Goal: Task Accomplishment & Management: Manage account settings

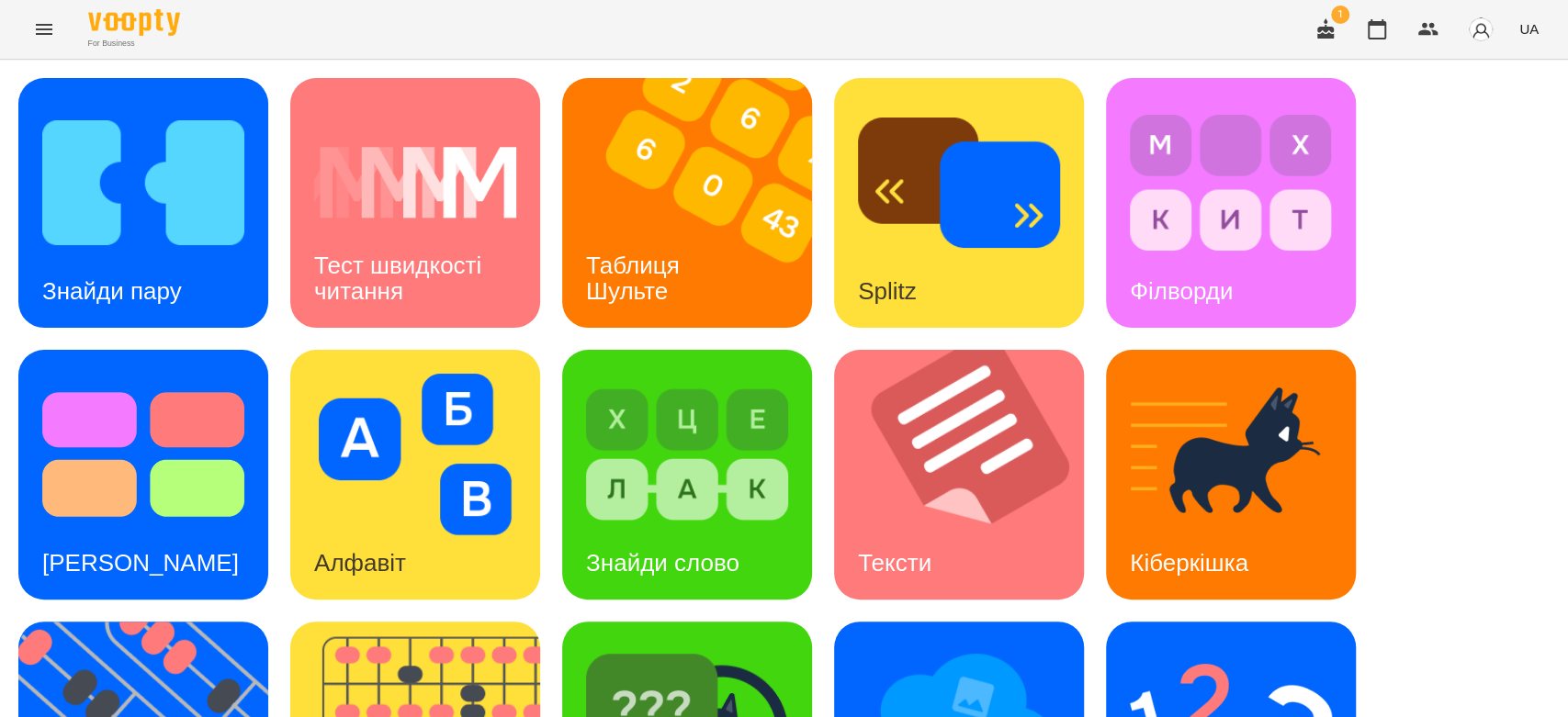
scroll to position [444, 0]
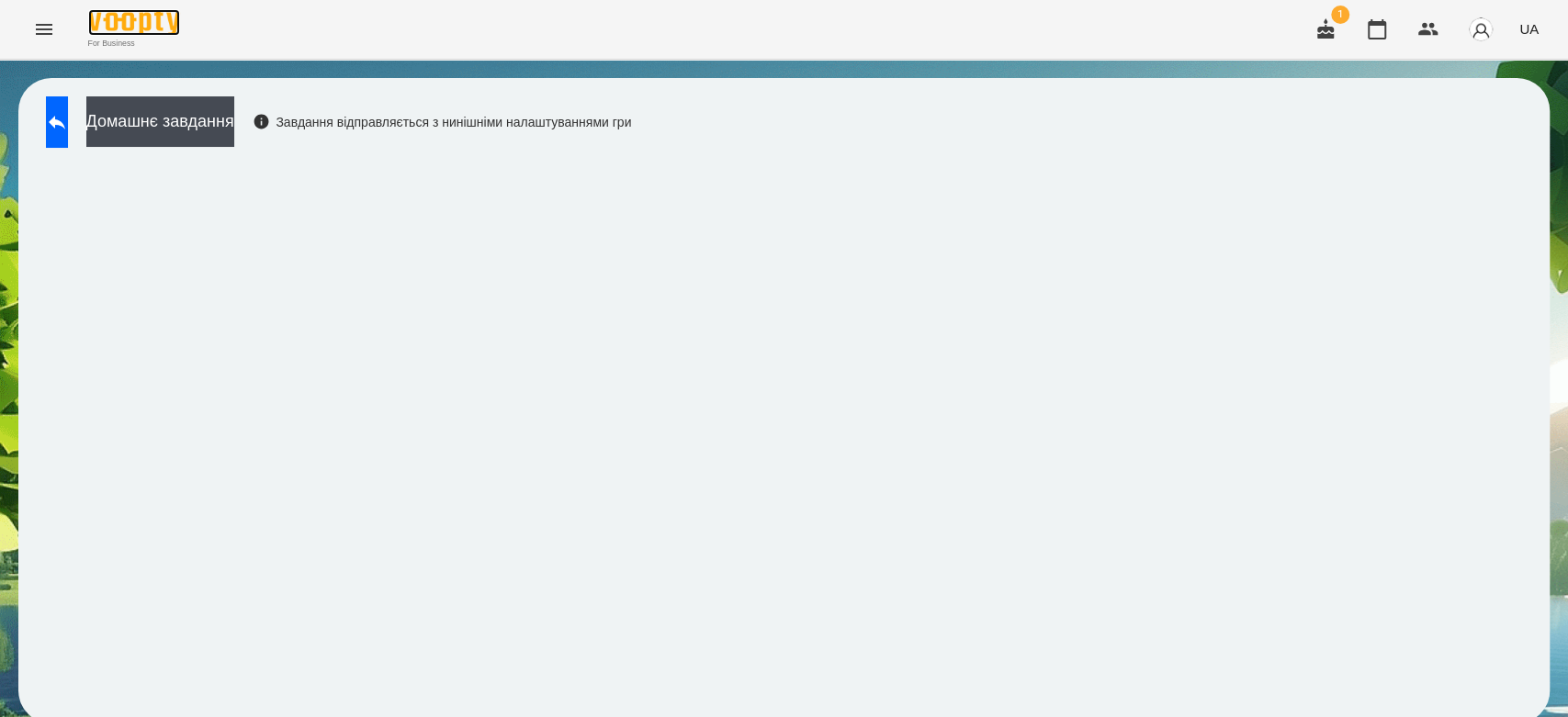
click at [92, 14] on img at bounding box center [134, 23] width 91 height 27
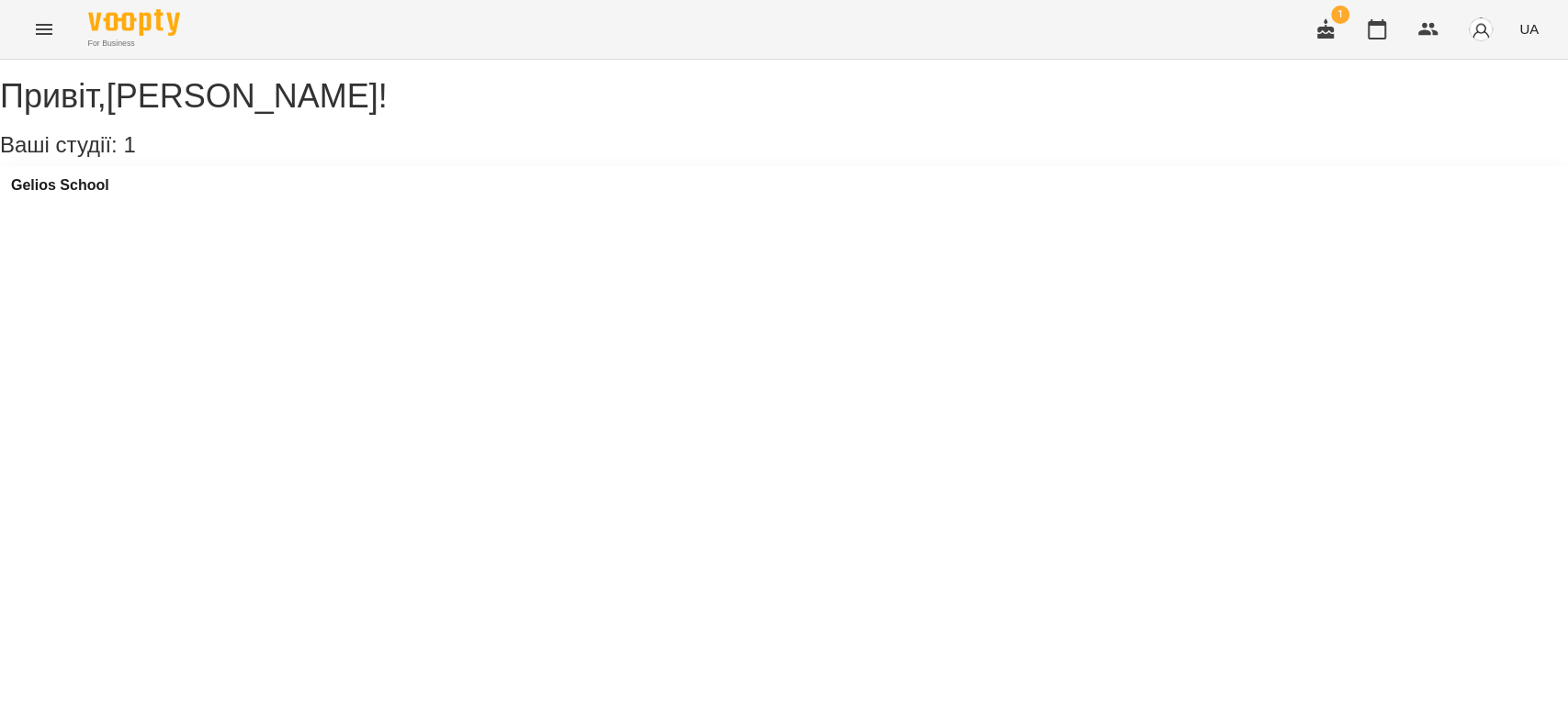
click at [174, 92] on h1 "Привіт , Бондарєва Валерія !" at bounding box center [784, 96] width 1568 height 37
click at [109, 193] on h3 "Gelios School" at bounding box center [60, 185] width 98 height 16
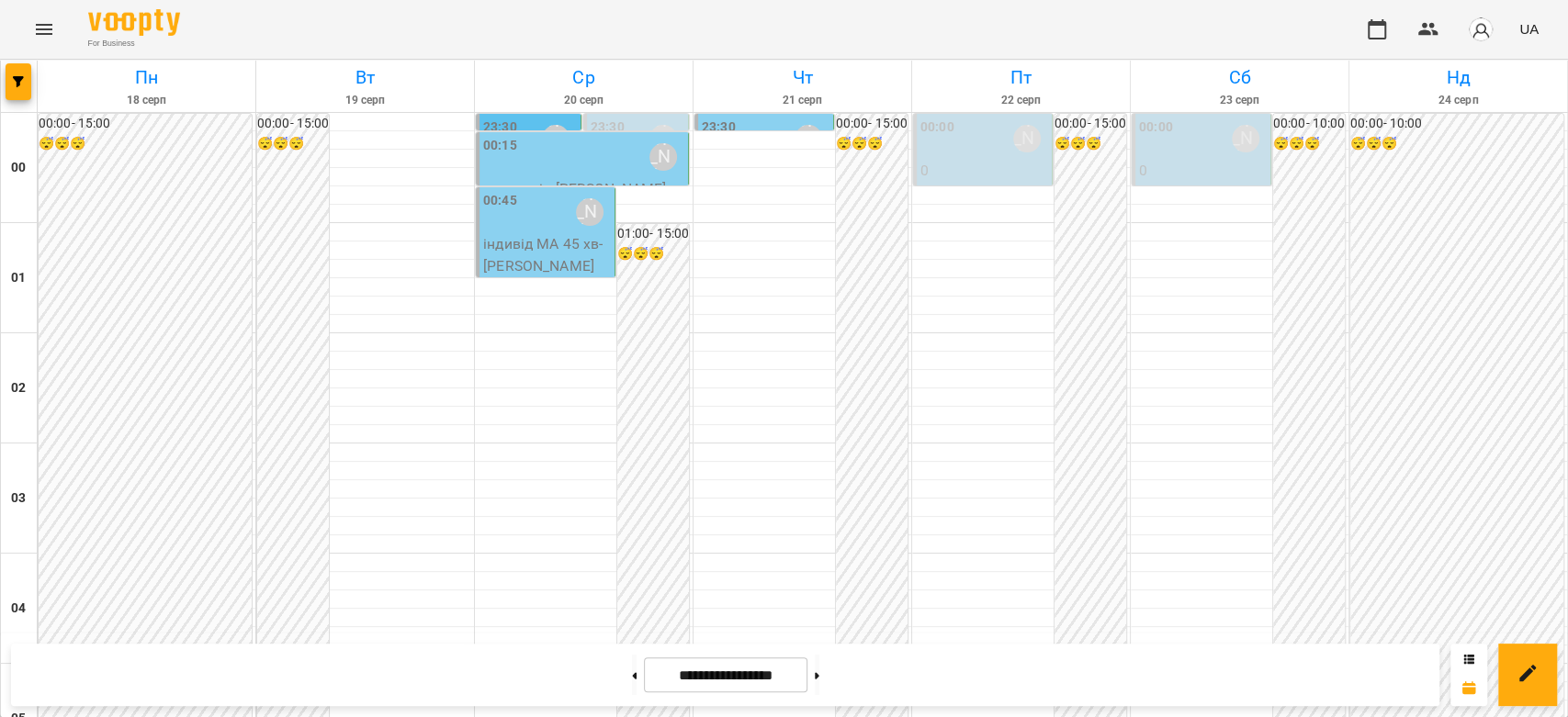
click at [57, 33] on button "Menu" at bounding box center [44, 30] width 44 height 44
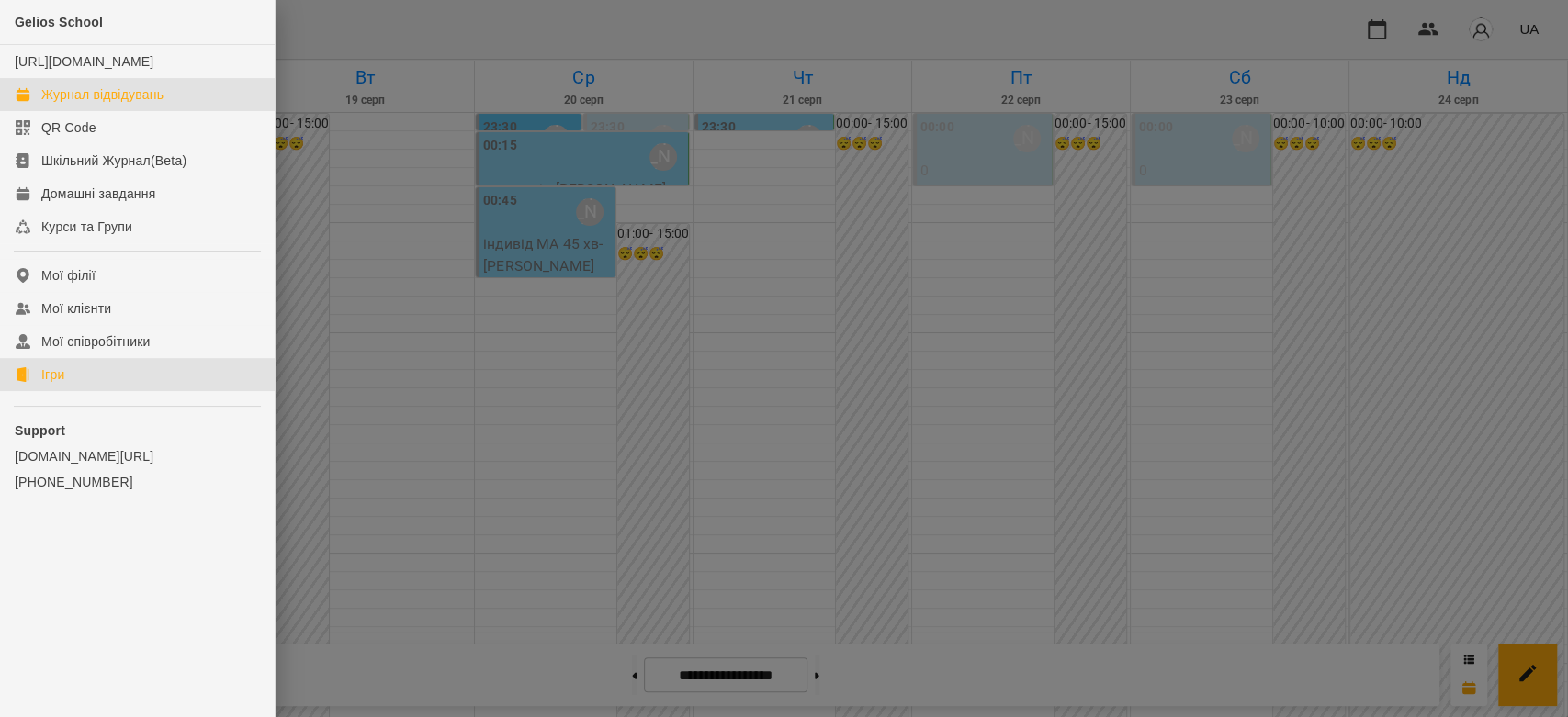
click at [71, 383] on link "Ігри" at bounding box center [137, 374] width 274 height 33
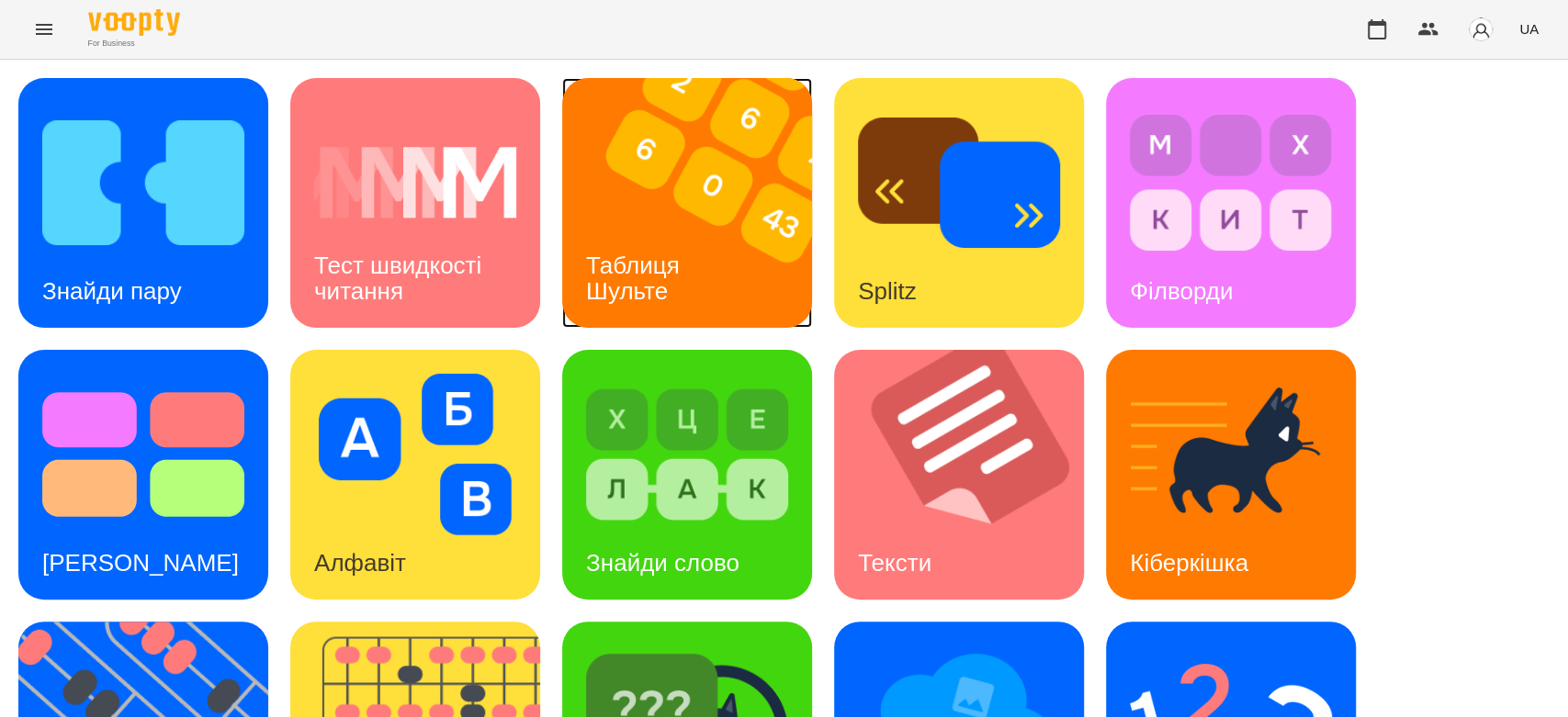
click at [715, 193] on img at bounding box center [698, 203] width 272 height 250
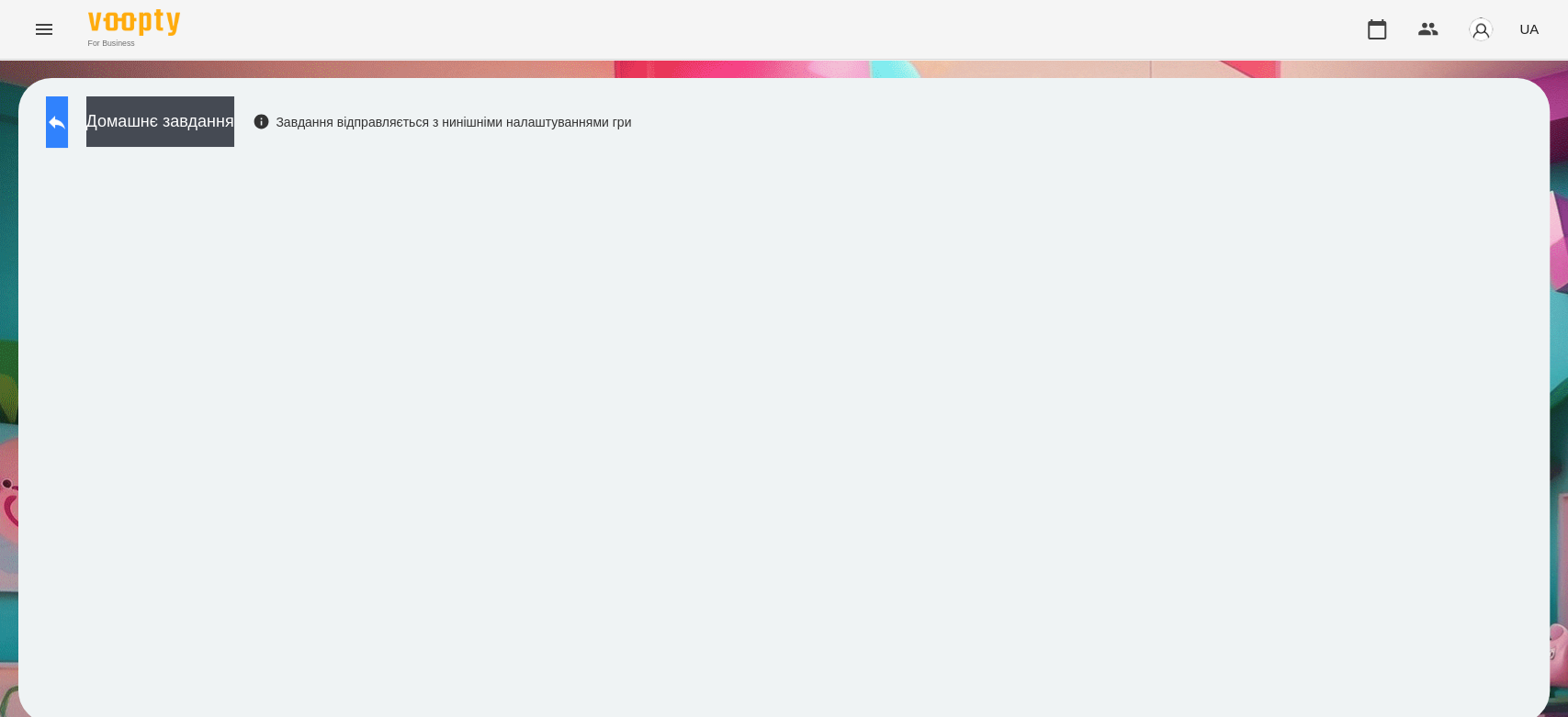
click at [68, 109] on button at bounding box center [57, 121] width 22 height 51
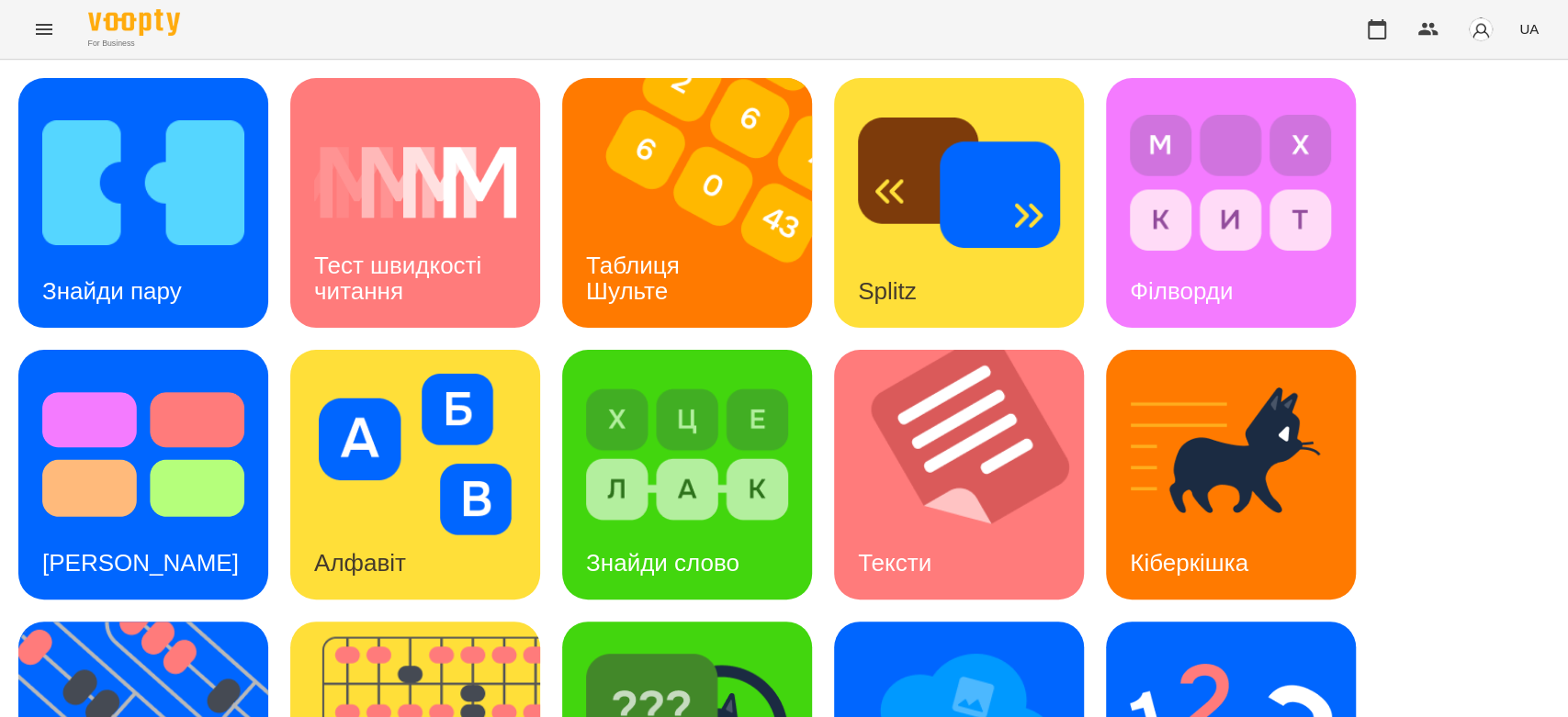
scroll to position [306, 0]
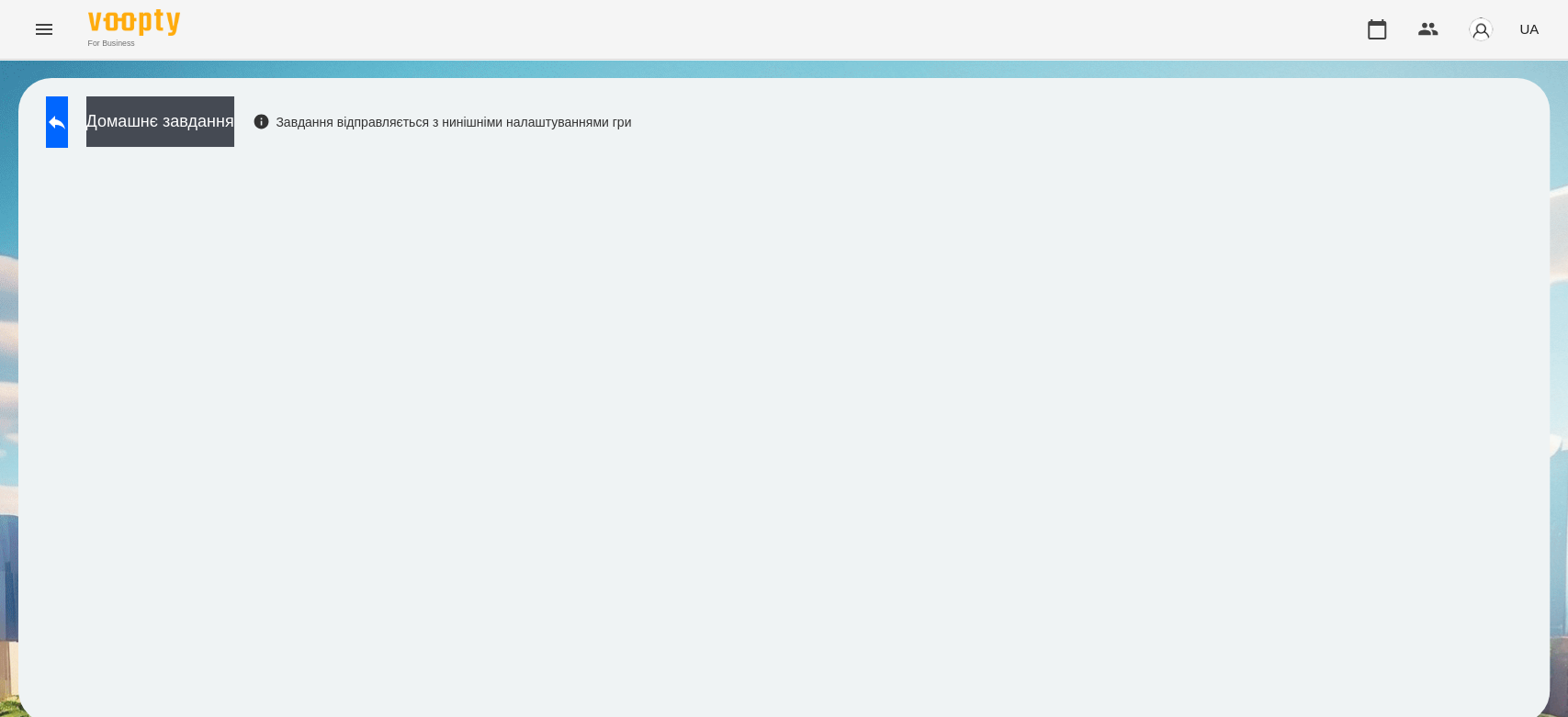
click at [193, 93] on div "Домашнє завдання Завдання відправляється з нинішніми налаштуваннями гри" at bounding box center [784, 400] width 1531 height 646
click at [234, 123] on button "Домашнє завдання" at bounding box center [161, 121] width 148 height 50
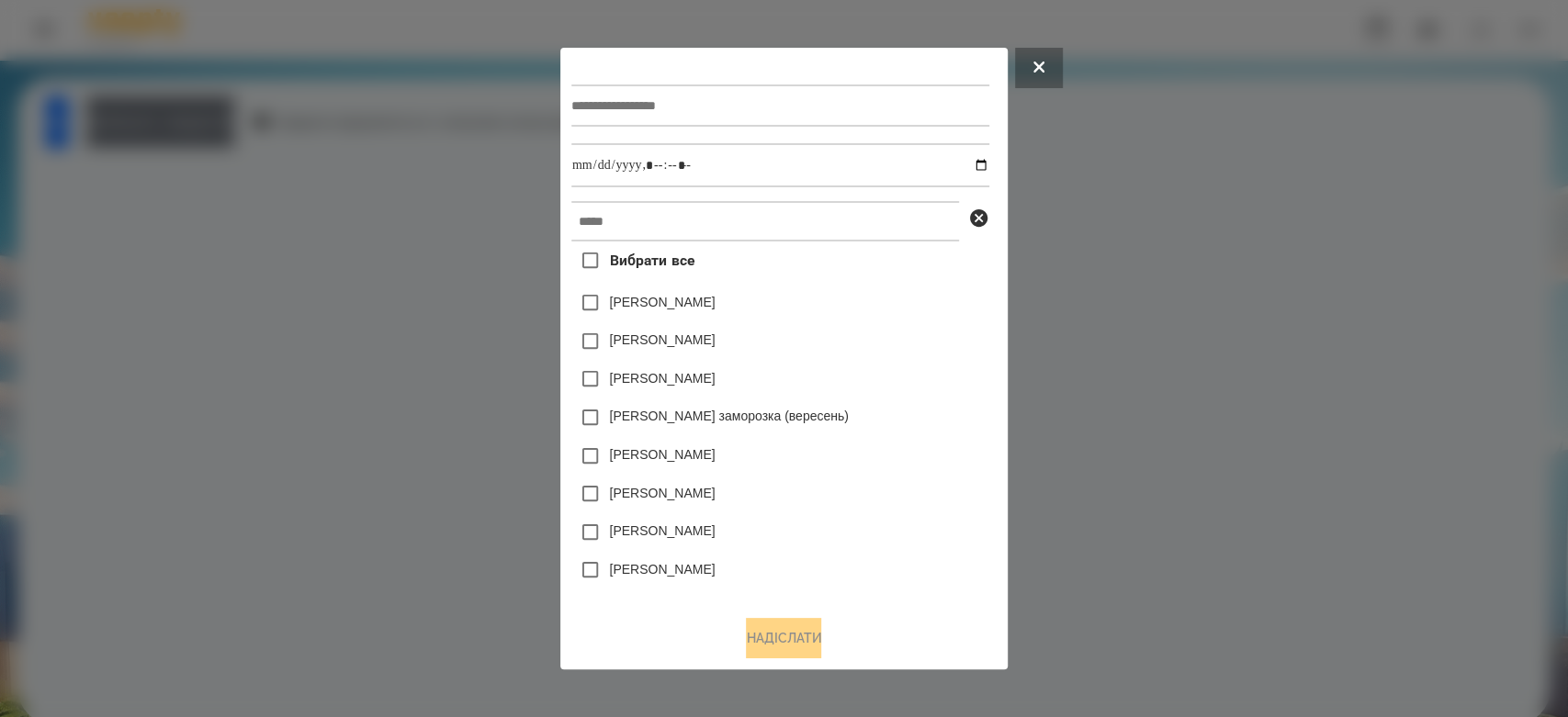
click at [845, 101] on input "text" at bounding box center [780, 106] width 418 height 42
type input "*******"
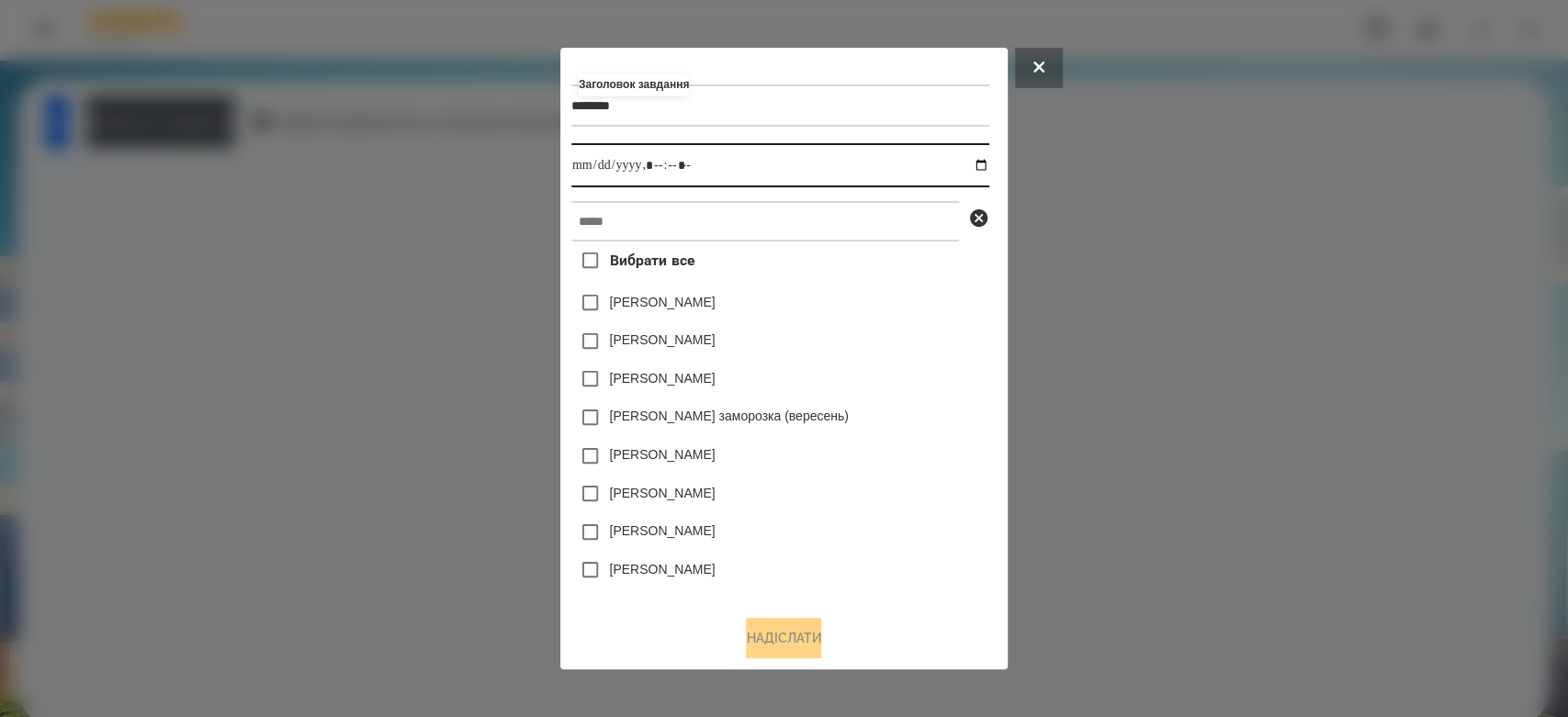
click at [987, 170] on input "datetime-local" at bounding box center [780, 166] width 418 height 44
type input "**********"
click at [966, 291] on div "Емма Северен" at bounding box center [780, 303] width 418 height 38
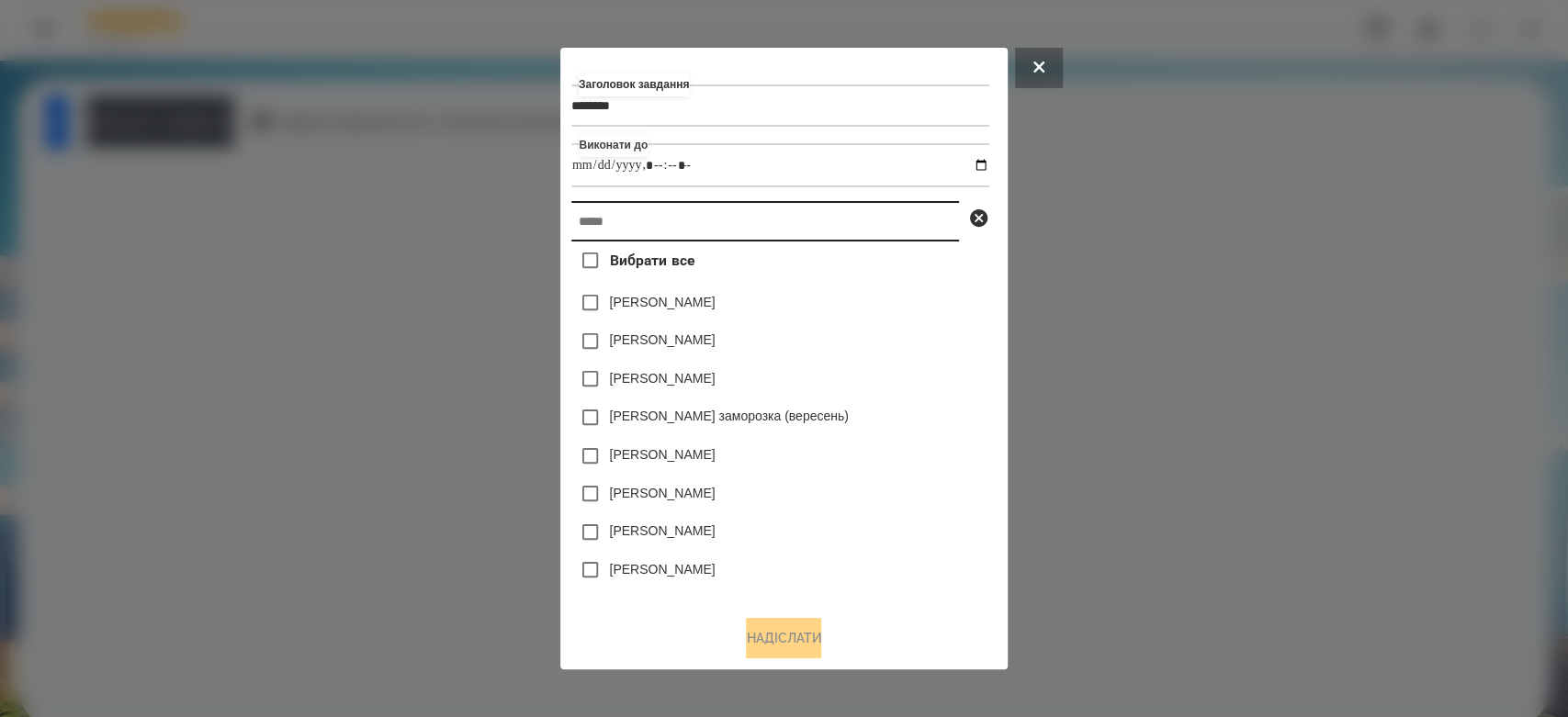
click at [913, 242] on input "text" at bounding box center [764, 221] width 388 height 40
click at [912, 241] on input "text" at bounding box center [764, 221] width 388 height 40
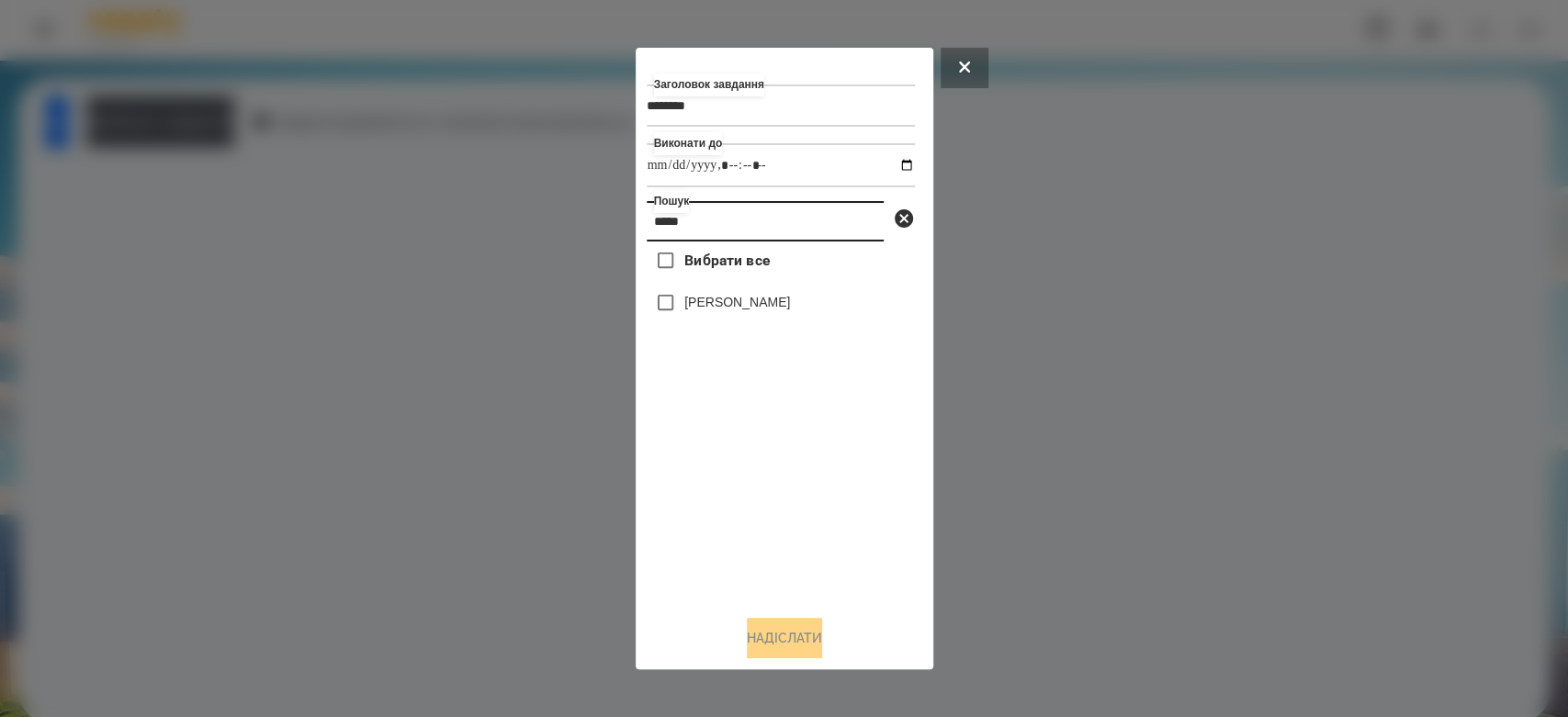
type input "*****"
drag, startPoint x: 756, startPoint y: 299, endPoint x: 755, endPoint y: 320, distance: 21.0
click at [755, 309] on label "Варакса Кіра" at bounding box center [737, 301] width 106 height 18
click at [717, 302] on label "Варакса Кіра" at bounding box center [737, 301] width 106 height 18
click at [813, 635] on button "Надіслати" at bounding box center [784, 638] width 75 height 40
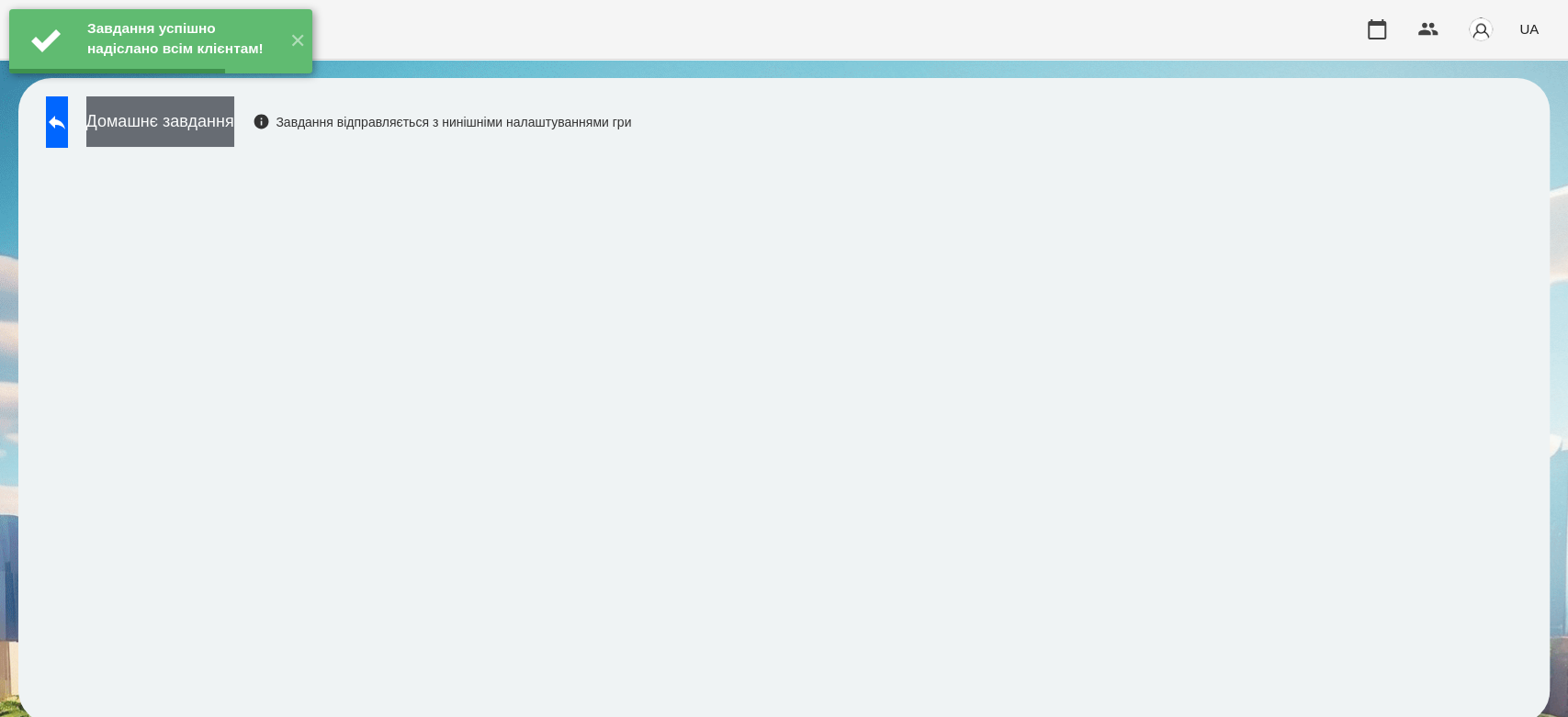
click at [234, 126] on button "Домашнє завдання" at bounding box center [161, 121] width 148 height 50
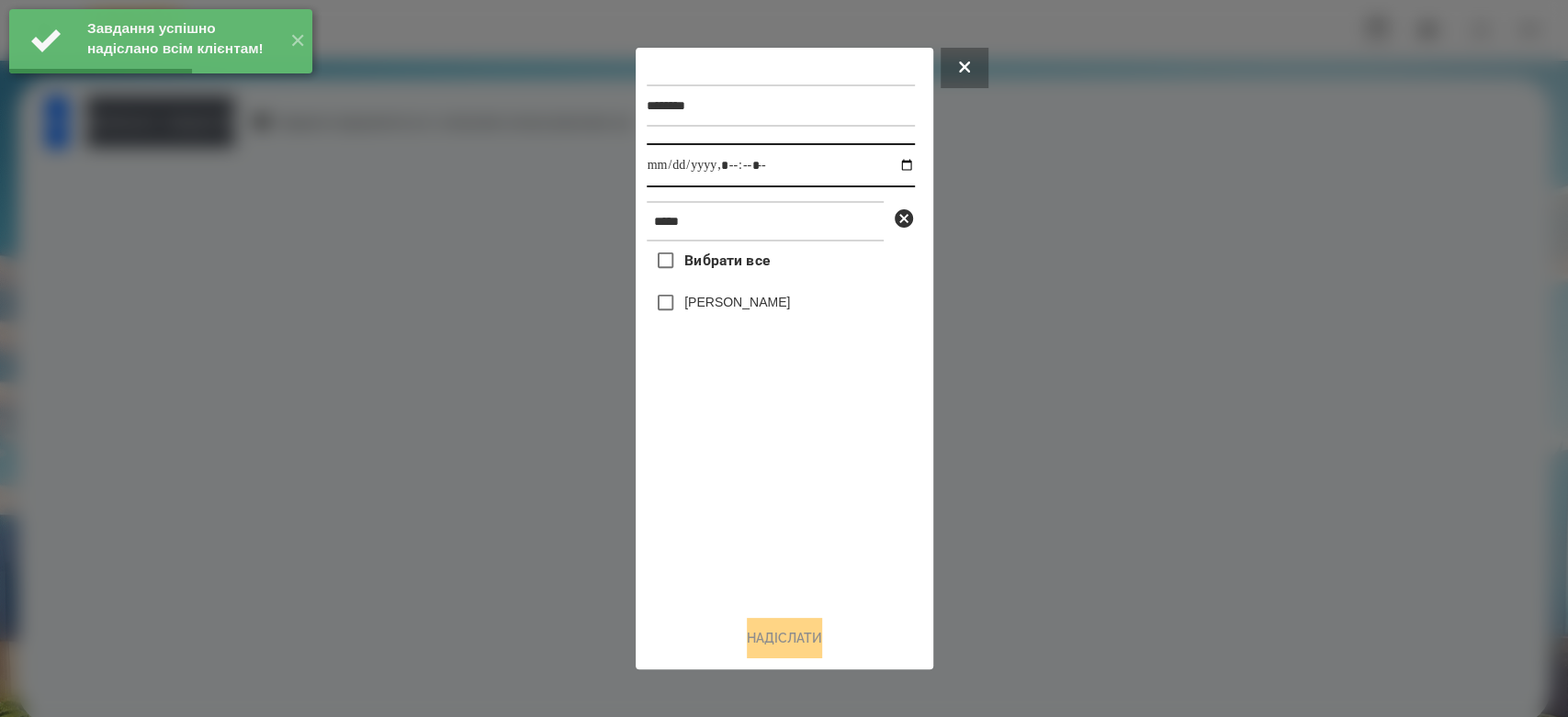
click at [886, 166] on input "datetime-local" at bounding box center [781, 166] width 269 height 44
type input "**********"
click at [769, 516] on div "Вибрати все Варакса Кіра" at bounding box center [781, 421] width 269 height 359
click at [745, 297] on label "Варакса Кіра" at bounding box center [737, 301] width 106 height 18
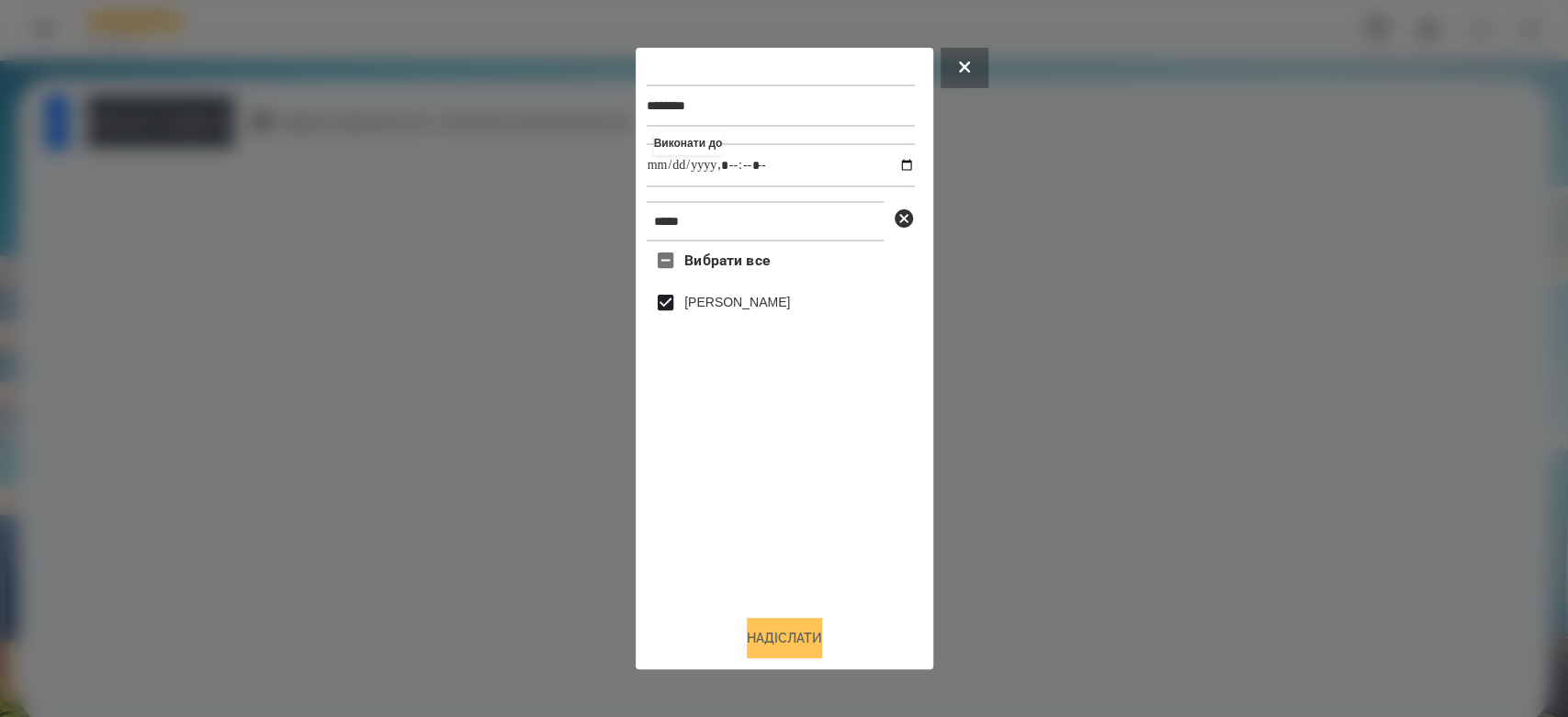
click at [793, 645] on button "Надіслати" at bounding box center [784, 638] width 75 height 40
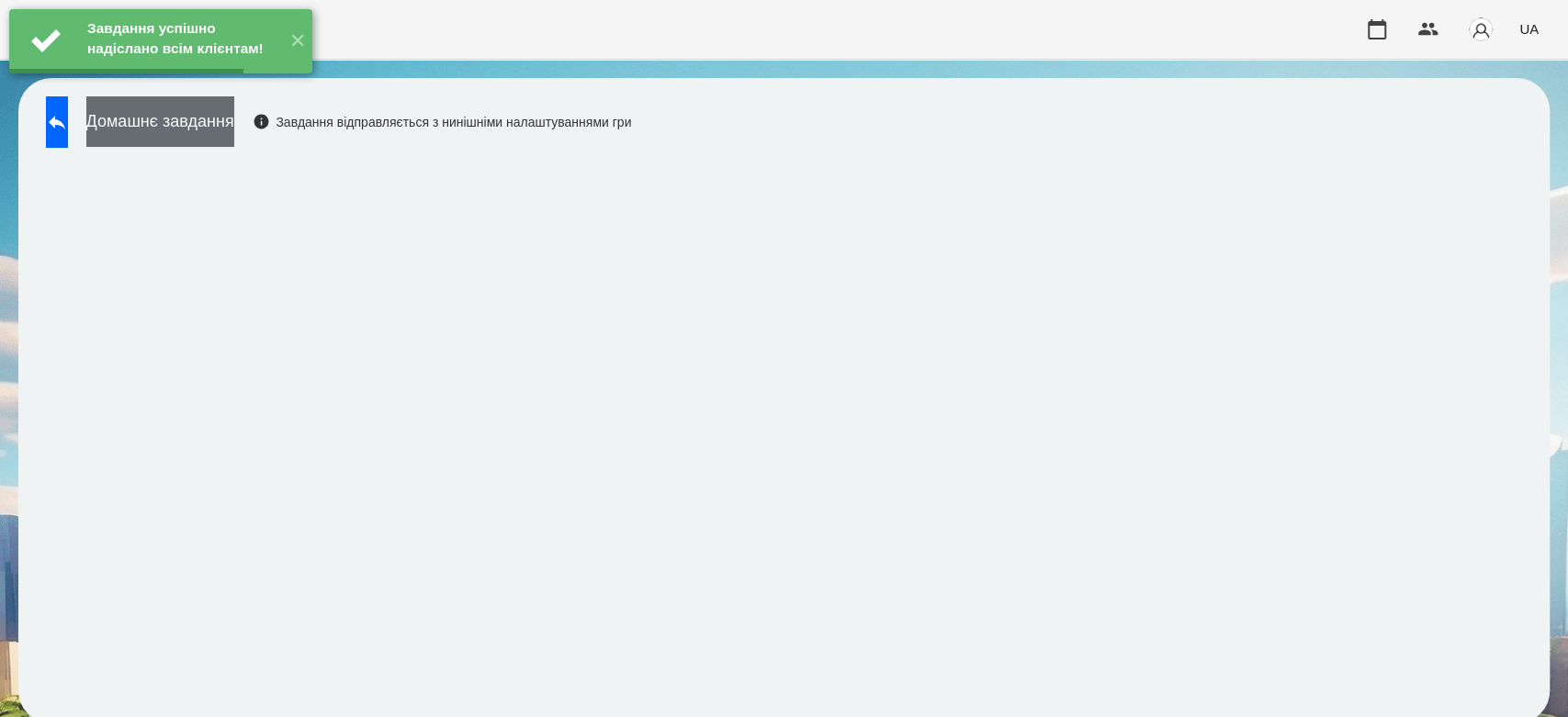
click at [197, 113] on button "Домашнє завдання" at bounding box center [161, 121] width 148 height 50
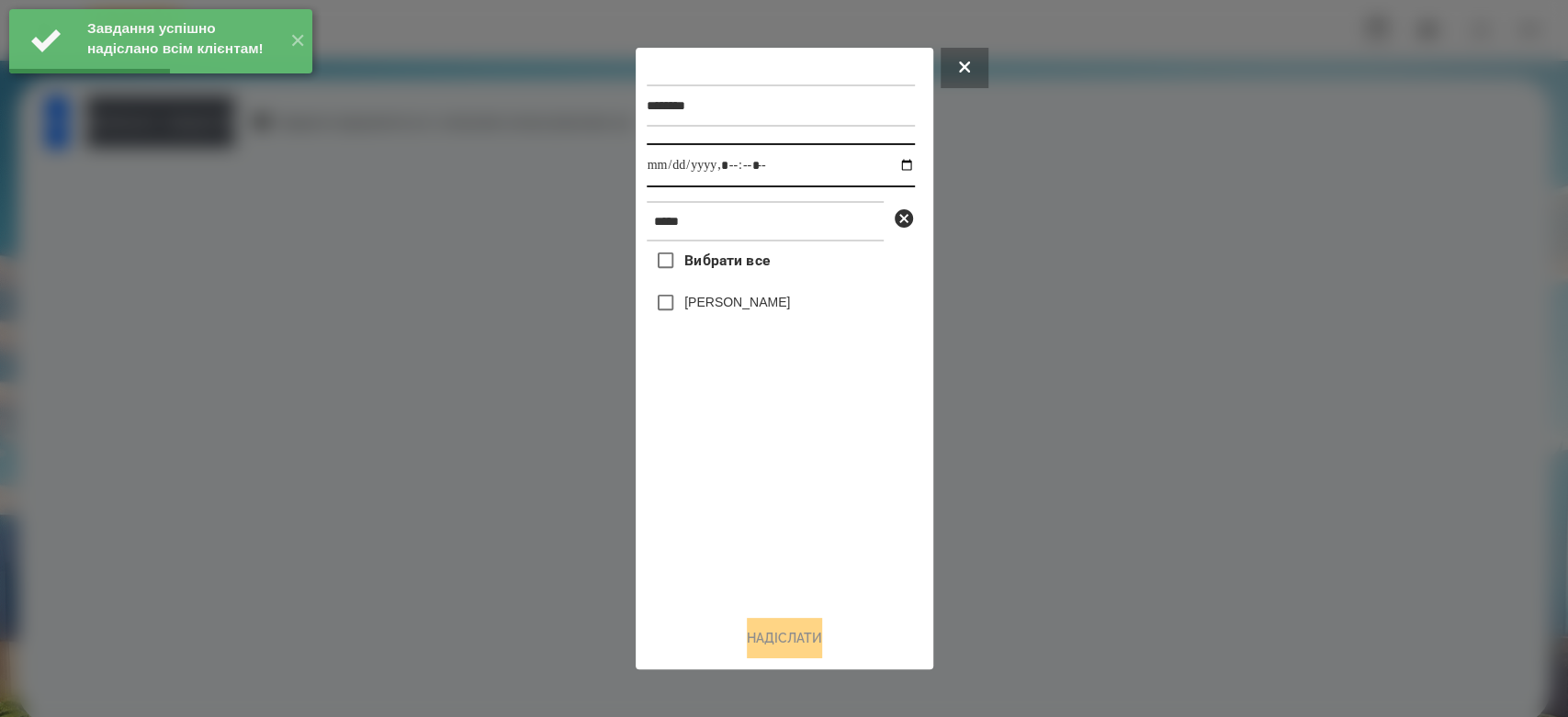
click at [901, 165] on input "datetime-local" at bounding box center [781, 166] width 269 height 44
type input "**********"
click at [875, 678] on div at bounding box center [784, 358] width 1568 height 717
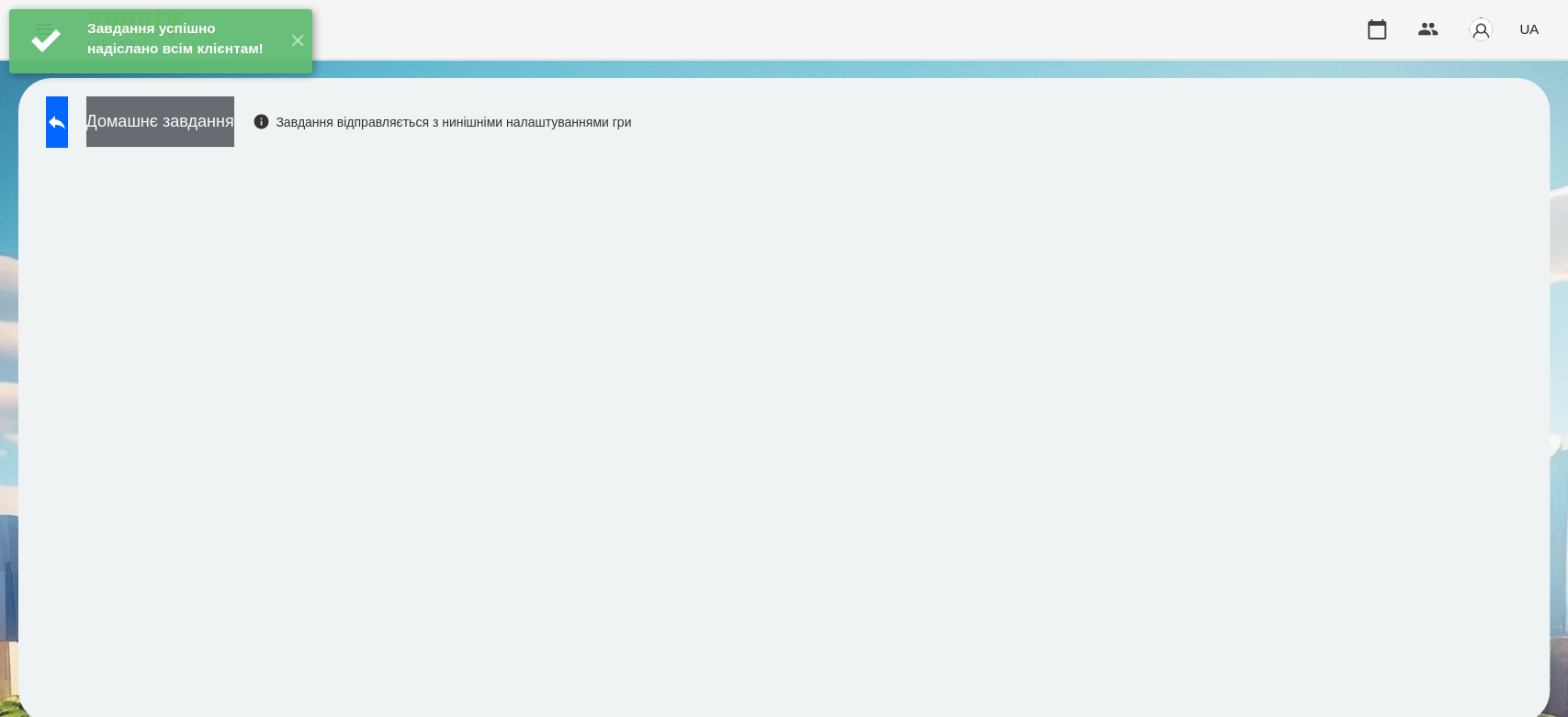
click at [234, 133] on button "Домашнє завдання" at bounding box center [161, 121] width 148 height 50
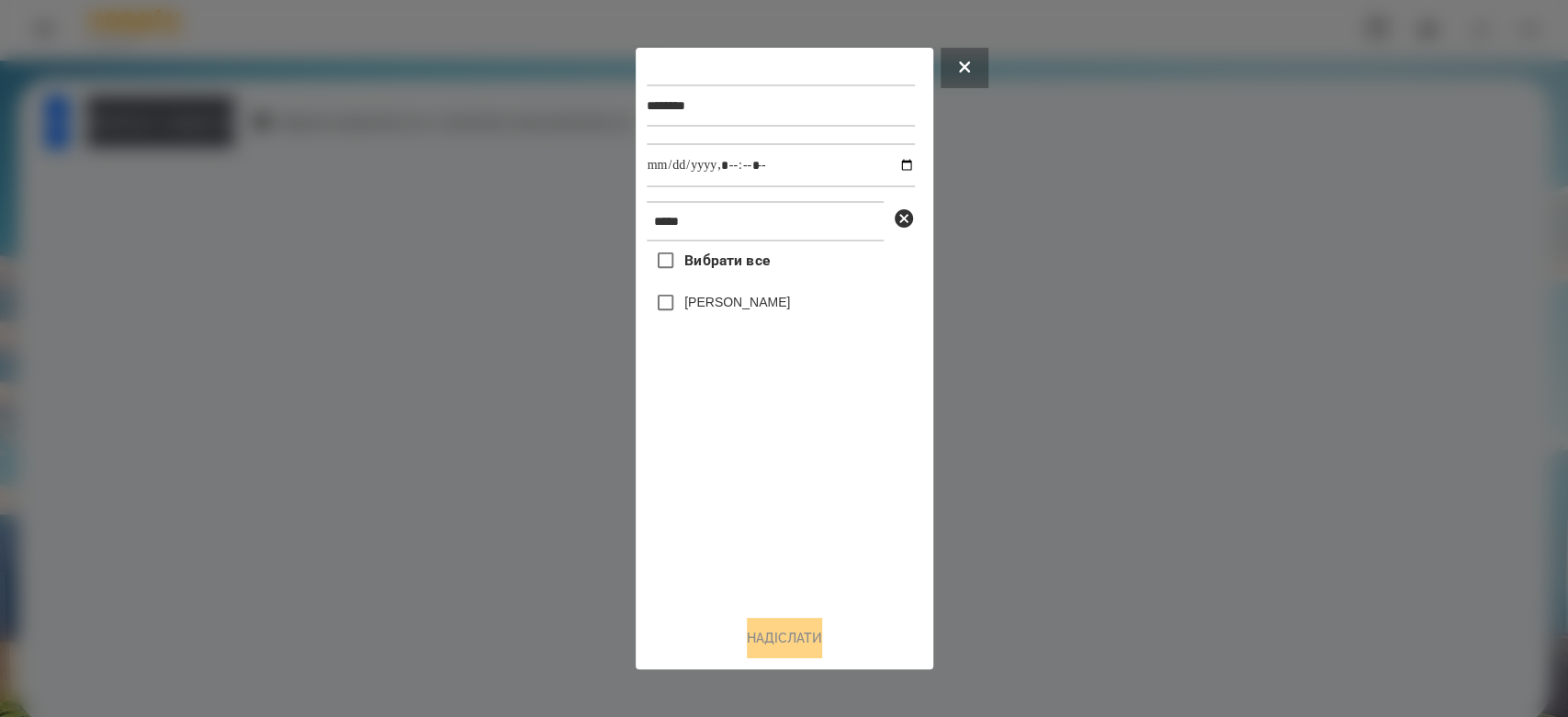
click at [743, 311] on label "Варакса Кіра" at bounding box center [737, 301] width 106 height 18
click at [808, 636] on button "Надіслати" at bounding box center [784, 638] width 75 height 40
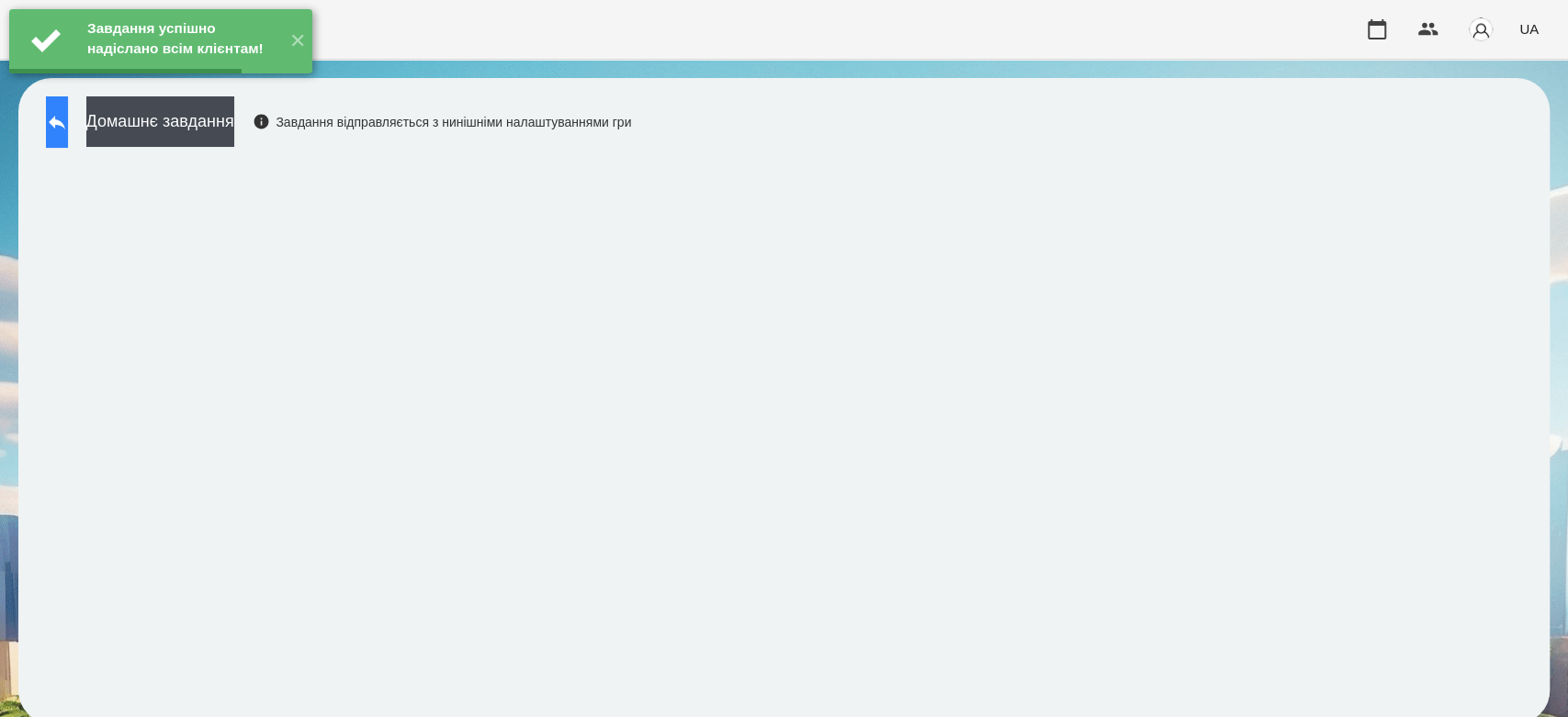
click at [68, 123] on button at bounding box center [57, 121] width 22 height 51
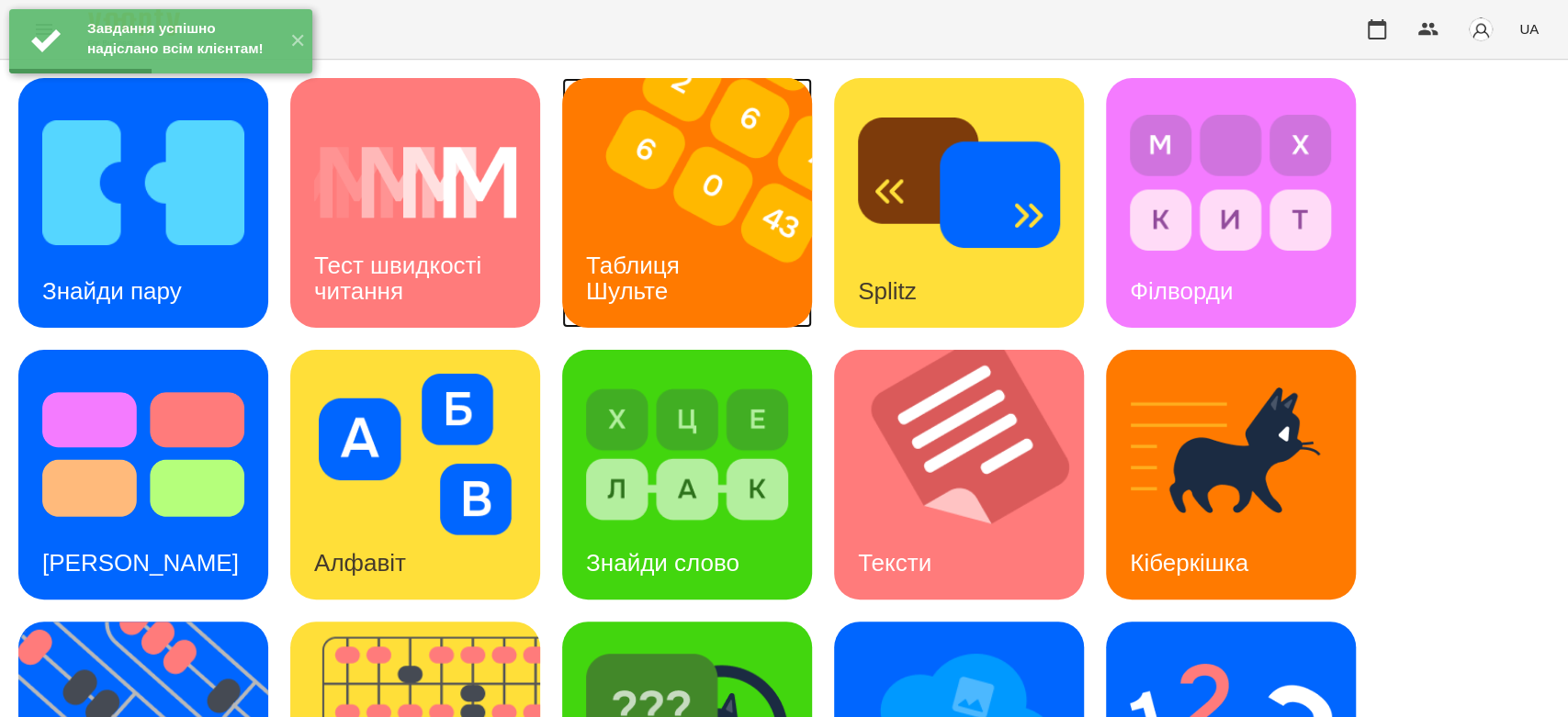
click at [738, 243] on img at bounding box center [698, 203] width 272 height 250
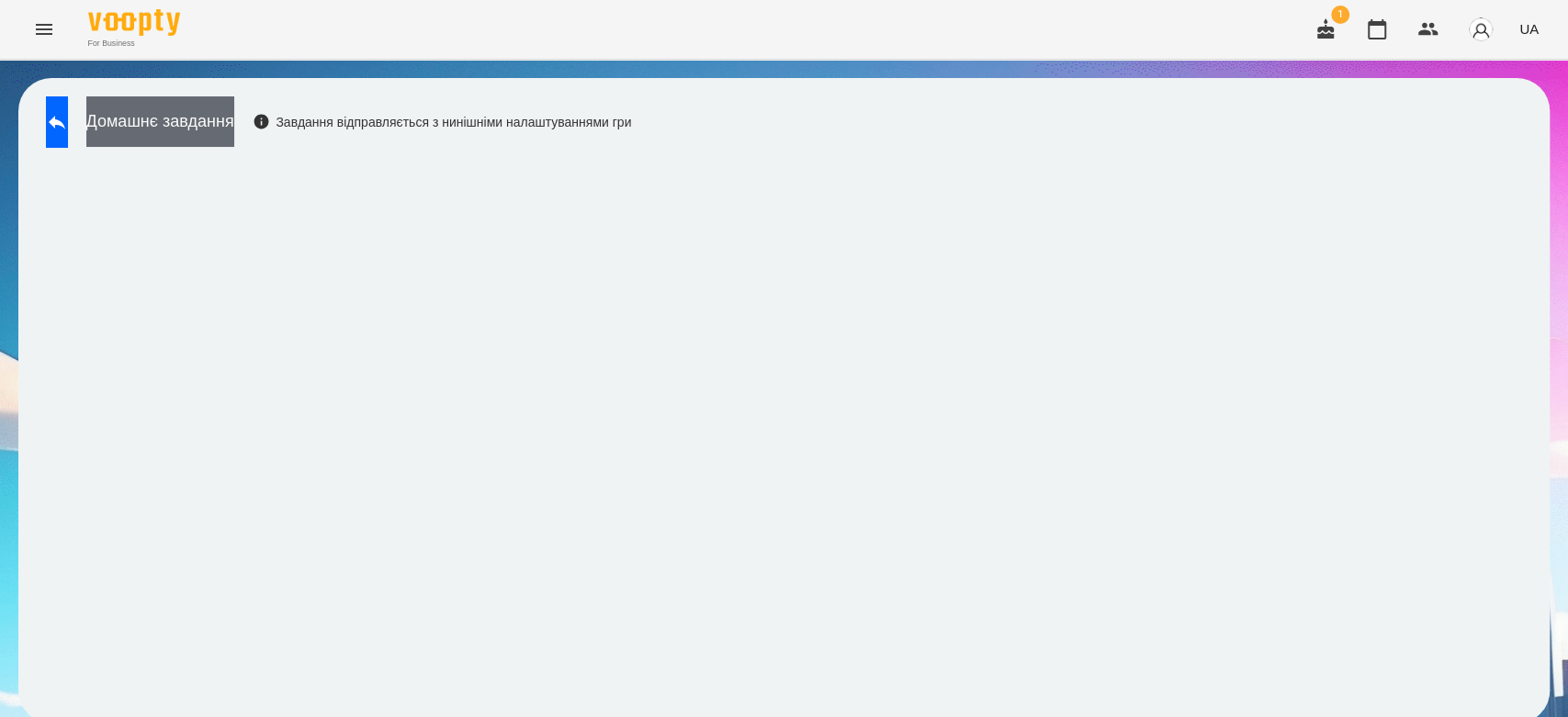
click at [234, 105] on button "Домашнє завдання" at bounding box center [161, 121] width 148 height 50
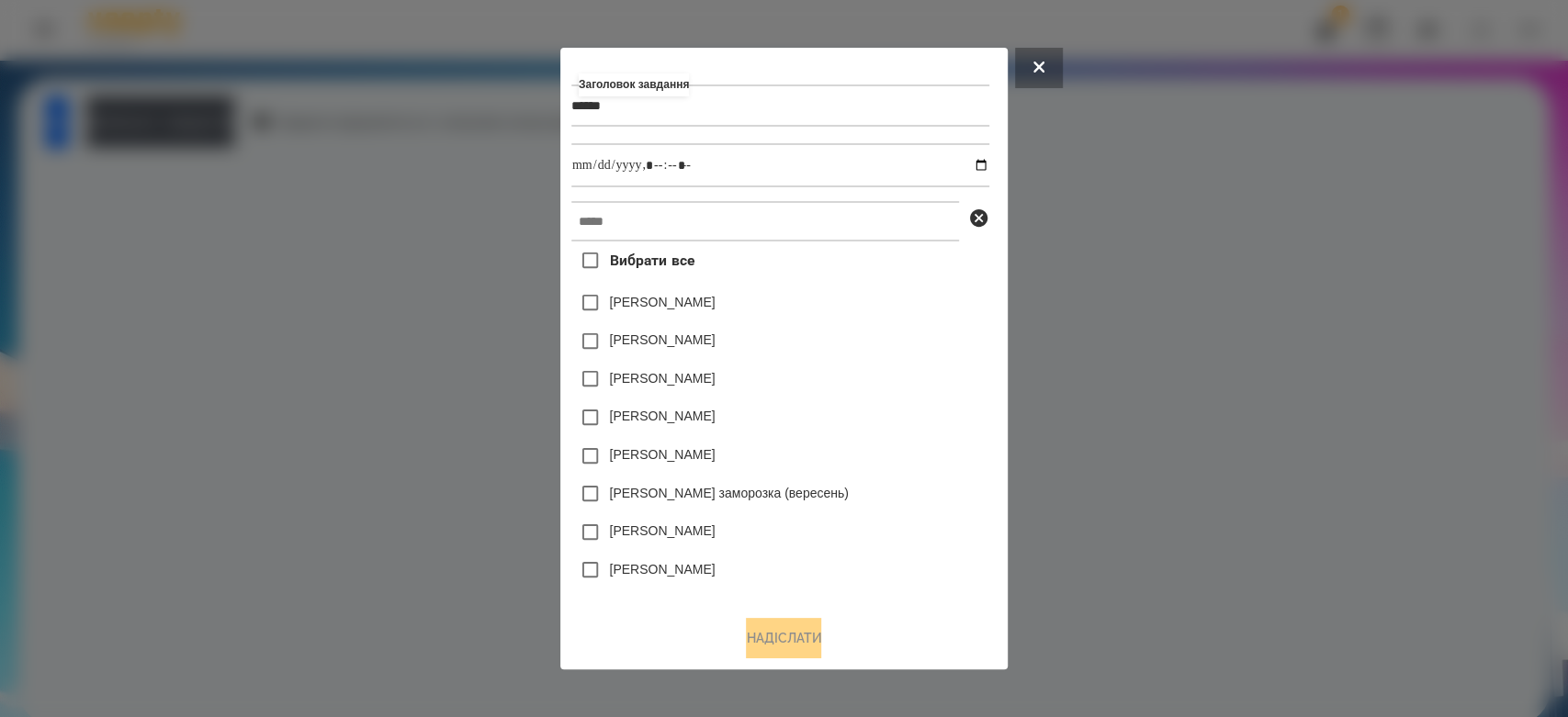
type input "******"
click at [985, 168] on input "datetime-local" at bounding box center [780, 166] width 418 height 44
type input "**********"
click at [885, 314] on div "Яна Щербакова" at bounding box center [780, 303] width 418 height 38
click at [867, 229] on input "text" at bounding box center [764, 221] width 388 height 40
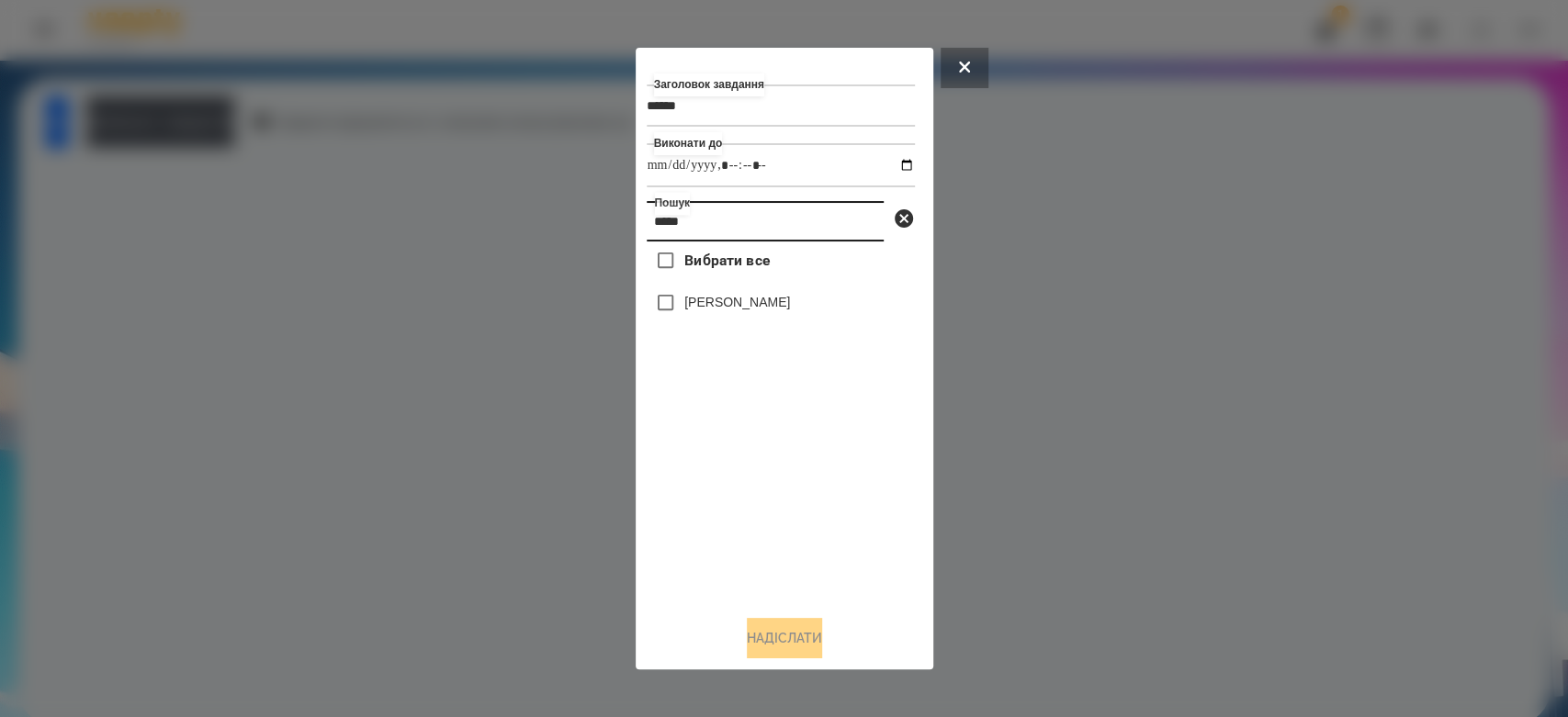
type input "*****"
click at [692, 311] on label "Варакса Кіра" at bounding box center [737, 301] width 106 height 18
click at [802, 641] on button "Надіслати" at bounding box center [784, 638] width 75 height 40
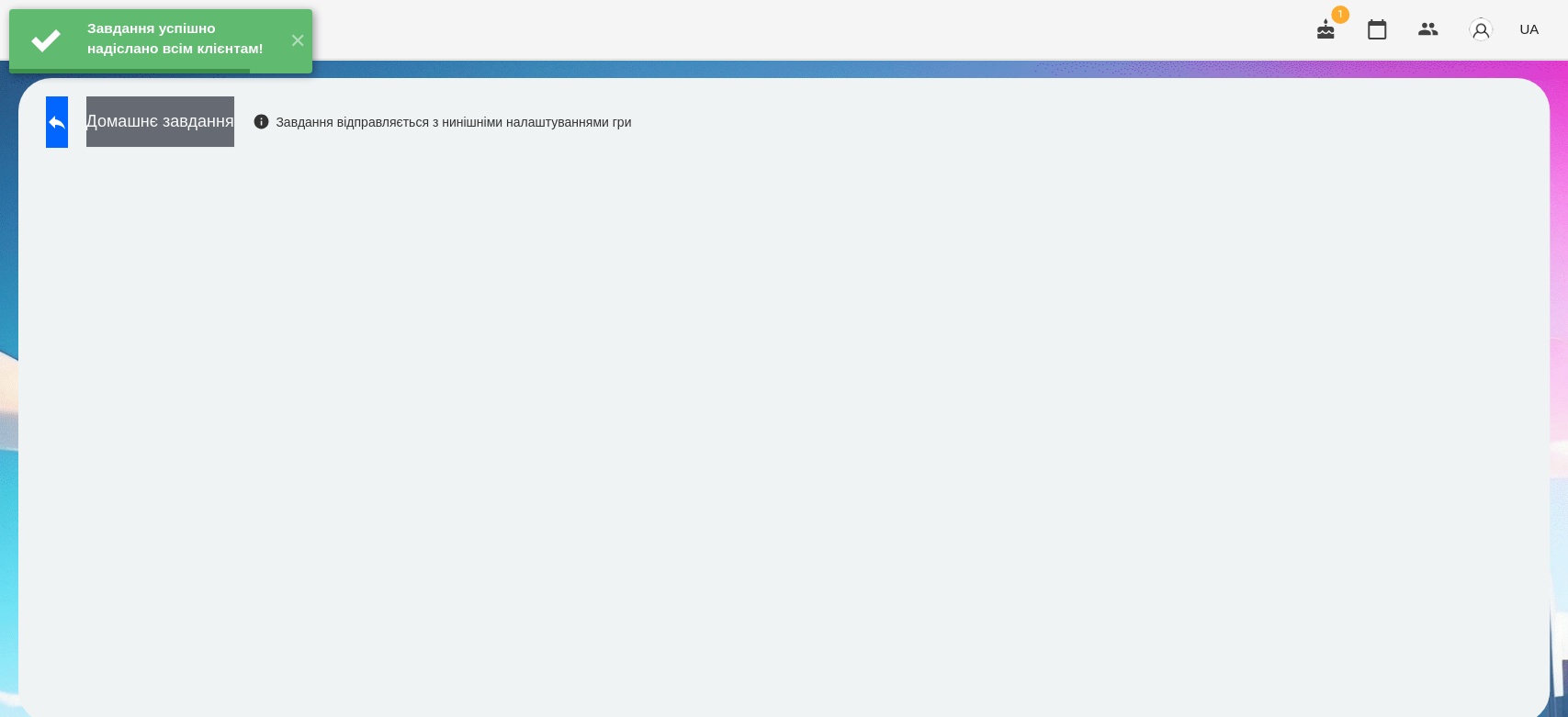
click at [234, 130] on button "Домашнє завдання" at bounding box center [161, 121] width 148 height 50
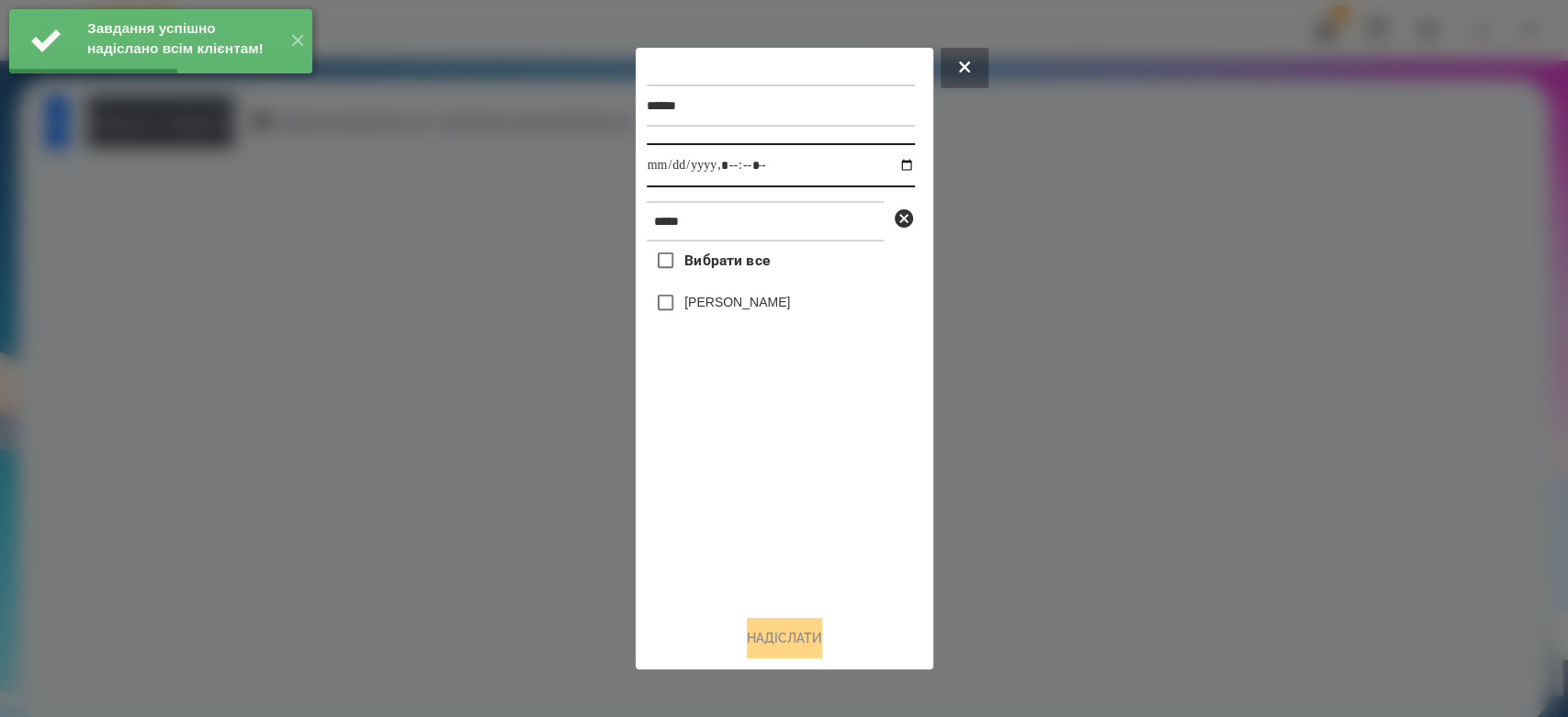
click at [887, 164] on input "datetime-local" at bounding box center [781, 166] width 269 height 44
type input "**********"
click at [809, 496] on div "Вибрати все Варакса Кіра" at bounding box center [781, 421] width 269 height 359
drag, startPoint x: 758, startPoint y: 273, endPoint x: 771, endPoint y: 293, distance: 23.9
click at [760, 280] on label "Вибрати все" at bounding box center [708, 261] width 123 height 38
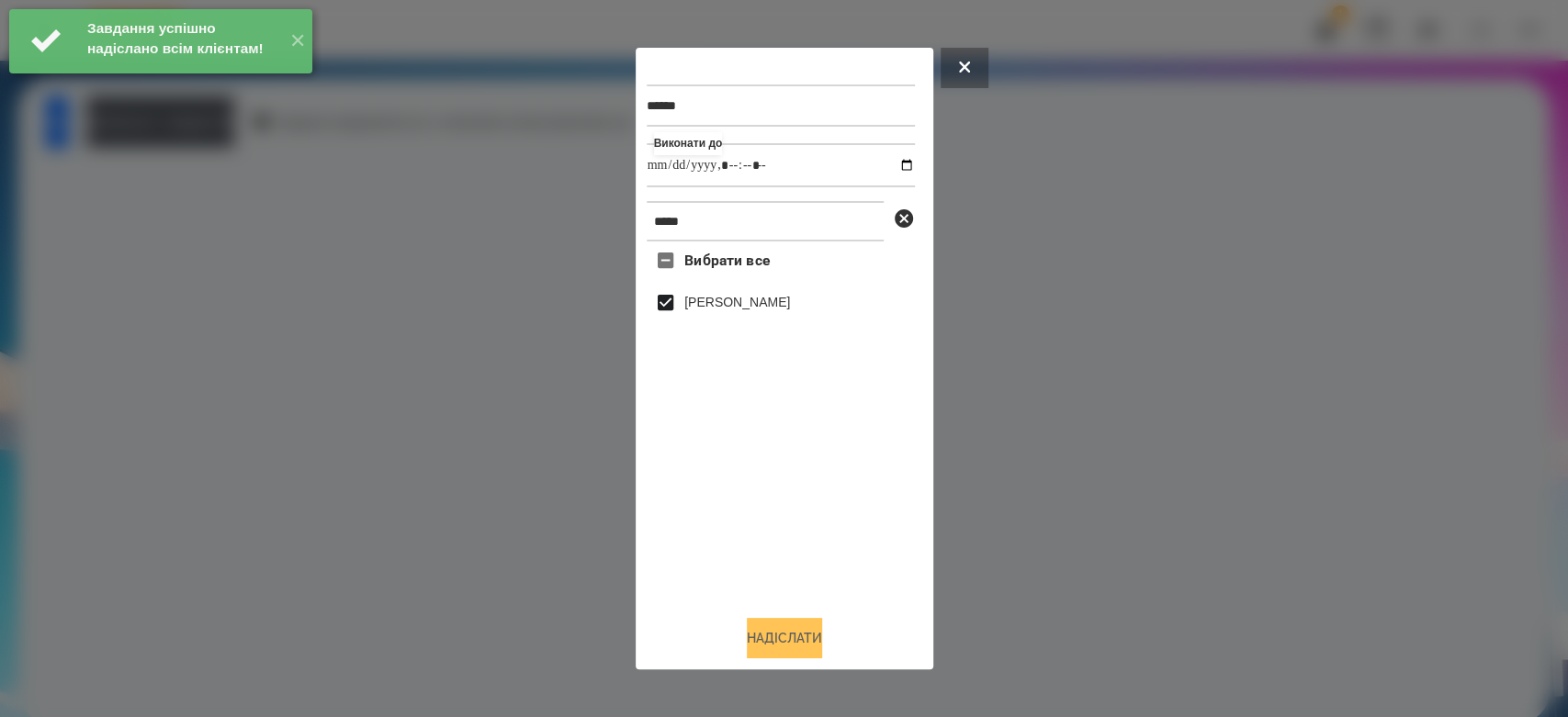
click at [795, 628] on button "Надіслати" at bounding box center [784, 638] width 75 height 40
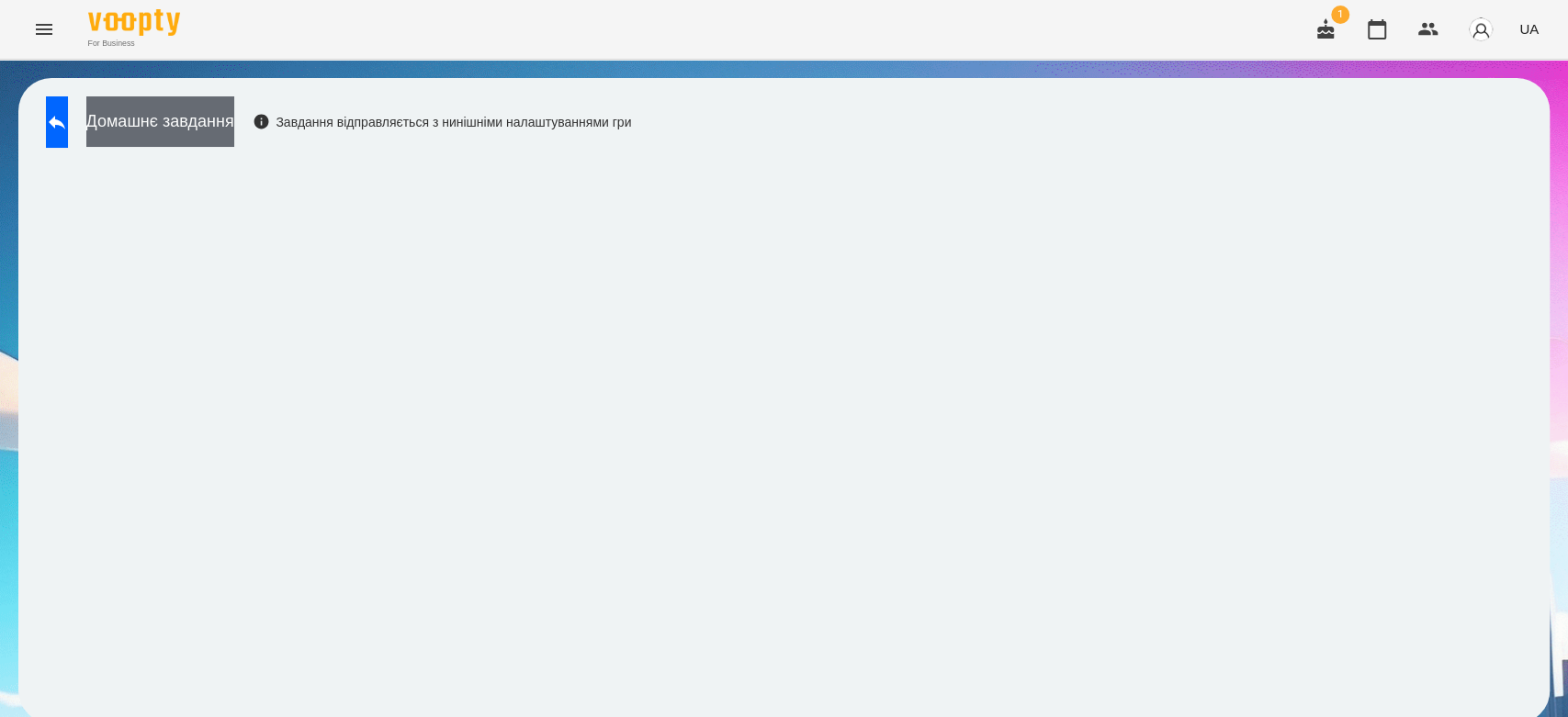
click at [234, 130] on button "Домашнє завдання" at bounding box center [161, 121] width 148 height 50
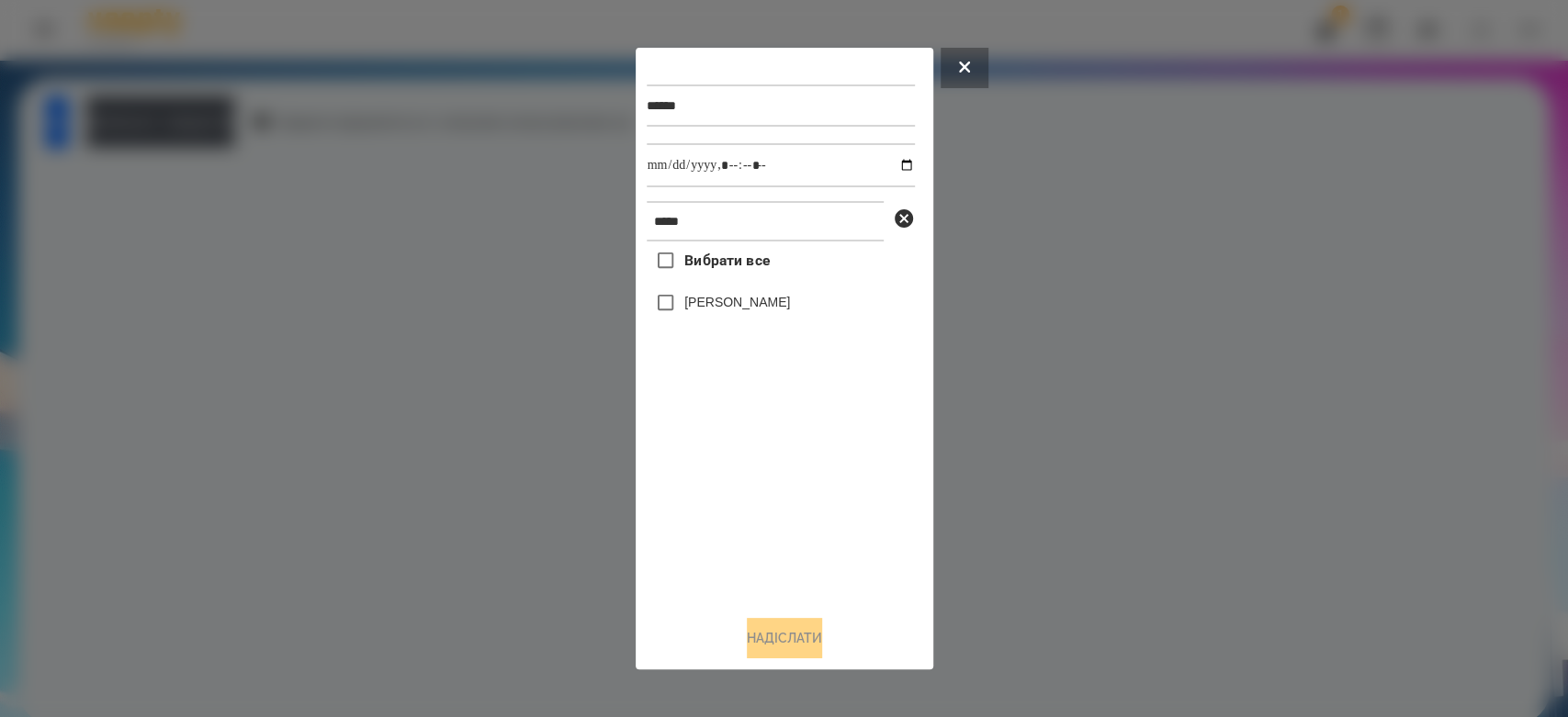
click at [724, 311] on label "Варакса Кіра" at bounding box center [737, 301] width 106 height 18
click at [822, 646] on button "Надіслати" at bounding box center [784, 638] width 75 height 40
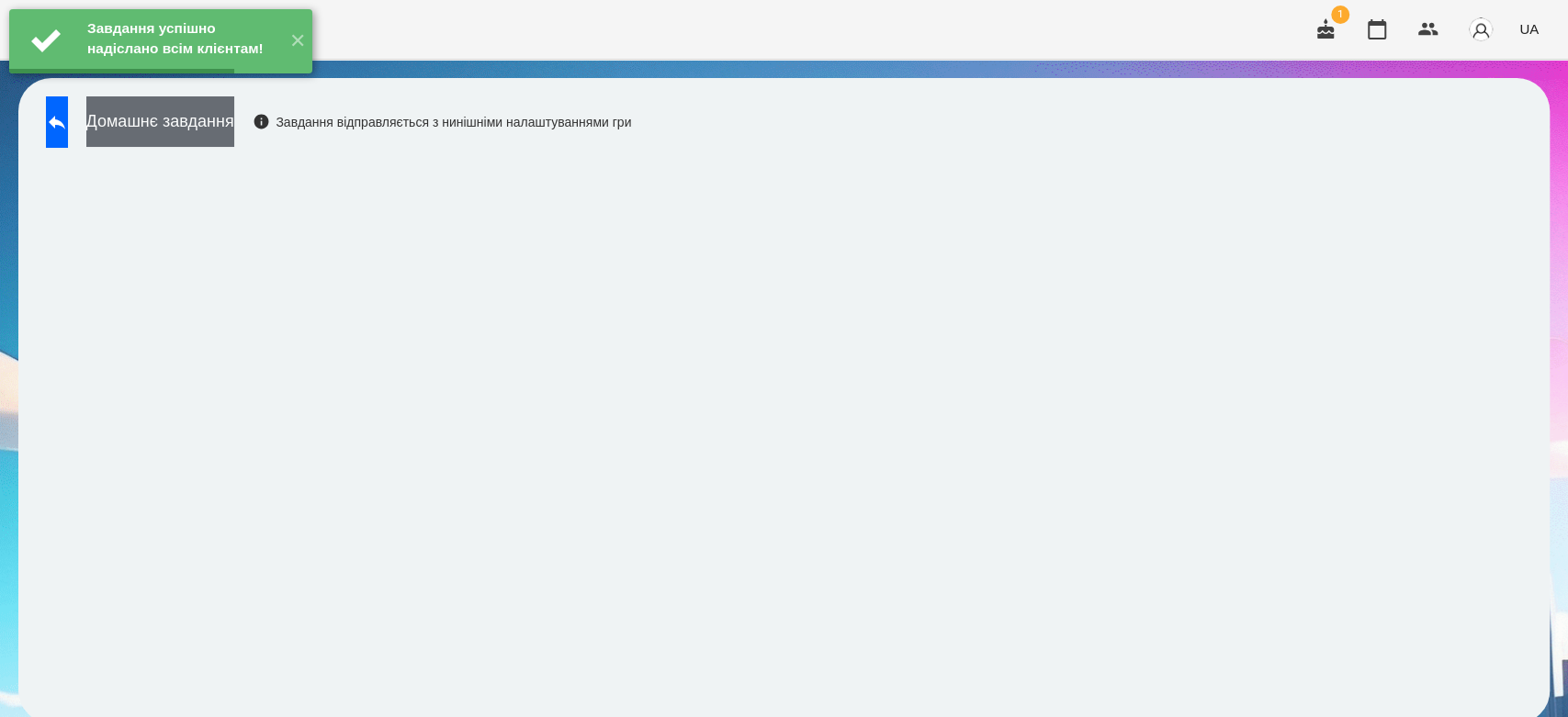
click at [226, 130] on button "Домашнє завдання" at bounding box center [161, 121] width 148 height 50
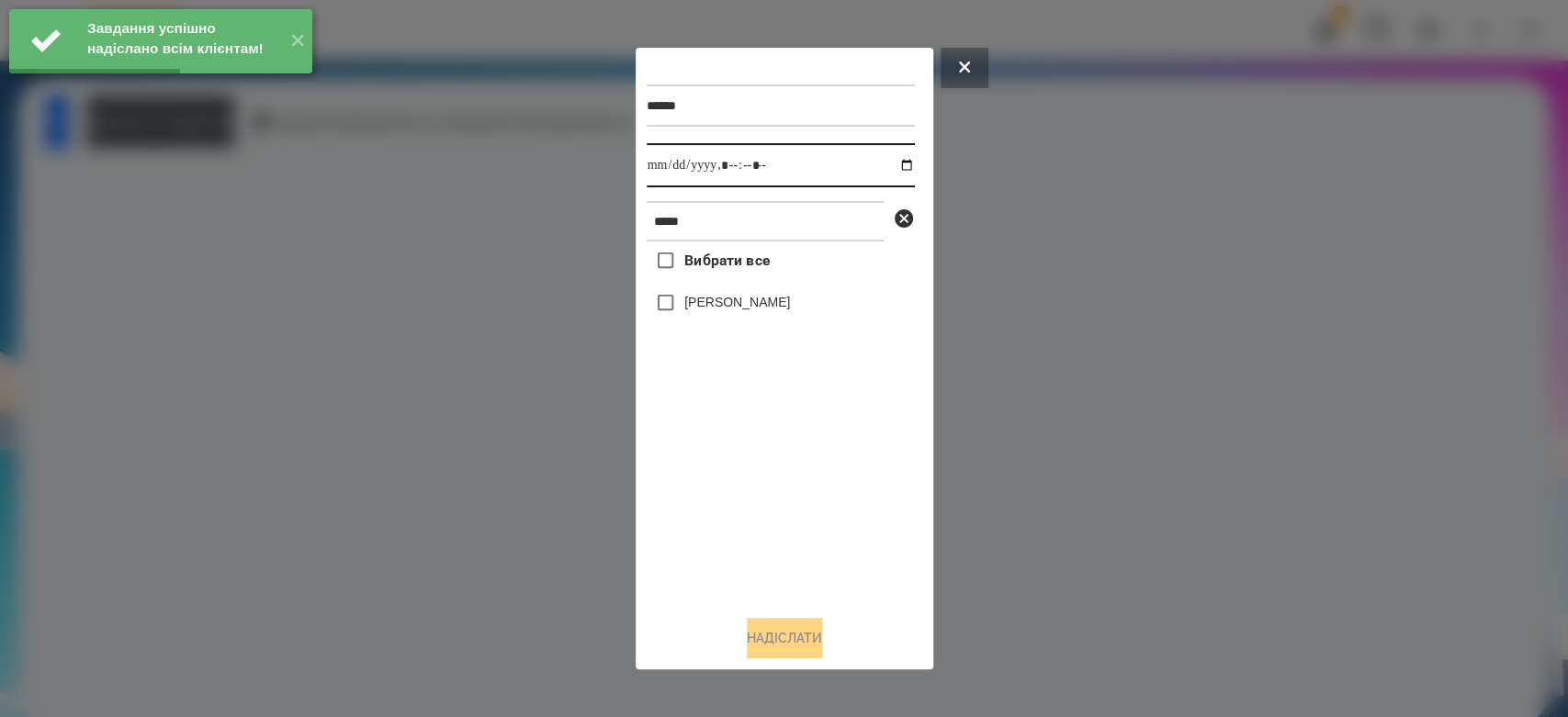
click at [887, 165] on input "datetime-local" at bounding box center [781, 166] width 269 height 44
type input "**********"
drag, startPoint x: 811, startPoint y: 530, endPoint x: 752, endPoint y: 402, distance: 140.9
click at [811, 530] on div "Вибрати все Варакса Кіра" at bounding box center [781, 421] width 269 height 359
click at [726, 303] on label "Варакса Кіра" at bounding box center [737, 301] width 106 height 18
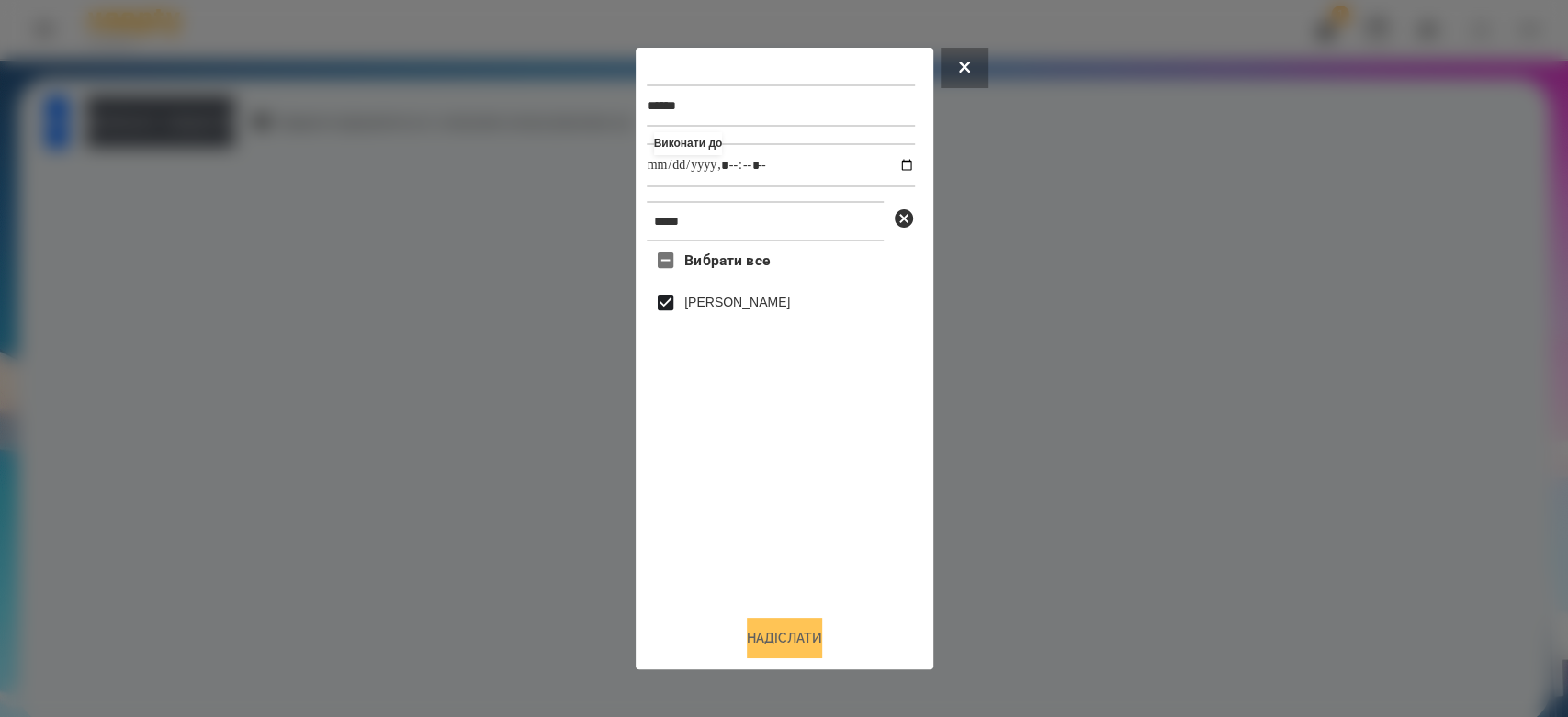
click at [798, 631] on button "Надіслати" at bounding box center [784, 638] width 75 height 40
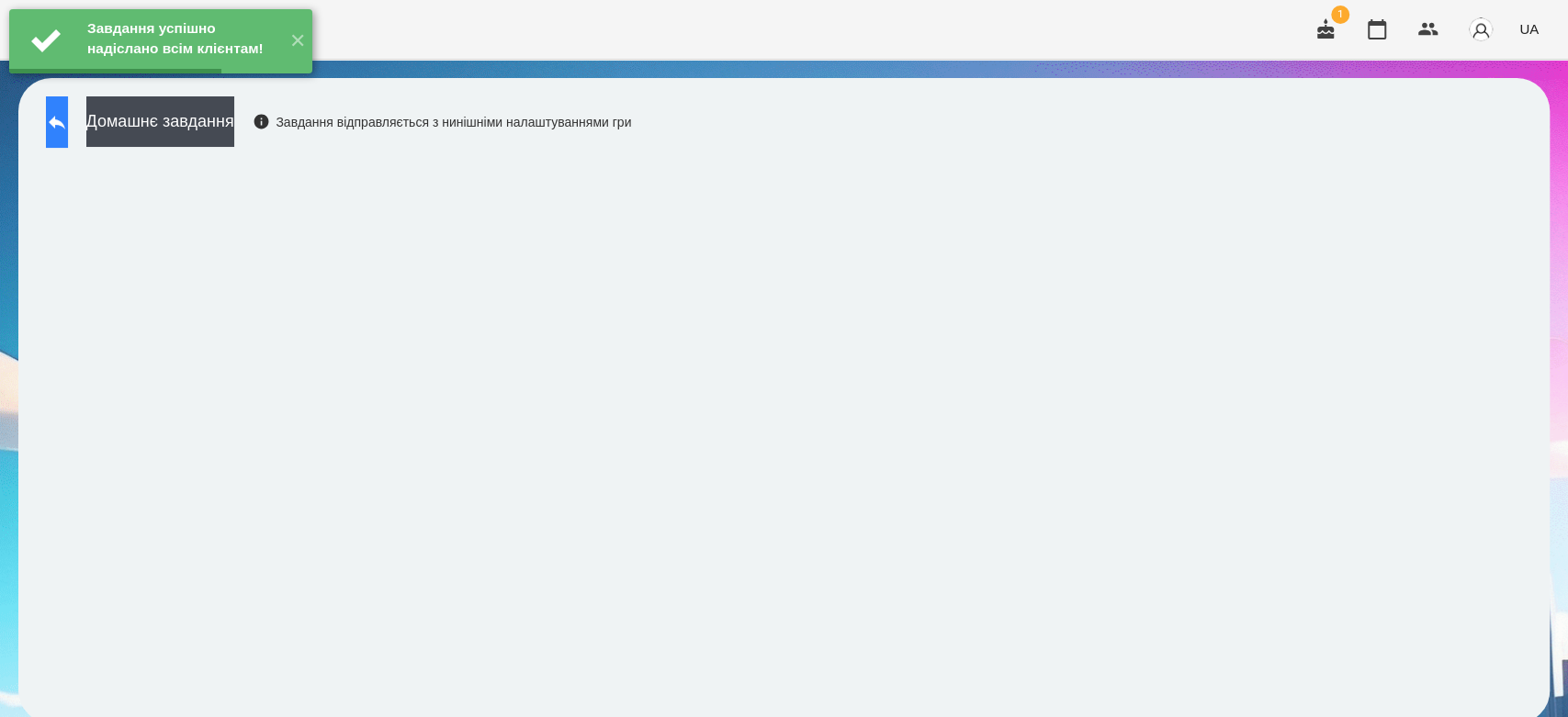
click at [68, 128] on button at bounding box center [57, 121] width 22 height 51
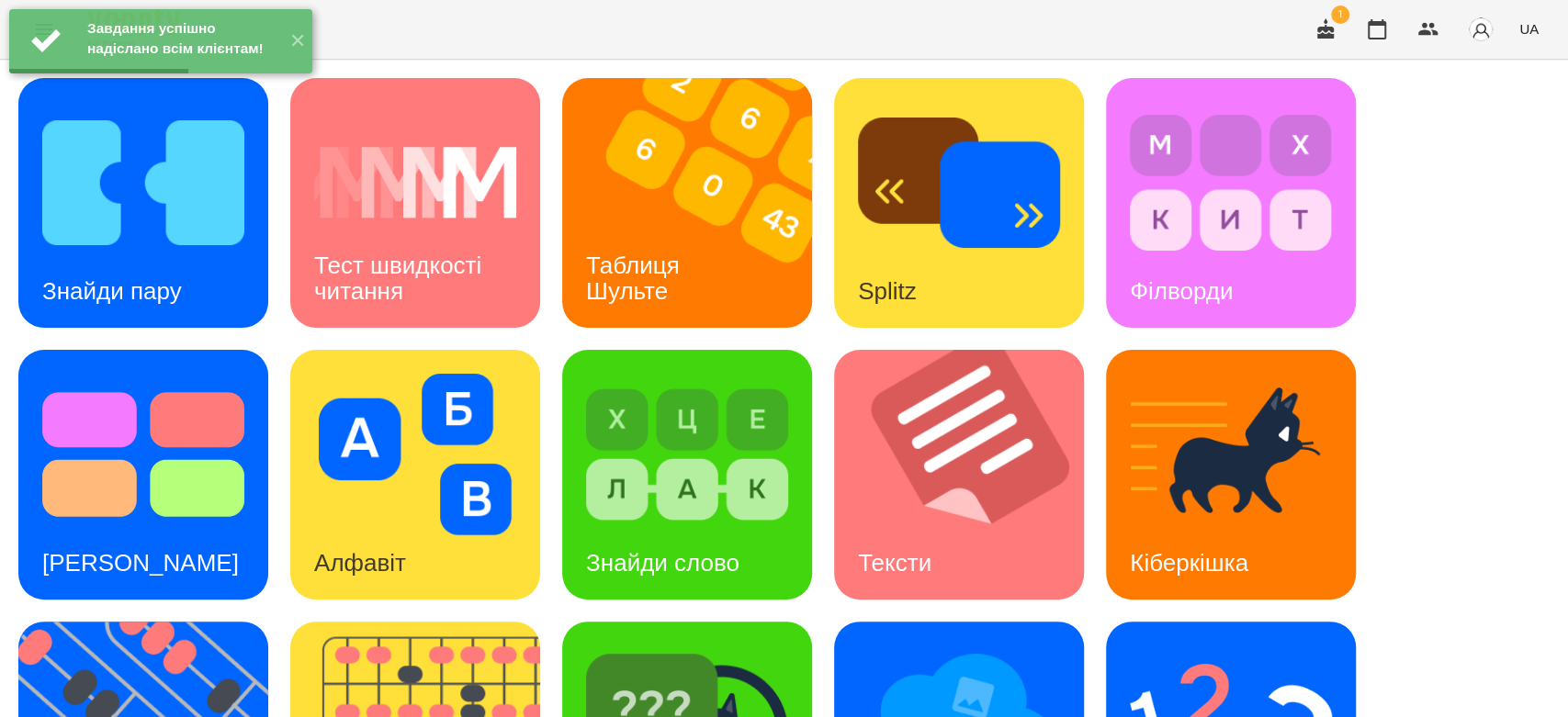
scroll to position [444, 0]
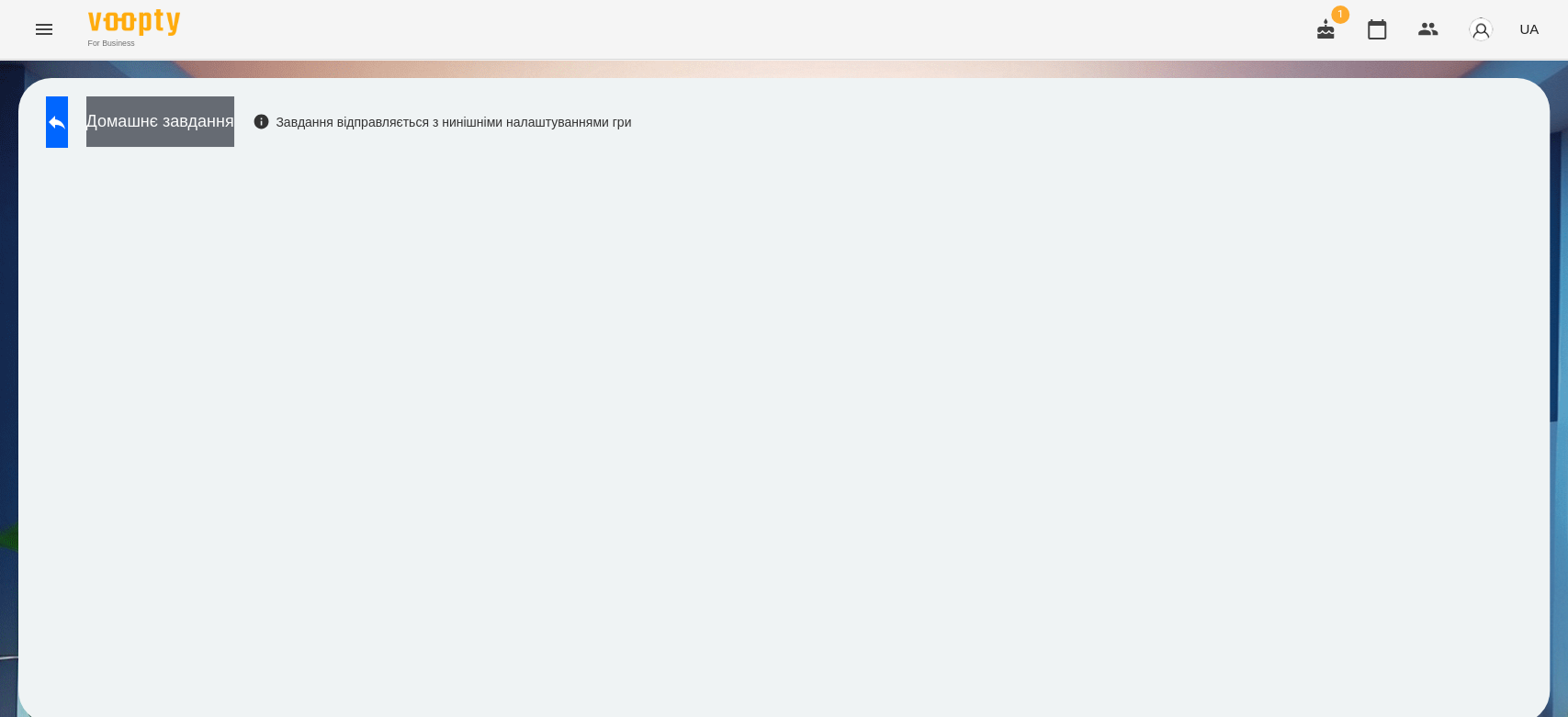
click at [234, 129] on button "Домашнє завдання" at bounding box center [161, 121] width 148 height 50
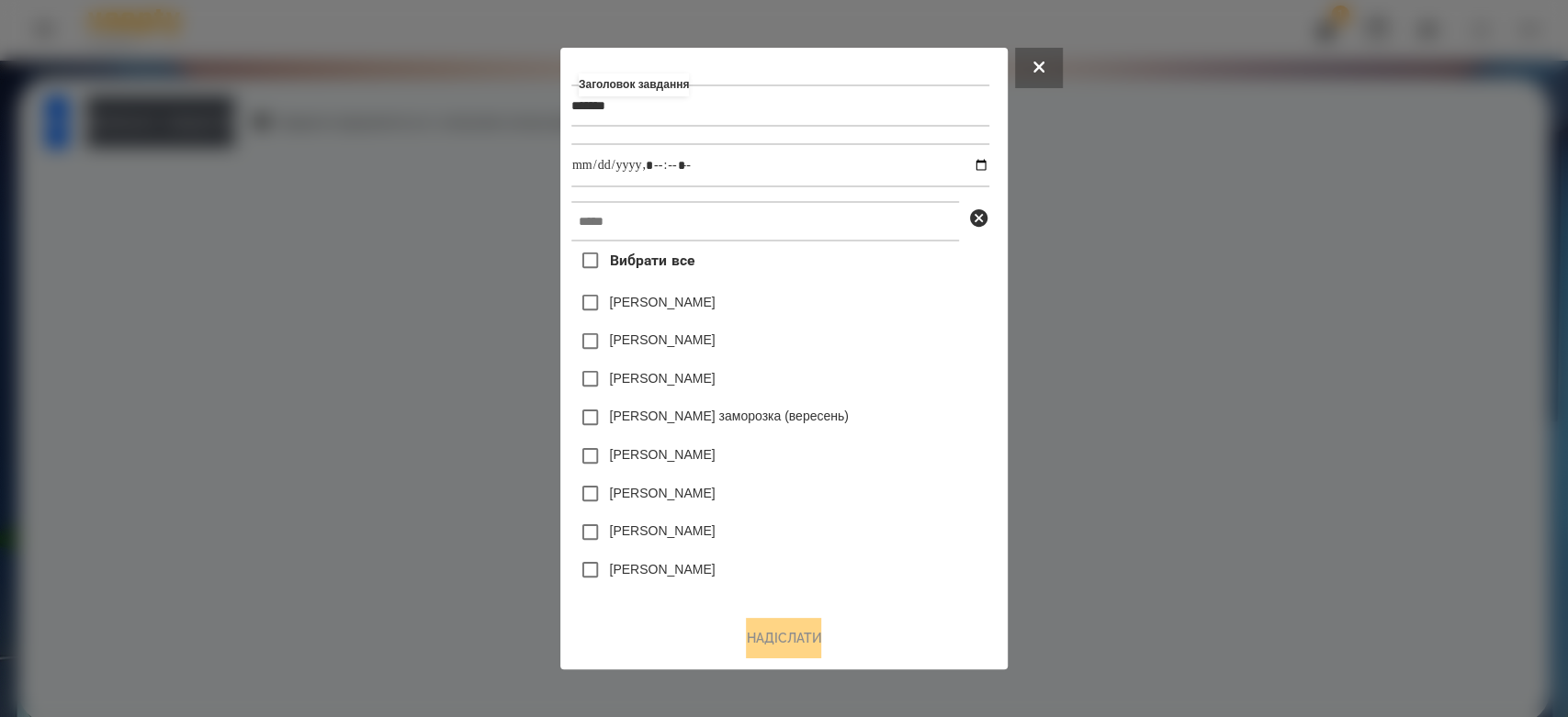
type input "*******"
click at [990, 171] on input "datetime-local" at bounding box center [780, 166] width 418 height 44
type input "**********"
drag, startPoint x: 891, startPoint y: 323, endPoint x: 866, endPoint y: 230, distance: 96.3
click at [887, 313] on div "Вибрати все Емма Северен Яна Щербакова Нижник Тамерлан Злата Миц заморозка (вер…" at bounding box center [780, 421] width 418 height 359
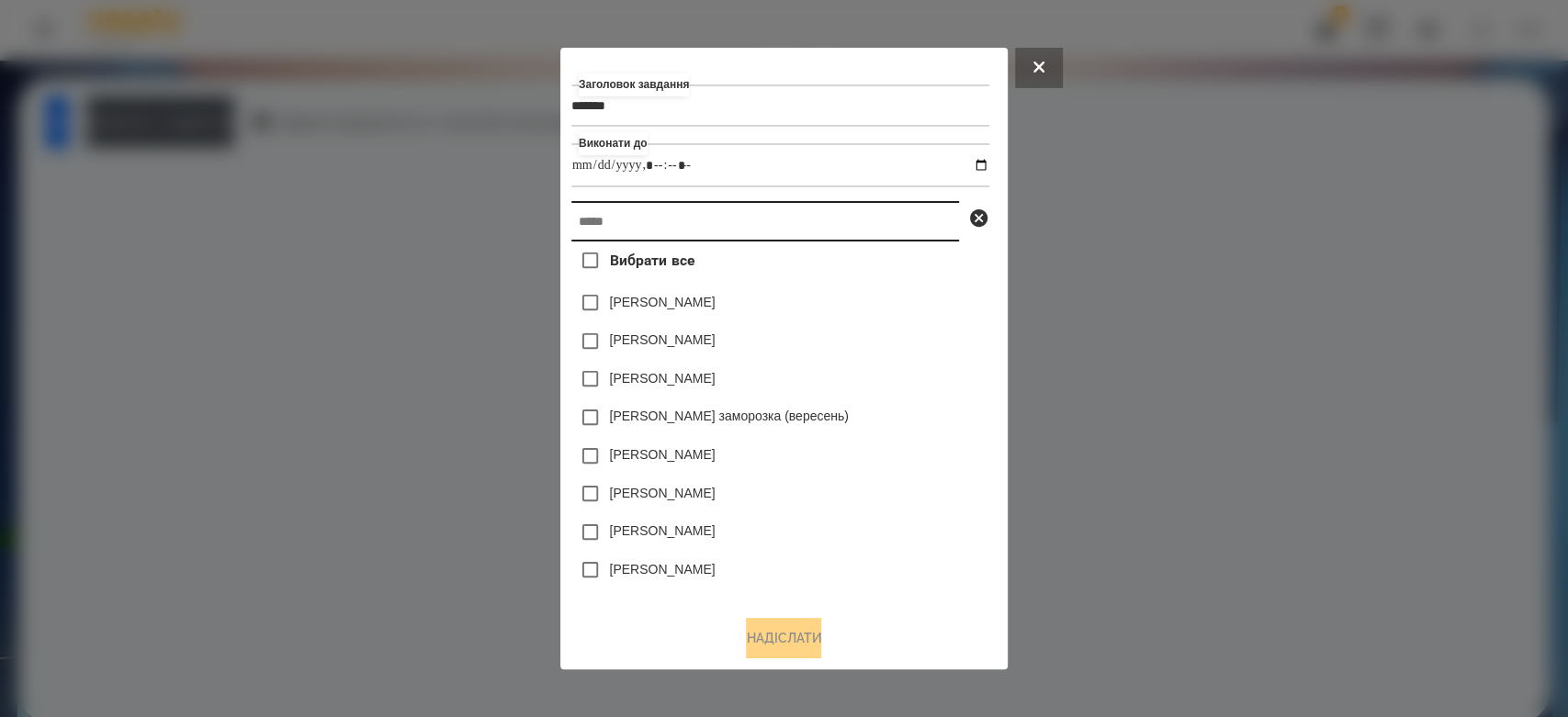
click at [866, 229] on input "text" at bounding box center [764, 221] width 388 height 40
type input "*"
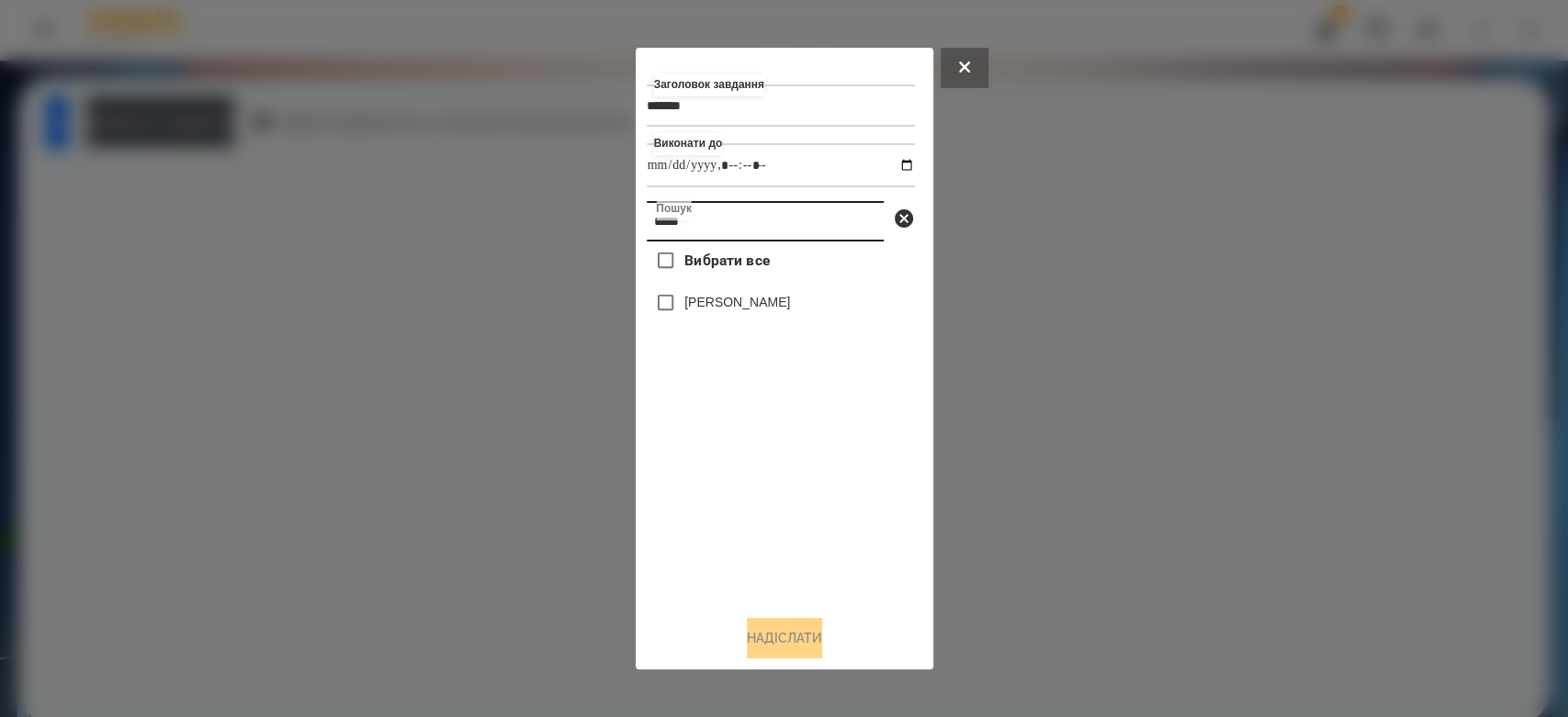
type input "*****"
drag, startPoint x: 740, startPoint y: 301, endPoint x: 759, endPoint y: 456, distance: 156.2
click at [742, 307] on label "Варакса Кіра" at bounding box center [737, 301] width 106 height 18
click at [718, 305] on label "Варакса Кіра" at bounding box center [737, 301] width 106 height 18
click at [798, 651] on button "Надіслати" at bounding box center [784, 638] width 75 height 40
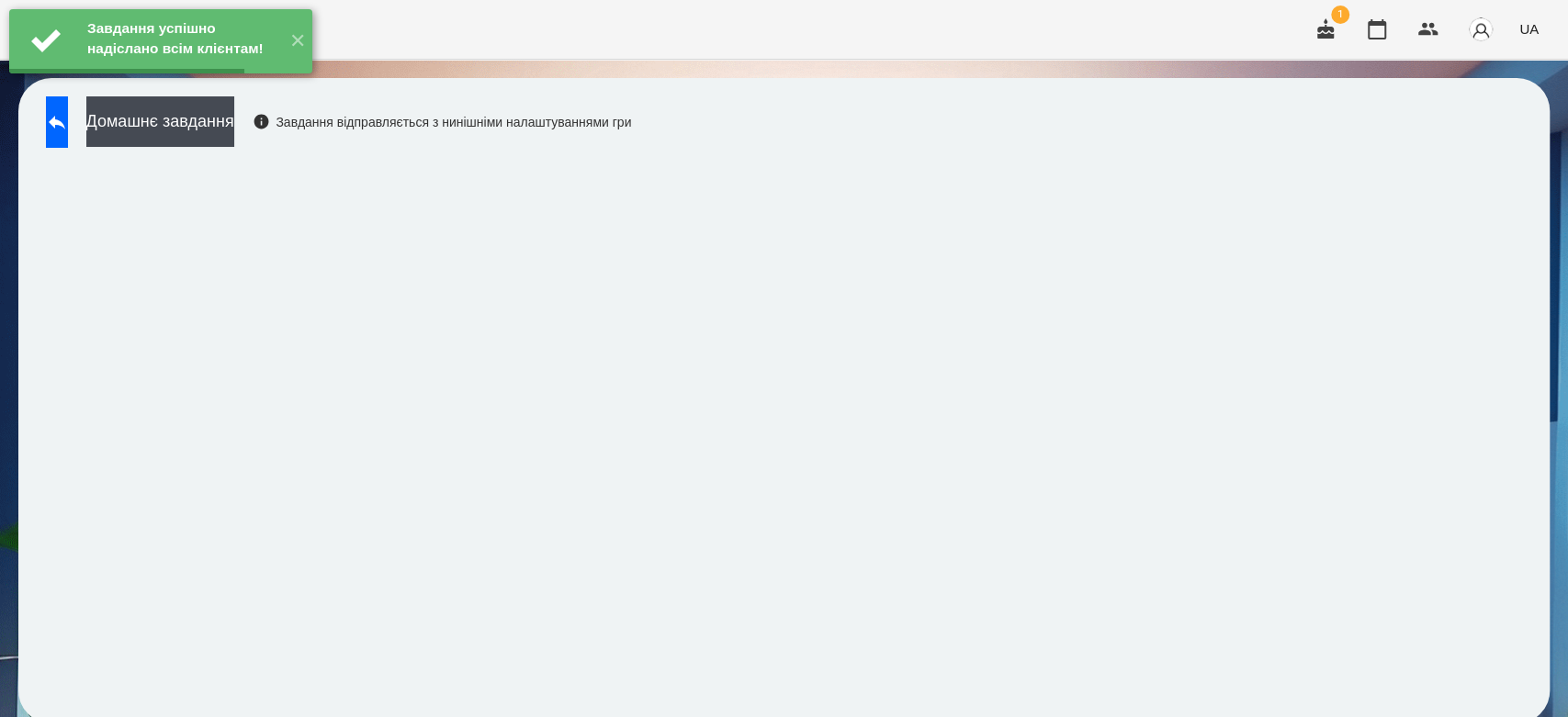
click at [234, 113] on button "Домашнє завдання" at bounding box center [161, 121] width 148 height 50
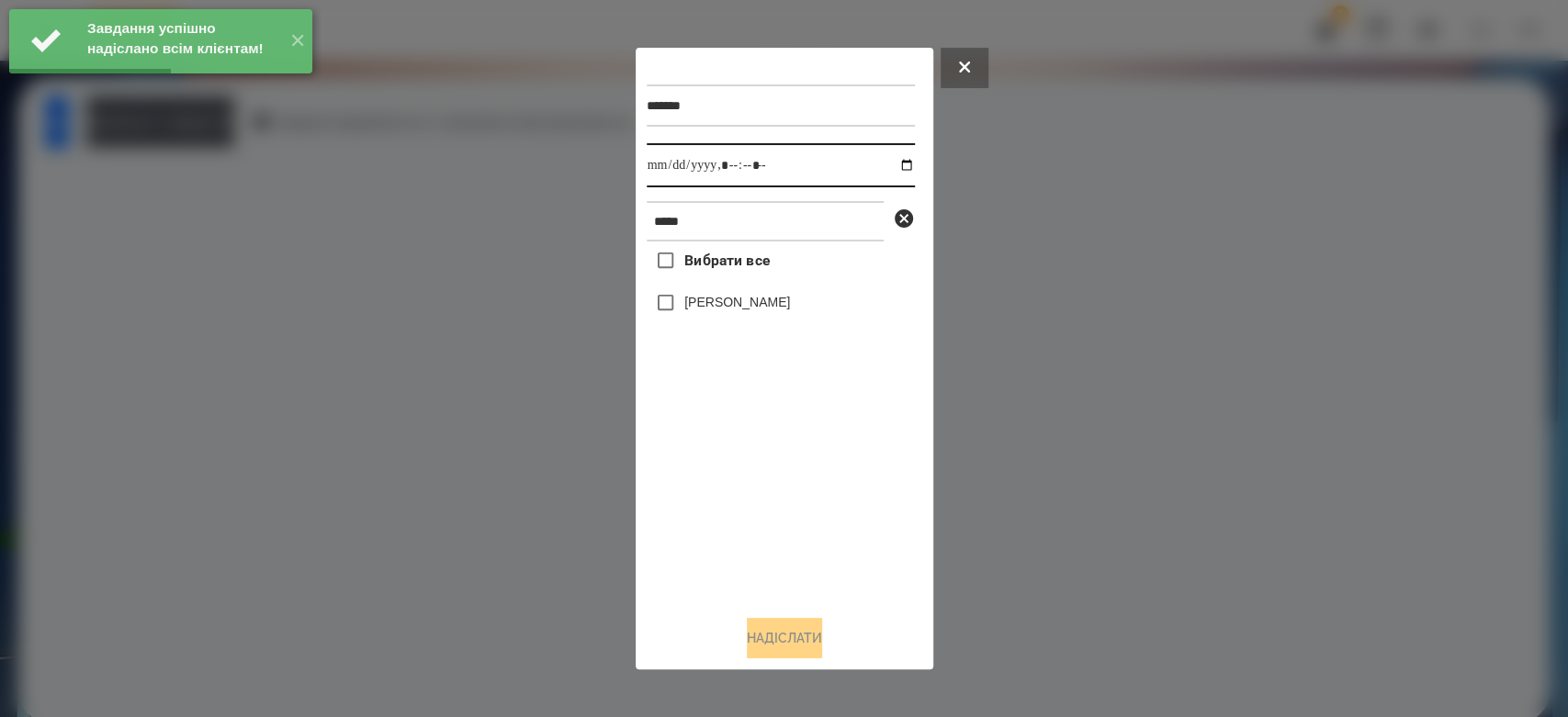
click at [895, 162] on input "datetime-local" at bounding box center [781, 166] width 269 height 44
type input "**********"
drag, startPoint x: 823, startPoint y: 511, endPoint x: 800, endPoint y: 439, distance: 75.6
click at [823, 511] on div "Вибрати все Варакса Кіра" at bounding box center [781, 421] width 269 height 359
click at [762, 299] on label "Варакса Кіра" at bounding box center [737, 301] width 106 height 18
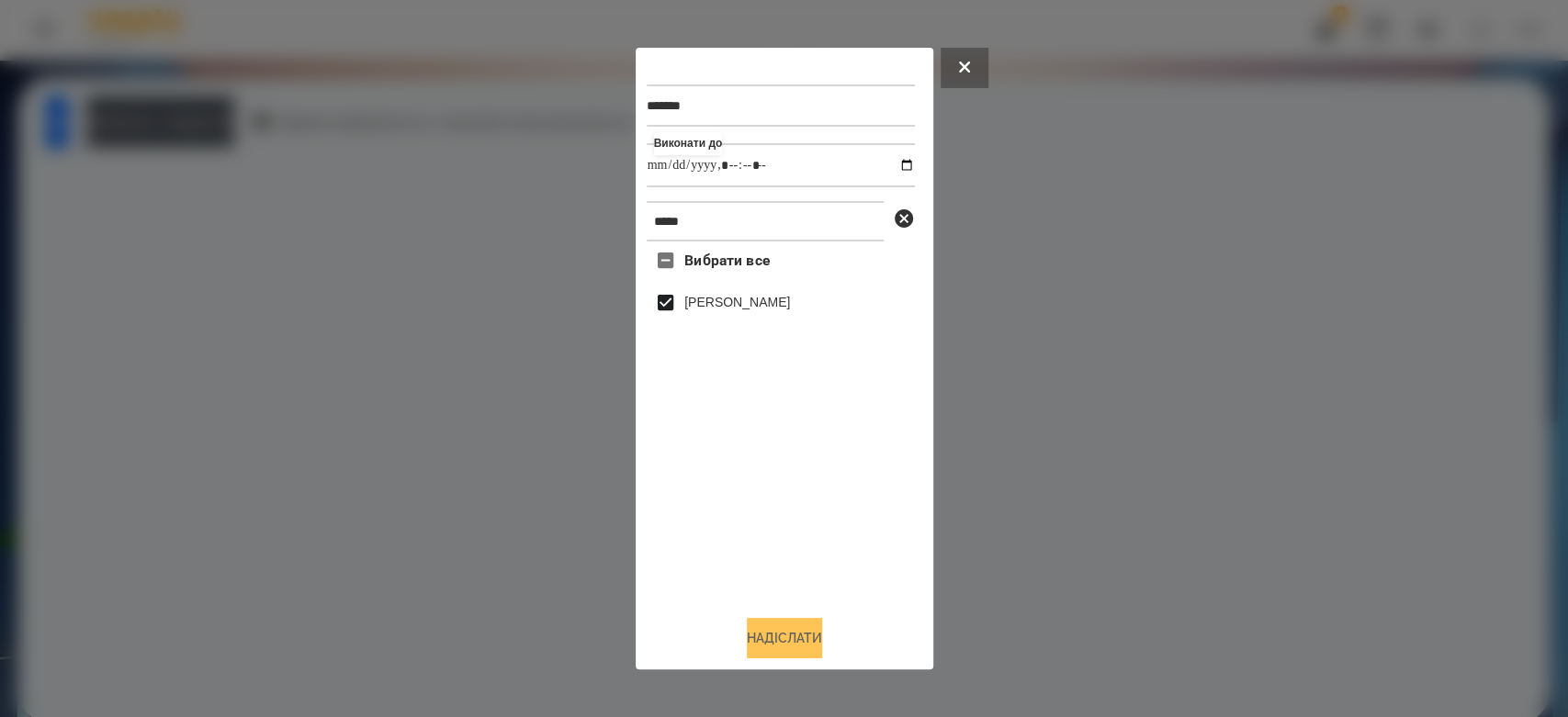
click at [804, 634] on button "Надіслати" at bounding box center [784, 638] width 75 height 40
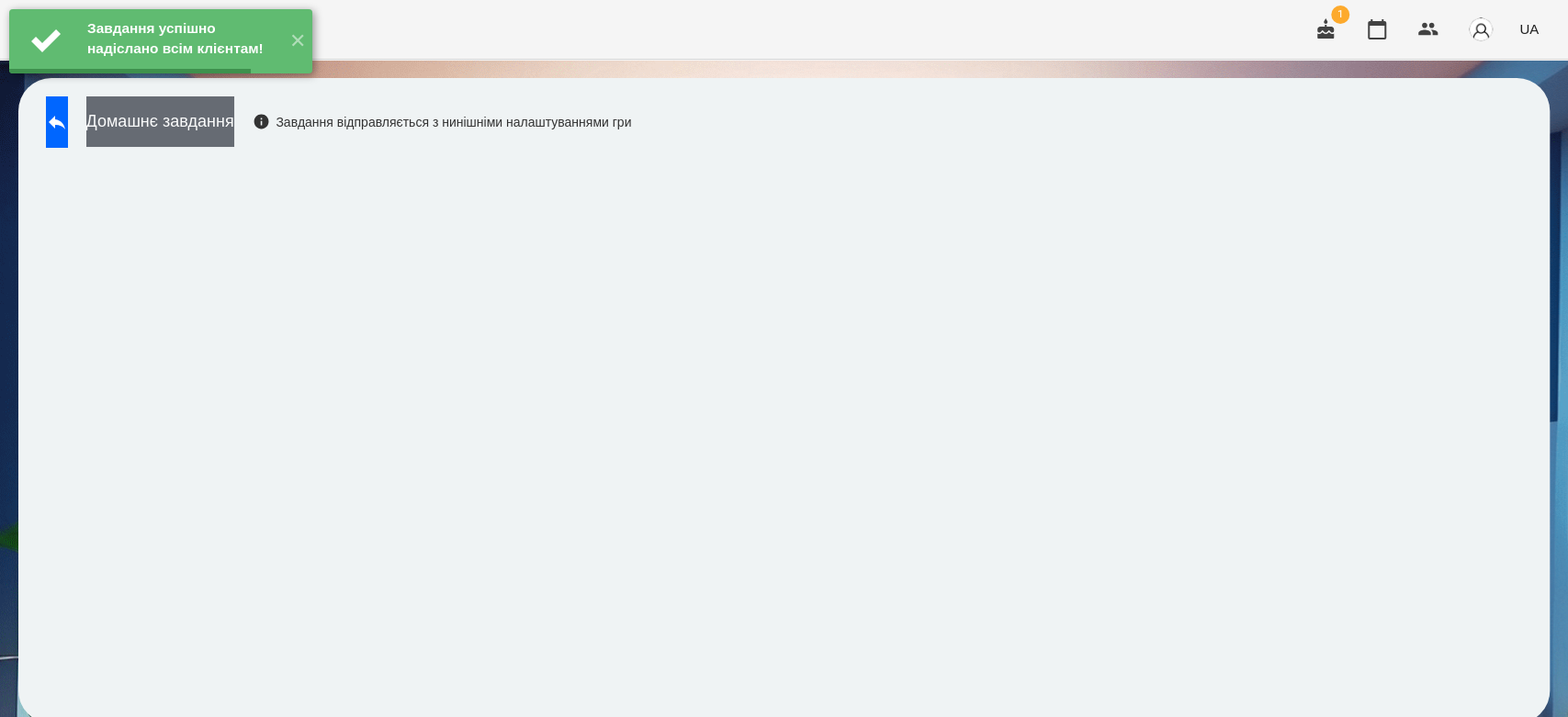
click at [234, 115] on button "Домашнє завдання" at bounding box center [161, 121] width 148 height 50
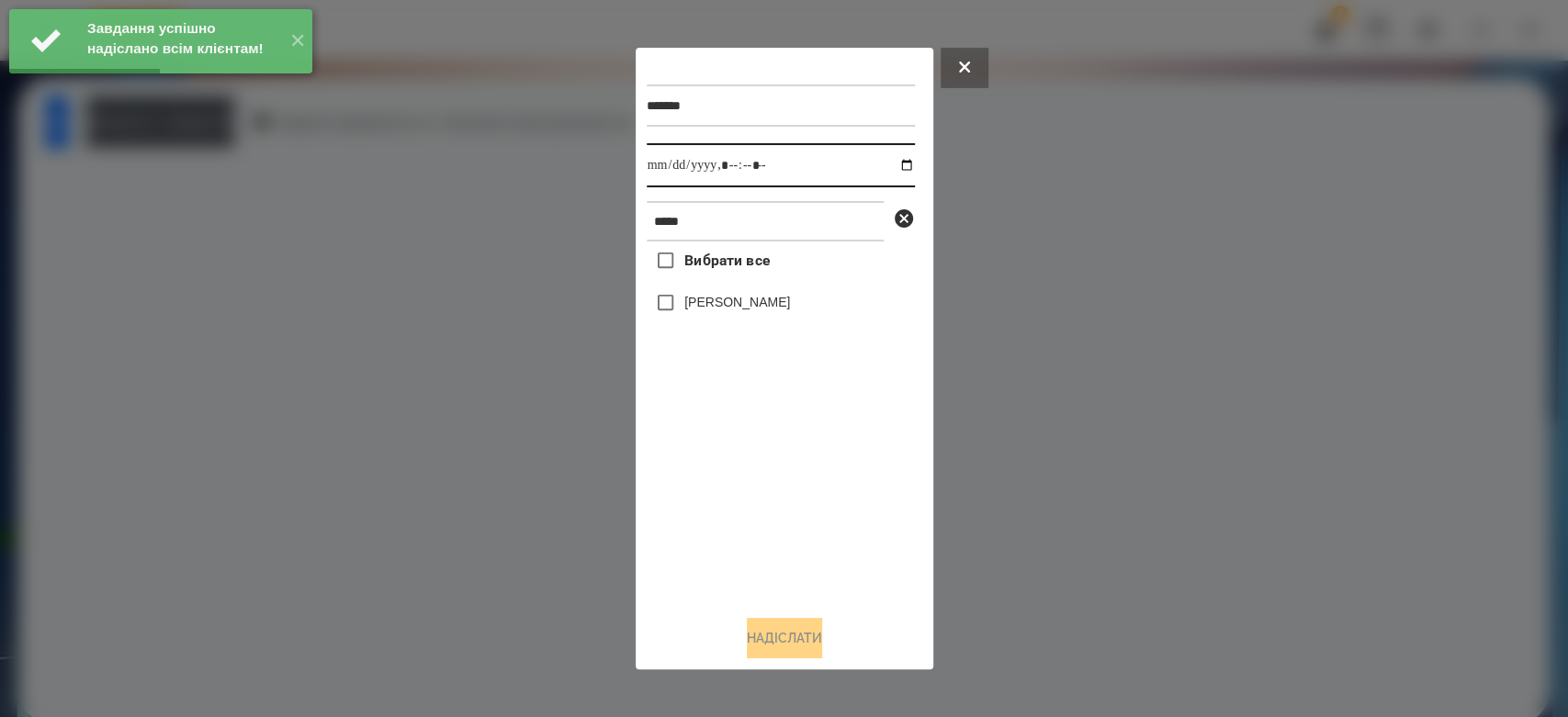
click at [902, 166] on input "datetime-local" at bounding box center [781, 166] width 269 height 44
click at [882, 165] on input "datetime-local" at bounding box center [781, 166] width 269 height 44
type input "**********"
drag, startPoint x: 793, startPoint y: 515, endPoint x: 776, endPoint y: 419, distance: 97.5
click at [793, 515] on div "Вибрати все Варакса Кіра" at bounding box center [781, 421] width 269 height 359
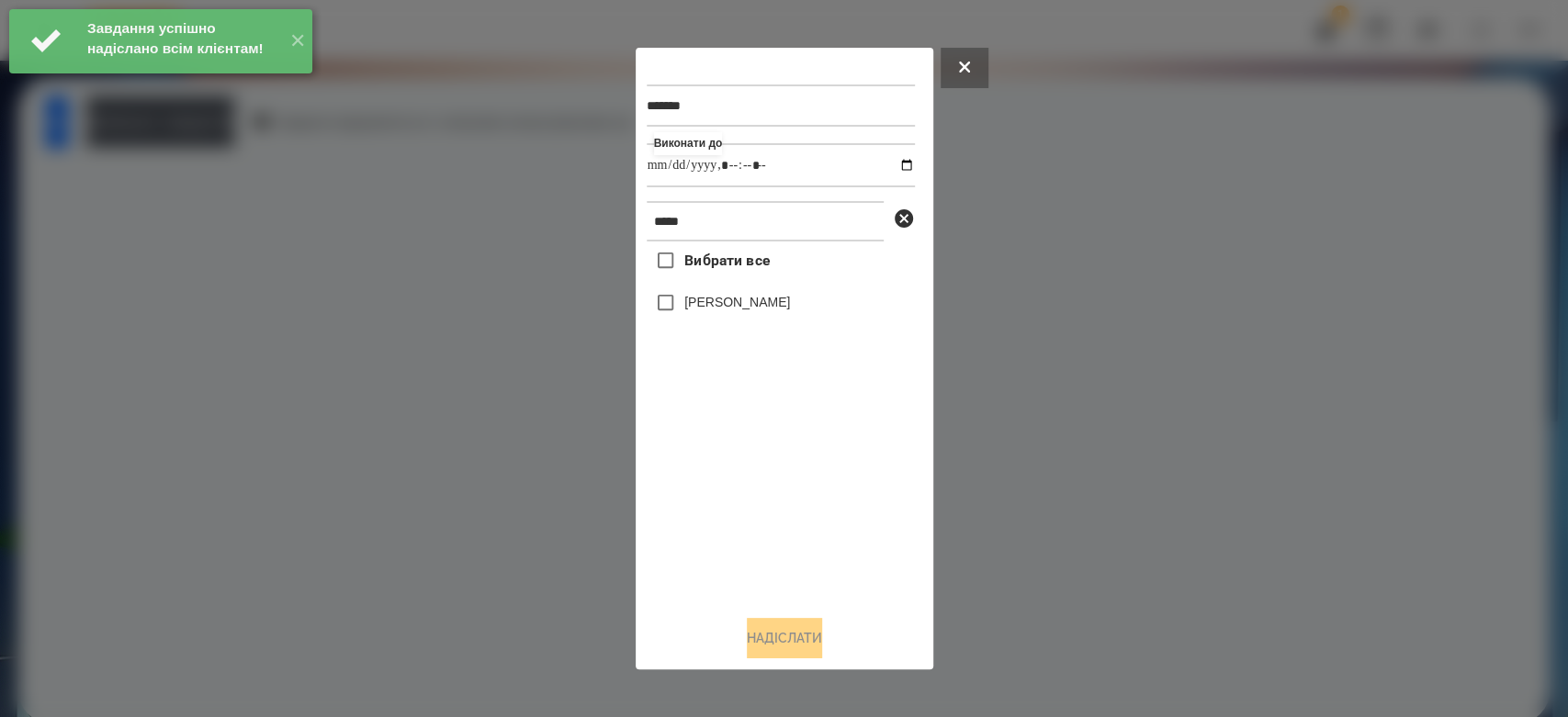
click at [752, 299] on label "Варакса Кіра" at bounding box center [737, 301] width 106 height 18
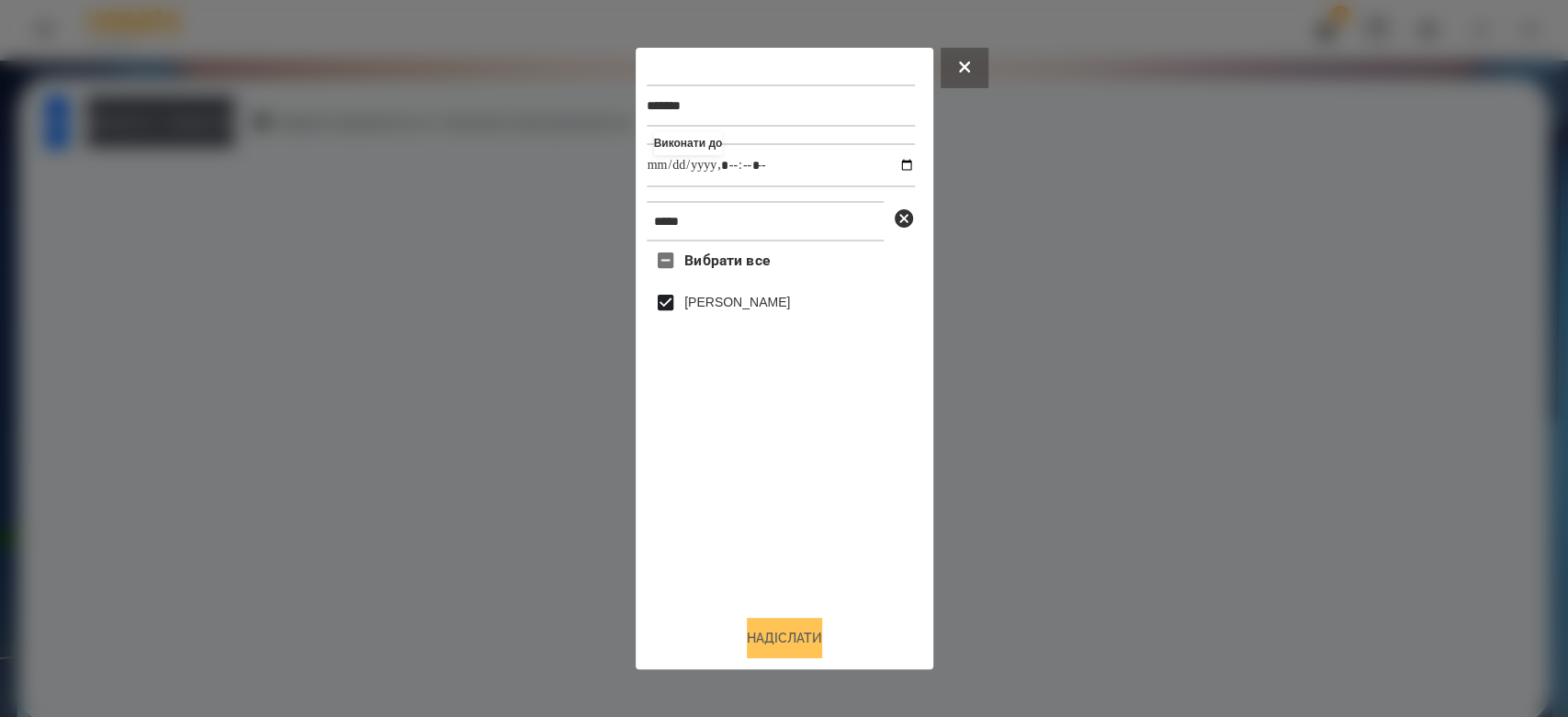
click at [793, 637] on button "Надіслати" at bounding box center [784, 638] width 75 height 40
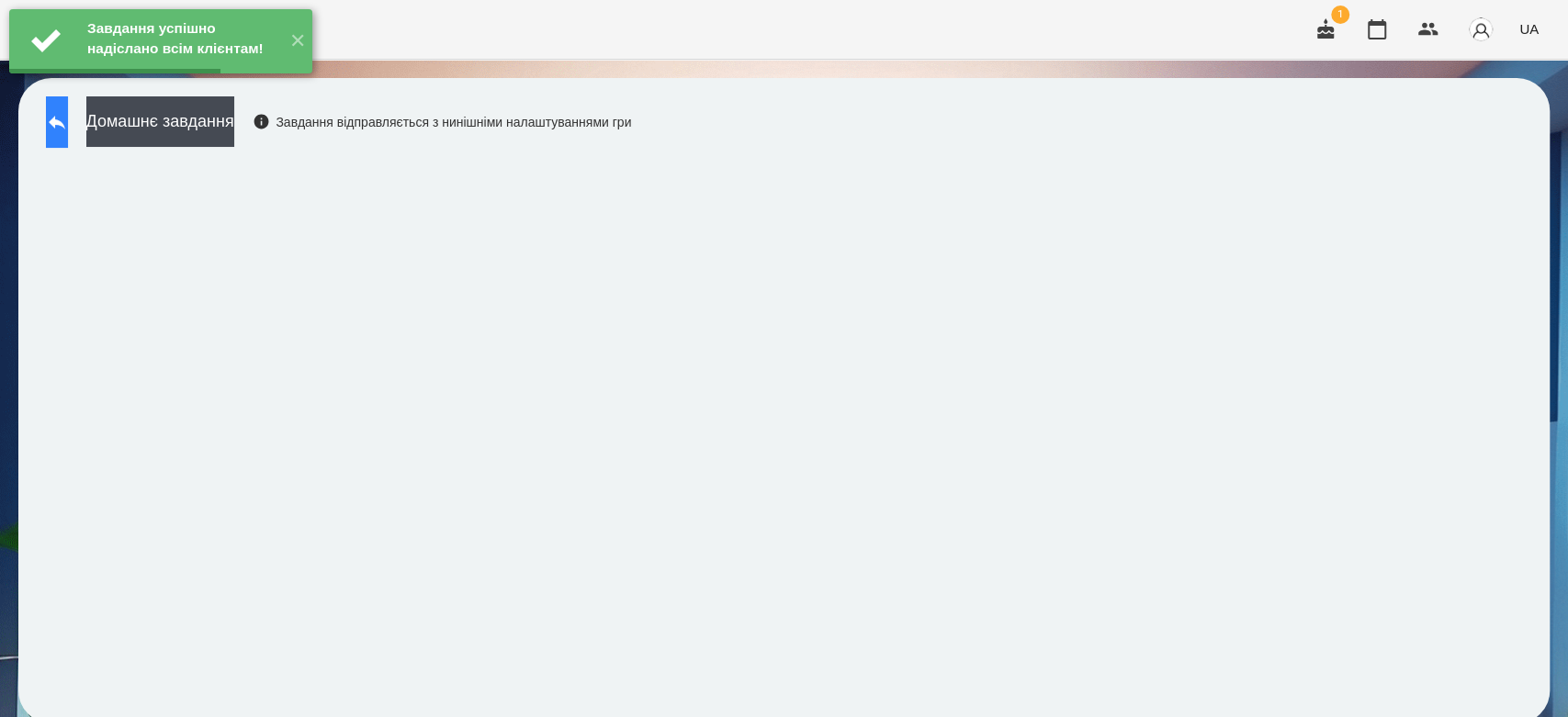
click at [68, 131] on button at bounding box center [57, 121] width 22 height 51
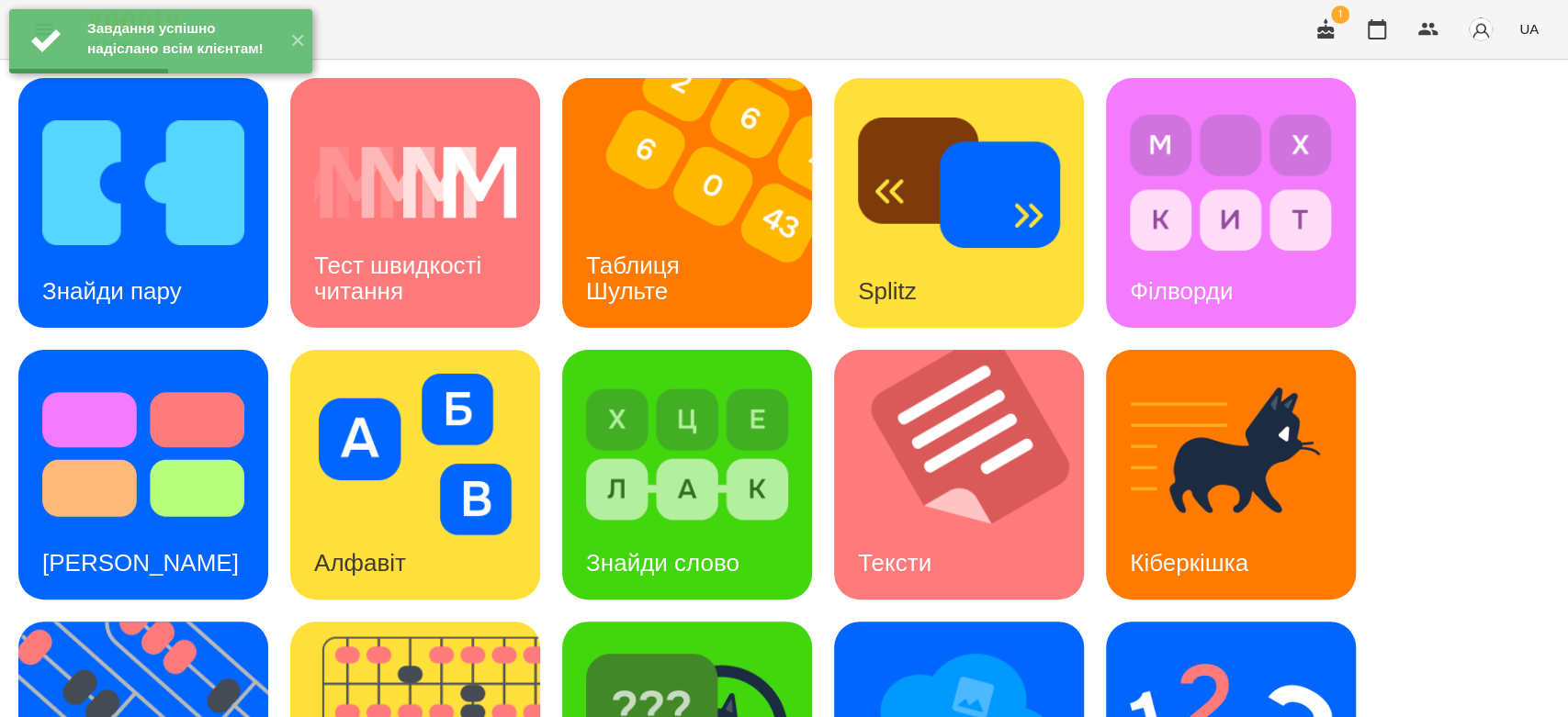
scroll to position [444, 0]
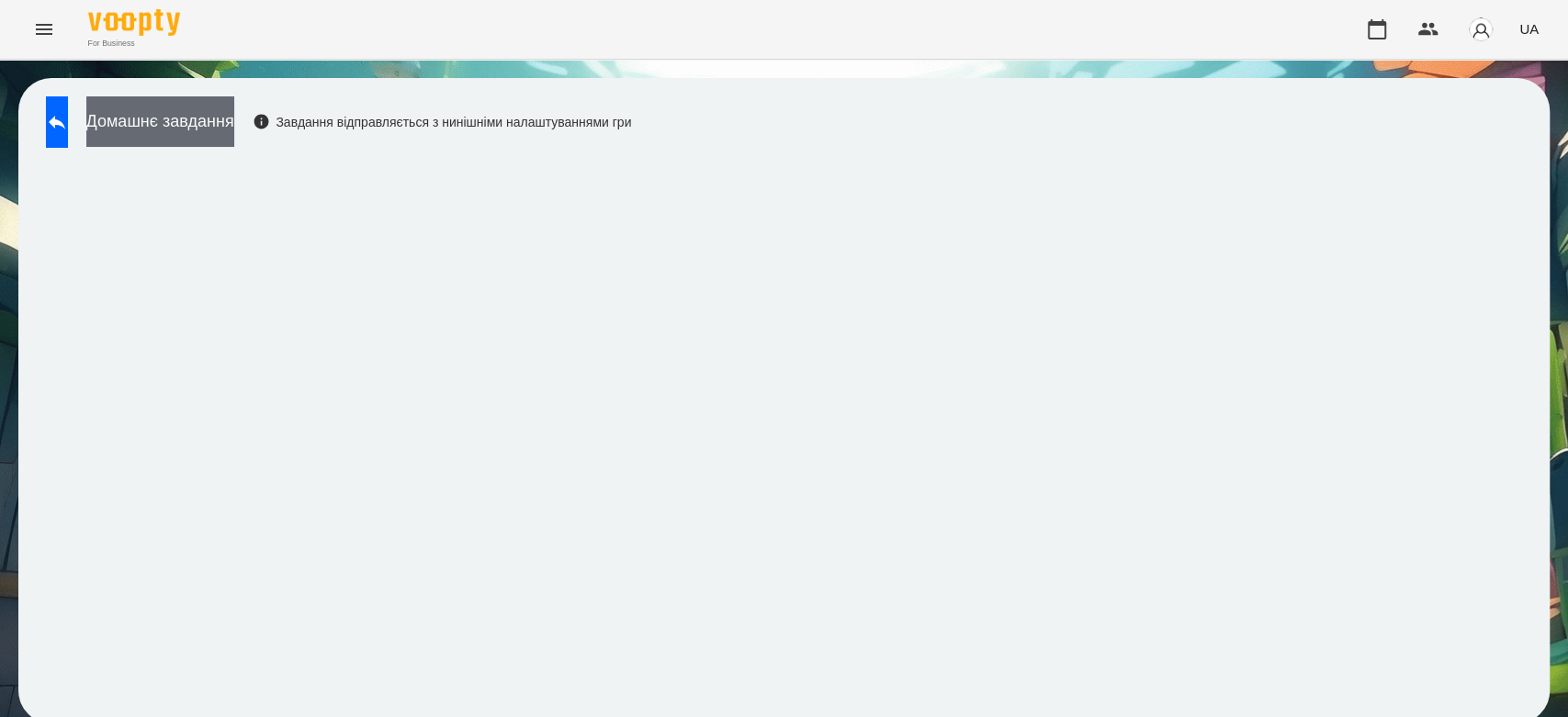
click at [234, 126] on button "Домашнє завдання" at bounding box center [161, 121] width 148 height 50
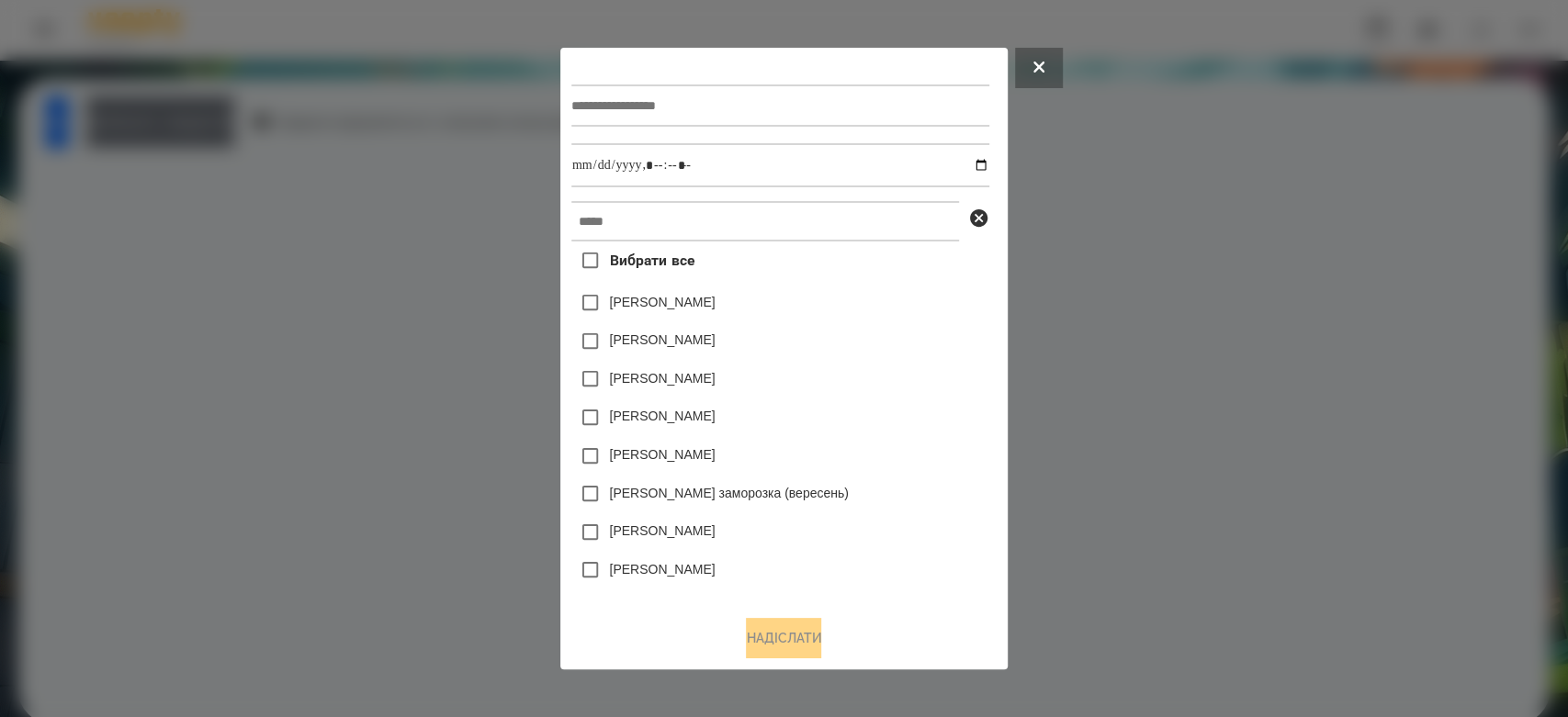
click at [664, 113] on input "text" at bounding box center [780, 106] width 418 height 42
type input "*********"
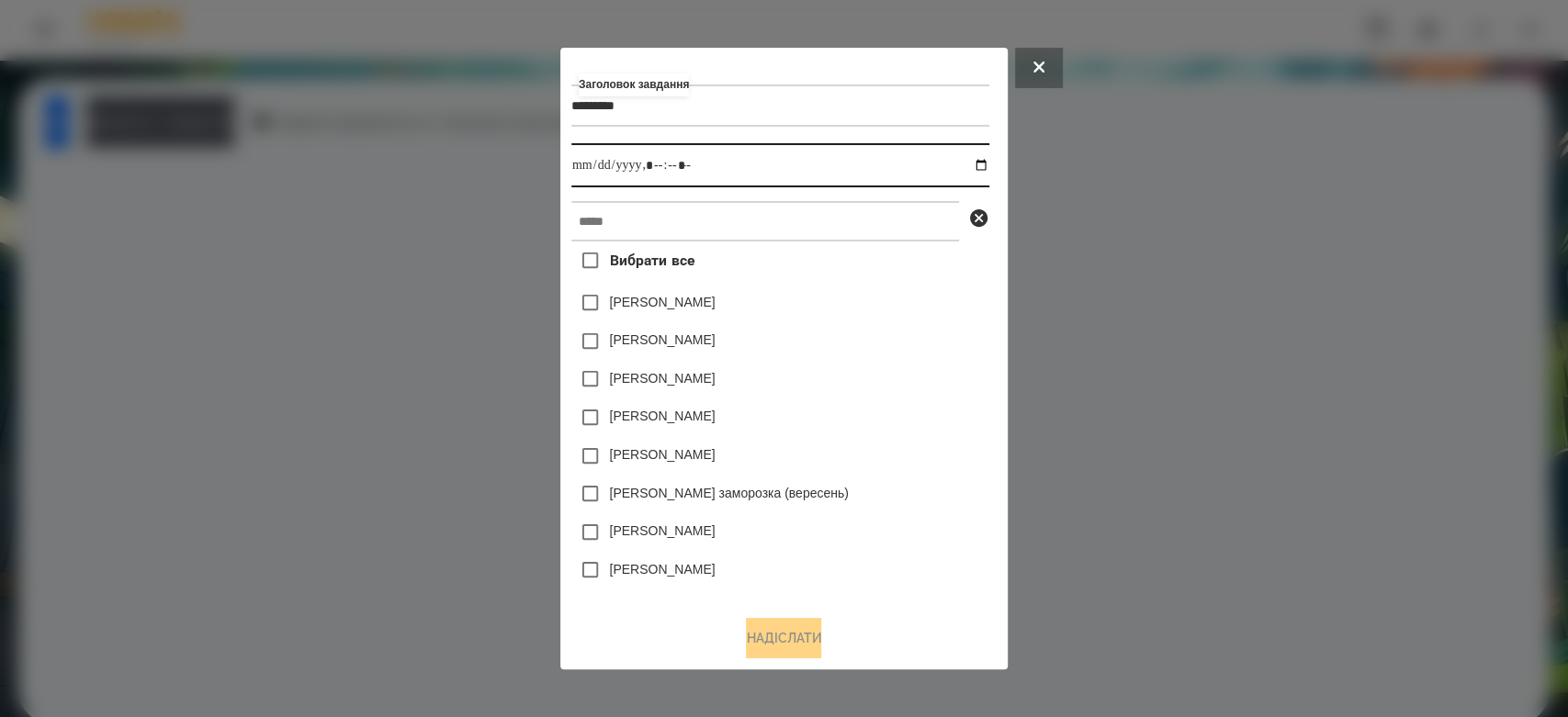
click at [990, 153] on input "datetime-local" at bounding box center [780, 166] width 418 height 44
click at [989, 160] on input "datetime-local" at bounding box center [780, 166] width 418 height 44
type input "**********"
click at [880, 339] on div "Емма Северен" at bounding box center [780, 342] width 418 height 38
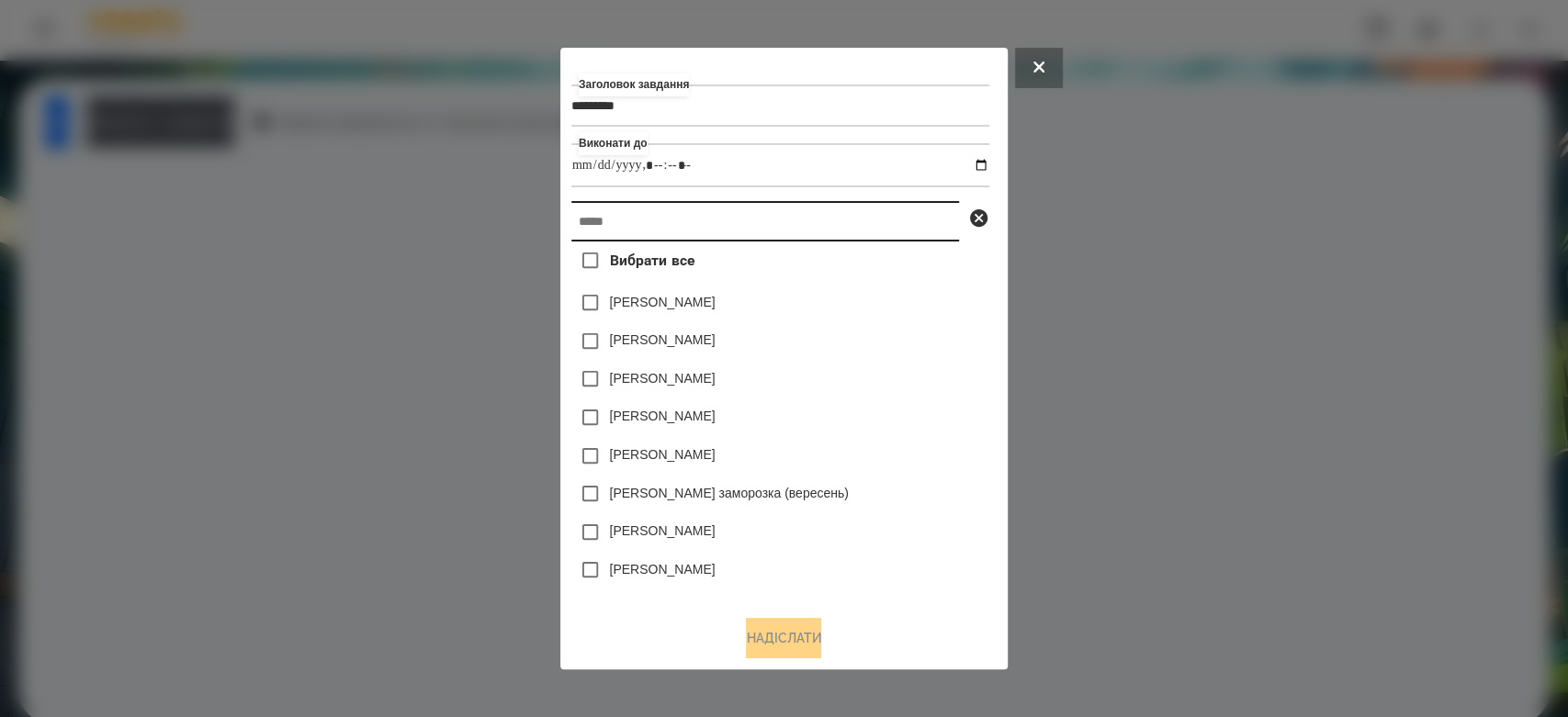
click at [873, 230] on input "text" at bounding box center [764, 221] width 388 height 40
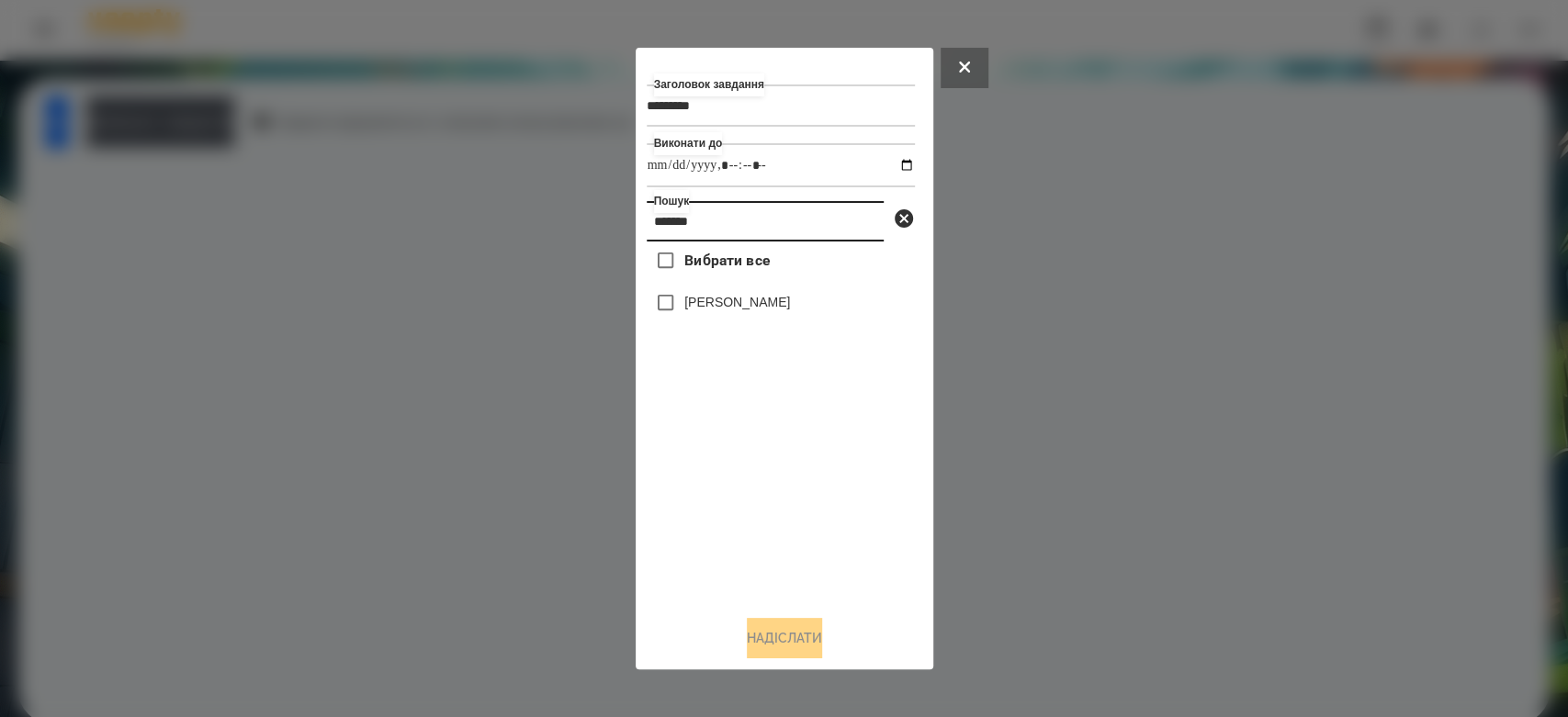
type input "*******"
click at [731, 311] on label "Варакса Кіра" at bounding box center [737, 301] width 106 height 18
click at [790, 639] on button "Надіслати" at bounding box center [784, 638] width 75 height 40
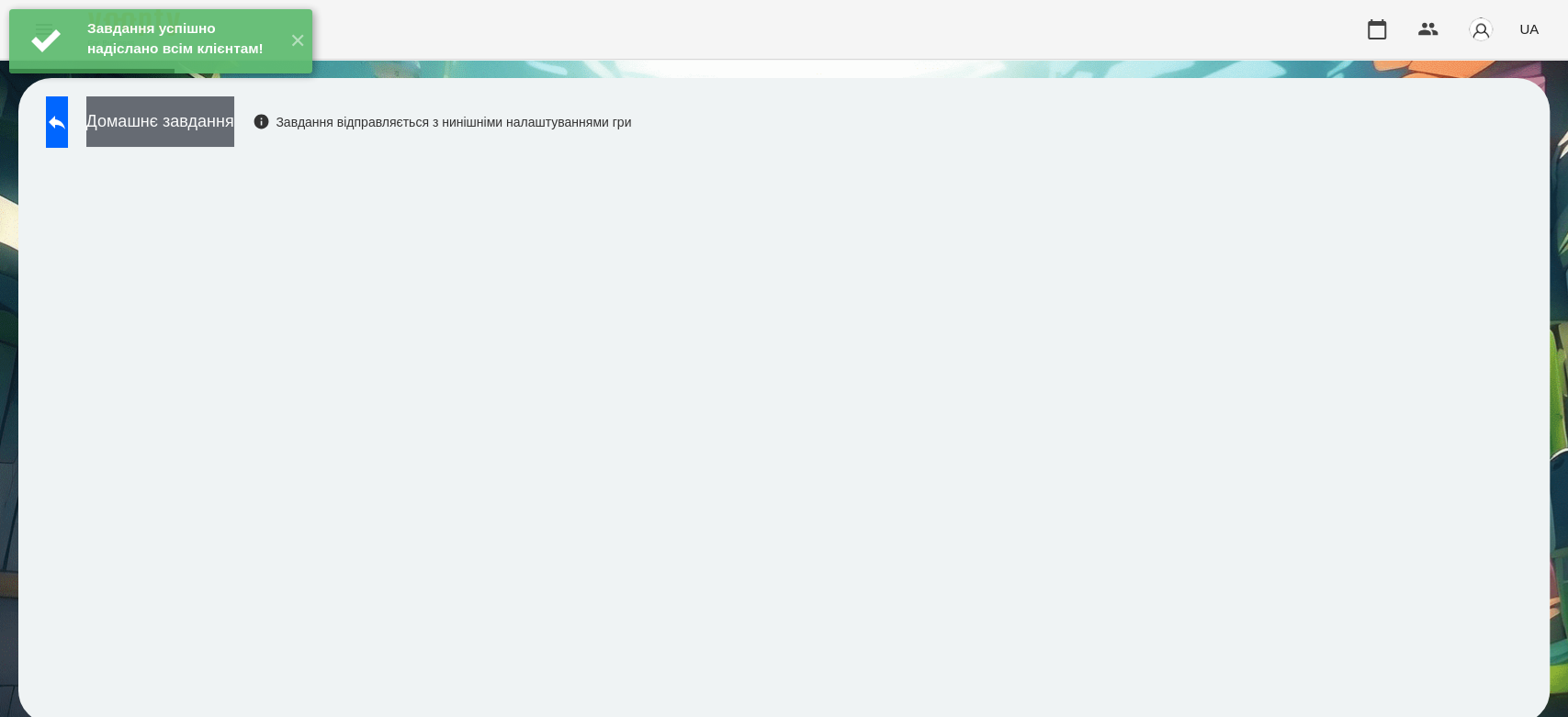
click at [234, 135] on button "Домашнє завдання" at bounding box center [161, 121] width 148 height 50
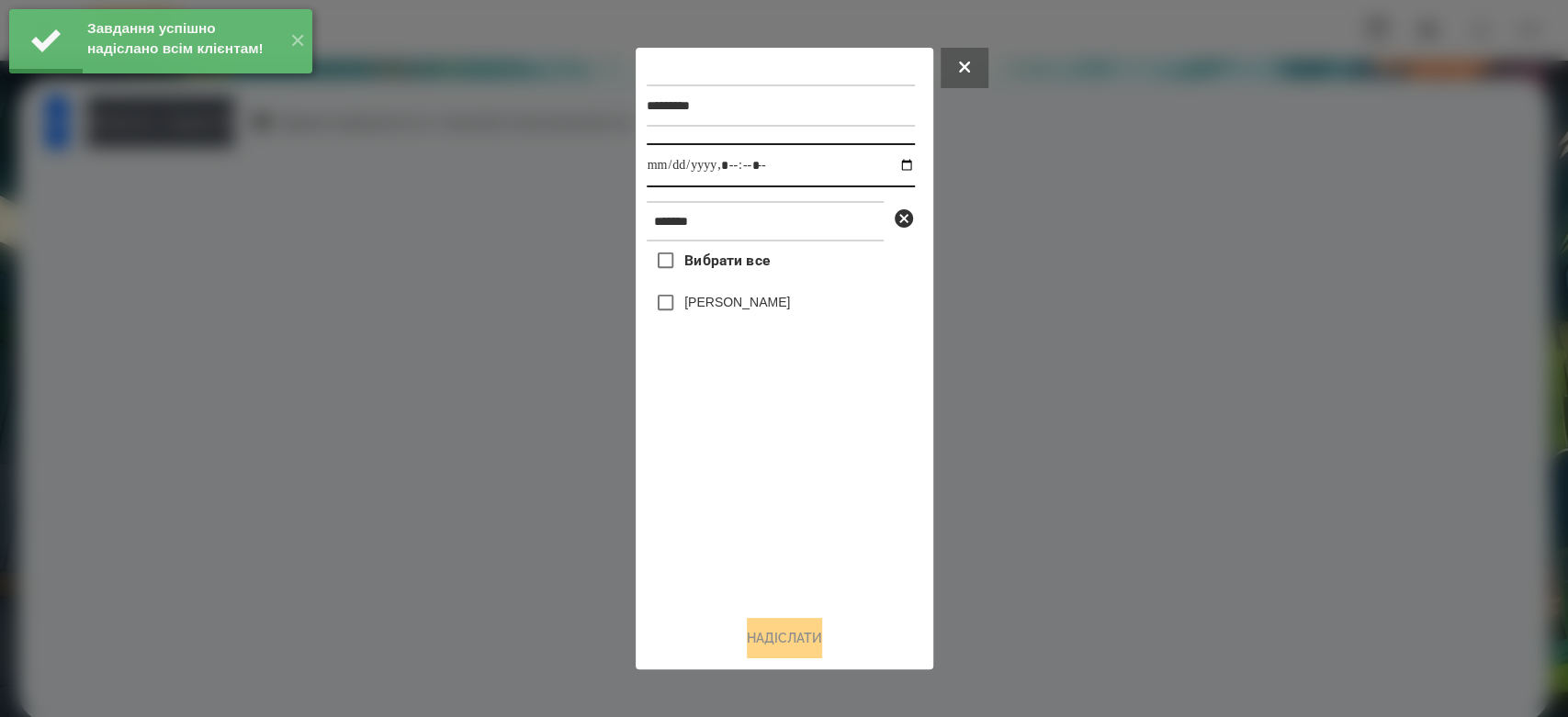
click at [892, 158] on input "datetime-local" at bounding box center [781, 166] width 269 height 44
type input "**********"
drag, startPoint x: 801, startPoint y: 504, endPoint x: 773, endPoint y: 406, distance: 101.9
click at [801, 504] on div "Вибрати все Варакса Кіра" at bounding box center [781, 421] width 269 height 359
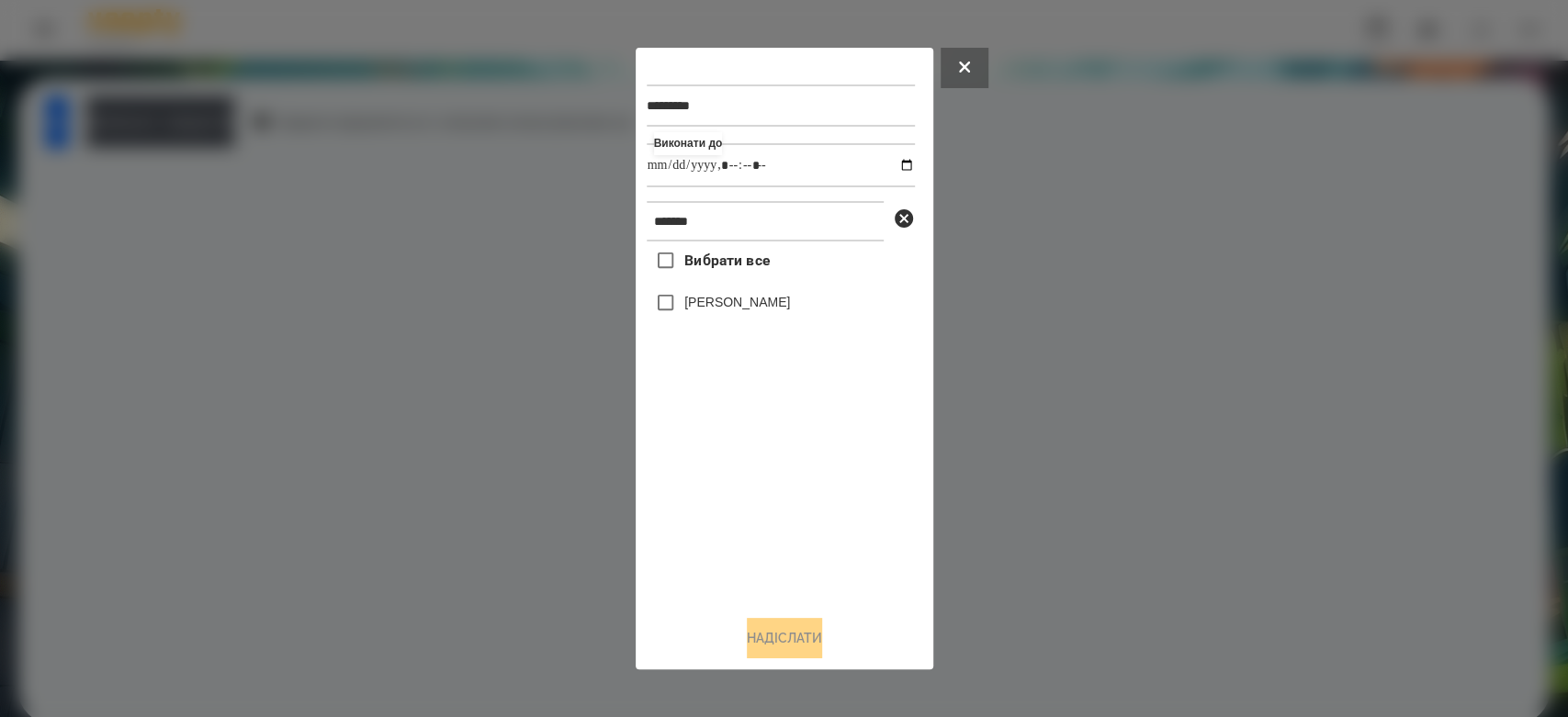
click at [752, 294] on label "Варакса Кіра" at bounding box center [737, 301] width 106 height 18
click at [800, 619] on div "********* Виконати до ******* Вибрати все Варакса Кіра Надіслати" at bounding box center [784, 359] width 275 height 601
click at [810, 639] on button "Надіслати" at bounding box center [784, 638] width 75 height 40
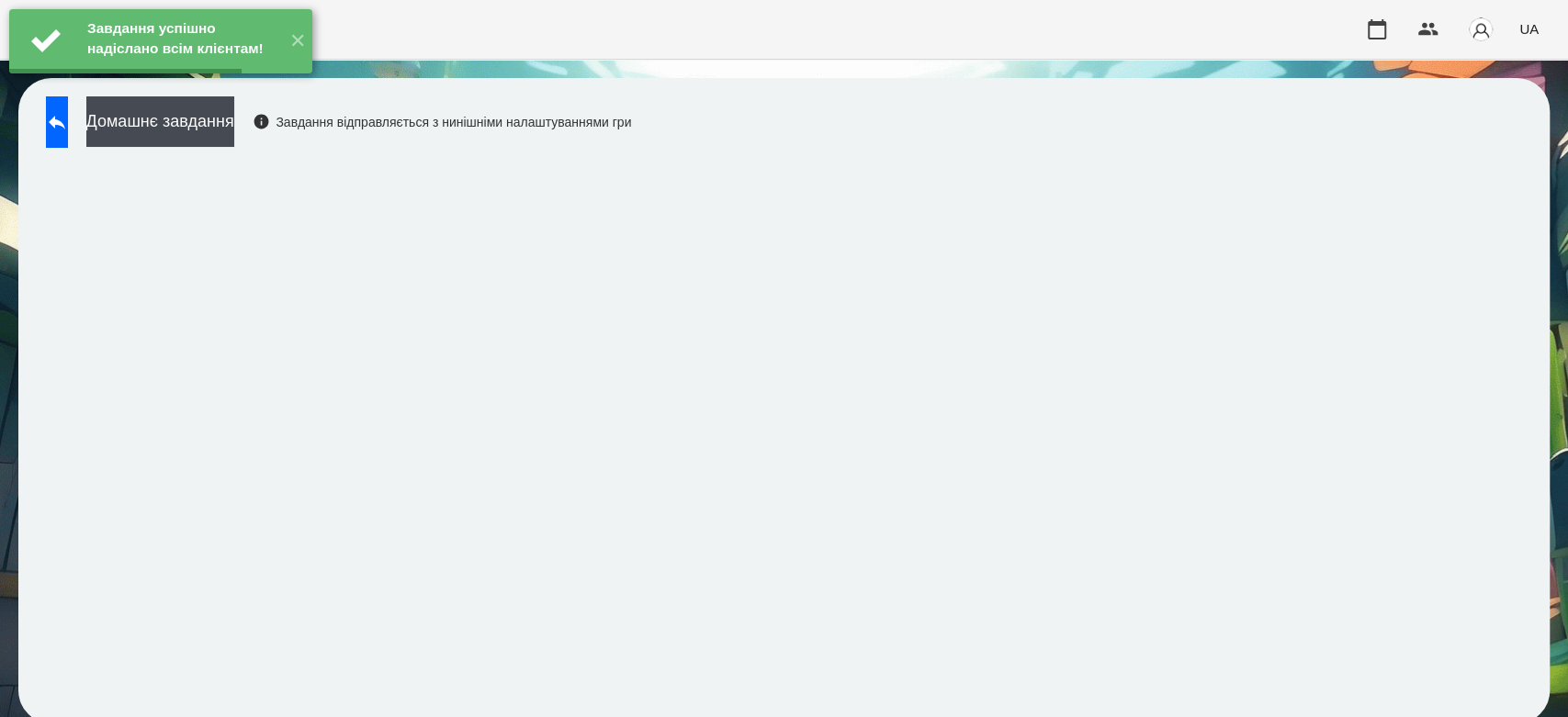
click at [213, 138] on button "Домашнє завдання" at bounding box center [161, 121] width 148 height 50
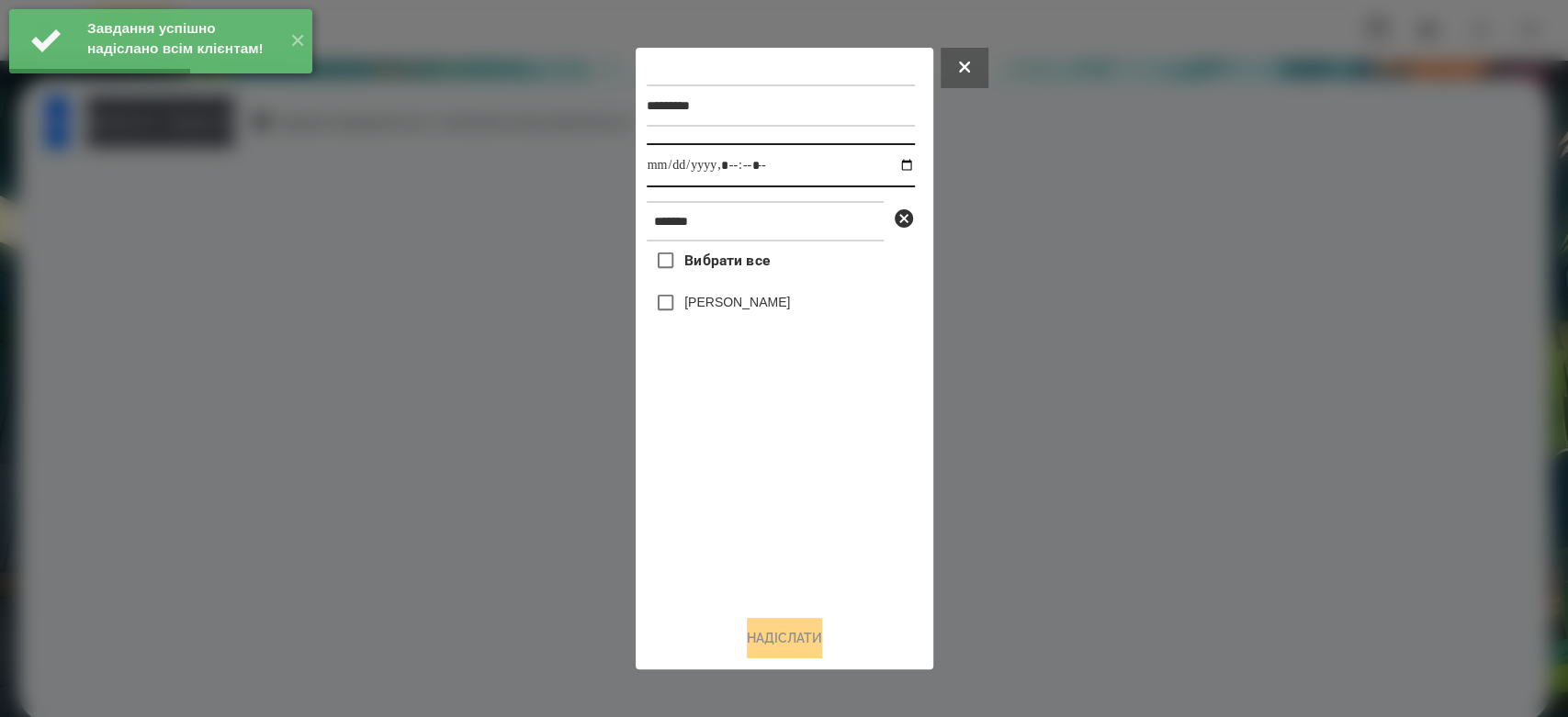
click at [892, 170] on input "datetime-local" at bounding box center [781, 166] width 269 height 44
type input "**********"
drag, startPoint x: 767, startPoint y: 501, endPoint x: 752, endPoint y: 403, distance: 99.1
click at [767, 501] on div "Вибрати все Варакса Кіра" at bounding box center [781, 421] width 269 height 359
click at [728, 310] on label "Варакса Кіра" at bounding box center [737, 301] width 106 height 18
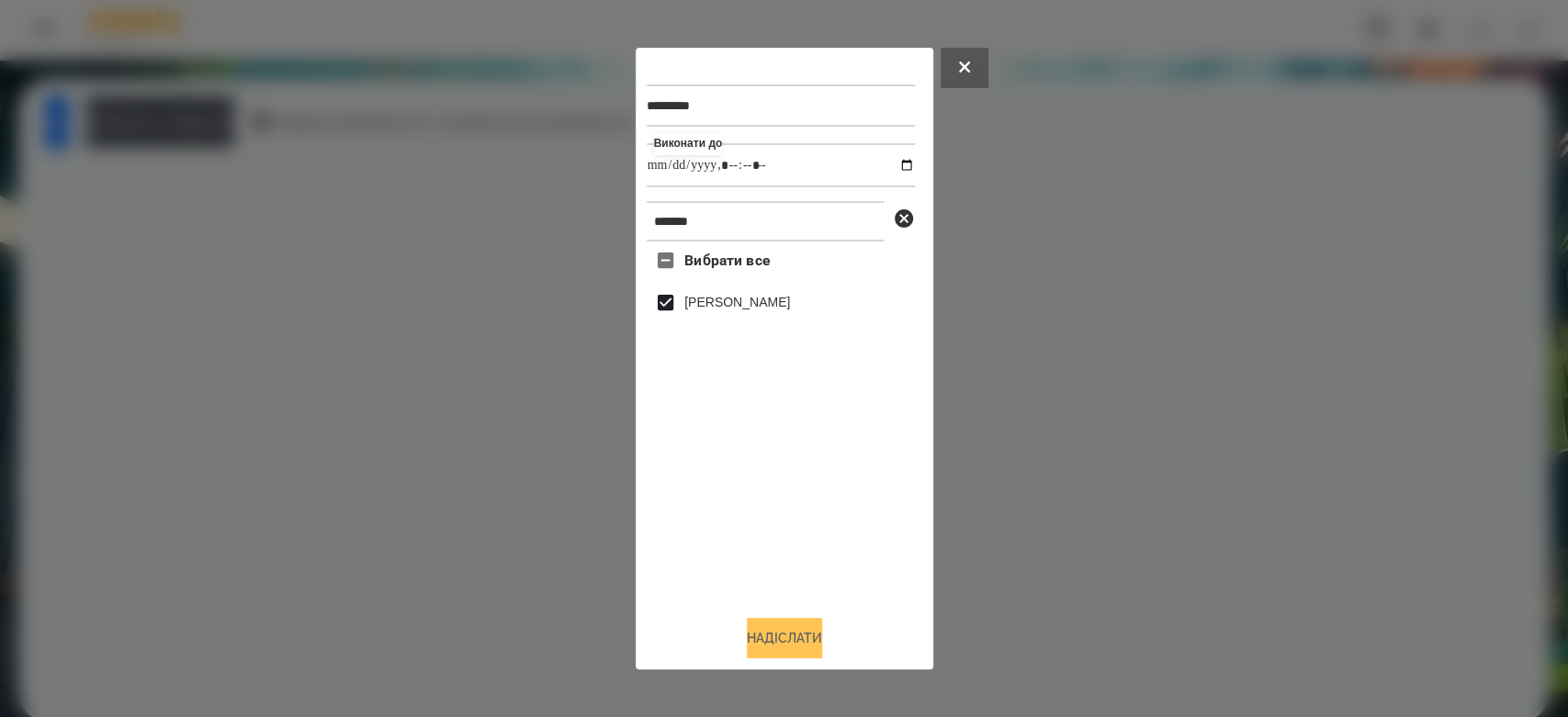
click at [771, 645] on button "Надіслати" at bounding box center [784, 638] width 75 height 40
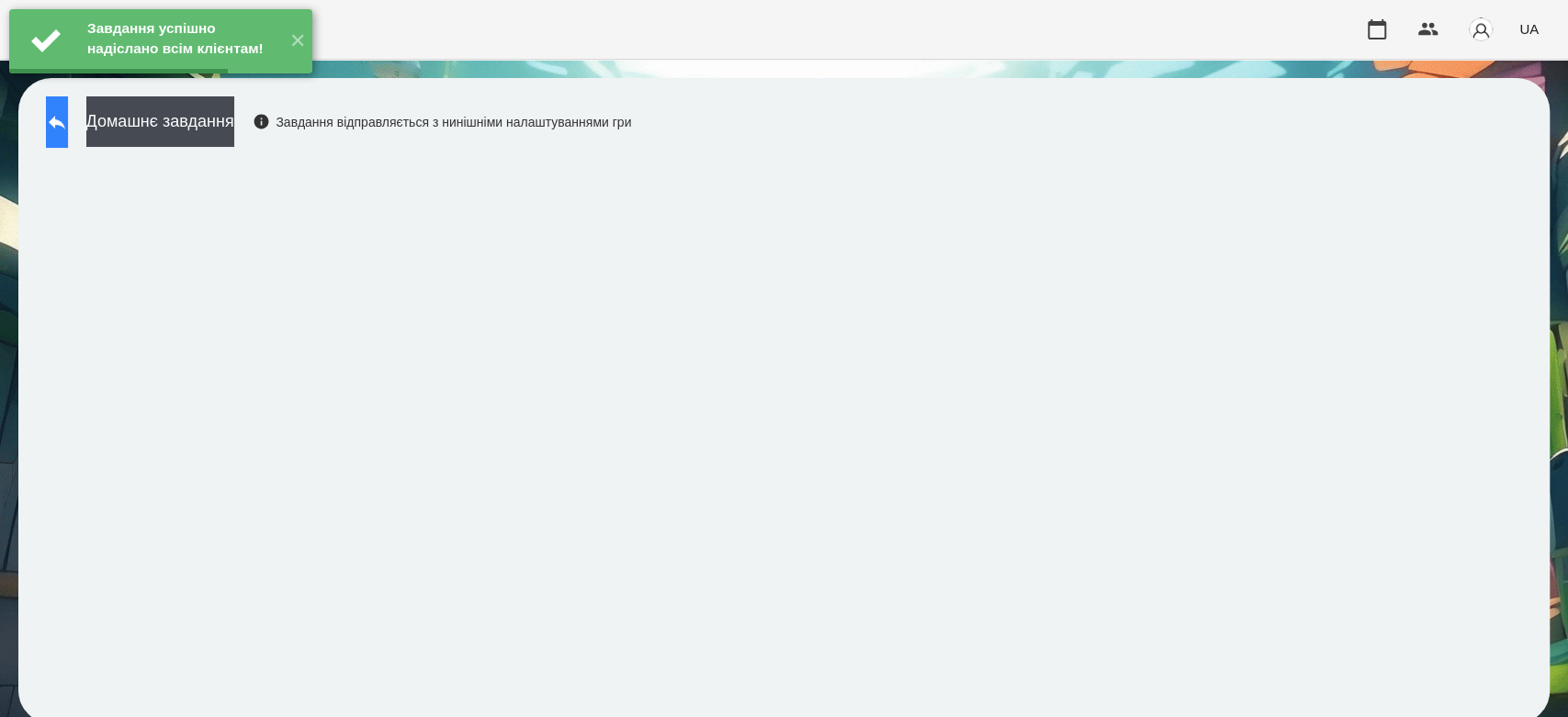
click at [65, 123] on icon at bounding box center [57, 122] width 16 height 13
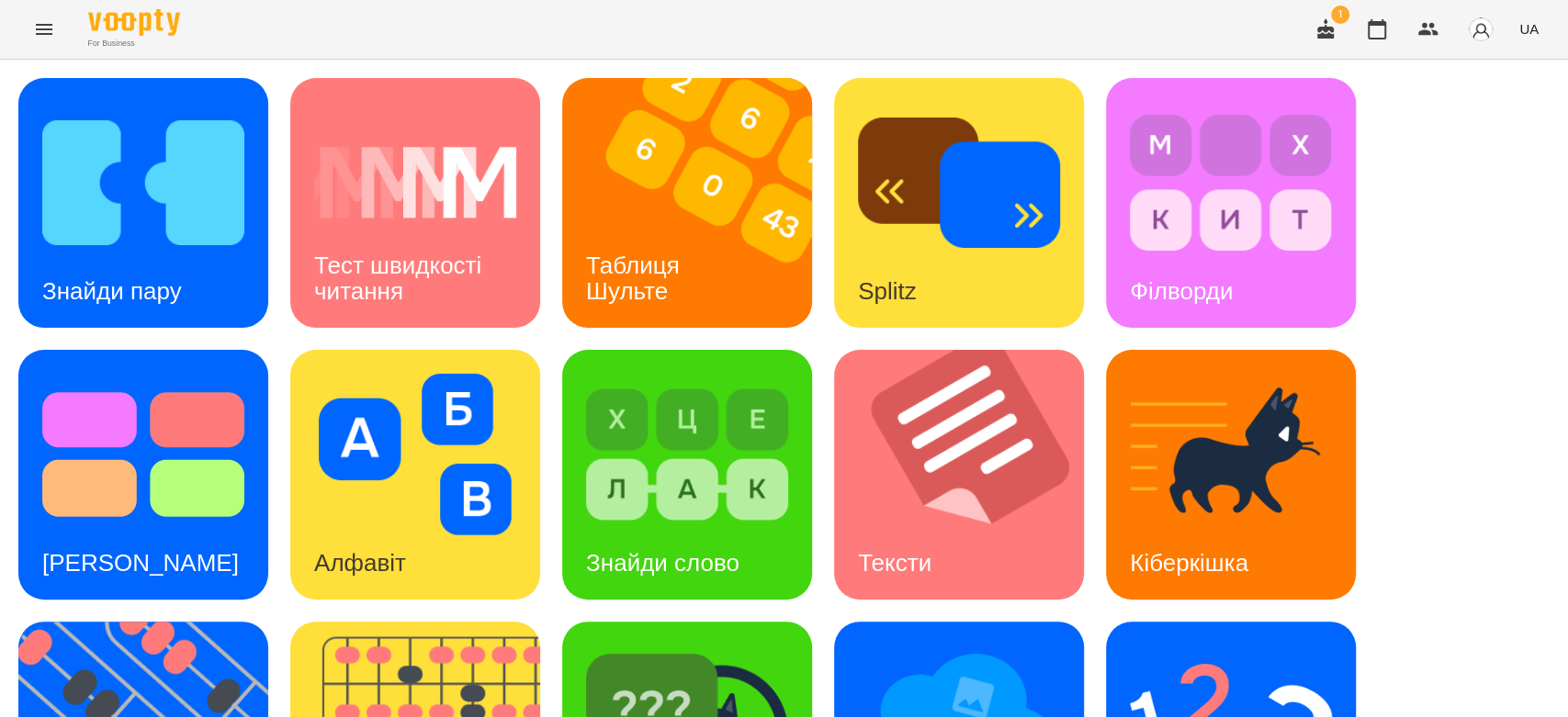
scroll to position [444, 0]
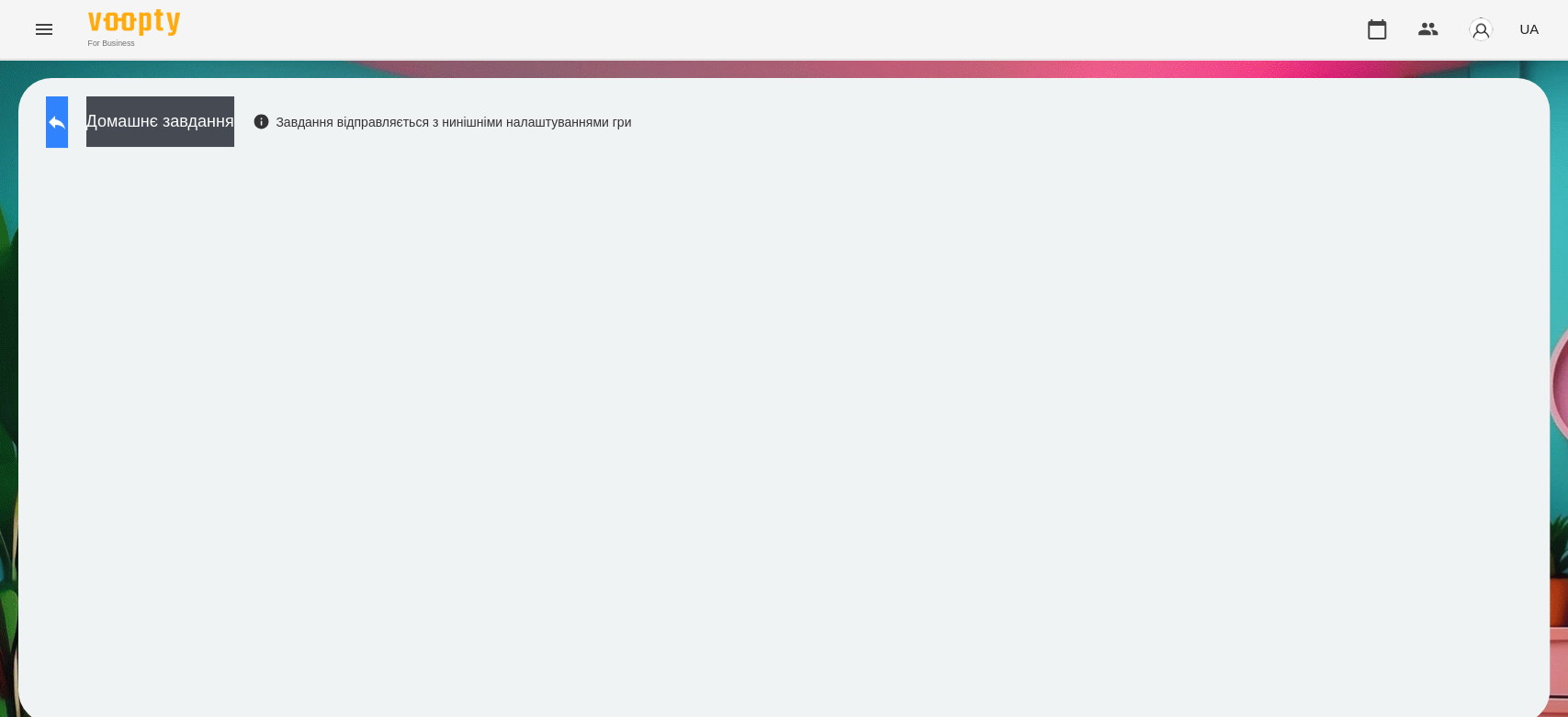
click at [68, 119] on button at bounding box center [57, 121] width 22 height 51
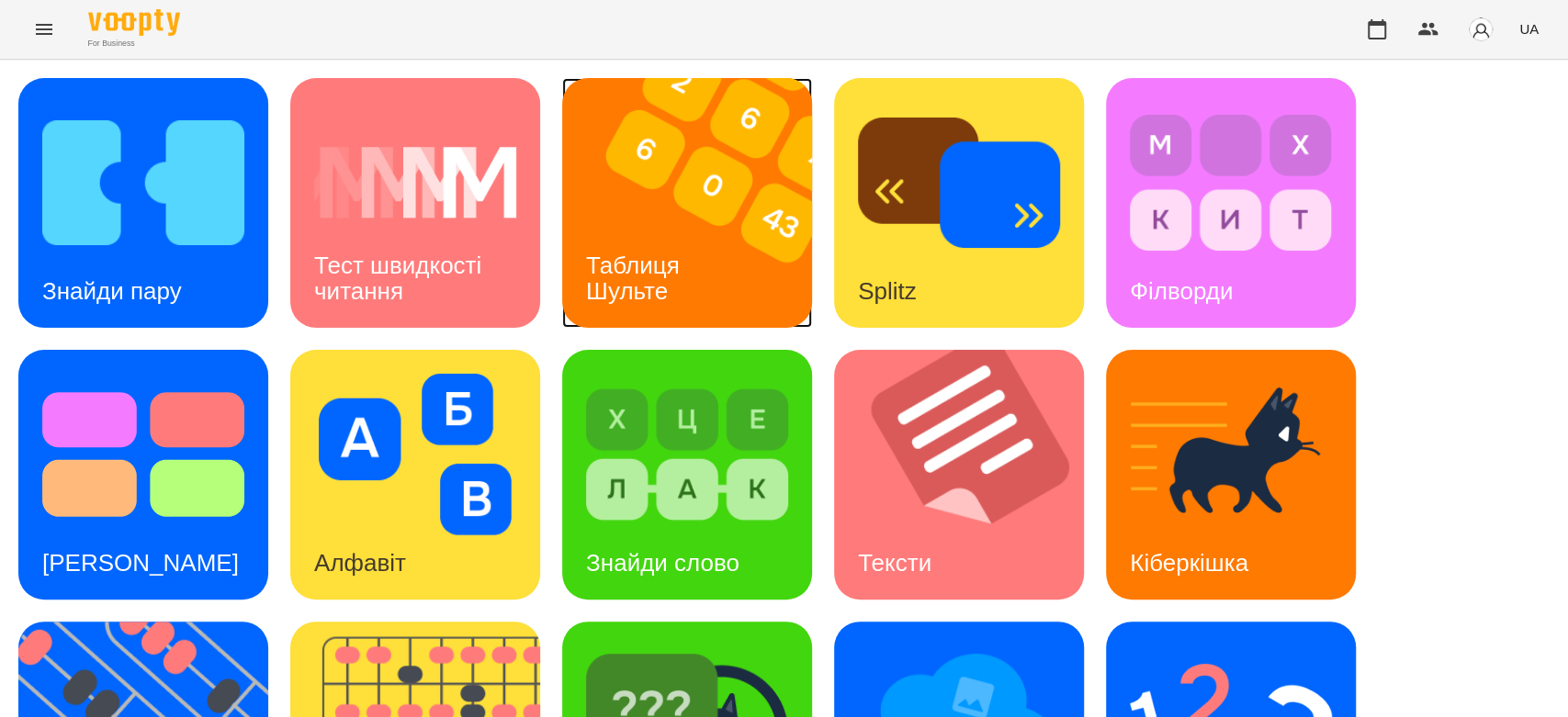
click at [648, 277] on h3 "Таблиця Шульте" at bounding box center [636, 277] width 100 height 52
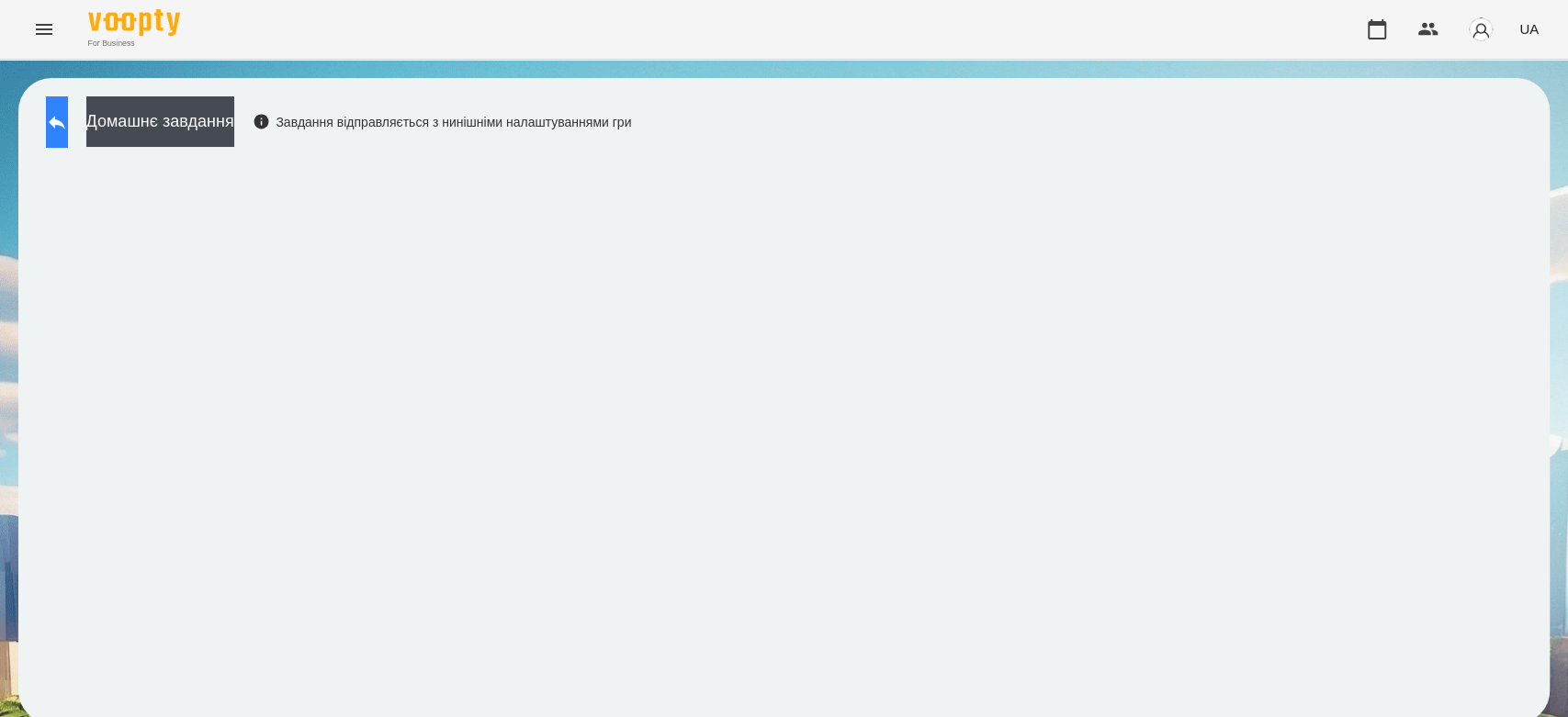
click at [68, 133] on button at bounding box center [57, 121] width 22 height 51
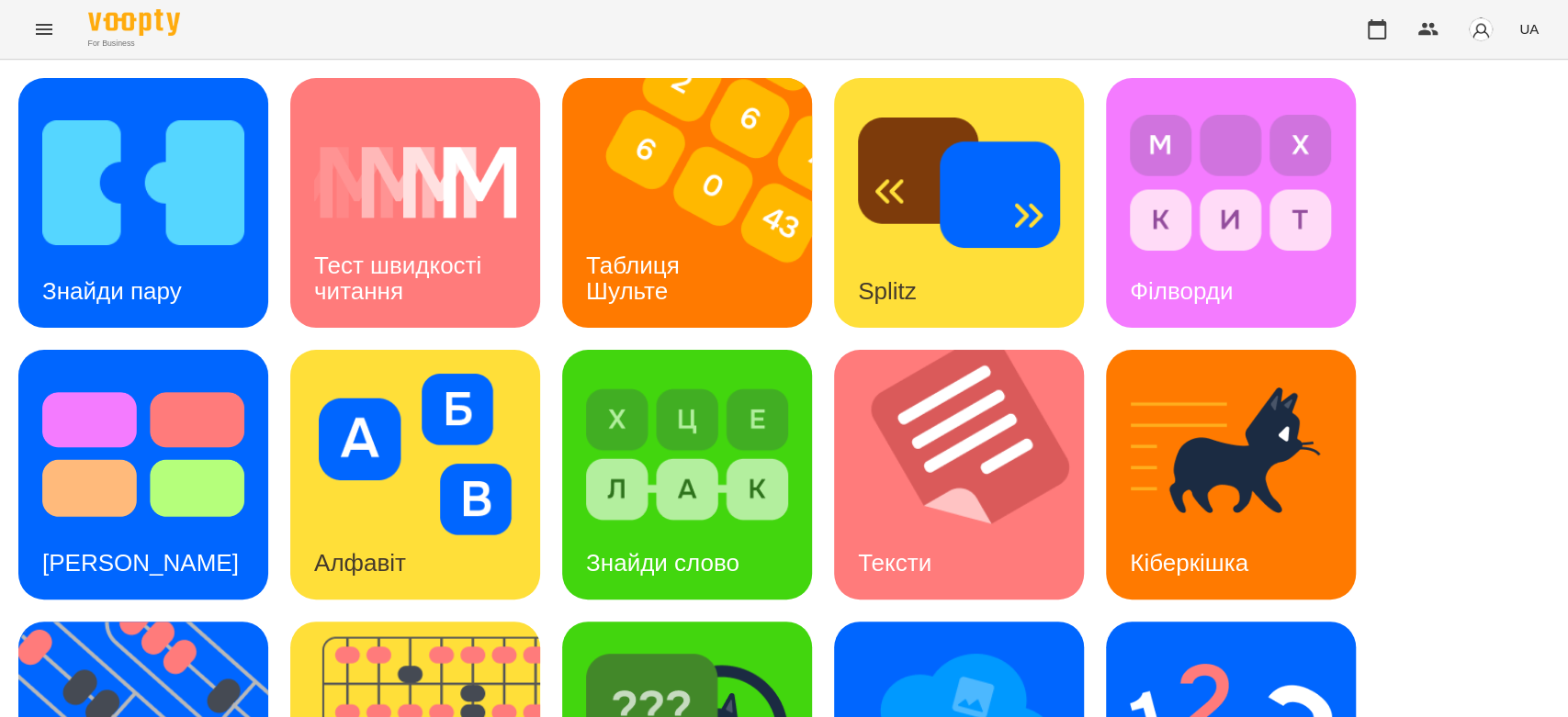
scroll to position [444, 0]
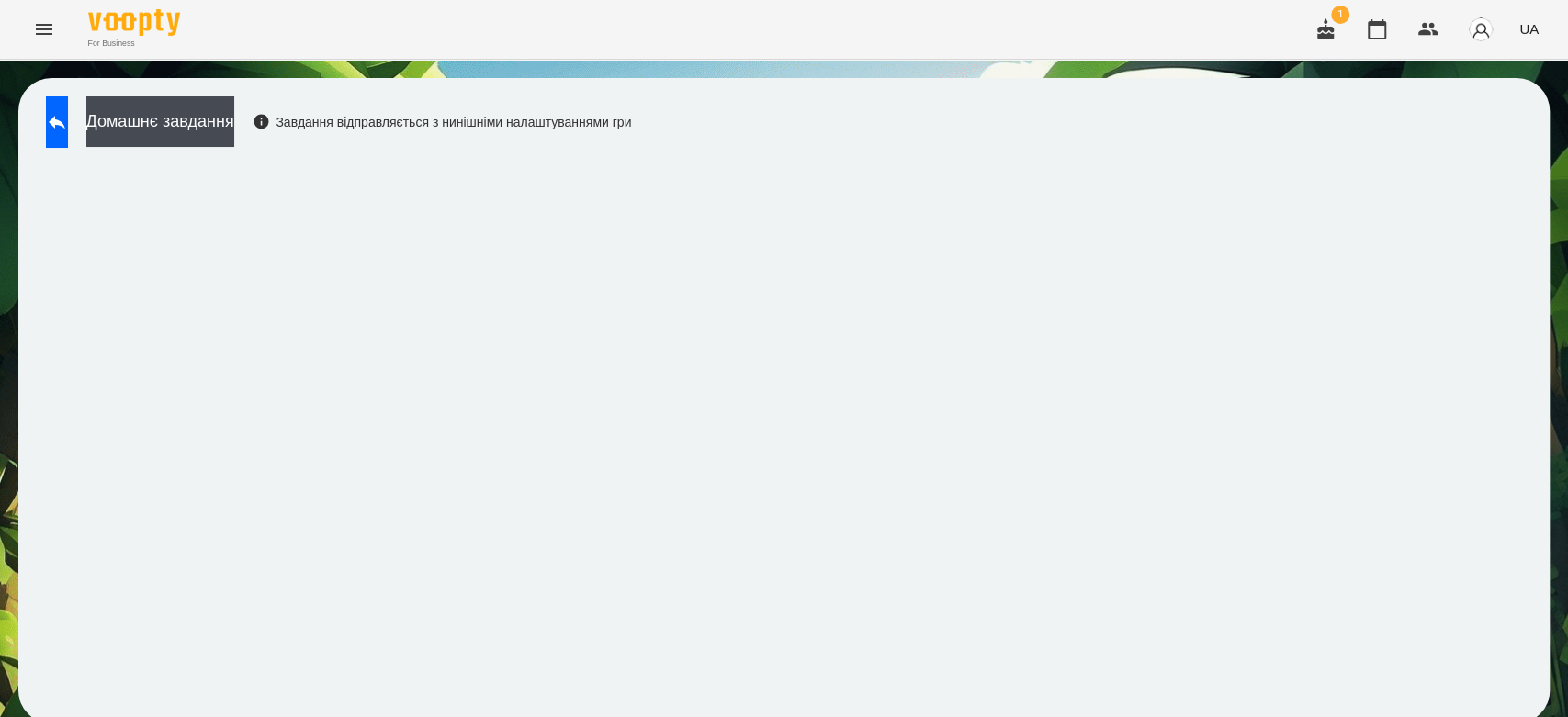
drag, startPoint x: 1533, startPoint y: 174, endPoint x: 1513, endPoint y: 174, distance: 20.0
click at [1522, 174] on div "Домашнє завдання Завдання відправляється з нинішніми налаштуваннями гри" at bounding box center [784, 400] width 1568 height 682
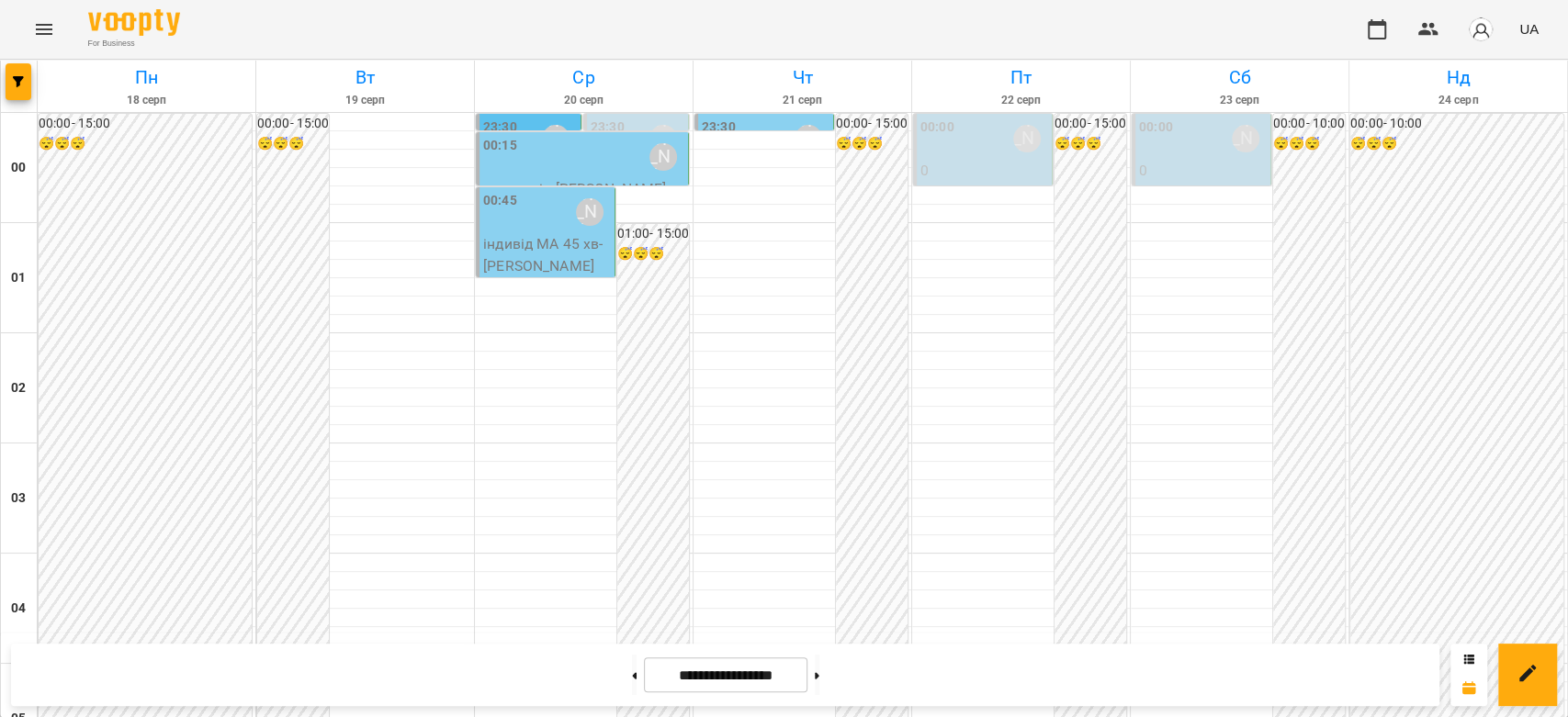
scroll to position [1918, 0]
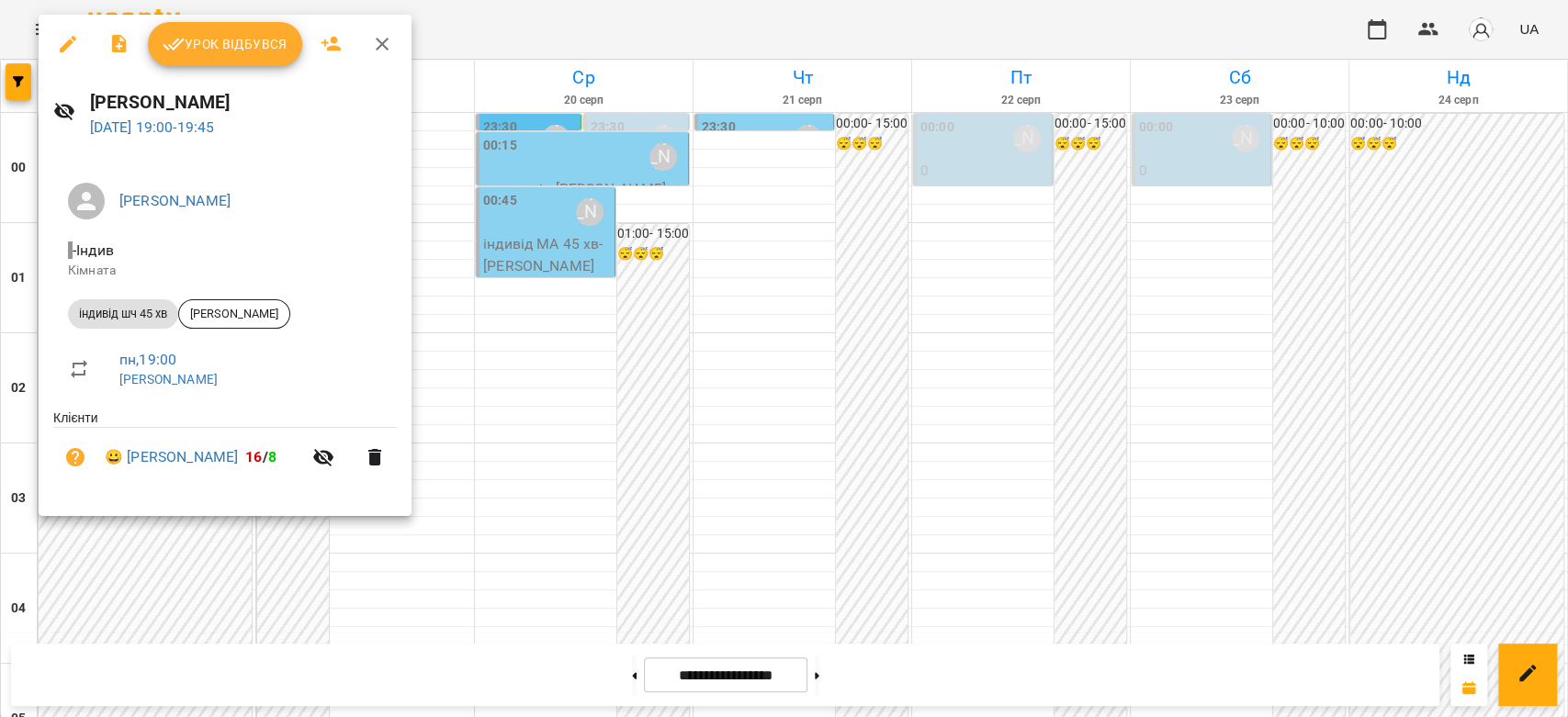
click at [661, 312] on div at bounding box center [784, 358] width 1568 height 717
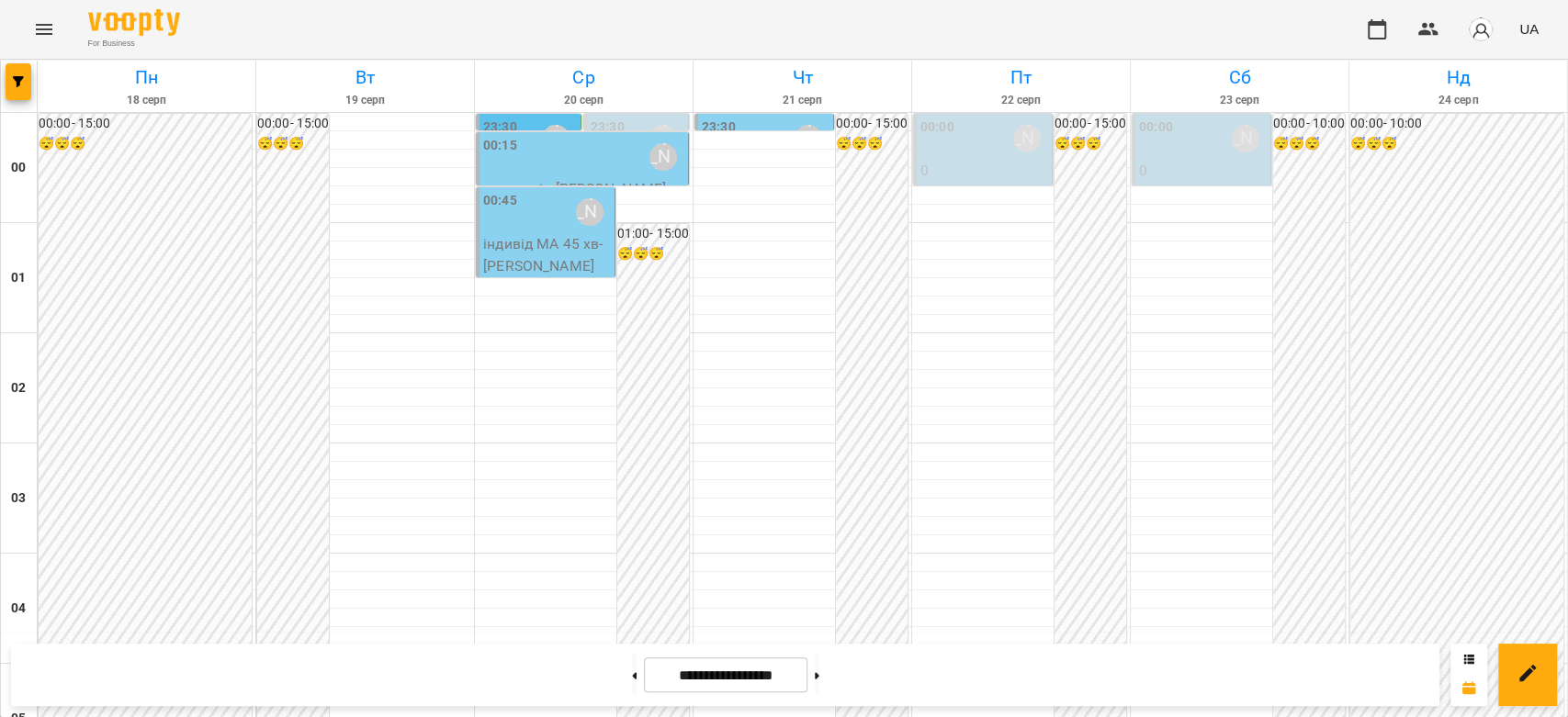
scroll to position [1816, 0]
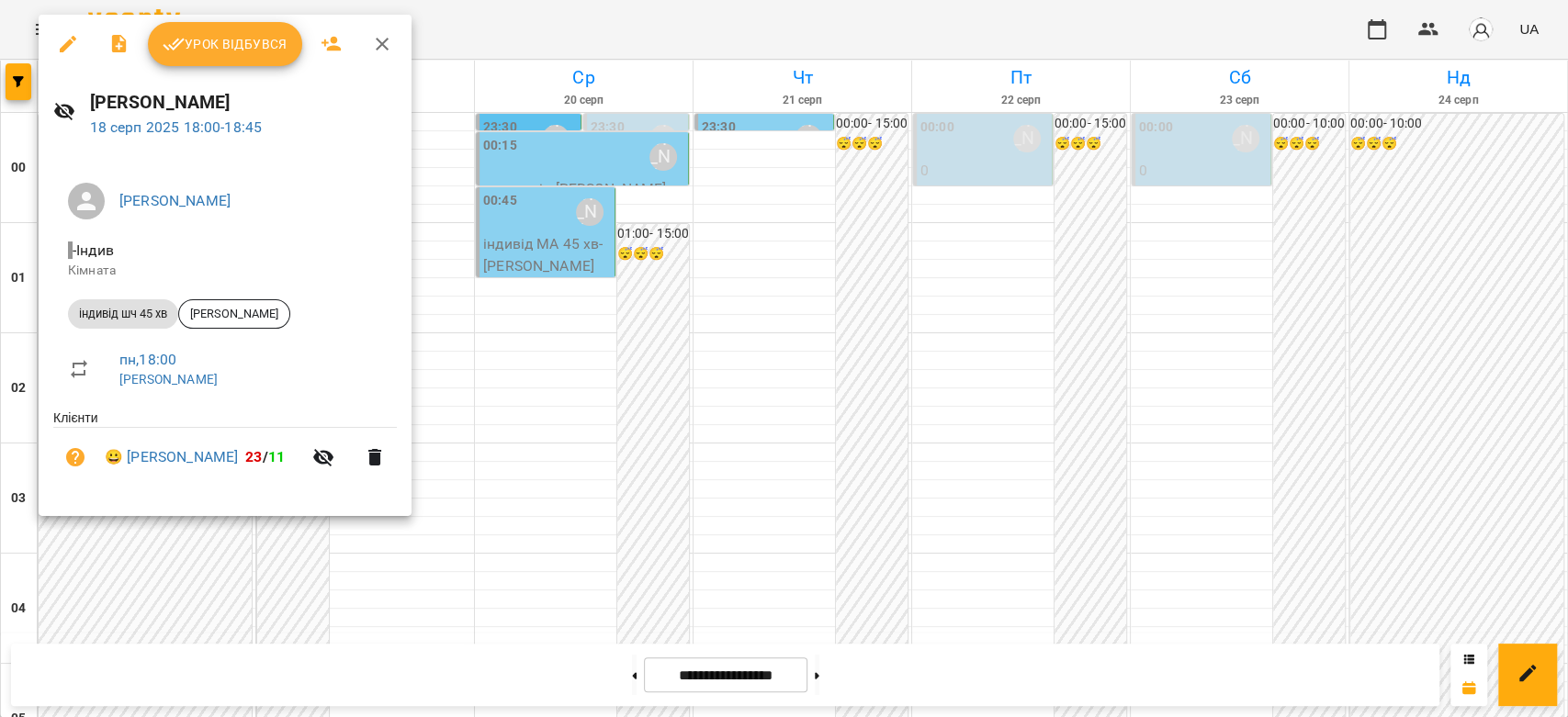
click at [531, 314] on div at bounding box center [784, 358] width 1568 height 717
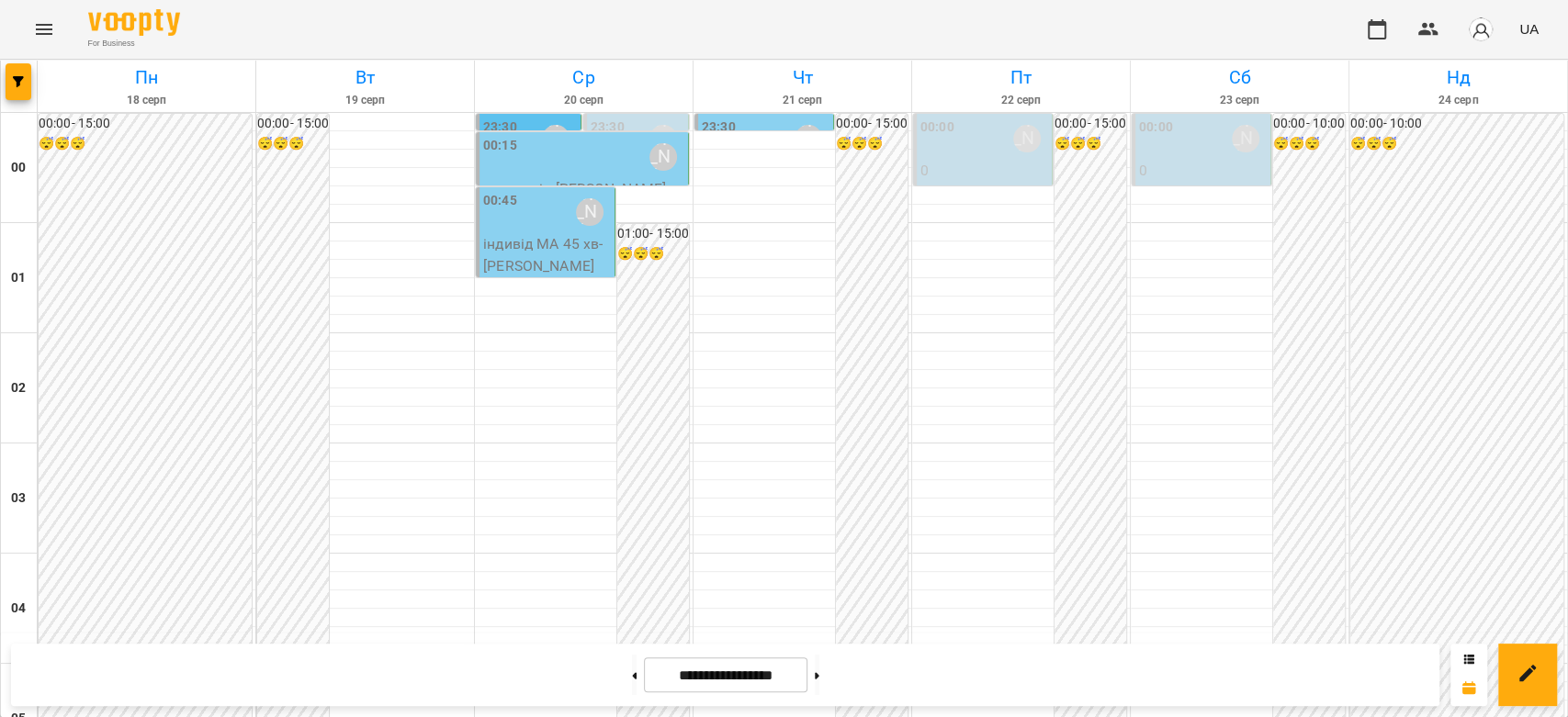
scroll to position [1714, 0]
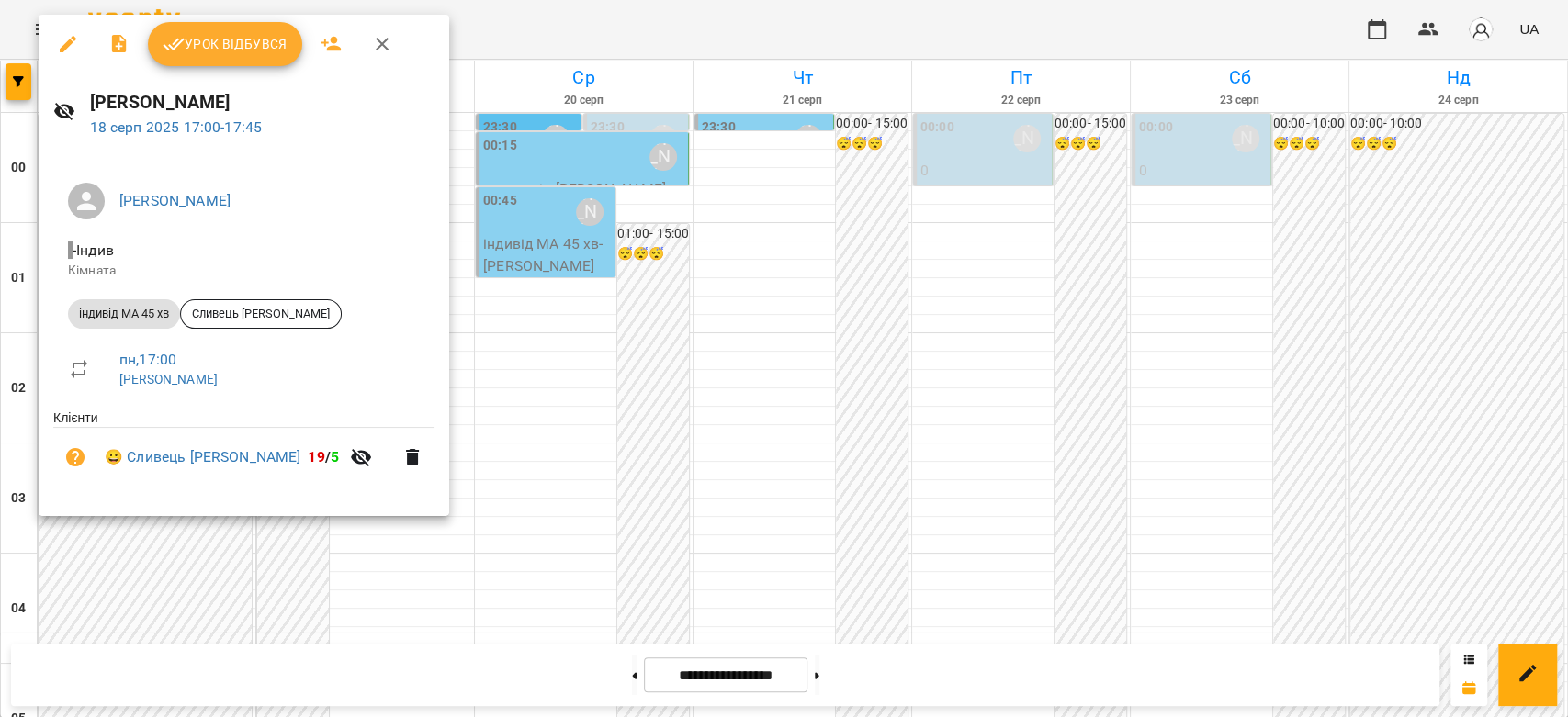
click at [578, 299] on div at bounding box center [784, 358] width 1568 height 717
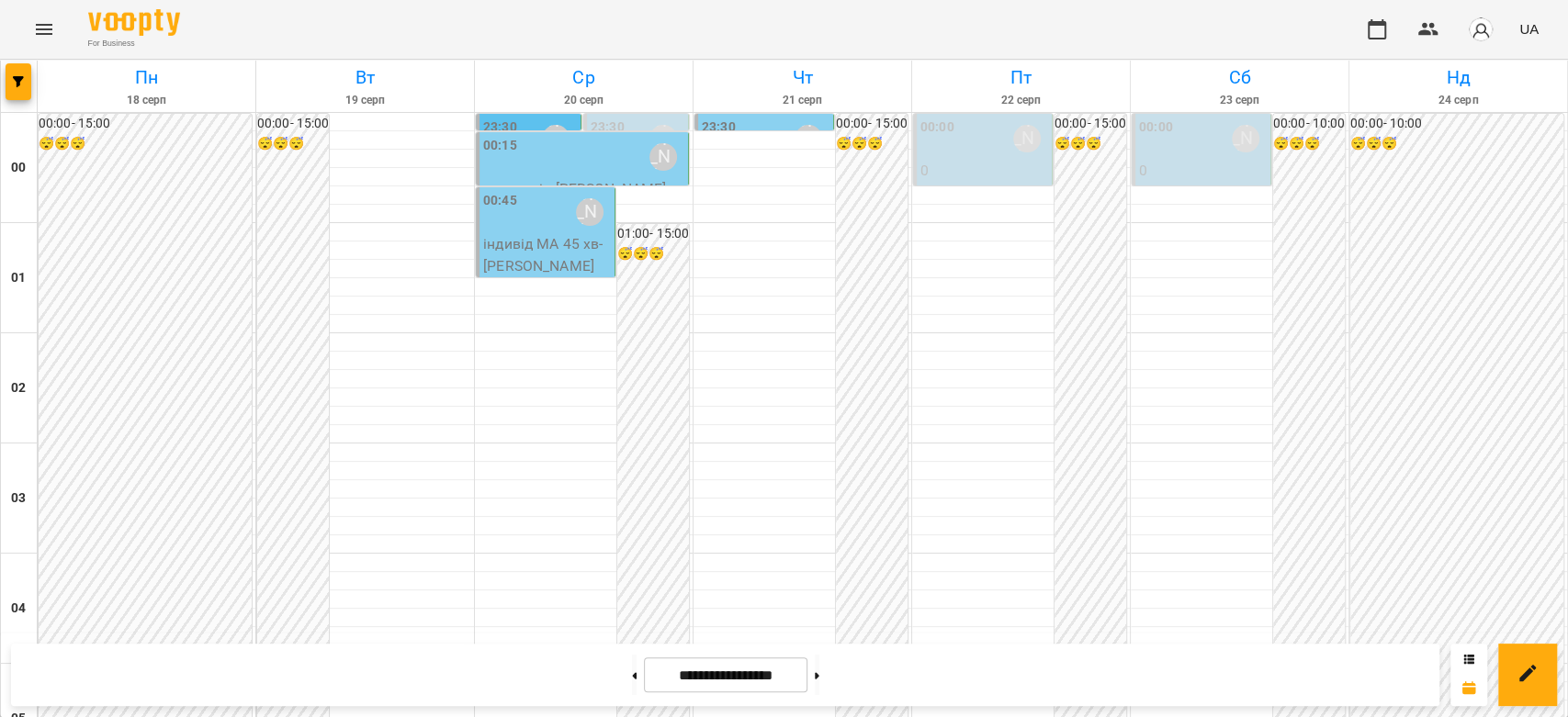
scroll to position [1613, 0]
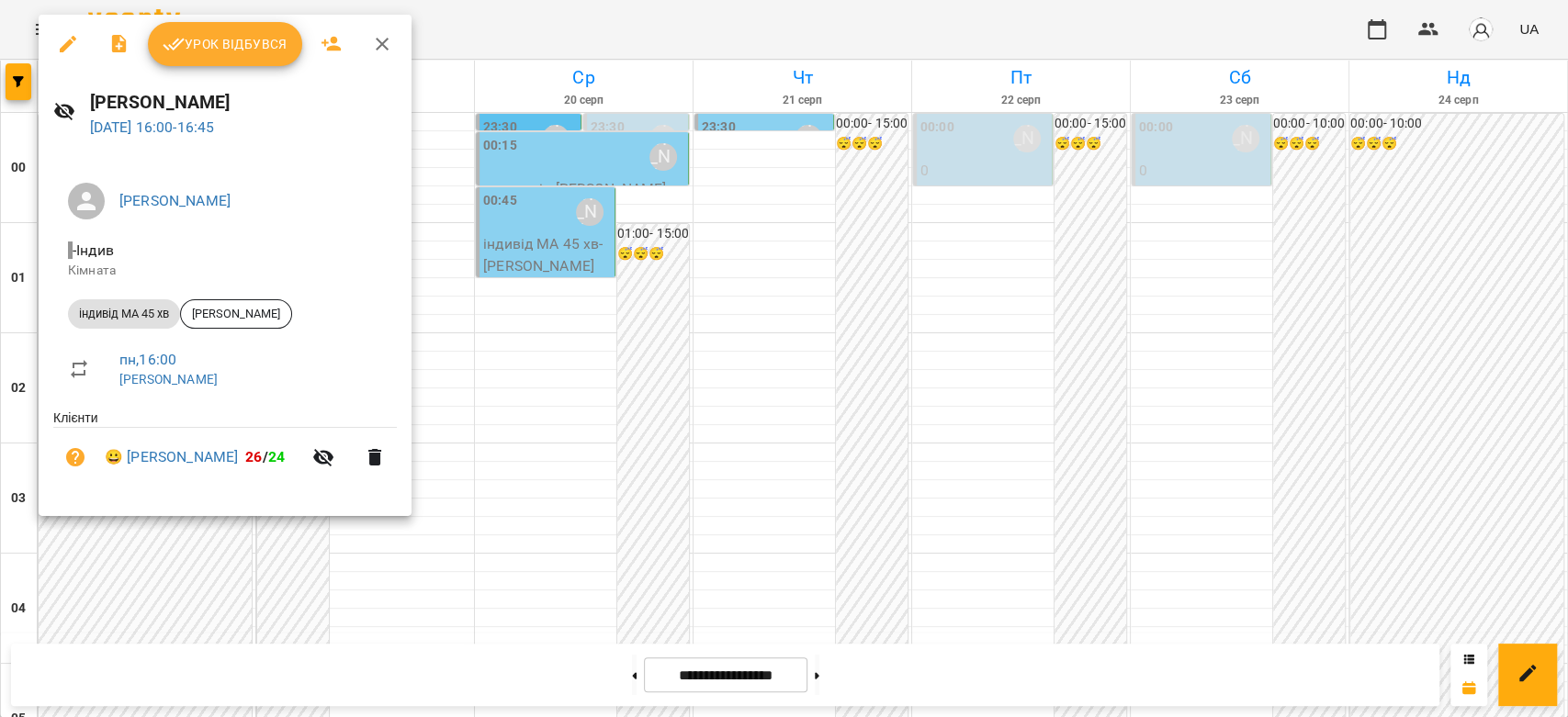
click at [492, 322] on div at bounding box center [784, 358] width 1568 height 717
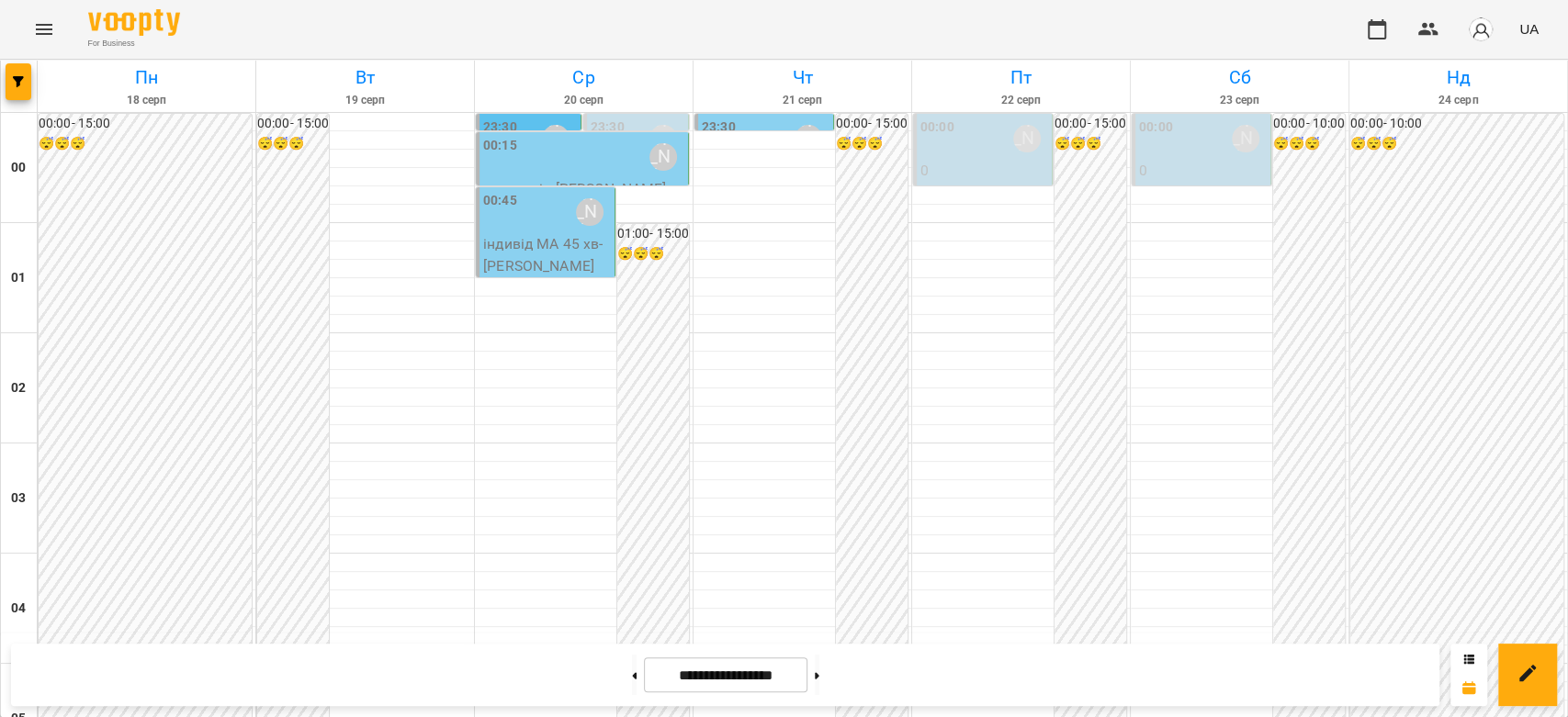
scroll to position [2123, 0]
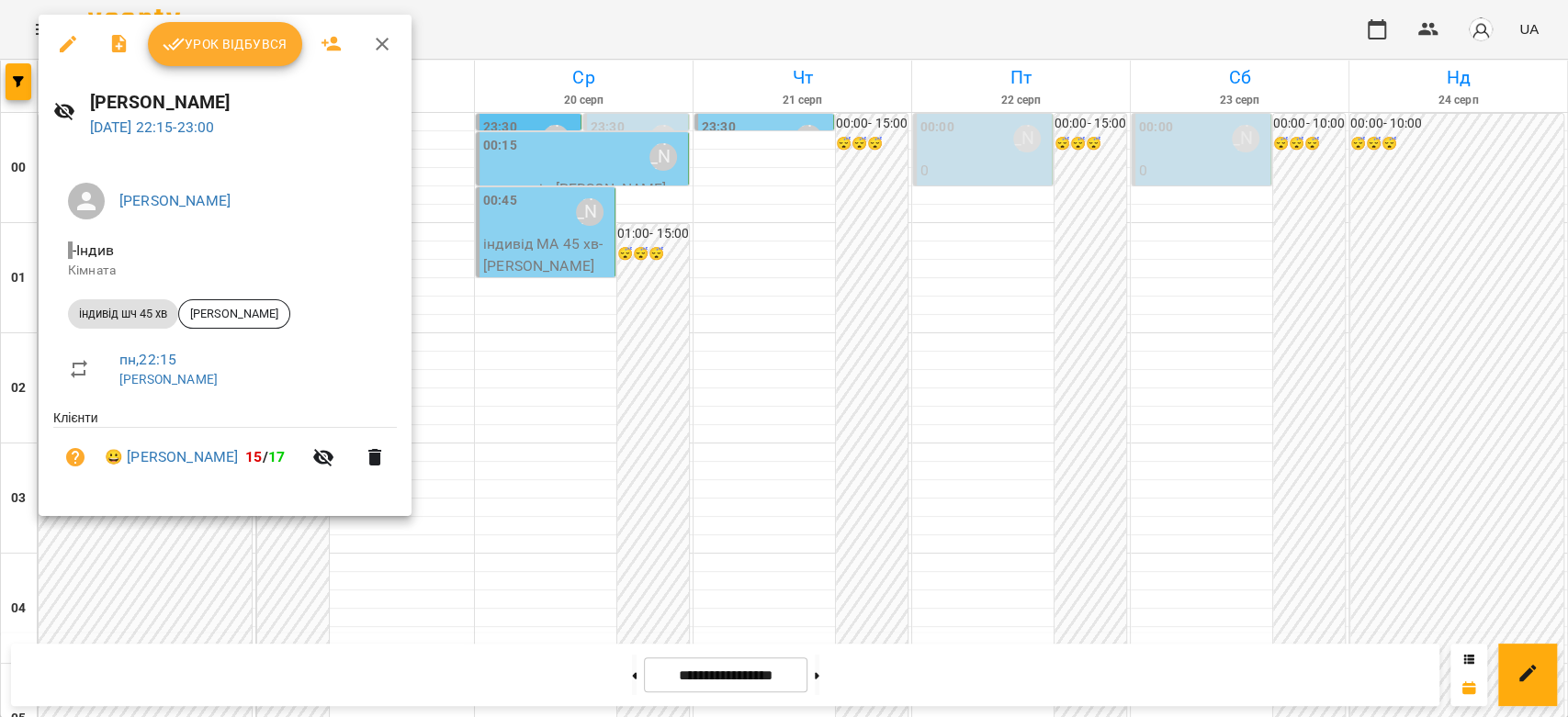
click at [734, 349] on div at bounding box center [784, 358] width 1568 height 717
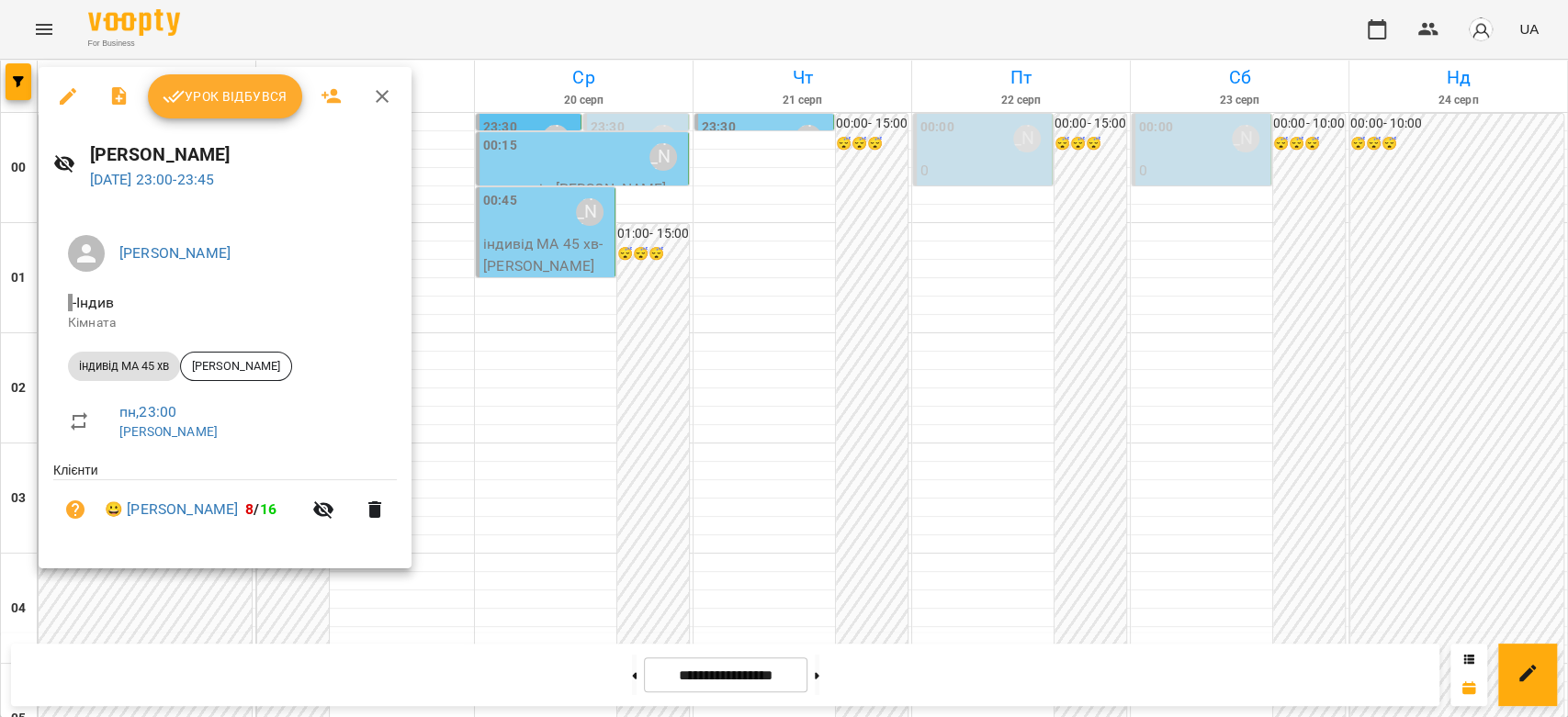
click at [630, 358] on div at bounding box center [784, 358] width 1568 height 717
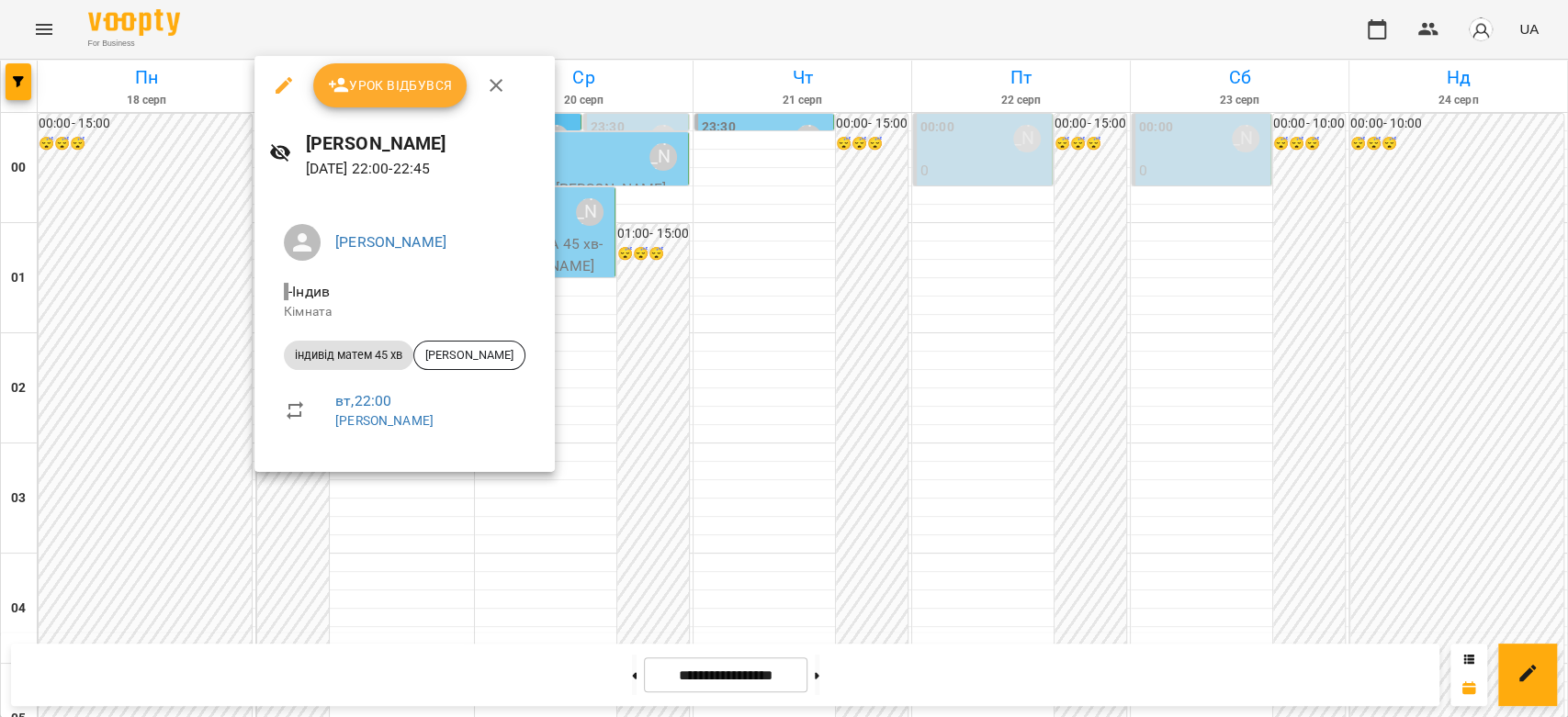
click at [784, 351] on div at bounding box center [784, 358] width 1568 height 717
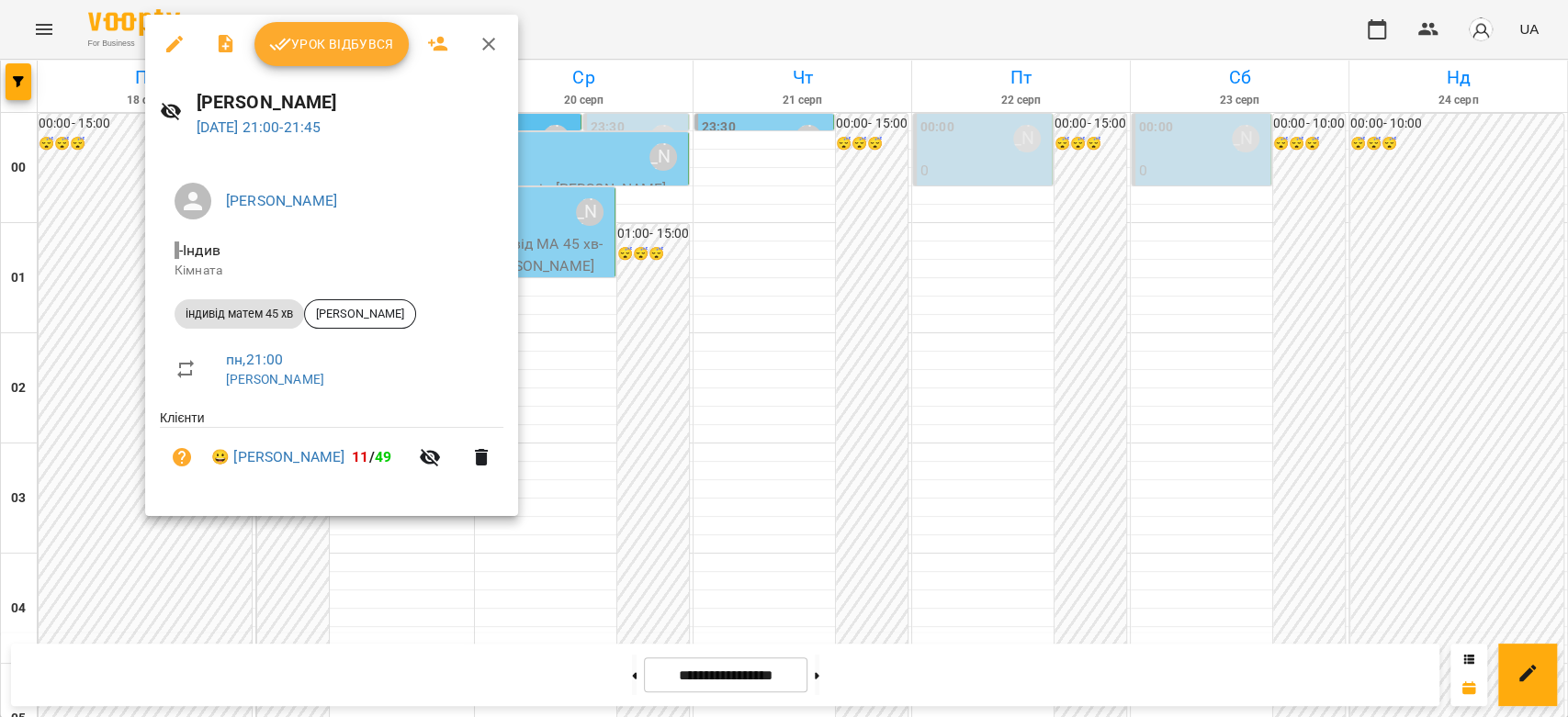
click at [680, 336] on div at bounding box center [784, 358] width 1568 height 717
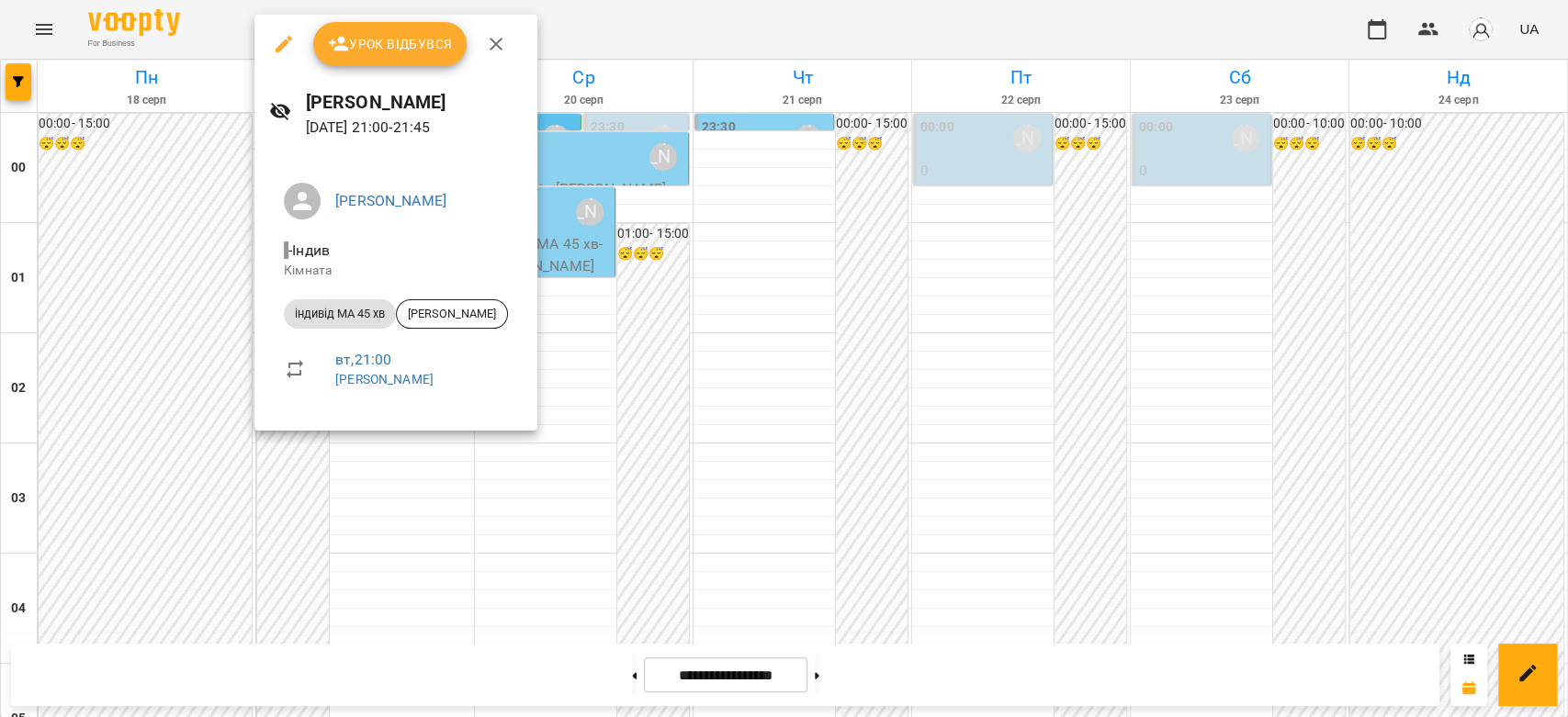
click at [659, 331] on div at bounding box center [784, 358] width 1568 height 717
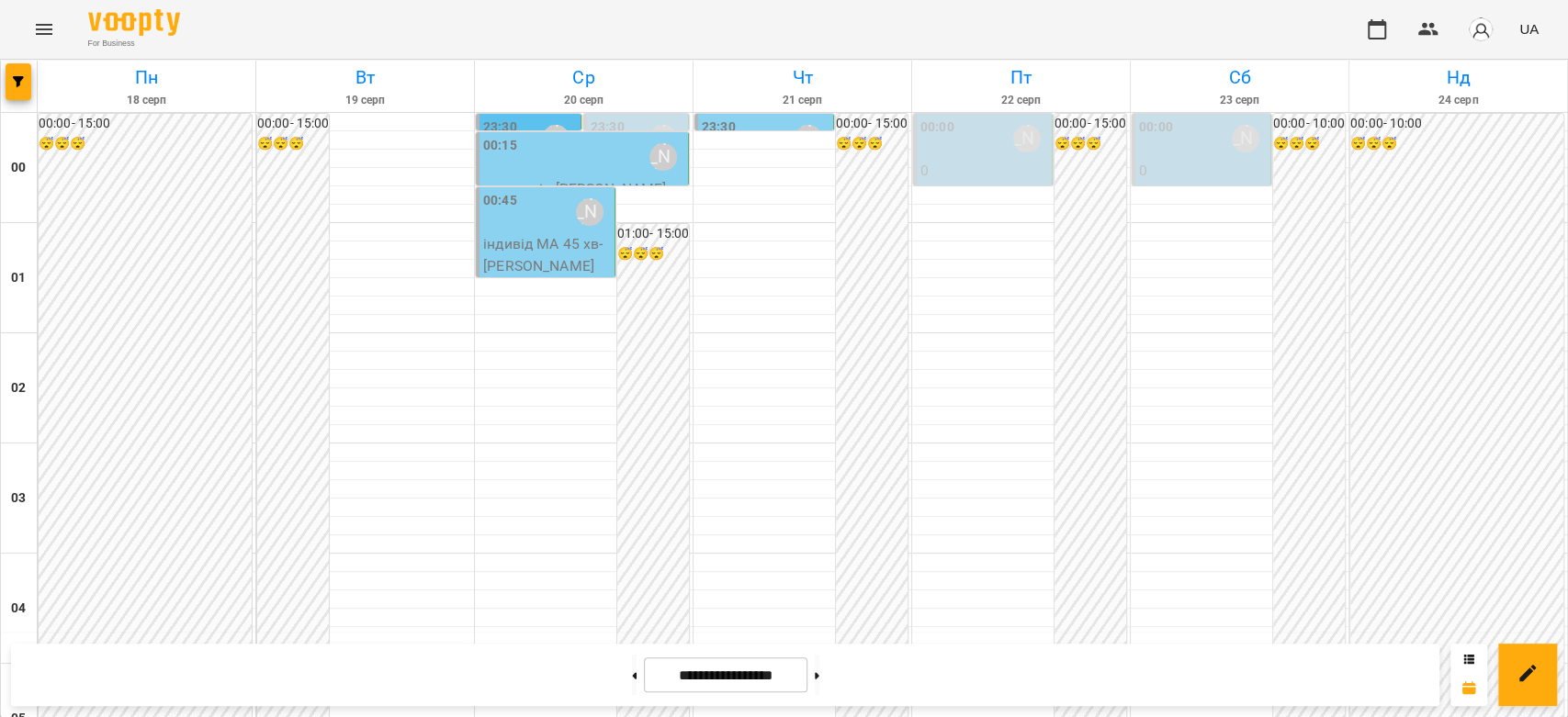
scroll to position [1613, 0]
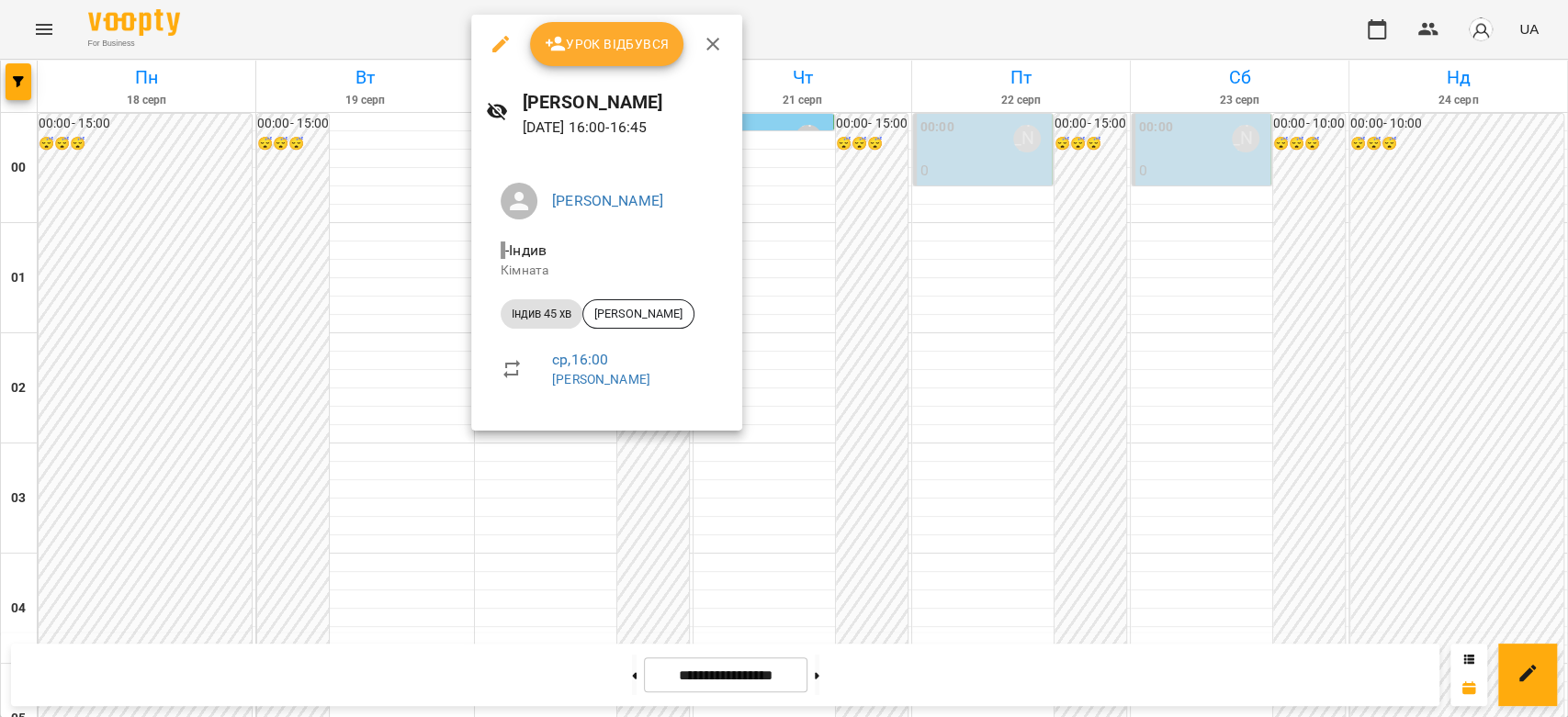
click at [886, 316] on div at bounding box center [784, 358] width 1568 height 717
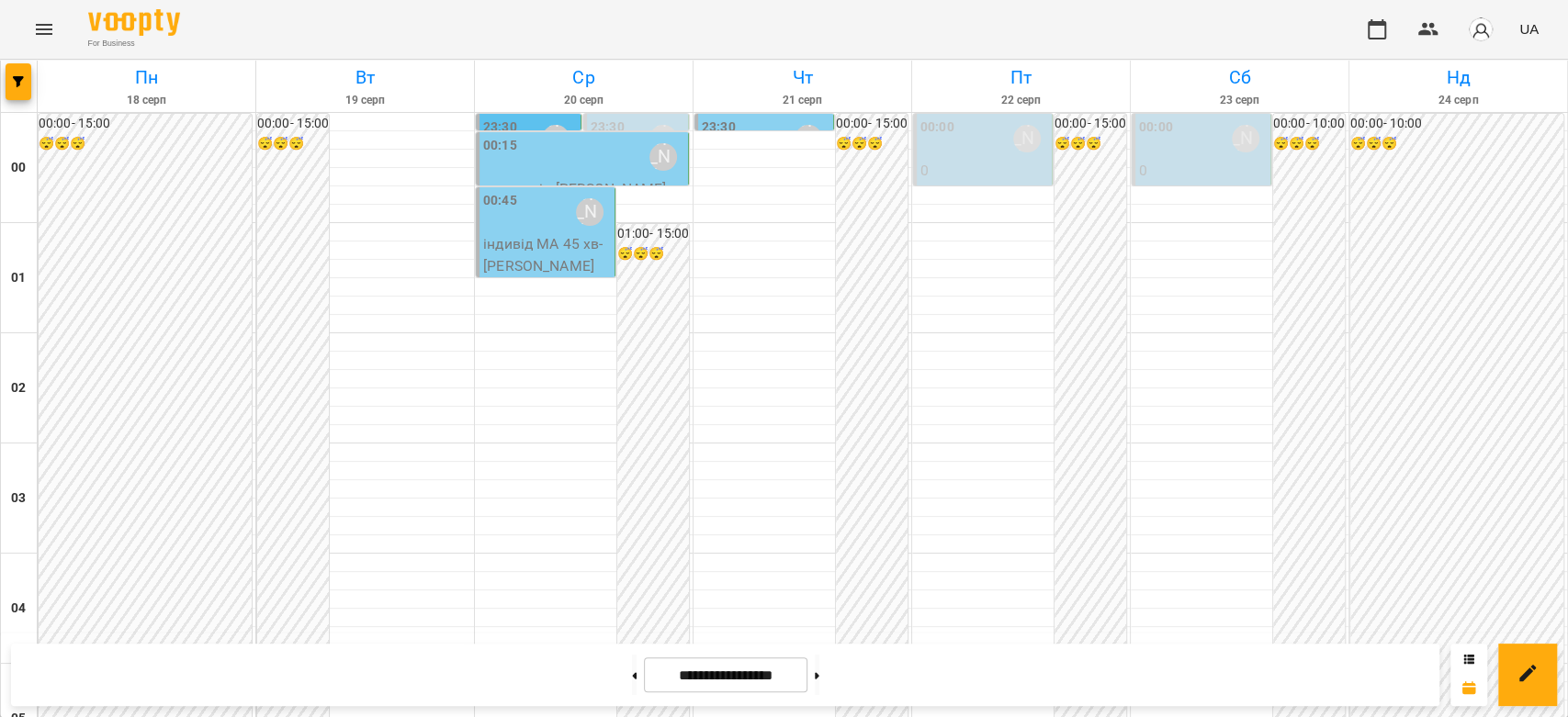
scroll to position [2020, 0]
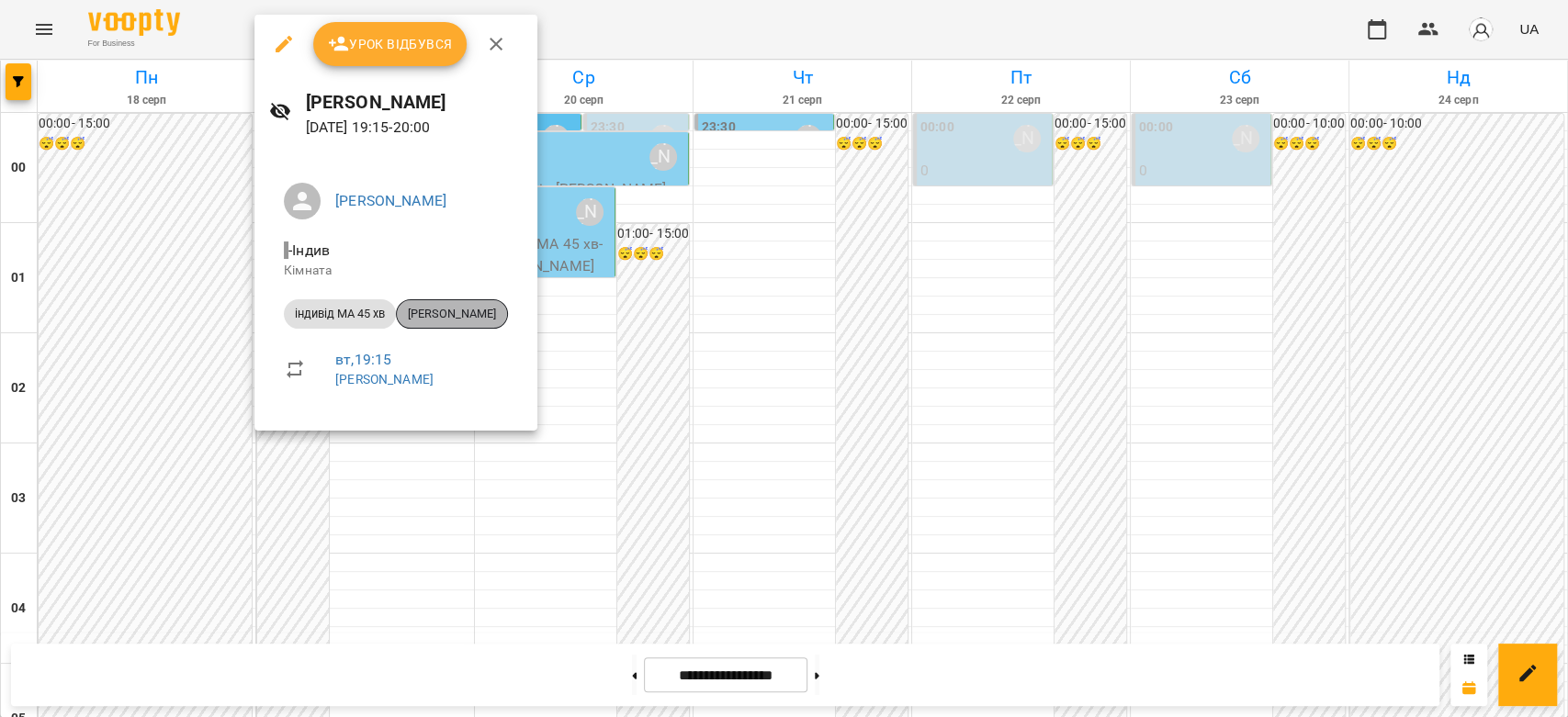
click at [450, 315] on span "Тимур Kamshylov" at bounding box center [451, 314] width 110 height 16
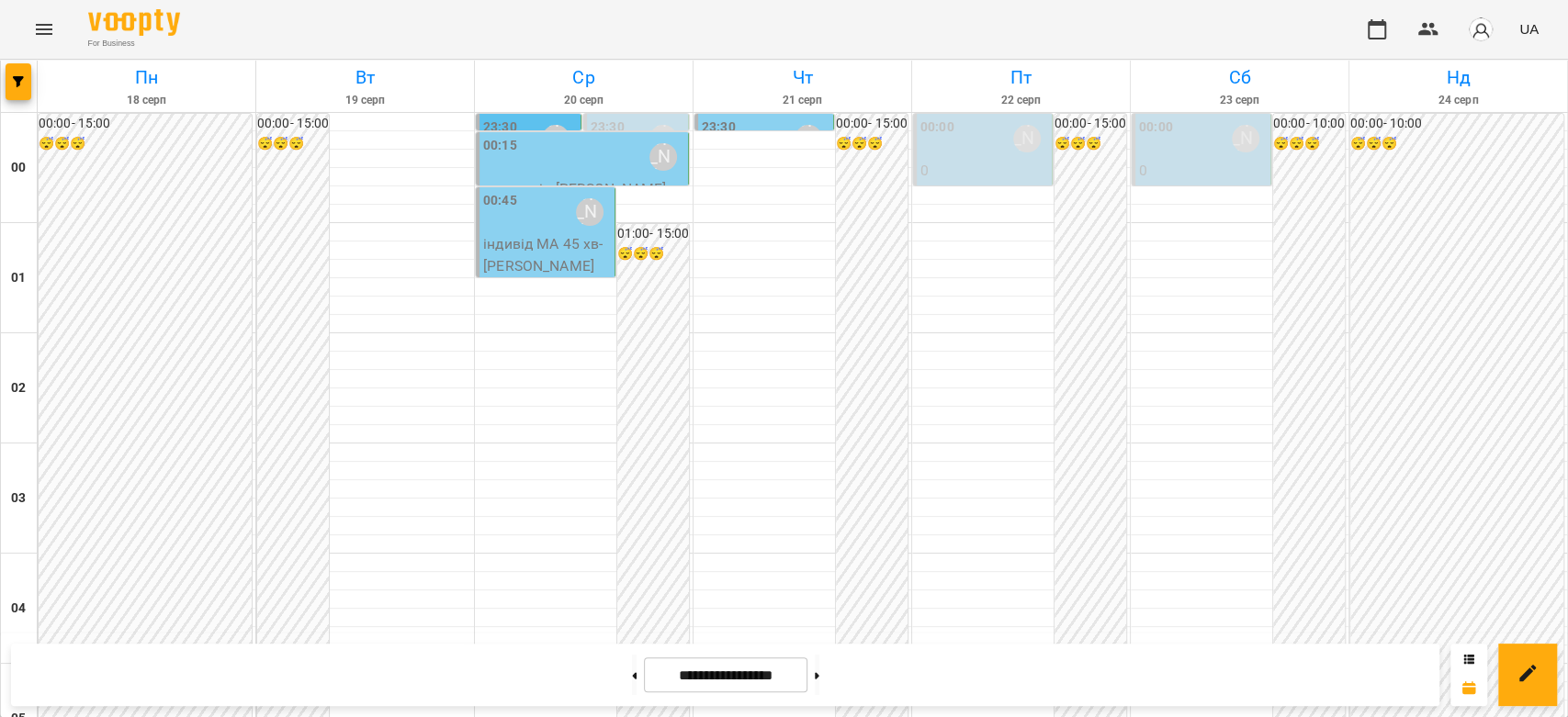
click at [493, 234] on p "індивід МА 45 хв - Ващук Матей" at bounding box center [547, 254] width 128 height 43
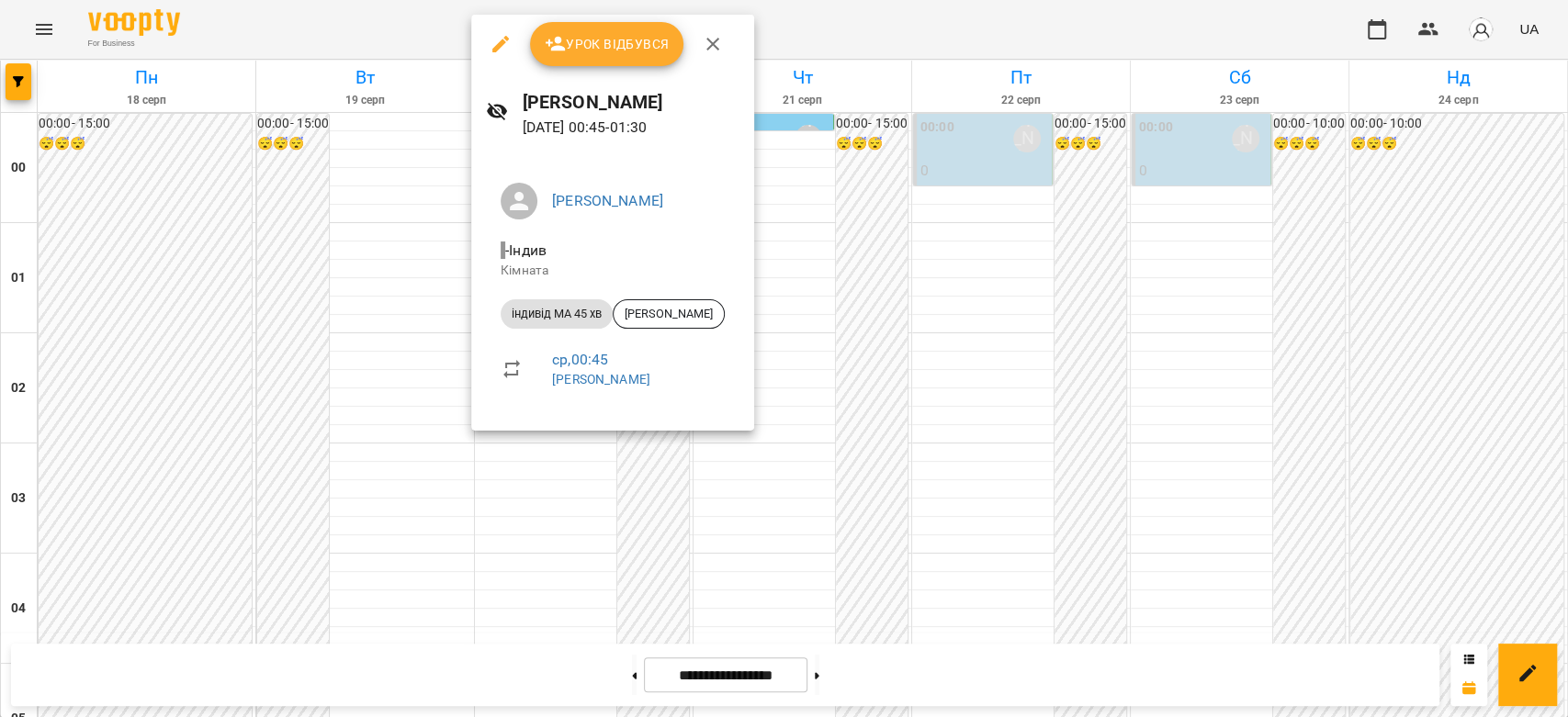
click at [833, 234] on div at bounding box center [784, 358] width 1568 height 717
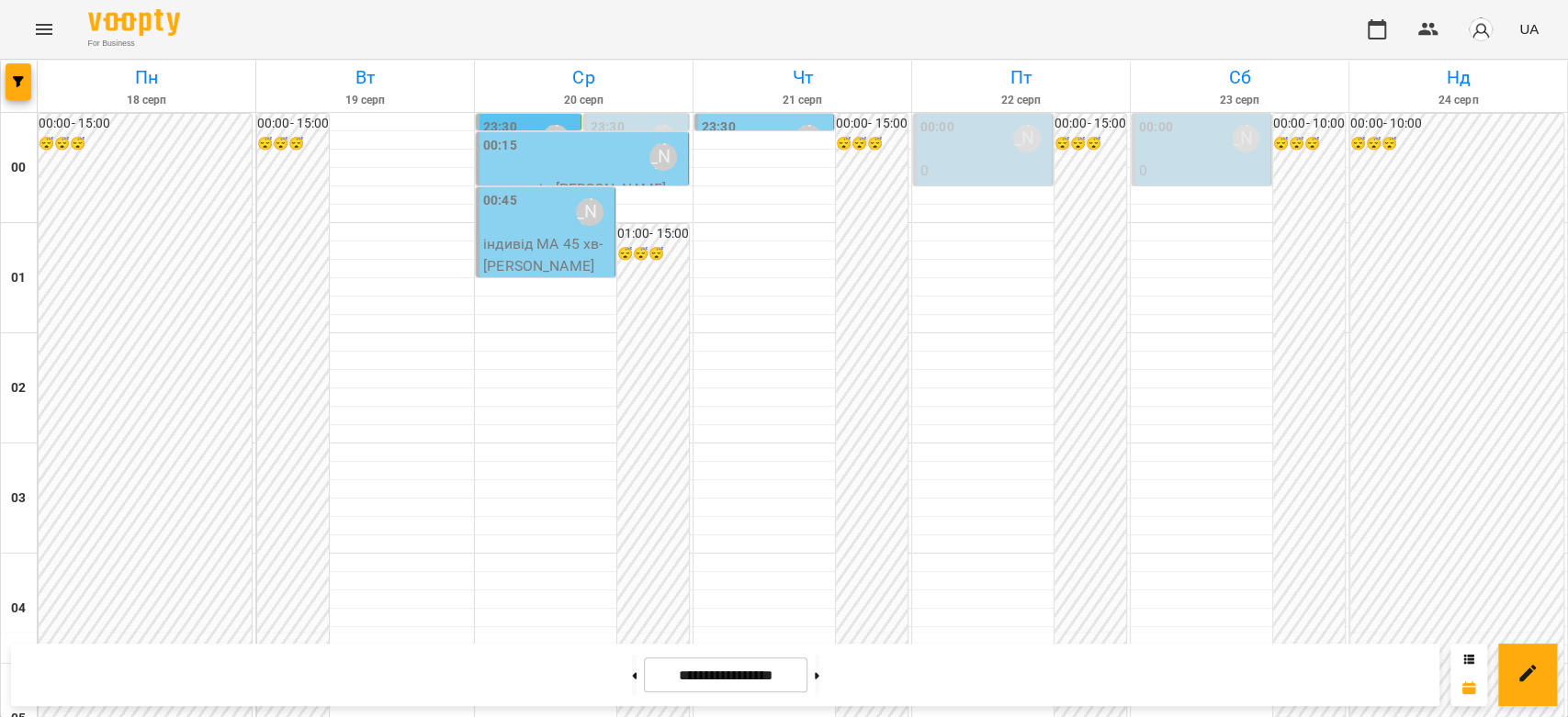
scroll to position [102, 0]
click at [551, 233] on p "індивід МА 45 хв - Ващук Матей" at bounding box center [547, 254] width 128 height 43
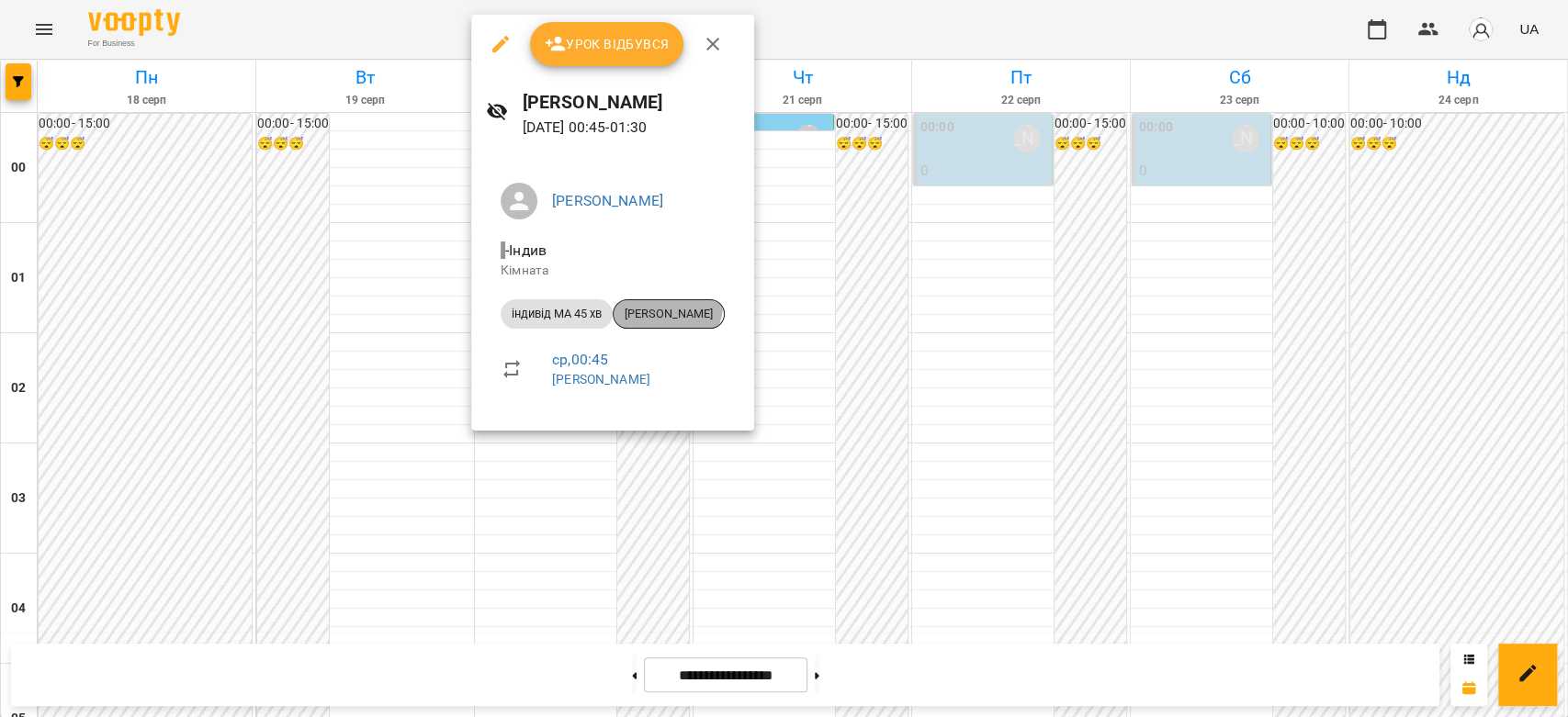
click at [668, 304] on div "[PERSON_NAME]" at bounding box center [668, 314] width 112 height 30
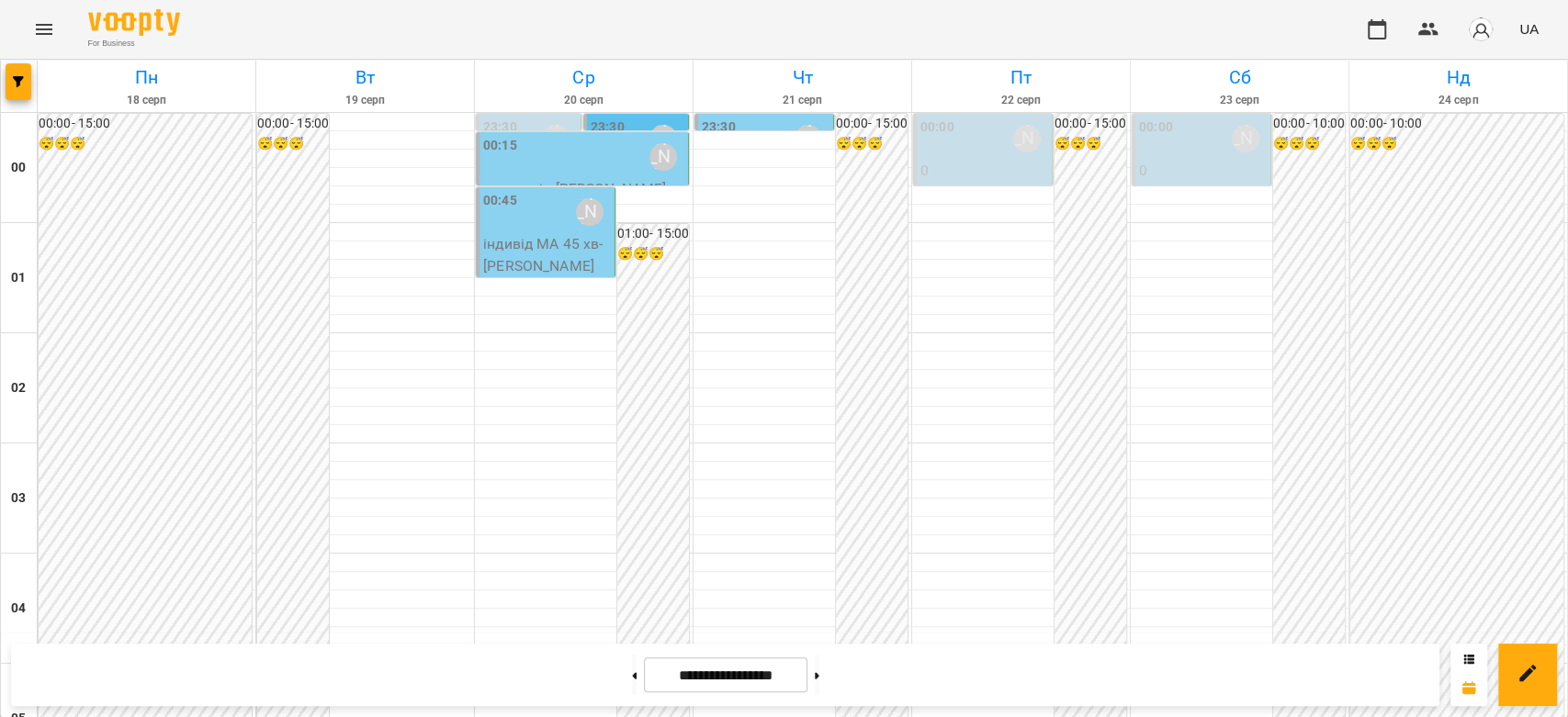
scroll to position [918, 0]
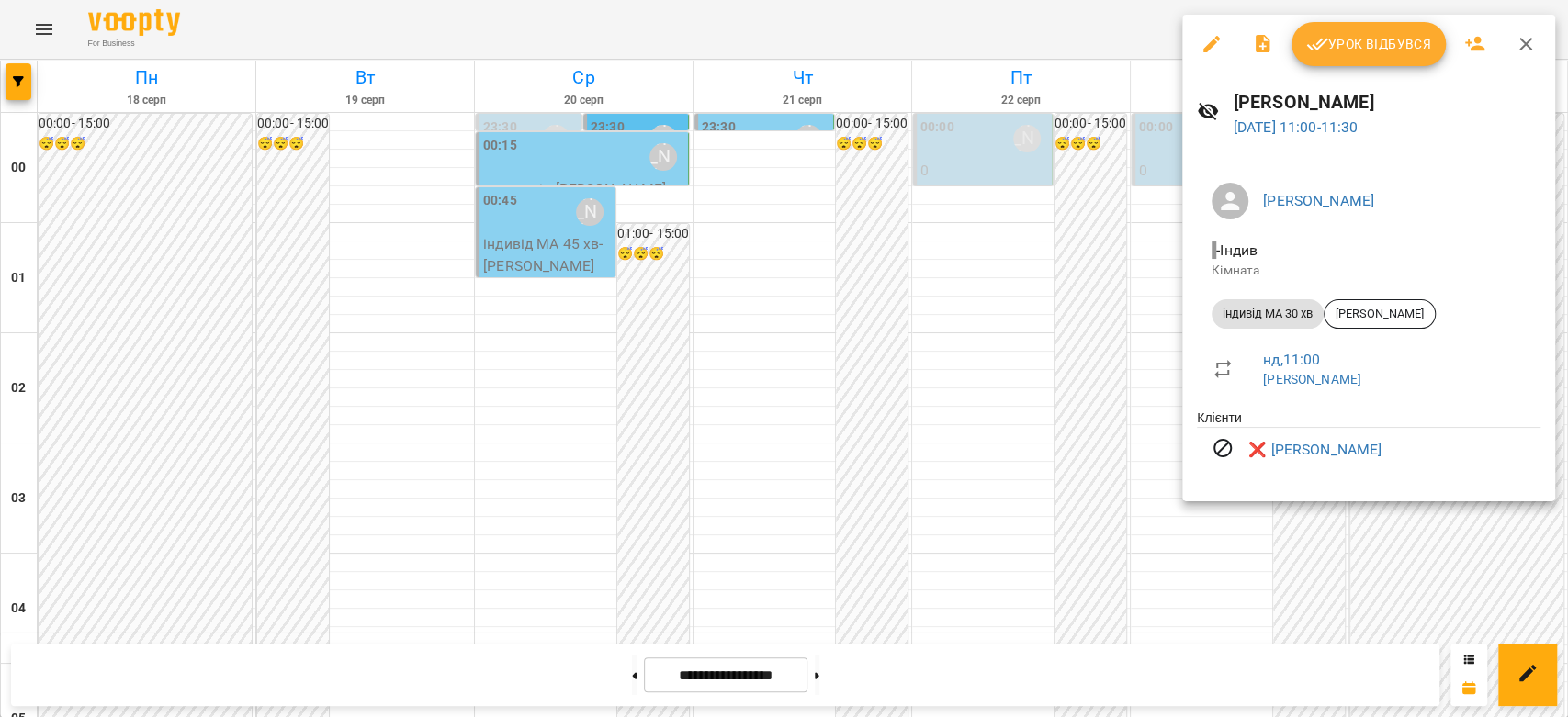
click at [1078, 363] on div at bounding box center [784, 358] width 1568 height 717
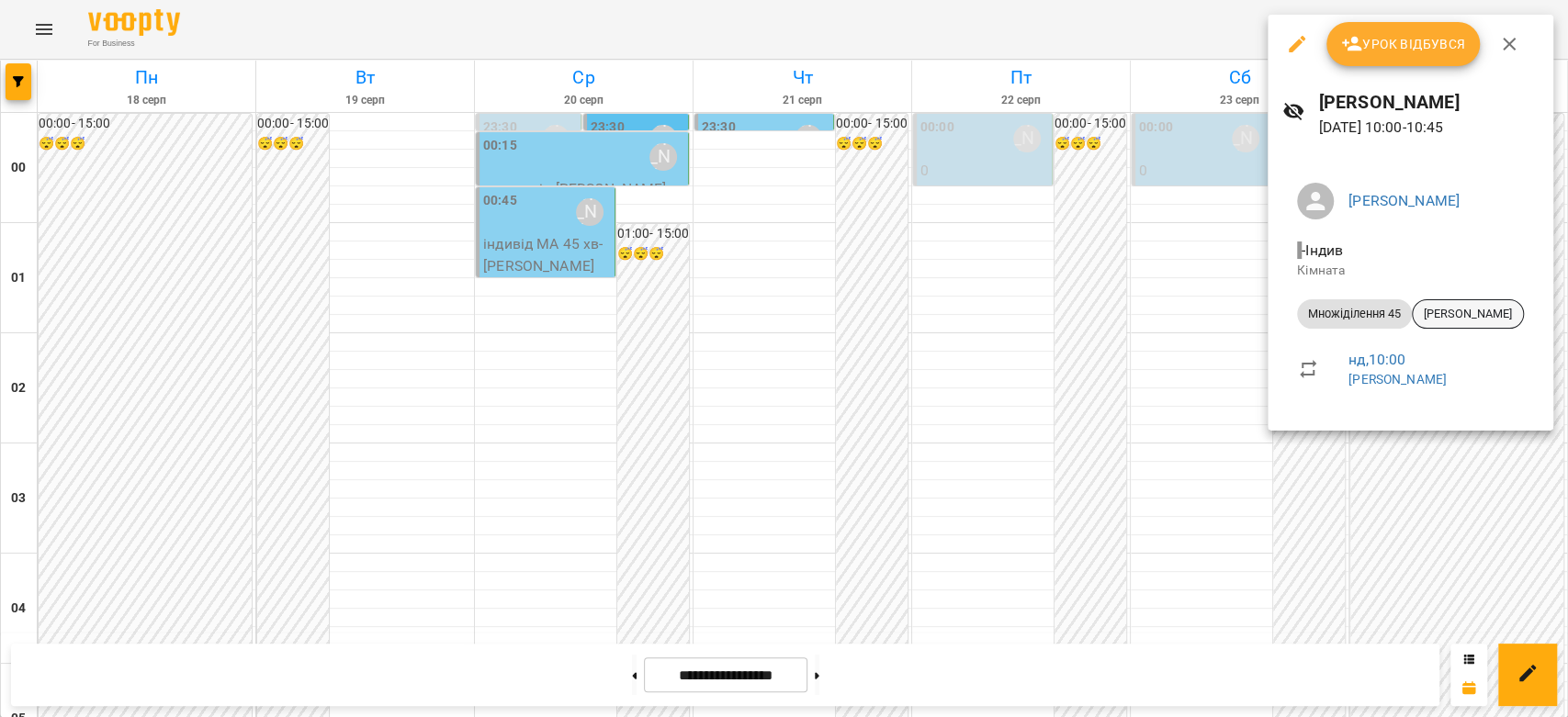
click at [1484, 314] on span "[PERSON_NAME]" at bounding box center [1468, 314] width 110 height 16
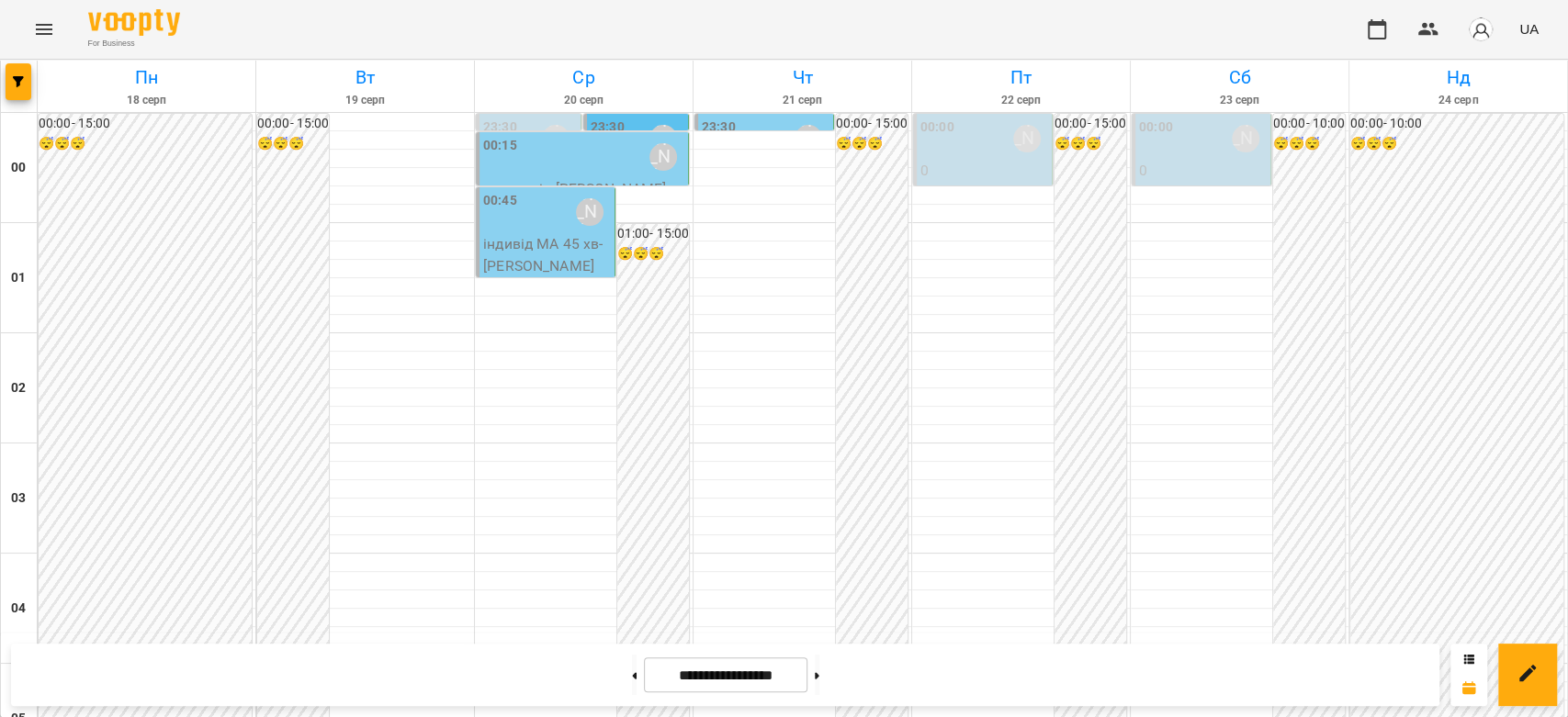
scroll to position [1428, 0]
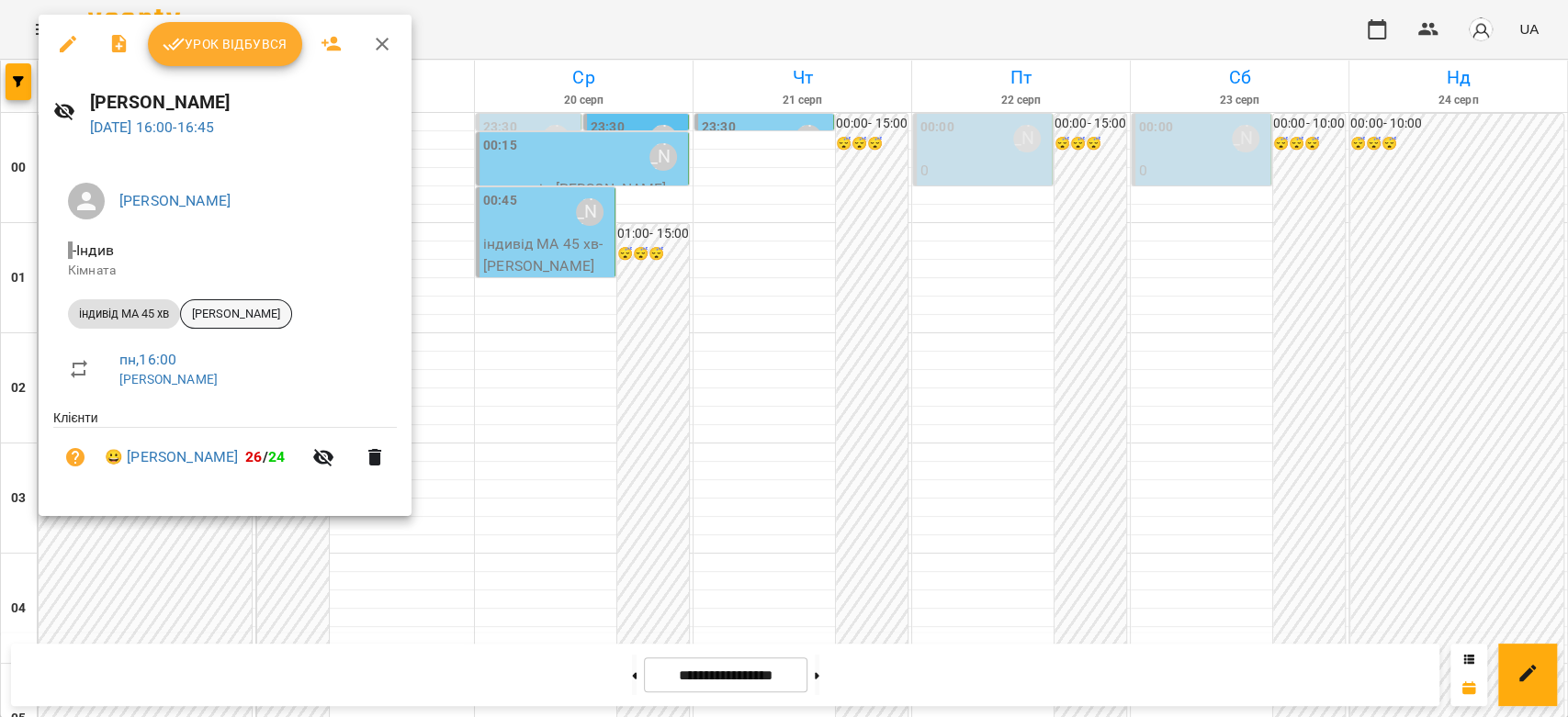
click at [286, 303] on div "[PERSON_NAME]" at bounding box center [236, 314] width 112 height 30
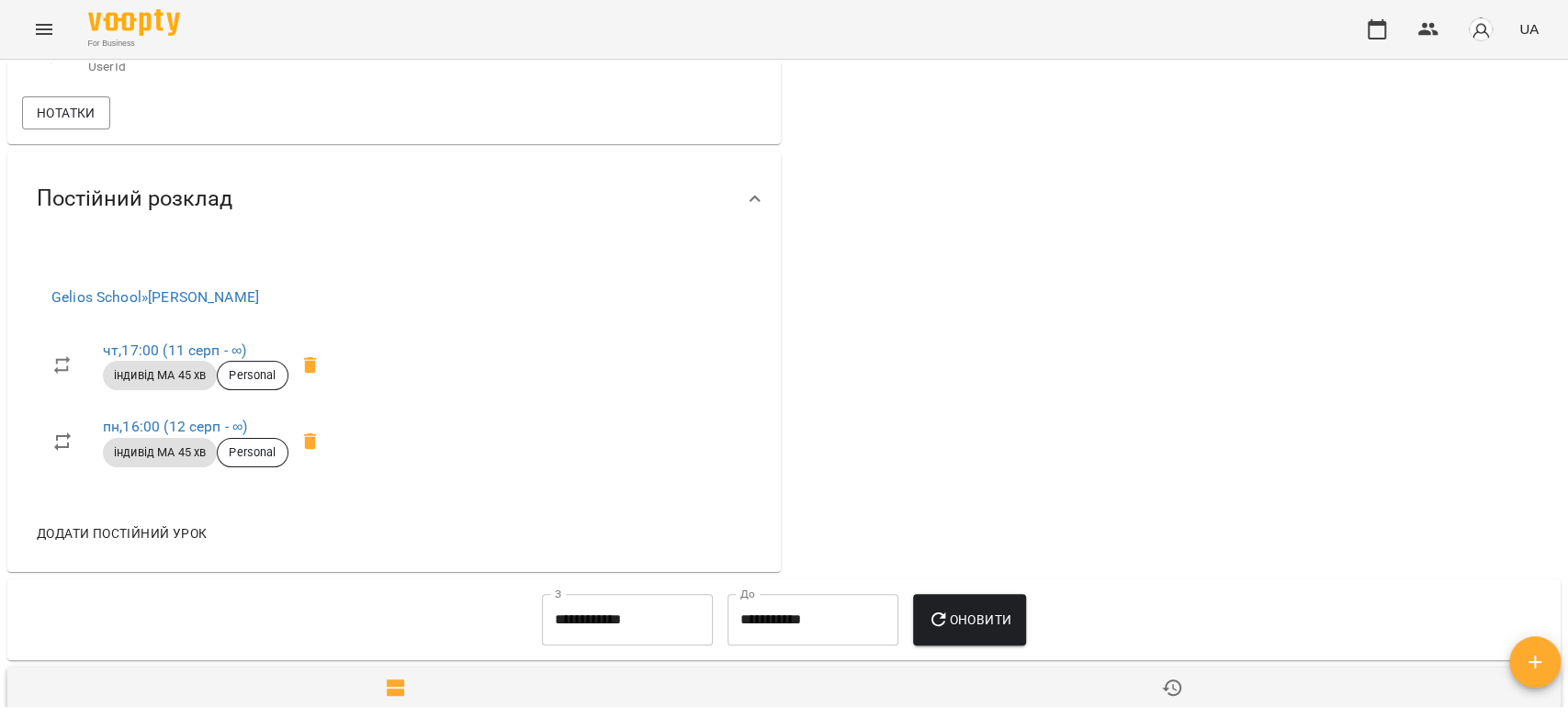
scroll to position [815, 0]
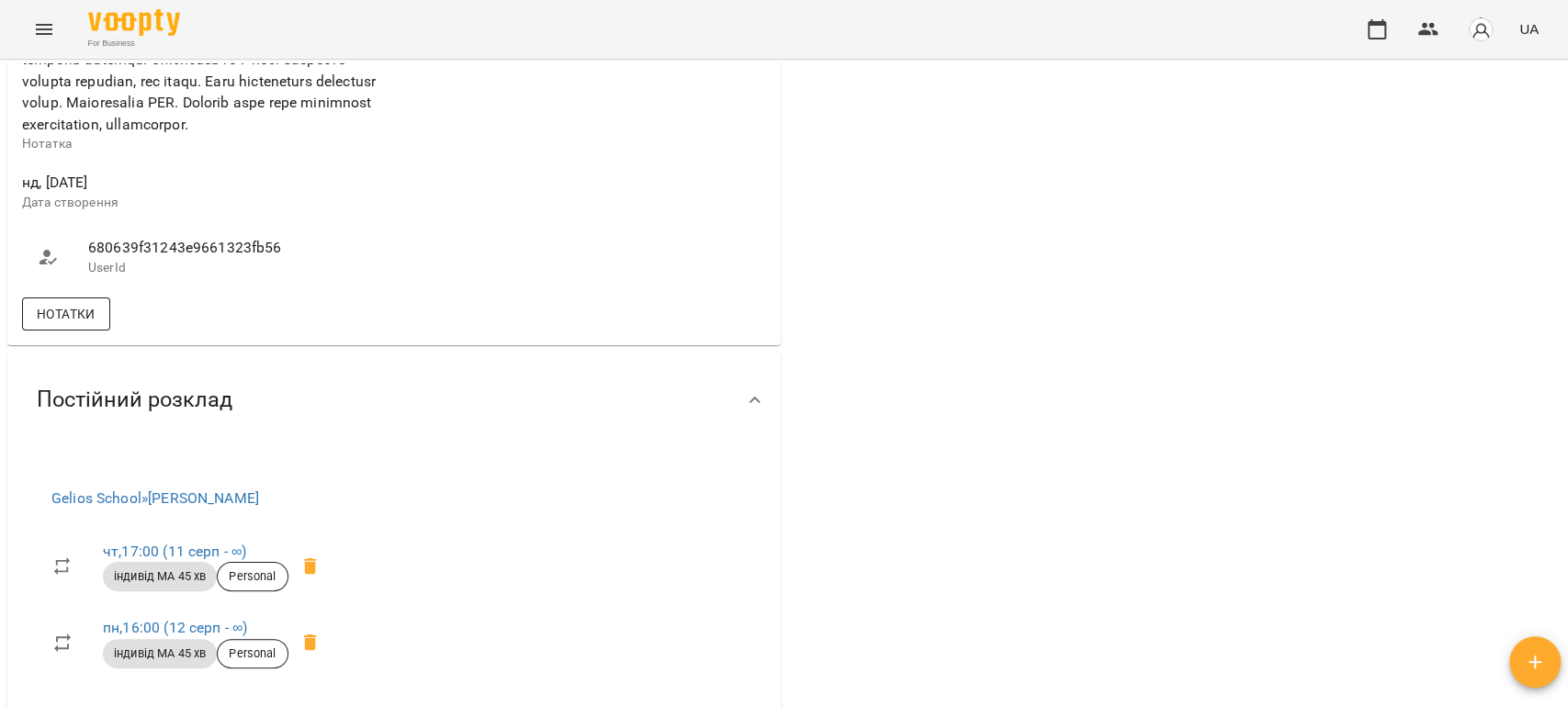
click at [85, 330] on button "Нотатки" at bounding box center [66, 314] width 89 height 33
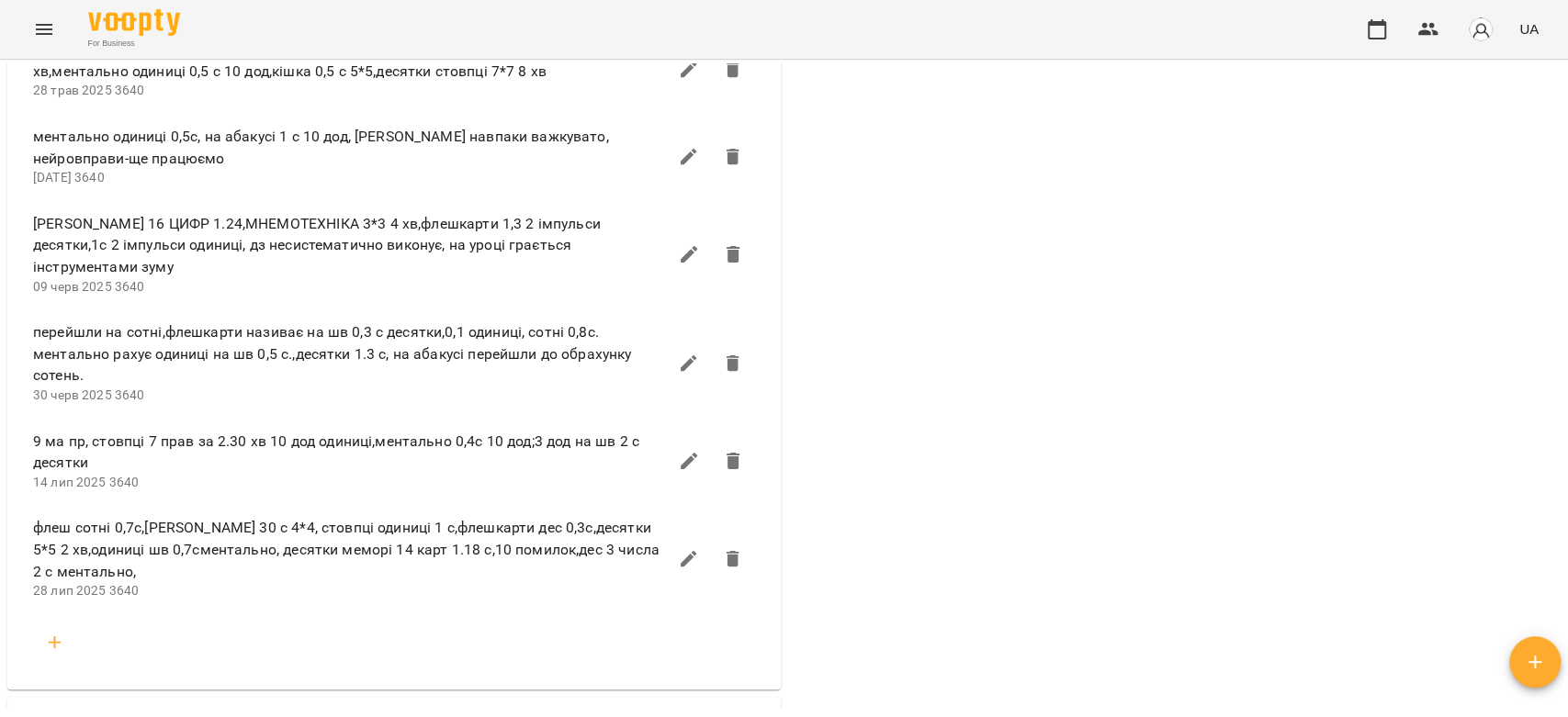
scroll to position [1733, 0]
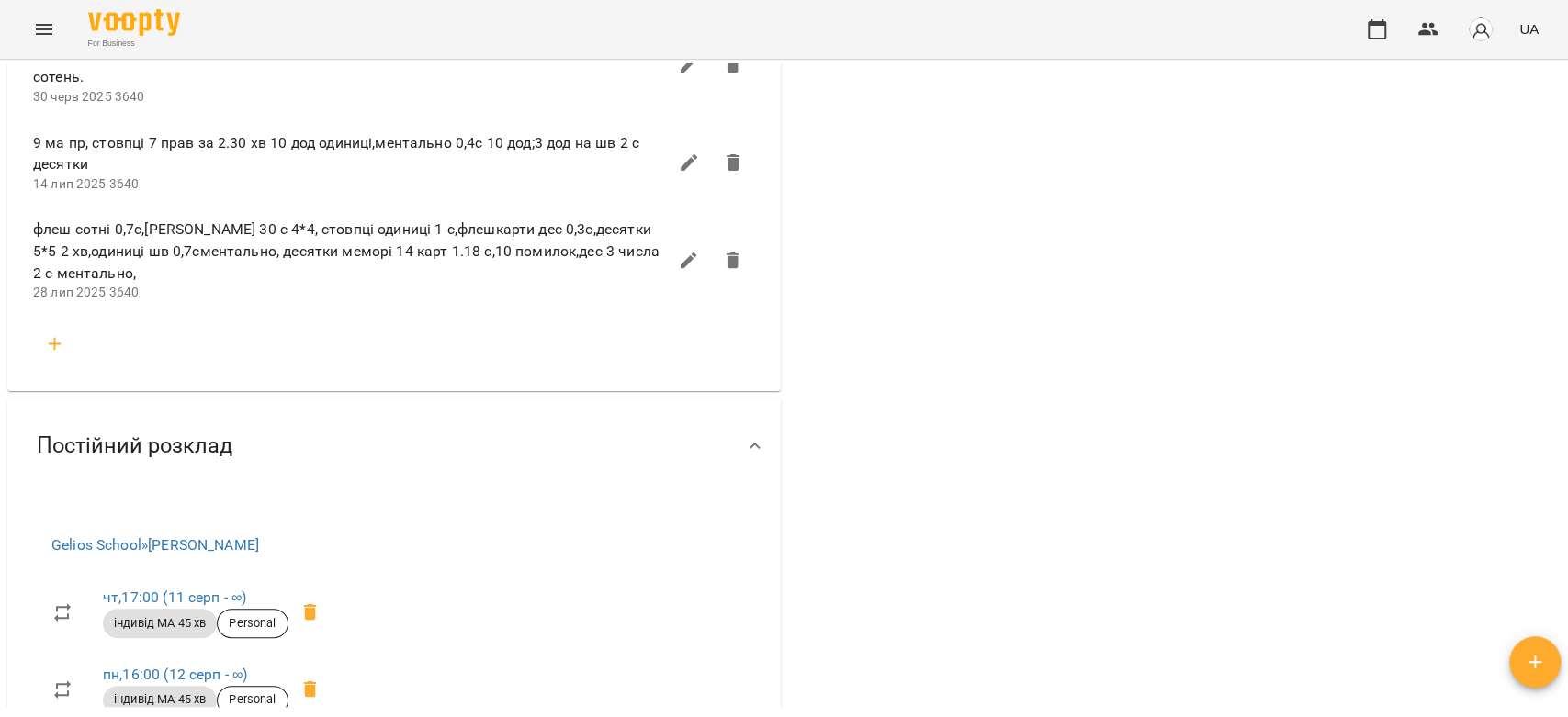
click at [59, 353] on icon "button" at bounding box center [55, 344] width 22 height 22
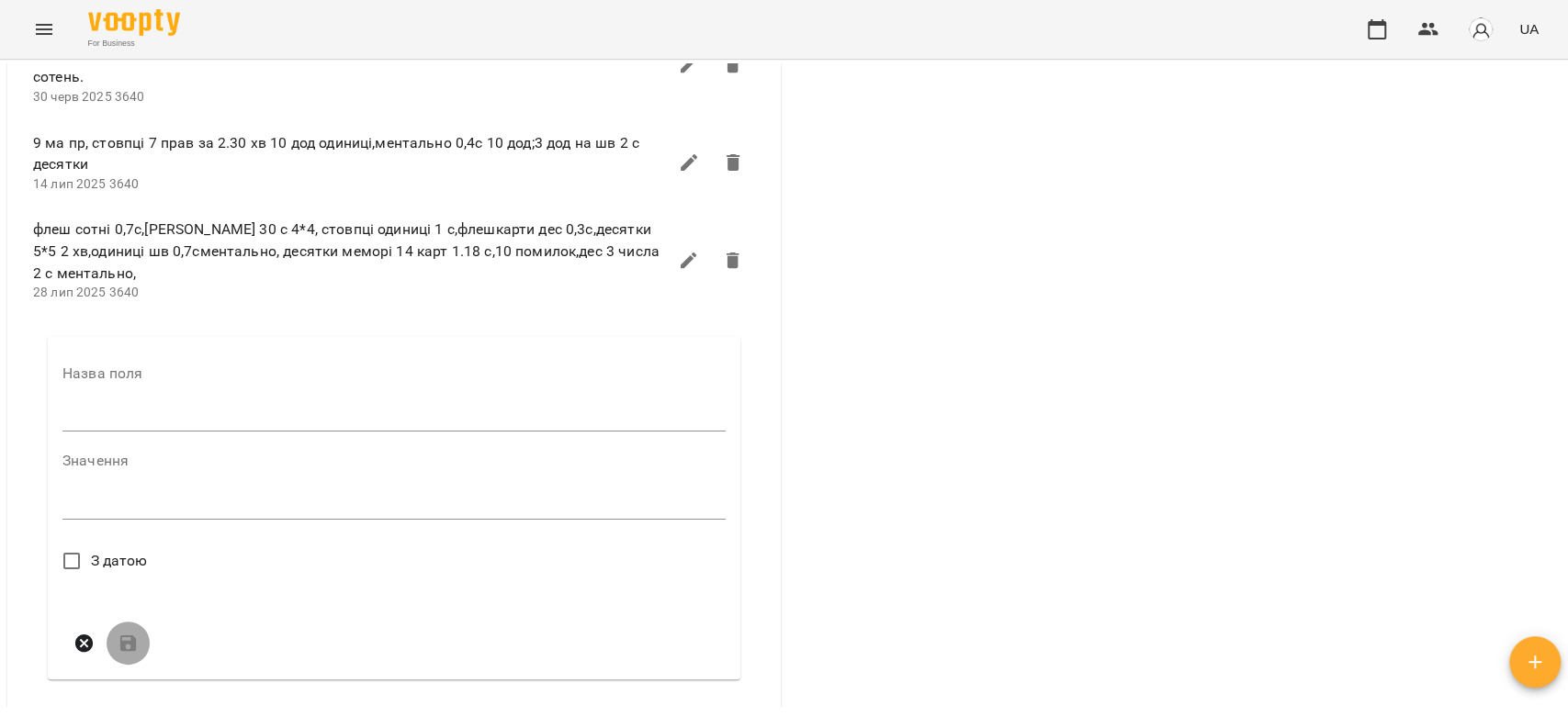
click at [135, 422] on input "text" at bounding box center [394, 418] width 663 height 30
type input "****"
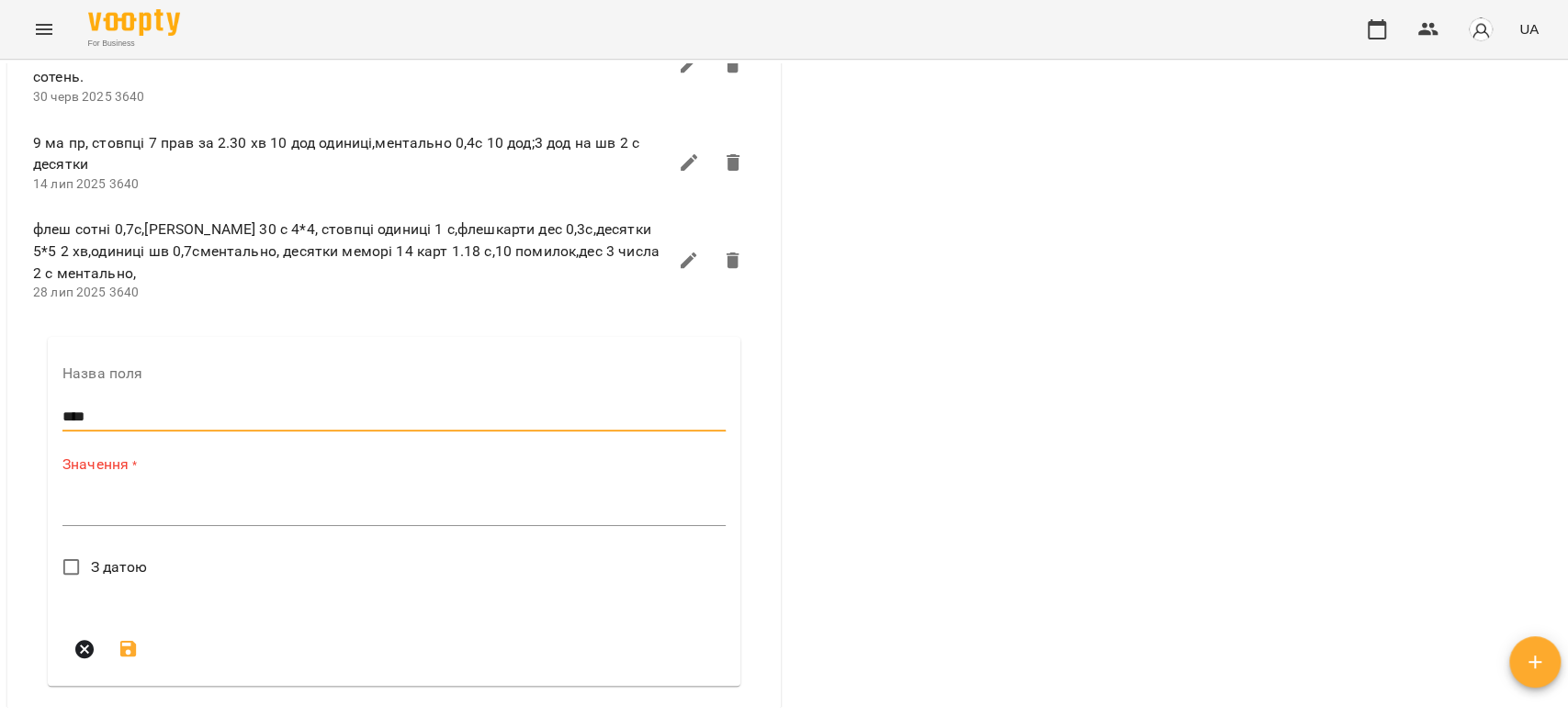
click at [222, 520] on textarea at bounding box center [394, 511] width 663 height 17
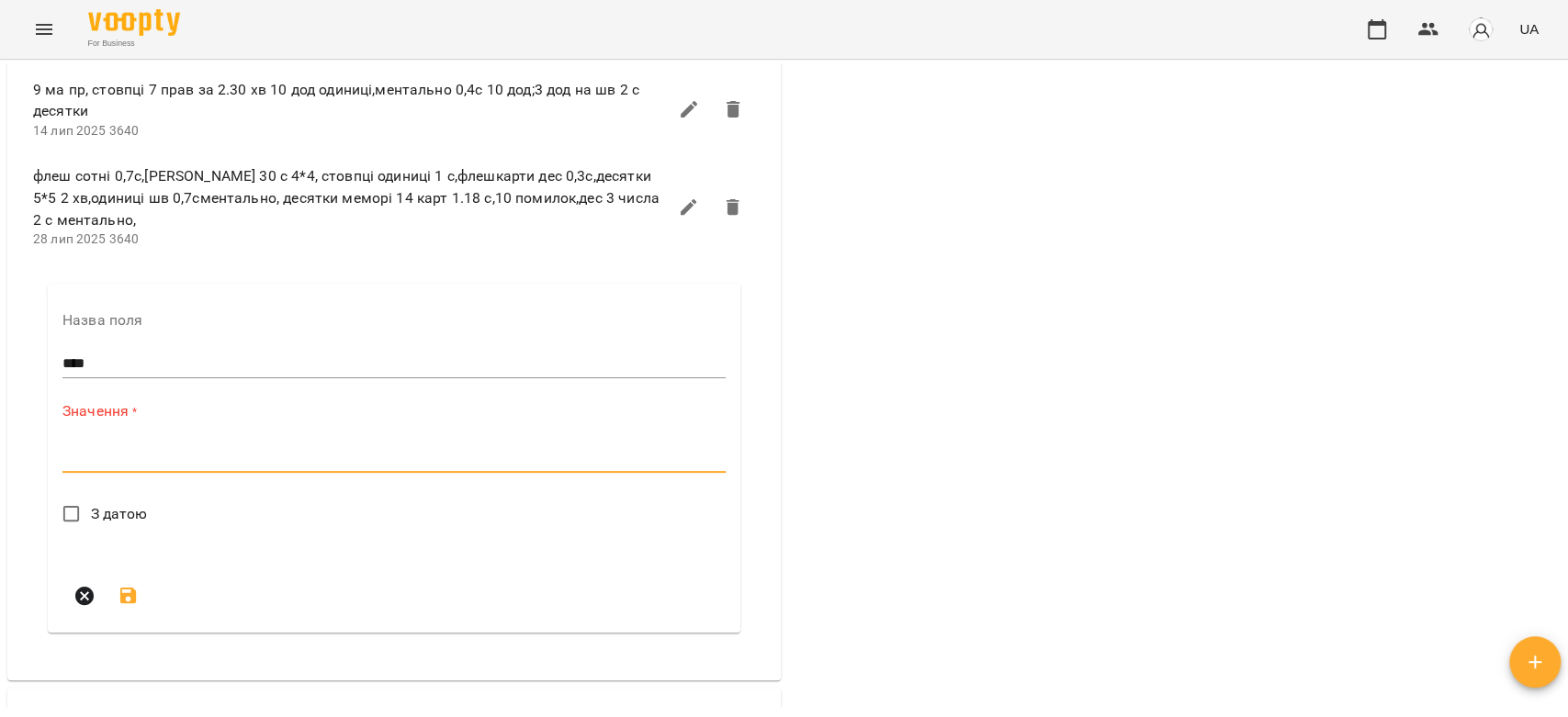
scroll to position [1836, 0]
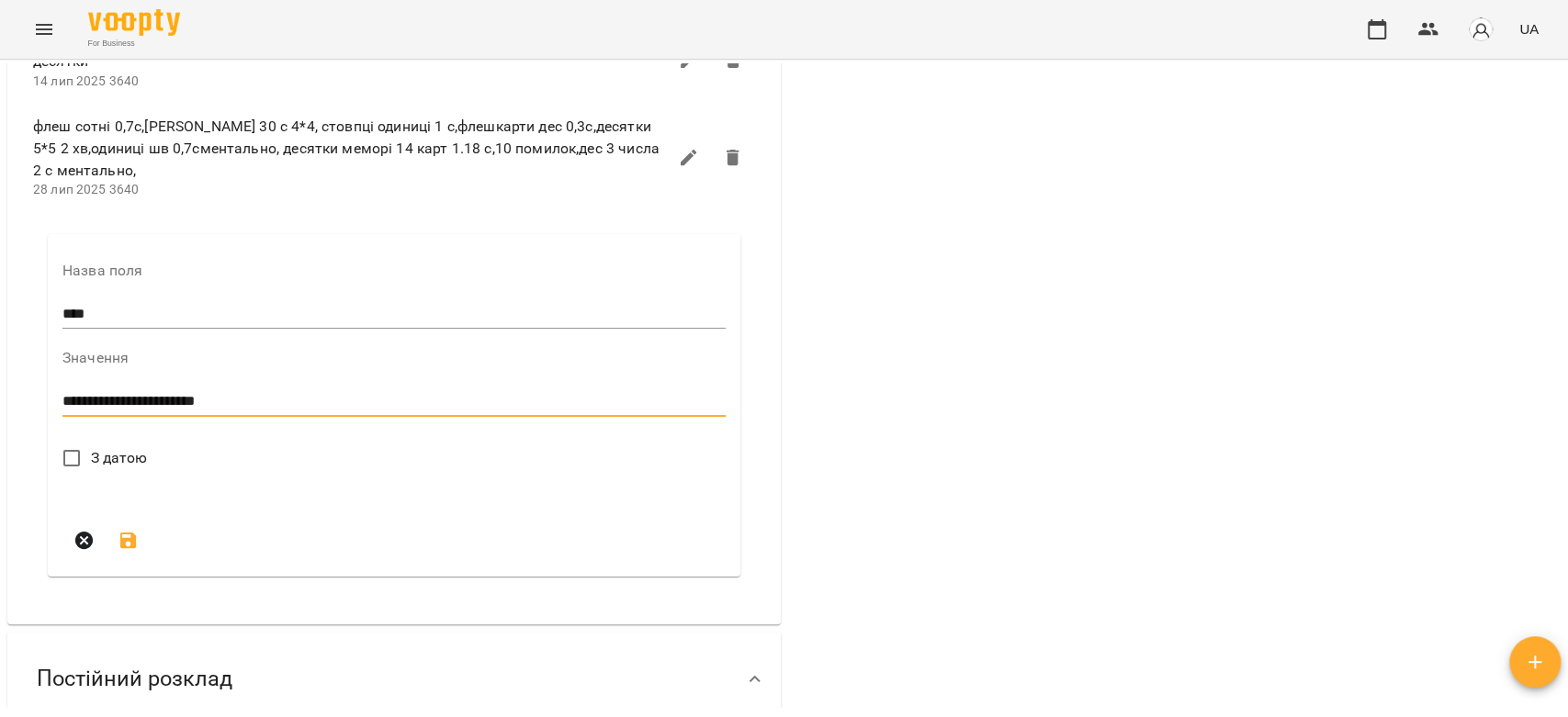
click at [350, 405] on textarea "**********" at bounding box center [390, 401] width 655 height 17
drag, startPoint x: 350, startPoint y: 405, endPoint x: 362, endPoint y: 413, distance: 14.4
click at [362, 411] on textarea "**********" at bounding box center [390, 401] width 655 height 17
type textarea "**********"
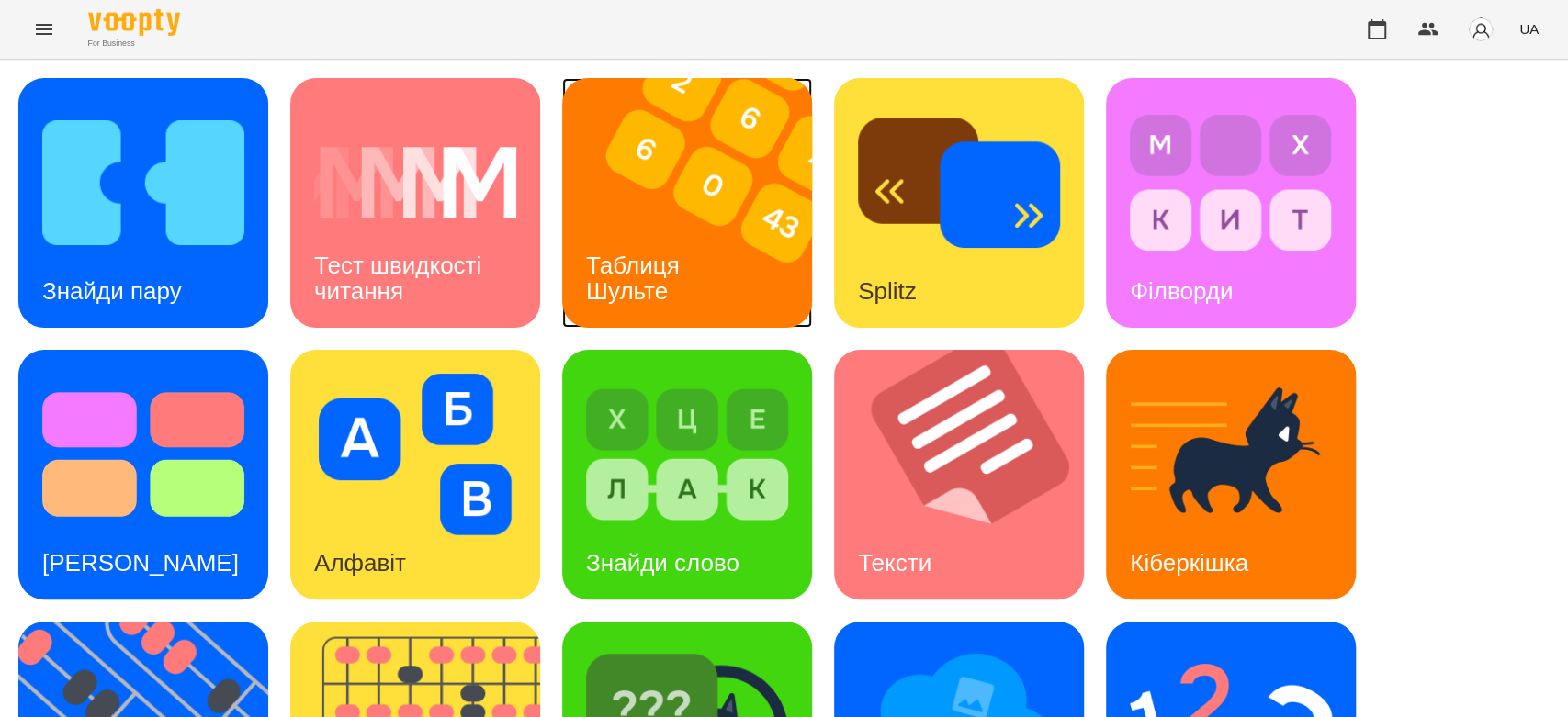
click at [695, 148] on img at bounding box center [698, 203] width 272 height 250
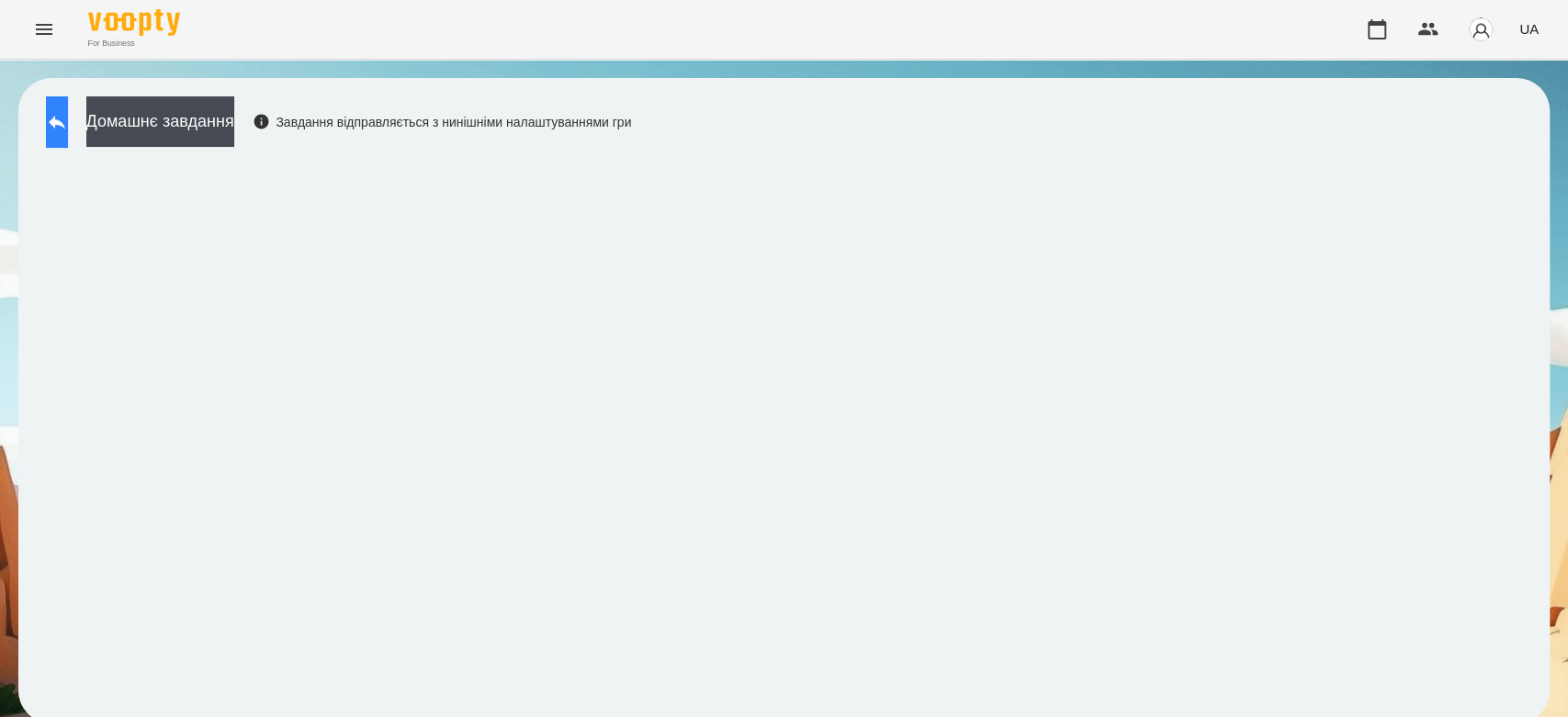
click at [68, 111] on icon at bounding box center [57, 121] width 22 height 22
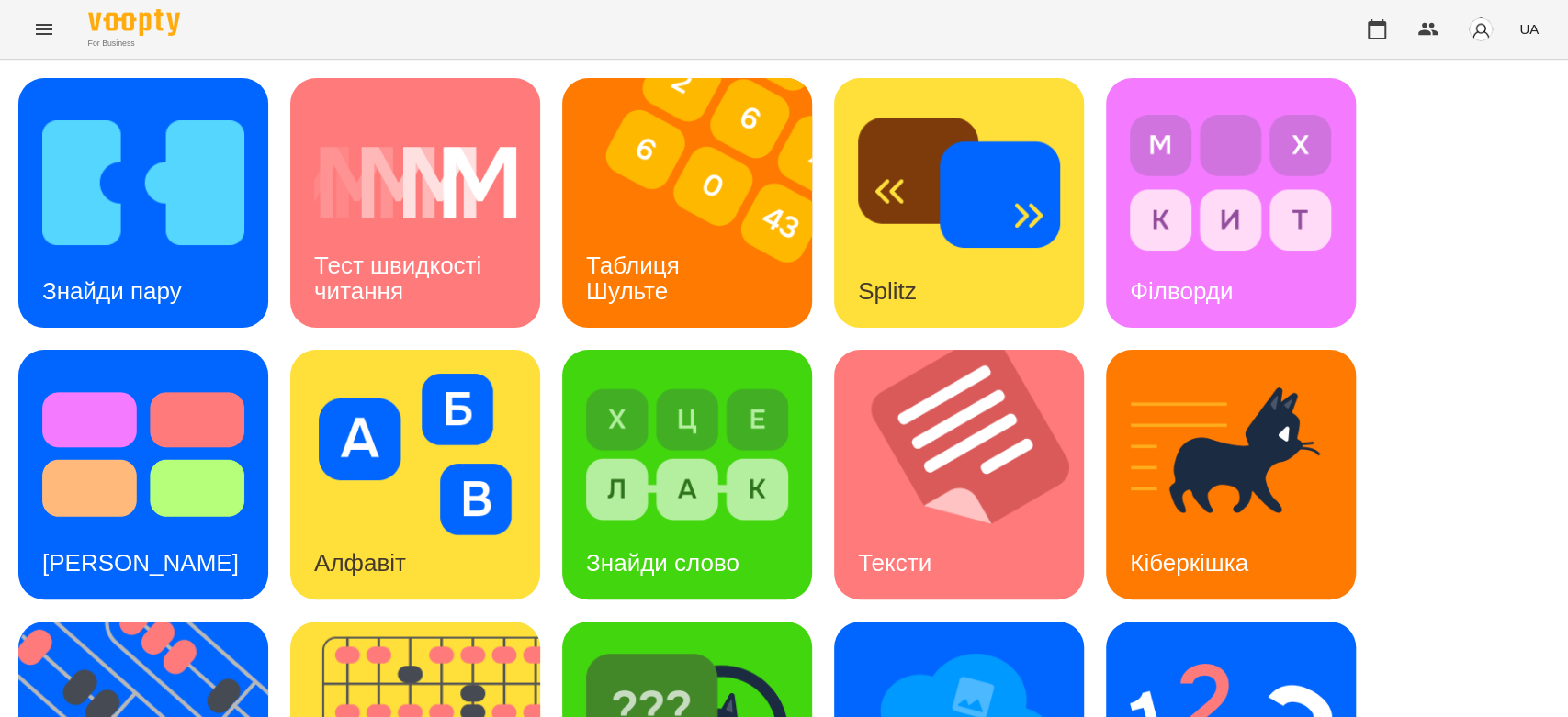
scroll to position [444, 0]
click at [1184, 646] on img at bounding box center [1231, 727] width 202 height 162
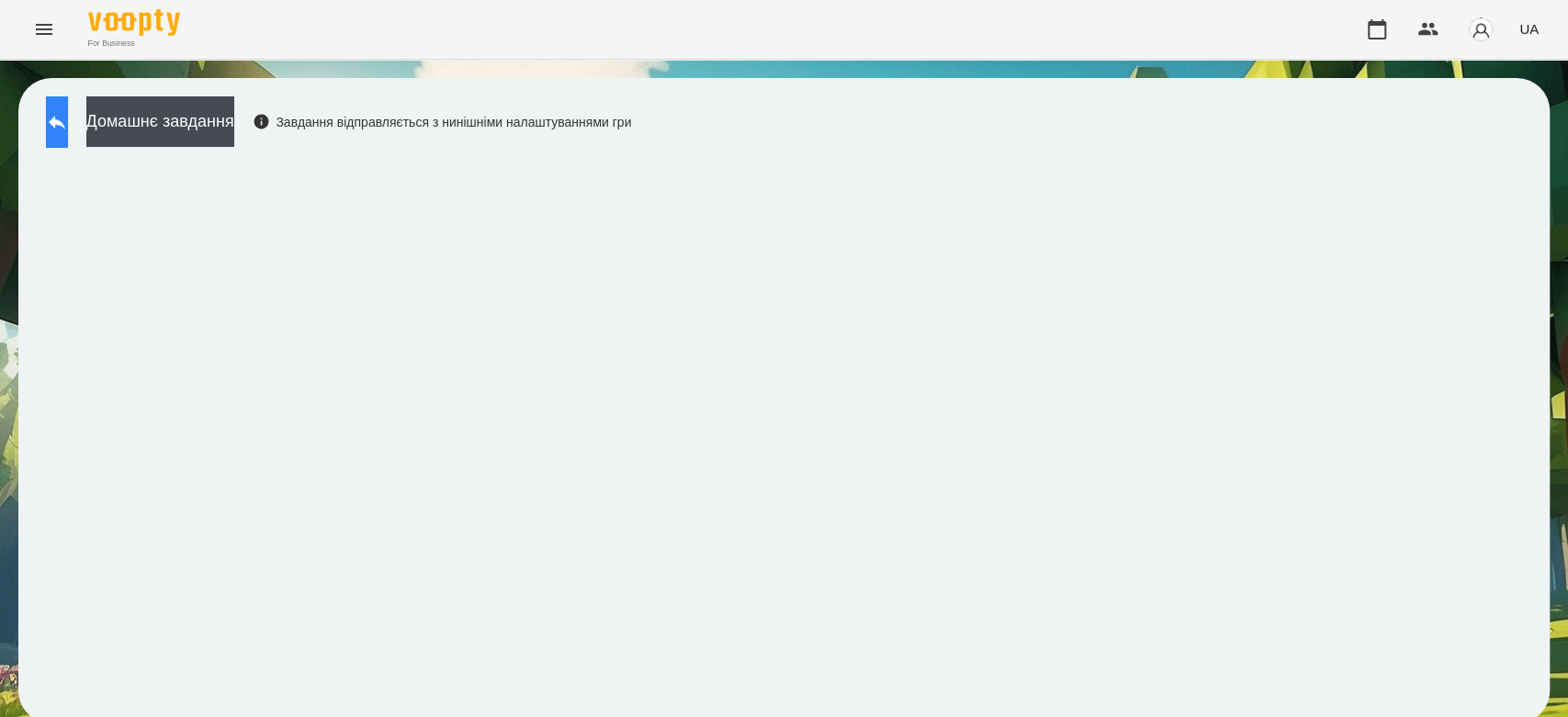
click at [68, 139] on button at bounding box center [57, 121] width 22 height 51
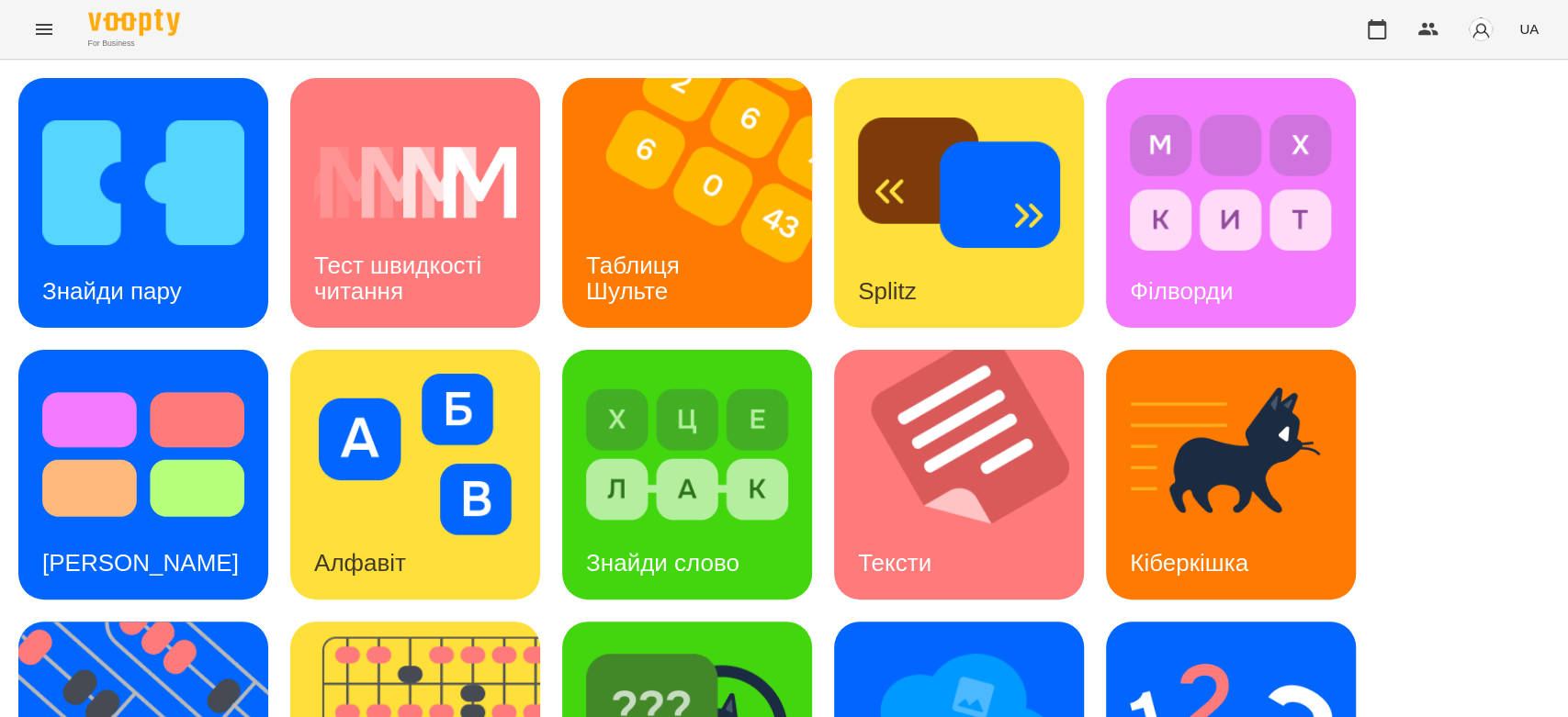
scroll to position [444, 0]
click at [607, 646] on img at bounding box center [687, 727] width 202 height 162
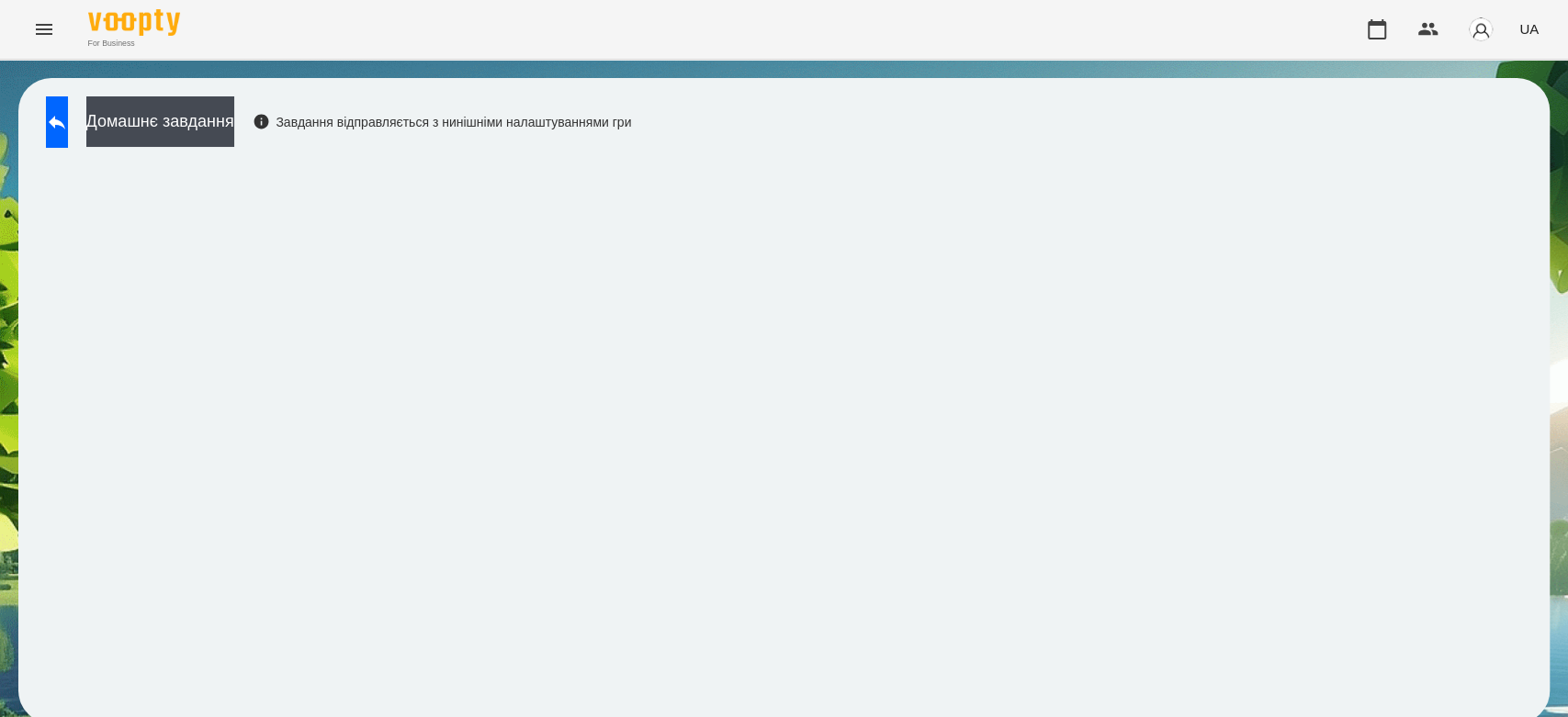
scroll to position [7, 0]
click at [234, 114] on button "Домашнє завдання" at bounding box center [161, 121] width 148 height 50
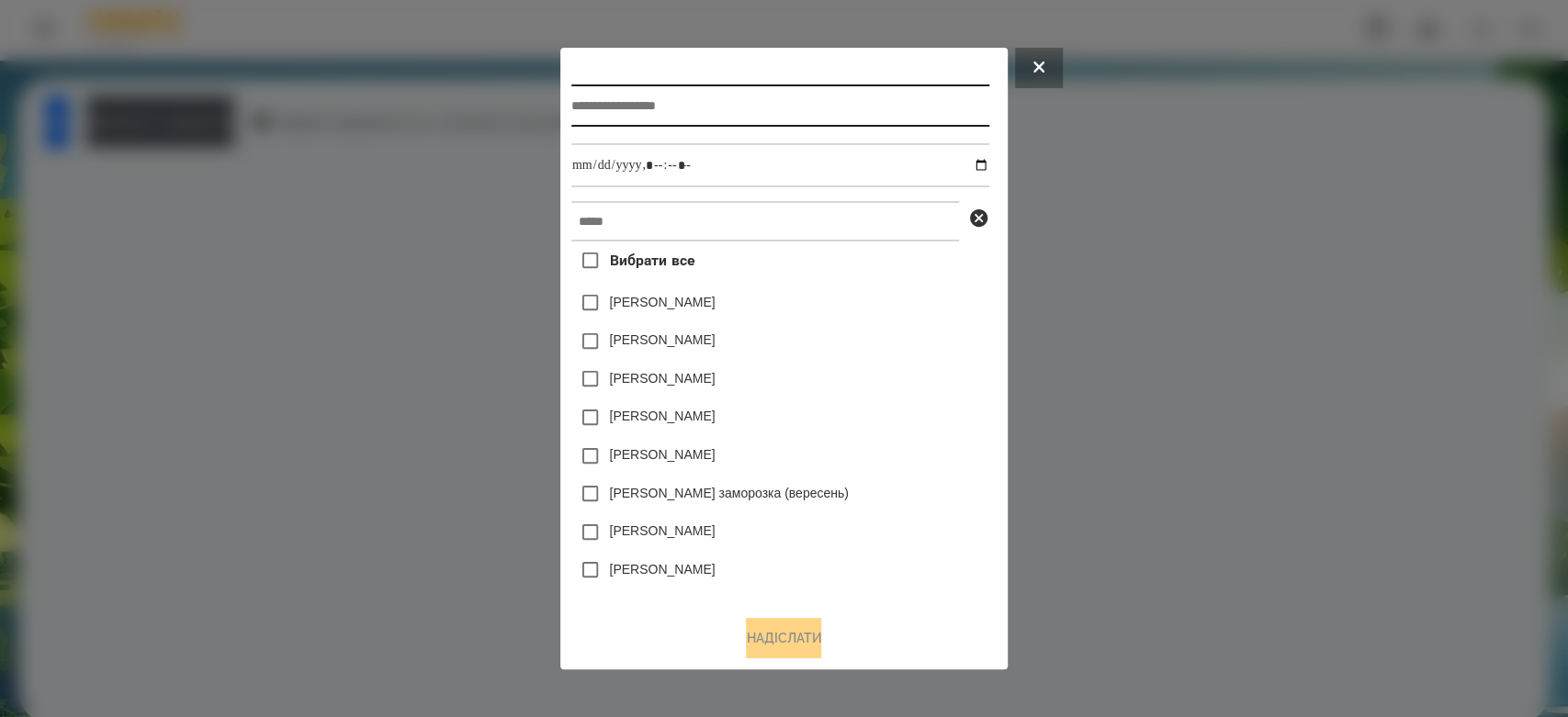
click at [764, 108] on input "text" at bounding box center [780, 106] width 418 height 42
type input "**********"
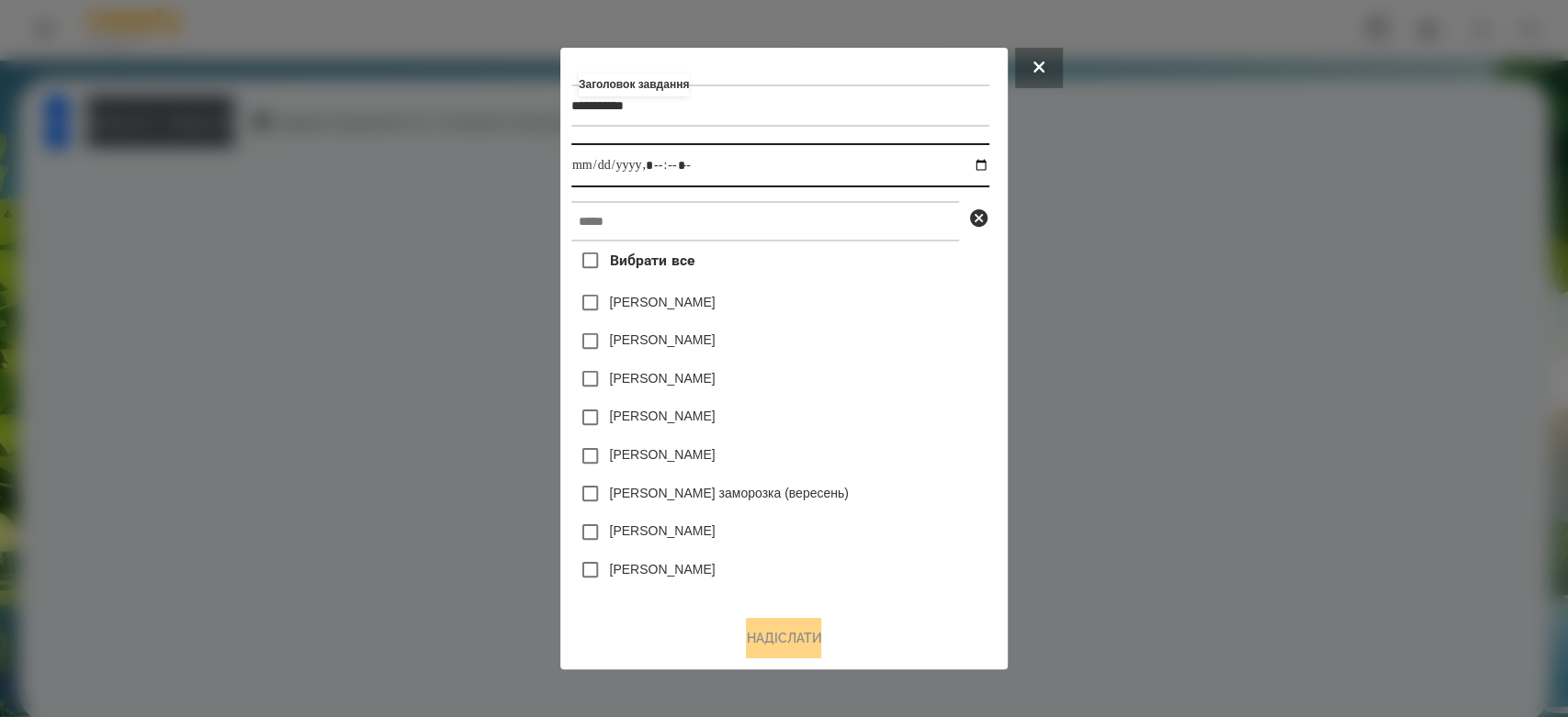
click at [983, 160] on input "datetime-local" at bounding box center [780, 166] width 418 height 44
type input "**********"
click at [880, 327] on div "Емма Северен" at bounding box center [780, 342] width 418 height 38
click at [856, 201] on div at bounding box center [764, 221] width 388 height 40
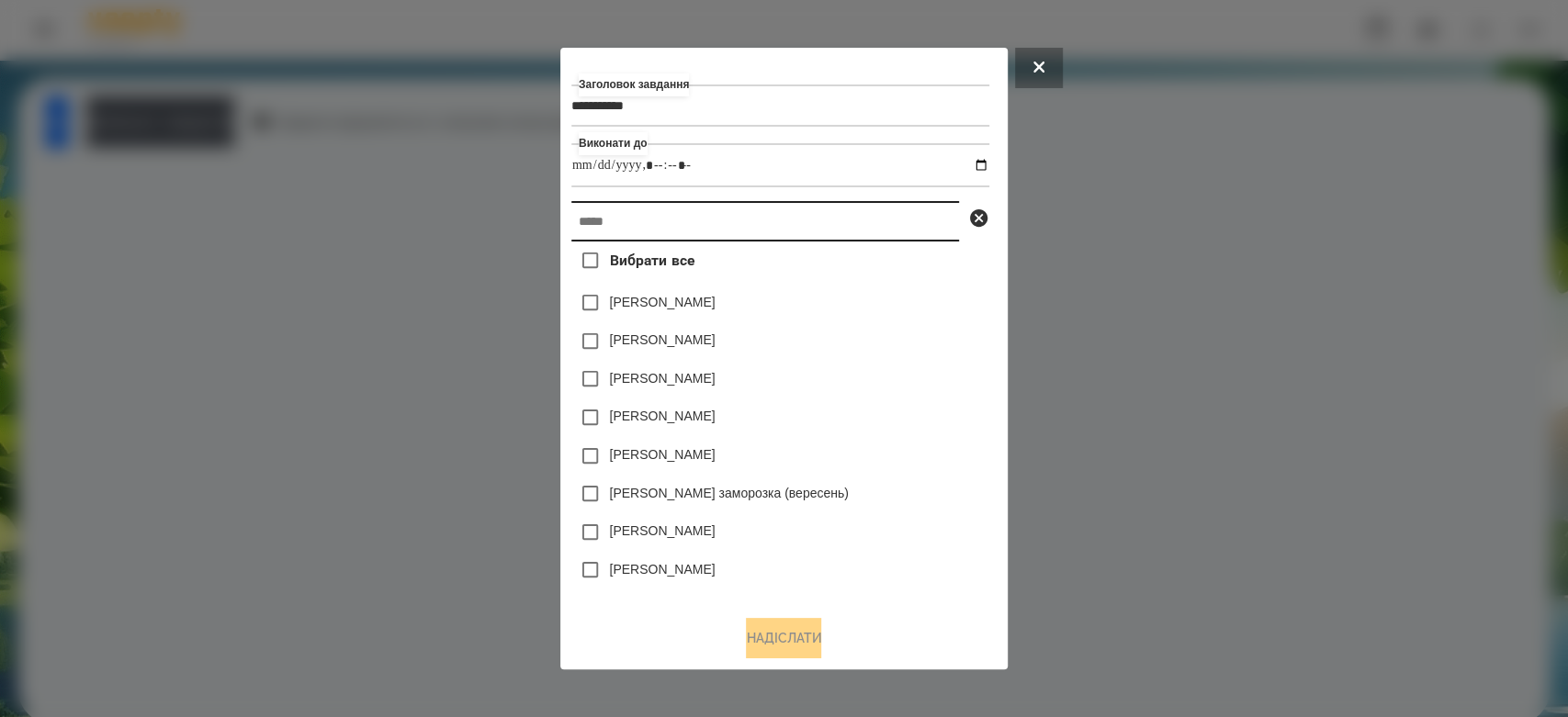
click at [848, 211] on input "text" at bounding box center [764, 221] width 388 height 40
click at [860, 245] on div "Вибрати все Яна Щербакова Емма Северен Дамір Карпов Нижник Тамерлан Ісаєв Свято…" at bounding box center [780, 421] width 418 height 359
click at [862, 232] on input "text" at bounding box center [764, 221] width 388 height 40
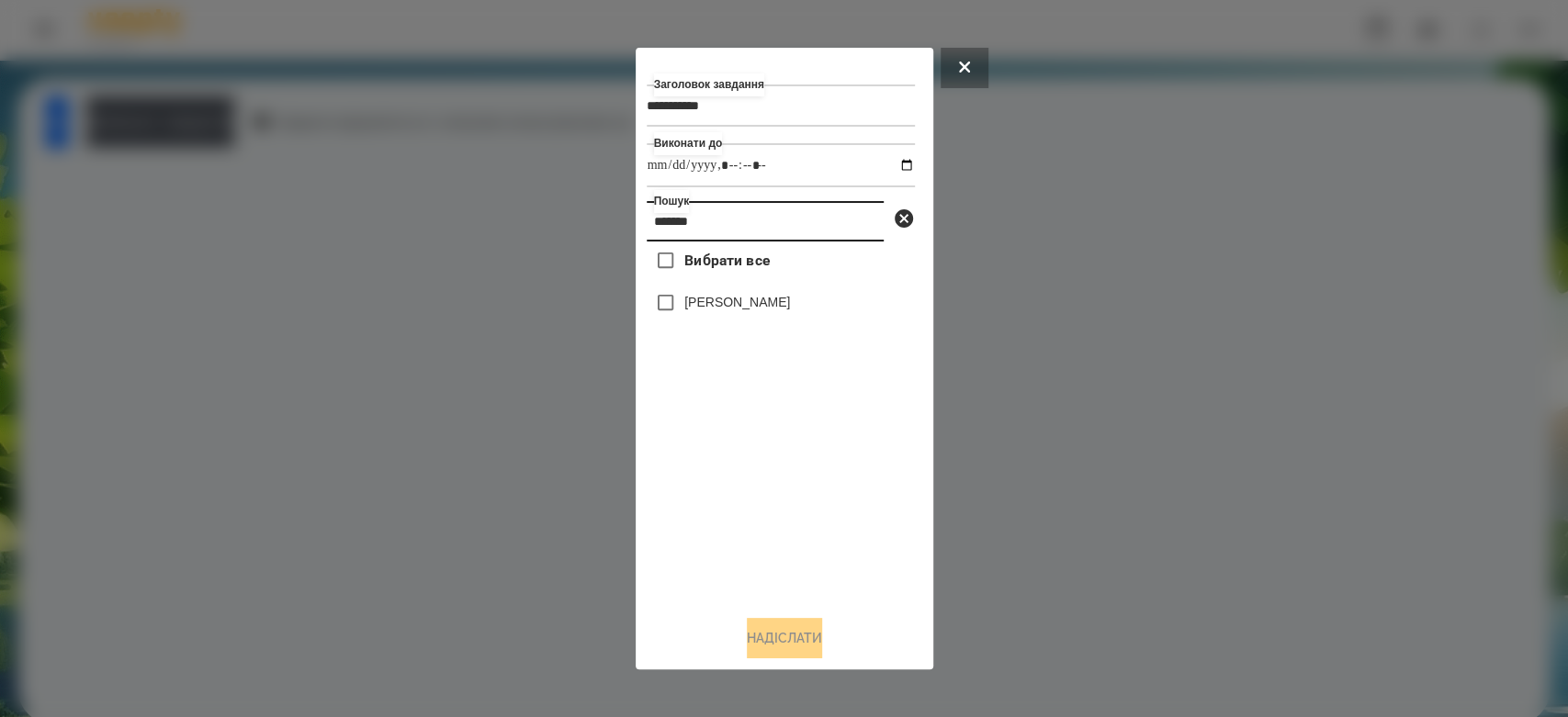
type input "*******"
click at [774, 296] on label "Макаренко Богдан" at bounding box center [737, 301] width 106 height 18
click at [778, 633] on button "Надіслати" at bounding box center [784, 638] width 75 height 40
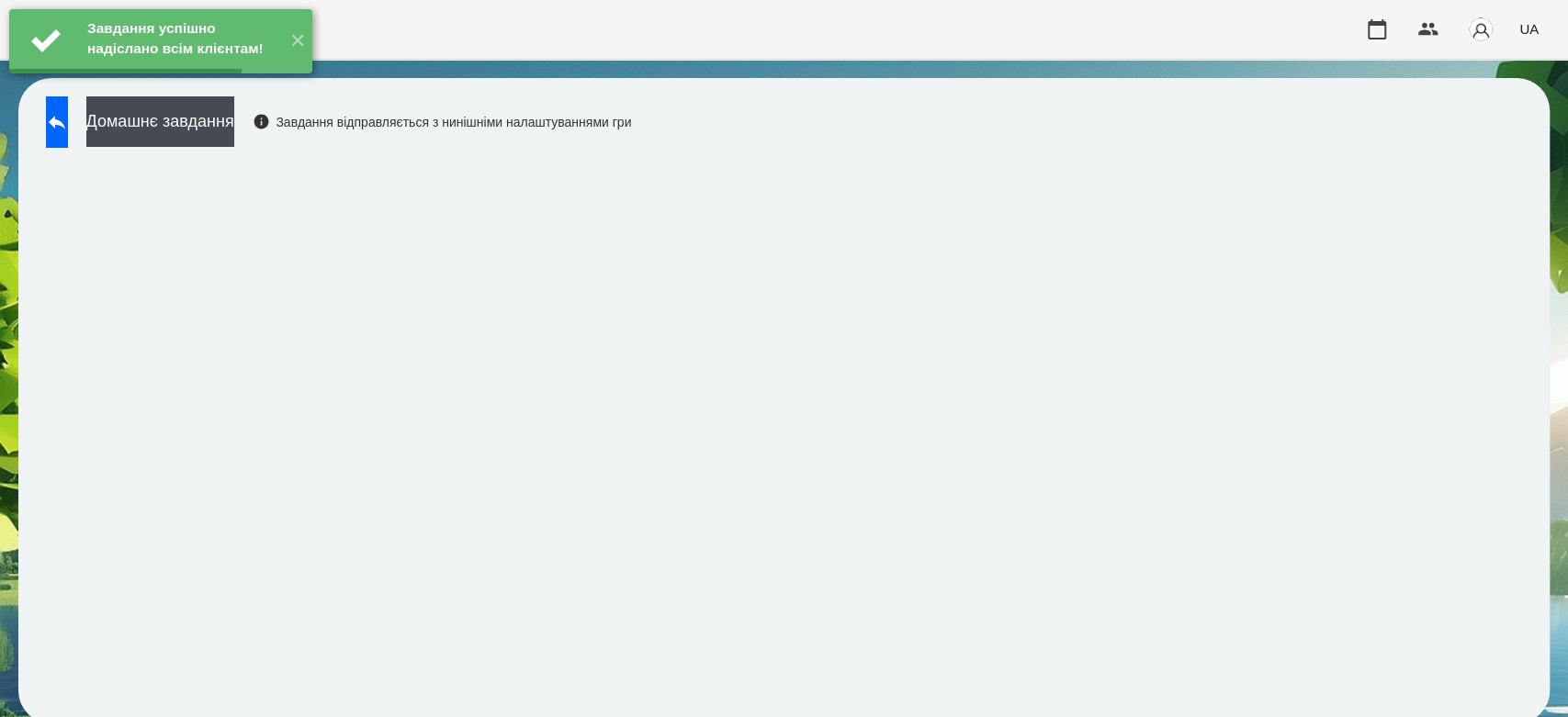
click at [222, 83] on div "Завдання успішно надіслано всім клієнтам! ✕" at bounding box center [161, 41] width 321 height 83
click at [214, 124] on button "Домашнє завдання" at bounding box center [161, 121] width 148 height 50
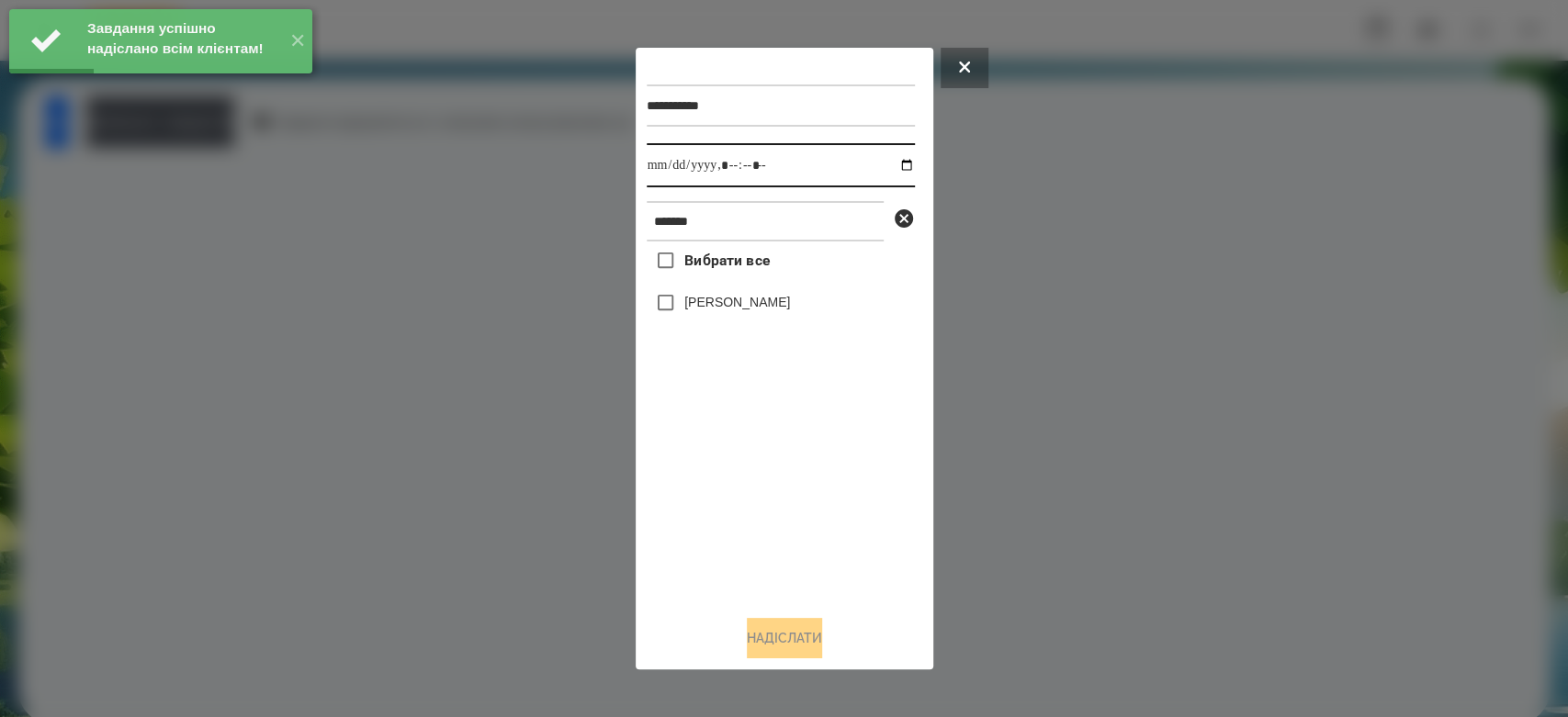
click at [888, 160] on input "datetime-local" at bounding box center [781, 166] width 269 height 44
type input "**********"
drag, startPoint x: 823, startPoint y: 537, endPoint x: 784, endPoint y: 371, distance: 170.5
click at [823, 536] on div "Вибрати все Макаренко Богдан" at bounding box center [781, 421] width 269 height 359
click at [769, 307] on label "Макаренко Богдан" at bounding box center [737, 301] width 106 height 18
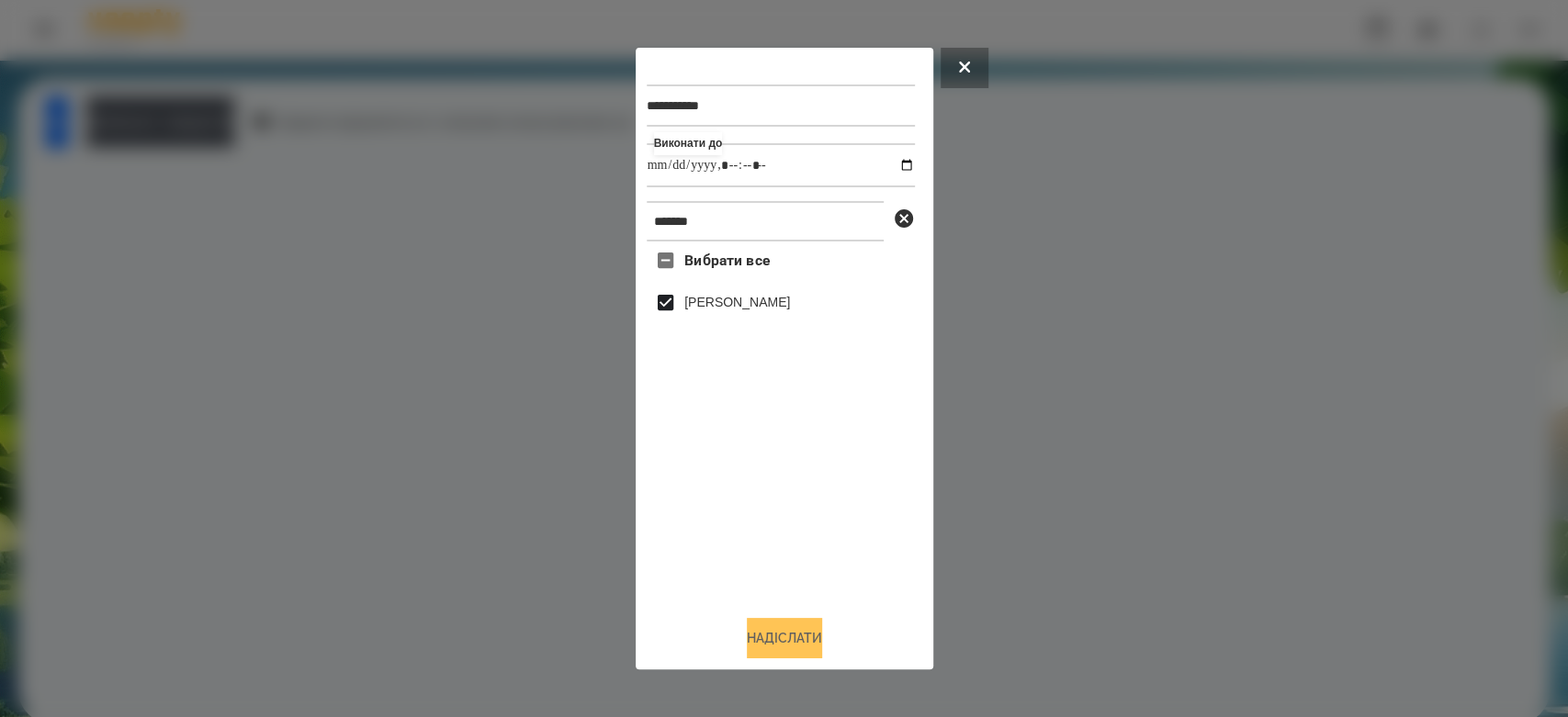
click at [788, 623] on button "Надіслати" at bounding box center [784, 638] width 75 height 40
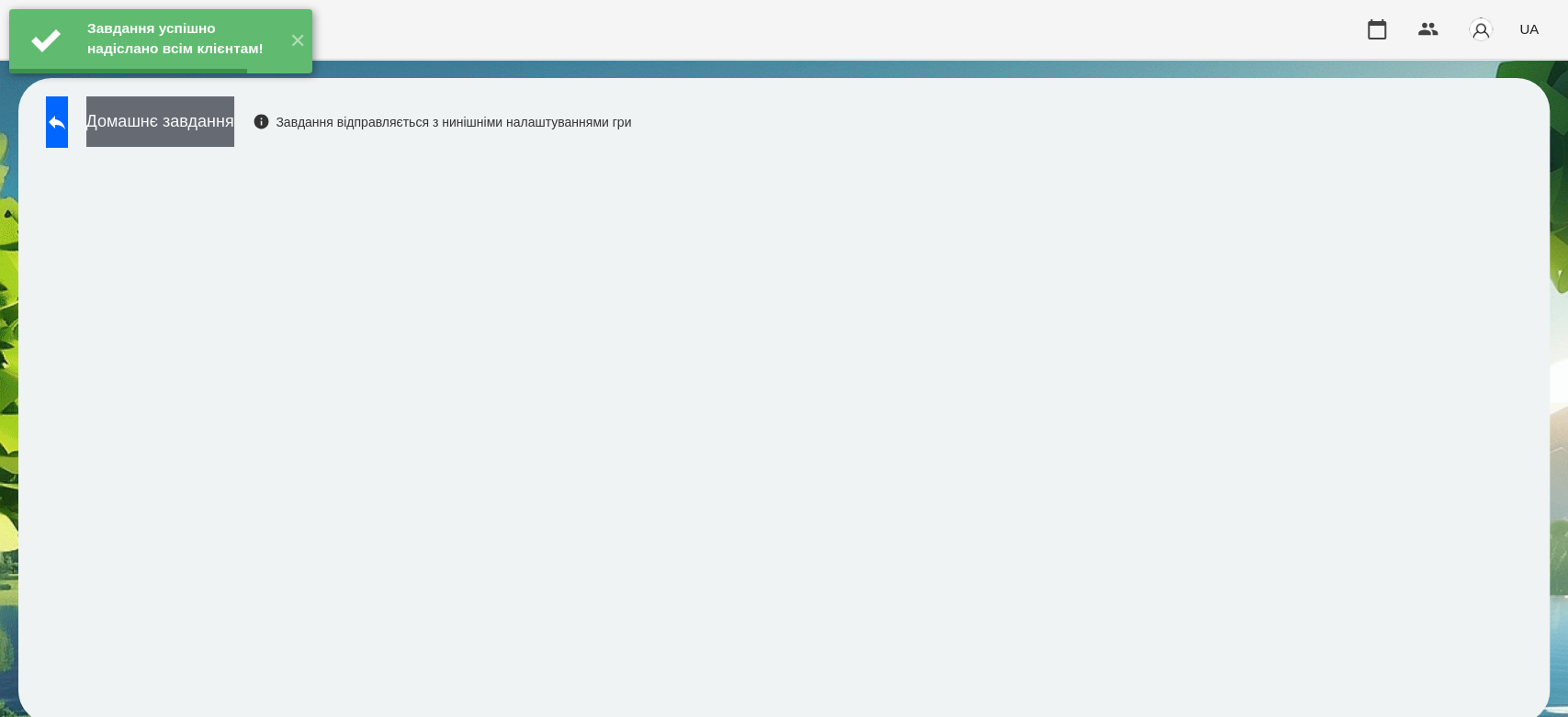
click at [234, 121] on button "Домашнє завдання" at bounding box center [161, 121] width 148 height 50
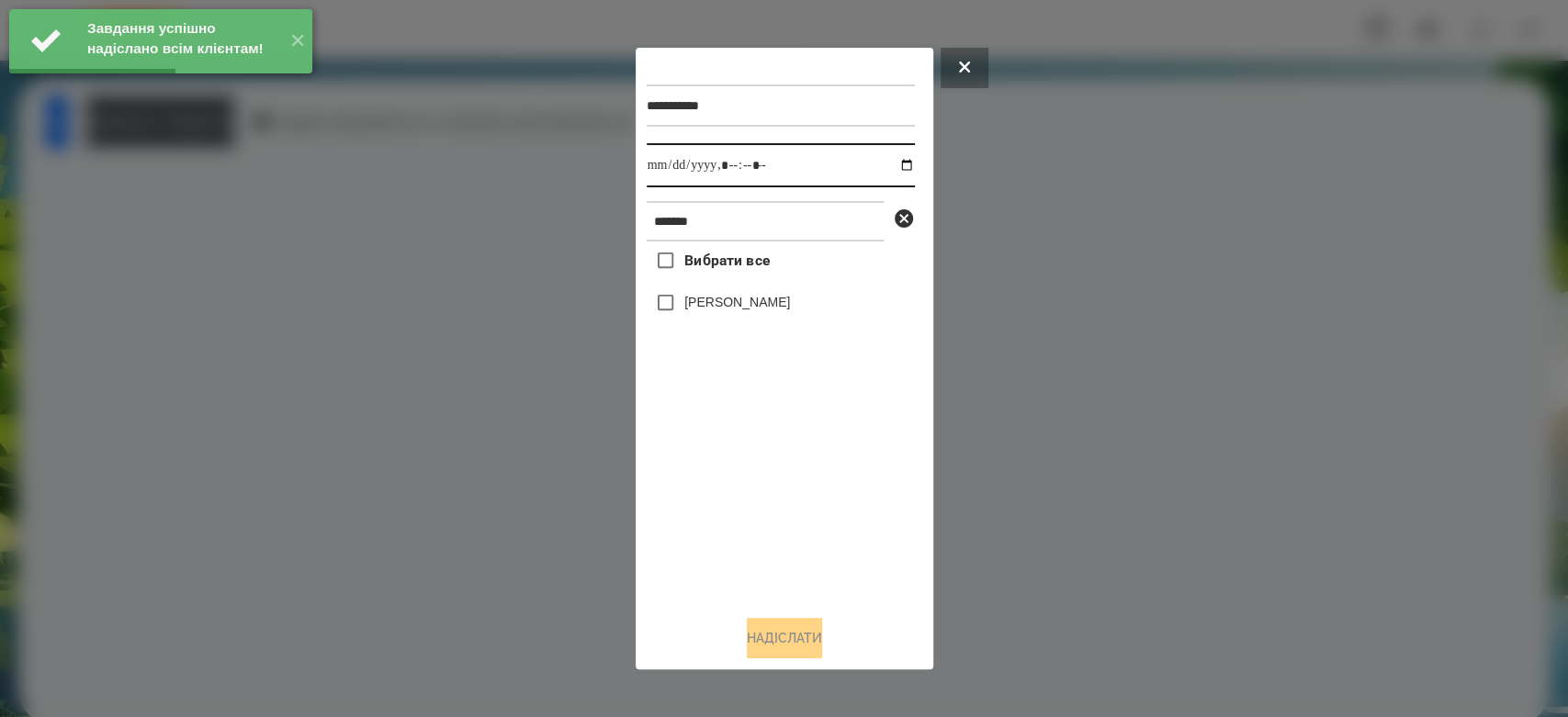
click at [894, 162] on input "datetime-local" at bounding box center [781, 166] width 269 height 44
type input "**********"
click at [792, 495] on div "Вибрати все Макаренко Богдан" at bounding box center [781, 421] width 269 height 359
click at [764, 307] on label "Макаренко Богдан" at bounding box center [737, 301] width 106 height 18
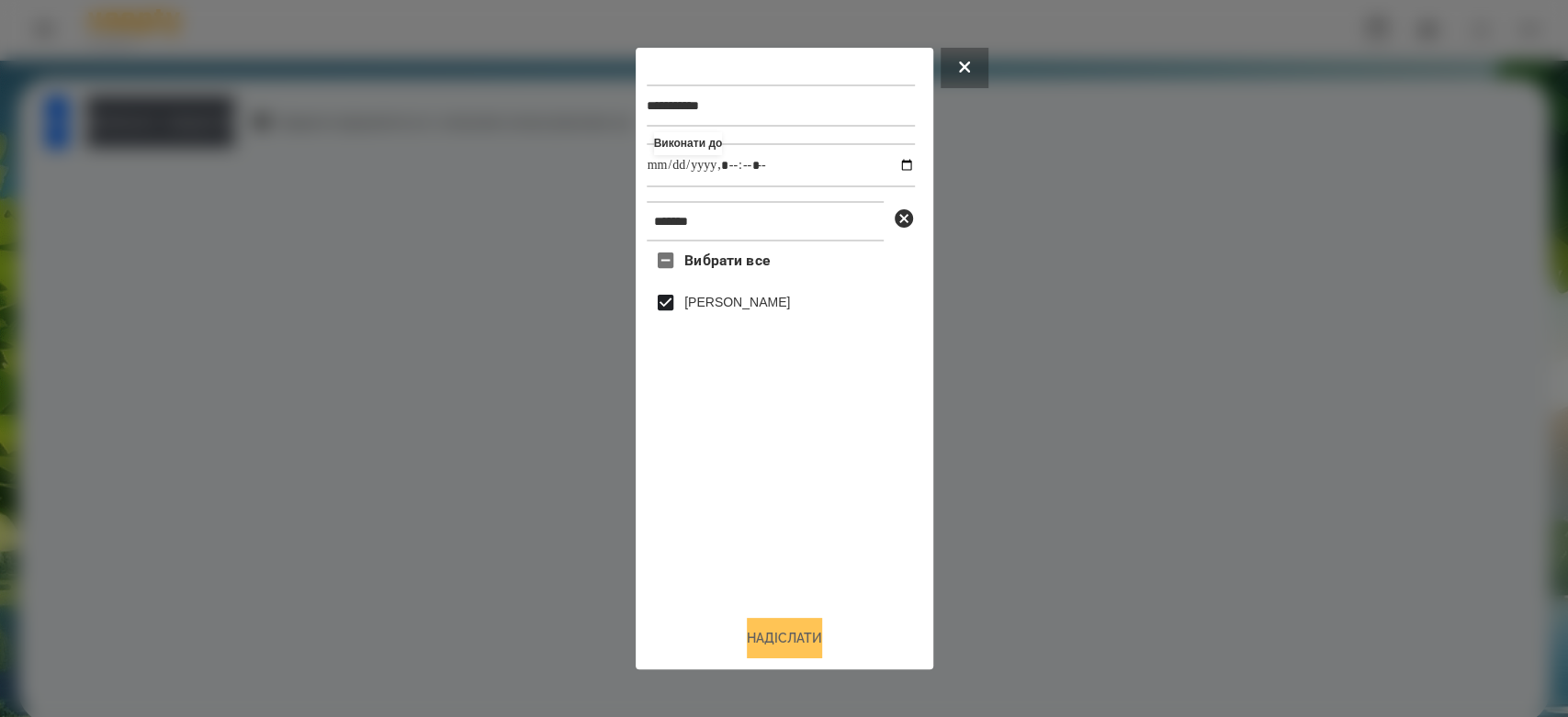
click at [800, 634] on button "Надіслати" at bounding box center [784, 638] width 75 height 40
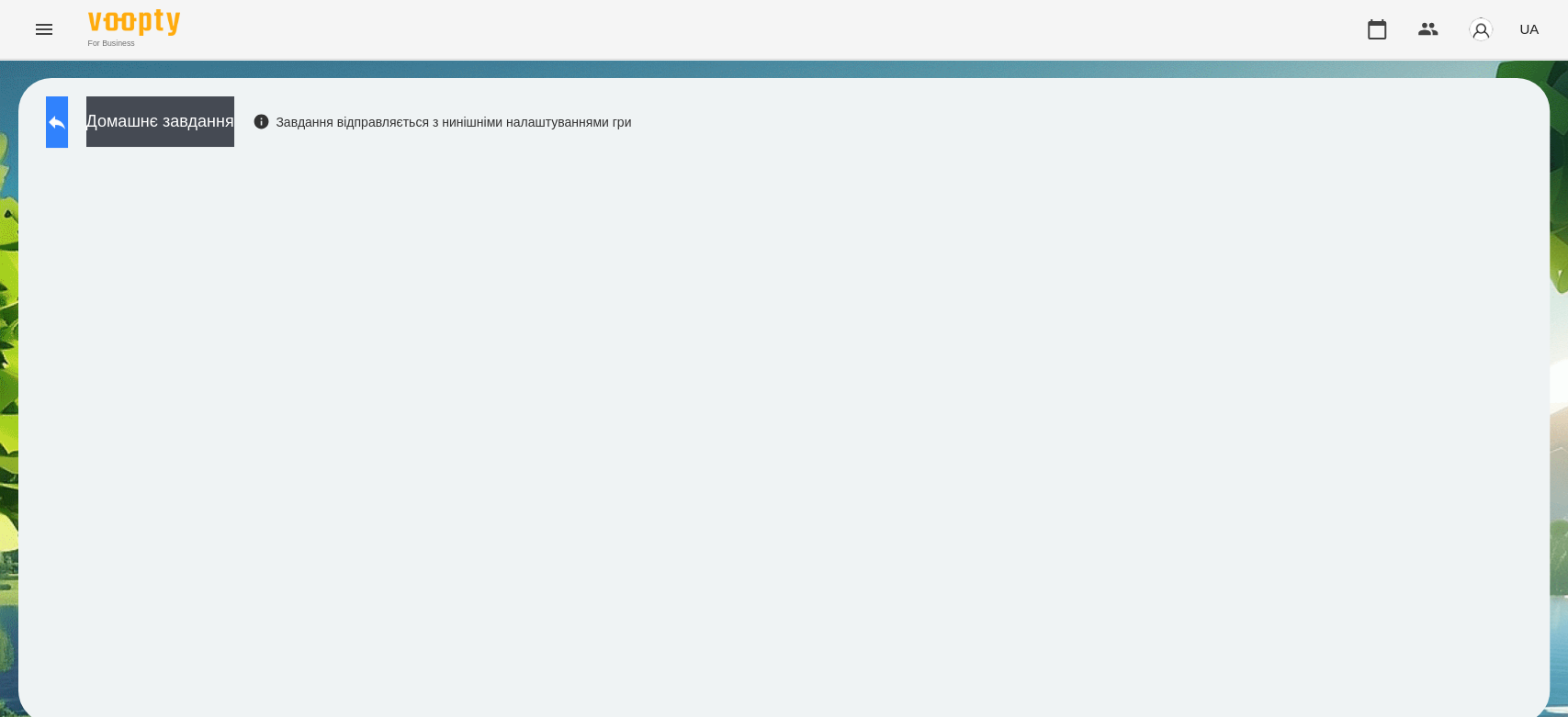
click at [66, 96] on button at bounding box center [57, 121] width 22 height 51
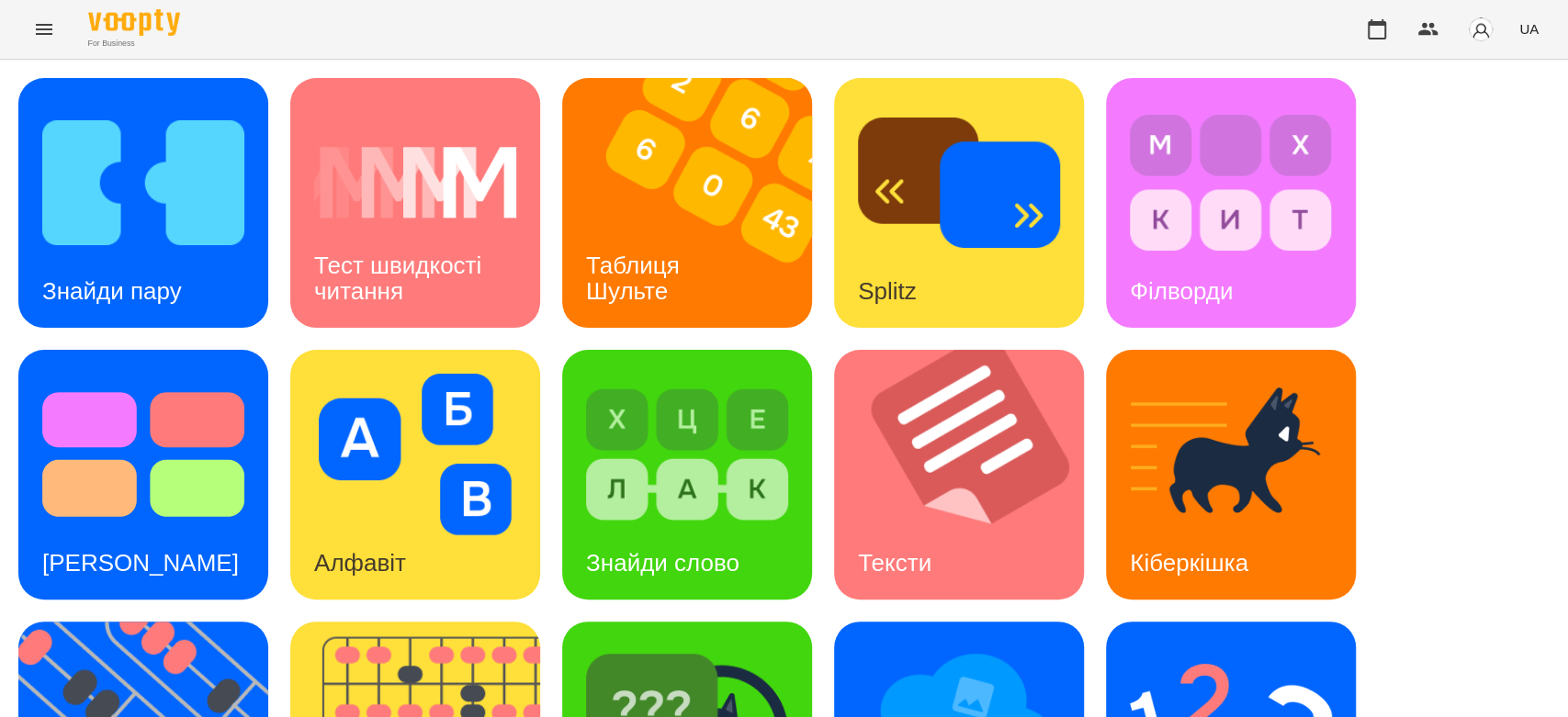
scroll to position [444, 0]
click at [1226, 646] on img at bounding box center [1231, 727] width 202 height 162
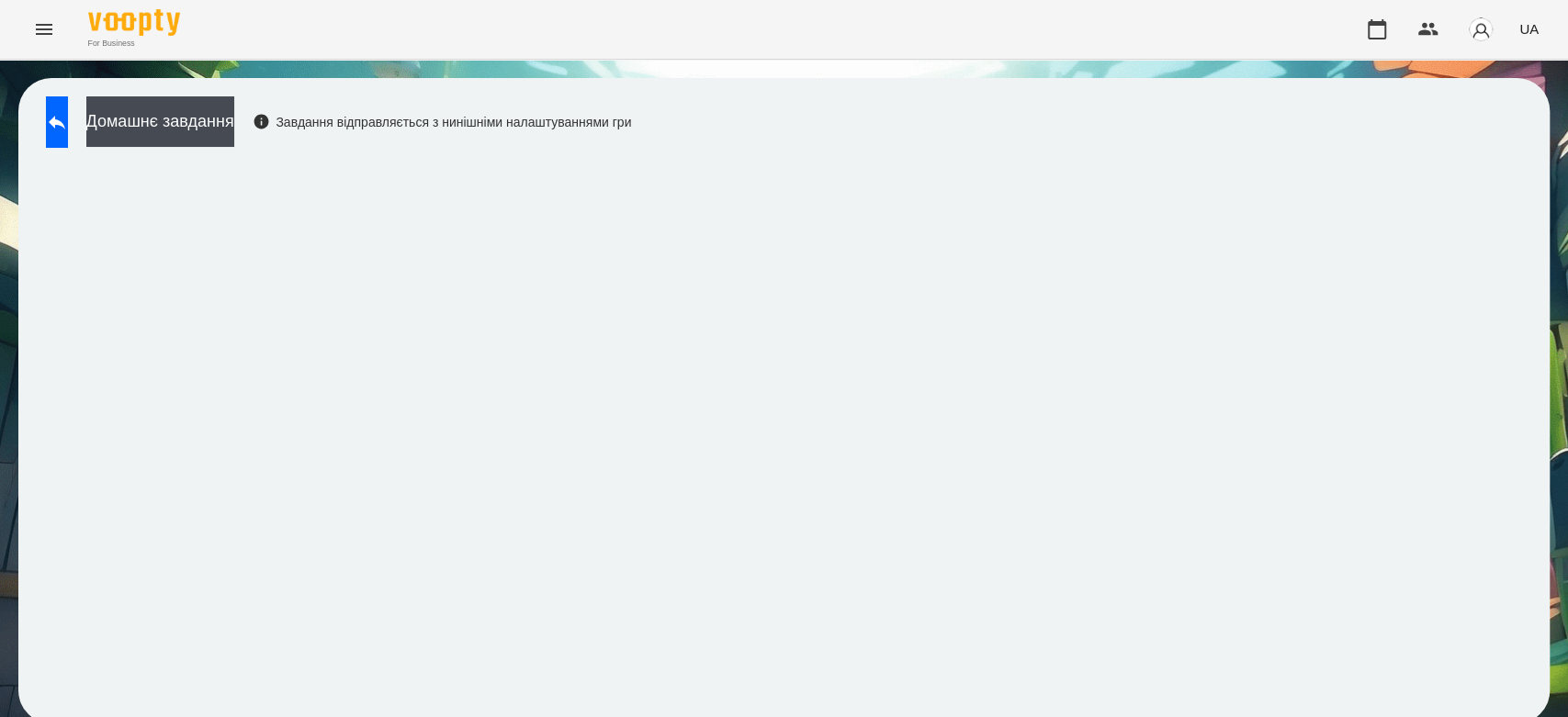
click at [590, 79] on div "Домашнє завдання Завдання відправляється з нинішніми налаштуваннями гри" at bounding box center [784, 400] width 1531 height 646
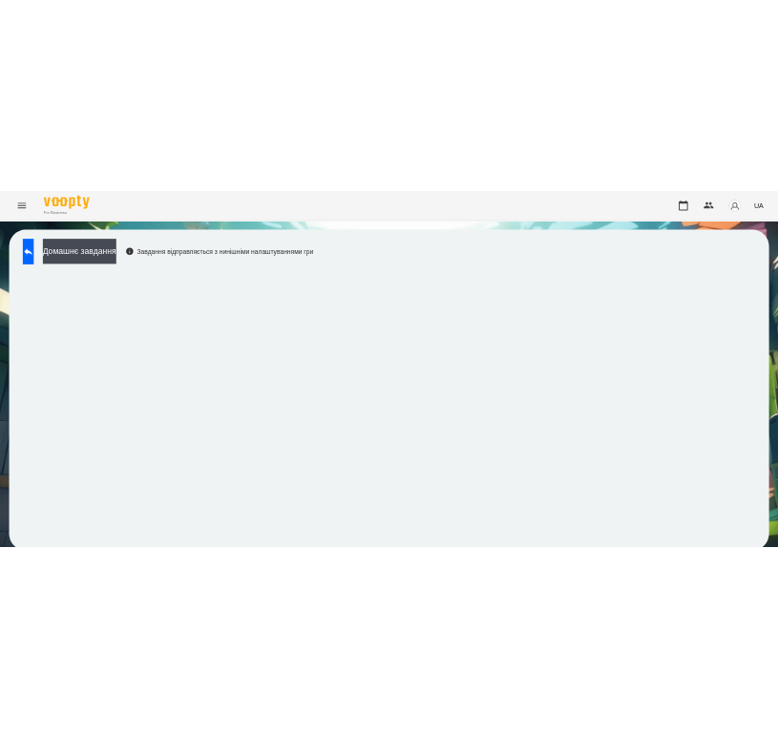
scroll to position [7, 0]
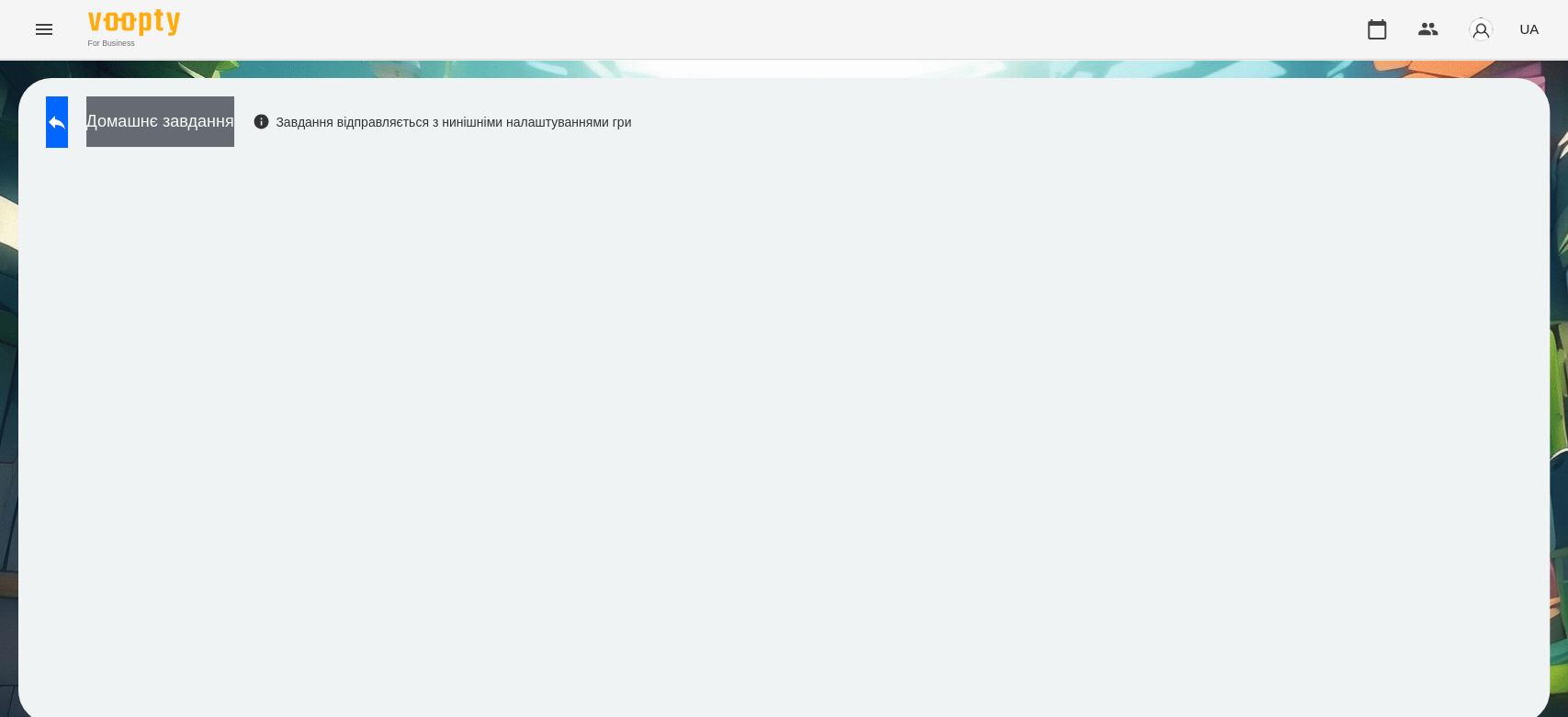
click at [234, 99] on button "Домашнє завдання" at bounding box center [161, 121] width 148 height 50
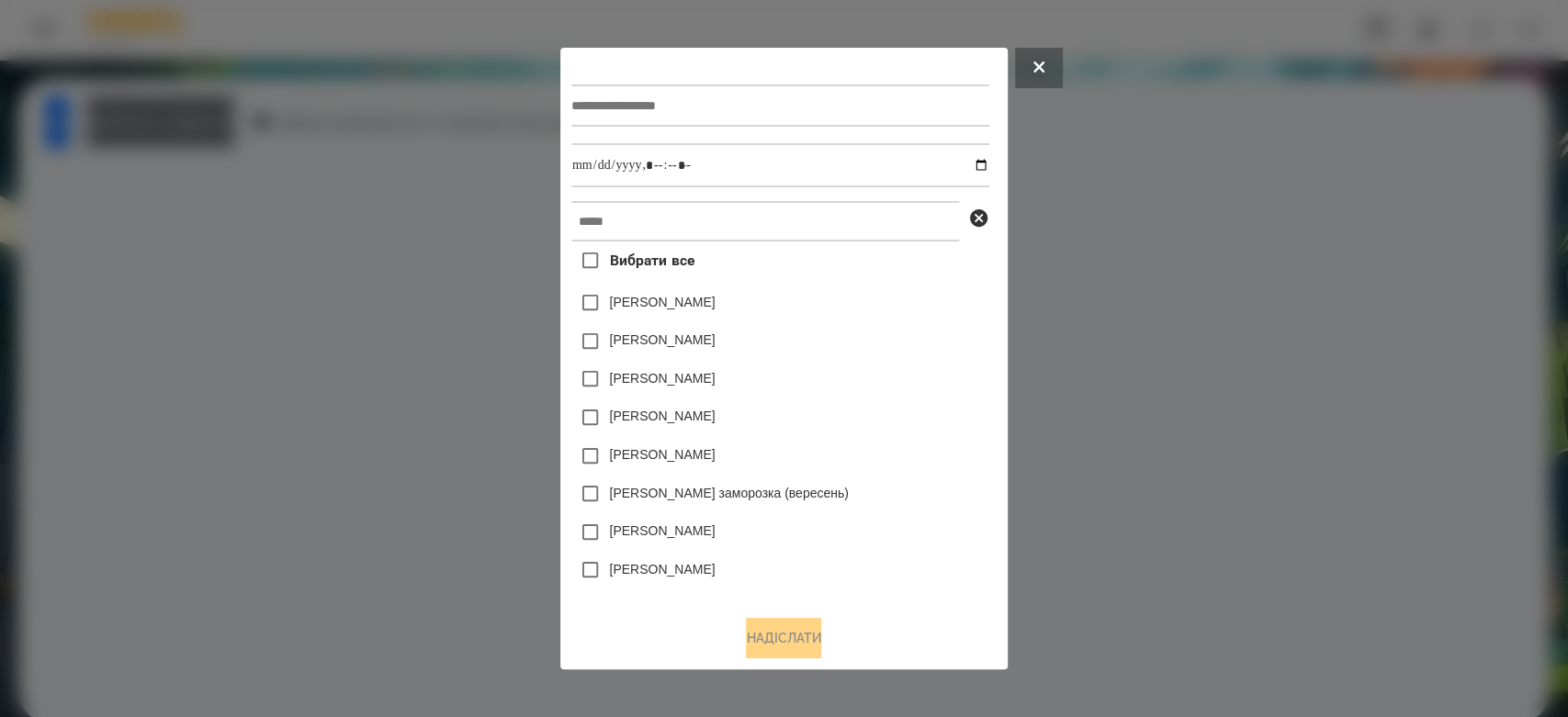
click at [610, 101] on input "text" at bounding box center [780, 106] width 418 height 42
type input "*********"
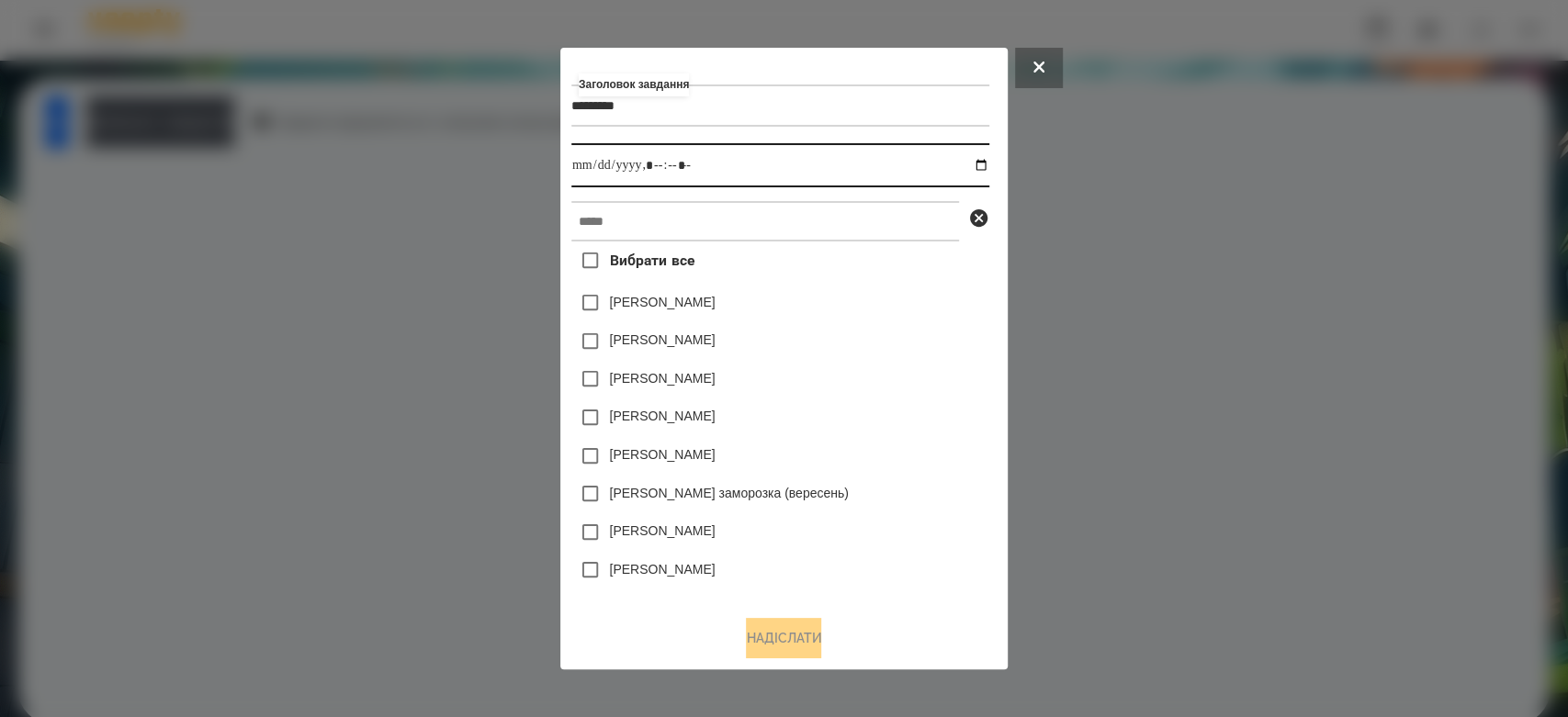
drag, startPoint x: 991, startPoint y: 159, endPoint x: 87, endPoint y: 71, distance: 908.3
click at [990, 159] on input "datetime-local" at bounding box center [780, 166] width 418 height 44
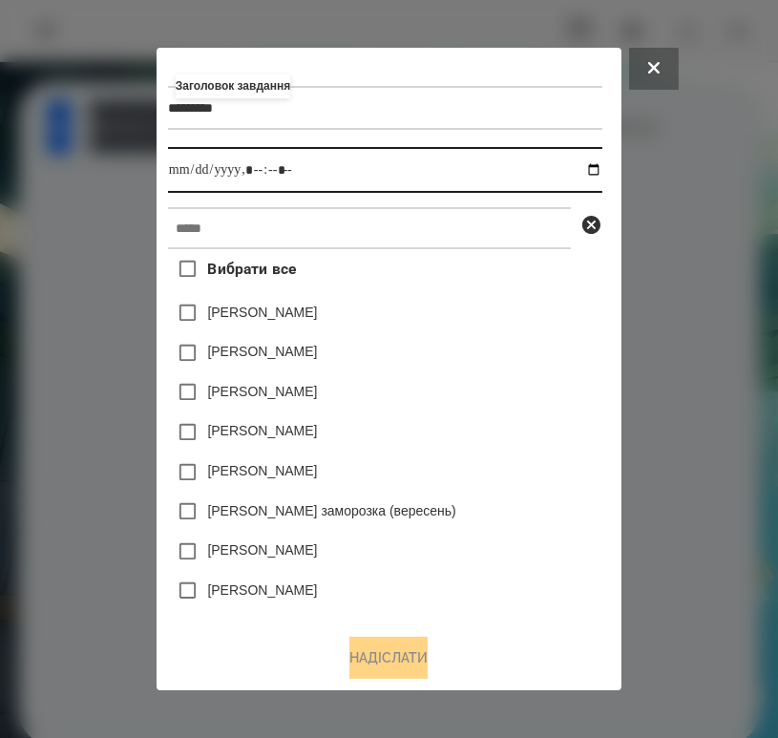
click at [596, 170] on input "datetime-local" at bounding box center [385, 170] width 434 height 46
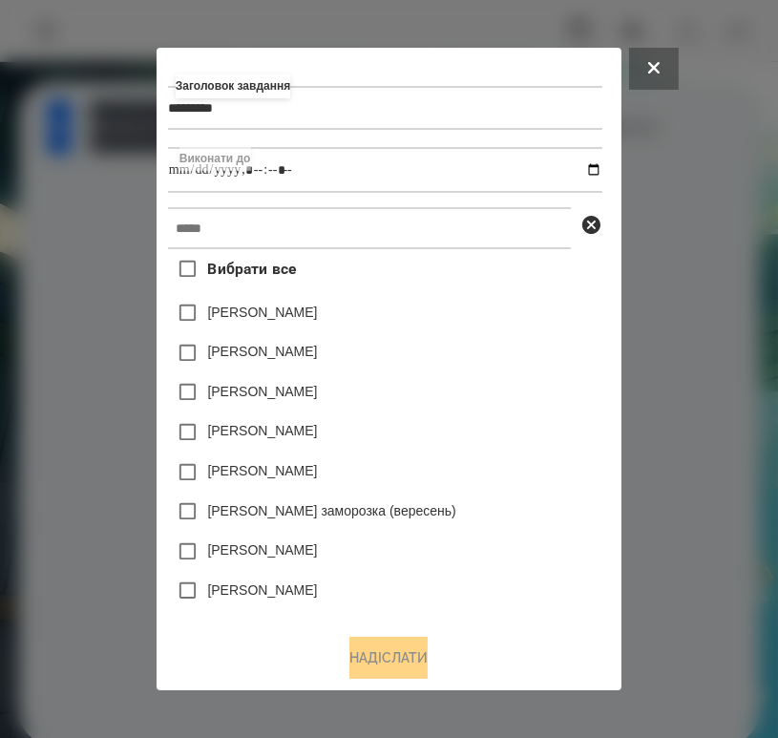
type input "**********"
drag, startPoint x: 479, startPoint y: 365, endPoint x: 489, endPoint y: 268, distance: 97.9
click at [555, 307] on div "Яна Щербакова" at bounding box center [385, 313] width 434 height 40
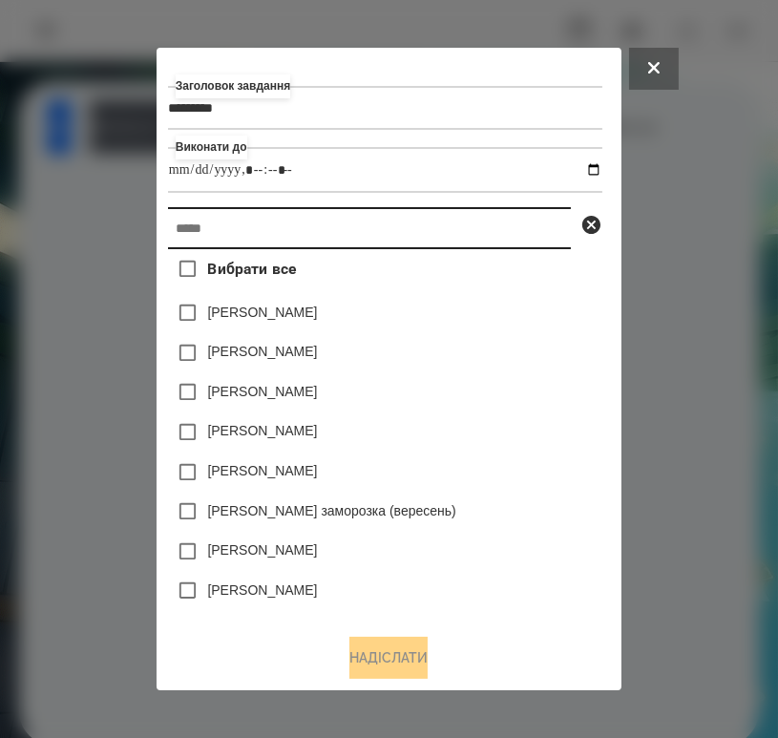
click at [448, 236] on input "text" at bounding box center [369, 228] width 403 height 42
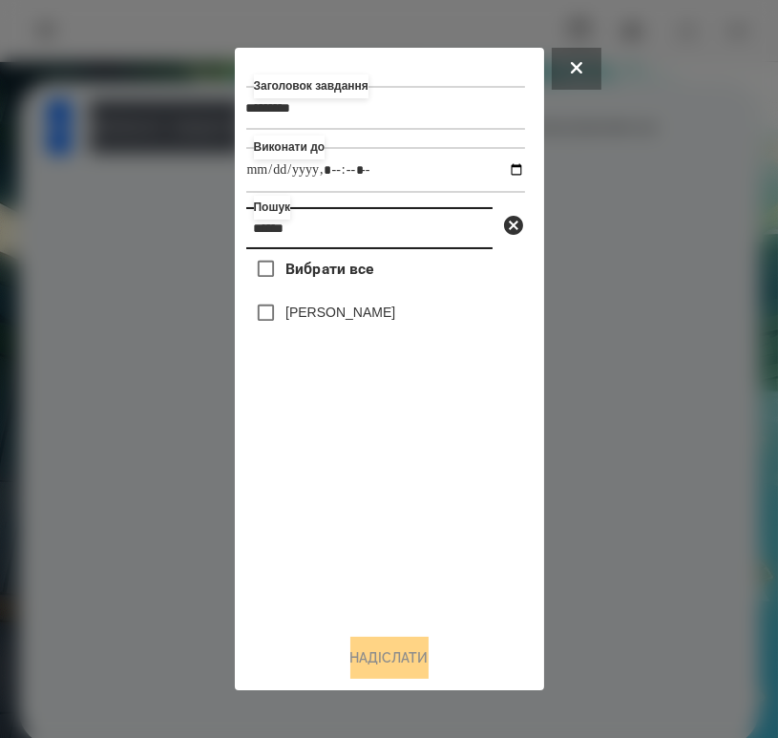
type input "******"
click at [374, 322] on label "[PERSON_NAME]" at bounding box center [340, 311] width 110 height 19
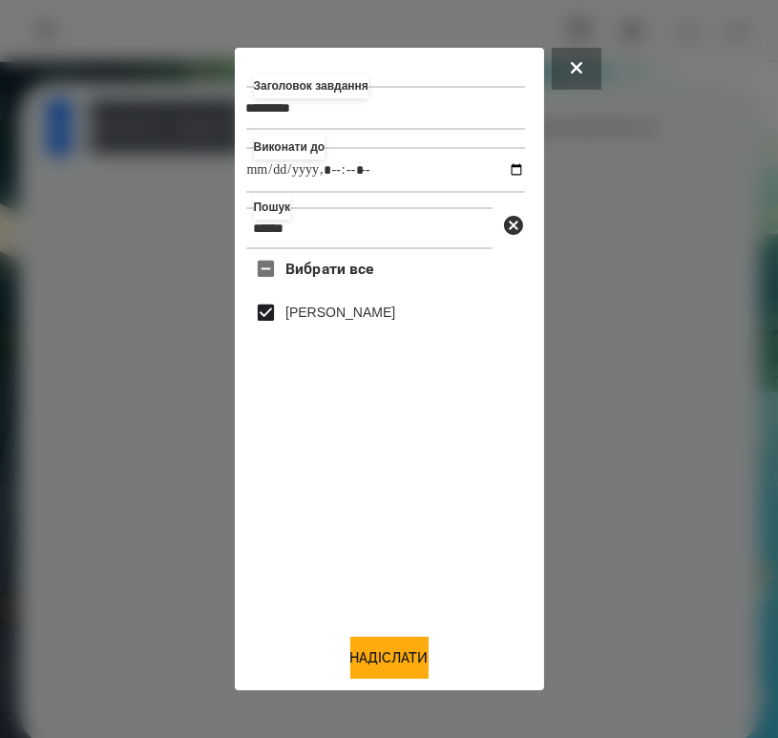
click at [393, 684] on div "Заголовок завдання ********* Виконати до Пошук ****** Вибрати все Макаренко Бог…" at bounding box center [389, 369] width 309 height 643
click at [397, 658] on button "Надіслати" at bounding box center [389, 657] width 78 height 42
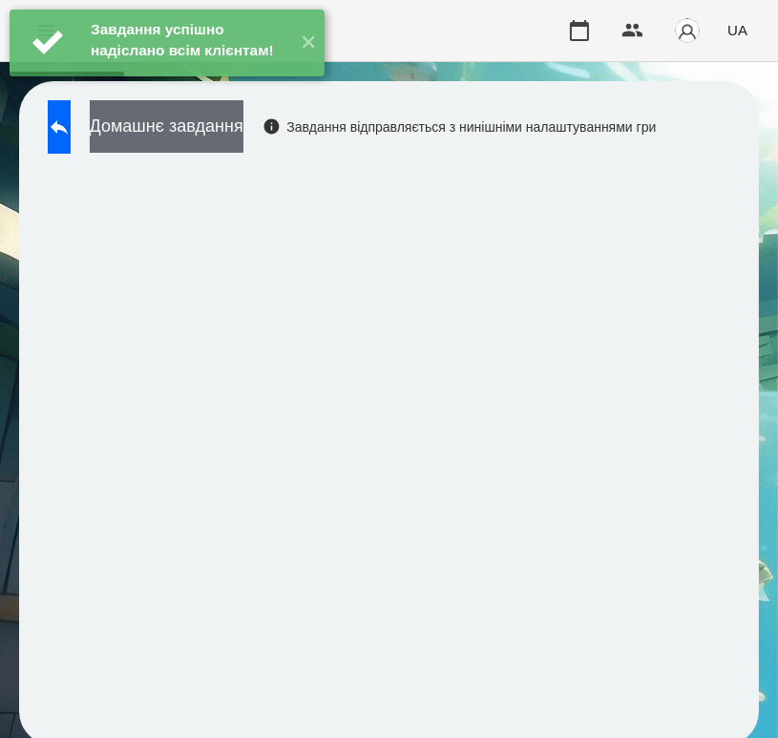
click at [243, 137] on button "Домашнє завдання" at bounding box center [167, 126] width 154 height 52
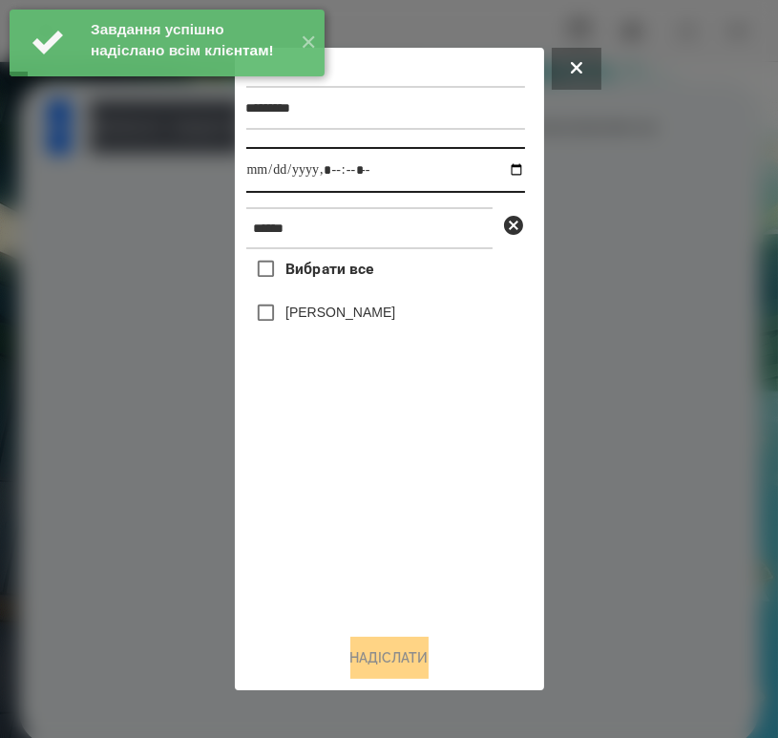
click at [504, 166] on input "datetime-local" at bounding box center [385, 170] width 279 height 46
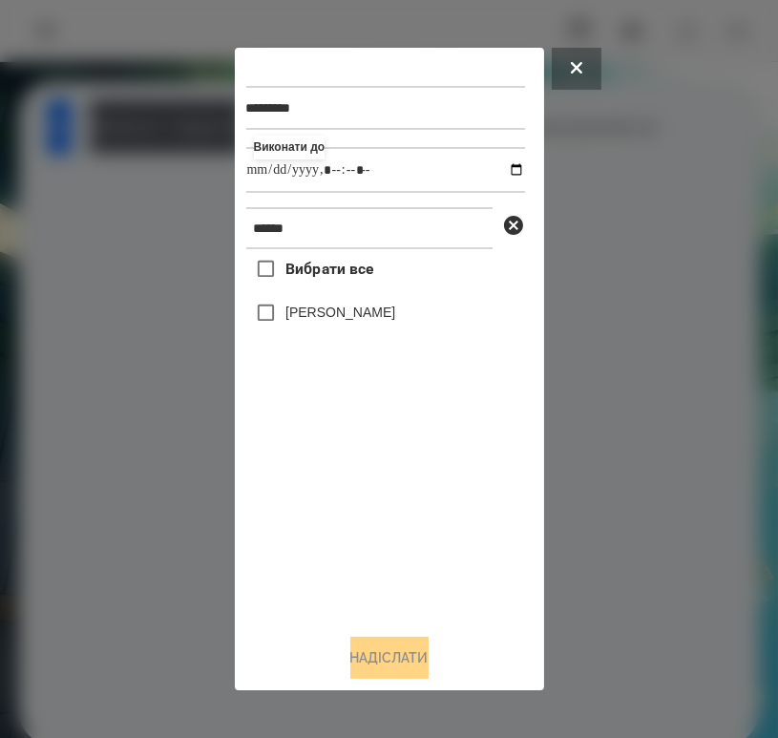
type input "**********"
drag, startPoint x: 496, startPoint y: 591, endPoint x: 333, endPoint y: 400, distance: 251.1
click at [496, 591] on div "Вибрати все Макаренко Богдан" at bounding box center [385, 433] width 279 height 369
click at [321, 312] on label "[PERSON_NAME]" at bounding box center [340, 311] width 110 height 19
click at [427, 653] on button "Надіслати" at bounding box center [389, 657] width 78 height 42
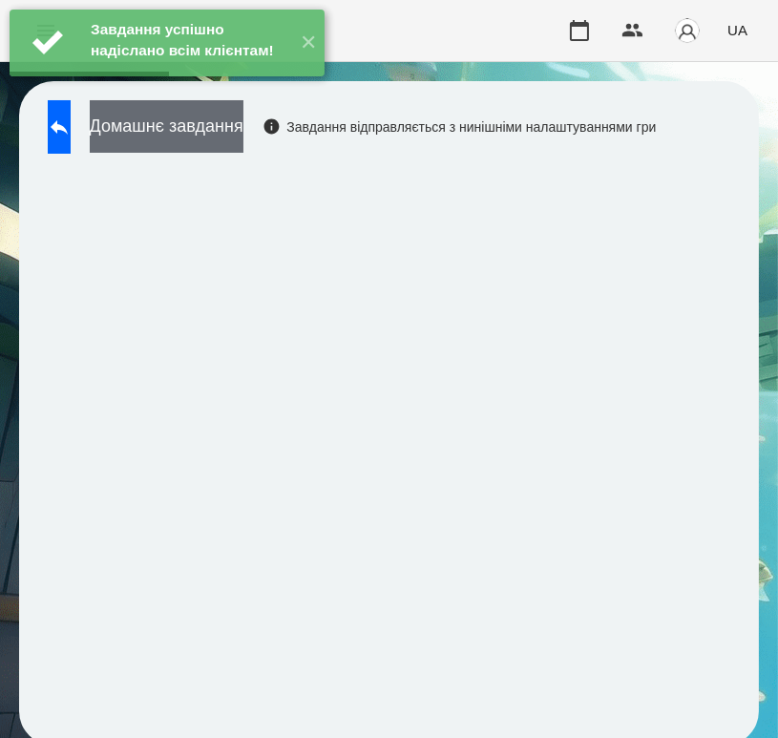
click at [227, 147] on button "Домашнє завдання" at bounding box center [167, 126] width 154 height 52
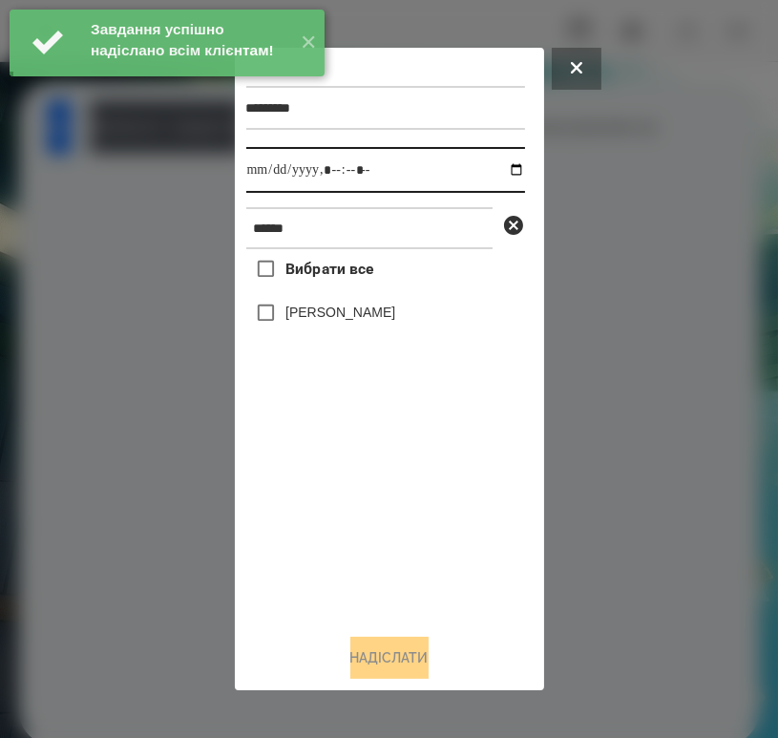
click at [494, 177] on input "datetime-local" at bounding box center [385, 170] width 279 height 46
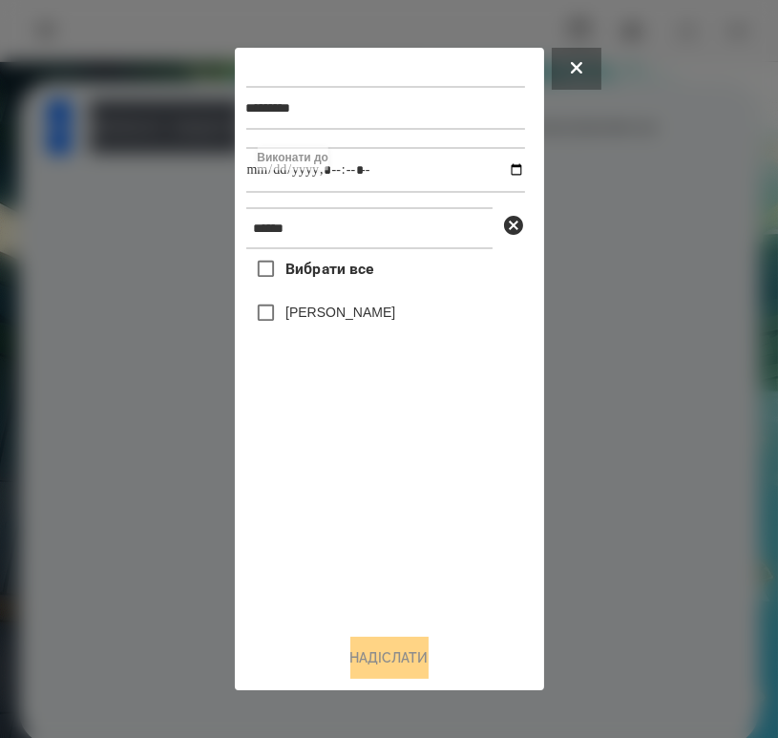
type input "**********"
click at [454, 560] on div "Вибрати все Макаренко Богдан" at bounding box center [385, 433] width 279 height 369
click at [378, 318] on label "Макаренко Богдан" at bounding box center [340, 311] width 110 height 19
click at [413, 657] on button "Надіслати" at bounding box center [389, 657] width 78 height 42
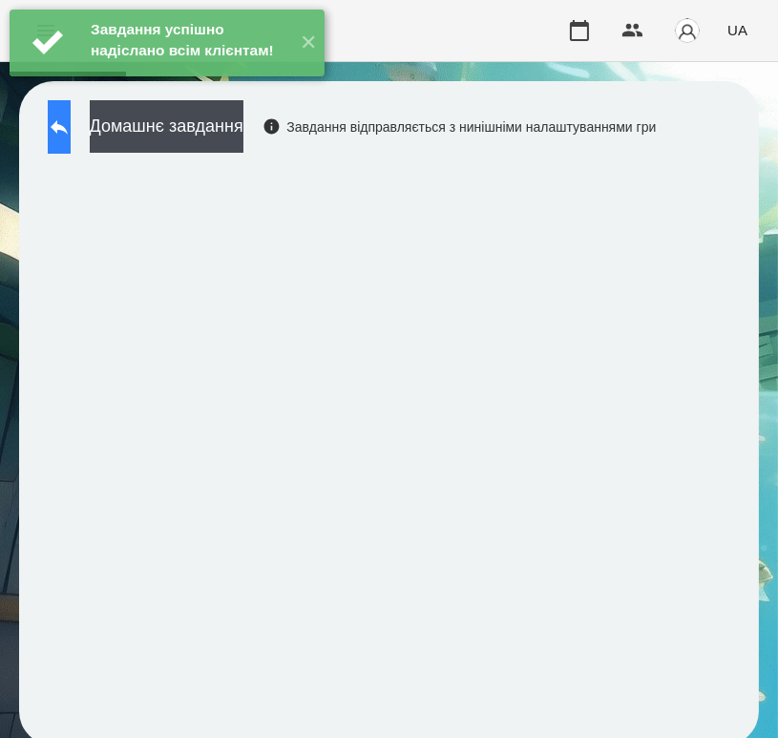
click at [71, 138] on button at bounding box center [59, 126] width 23 height 53
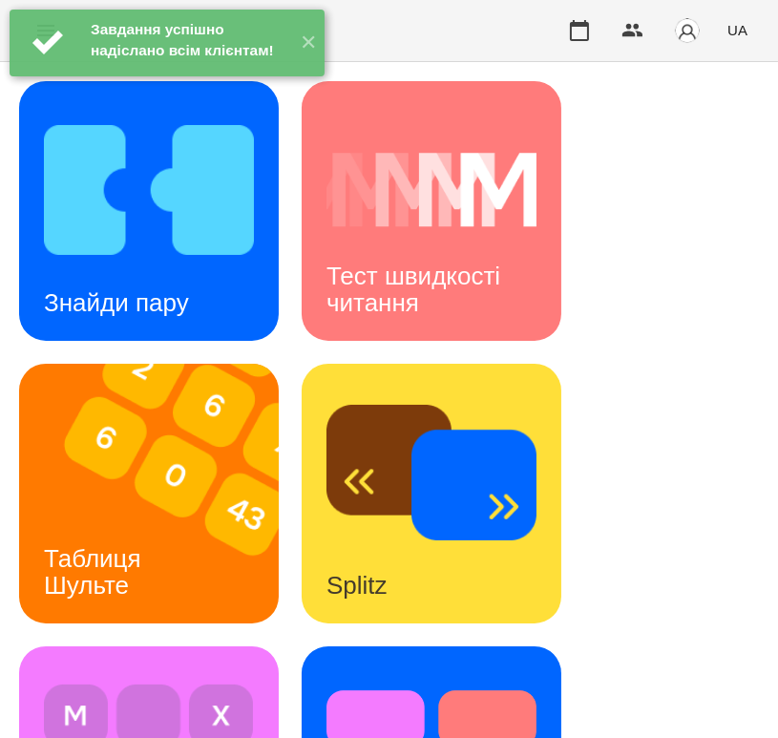
scroll to position [1881, 0]
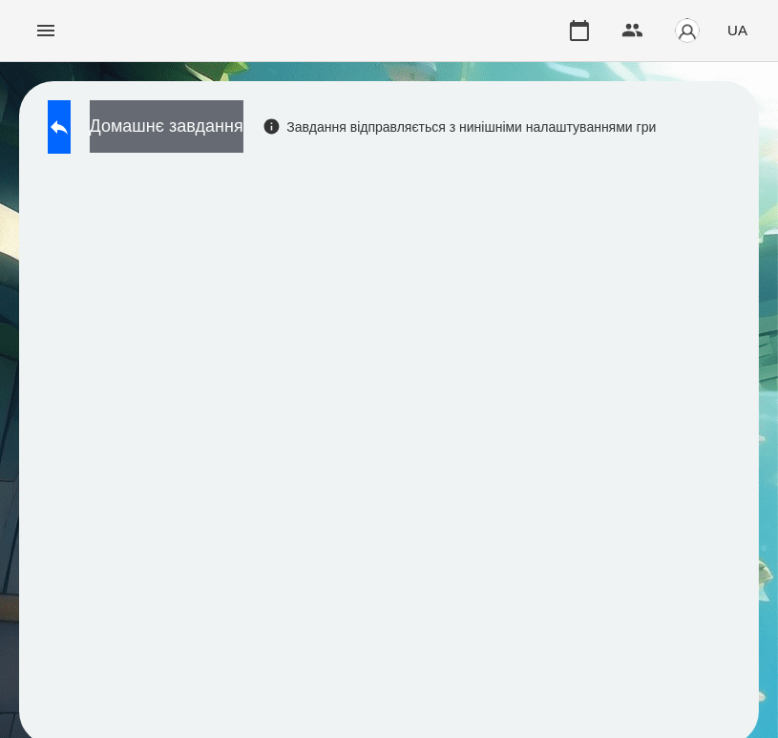
click at [228, 128] on button "Домашнє завдання" at bounding box center [167, 126] width 154 height 52
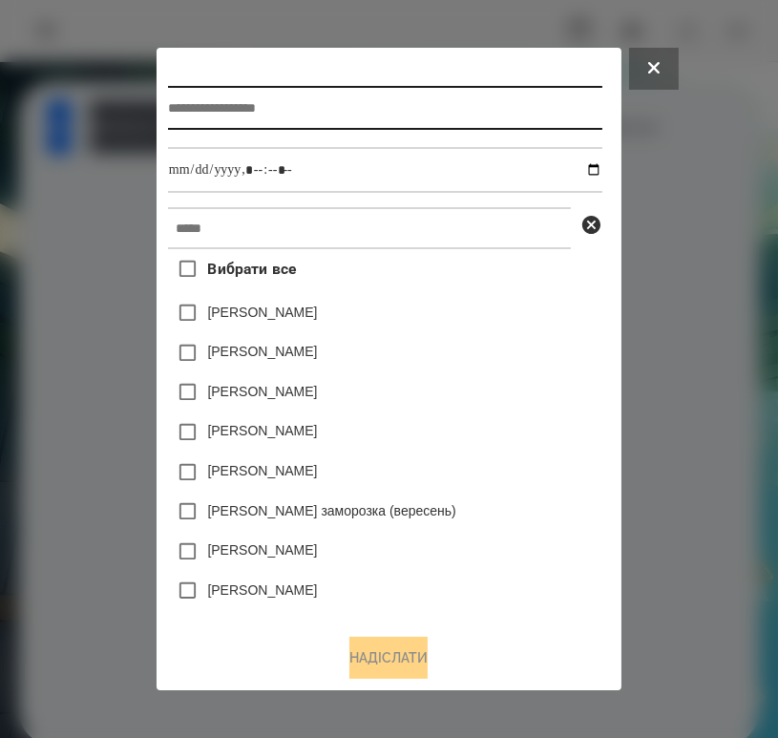
click at [367, 106] on input "text" at bounding box center [385, 108] width 434 height 44
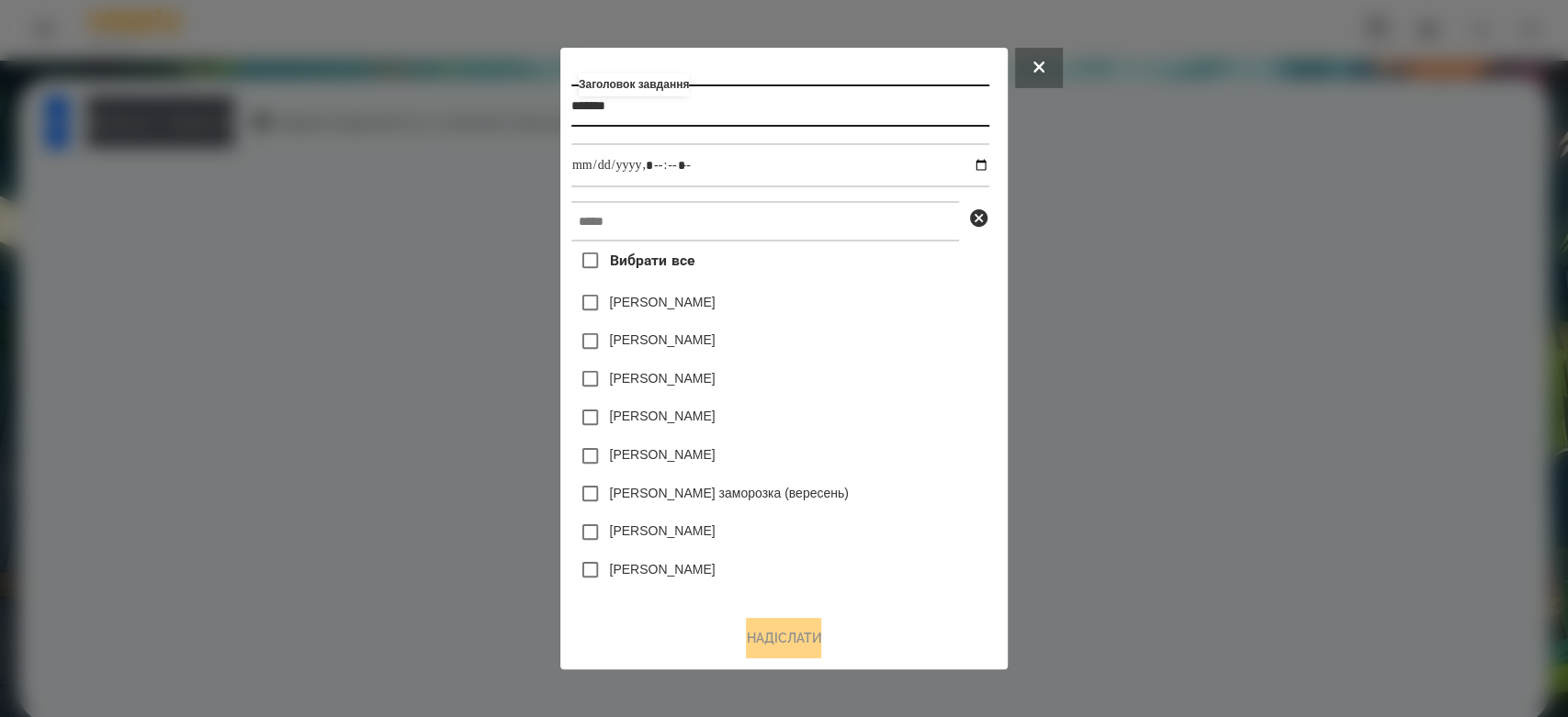
type input "*******"
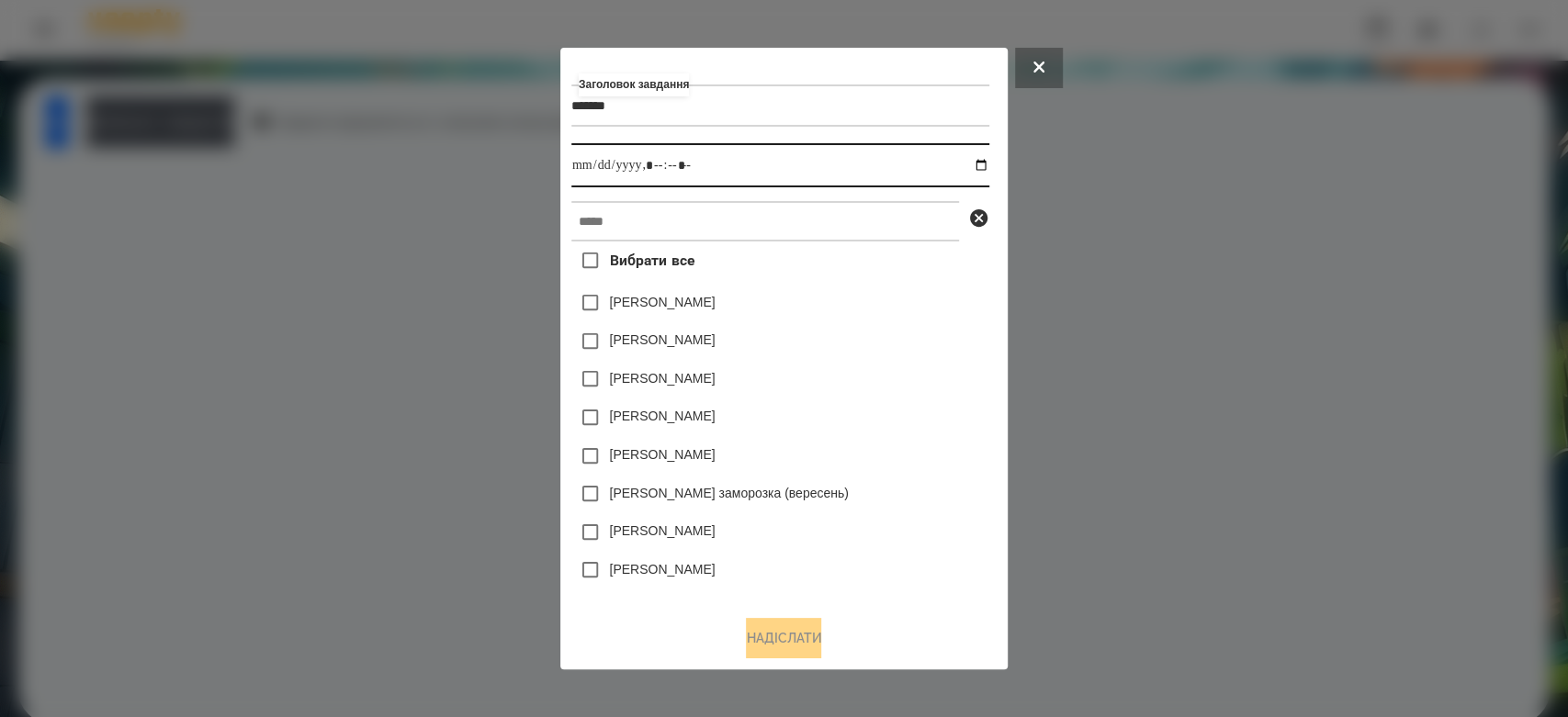
click at [990, 164] on input "datetime-local" at bounding box center [780, 166] width 418 height 44
type input "**********"
drag, startPoint x: 861, startPoint y: 364, endPoint x: 847, endPoint y: 269, distance: 96.0
click at [874, 316] on div "Яна Щербакова" at bounding box center [780, 303] width 418 height 38
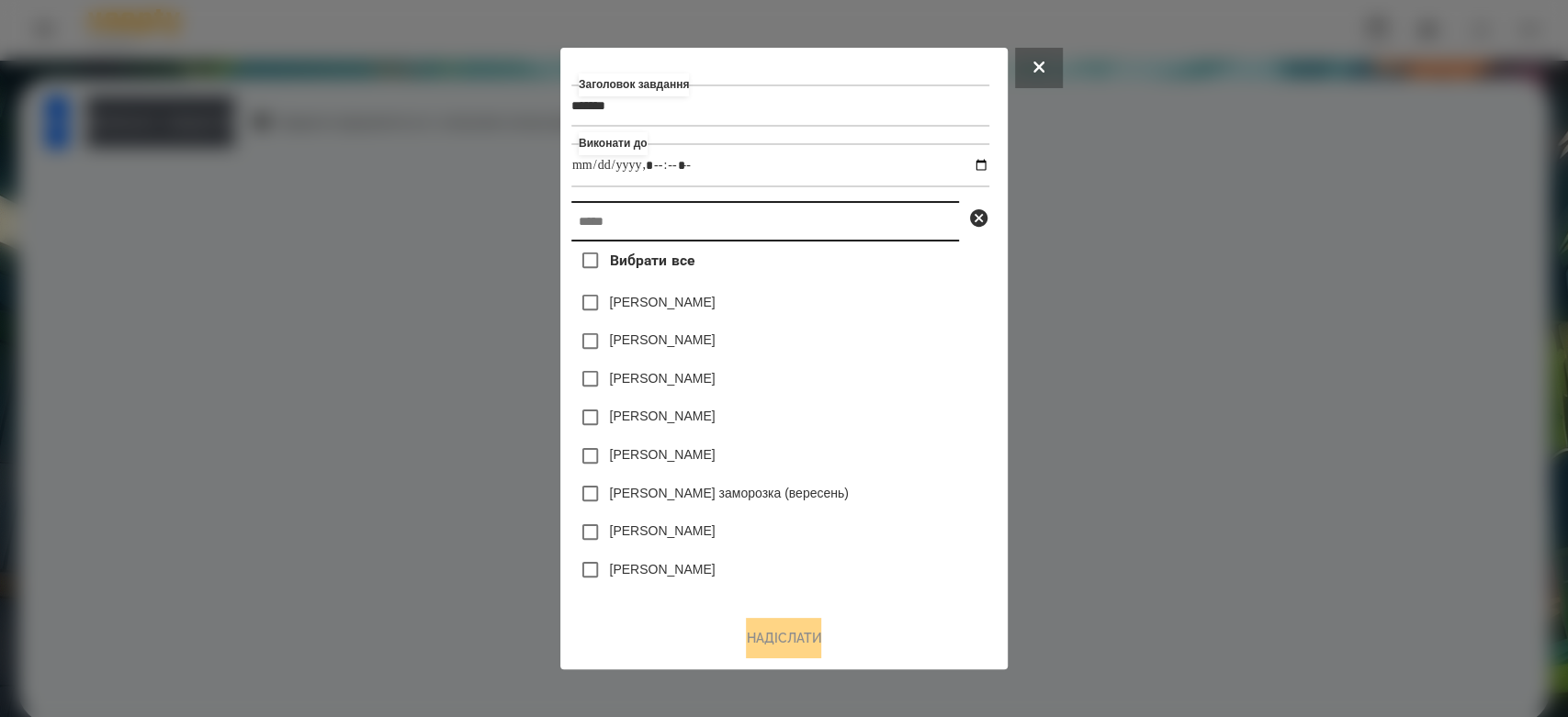
click at [843, 235] on input "text" at bounding box center [764, 221] width 388 height 40
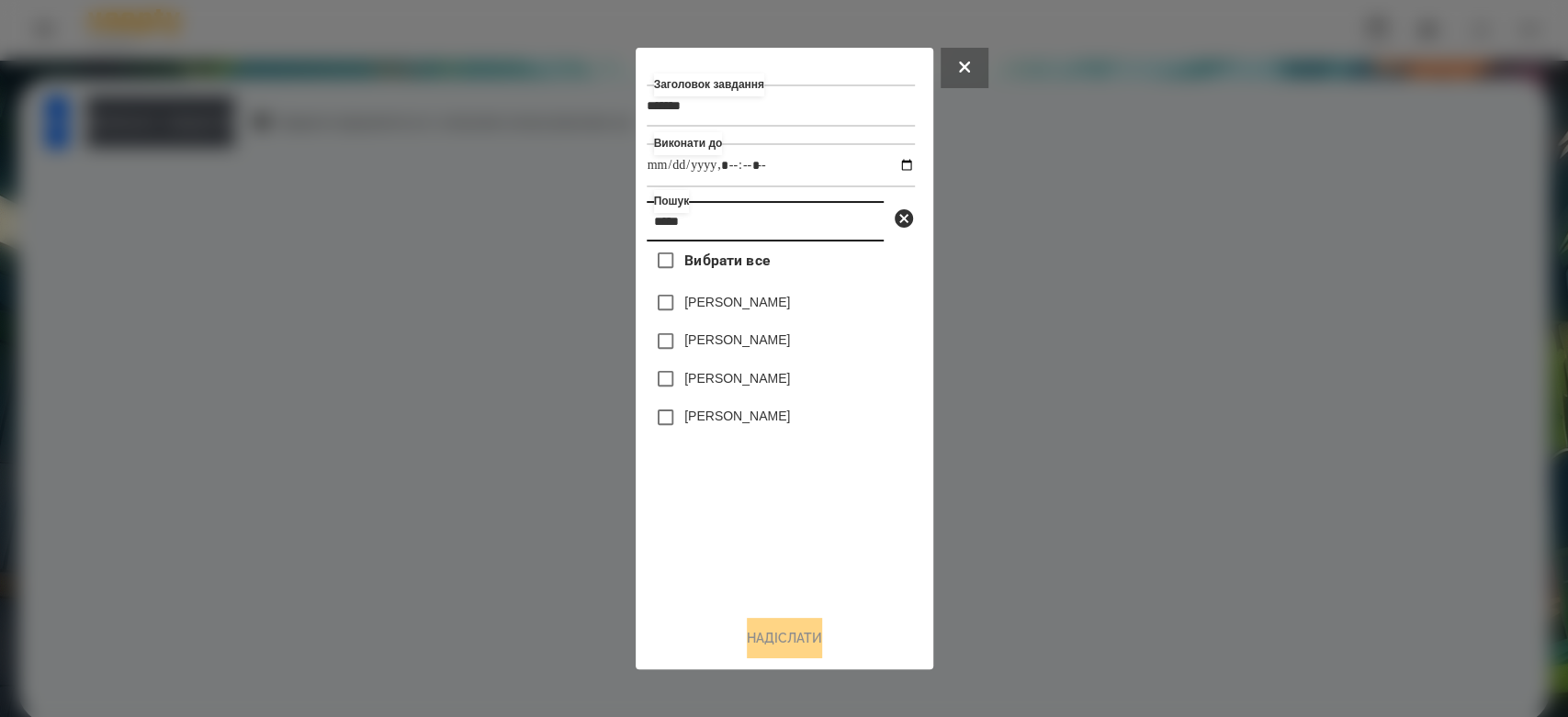
type input "*****"
click at [725, 342] on label "[PERSON_NAME]" at bounding box center [737, 339] width 106 height 18
click at [782, 652] on button "Надіслати" at bounding box center [784, 638] width 75 height 40
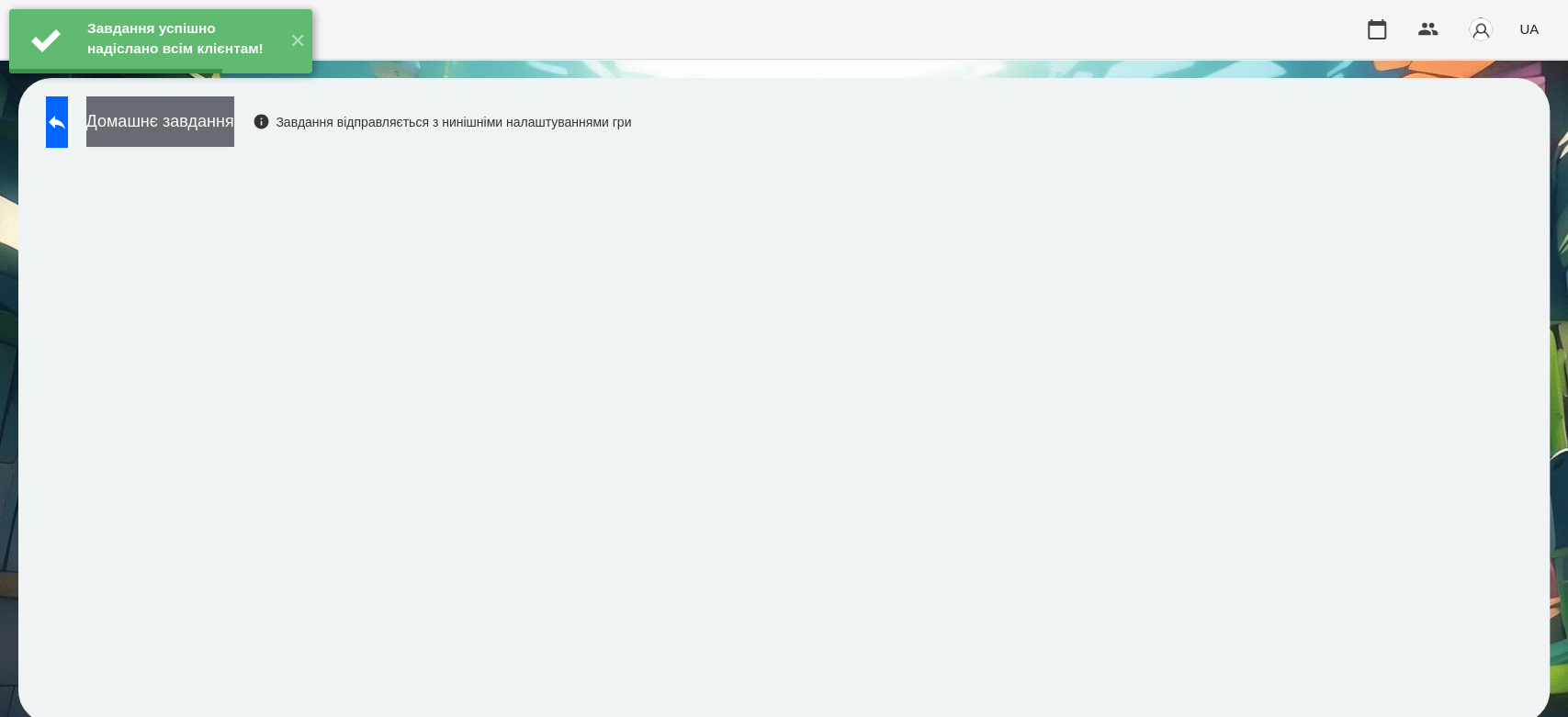
click at [179, 113] on button "Домашнє завдання" at bounding box center [161, 121] width 148 height 50
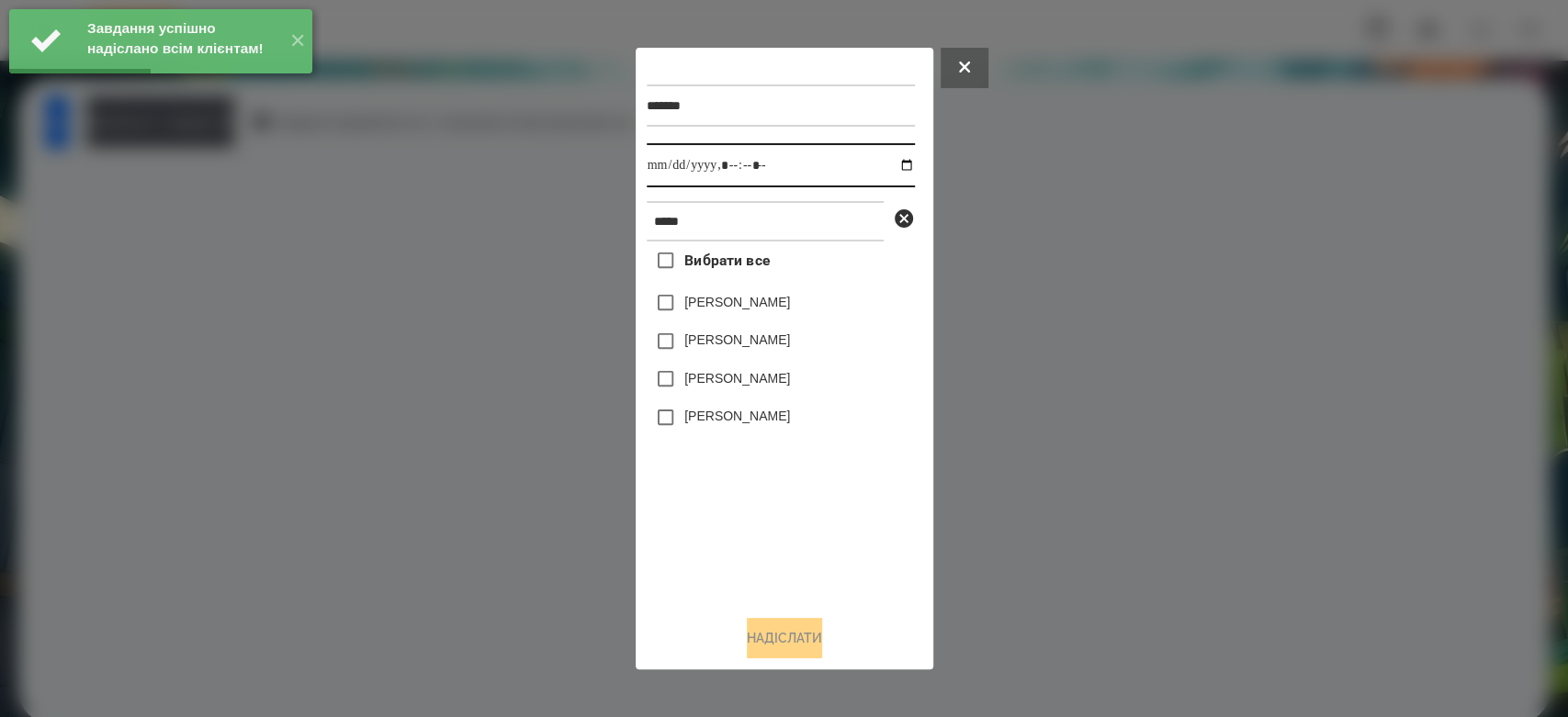
click at [904, 164] on input "datetime-local" at bounding box center [781, 166] width 269 height 44
click at [887, 160] on input "datetime-local" at bounding box center [781, 166] width 269 height 44
type input "**********"
drag, startPoint x: 811, startPoint y: 549, endPoint x: 786, endPoint y: 472, distance: 81.0
click at [811, 549] on div "Вибрати все Макар Савка Макаренко Богдан Карплюк Макар Макаровська Мія Дмитрівна" at bounding box center [781, 421] width 269 height 359
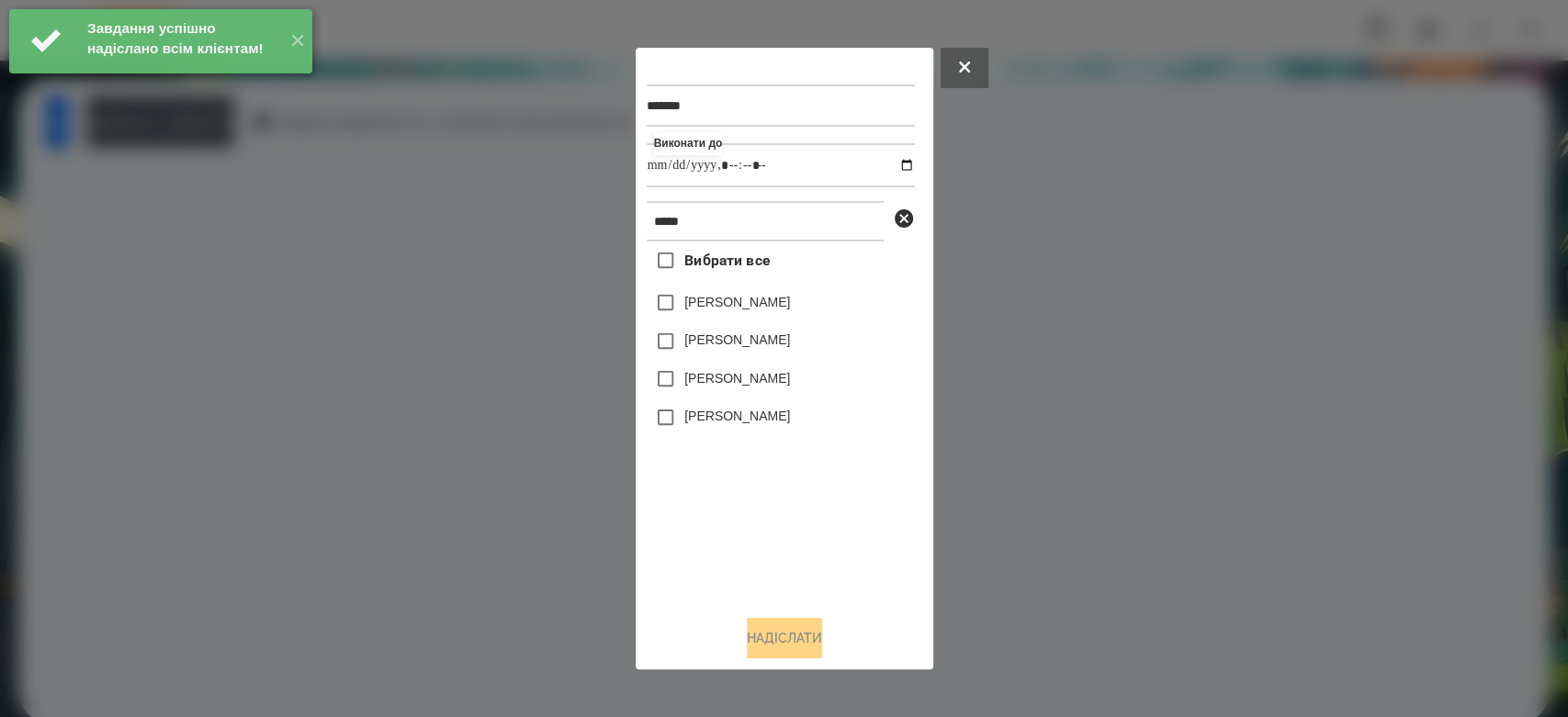
click at [772, 342] on label "[PERSON_NAME]" at bounding box center [737, 339] width 106 height 18
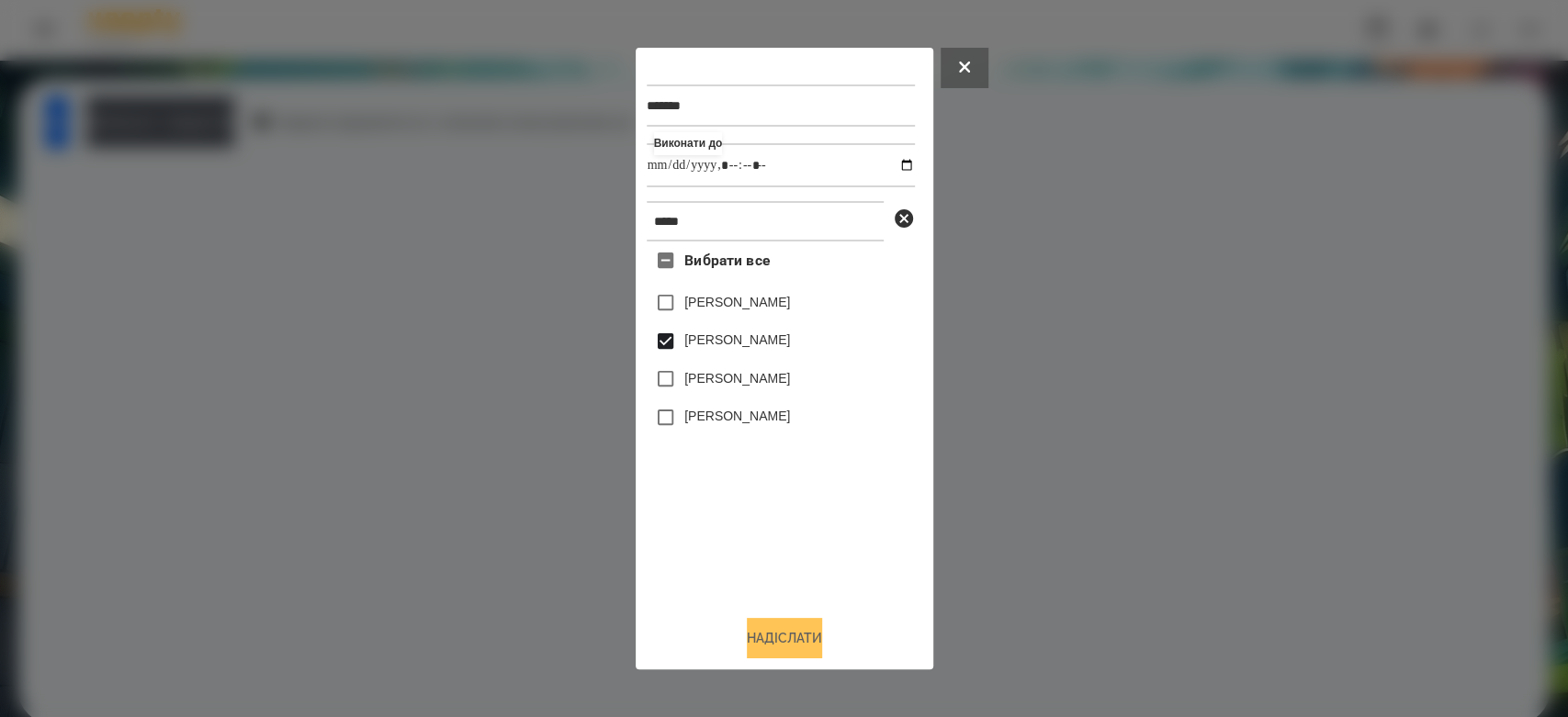
click at [808, 638] on button "Надіслати" at bounding box center [784, 638] width 75 height 40
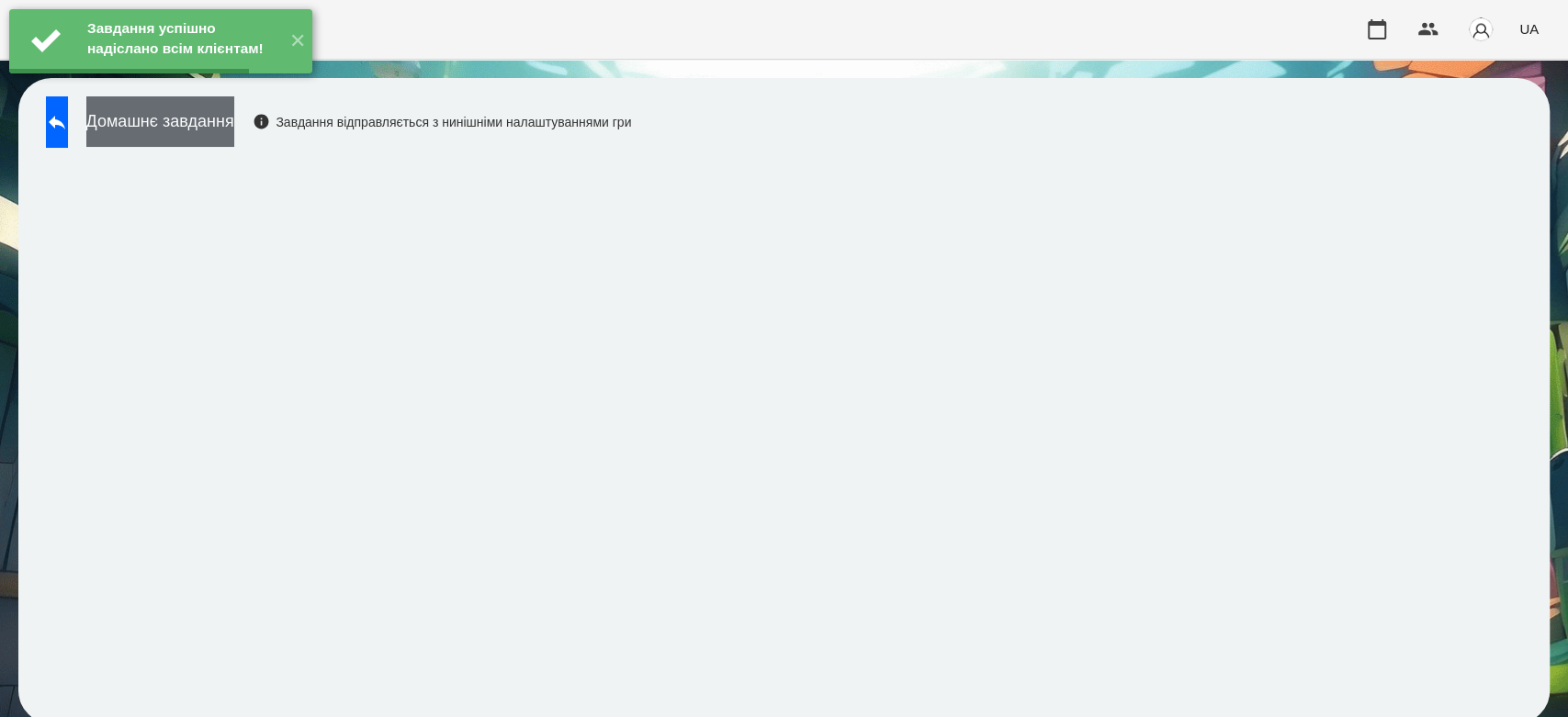
drag, startPoint x: 248, startPoint y: 130, endPoint x: 263, endPoint y: 130, distance: 15.0
click at [234, 130] on button "Домашнє завдання" at bounding box center [161, 121] width 148 height 50
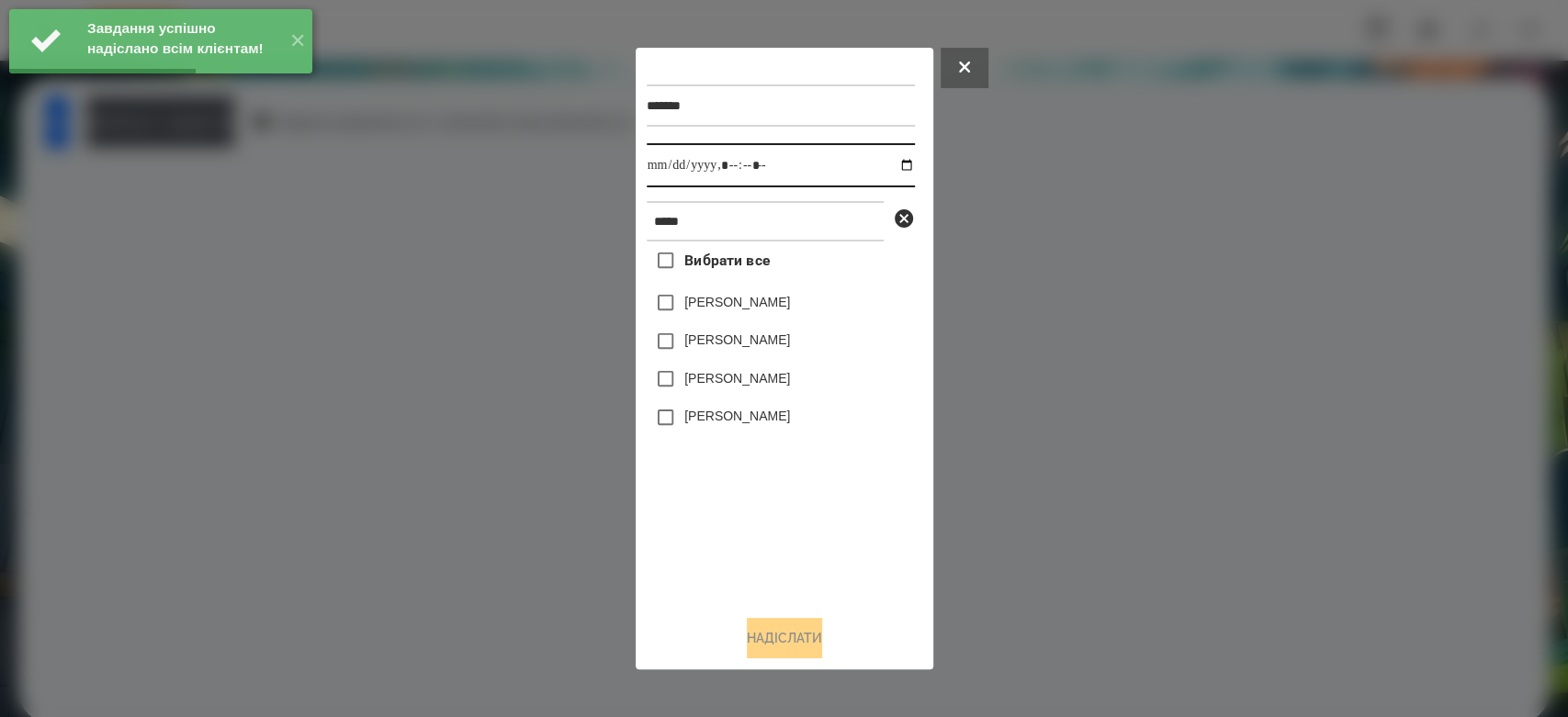
click at [902, 167] on input "datetime-local" at bounding box center [781, 166] width 269 height 44
click at [882, 160] on input "datetime-local" at bounding box center [781, 166] width 269 height 44
click at [895, 159] on input "datetime-local" at bounding box center [781, 166] width 269 height 44
type input "**********"
click at [803, 507] on div "Вибрати все Макар Савка Макаренко Богдан Карплюк Макар Макаровська Мія Дмитрівна" at bounding box center [781, 421] width 269 height 359
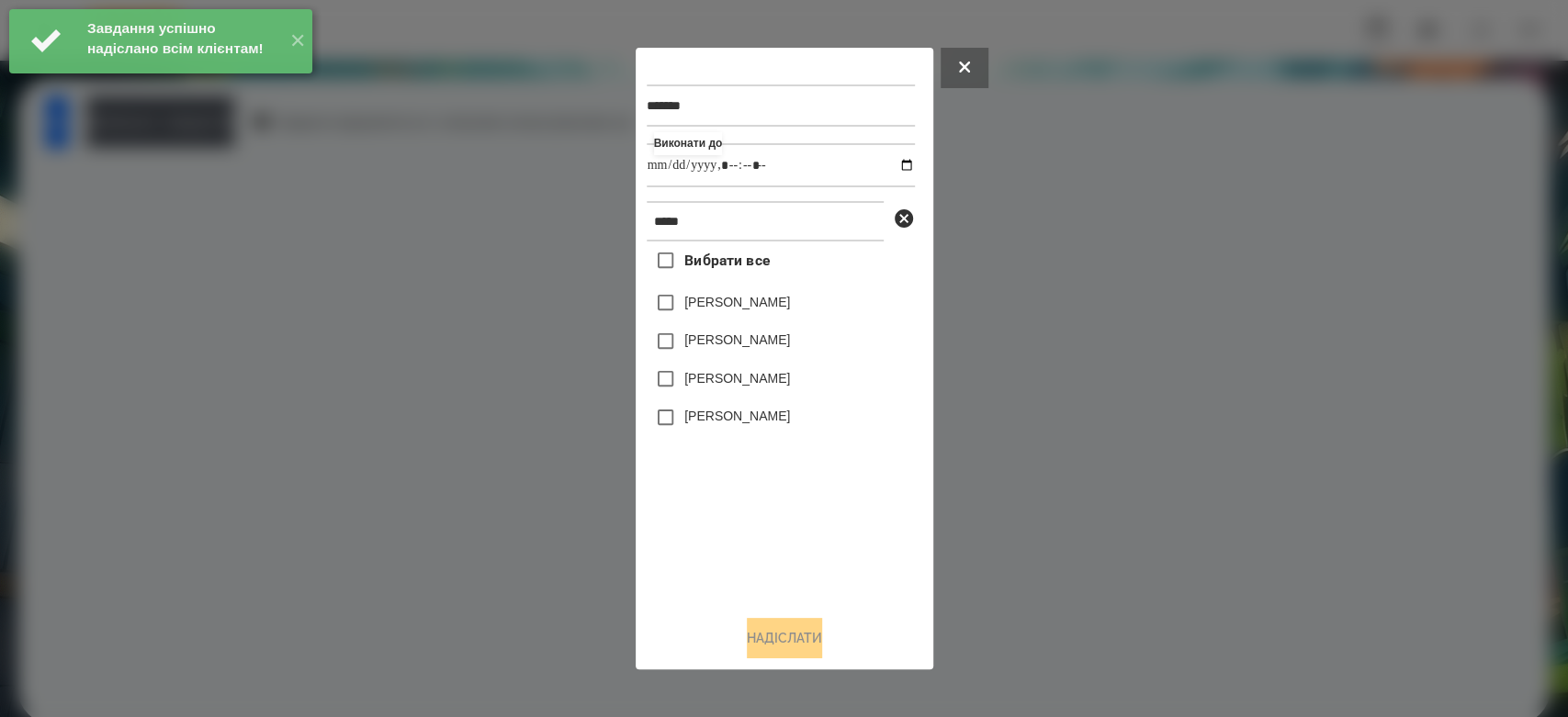
click at [771, 329] on div "[PERSON_NAME]" at bounding box center [781, 342] width 269 height 38
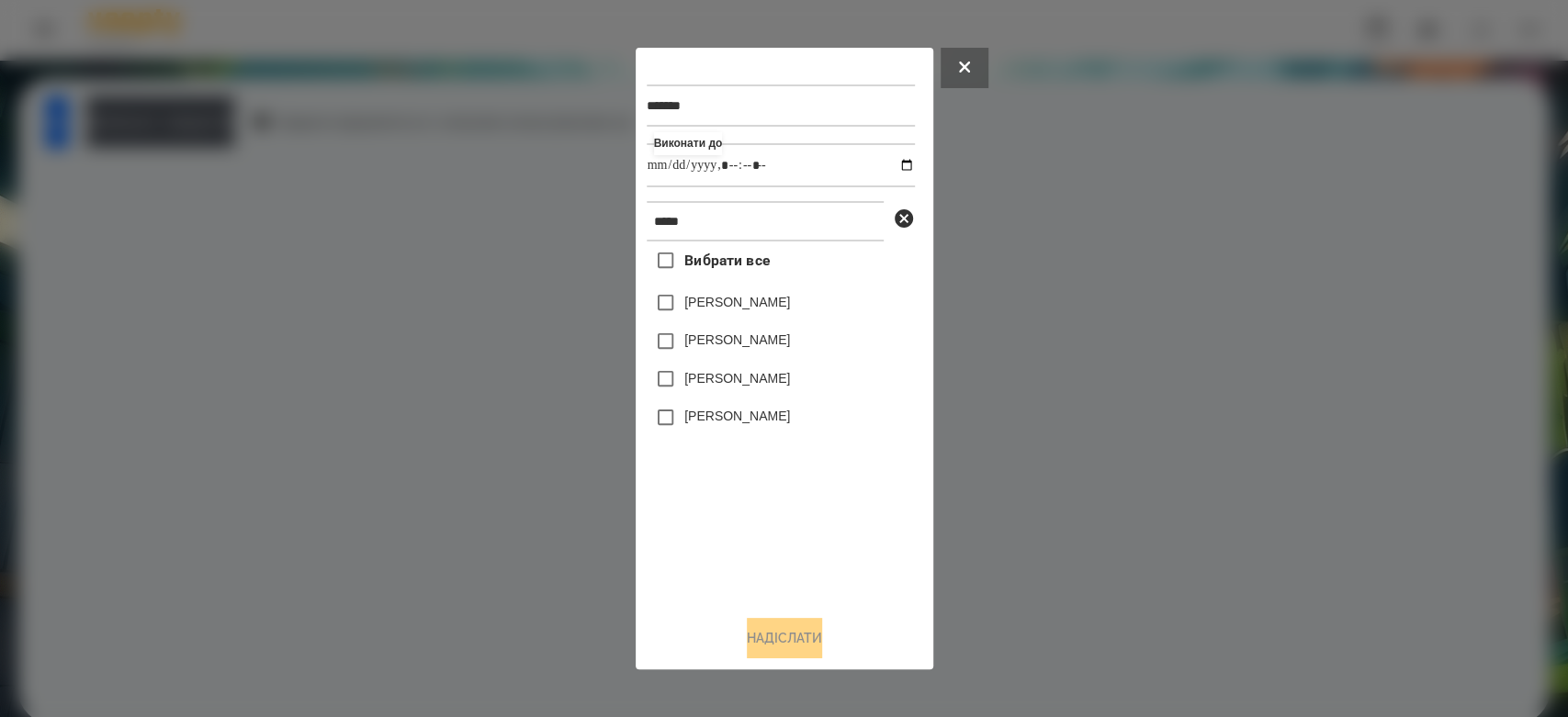
click at [782, 338] on label "[PERSON_NAME]" at bounding box center [737, 339] width 106 height 18
click at [807, 642] on button "Надіслати" at bounding box center [784, 638] width 75 height 40
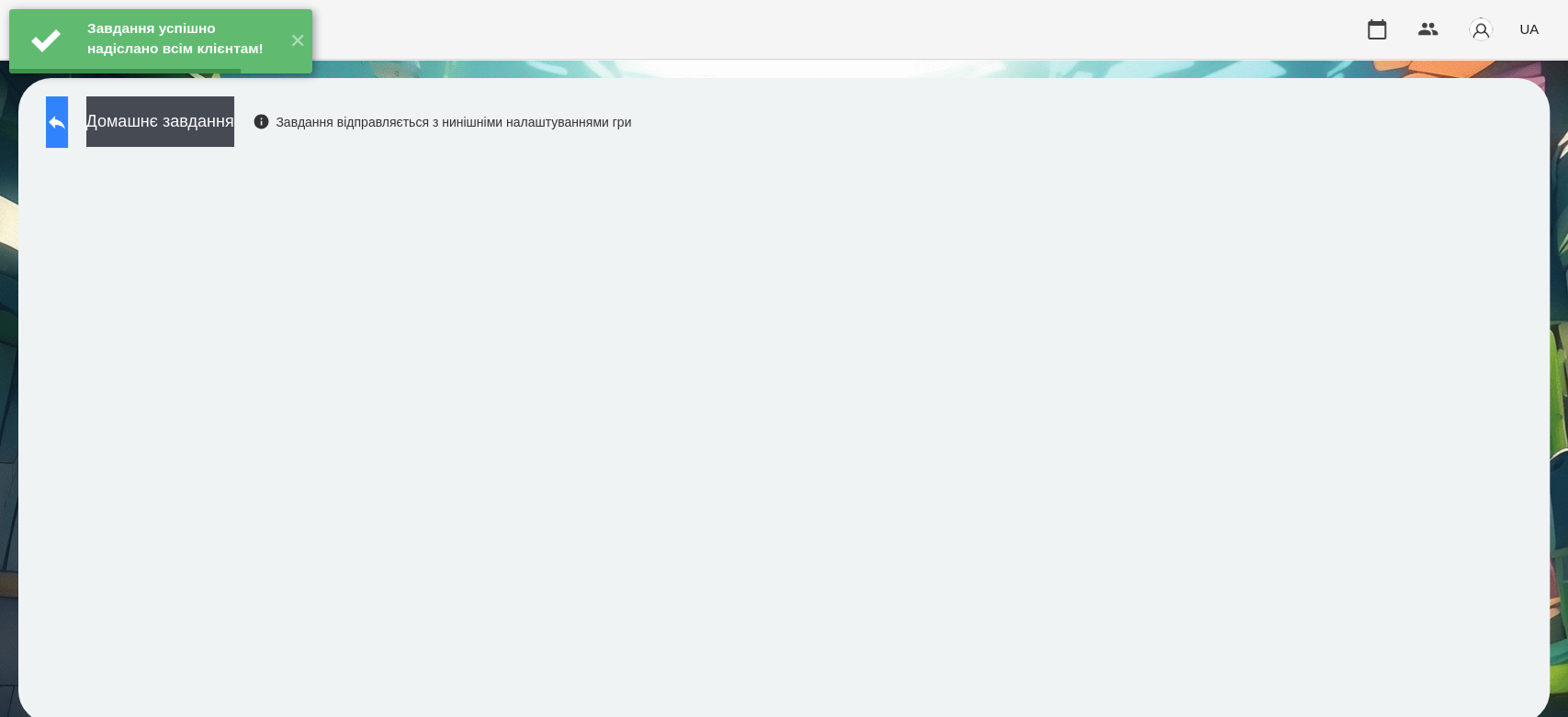
click at [65, 123] on icon at bounding box center [57, 122] width 16 height 13
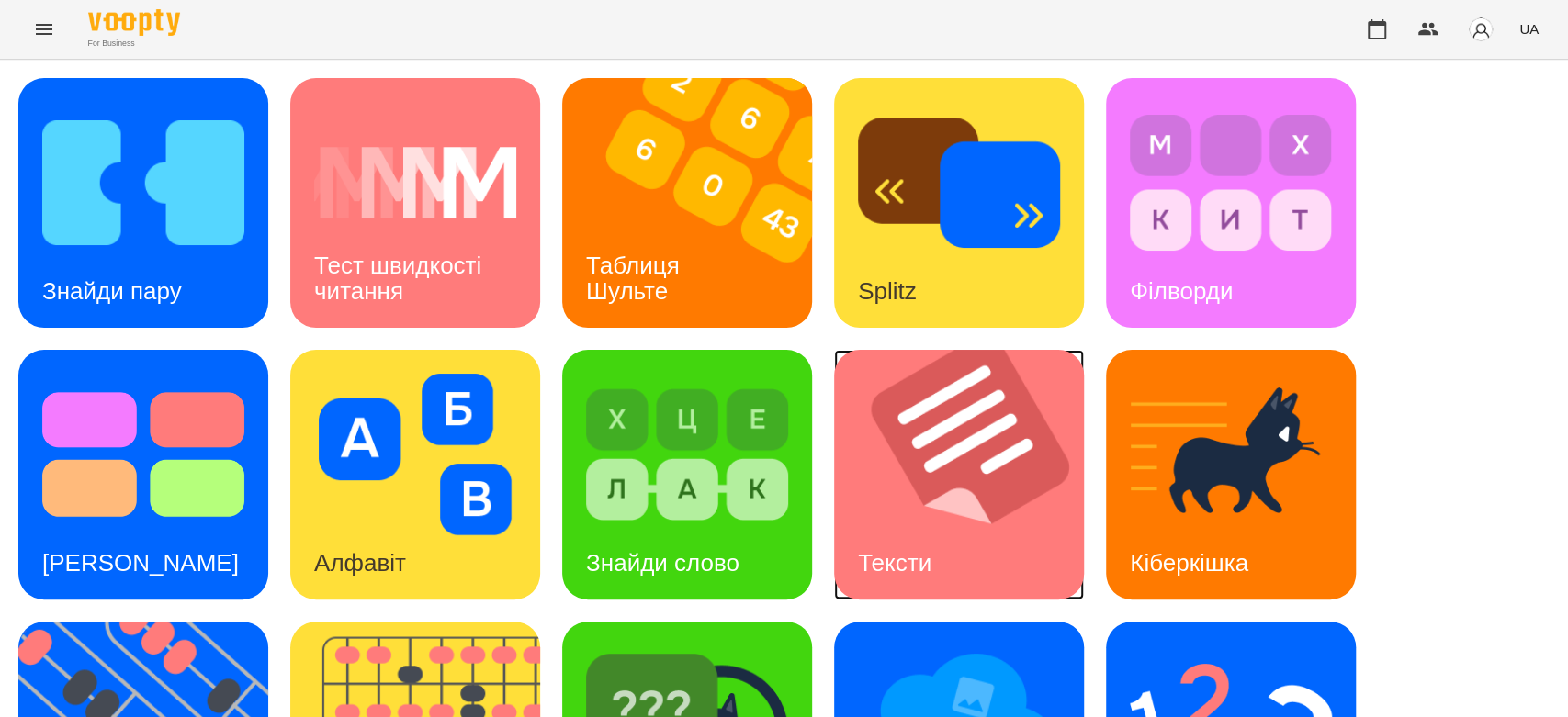
click at [990, 398] on img at bounding box center [969, 475] width 272 height 250
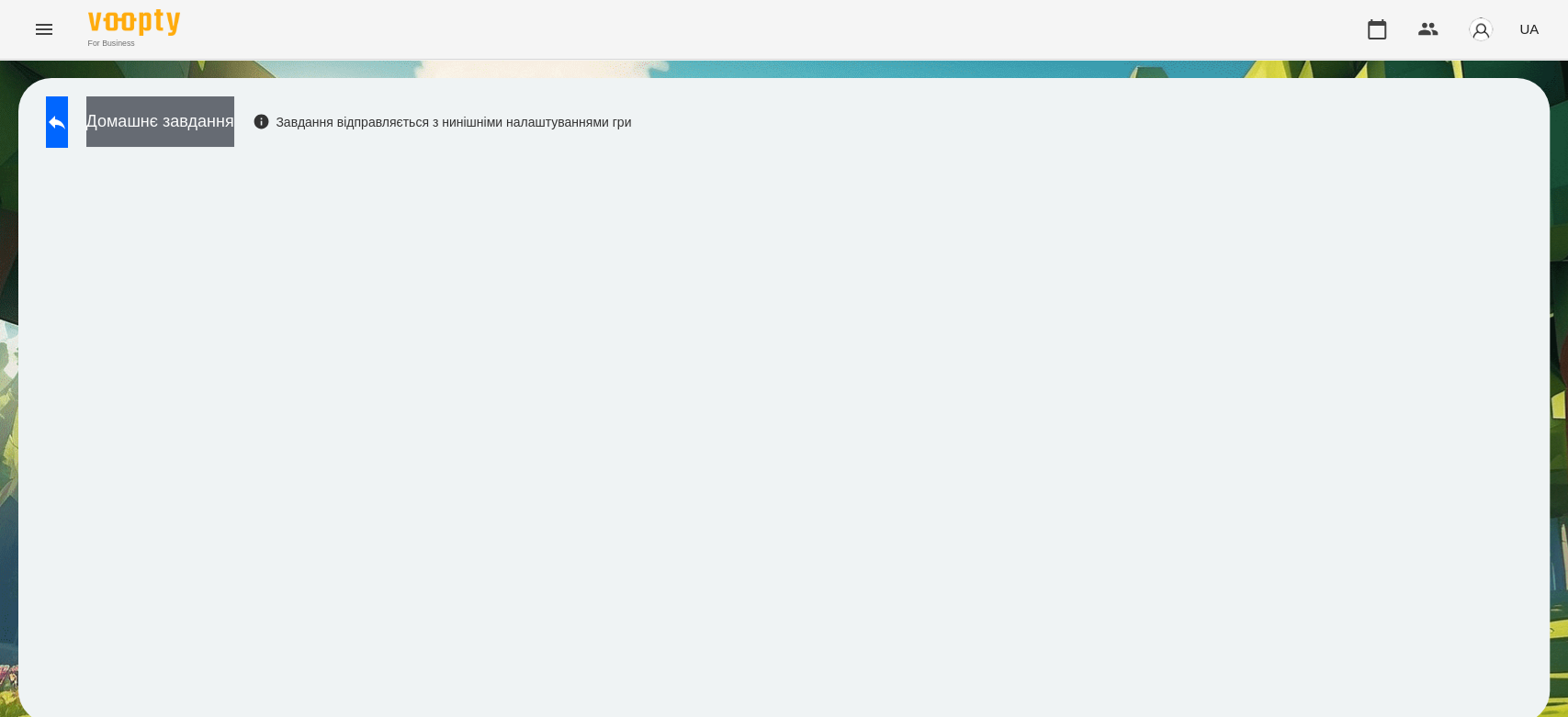
click at [234, 130] on button "Домашнє завдання" at bounding box center [161, 121] width 148 height 50
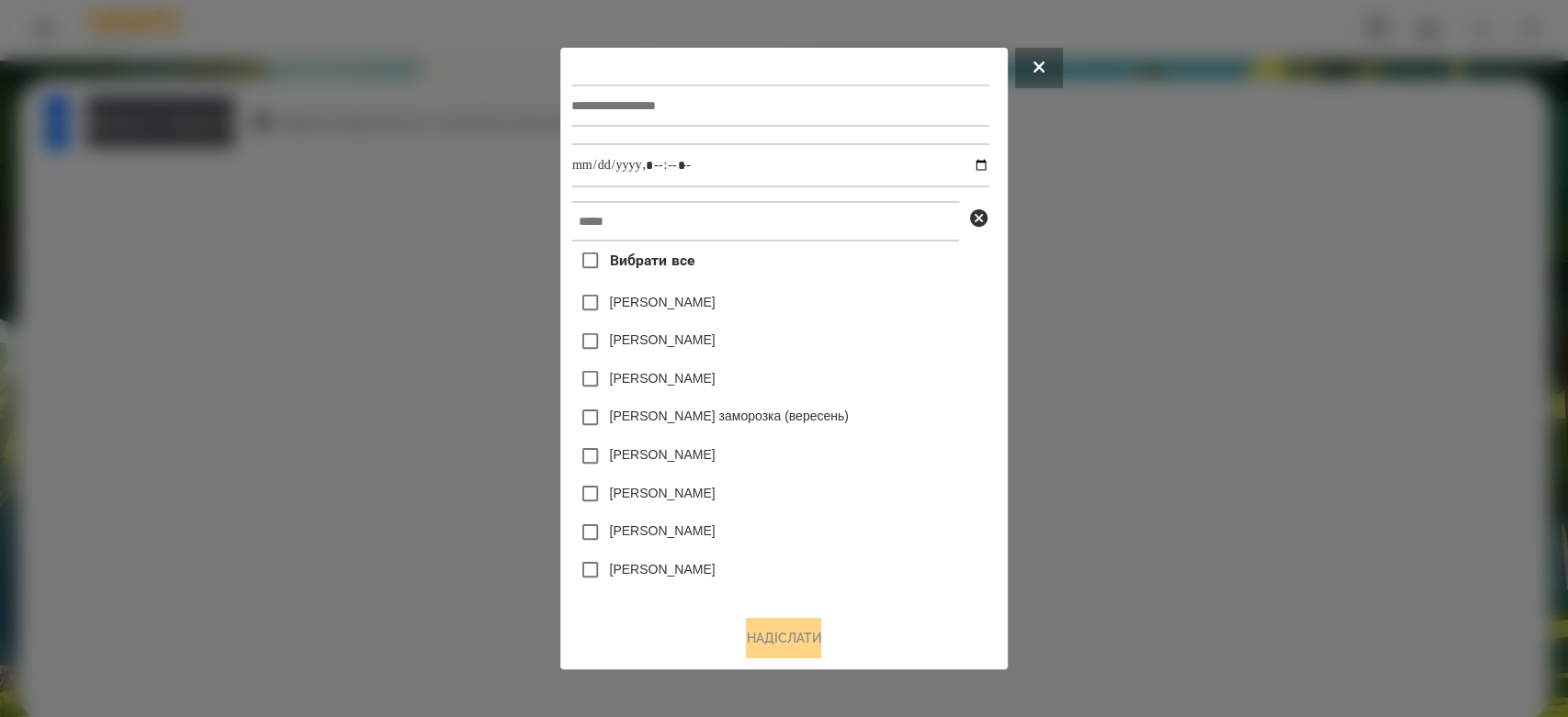
click at [1119, 300] on div at bounding box center [784, 358] width 1568 height 717
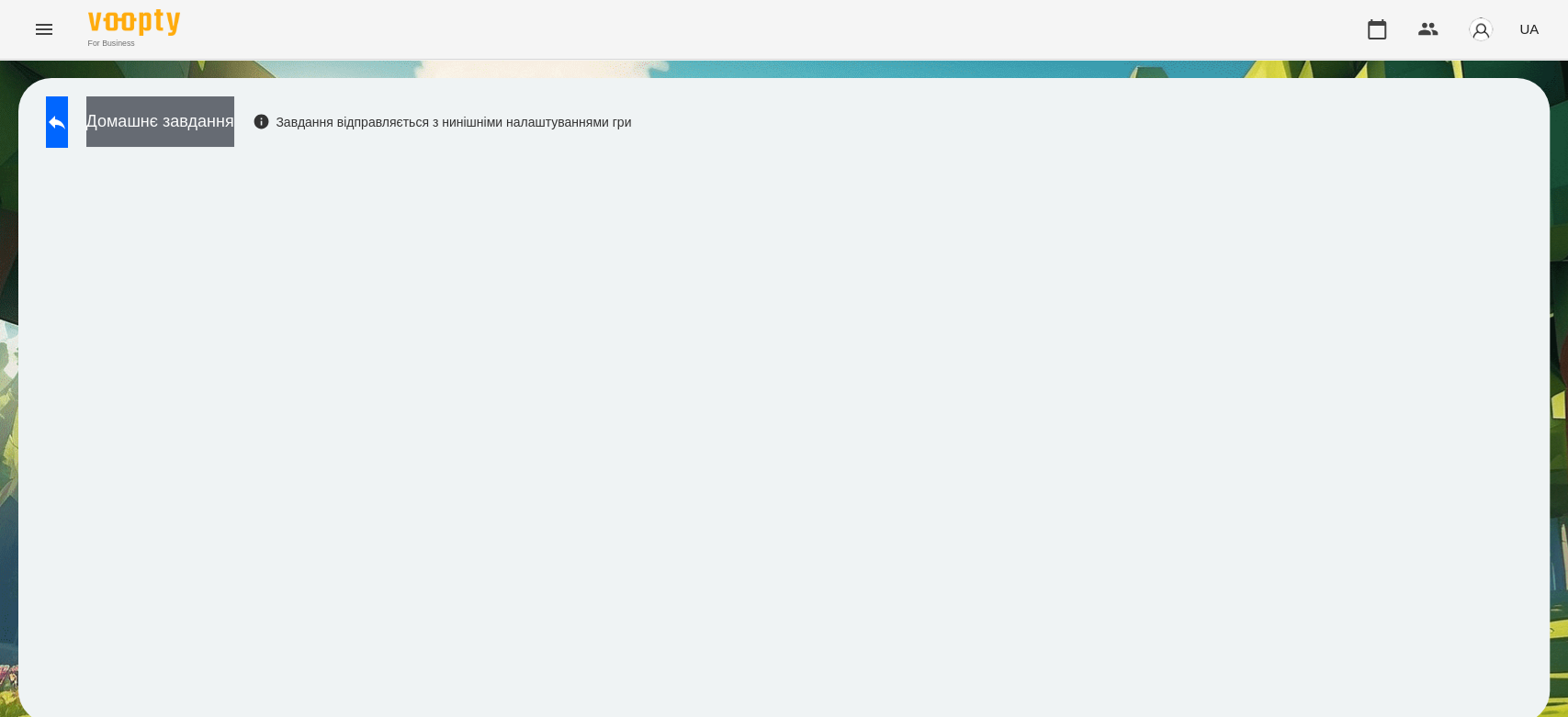
click at [234, 135] on button "Домашнє завдання" at bounding box center [161, 121] width 148 height 50
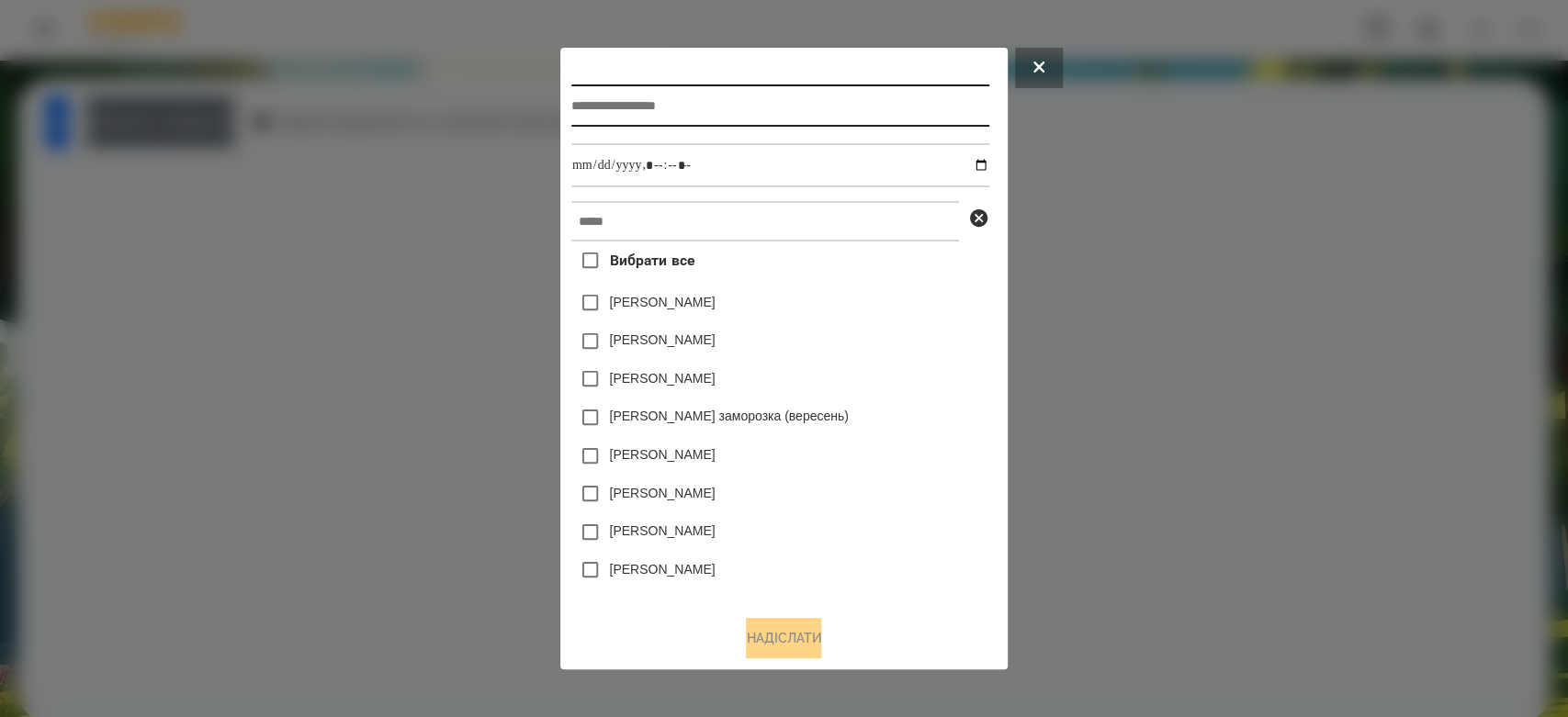
click at [619, 110] on input "text" at bounding box center [780, 106] width 418 height 42
type input "**********"
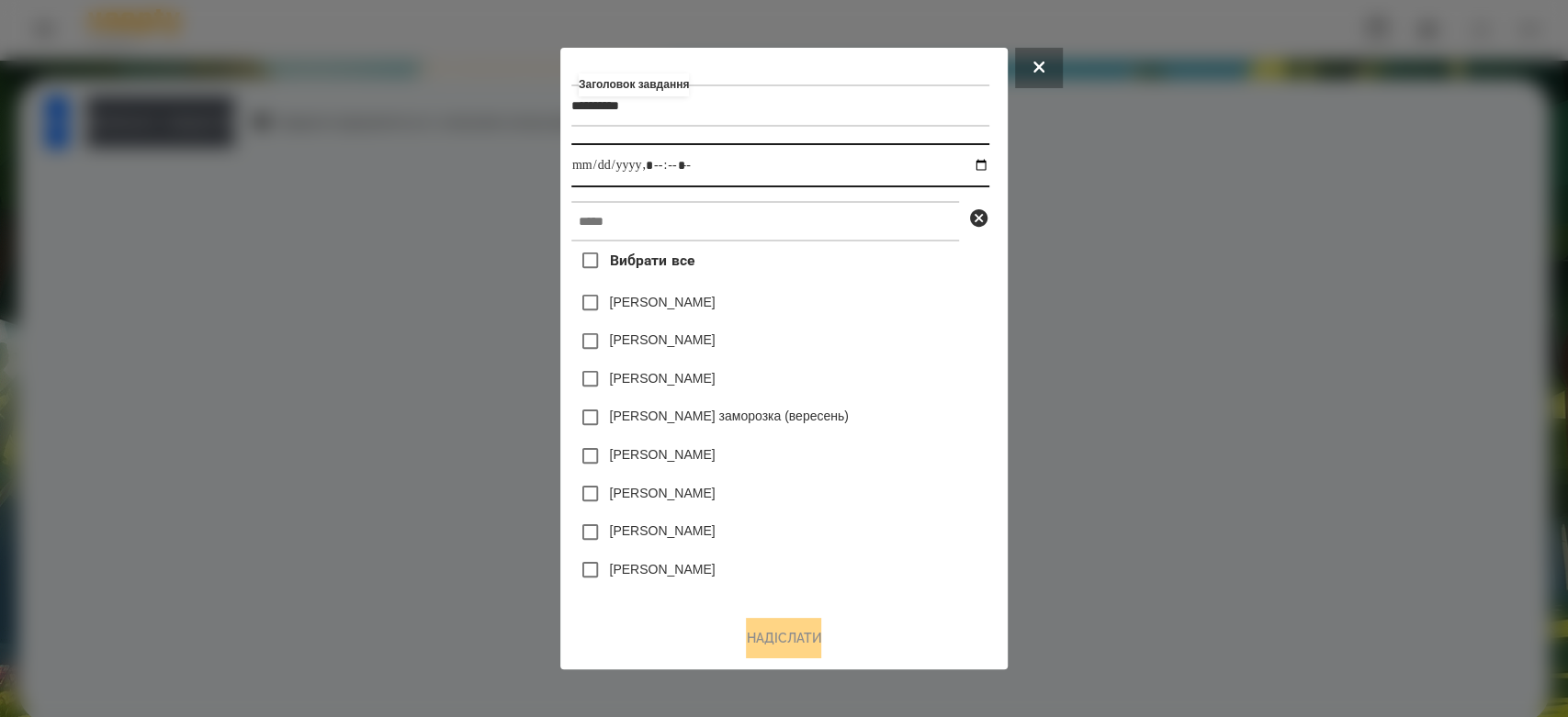
click at [990, 160] on input "datetime-local" at bounding box center [780, 166] width 418 height 44
type input "**********"
drag, startPoint x: 916, startPoint y: 338, endPoint x: 915, endPoint y: 329, distance: 9.1
click at [915, 331] on div "Яна Щербакова" at bounding box center [780, 342] width 418 height 38
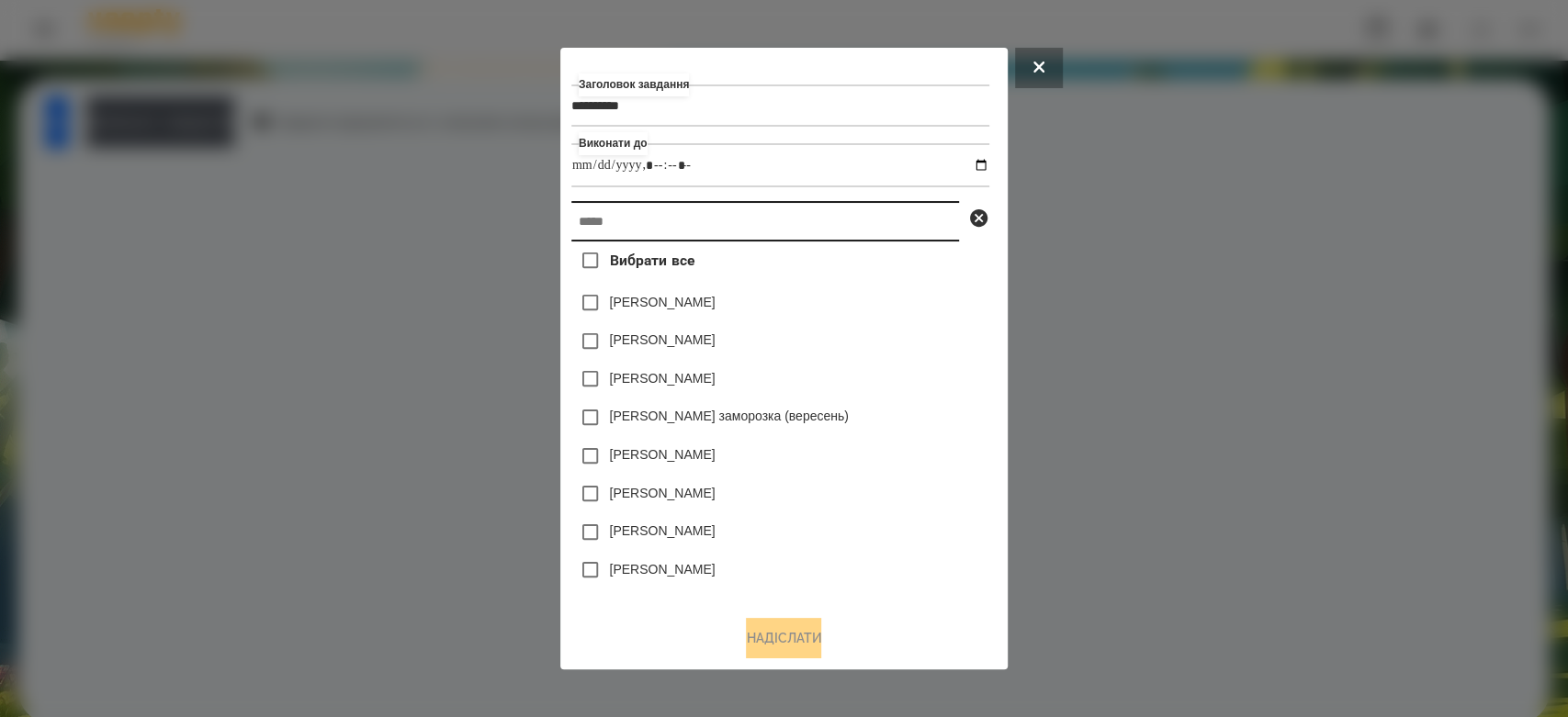
click at [896, 225] on input "text" at bounding box center [764, 221] width 388 height 40
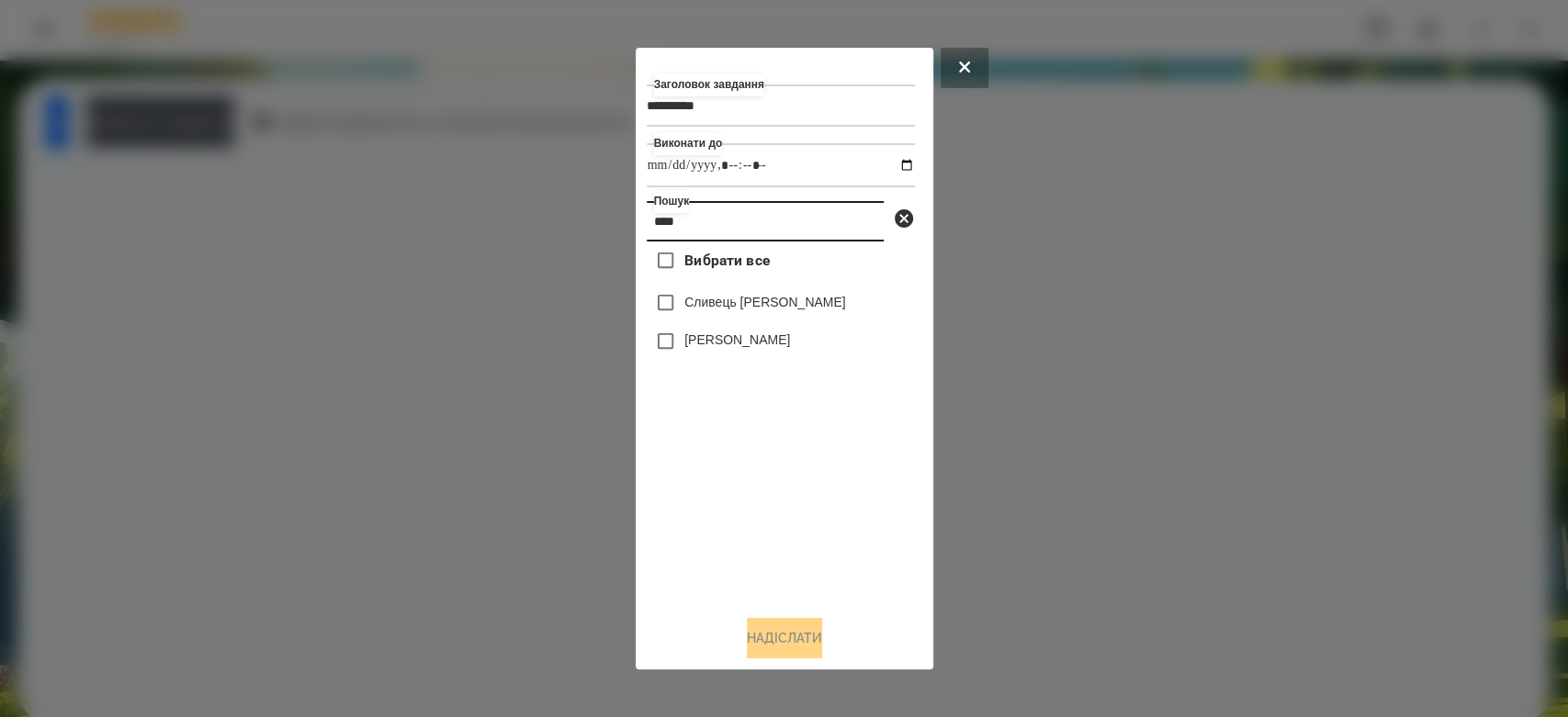
type input "****"
click at [709, 304] on label "Сливець [PERSON_NAME]" at bounding box center [765, 301] width 162 height 18
click at [793, 651] on button "Надіслати" at bounding box center [784, 638] width 75 height 40
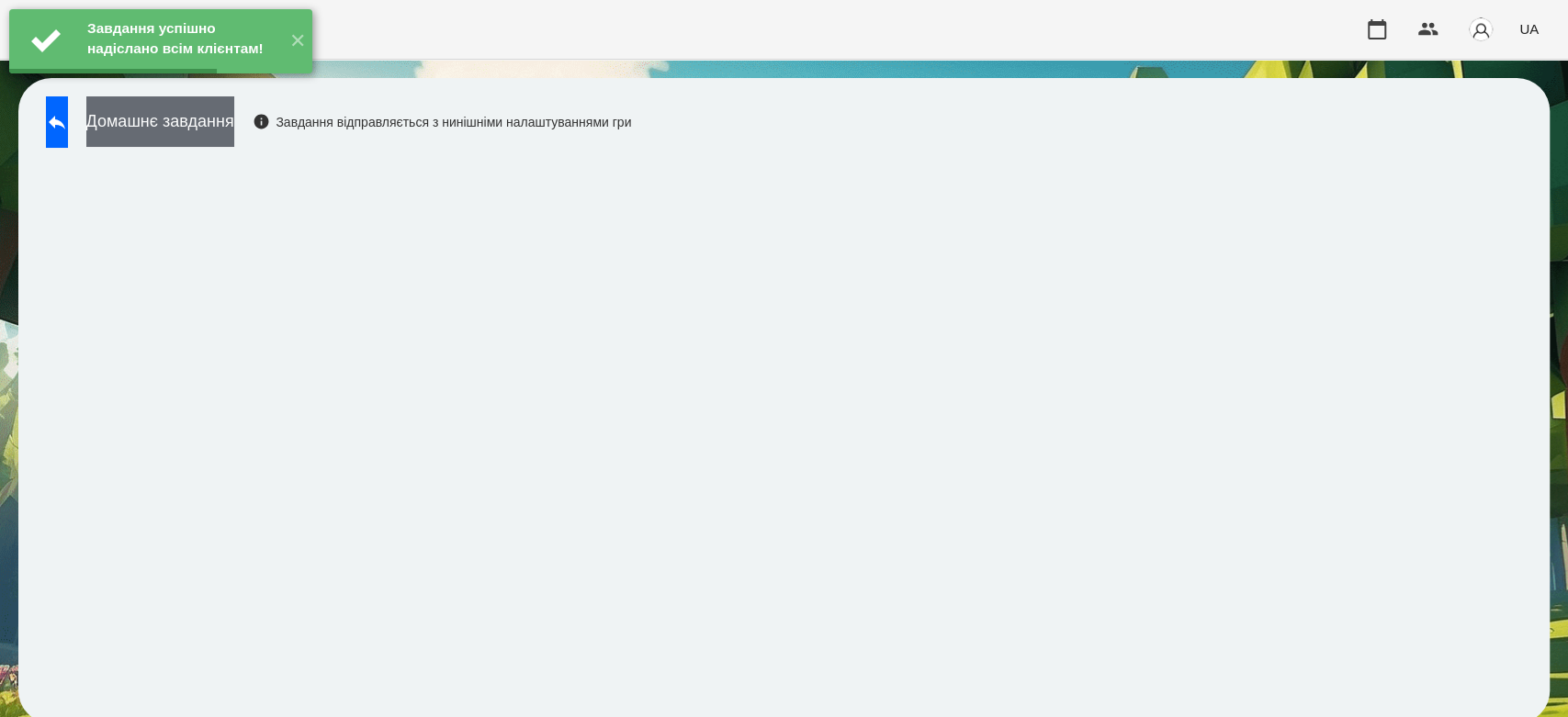
click at [234, 137] on button "Домашнє завдання" at bounding box center [161, 121] width 148 height 50
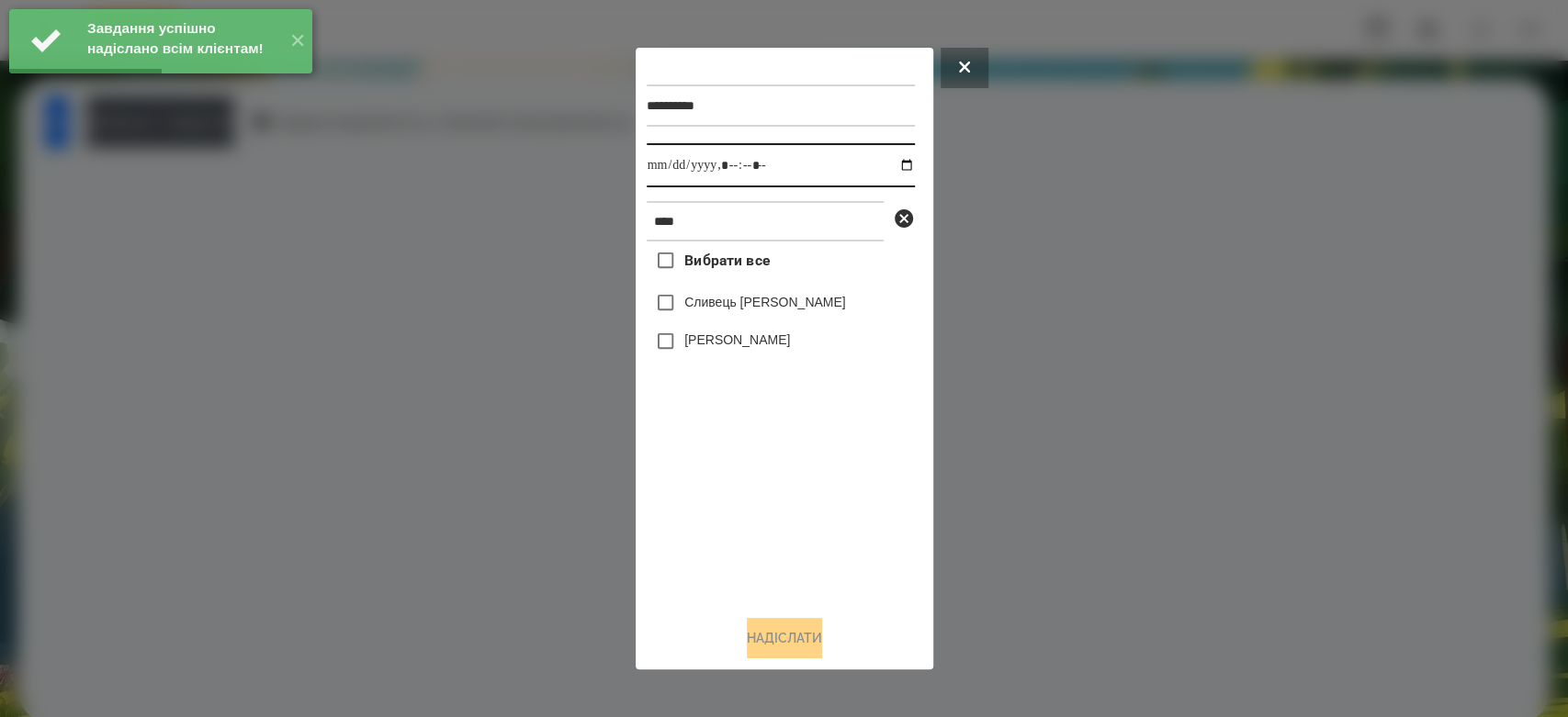
click at [887, 166] on input "datetime-local" at bounding box center [781, 166] width 269 height 44
type input "**********"
click at [771, 487] on div "Вибрати все Сливець Анна Мартин Сливка" at bounding box center [781, 421] width 269 height 359
click at [720, 309] on label "Сливець [PERSON_NAME]" at bounding box center [765, 301] width 162 height 18
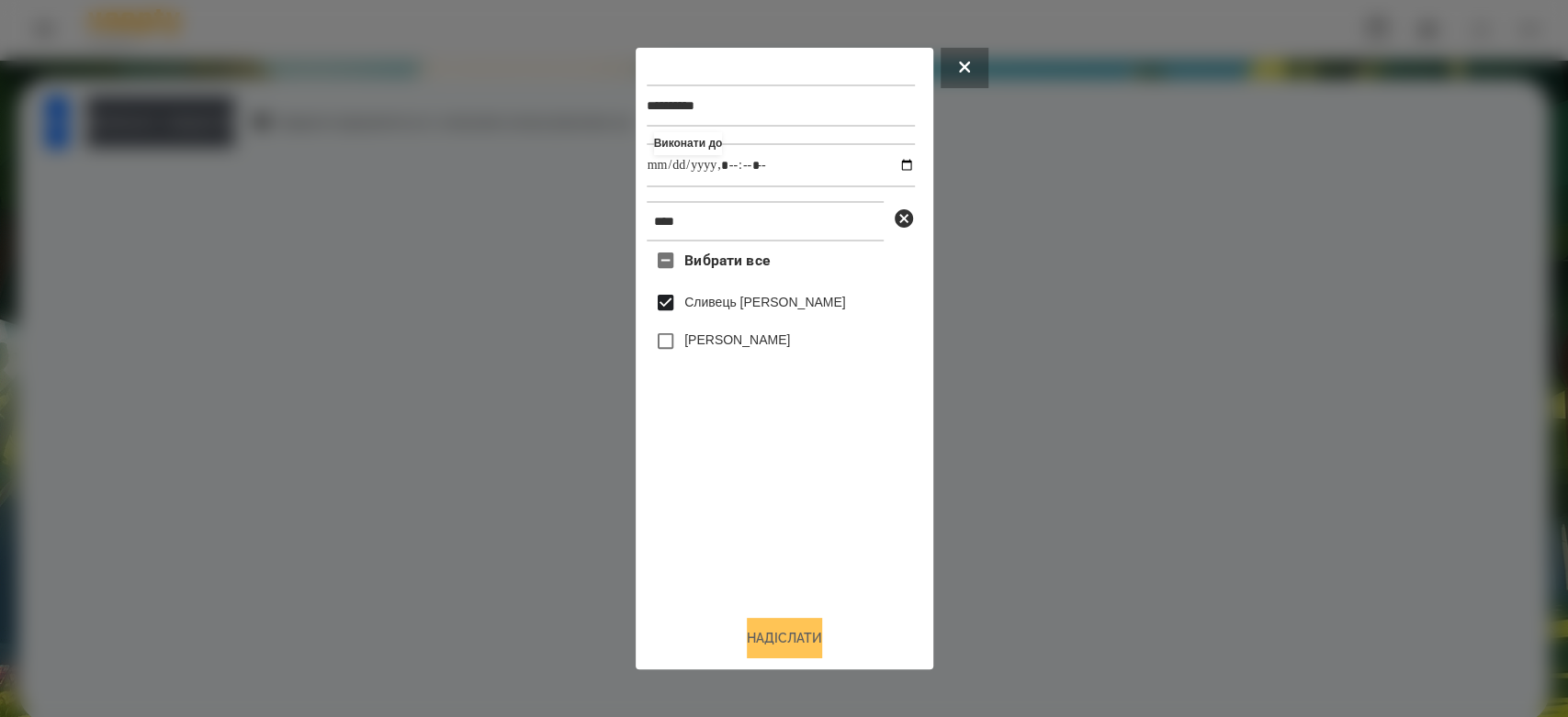
click at [804, 647] on button "Надіслати" at bounding box center [784, 638] width 75 height 40
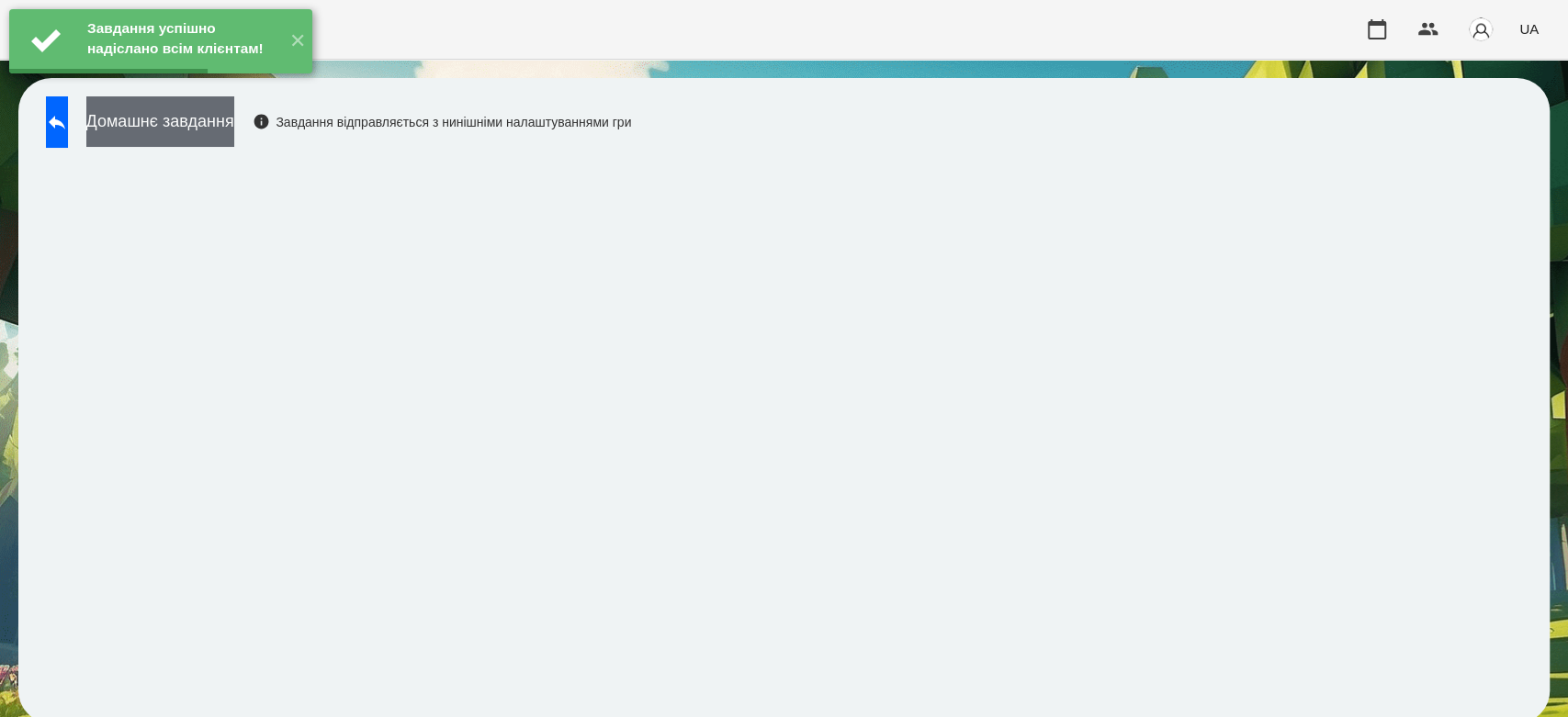
click at [234, 127] on button "Домашнє завдання" at bounding box center [161, 121] width 148 height 50
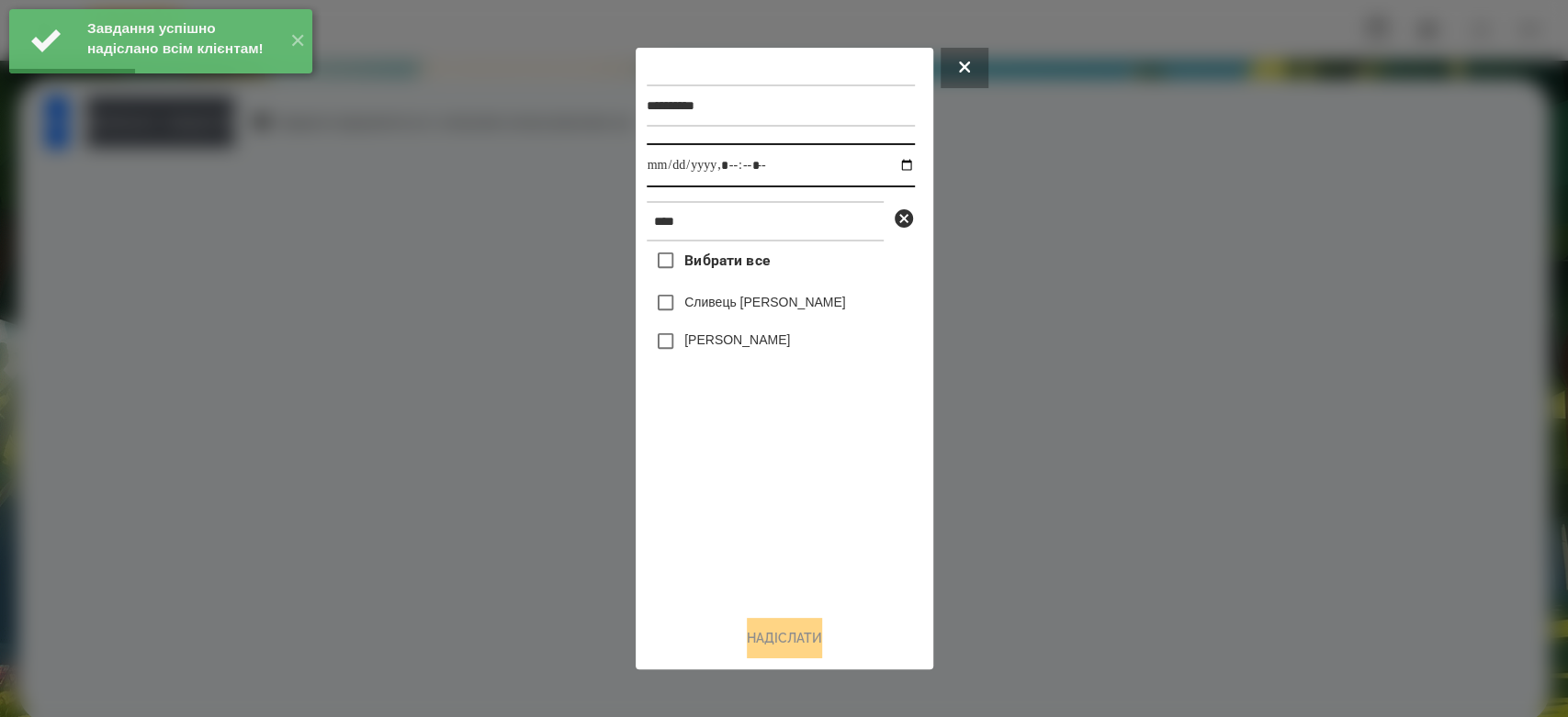
click at [891, 162] on input "datetime-local" at bounding box center [781, 166] width 269 height 44
type input "**********"
drag, startPoint x: 810, startPoint y: 518, endPoint x: 786, endPoint y: 408, distance: 112.6
click at [810, 518] on div "Вибрати все Сливець Анна Мартин Сливка" at bounding box center [781, 421] width 269 height 359
click at [753, 294] on div "Сливець [PERSON_NAME]" at bounding box center [781, 303] width 269 height 38
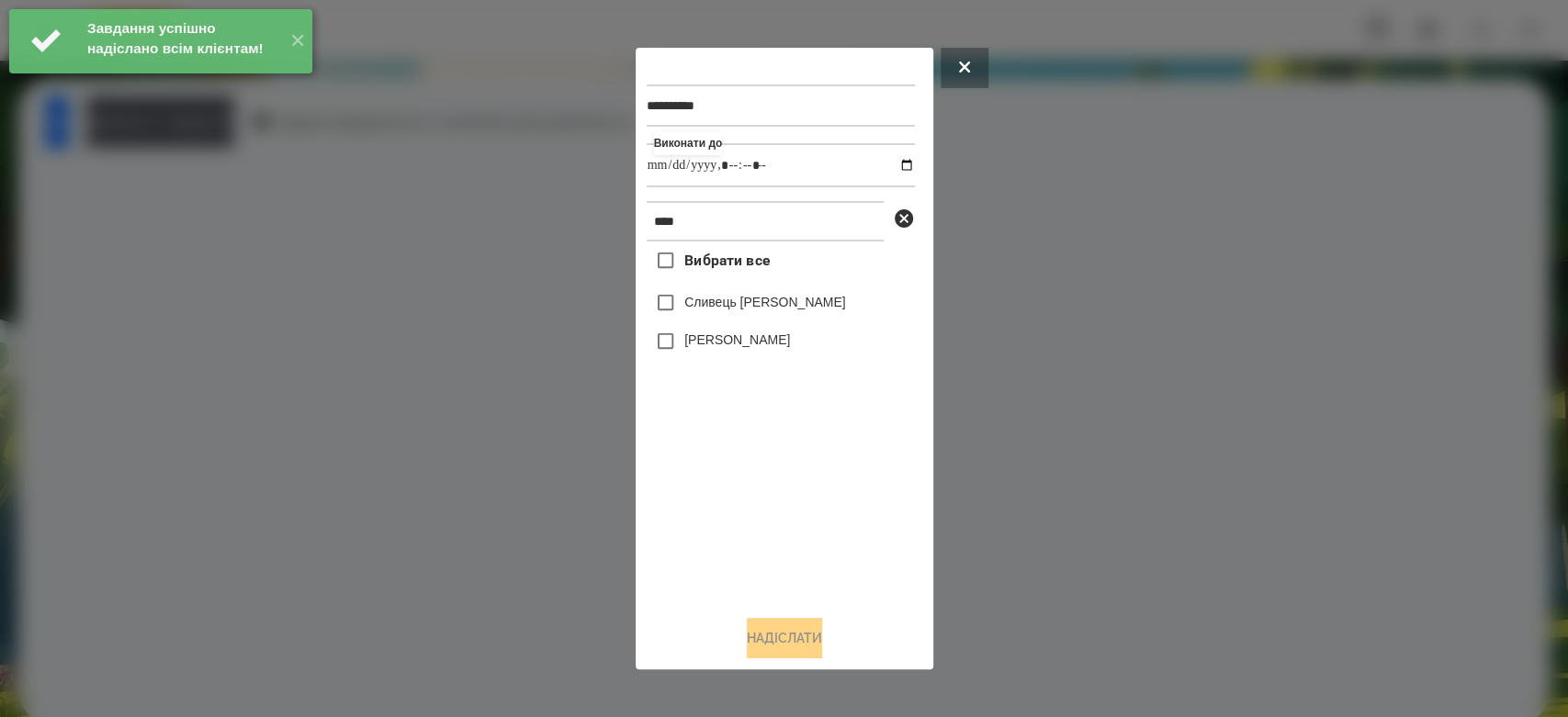
click at [765, 311] on label "Сливець [PERSON_NAME]" at bounding box center [765, 301] width 162 height 18
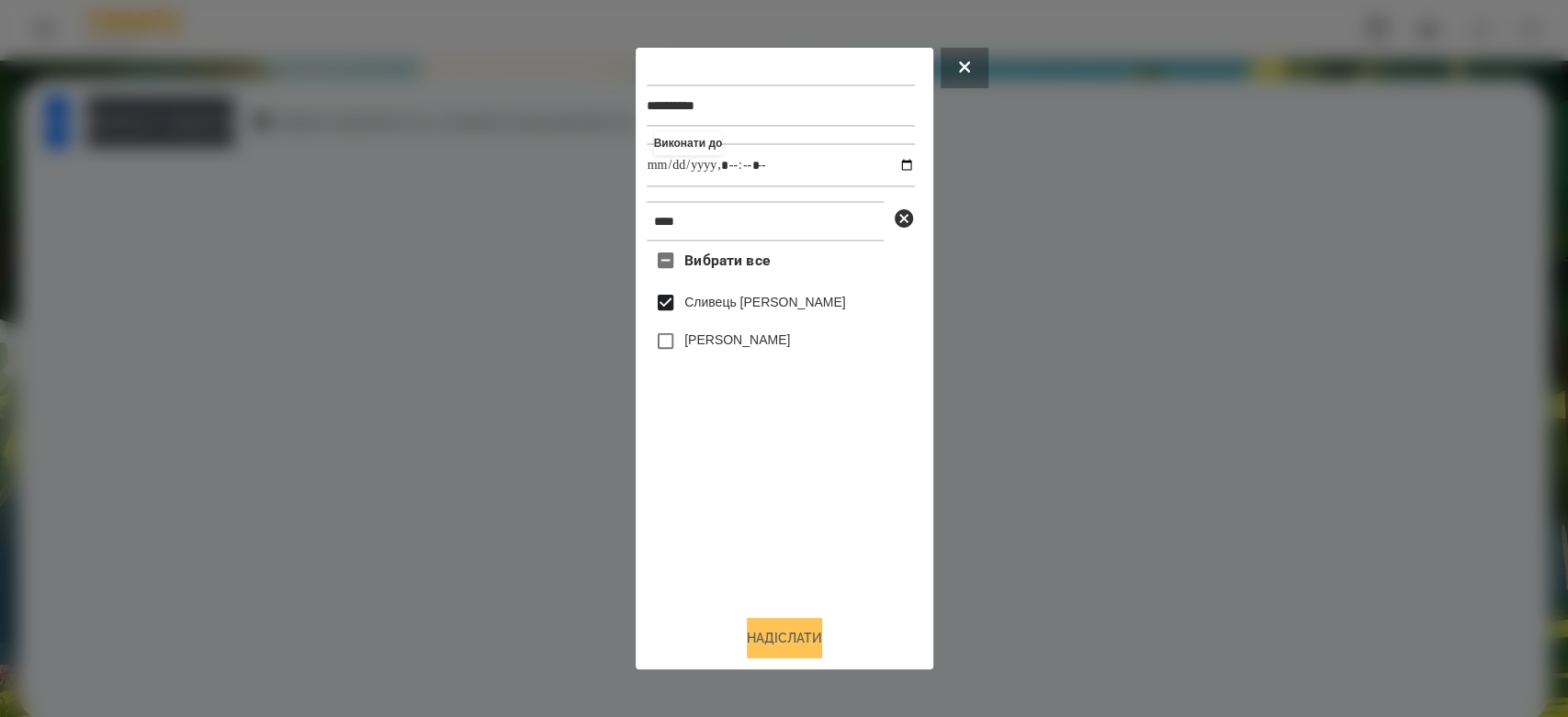
click at [806, 645] on button "Надіслати" at bounding box center [784, 638] width 75 height 40
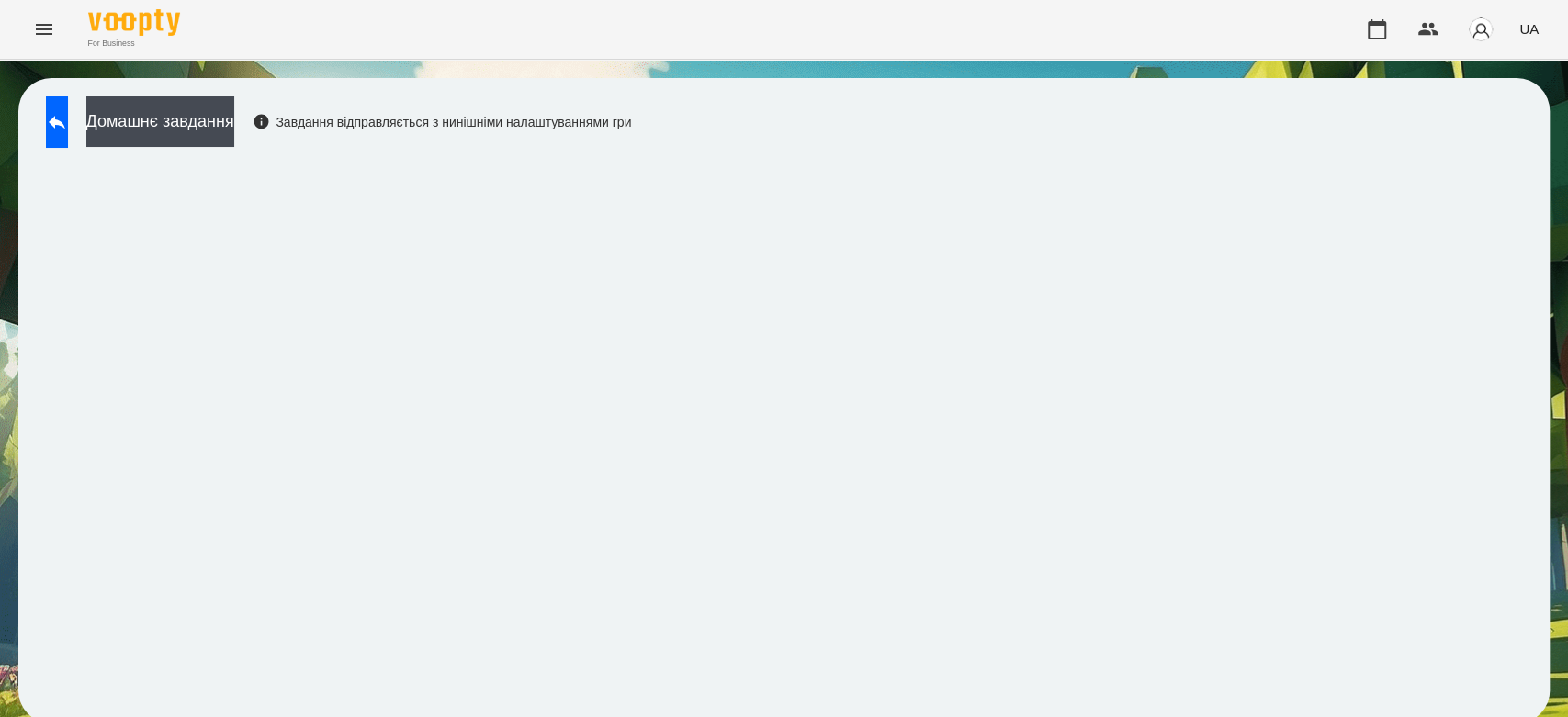
scroll to position [7, 0]
click at [217, 116] on button "Домашнє завдання" at bounding box center [161, 121] width 148 height 50
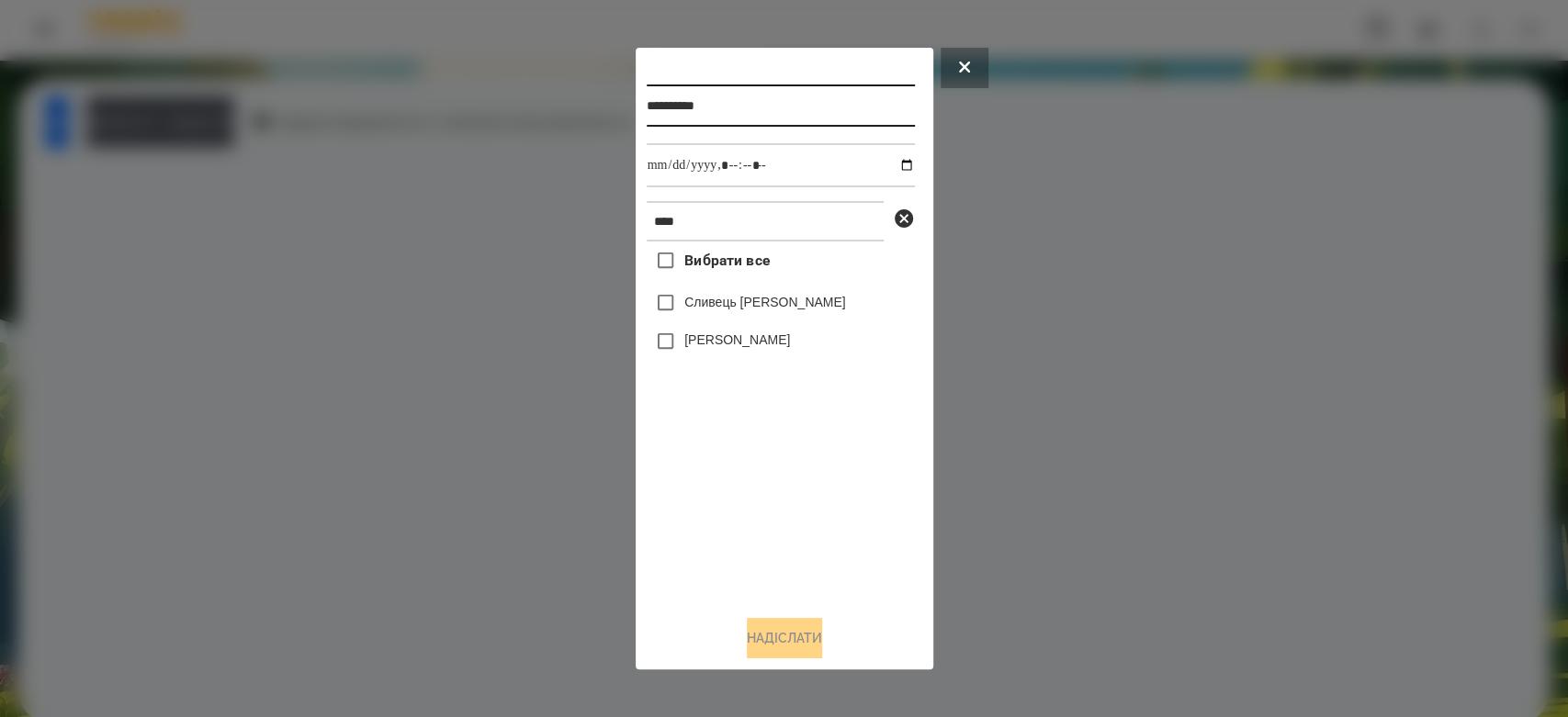
click at [833, 109] on input "**********" at bounding box center [781, 106] width 269 height 42
drag, startPoint x: 669, startPoint y: 102, endPoint x: 642, endPoint y: 102, distance: 27.0
click at [642, 102] on div "**********" at bounding box center [784, 359] width 297 height 623
type input "**********"
click at [893, 161] on input "datetime-local" at bounding box center [781, 166] width 269 height 44
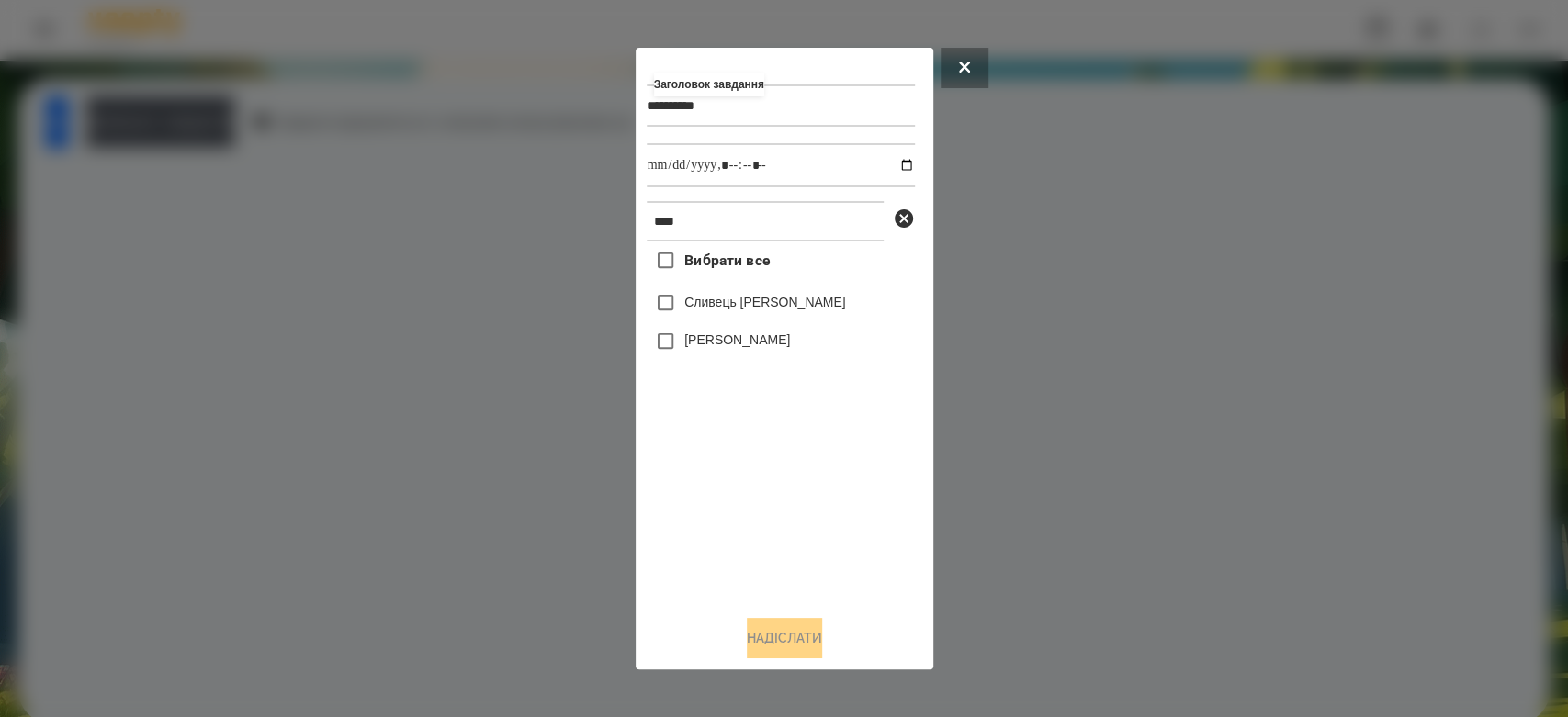
drag, startPoint x: 852, startPoint y: 527, endPoint x: 801, endPoint y: 447, distance: 94.9
click at [852, 527] on div "Вибрати все Сливець Анна Мартин Сливка" at bounding box center [781, 421] width 269 height 359
click at [752, 301] on label "Сливець [PERSON_NAME]" at bounding box center [765, 301] width 162 height 18
click at [793, 625] on button "Надіслати" at bounding box center [784, 638] width 75 height 40
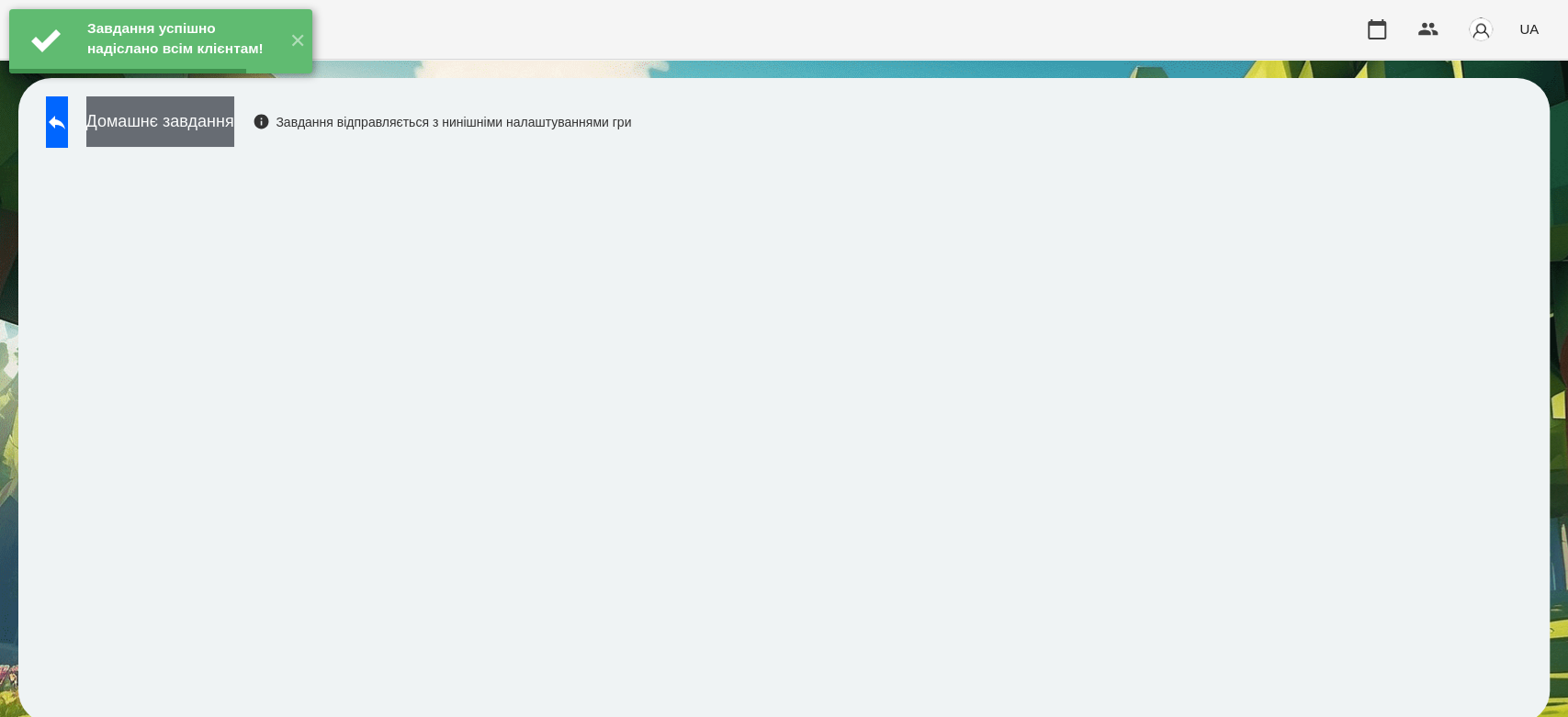
click at [234, 122] on button "Домашнє завдання" at bounding box center [161, 121] width 148 height 50
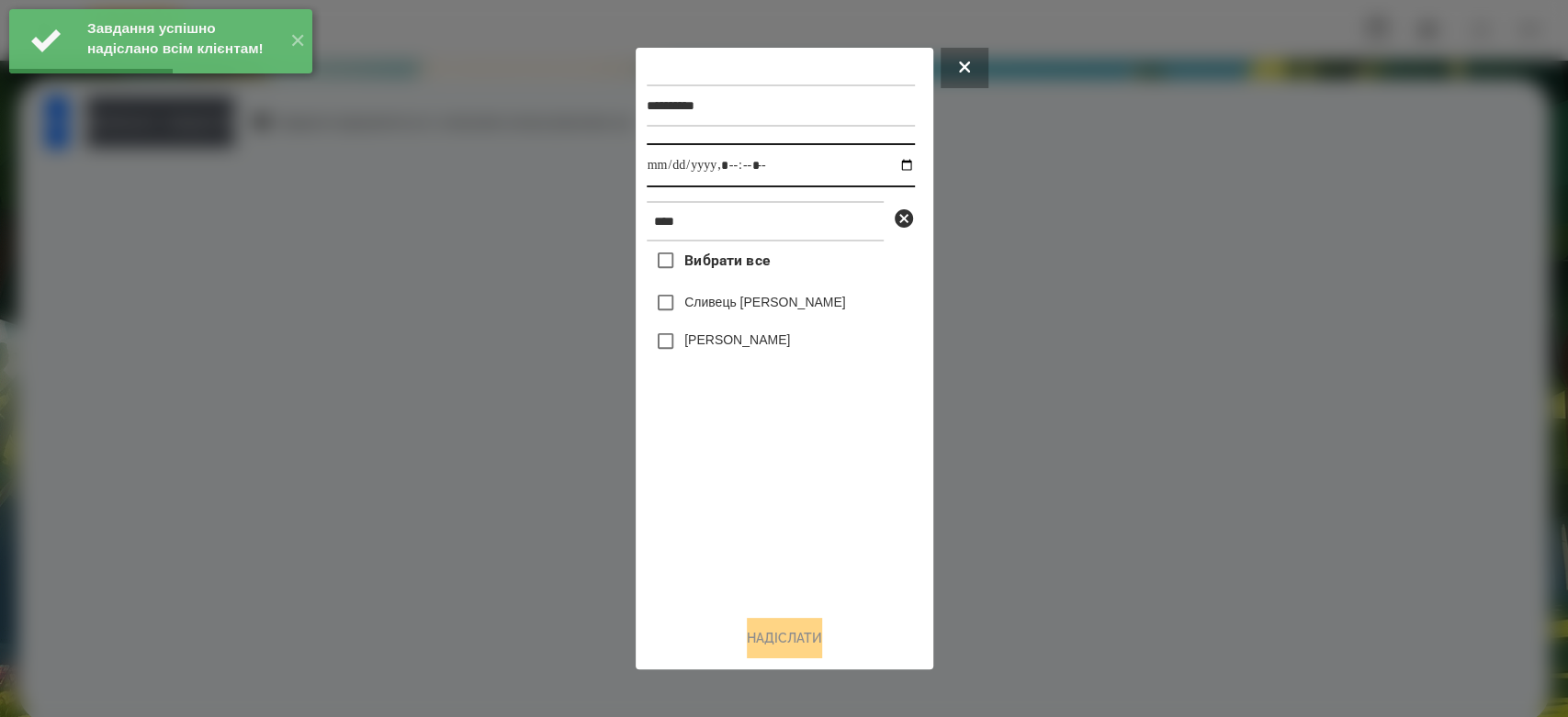
click at [900, 162] on input "datetime-local" at bounding box center [781, 166] width 269 height 44
type input "**********"
click at [809, 527] on div "Вибрати все Сливець Анна Мартин Сливка" at bounding box center [781, 421] width 269 height 359
click at [741, 303] on label "Сливець [PERSON_NAME]" at bounding box center [765, 301] width 162 height 18
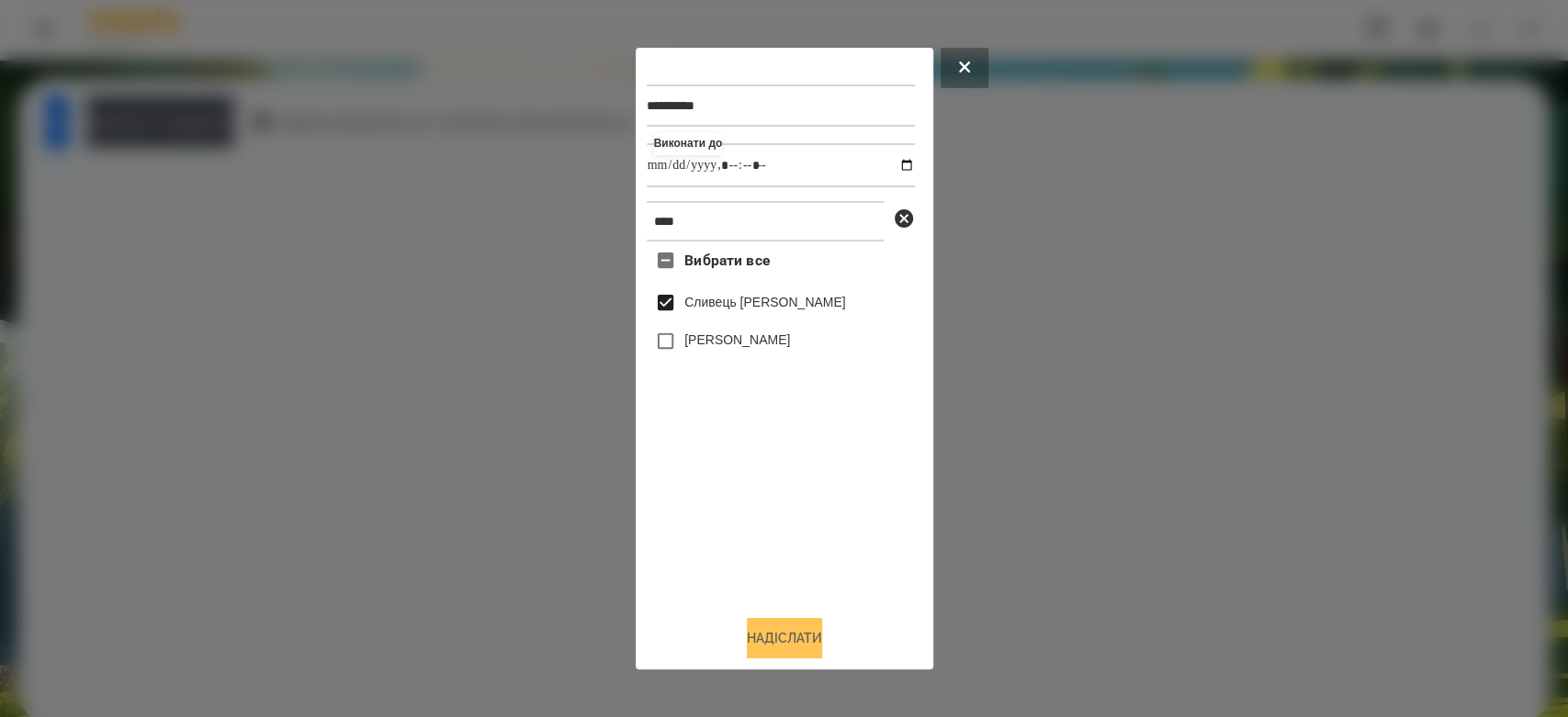
click at [777, 625] on button "Надіслати" at bounding box center [784, 638] width 75 height 40
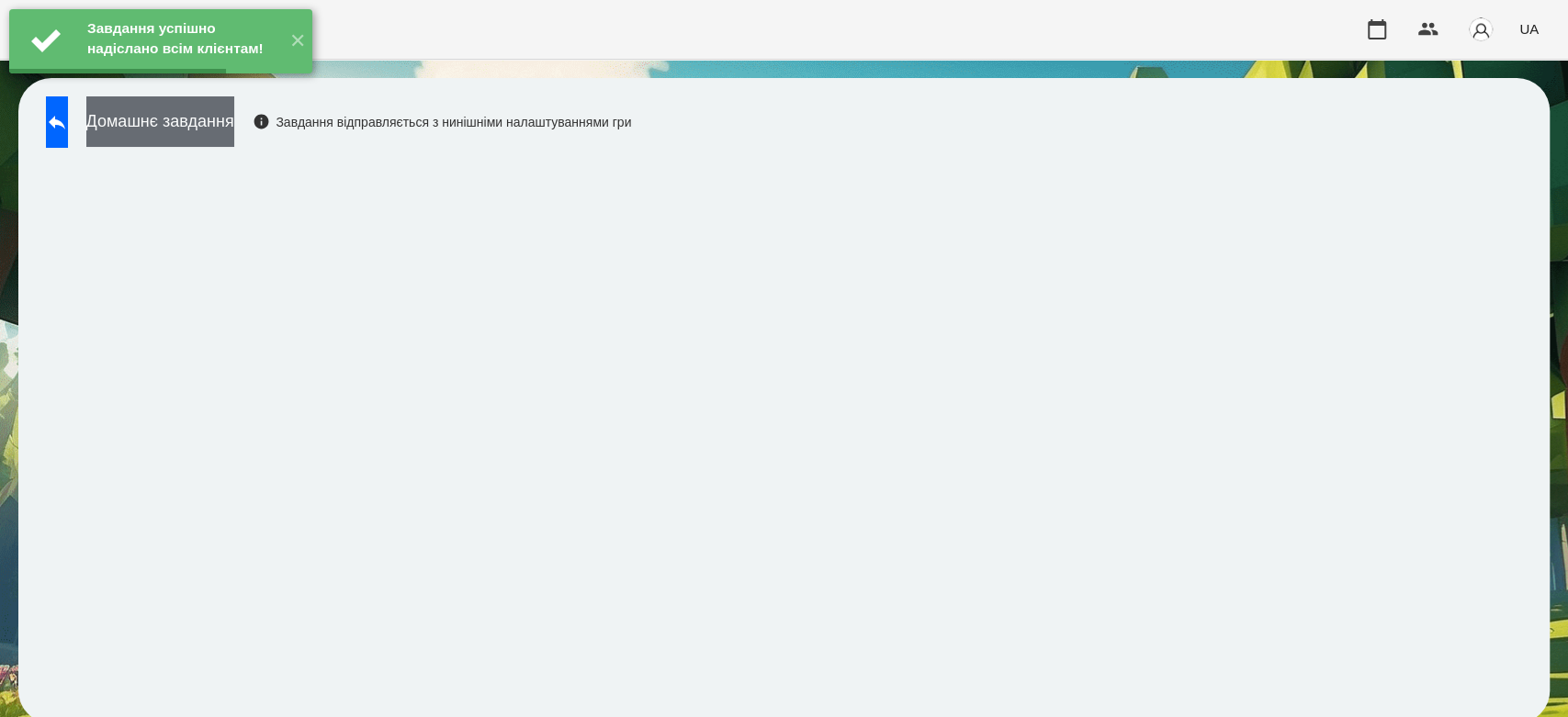
click at [234, 121] on button "Домашнє завдання" at bounding box center [161, 121] width 148 height 50
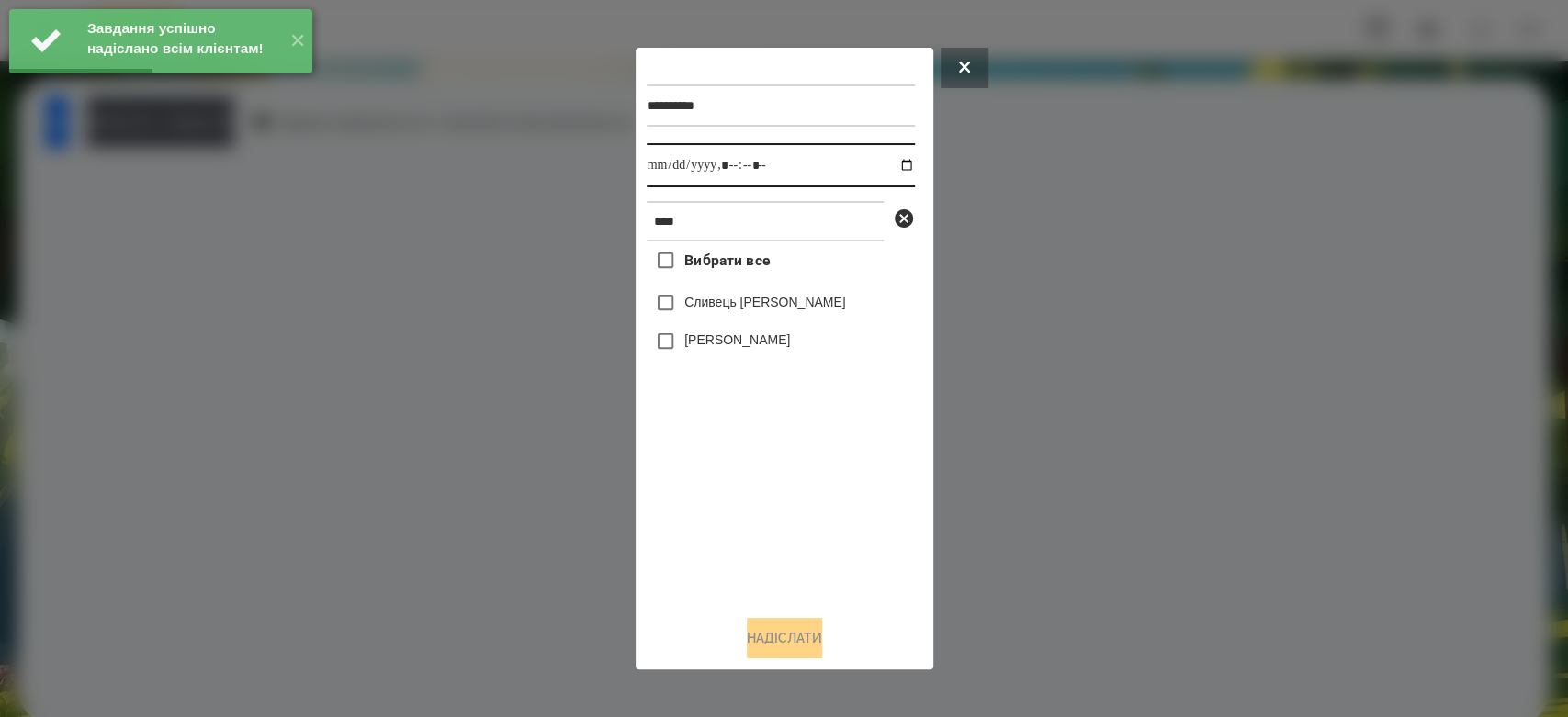
click at [894, 164] on input "datetime-local" at bounding box center [781, 166] width 269 height 44
type input "**********"
drag, startPoint x: 867, startPoint y: 550, endPoint x: 860, endPoint y: 539, distance: 13.0
click at [867, 551] on div "Вибрати все Сливець Анна Мартин Сливка" at bounding box center [781, 421] width 269 height 359
click at [744, 299] on label "Сливець [PERSON_NAME]" at bounding box center [765, 301] width 162 height 18
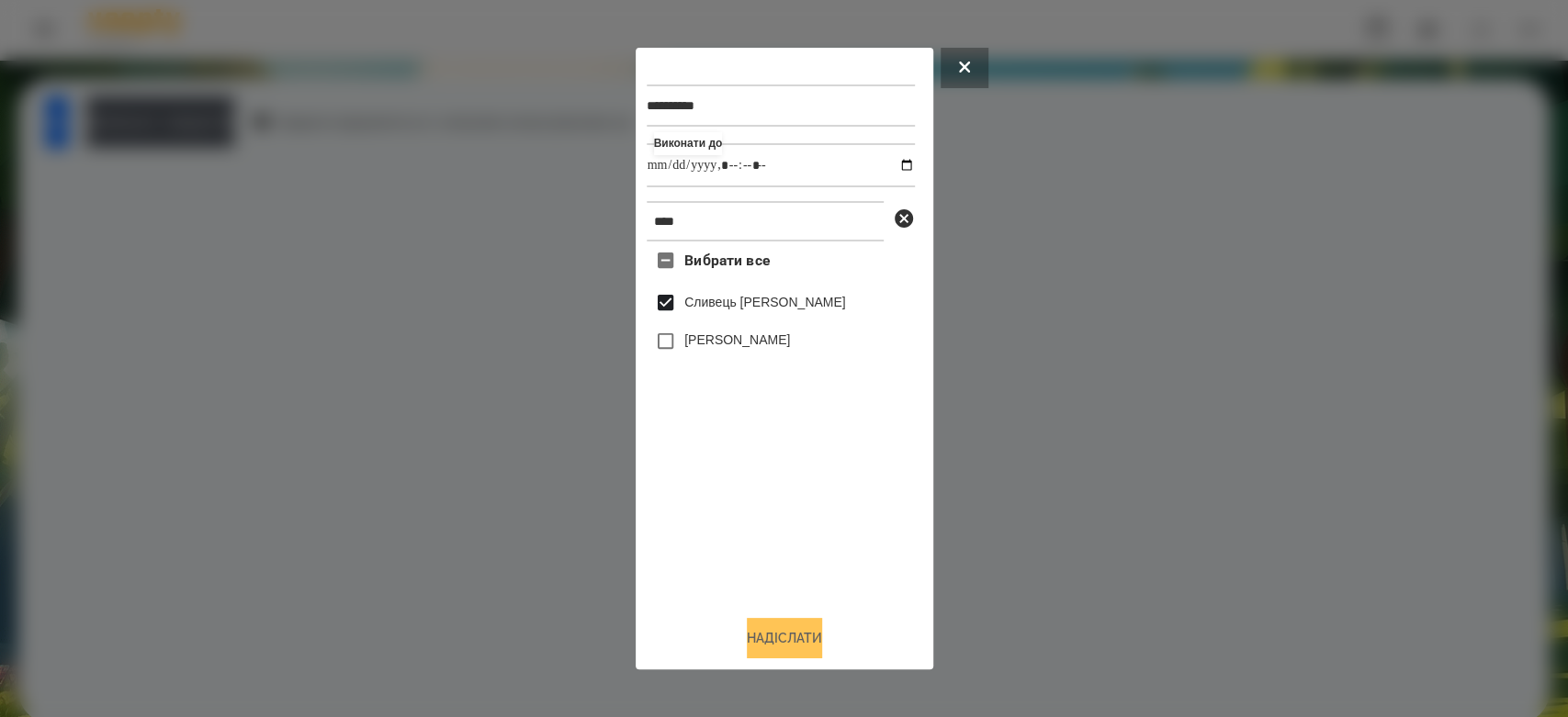
click at [822, 622] on button "Надіслати" at bounding box center [784, 638] width 75 height 40
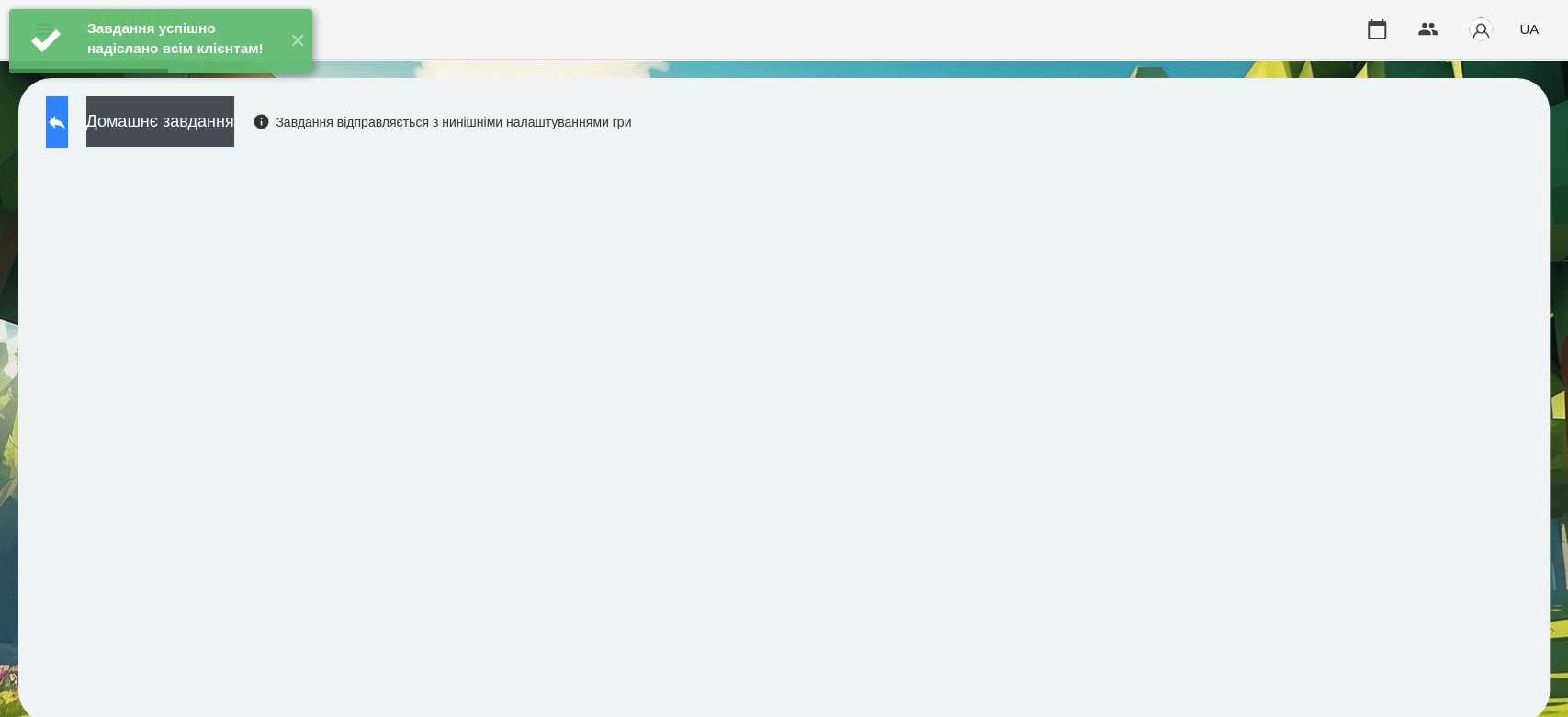
click at [68, 123] on icon at bounding box center [57, 121] width 22 height 22
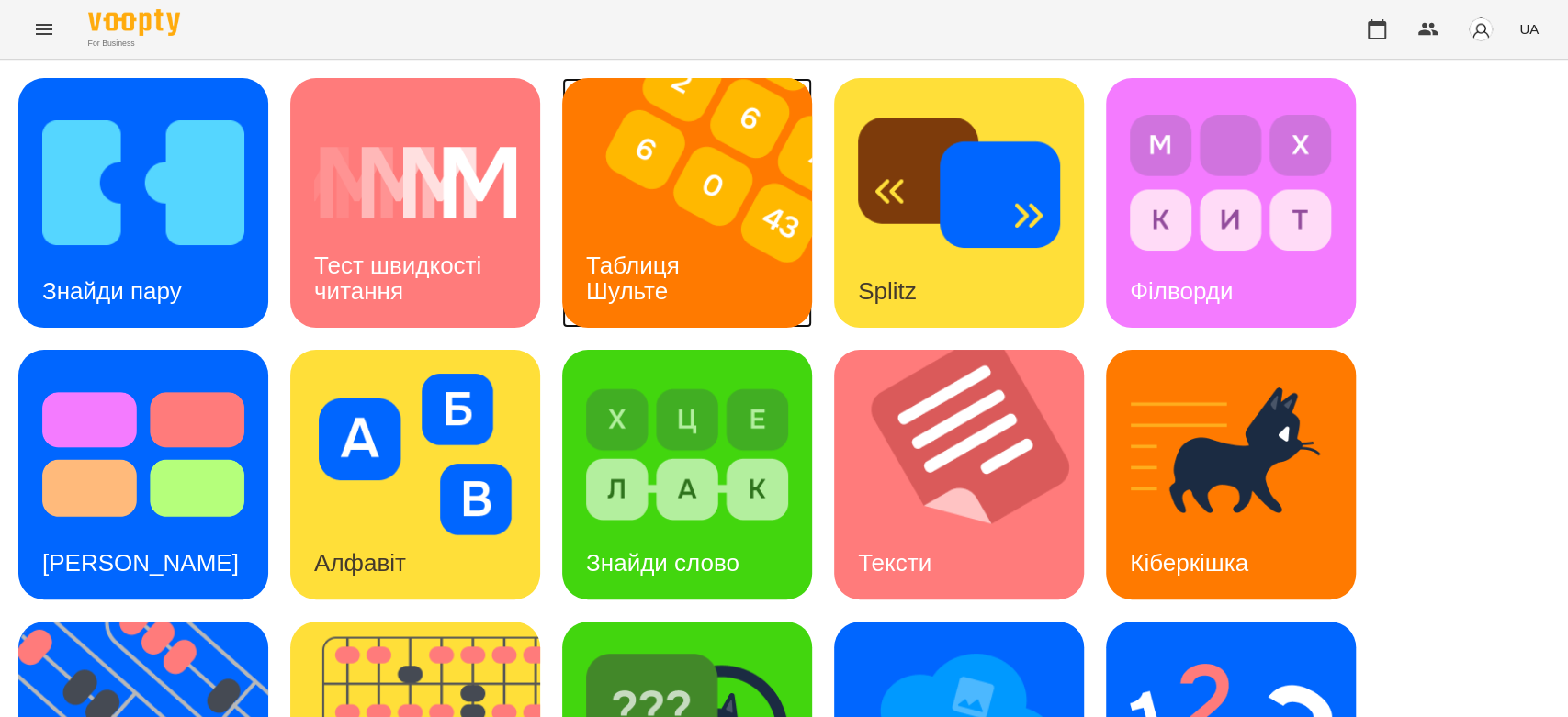
click at [659, 238] on div "Таблиця Шульте" at bounding box center [636, 279] width 148 height 98
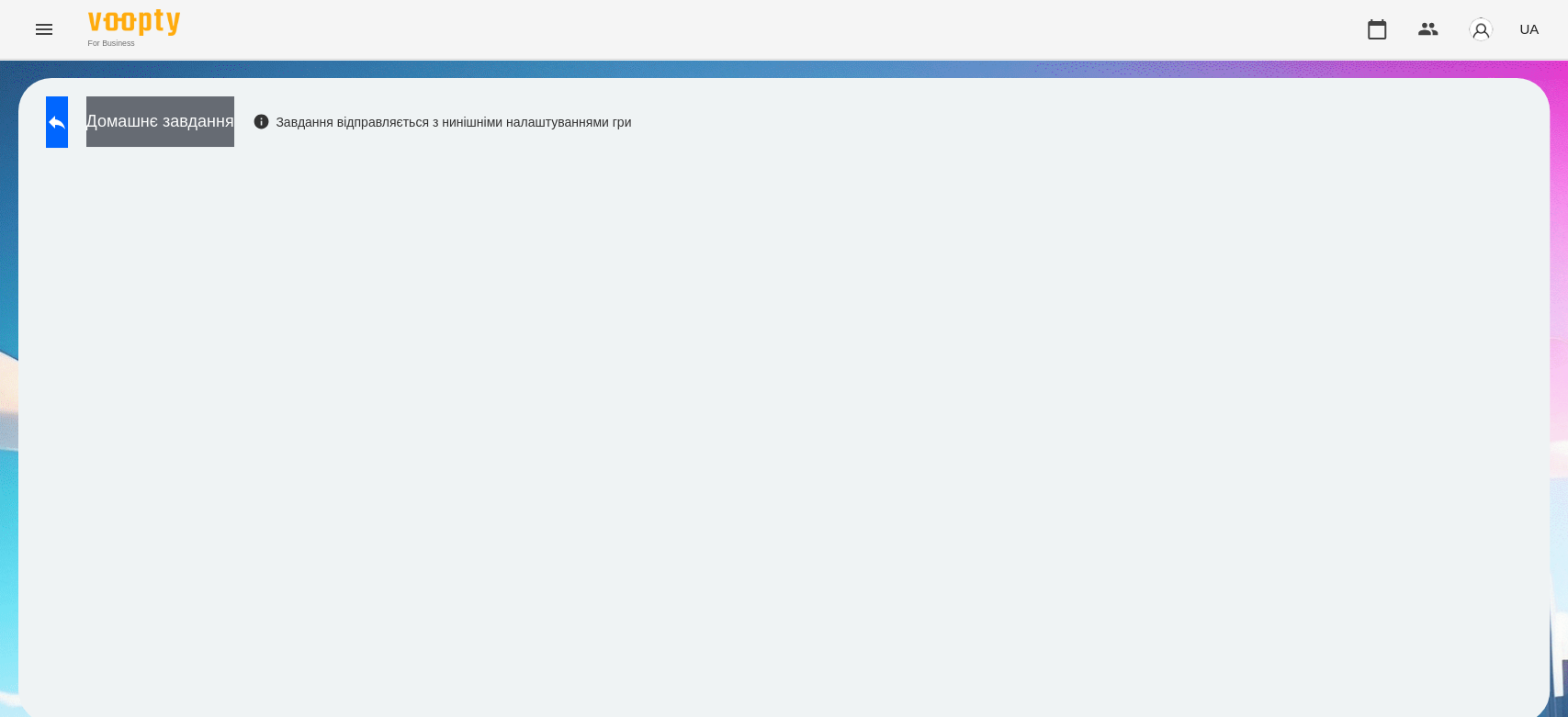
click at [234, 105] on button "Домашнє завдання" at bounding box center [161, 121] width 148 height 50
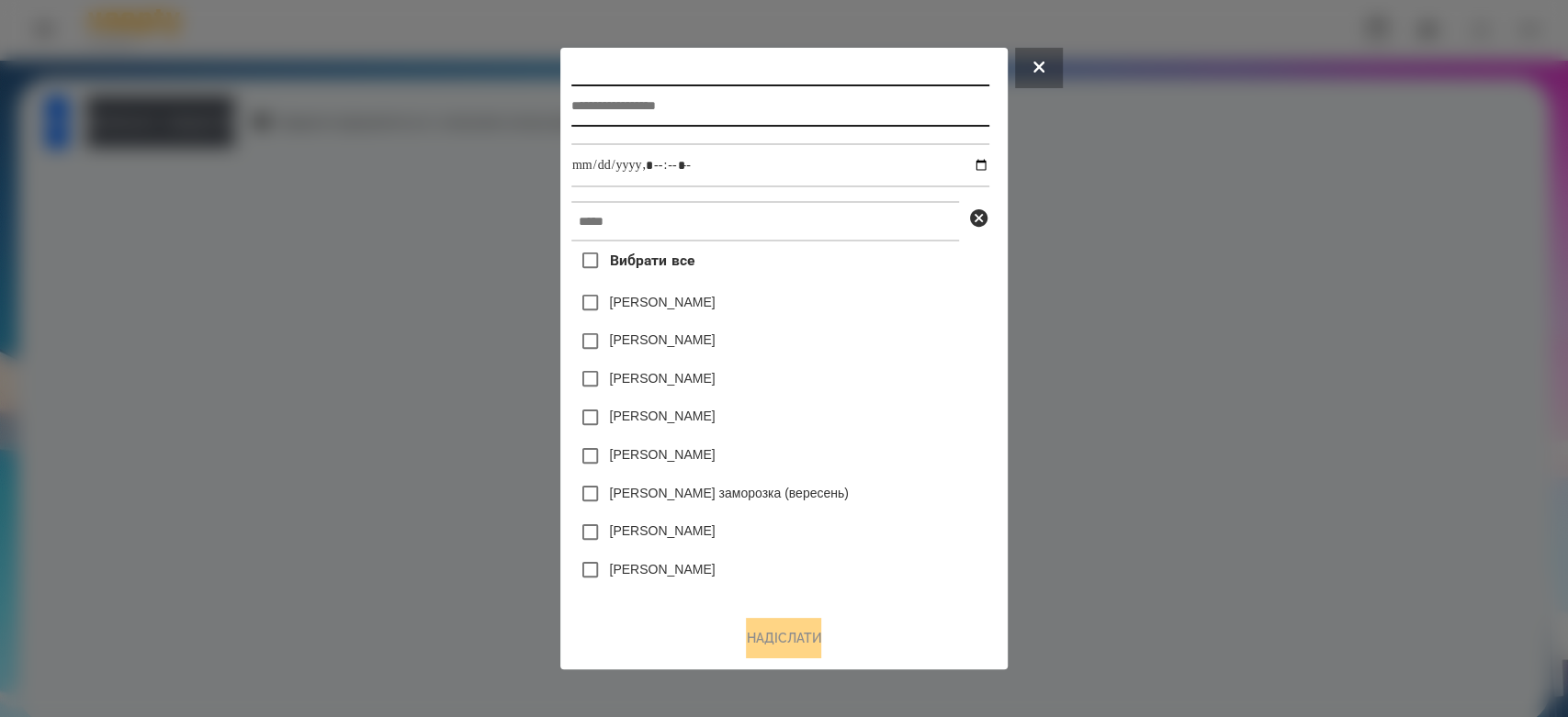
click at [625, 108] on input "text" at bounding box center [780, 106] width 418 height 42
type input "**********"
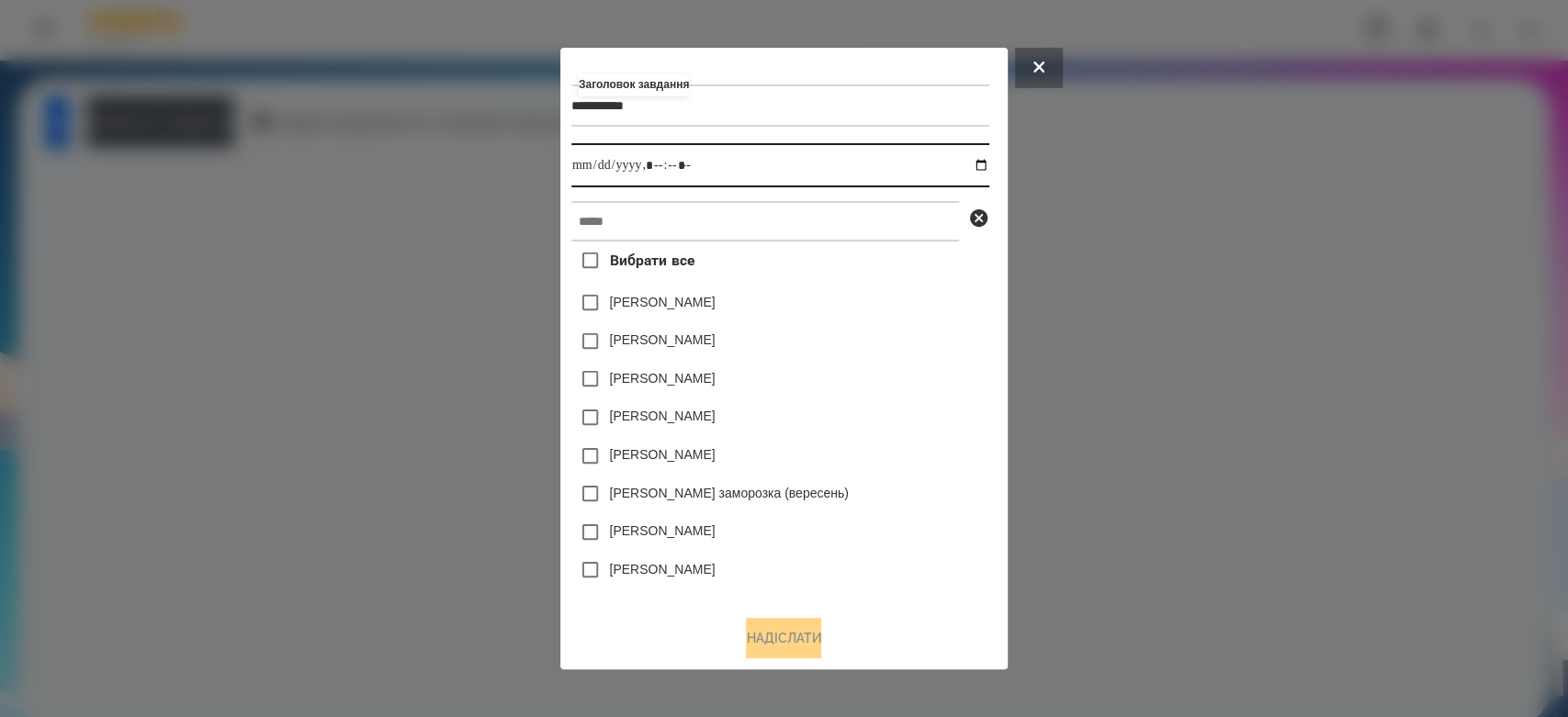
click at [979, 165] on input "datetime-local" at bounding box center [780, 166] width 418 height 44
type input "**********"
click at [896, 296] on div "Яна Щербакова" at bounding box center [780, 303] width 418 height 38
click at [882, 251] on div "Вибрати все Яна Щербакова Емма Северен Дамір Карпов Нижник Тамерлан Ісаєв Свято…" at bounding box center [780, 421] width 418 height 359
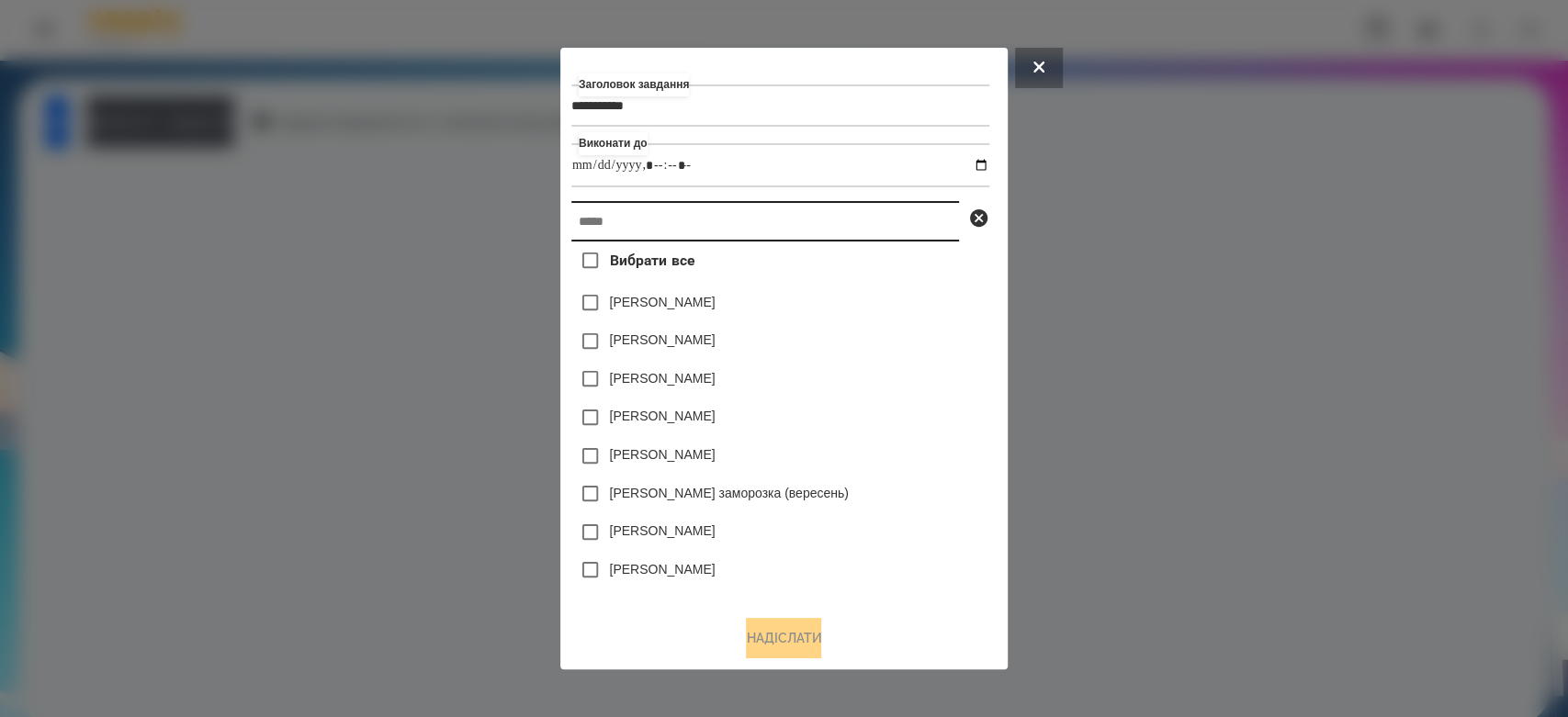
click at [884, 235] on input "text" at bounding box center [764, 221] width 388 height 40
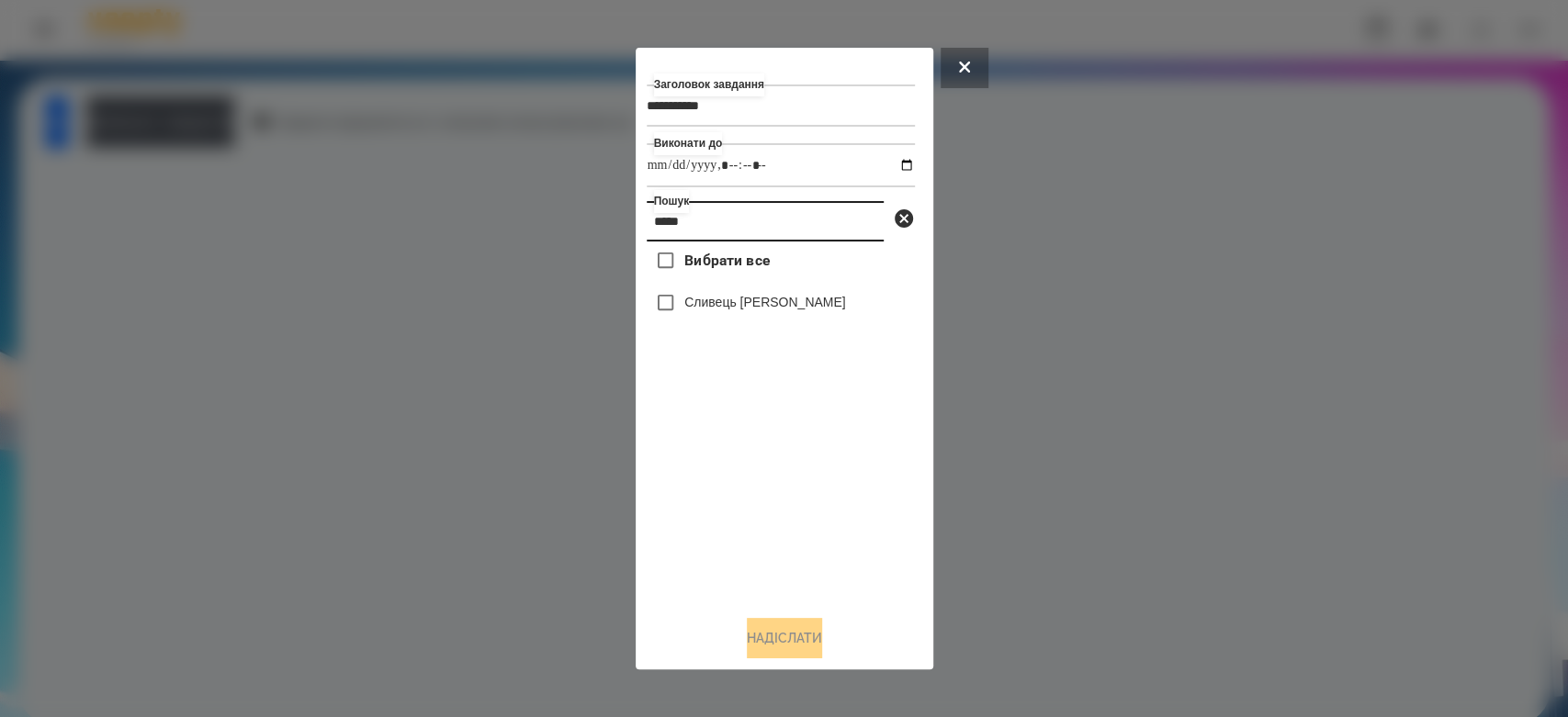
type input "*****"
click at [711, 311] on label "Сливець [PERSON_NAME]" at bounding box center [765, 301] width 162 height 18
click at [791, 647] on button "Надіслати" at bounding box center [784, 638] width 75 height 40
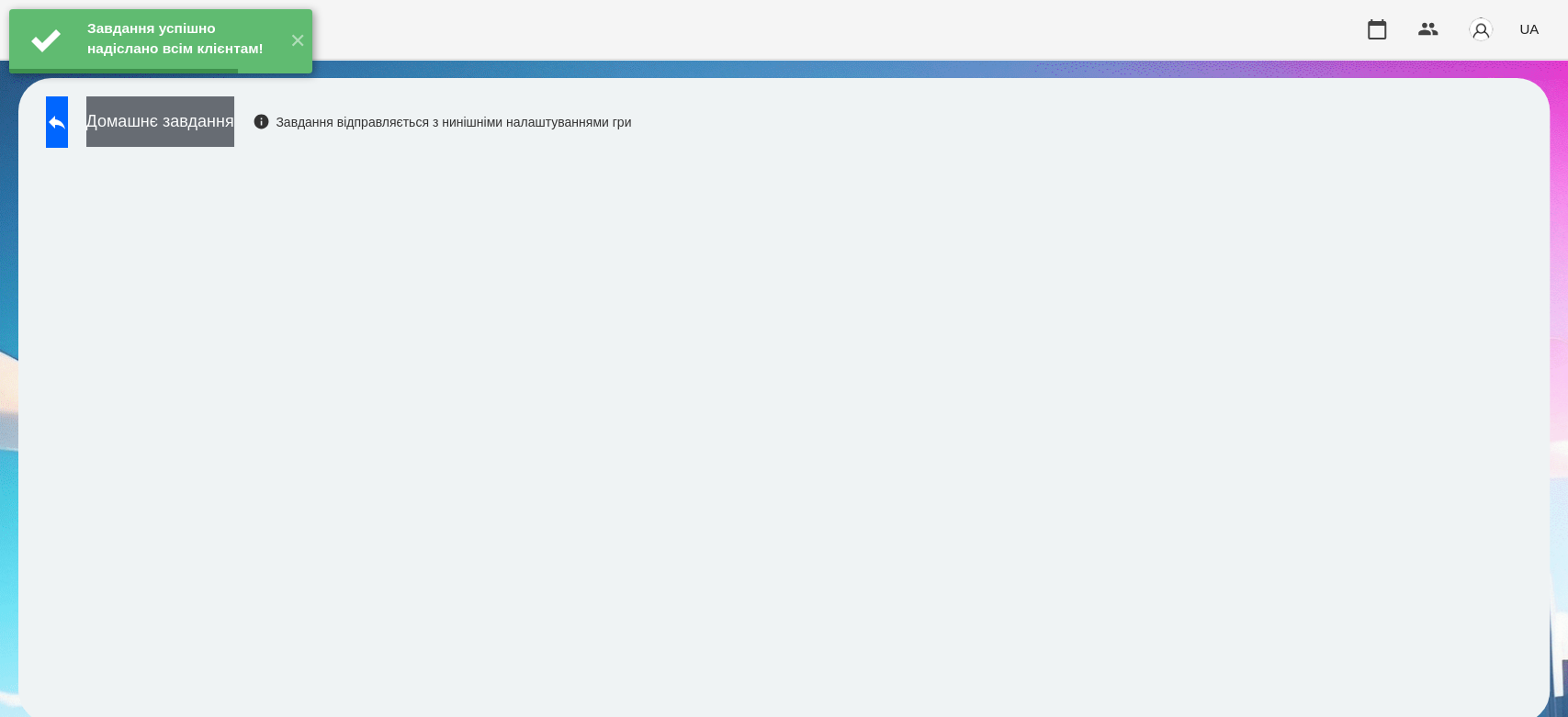
click at [234, 127] on button "Домашнє завдання" at bounding box center [161, 121] width 148 height 50
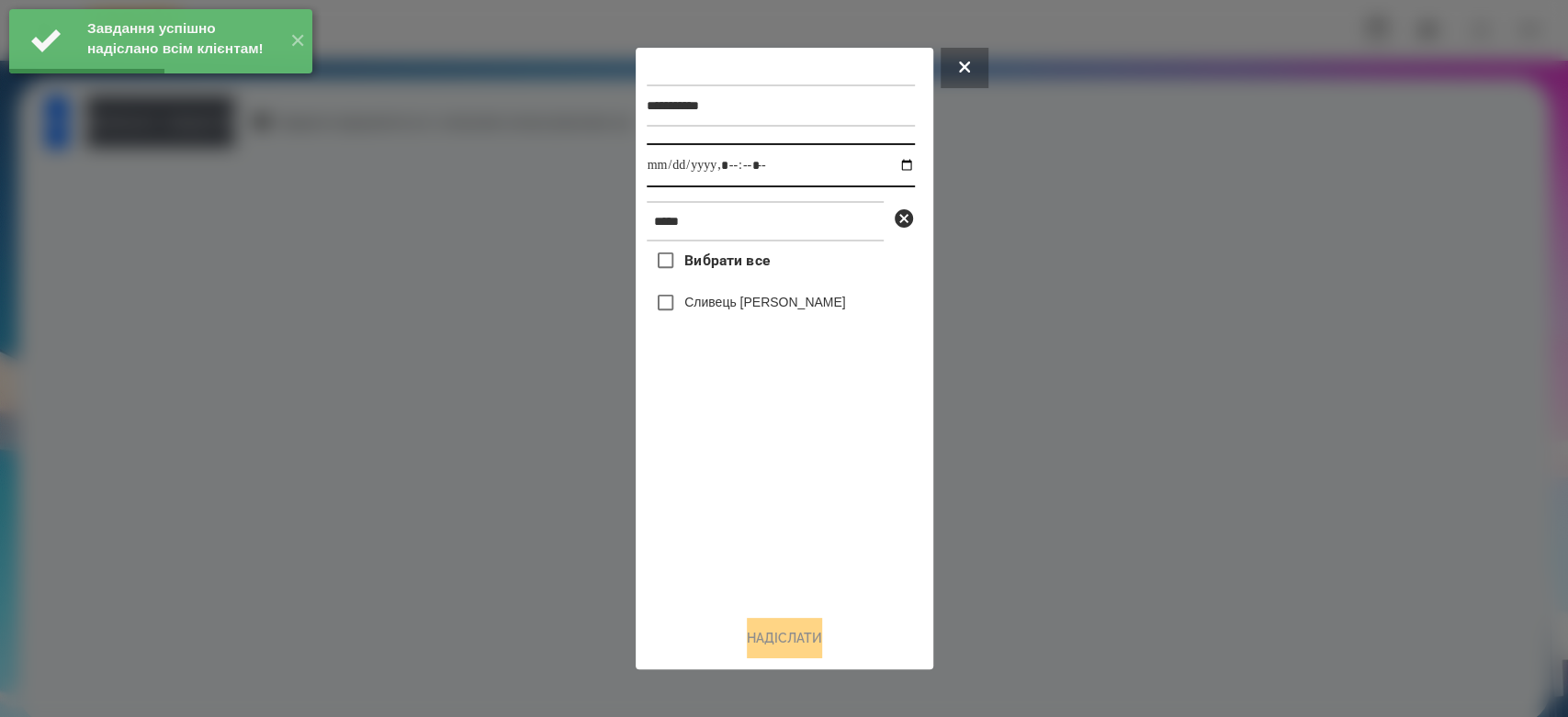
click at [891, 170] on input "datetime-local" at bounding box center [781, 166] width 269 height 44
type input "**********"
click at [804, 464] on div "Вибрати все Сливець Анна" at bounding box center [781, 421] width 269 height 359
click at [734, 307] on label "Сливець [PERSON_NAME]" at bounding box center [765, 301] width 162 height 18
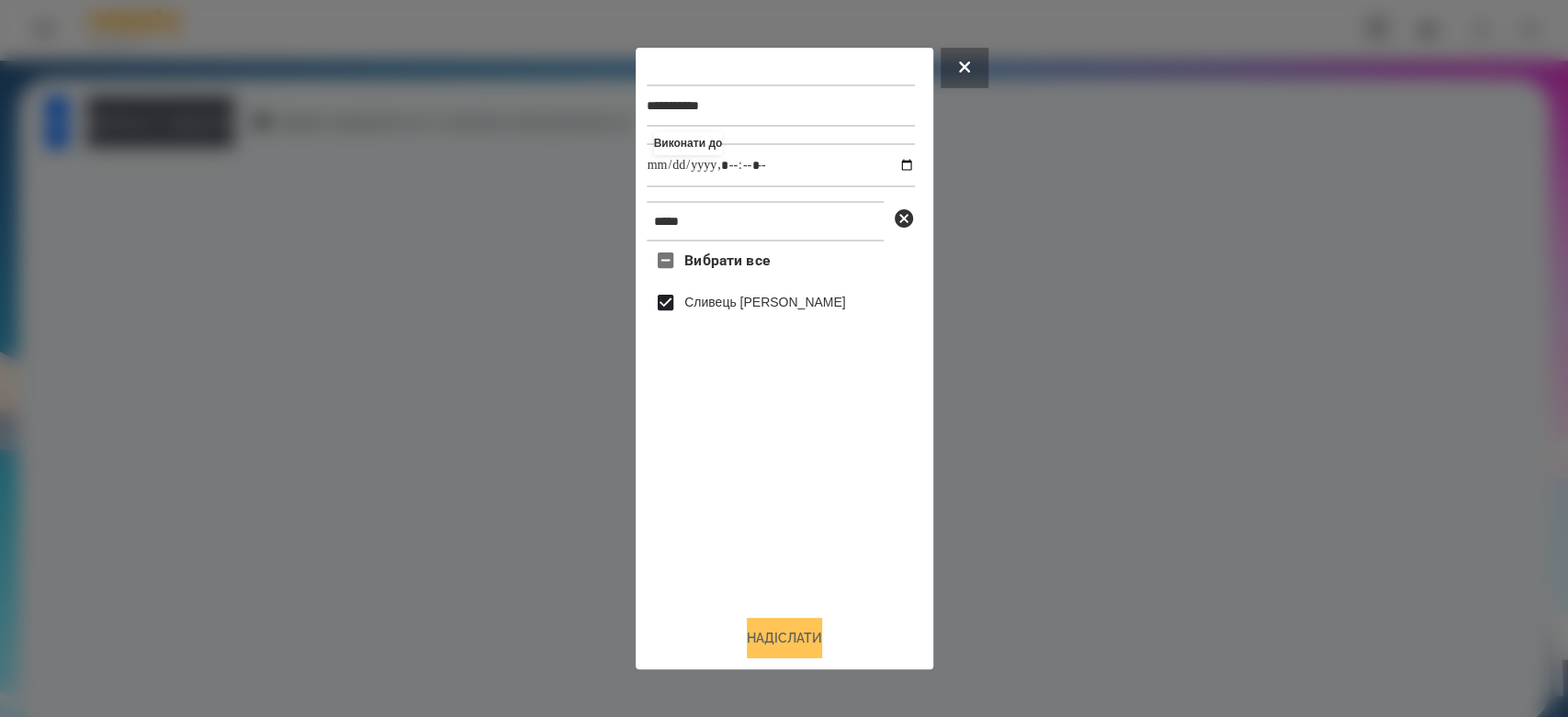
drag, startPoint x: 773, startPoint y: 631, endPoint x: 764, endPoint y: 623, distance: 12.0
click at [770, 628] on button "Надіслати" at bounding box center [784, 638] width 75 height 40
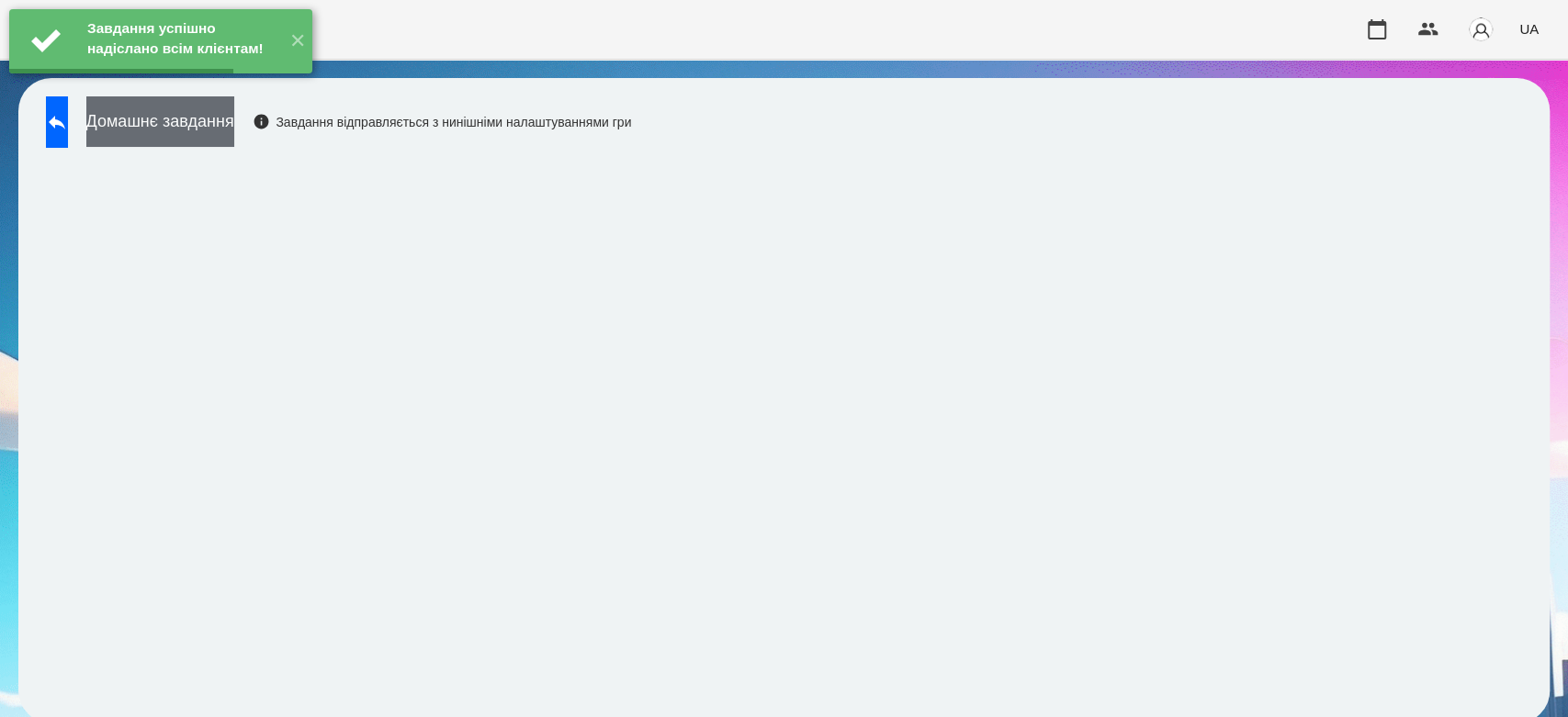
click at [234, 128] on button "Домашнє завдання" at bounding box center [161, 121] width 148 height 50
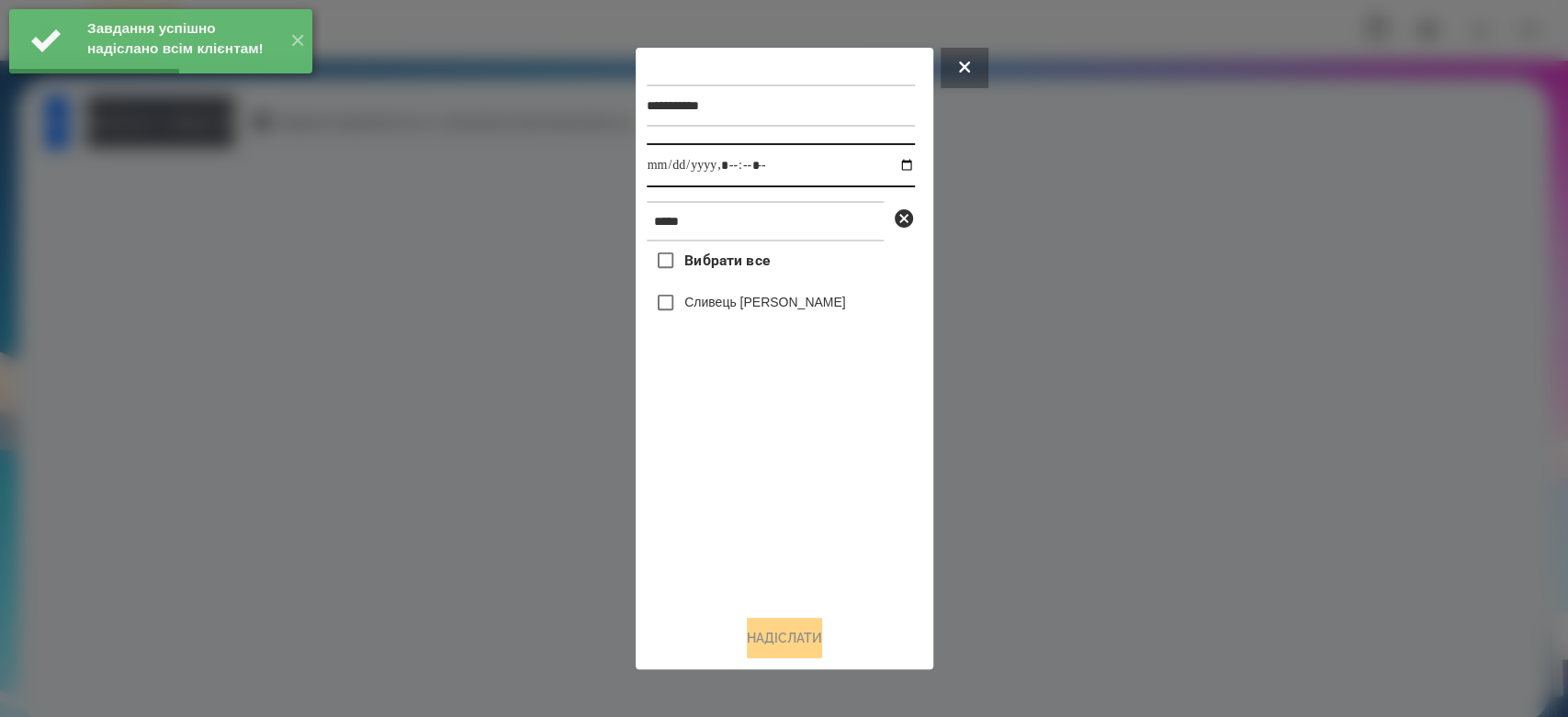
click at [891, 167] on input "datetime-local" at bounding box center [781, 166] width 269 height 44
type input "**********"
click at [931, 604] on div "**********" at bounding box center [784, 359] width 297 height 623
click at [723, 309] on label "Сливець [PERSON_NAME]" at bounding box center [765, 301] width 162 height 18
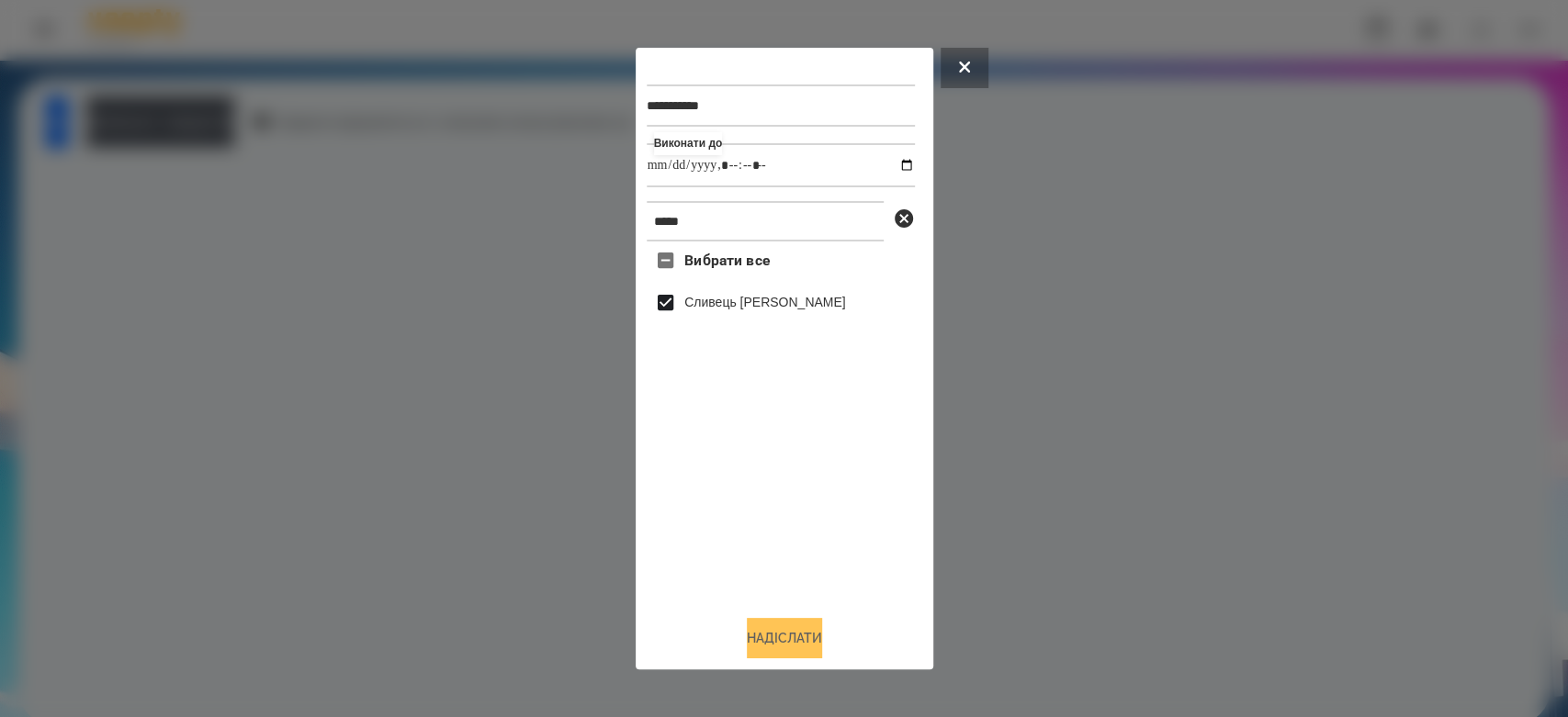
click at [808, 632] on button "Надіслати" at bounding box center [784, 638] width 75 height 40
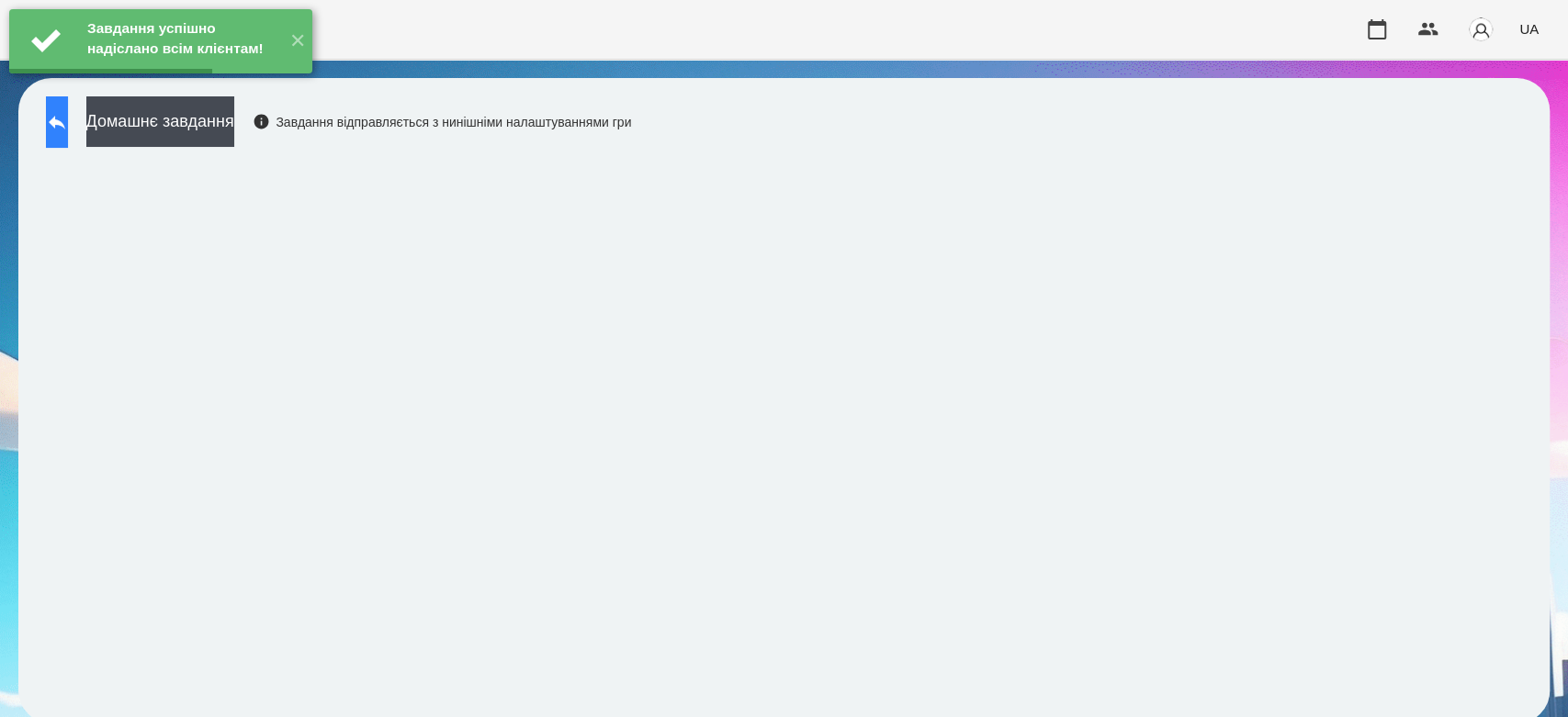
click at [68, 139] on button at bounding box center [57, 121] width 22 height 51
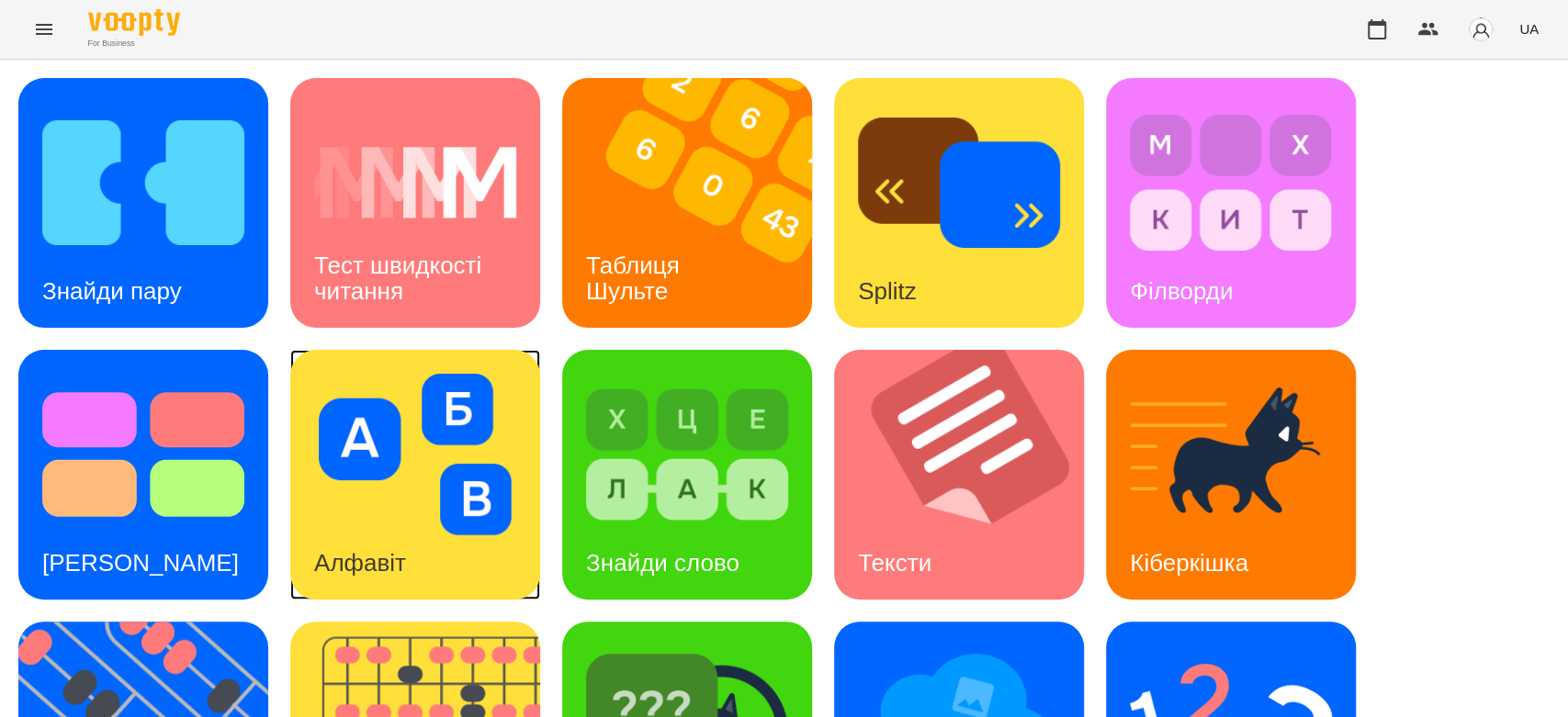
click at [470, 415] on img at bounding box center [415, 454] width 202 height 162
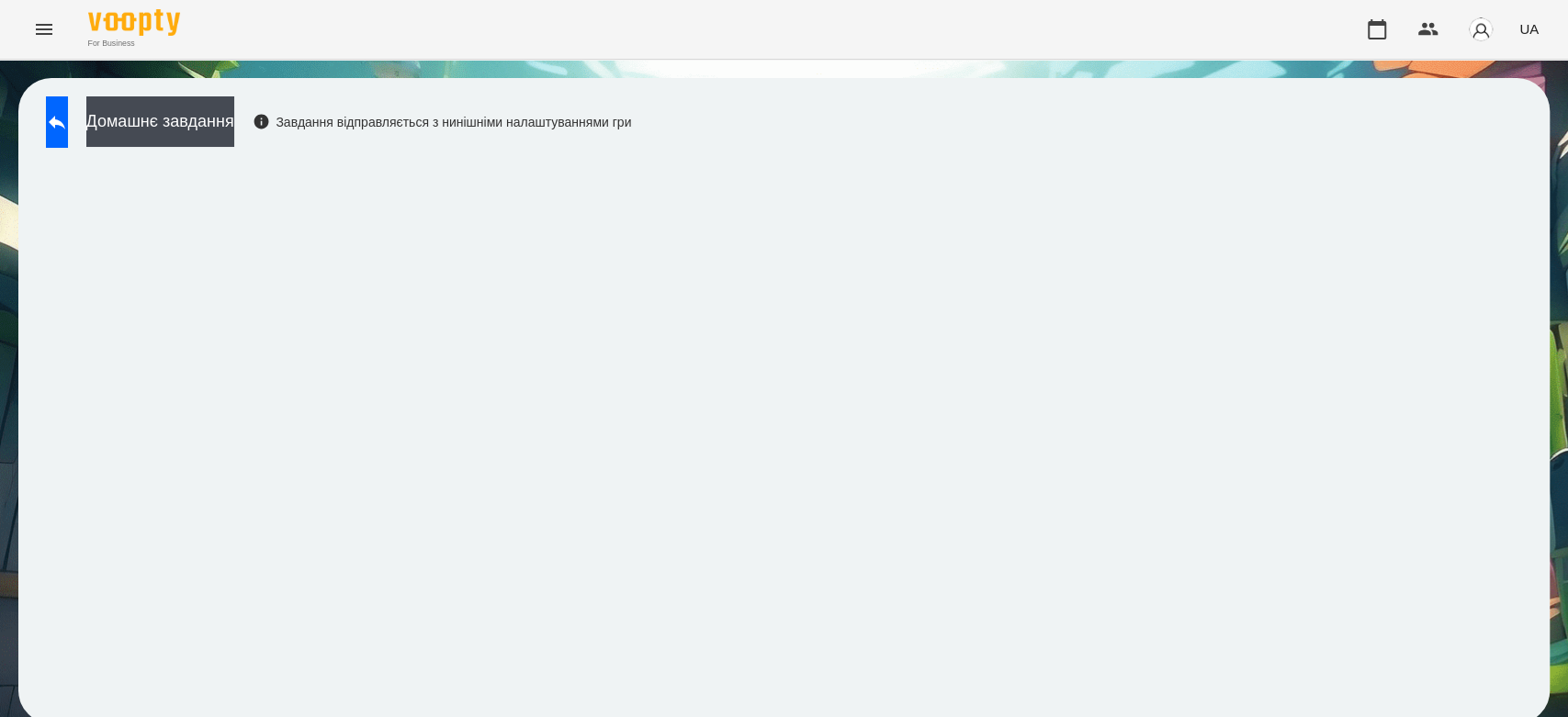
scroll to position [7, 0]
click at [31, 93] on div "Домашнє завдання Завдання відправляється з нинішніми налаштуваннями гри" at bounding box center [784, 400] width 1531 height 646
click at [277, 141] on div "Домашнє завдання Завдання відправляється з нинішніми налаштуваннями гри" at bounding box center [333, 126] width 594 height 61
click at [68, 117] on icon at bounding box center [57, 121] width 22 height 22
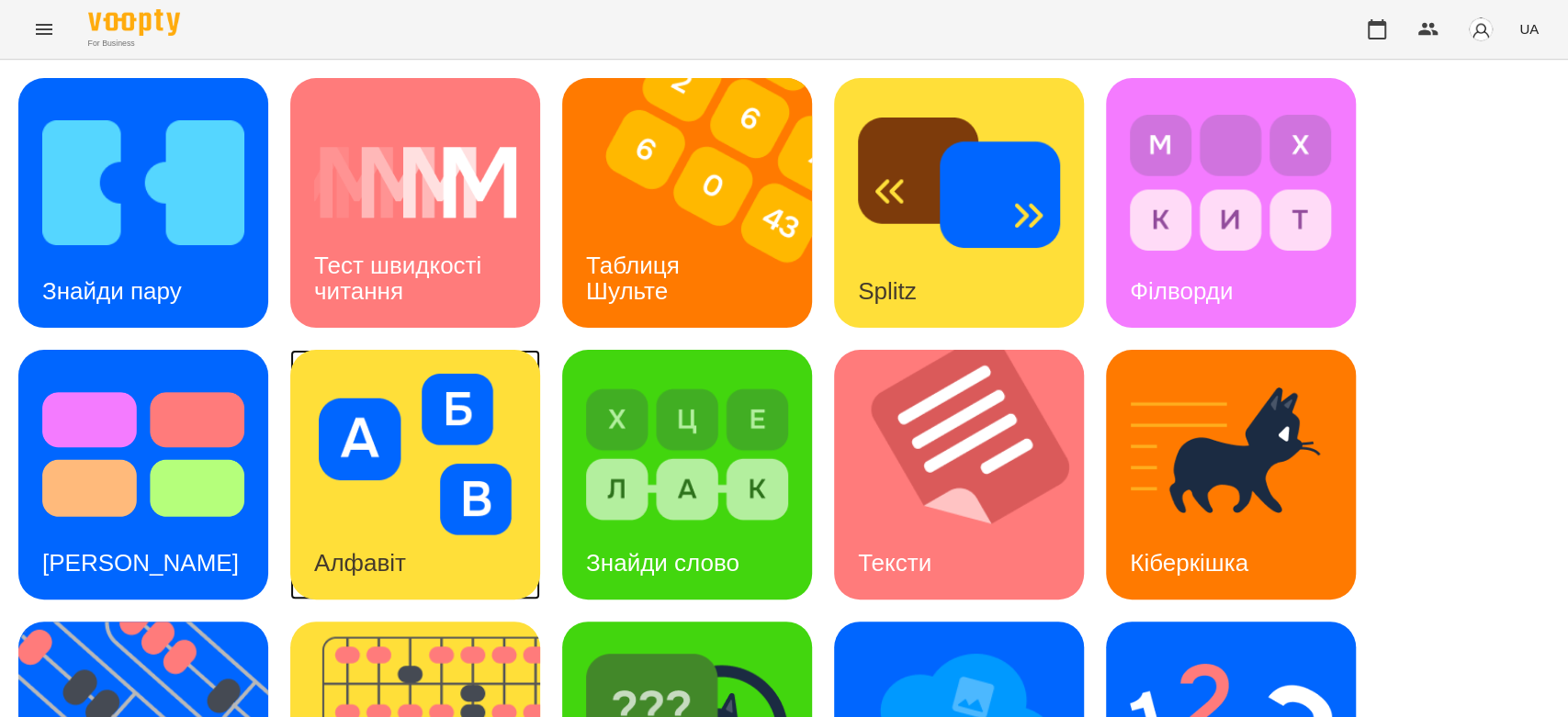
click at [421, 507] on img at bounding box center [415, 454] width 202 height 162
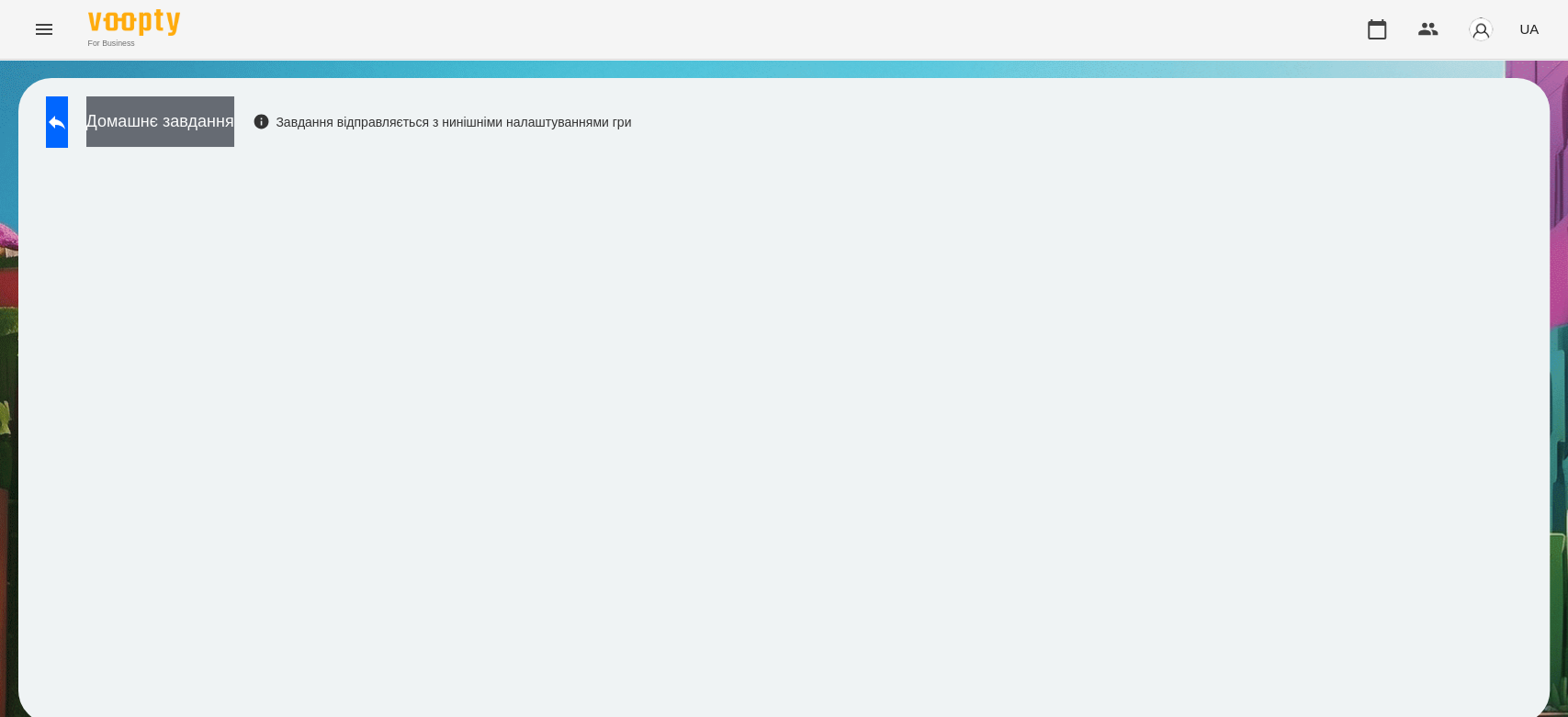
click at [234, 107] on button "Домашнє завдання" at bounding box center [161, 121] width 148 height 50
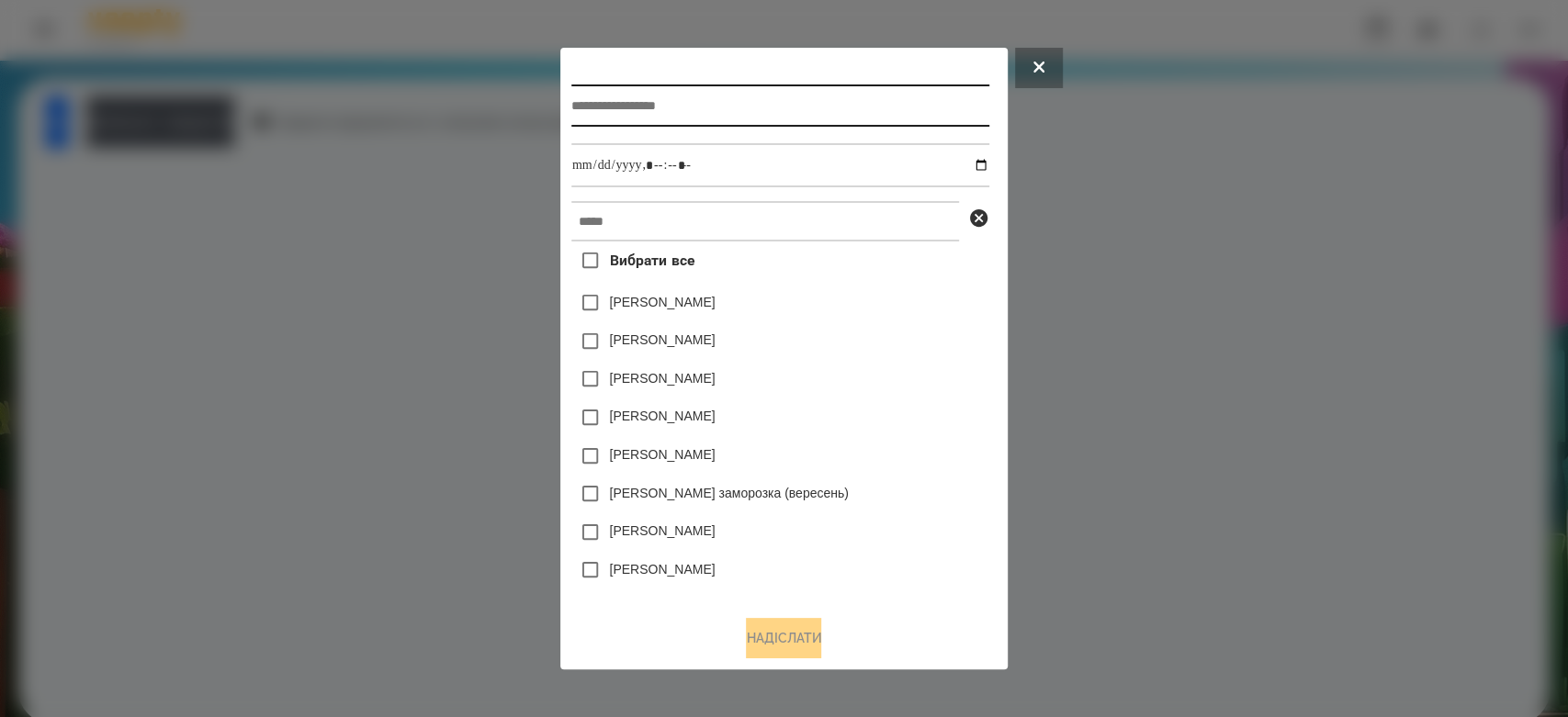
click at [828, 110] on input "text" at bounding box center [780, 106] width 418 height 42
type input "*******"
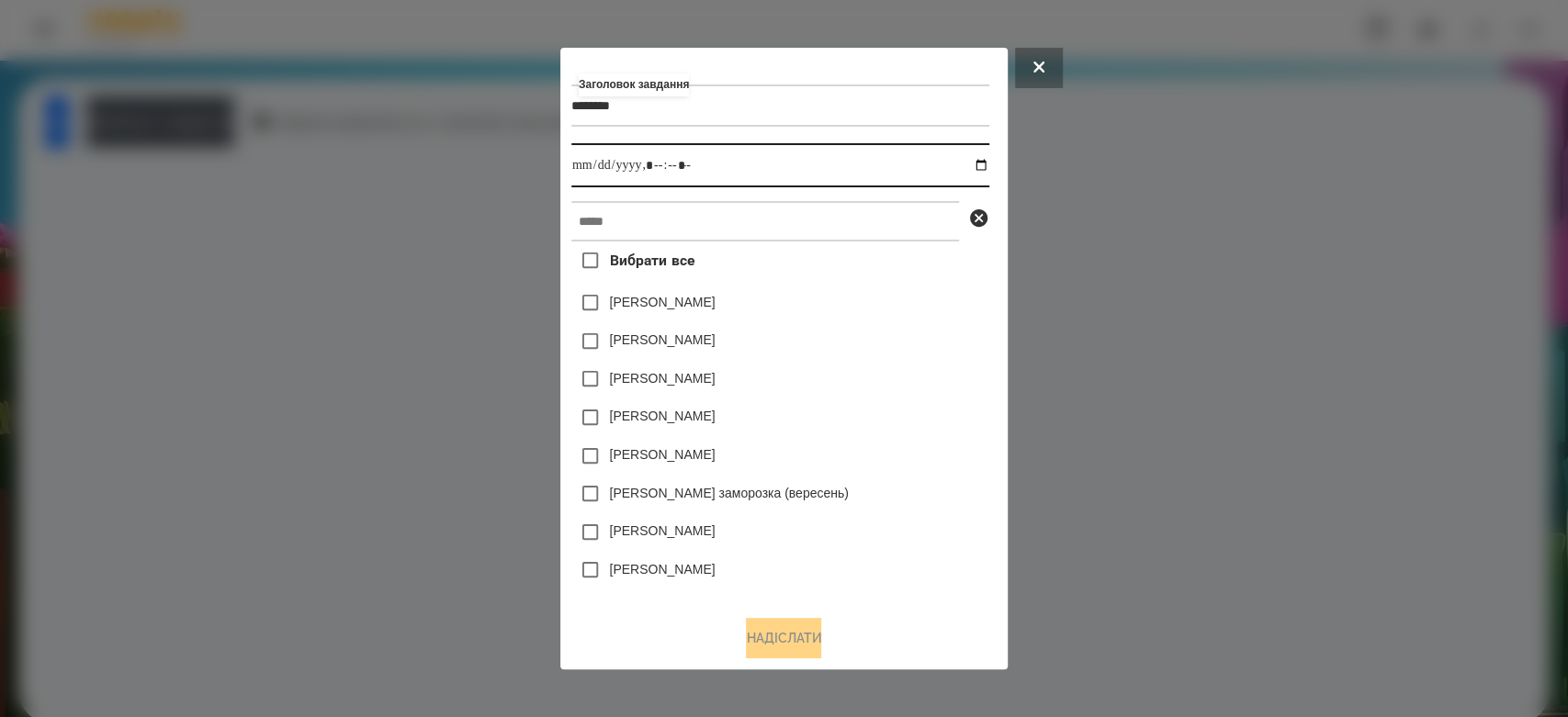
click at [984, 167] on input "datetime-local" at bounding box center [780, 166] width 418 height 44
type input "**********"
click at [931, 307] on div "Яна Щербакова" at bounding box center [780, 303] width 418 height 38
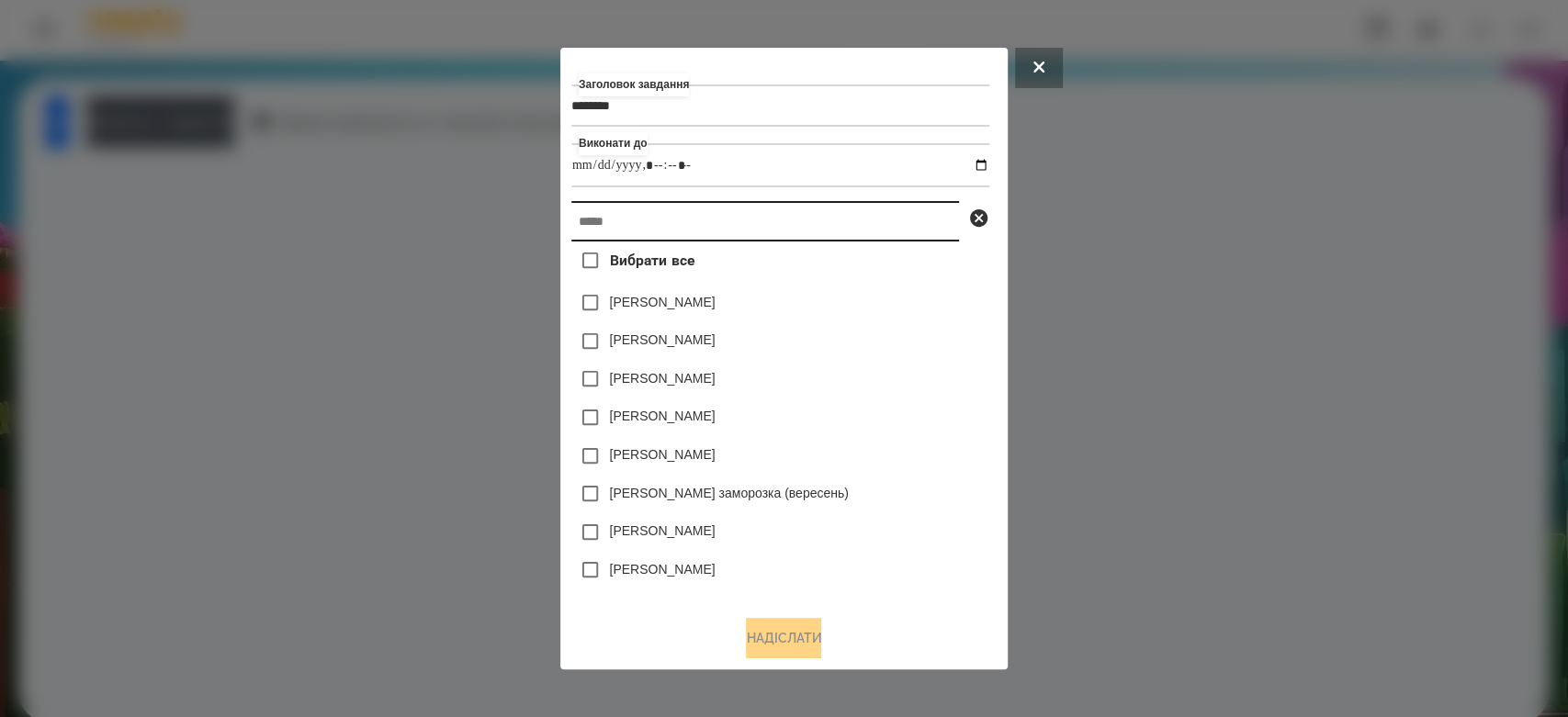
click at [916, 227] on input "text" at bounding box center [764, 221] width 388 height 40
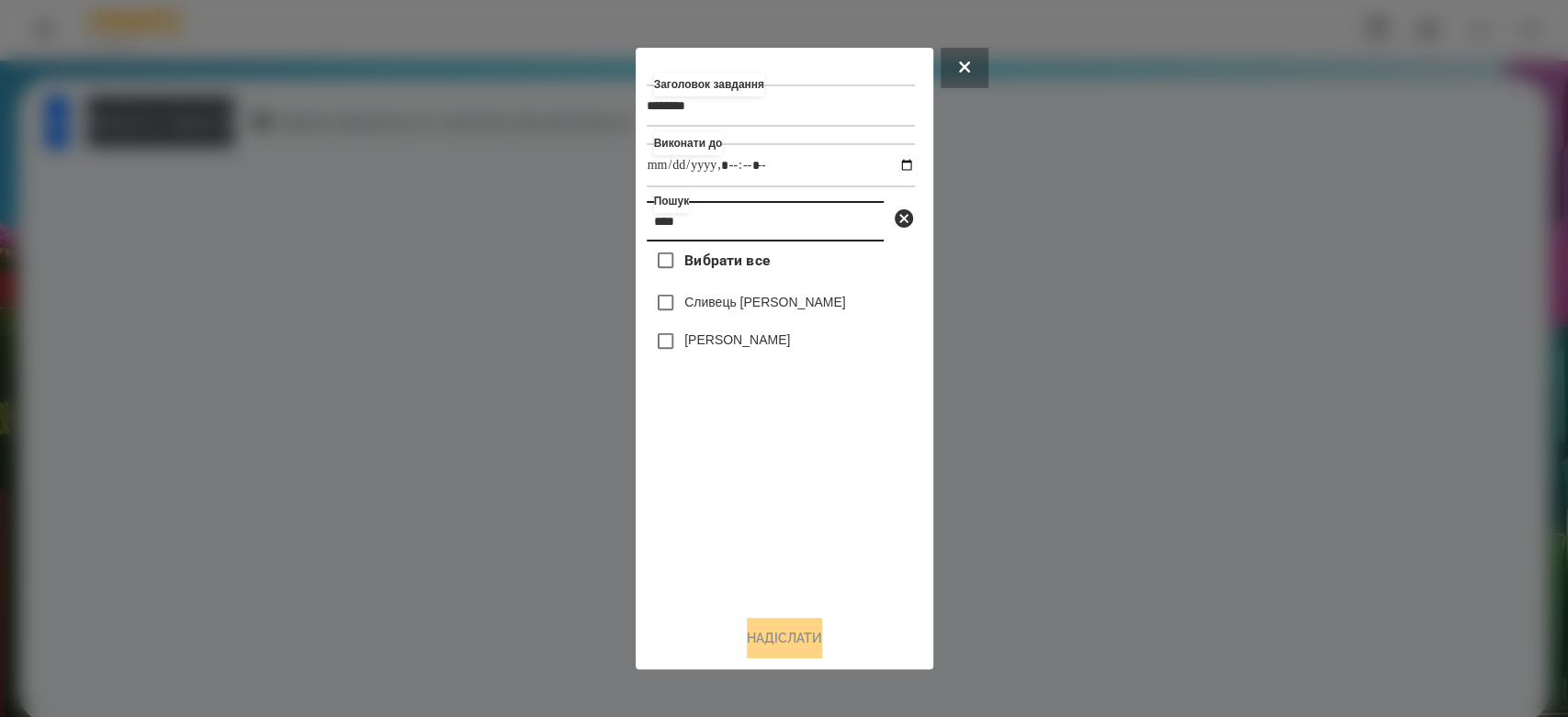
type input "****"
click at [770, 300] on label "Сливець [PERSON_NAME]" at bounding box center [765, 301] width 162 height 18
click at [801, 647] on button "Надіслати" at bounding box center [784, 638] width 75 height 40
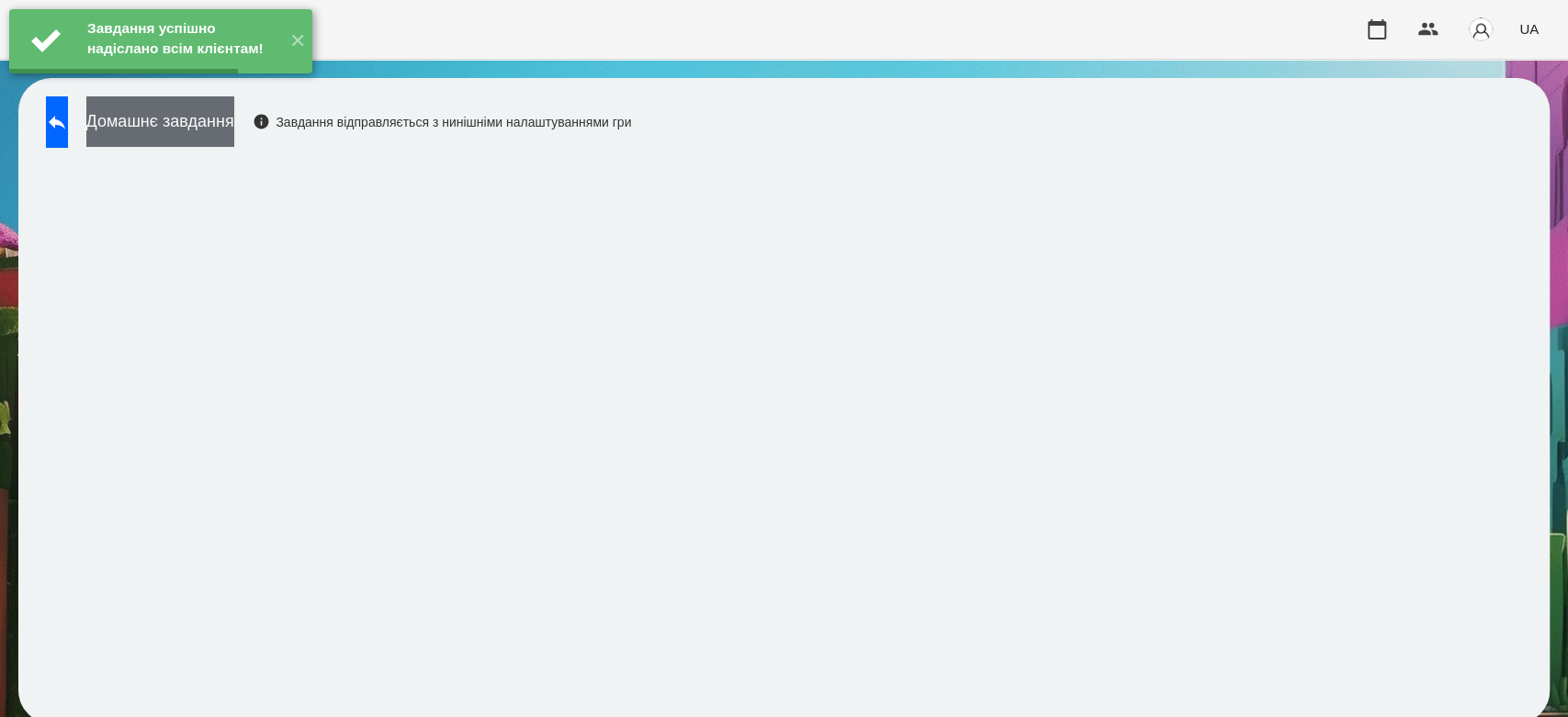
click at [234, 127] on button "Домашнє завдання" at bounding box center [161, 121] width 148 height 50
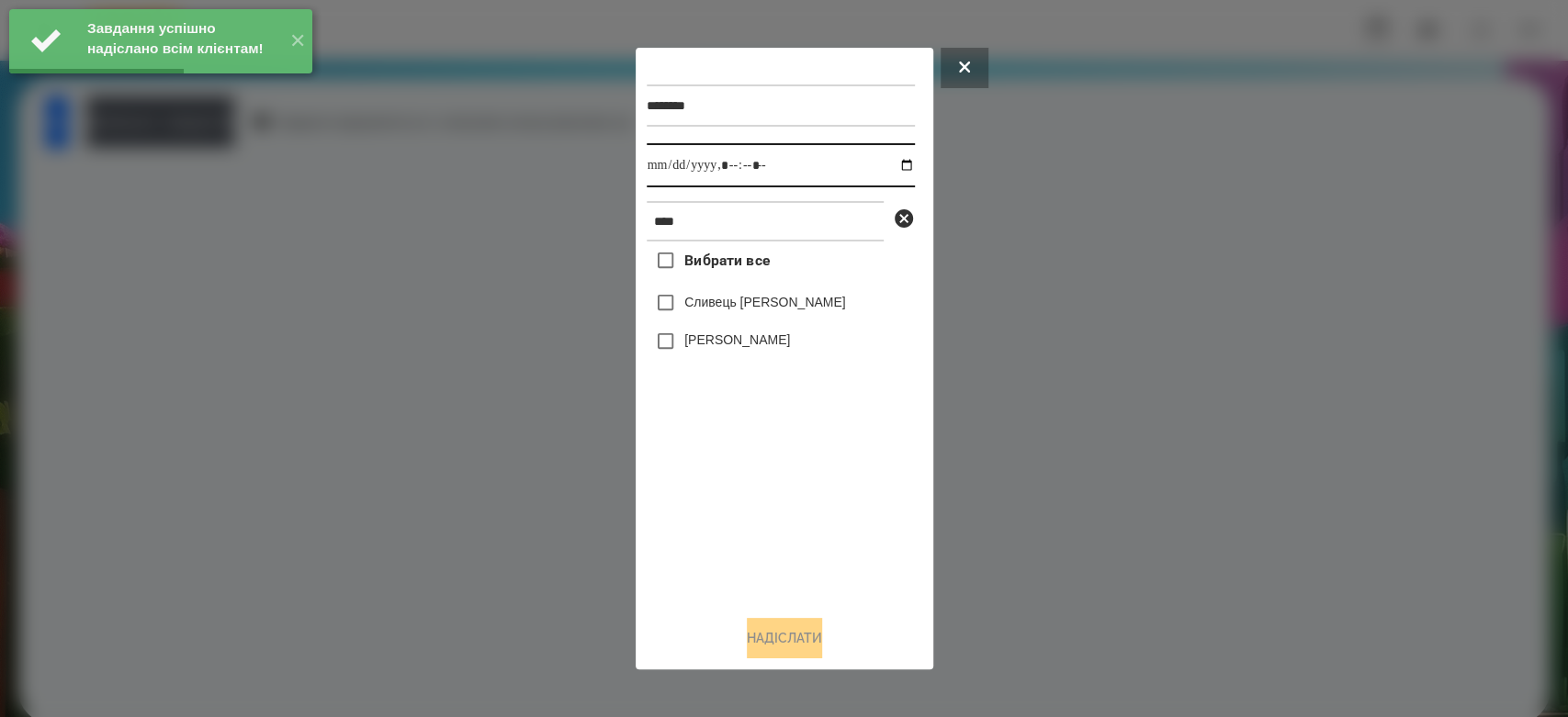
click at [874, 172] on input "datetime-local" at bounding box center [781, 166] width 269 height 44
click at [899, 163] on input "datetime-local" at bounding box center [781, 166] width 269 height 44
type input "**********"
drag, startPoint x: 831, startPoint y: 531, endPoint x: 771, endPoint y: 448, distance: 102.4
click at [831, 531] on div "Вибрати все Сливець Анна Мартин Сливка" at bounding box center [781, 421] width 269 height 359
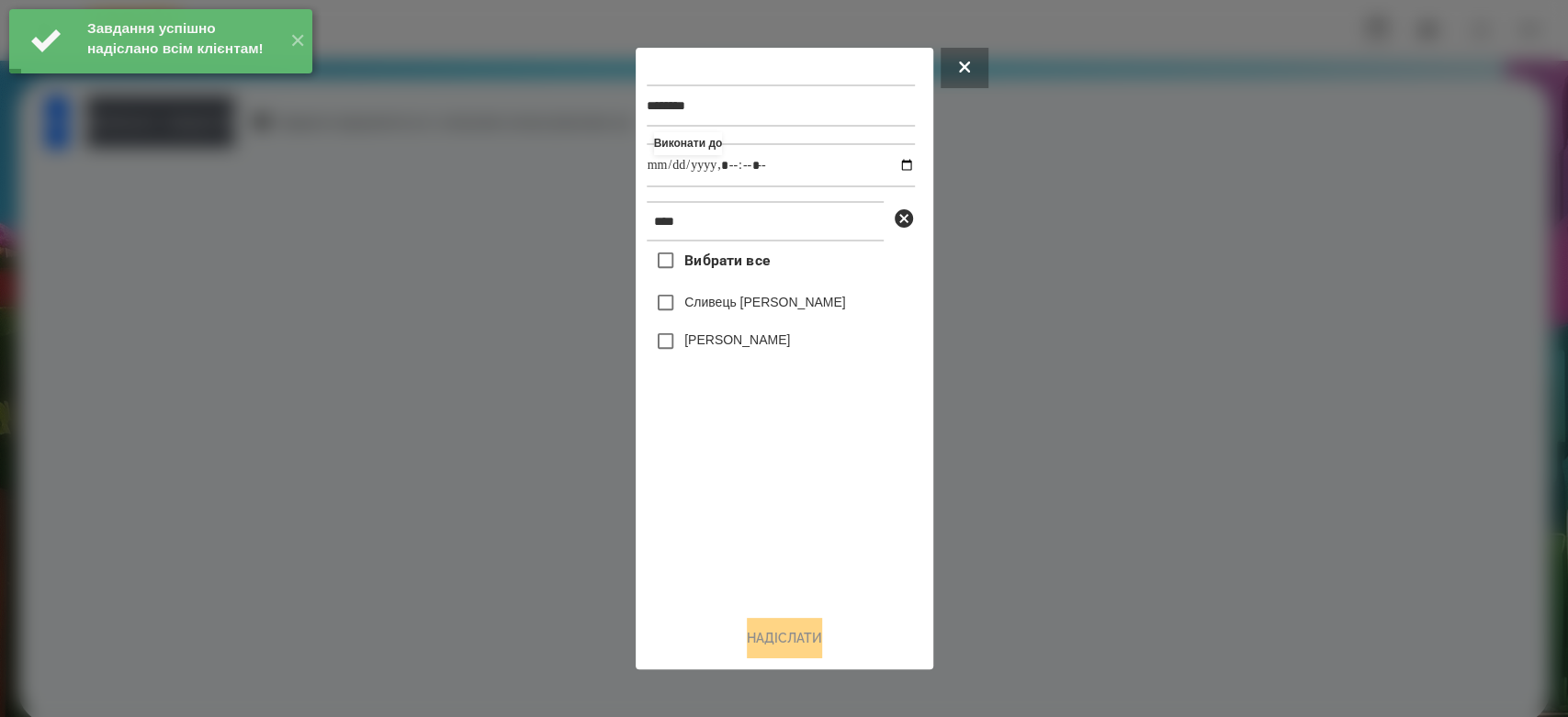
click at [742, 307] on label "Сливець [PERSON_NAME]" at bounding box center [765, 301] width 162 height 18
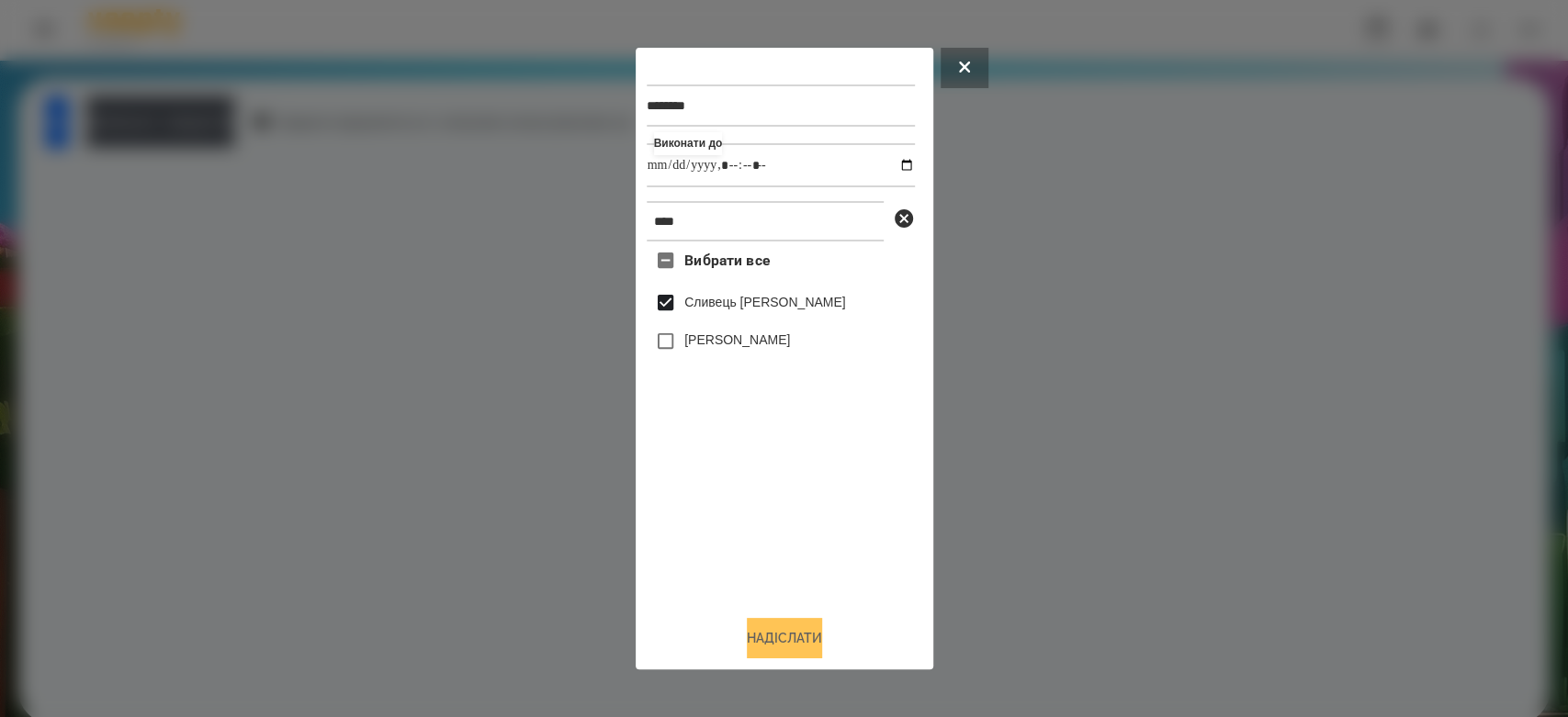
click at [803, 633] on button "Надіслати" at bounding box center [784, 638] width 75 height 40
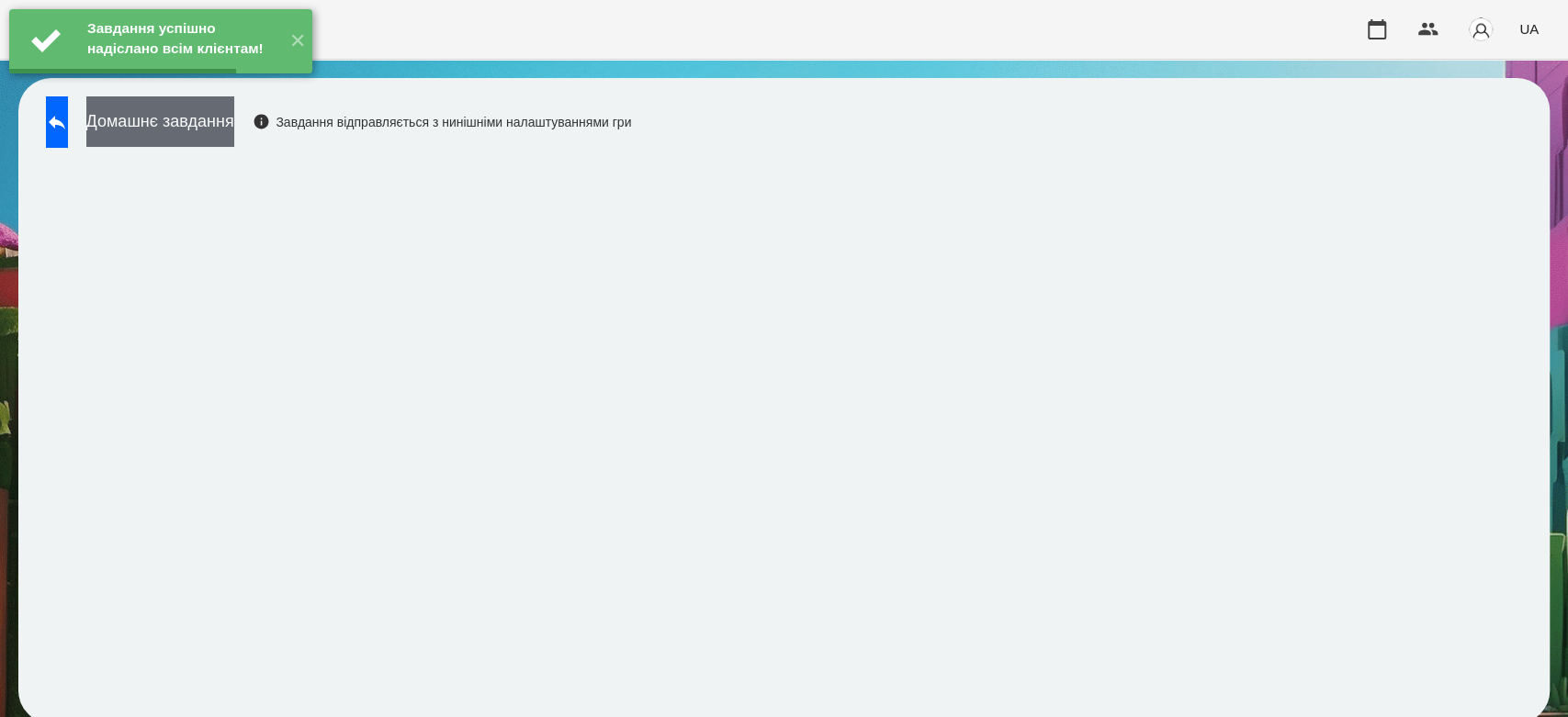
click at [234, 123] on button "Домашнє завдання" at bounding box center [161, 121] width 148 height 50
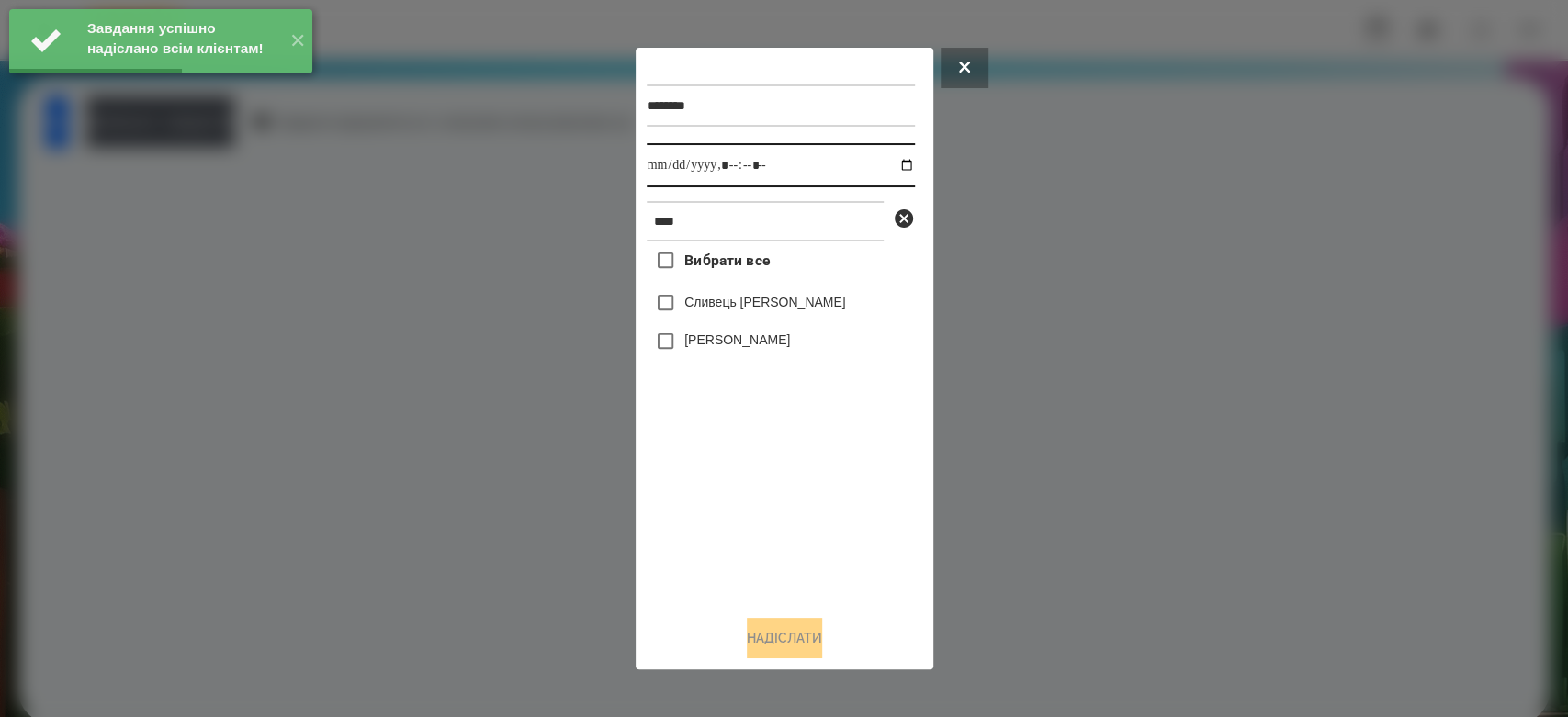
click at [896, 168] on input "datetime-local" at bounding box center [781, 166] width 269 height 44
type input "**********"
click at [832, 511] on div "Вибрати все Сливець Анна Мартин Сливка" at bounding box center [781, 421] width 269 height 359
click at [732, 285] on div "Вибрати все Сливець Анна Мартин Сливка" at bounding box center [781, 421] width 269 height 359
click at [732, 299] on label "Сливець [PERSON_NAME]" at bounding box center [765, 301] width 162 height 18
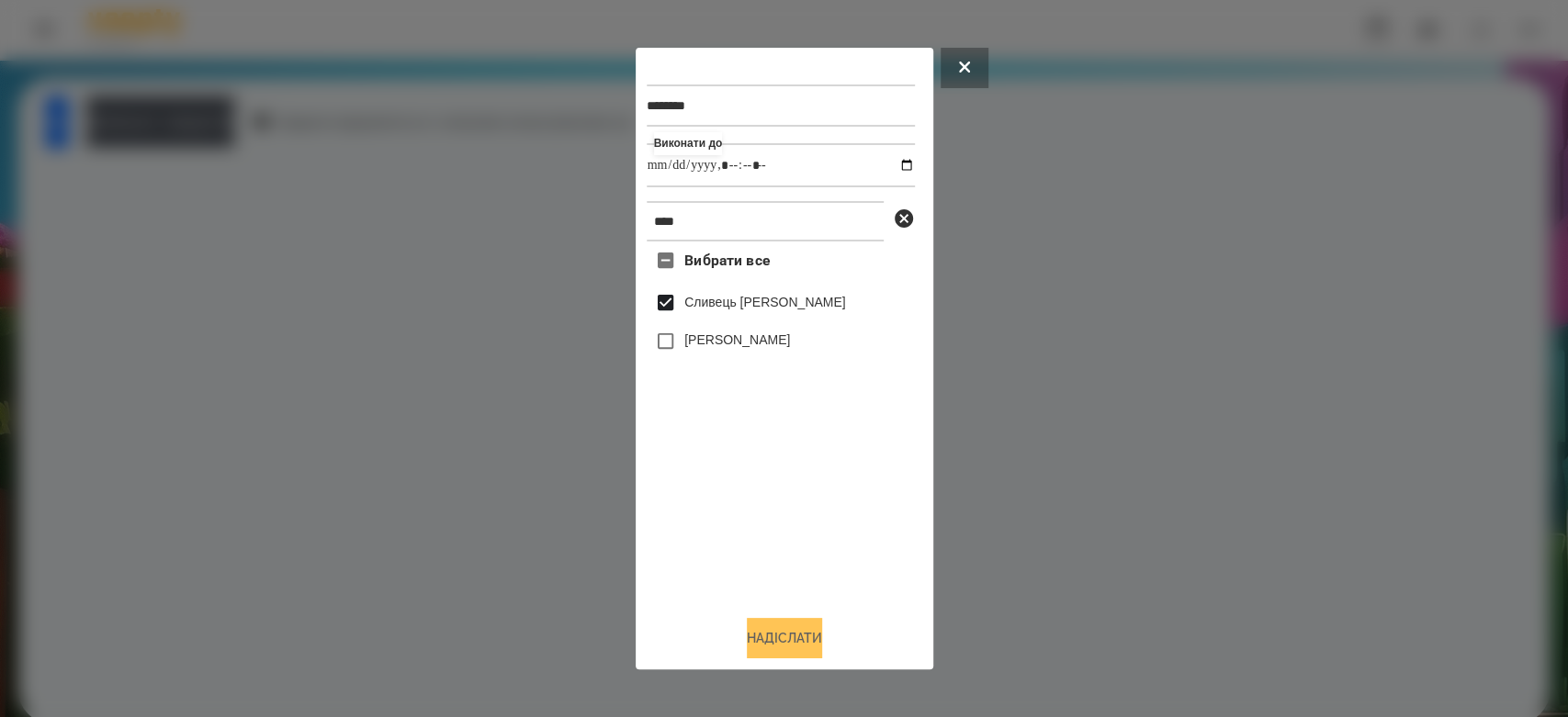
click at [788, 637] on button "Надіслати" at bounding box center [784, 638] width 75 height 40
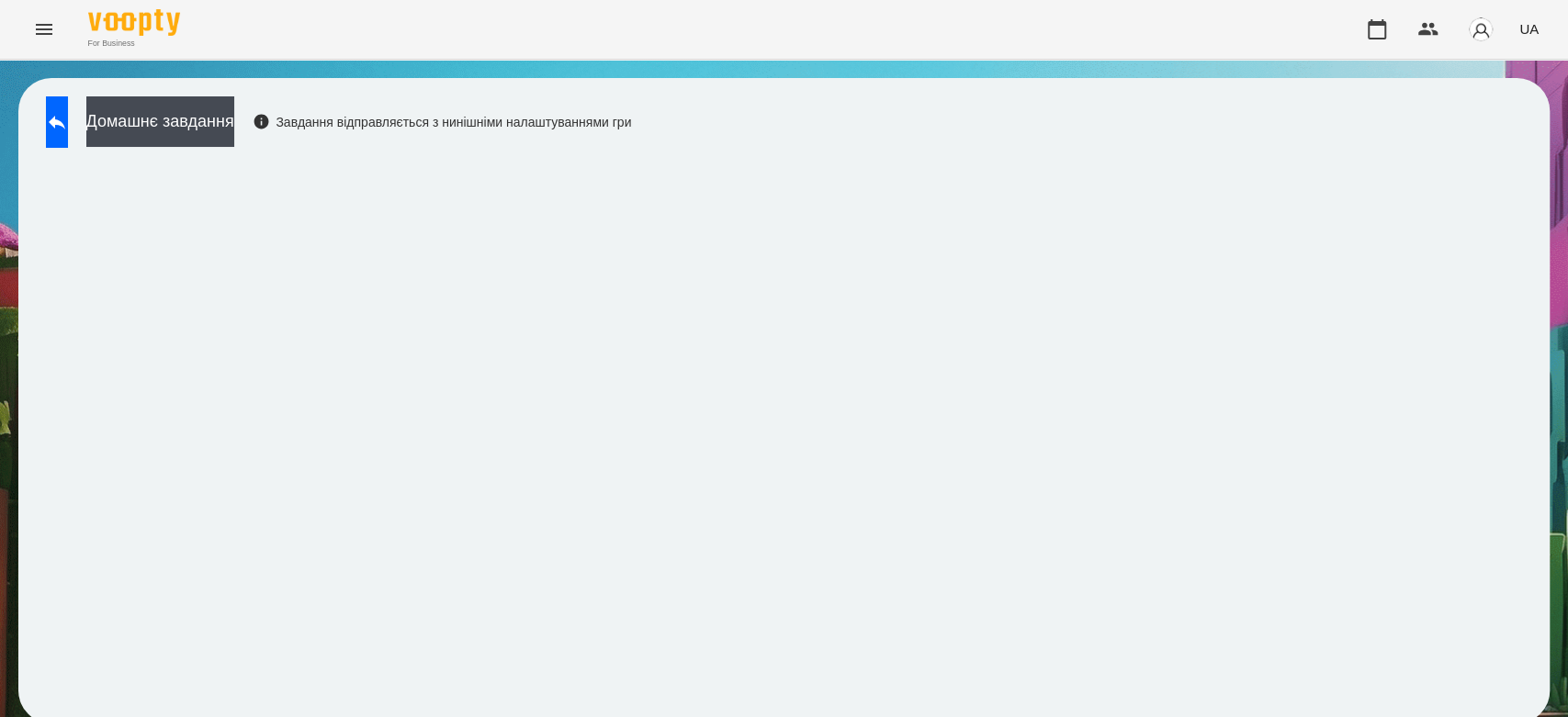
click at [76, 89] on div "Домашнє завдання Завдання відправляється з нинішніми налаштуваннями гри" at bounding box center [784, 400] width 1531 height 646
click at [68, 114] on icon at bounding box center [57, 121] width 22 height 22
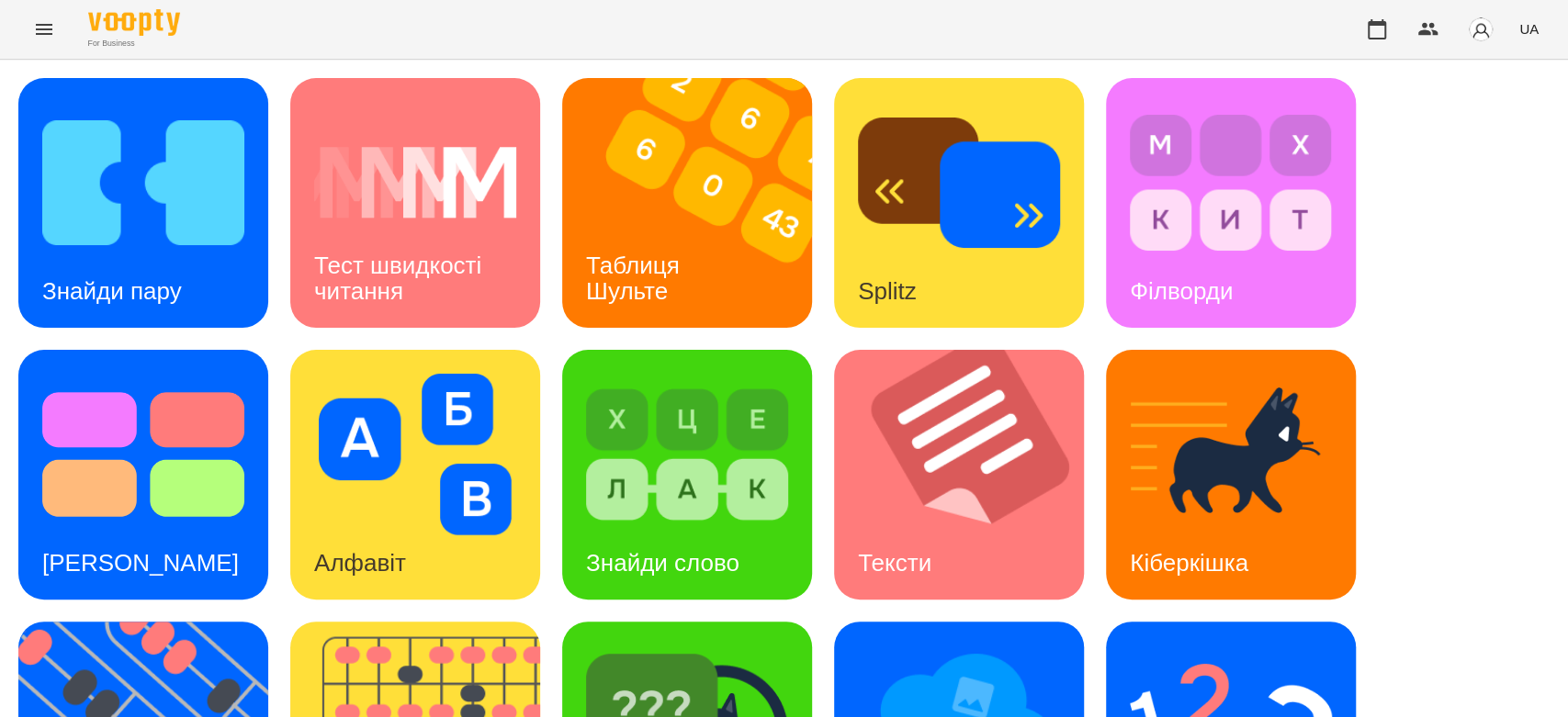
scroll to position [444, 0]
click at [999, 646] on img at bounding box center [959, 727] width 202 height 162
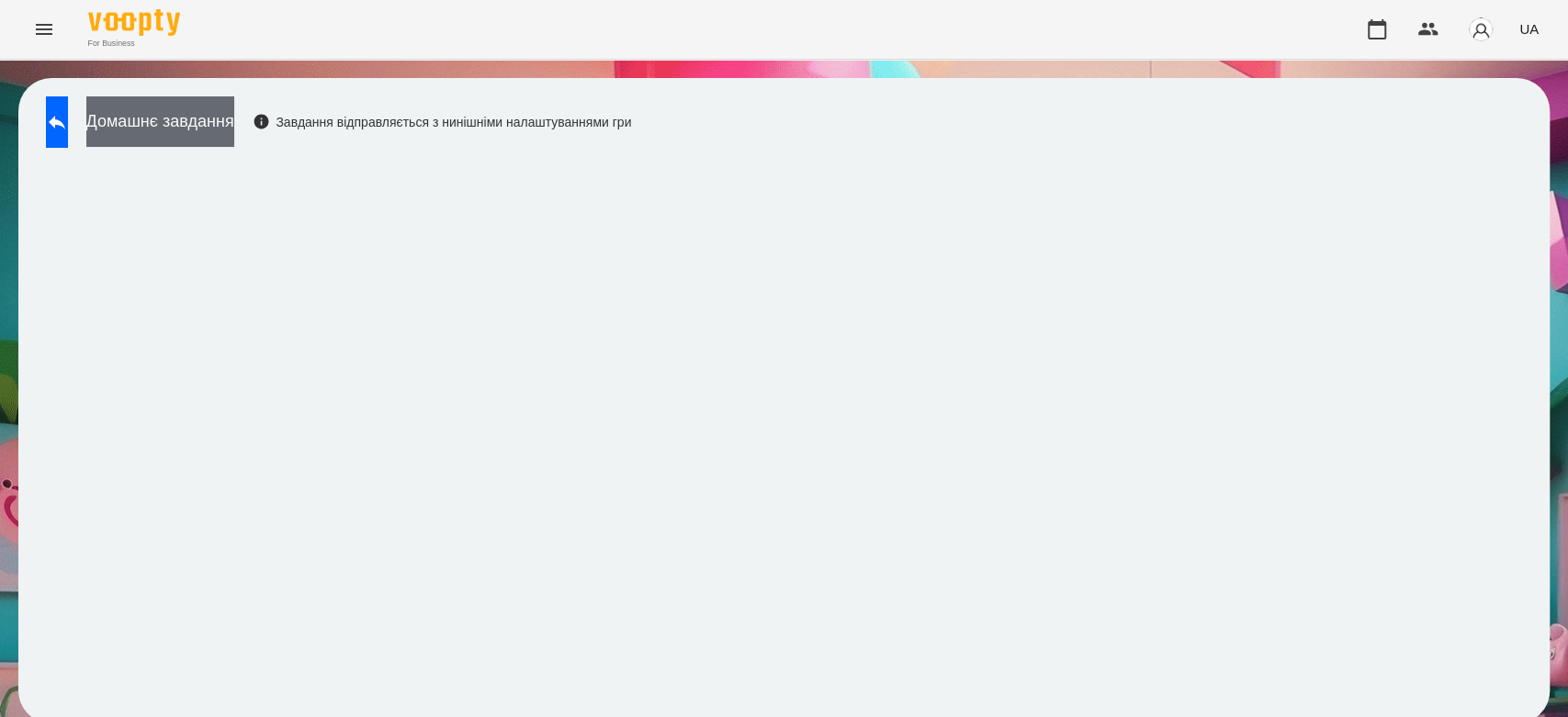
click at [234, 130] on button "Домашнє завдання" at bounding box center [161, 121] width 148 height 50
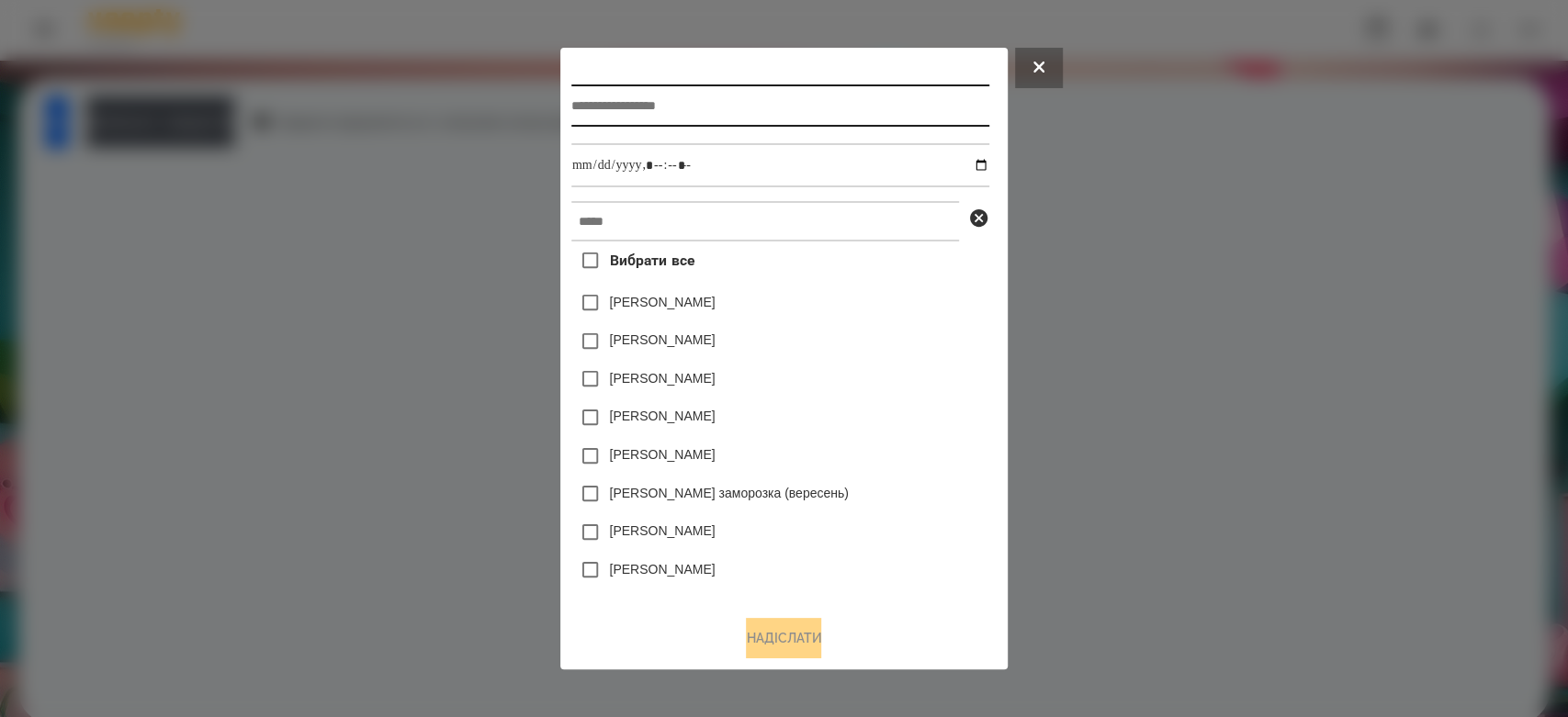
click at [912, 108] on input "text" at bounding box center [780, 106] width 418 height 42
type input "**********"
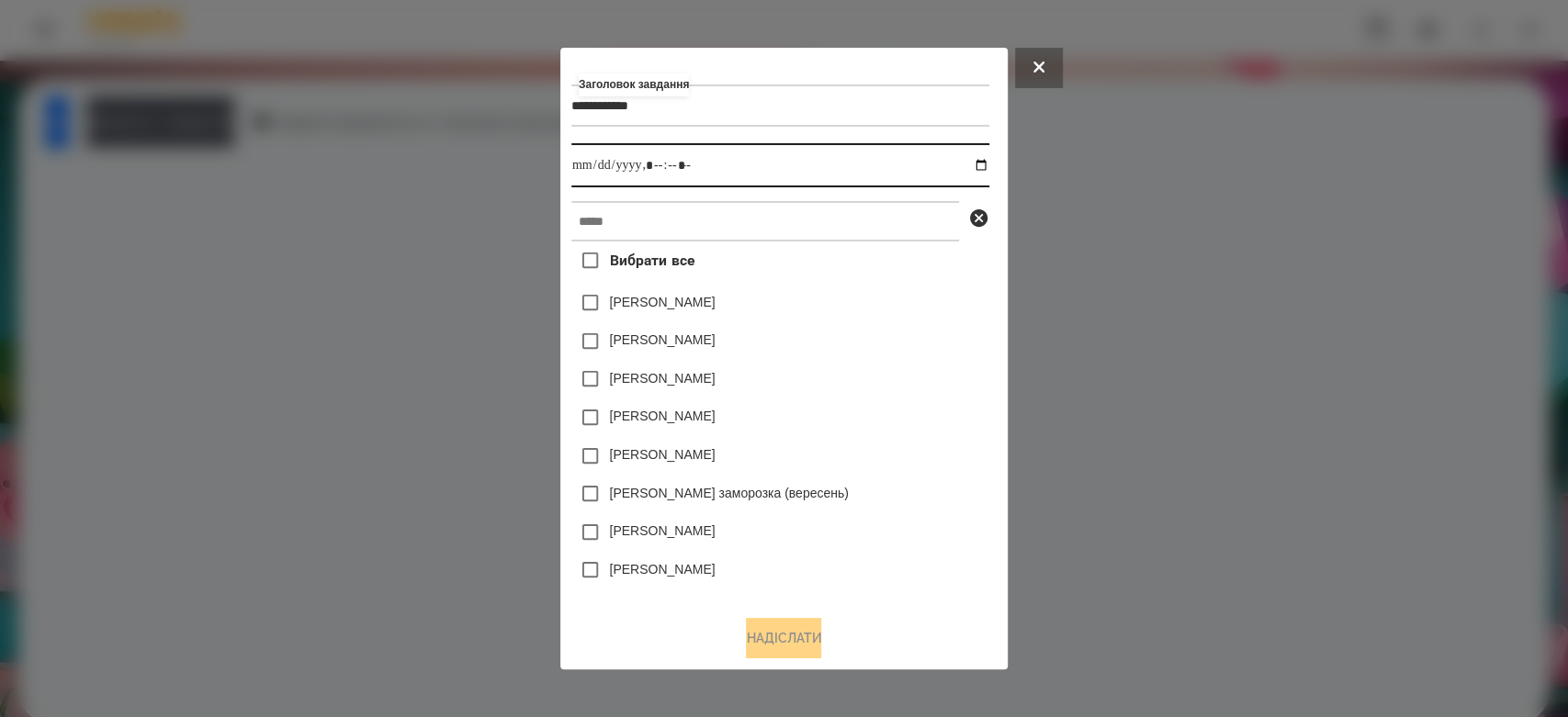
click at [985, 166] on input "datetime-local" at bounding box center [780, 166] width 418 height 44
type input "**********"
drag, startPoint x: 892, startPoint y: 343, endPoint x: 894, endPoint y: 256, distance: 87.0
click at [894, 329] on div "Емма Северен" at bounding box center [780, 342] width 418 height 38
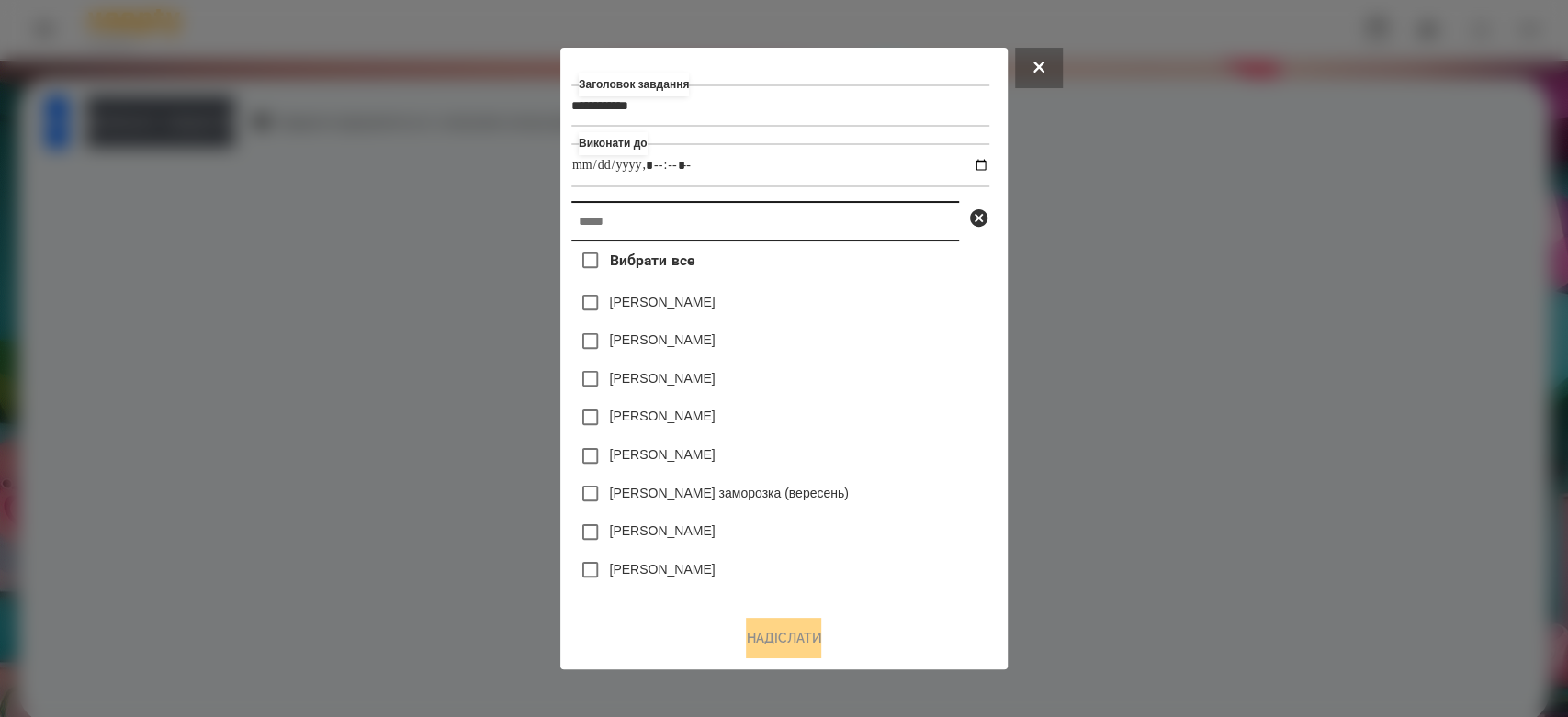
click at [894, 234] on input "text" at bounding box center [764, 221] width 388 height 40
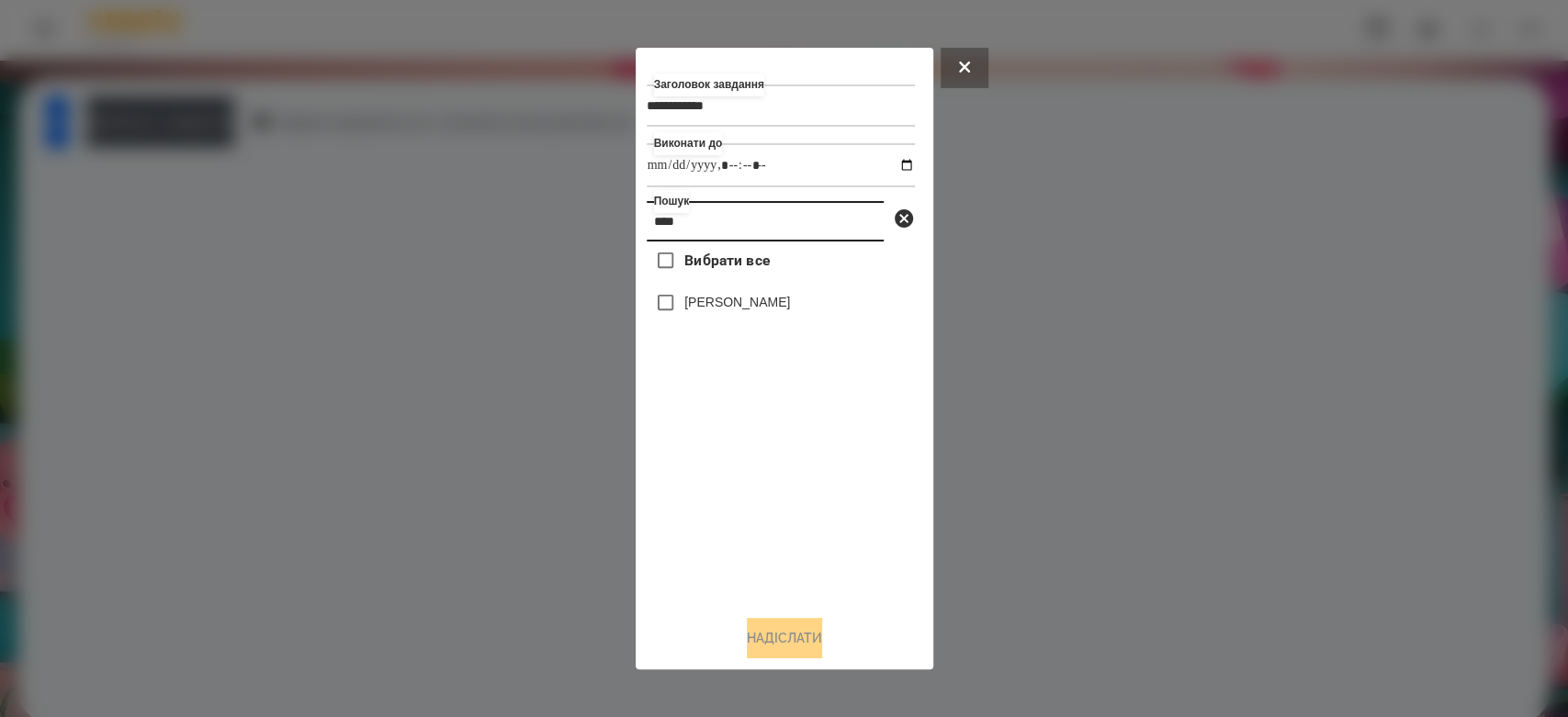
type input "****"
click at [702, 299] on label "[PERSON_NAME]" at bounding box center [737, 301] width 106 height 18
click at [757, 627] on button "Надіслати" at bounding box center [784, 638] width 75 height 40
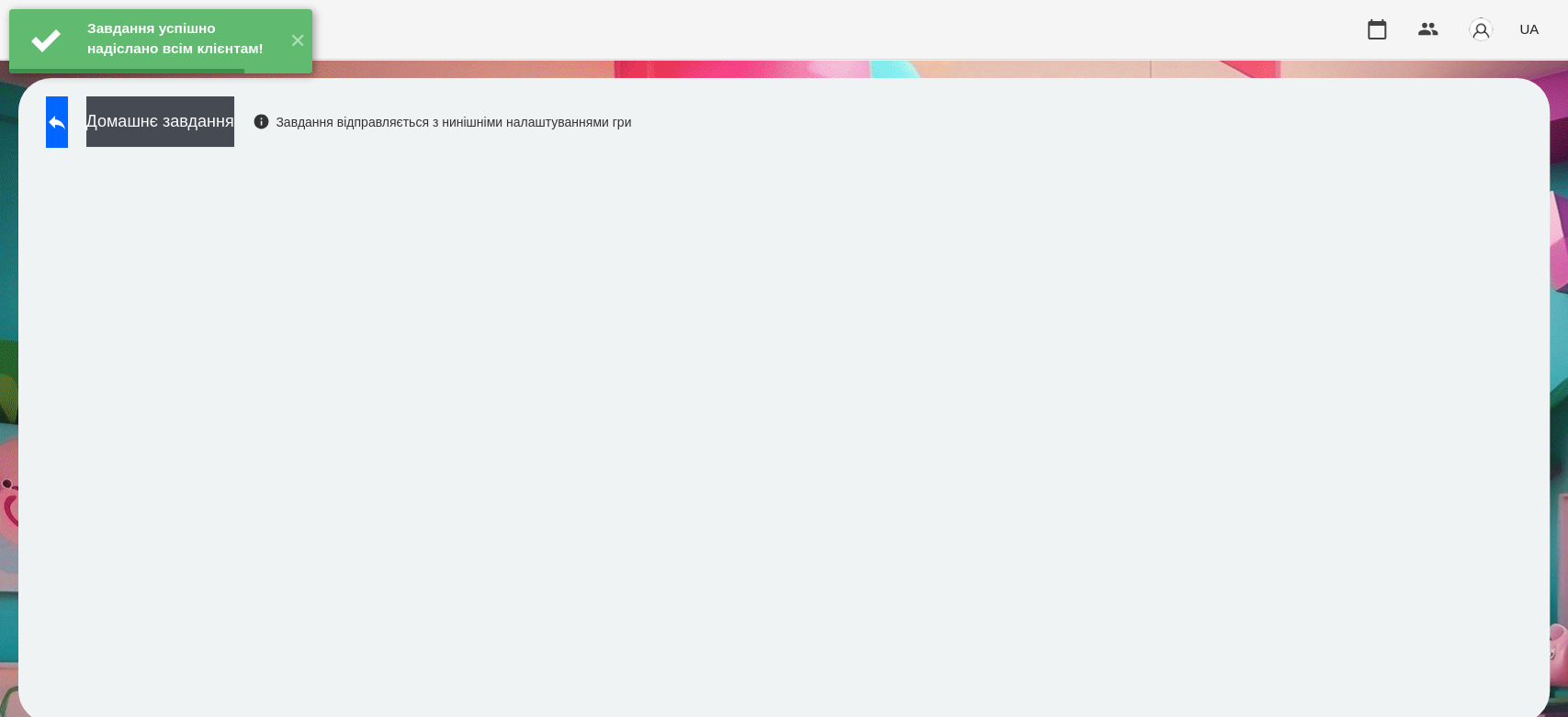
click at [224, 116] on button "Домашнє завдання" at bounding box center [161, 121] width 148 height 50
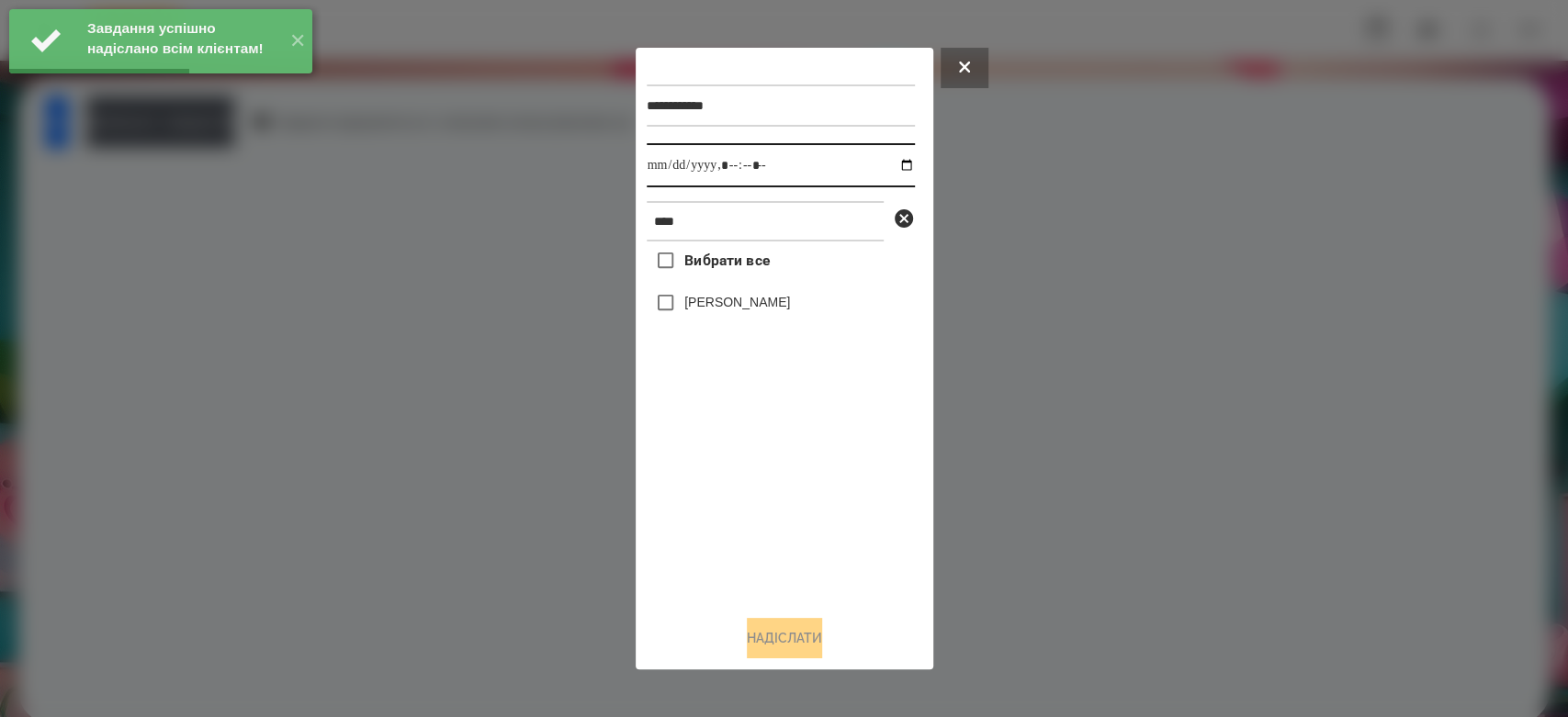
click at [896, 158] on input "datetime-local" at bounding box center [781, 166] width 269 height 44
type input "**********"
click at [768, 463] on div "Вибрати все Богдан Вельган" at bounding box center [781, 421] width 269 height 359
click at [731, 299] on label "[PERSON_NAME]" at bounding box center [737, 301] width 106 height 18
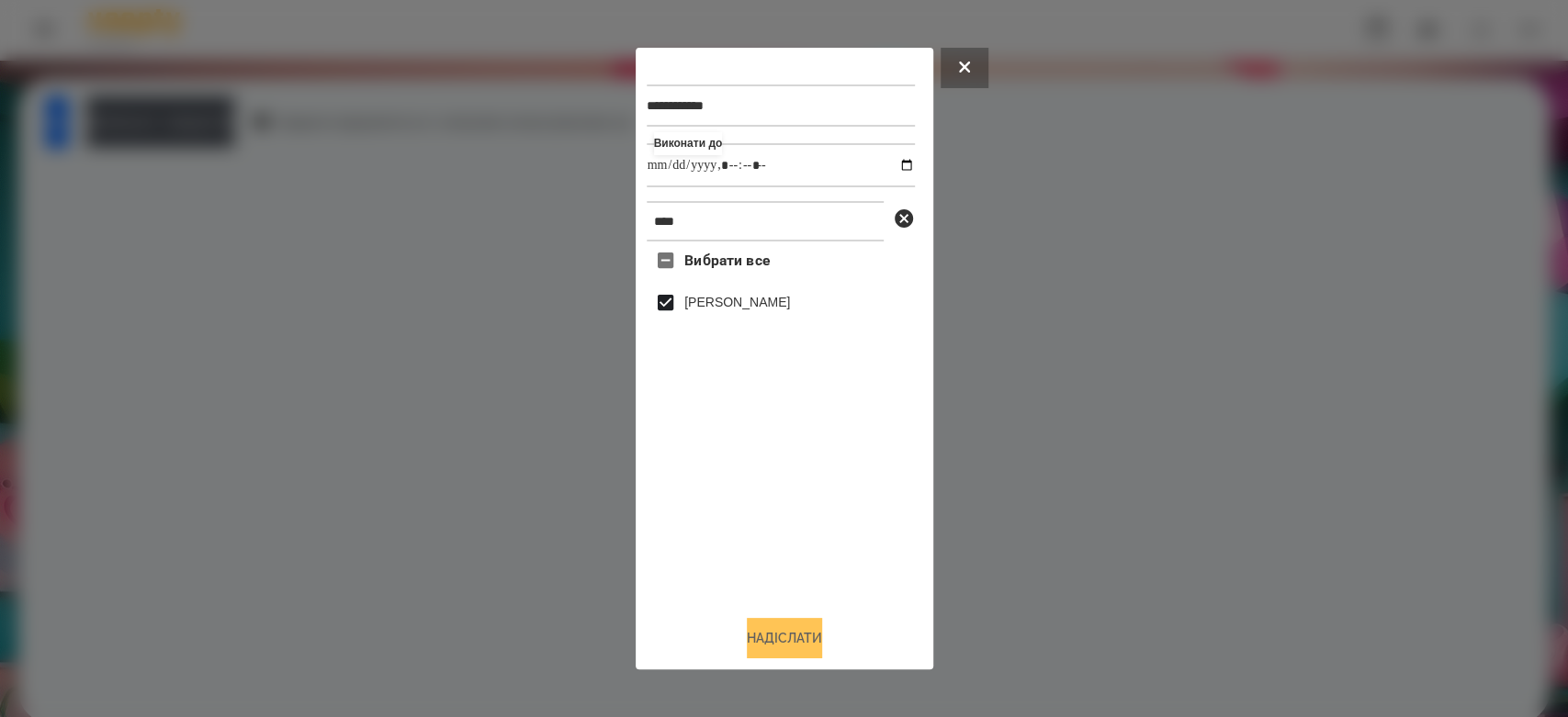
click at [809, 648] on button "Надіслати" at bounding box center [784, 638] width 75 height 40
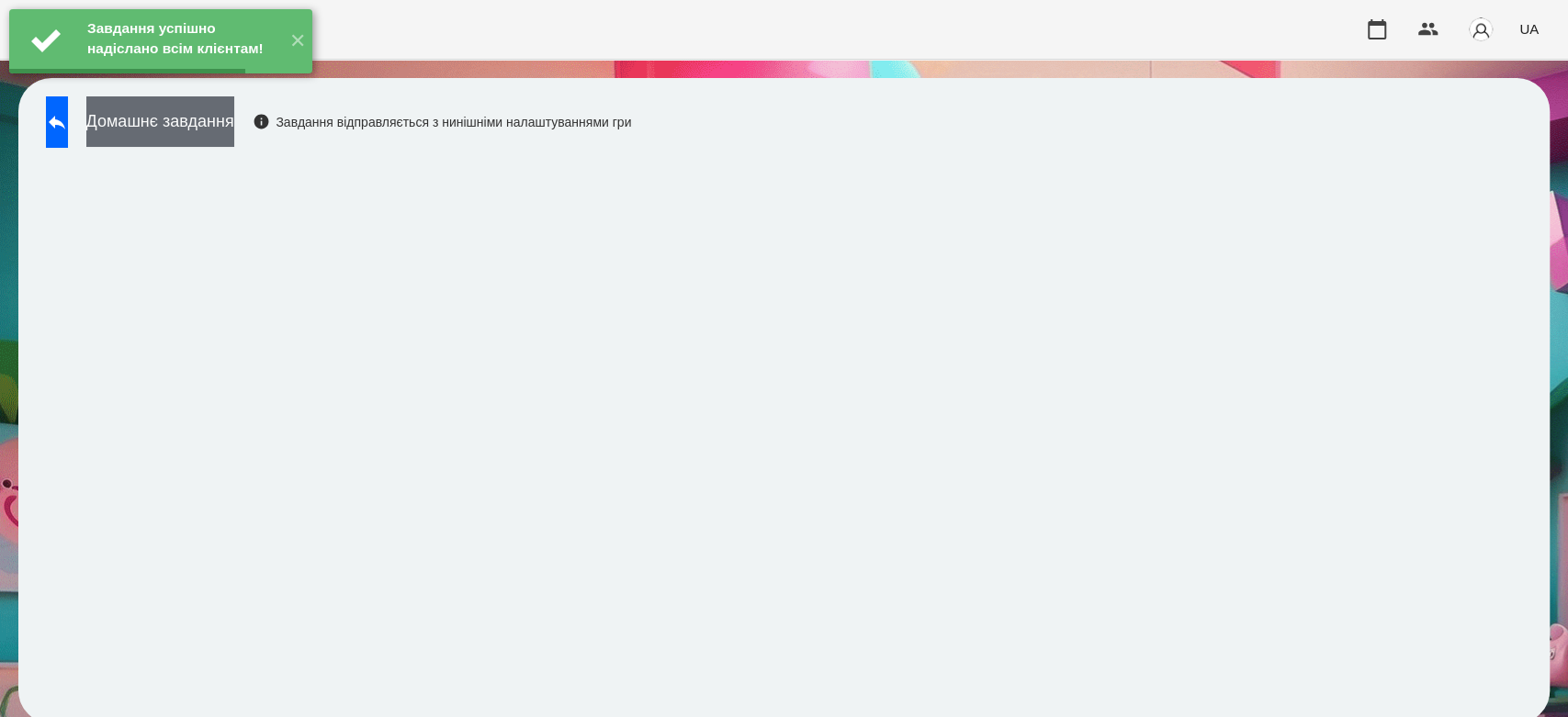
click at [228, 115] on button "Домашнє завдання" at bounding box center [161, 121] width 148 height 50
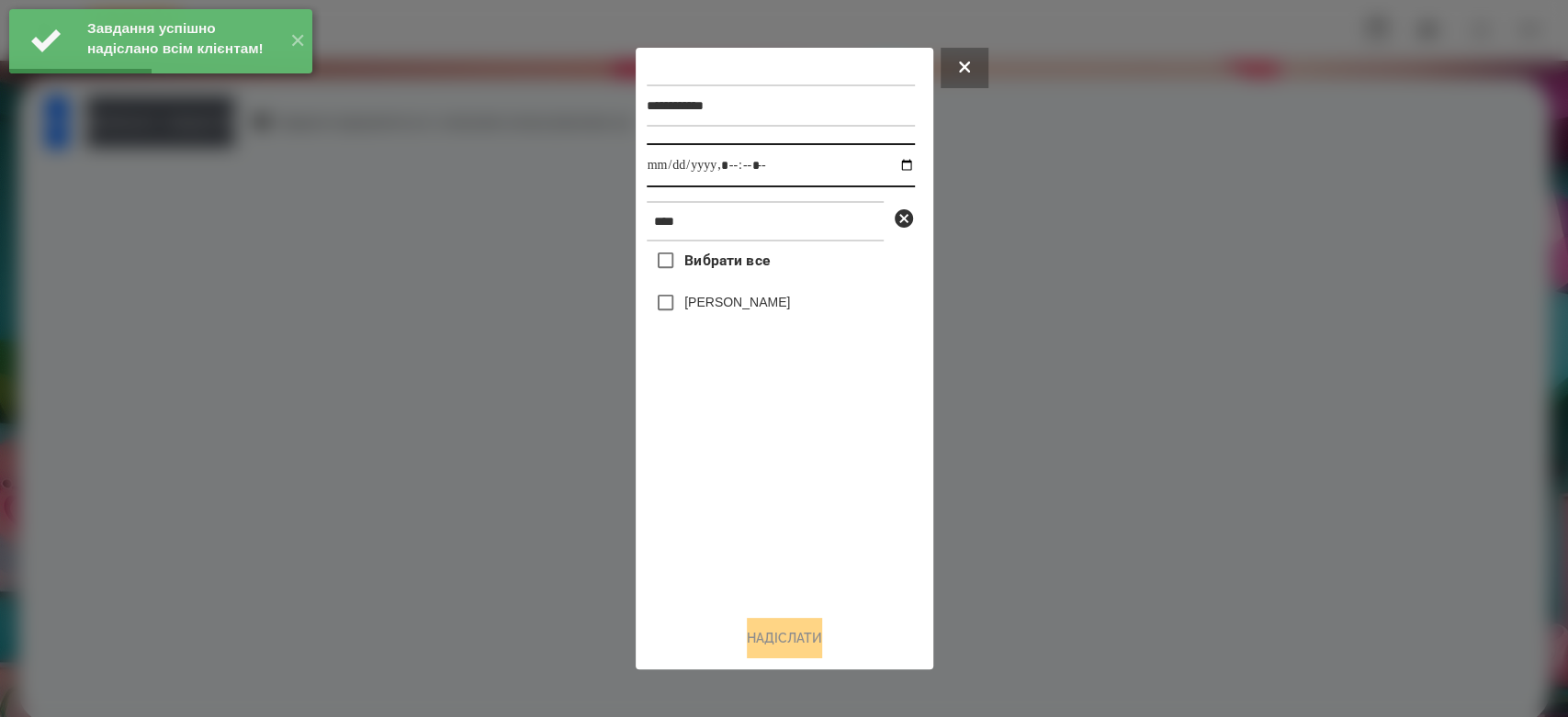
click at [887, 161] on input "datetime-local" at bounding box center [781, 166] width 269 height 44
type input "**********"
drag, startPoint x: 862, startPoint y: 548, endPoint x: 819, endPoint y: 416, distance: 138.8
click at [862, 548] on div "Вибрати все Богдан Вельган" at bounding box center [781, 421] width 269 height 359
click at [784, 303] on label "[PERSON_NAME]" at bounding box center [737, 301] width 106 height 18
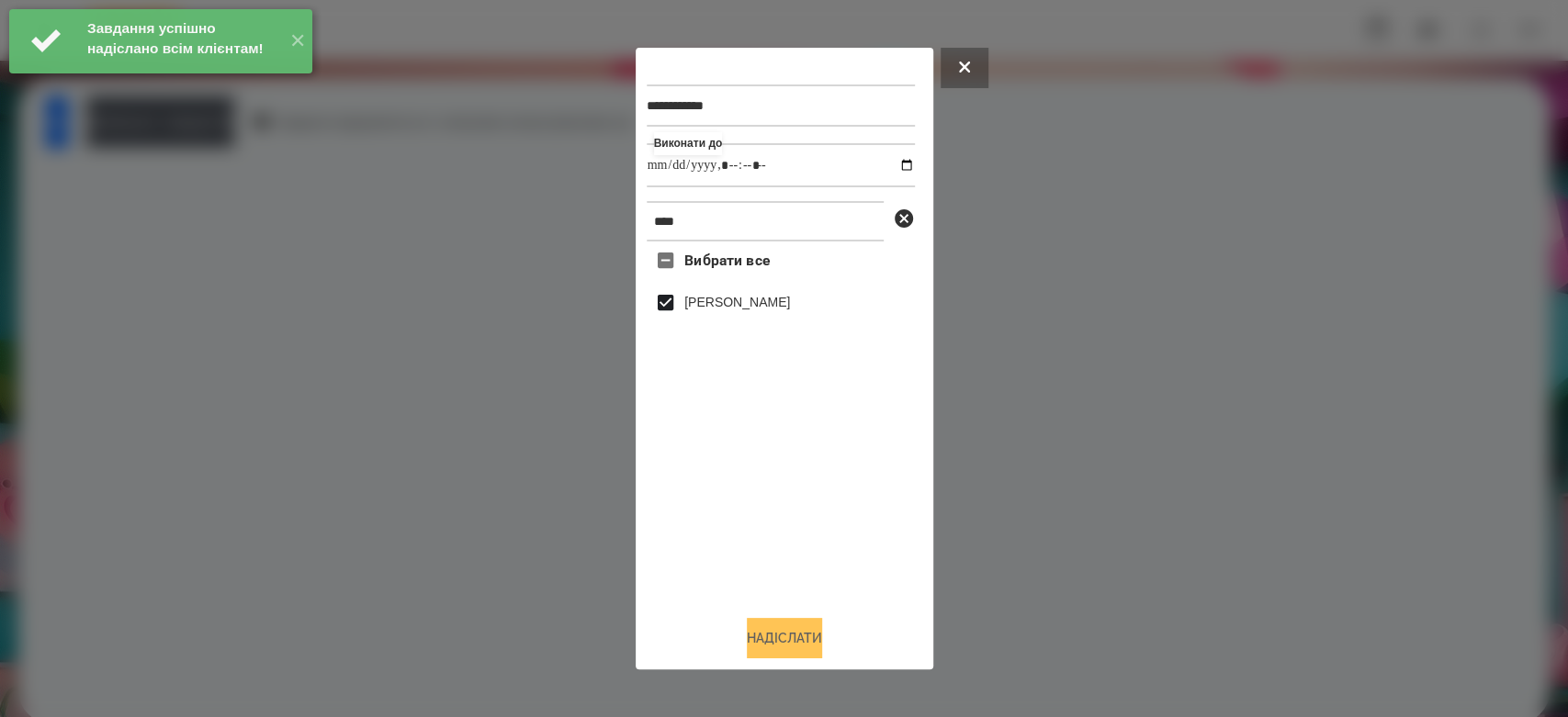
click at [816, 637] on button "Надіслати" at bounding box center [784, 638] width 75 height 40
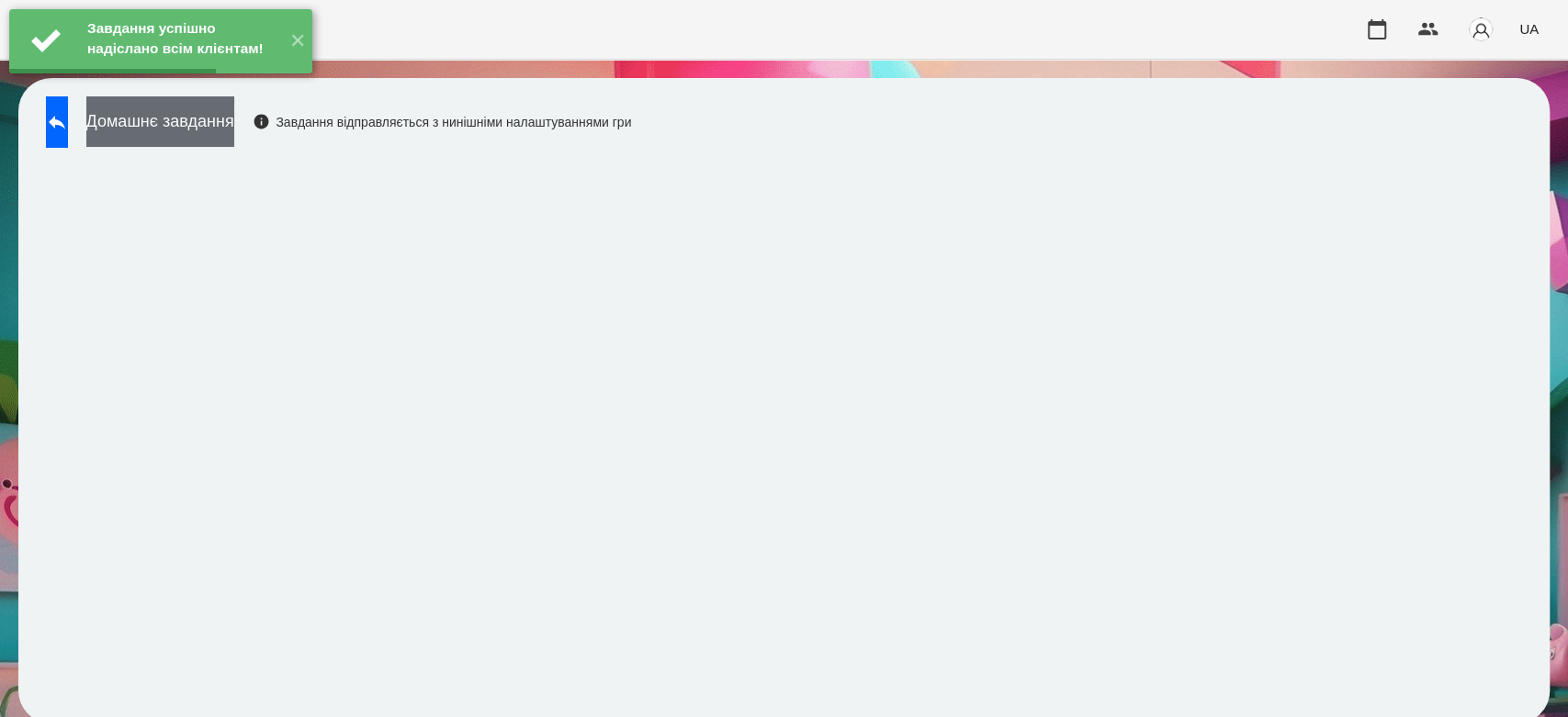
click at [211, 135] on button "Домашнє завдання" at bounding box center [161, 121] width 148 height 50
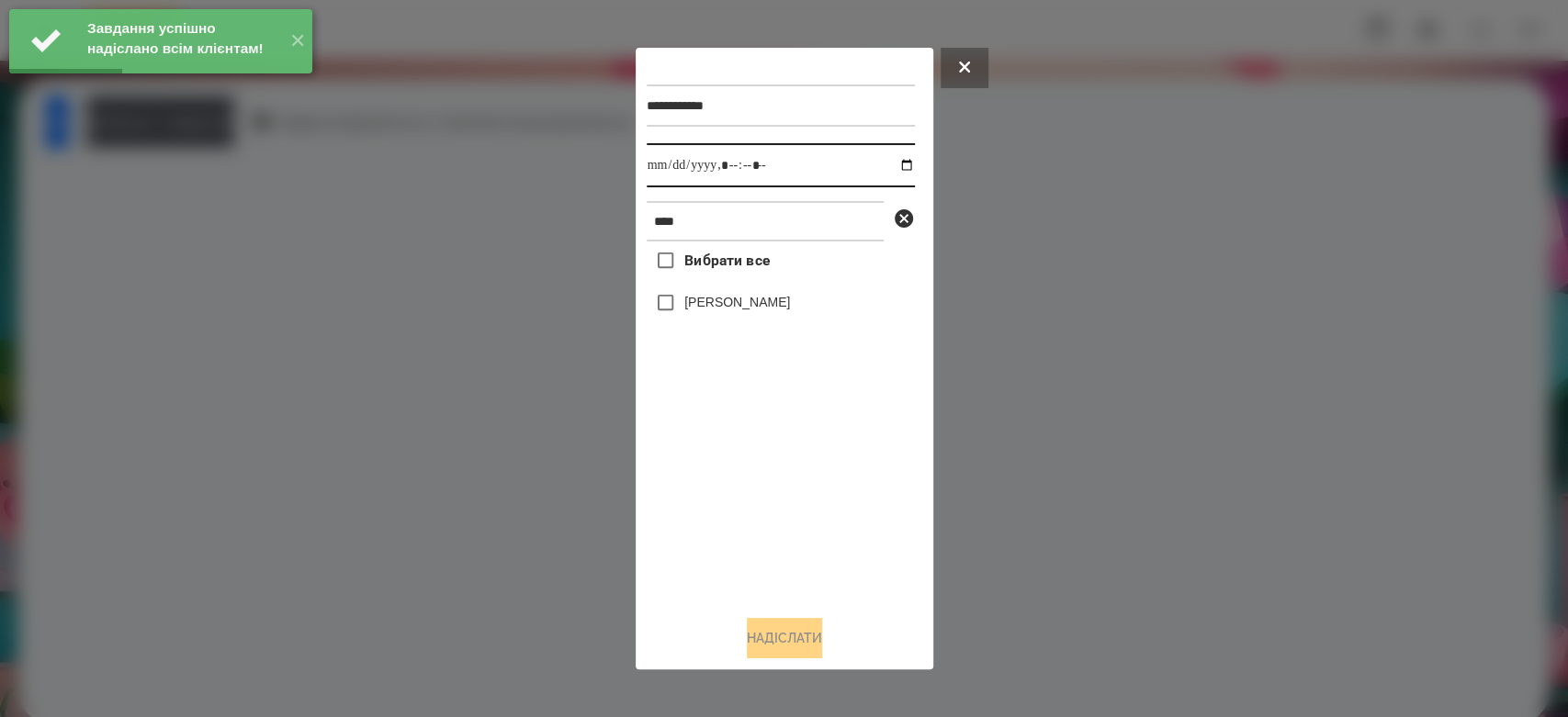
click at [887, 168] on input "datetime-local" at bounding box center [781, 166] width 269 height 44
click at [888, 169] on input "datetime-local" at bounding box center [781, 166] width 269 height 44
type input "**********"
click at [834, 469] on div "Вибрати все Богдан Вельган" at bounding box center [781, 421] width 269 height 359
click at [744, 311] on label "[PERSON_NAME]" at bounding box center [737, 301] width 106 height 18
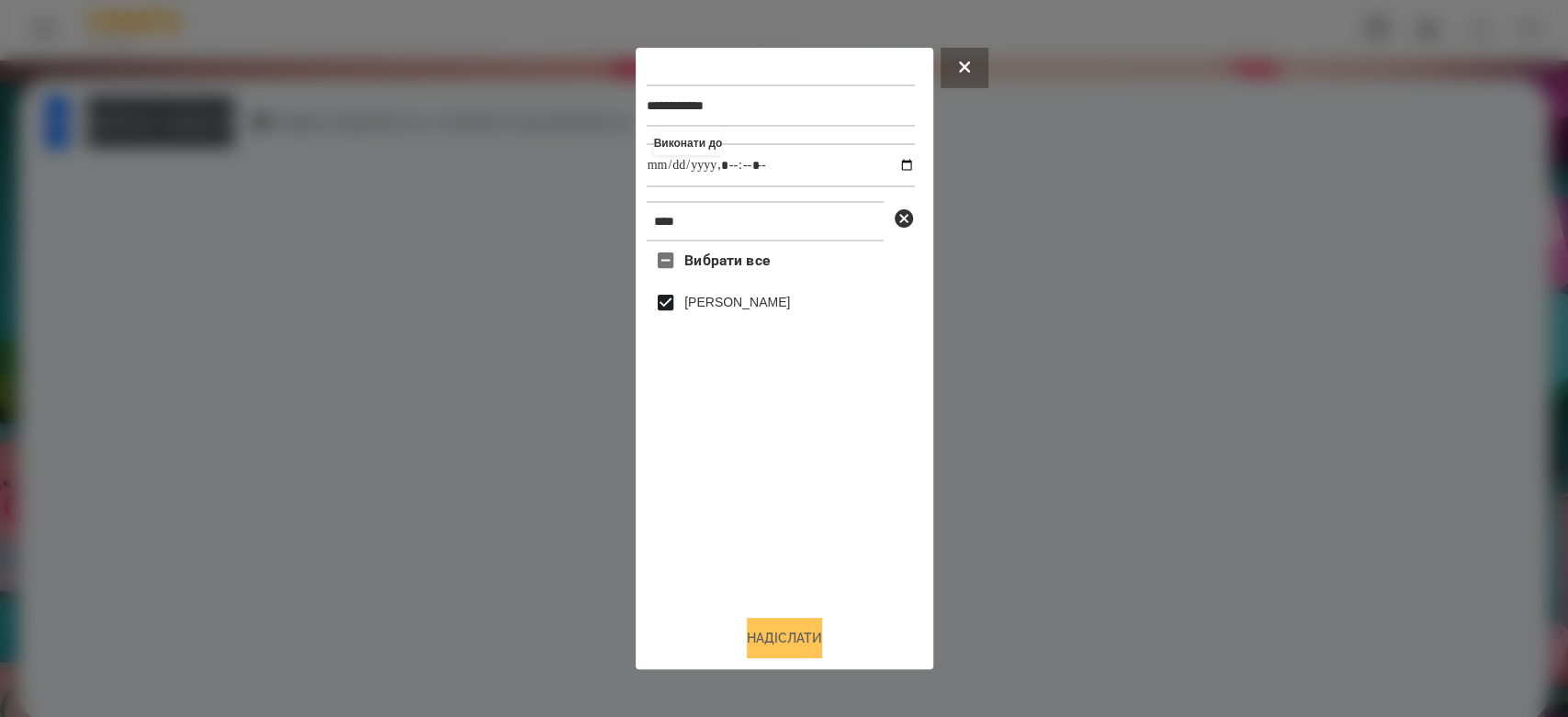
click at [810, 642] on button "Надіслати" at bounding box center [784, 638] width 75 height 40
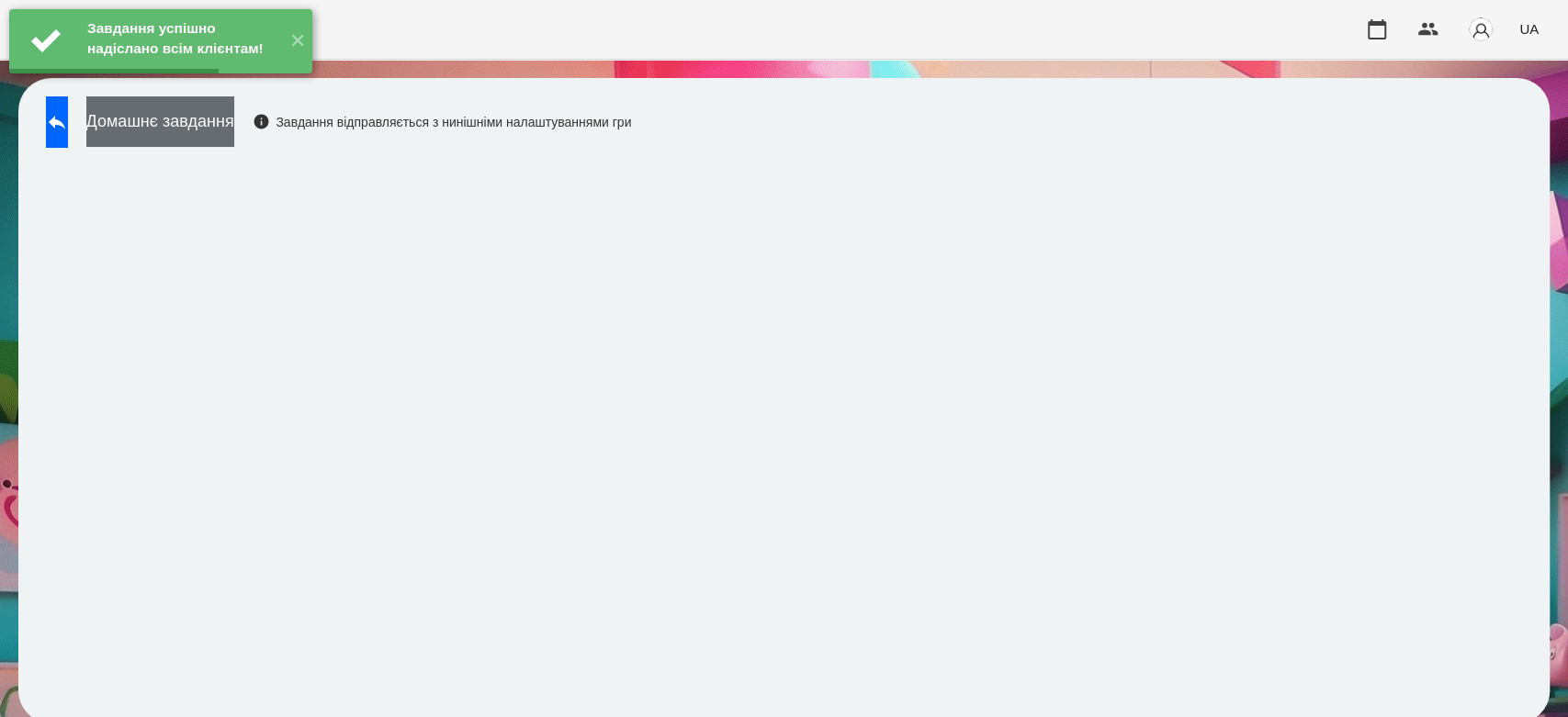
click at [210, 129] on button "Домашнє завдання" at bounding box center [161, 121] width 148 height 50
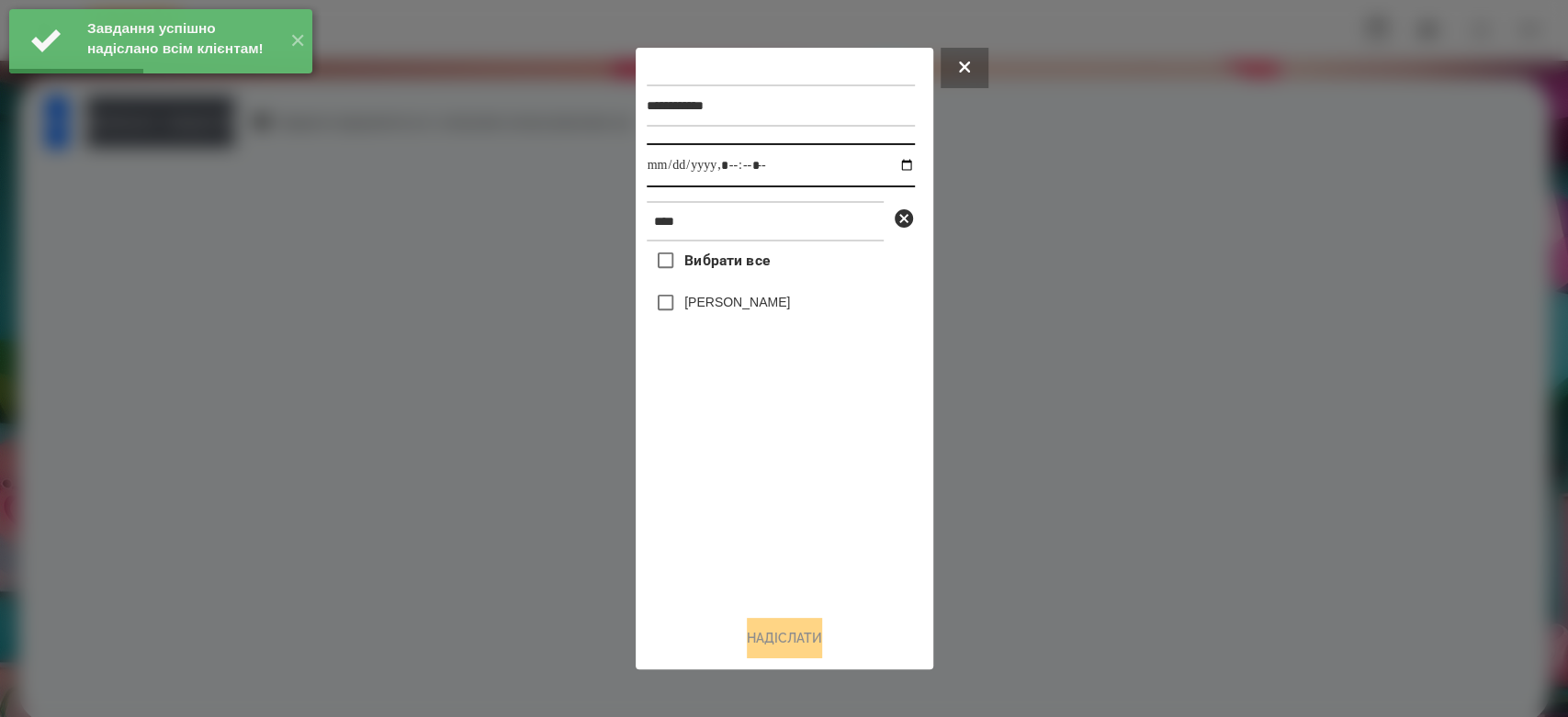
click at [887, 167] on input "datetime-local" at bounding box center [781, 166] width 269 height 44
type input "**********"
click at [783, 525] on div "Вибрати все Богдан Вельган" at bounding box center [781, 421] width 269 height 359
click at [736, 311] on label "[PERSON_NAME]" at bounding box center [737, 301] width 106 height 18
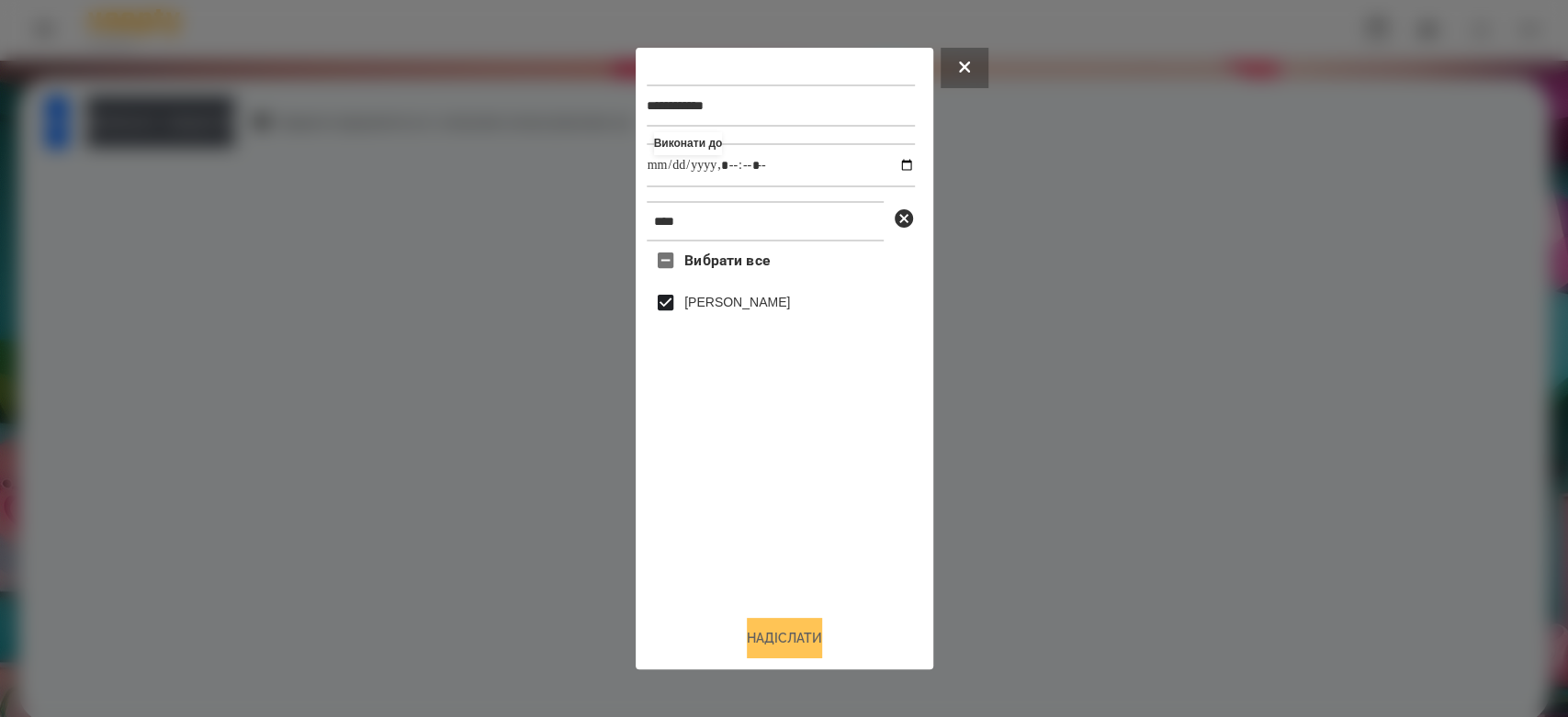
click at [776, 629] on button "Надіслати" at bounding box center [784, 638] width 75 height 40
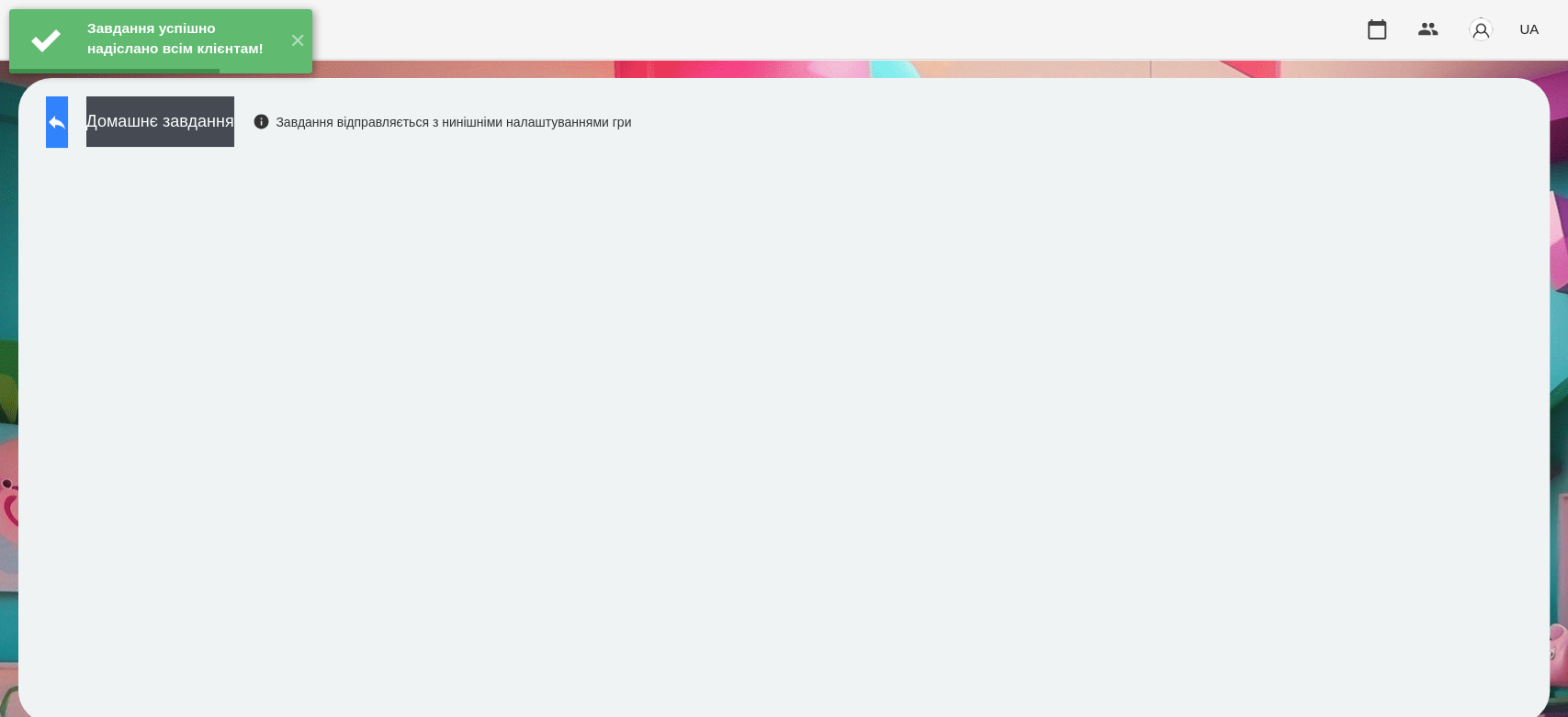
click at [68, 133] on button at bounding box center [57, 121] width 22 height 51
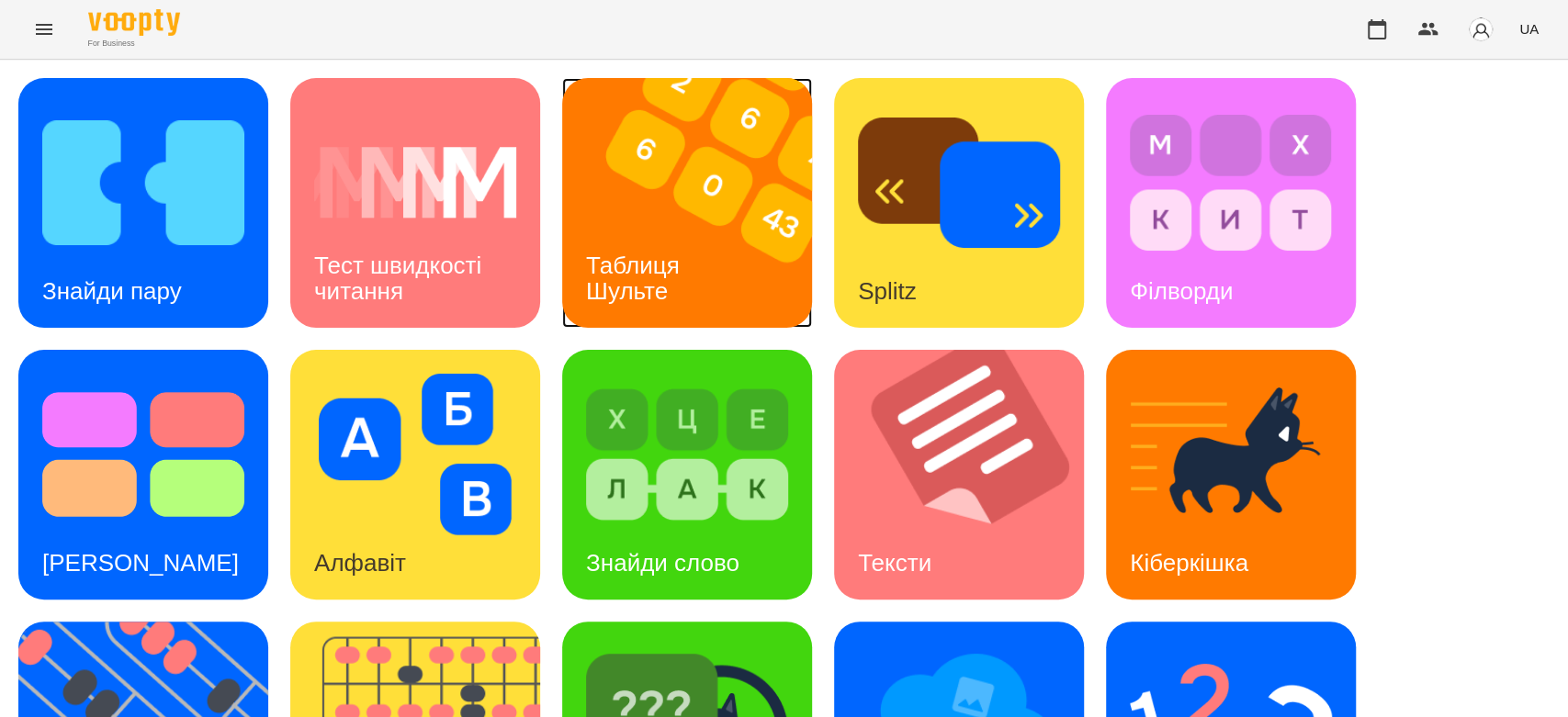
click at [680, 232] on div "Таблиця Шульте" at bounding box center [636, 279] width 148 height 98
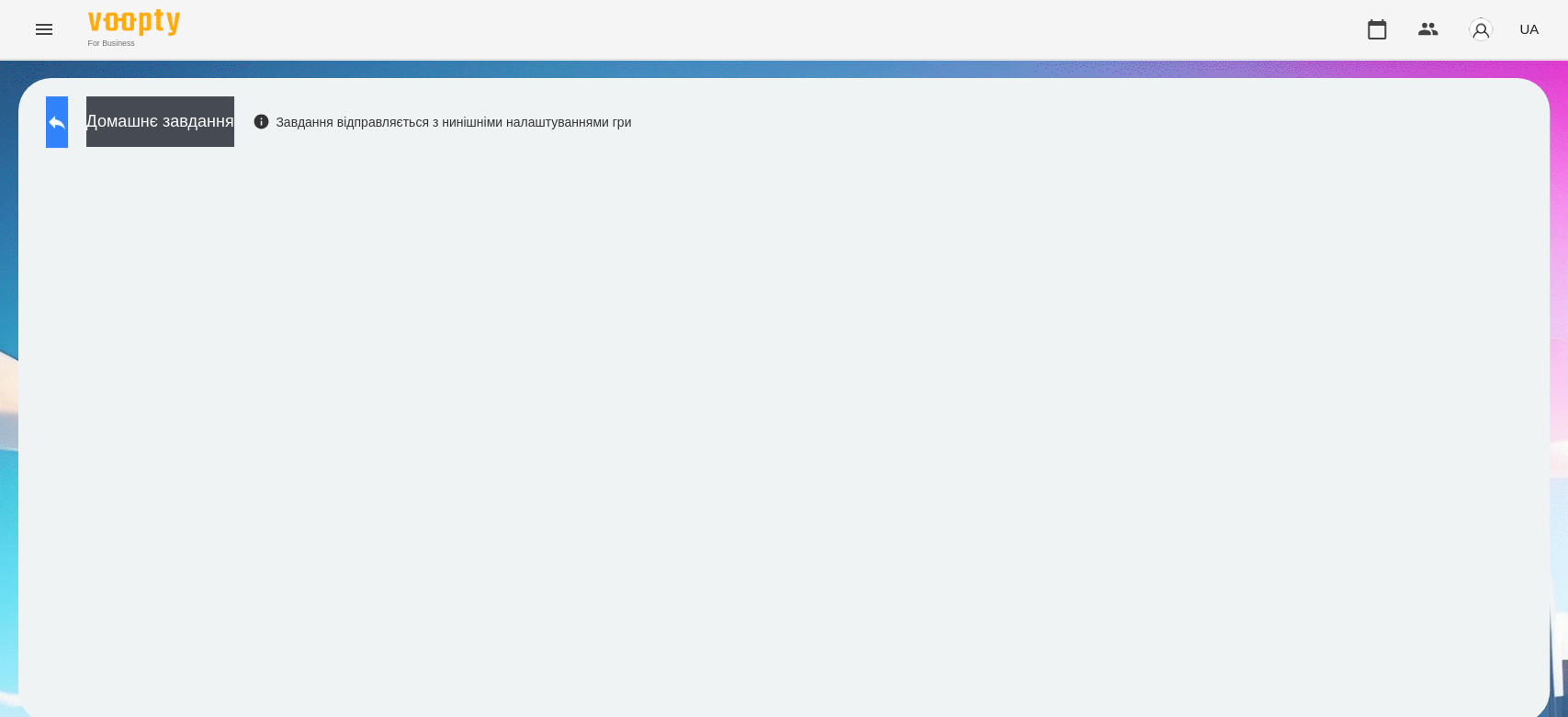
click at [65, 123] on icon at bounding box center [57, 122] width 16 height 13
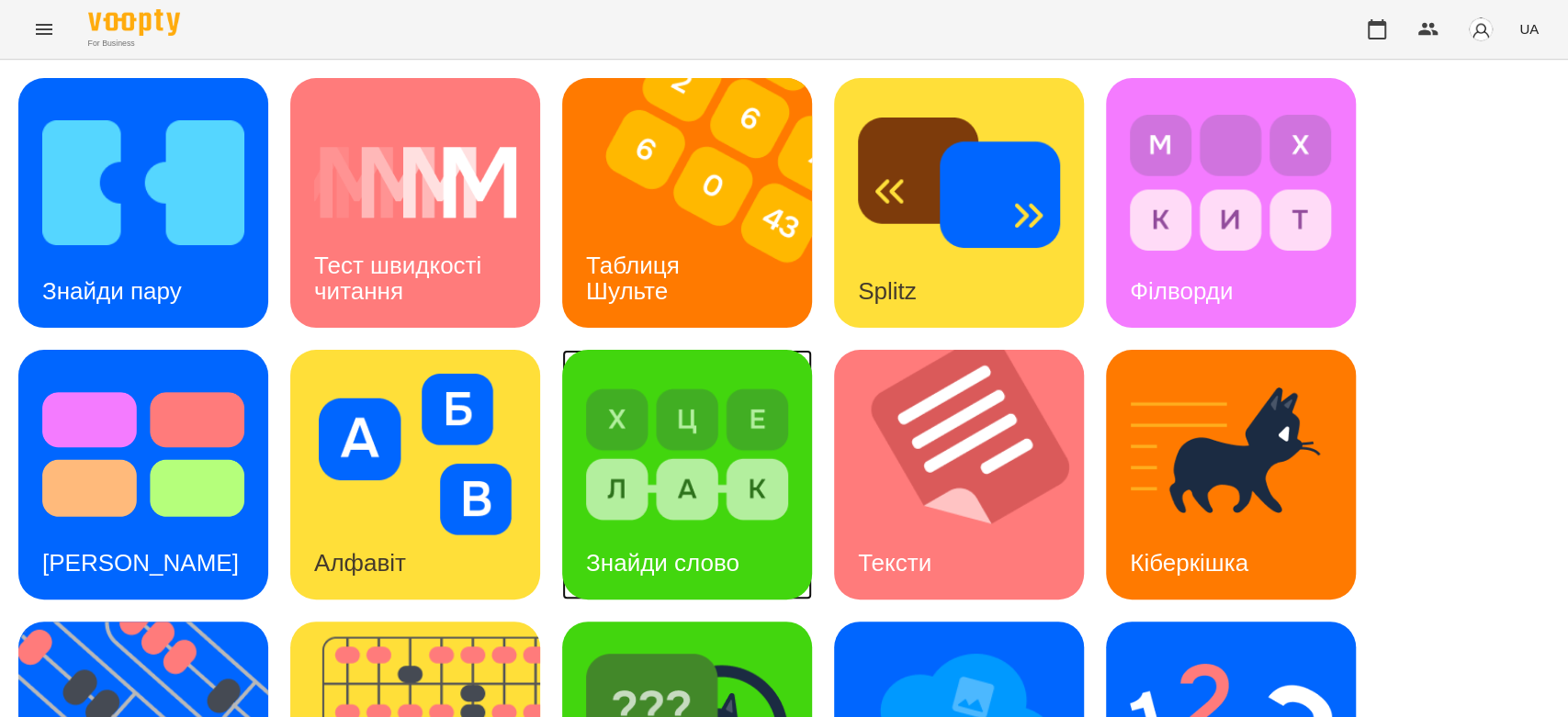
click at [738, 430] on img at bounding box center [687, 454] width 202 height 162
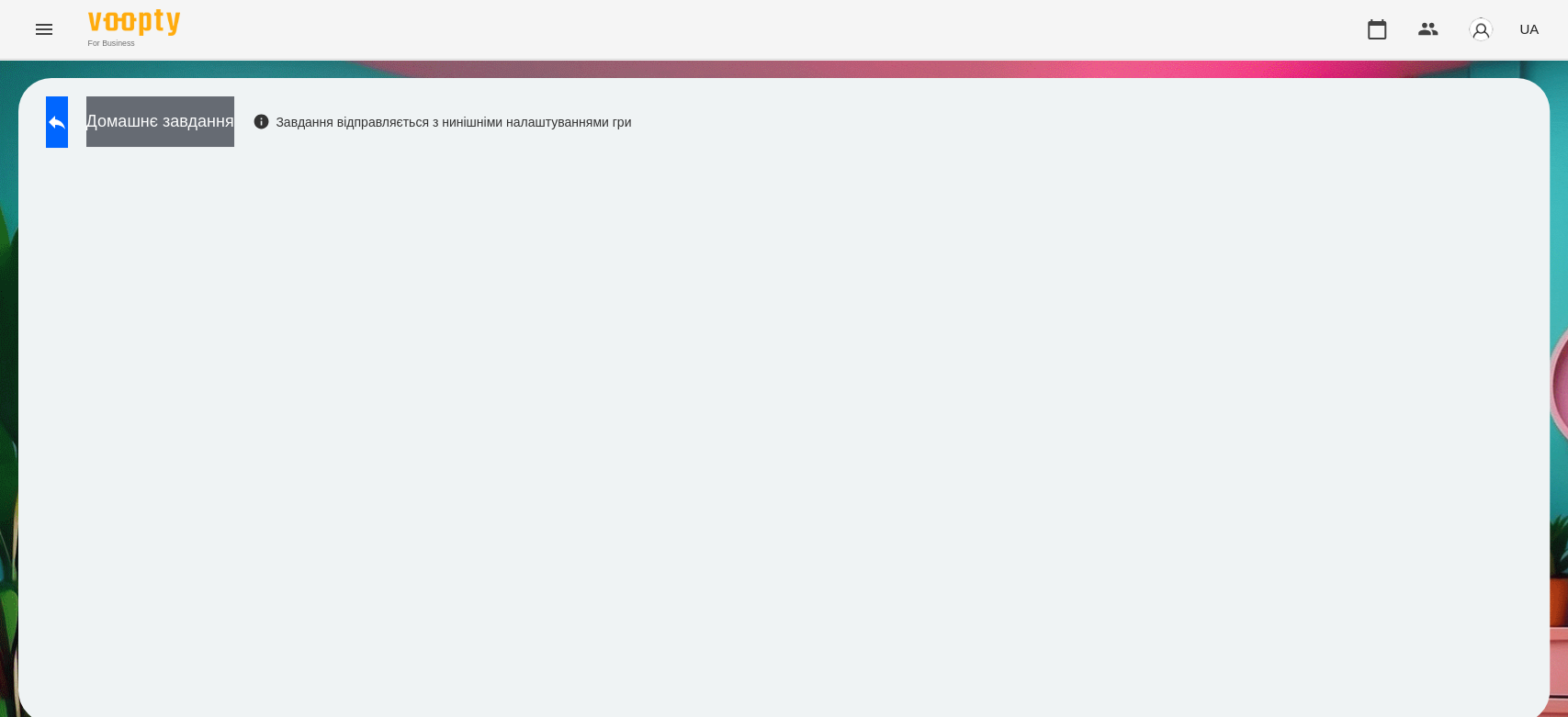
click at [190, 112] on button "Домашнє завдання" at bounding box center [161, 121] width 148 height 50
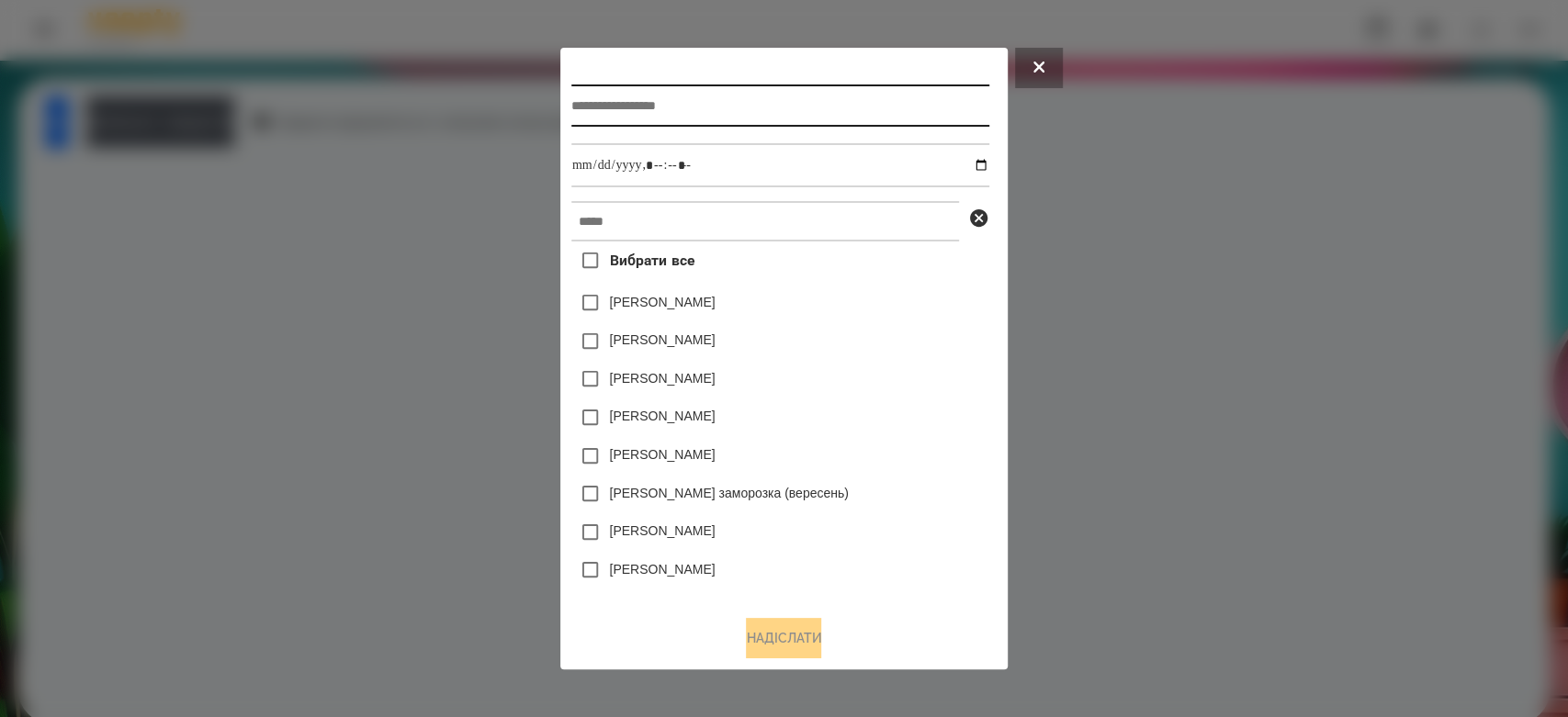
click at [655, 101] on input "text" at bounding box center [780, 106] width 418 height 42
type input "**********"
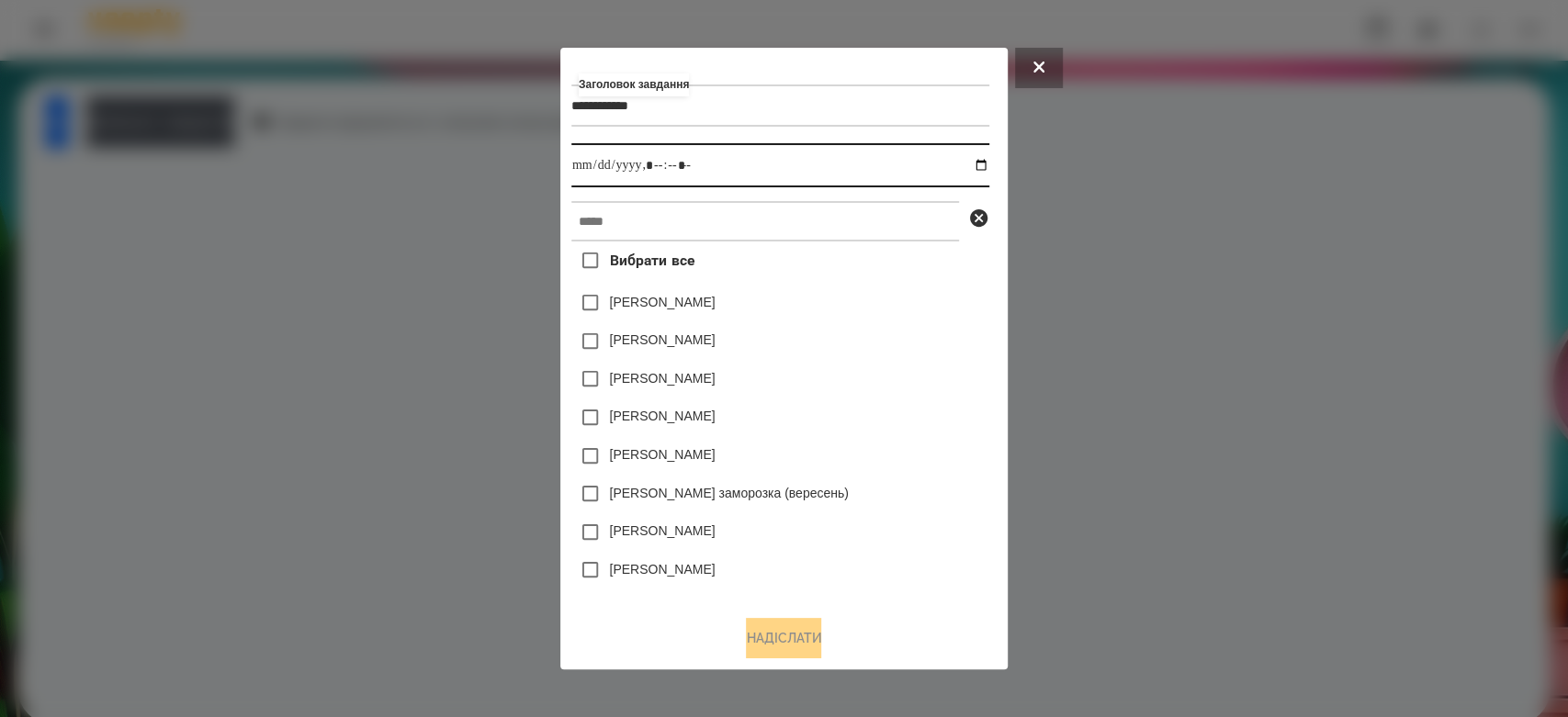
click at [977, 162] on input "datetime-local" at bounding box center [780, 166] width 418 height 44
click at [985, 161] on input "datetime-local" at bounding box center [780, 166] width 418 height 44
type input "**********"
drag, startPoint x: 860, startPoint y: 348, endPoint x: 920, endPoint y: 276, distance: 93.7
click at [933, 316] on div "Вибрати все Яна Щербакова Емма Северен Дамір Карпов Нижник Тамерлан Ісаєв Свято…" at bounding box center [780, 421] width 418 height 359
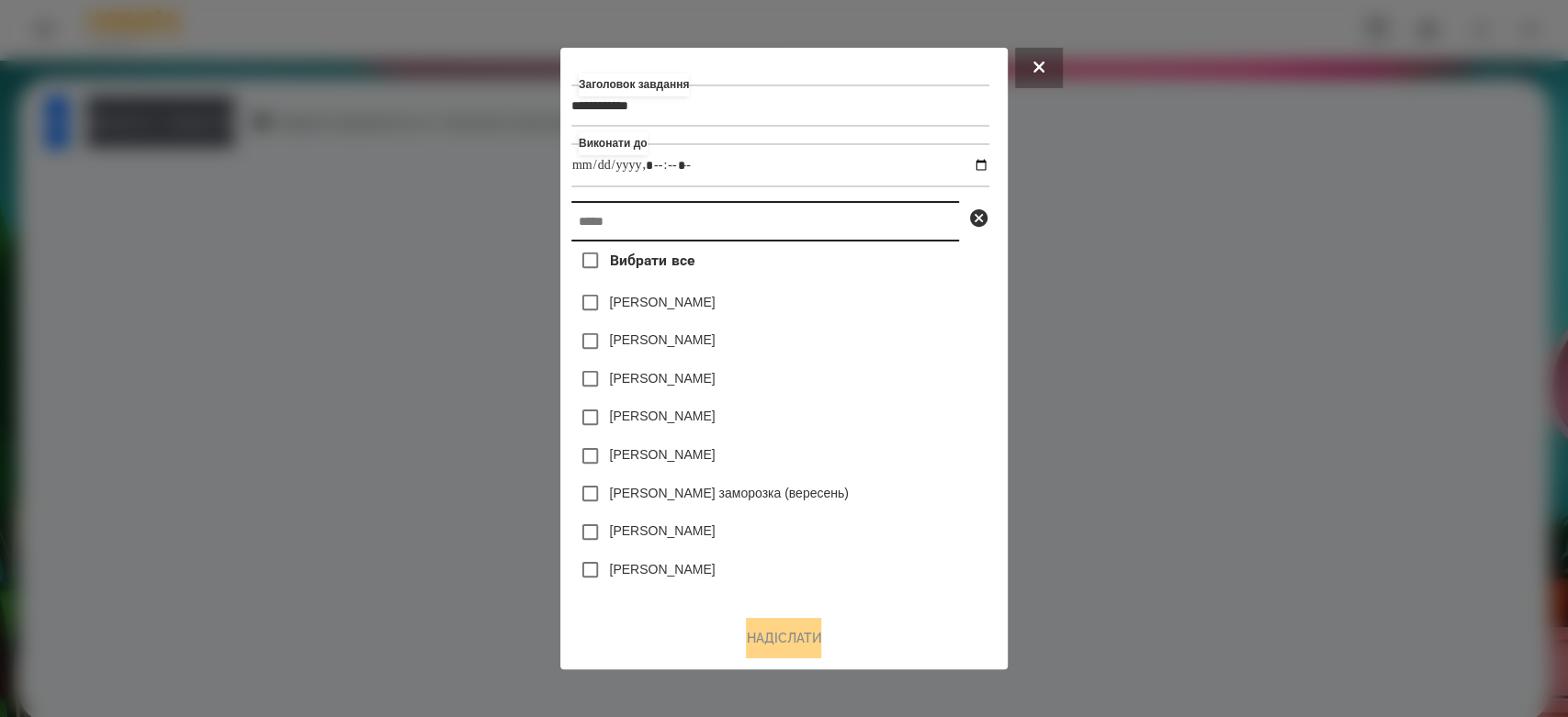
click at [896, 226] on input "text" at bounding box center [764, 221] width 388 height 40
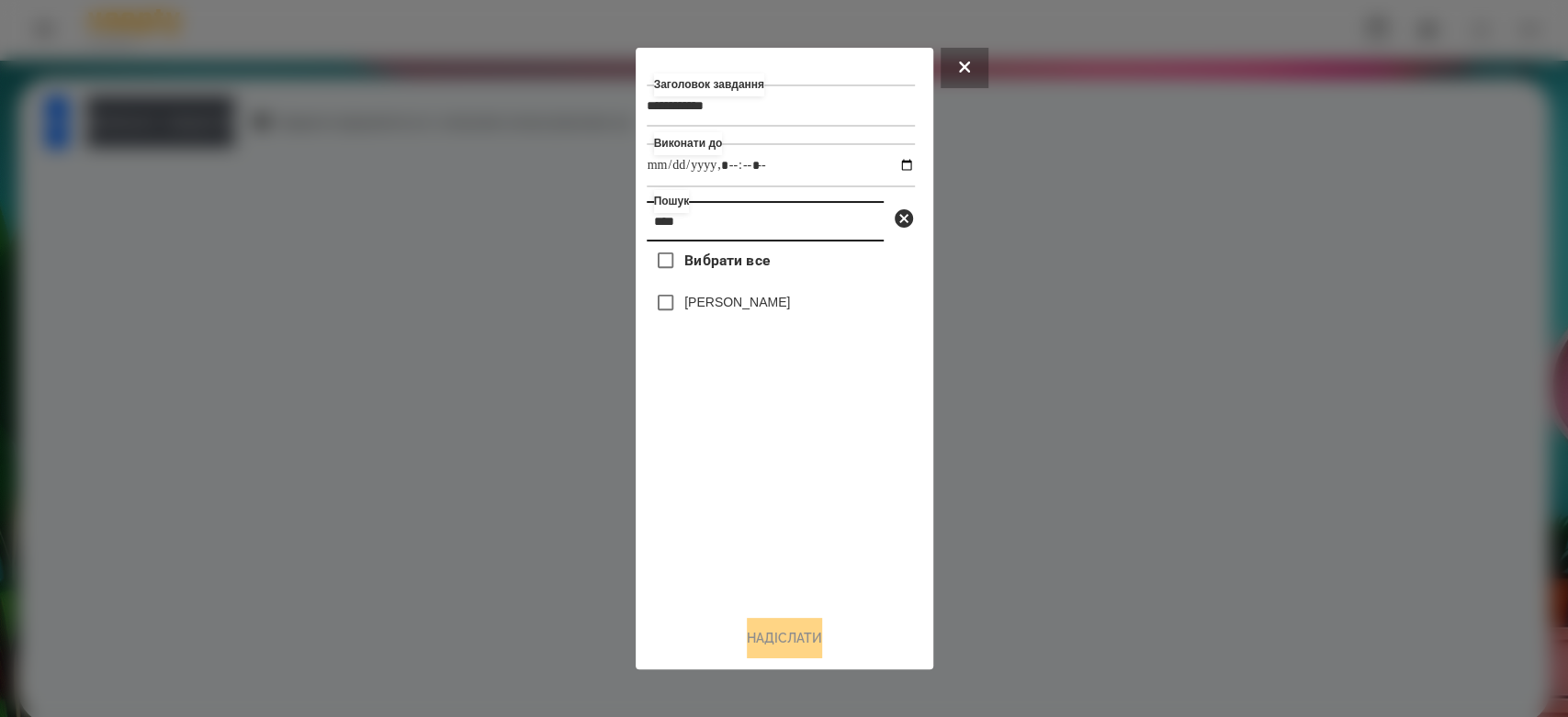
type input "****"
drag, startPoint x: 705, startPoint y: 301, endPoint x: 886, endPoint y: 552, distance: 309.5
click at [706, 301] on label "[PERSON_NAME]" at bounding box center [737, 301] width 106 height 18
click at [737, 311] on label "[PERSON_NAME]" at bounding box center [737, 301] width 106 height 18
click at [799, 649] on button "Надіслати" at bounding box center [784, 638] width 75 height 40
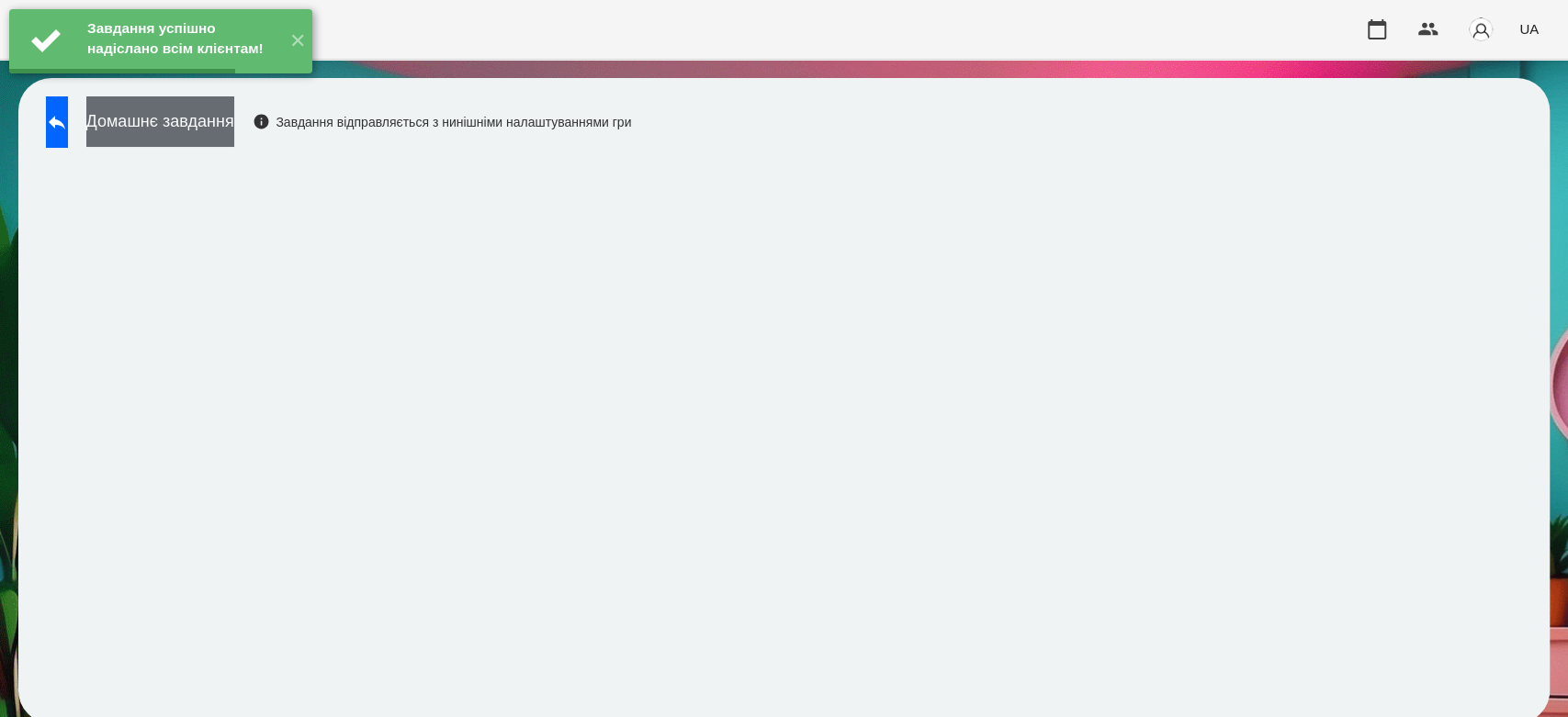
click at [220, 122] on button "Домашнє завдання" at bounding box center [161, 121] width 148 height 50
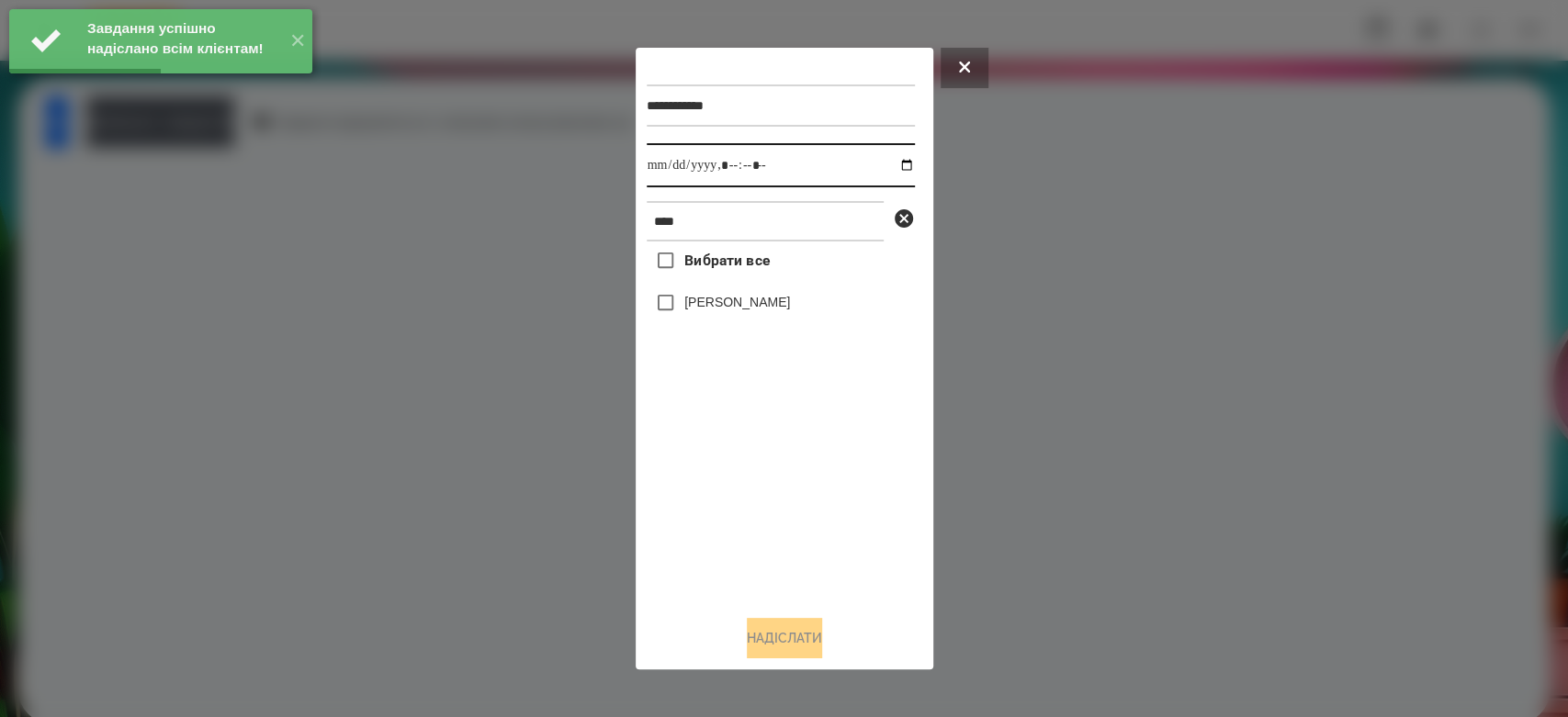
click at [889, 166] on input "datetime-local" at bounding box center [781, 166] width 269 height 44
type input "**********"
click at [784, 513] on div "Вибрати все Богдан Вельган" at bounding box center [781, 421] width 269 height 359
click at [747, 303] on label "[PERSON_NAME]" at bounding box center [737, 301] width 106 height 18
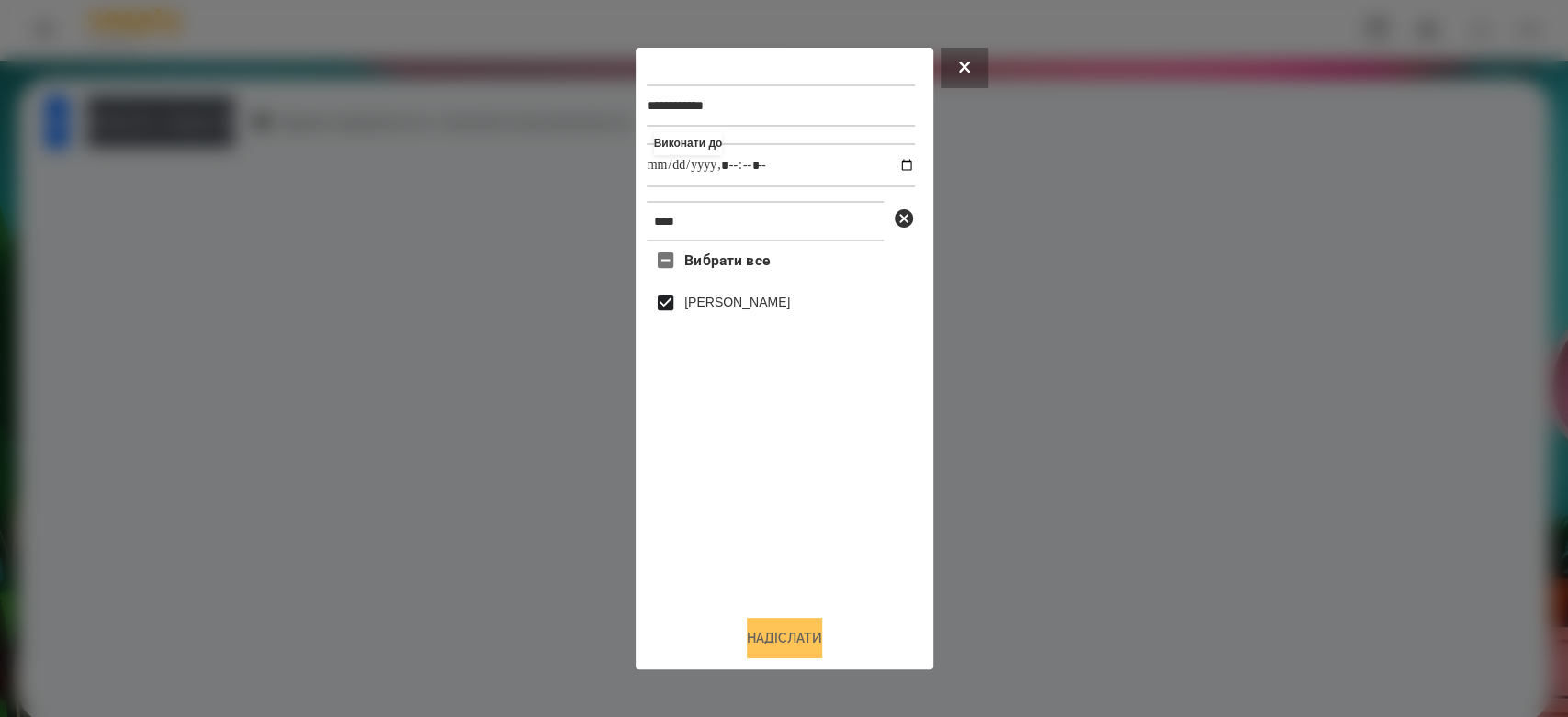
click at [807, 631] on button "Надіслати" at bounding box center [784, 638] width 75 height 40
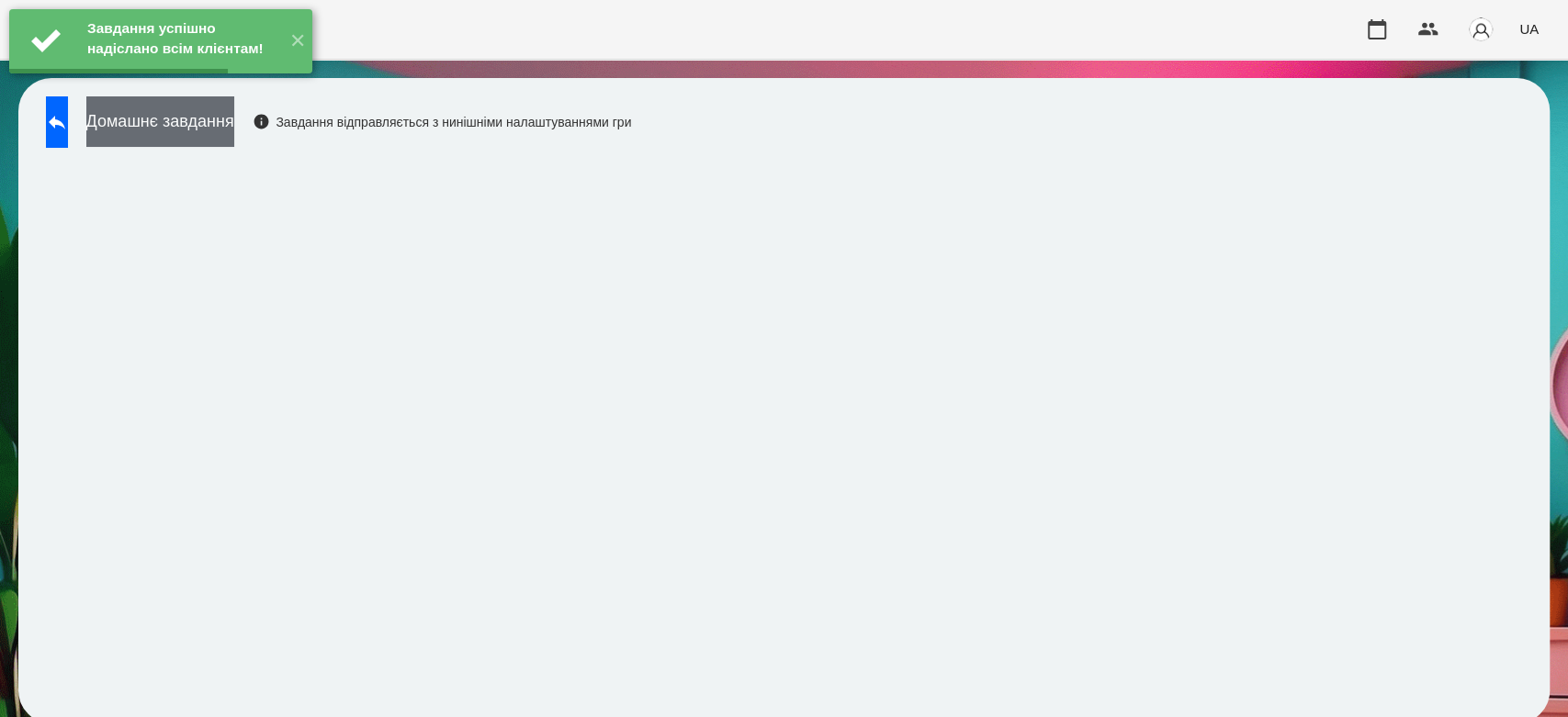
click at [234, 130] on button "Домашнє завдання" at bounding box center [161, 121] width 148 height 50
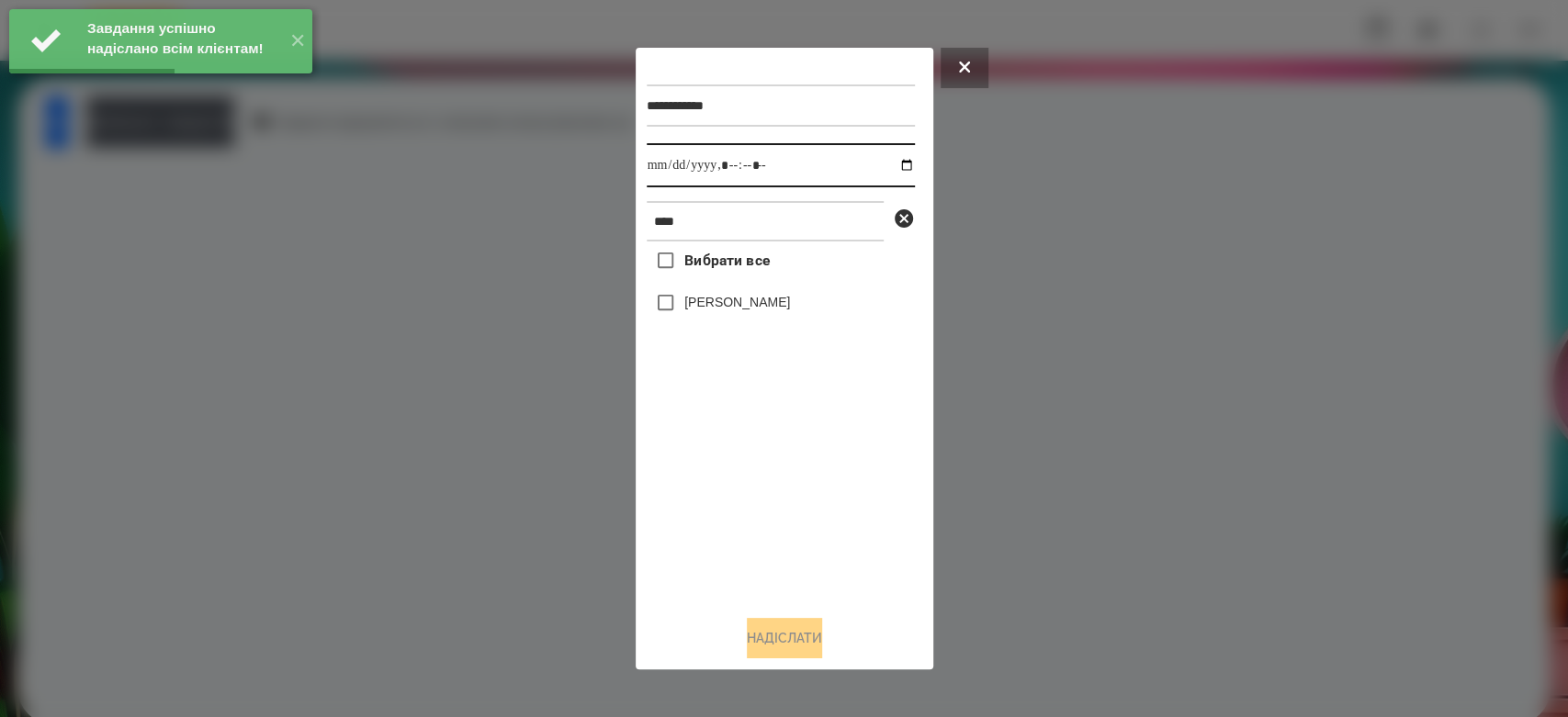
click at [890, 155] on input "datetime-local" at bounding box center [781, 166] width 269 height 44
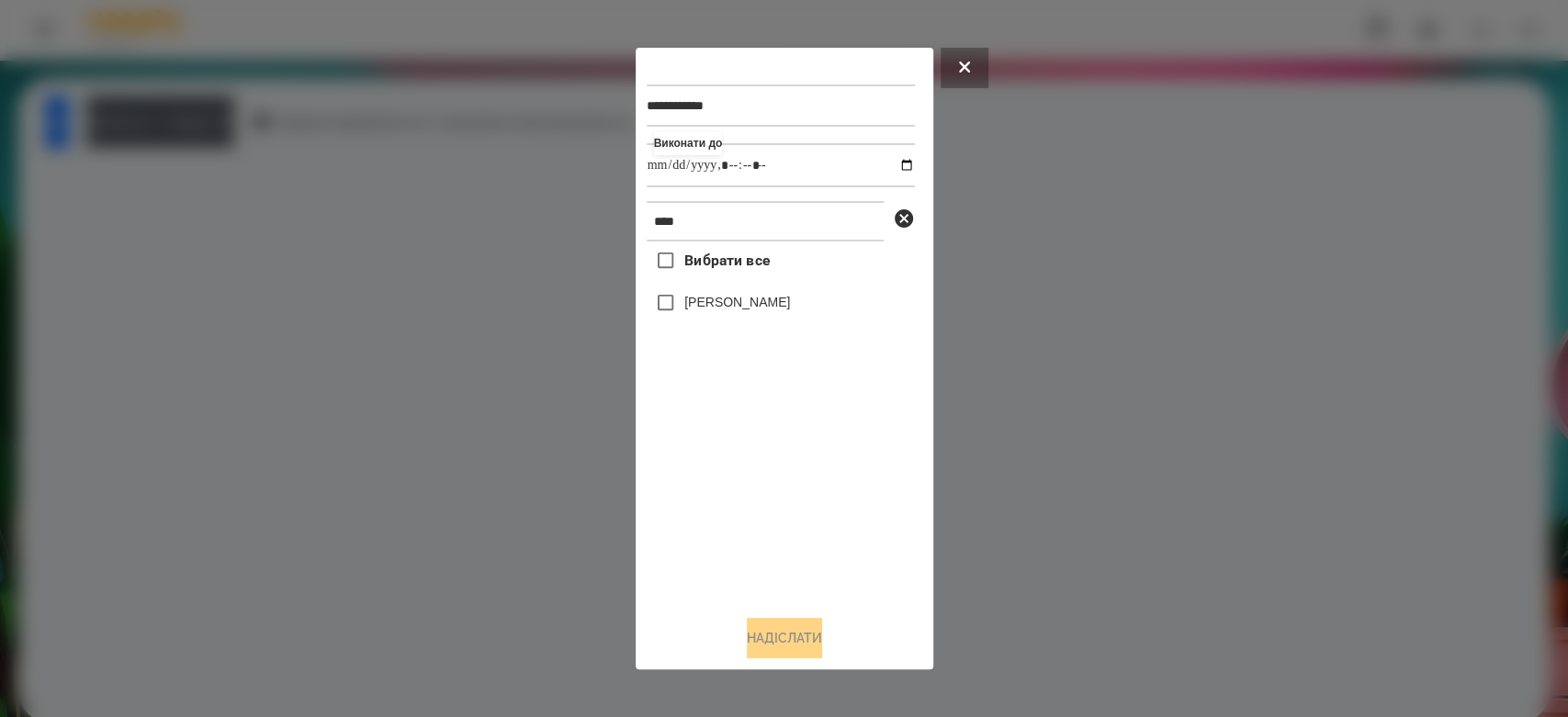
type input "**********"
drag, startPoint x: 810, startPoint y: 540, endPoint x: 789, endPoint y: 439, distance: 103.2
click at [810, 540] on div "Вибрати все Богдан Вельган" at bounding box center [781, 421] width 269 height 359
click at [759, 305] on label "[PERSON_NAME]" at bounding box center [737, 301] width 106 height 18
click at [820, 649] on button "Надіслати" at bounding box center [784, 638] width 75 height 40
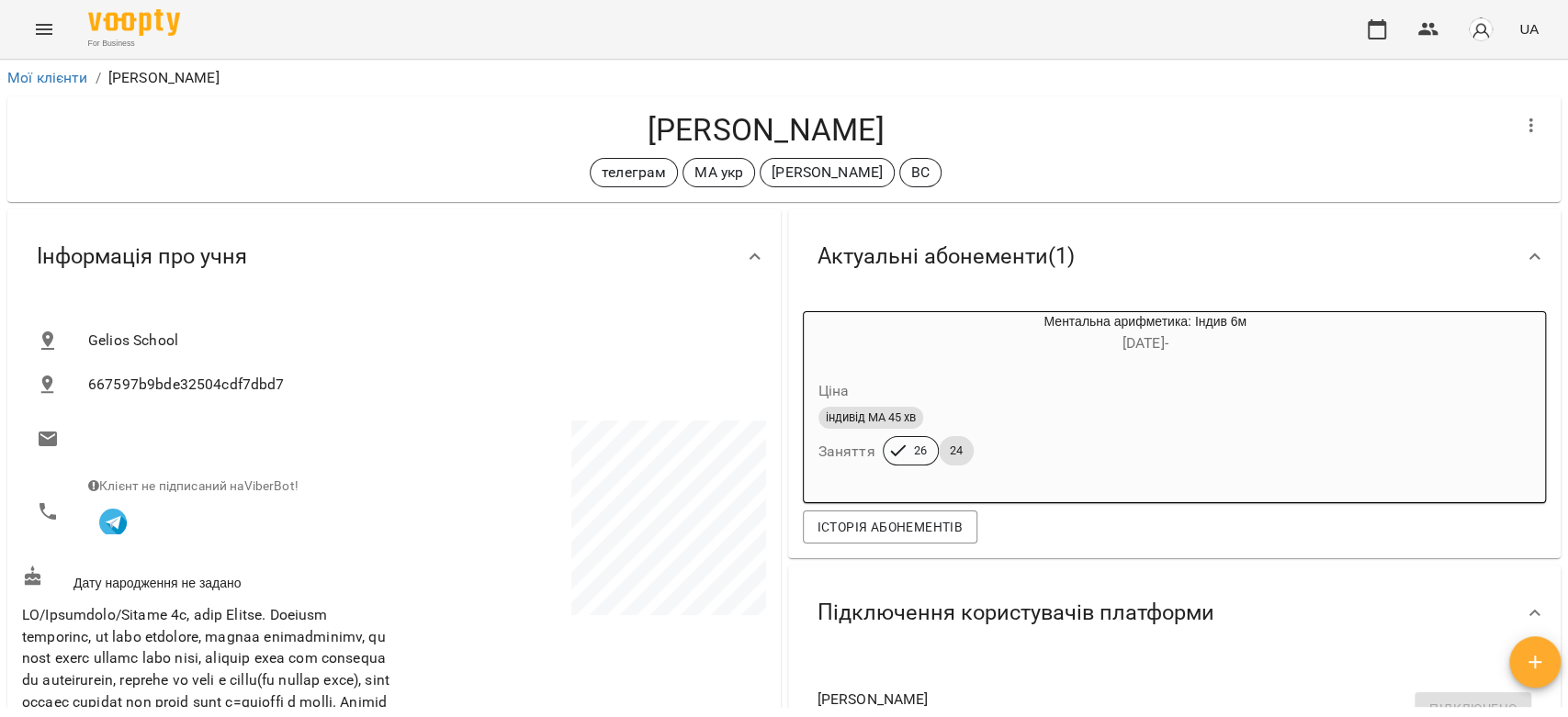
scroll to position [1836, 0]
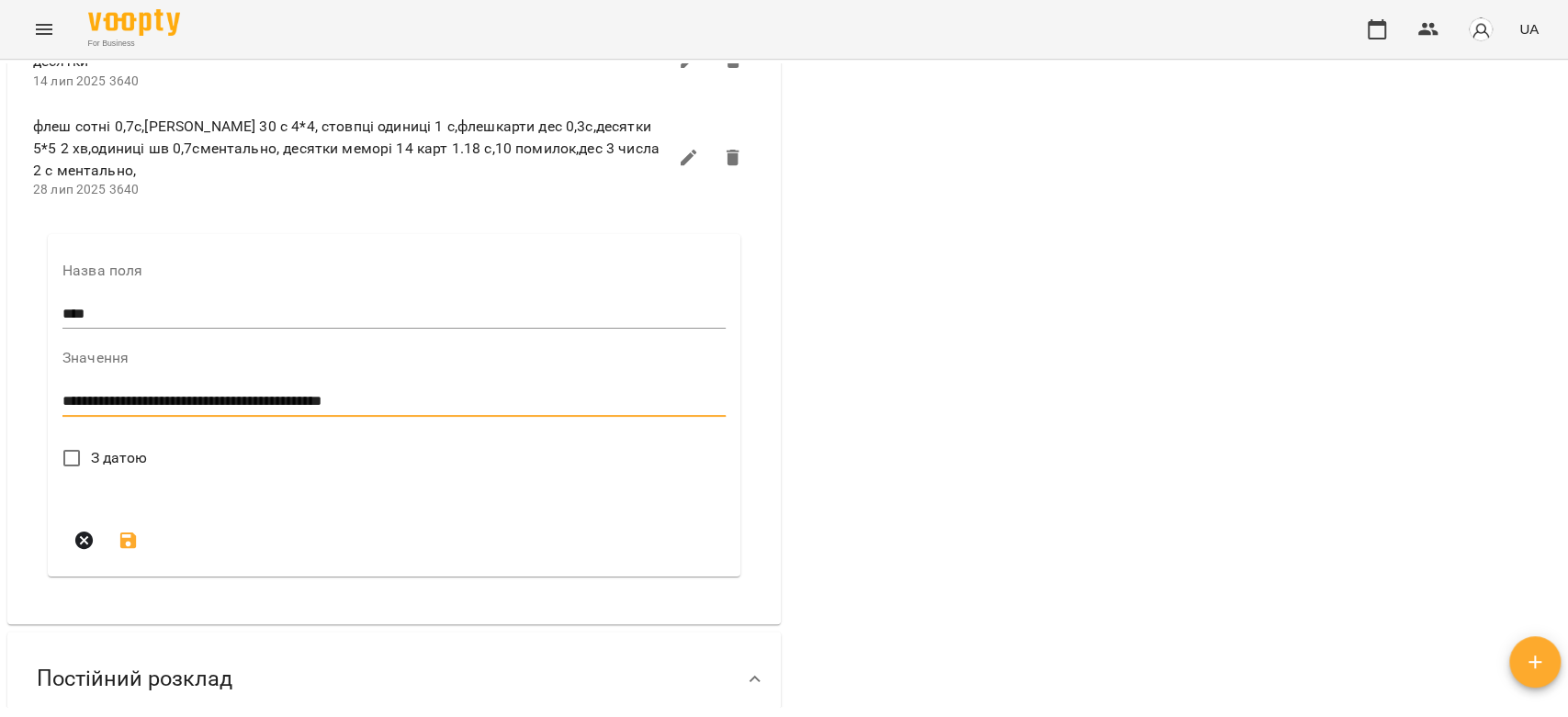
click at [112, 475] on label "З датою" at bounding box center [99, 458] width 95 height 38
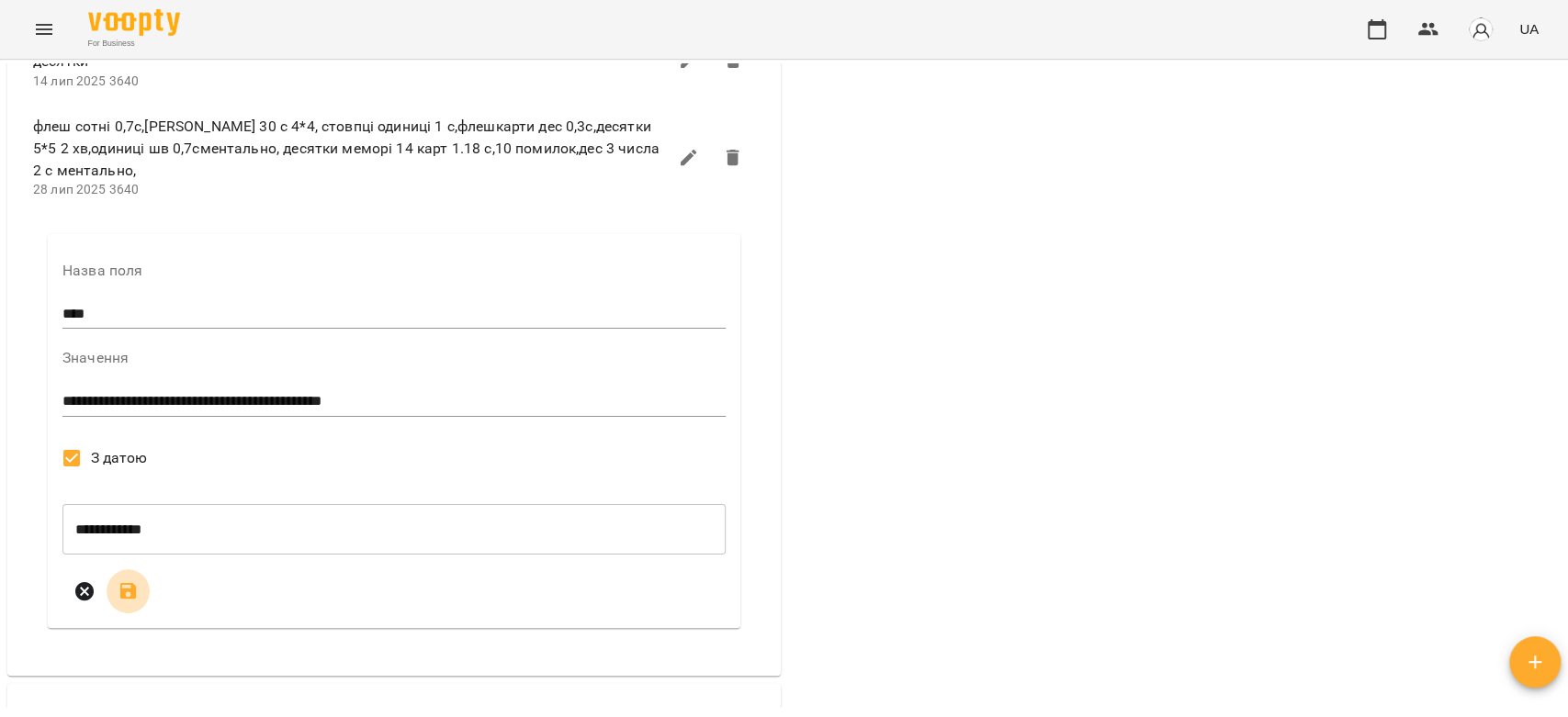
click at [132, 600] on icon "submit" at bounding box center [128, 591] width 16 height 16
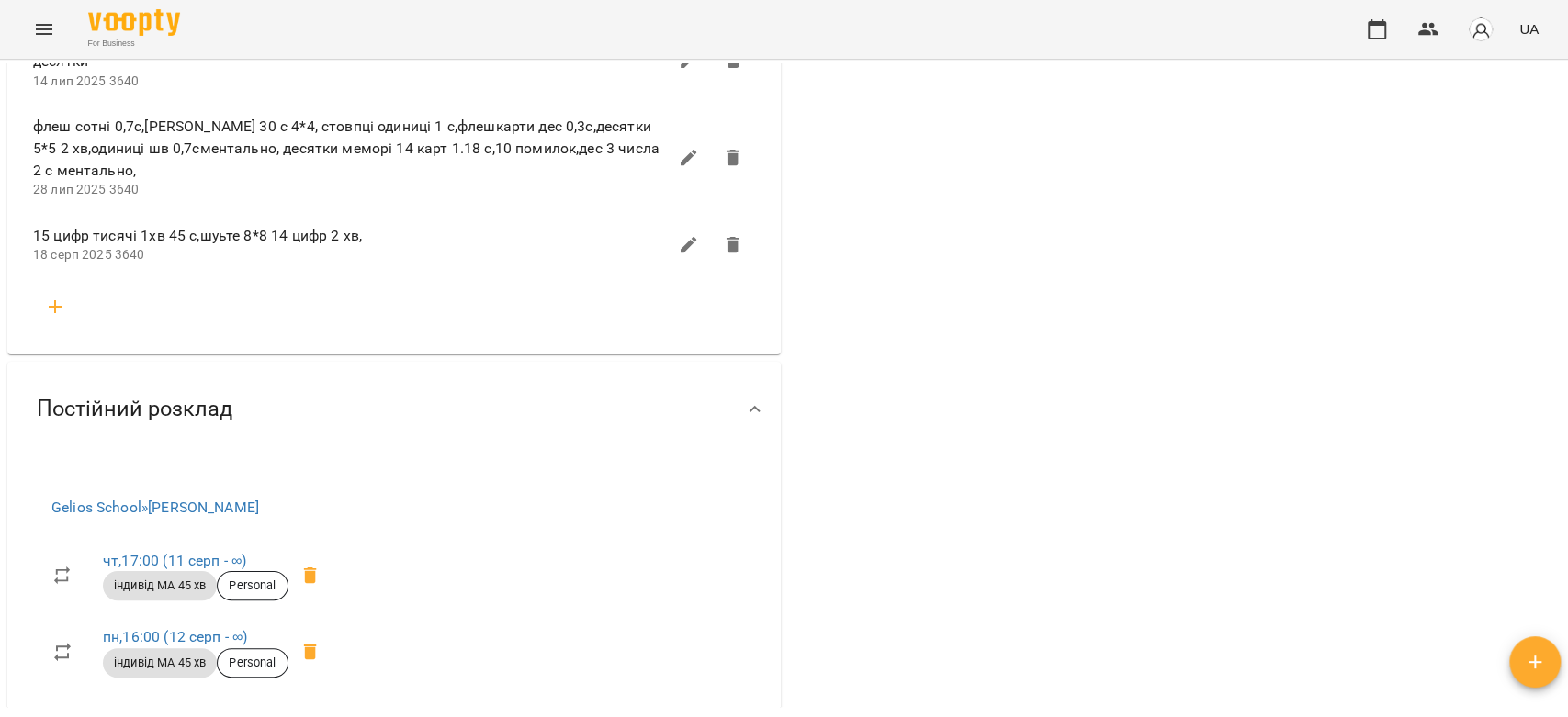
click at [40, 50] on button "Menu" at bounding box center [44, 30] width 44 height 44
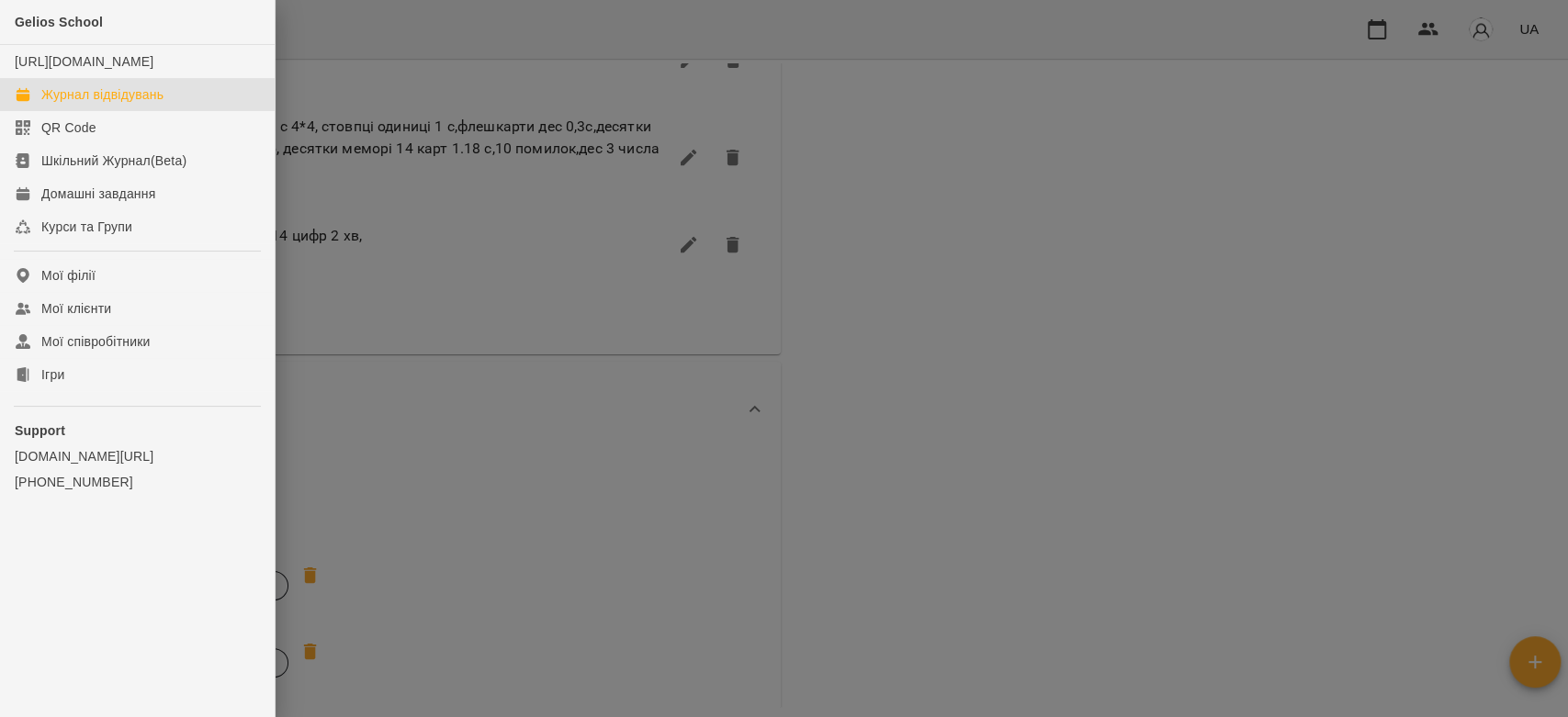
click at [96, 104] on div "Журнал відвідувань" at bounding box center [102, 94] width 122 height 18
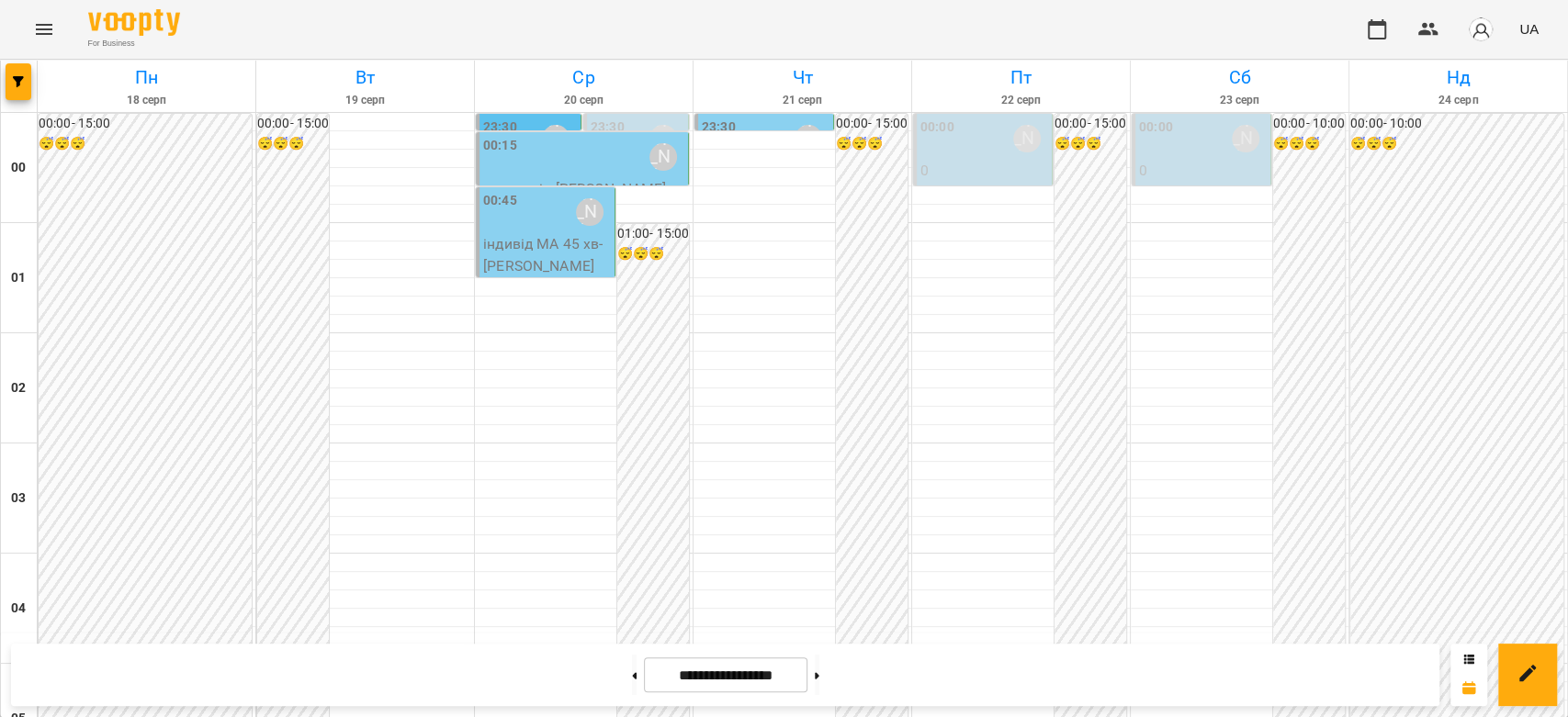
scroll to position [1530, 0]
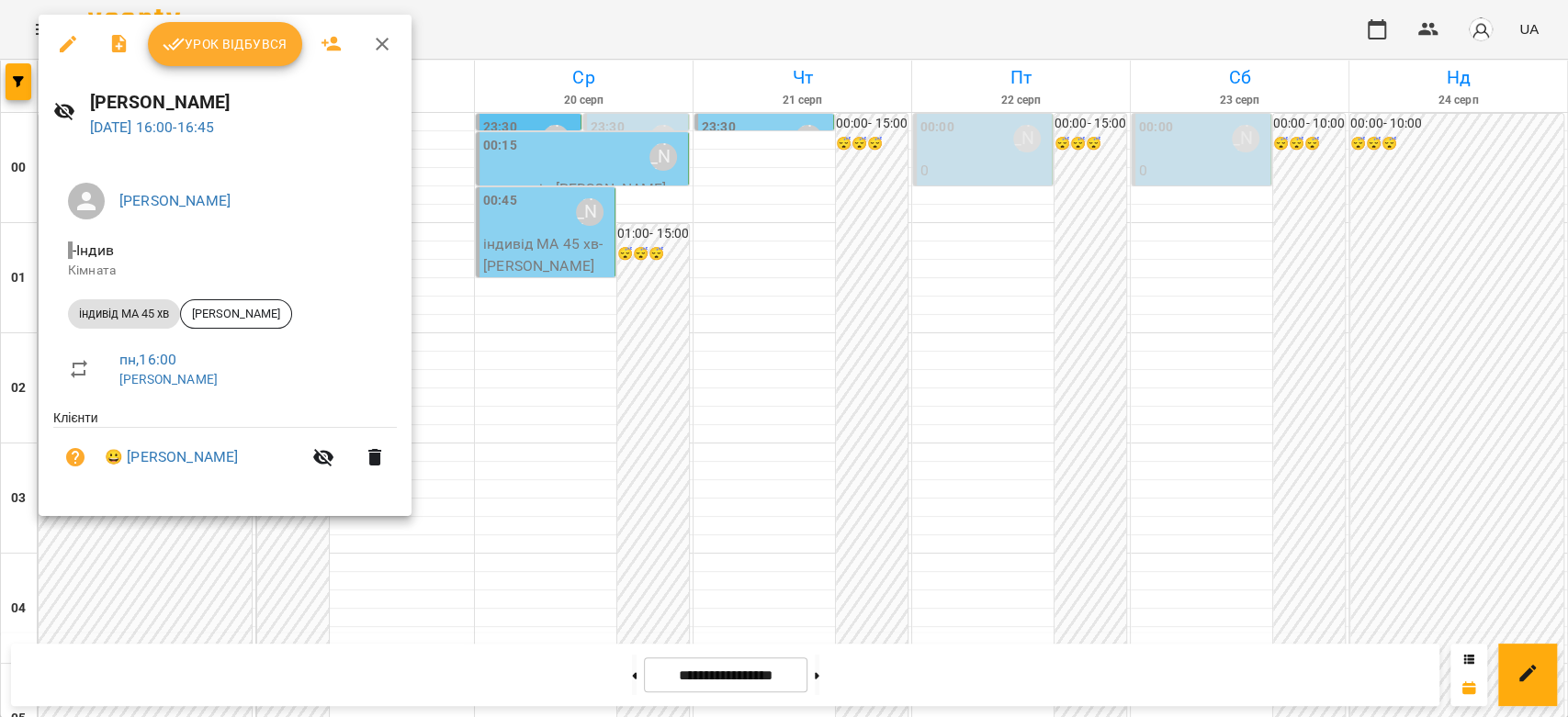
click at [250, 38] on span "Урок відбувся" at bounding box center [225, 43] width 125 height 22
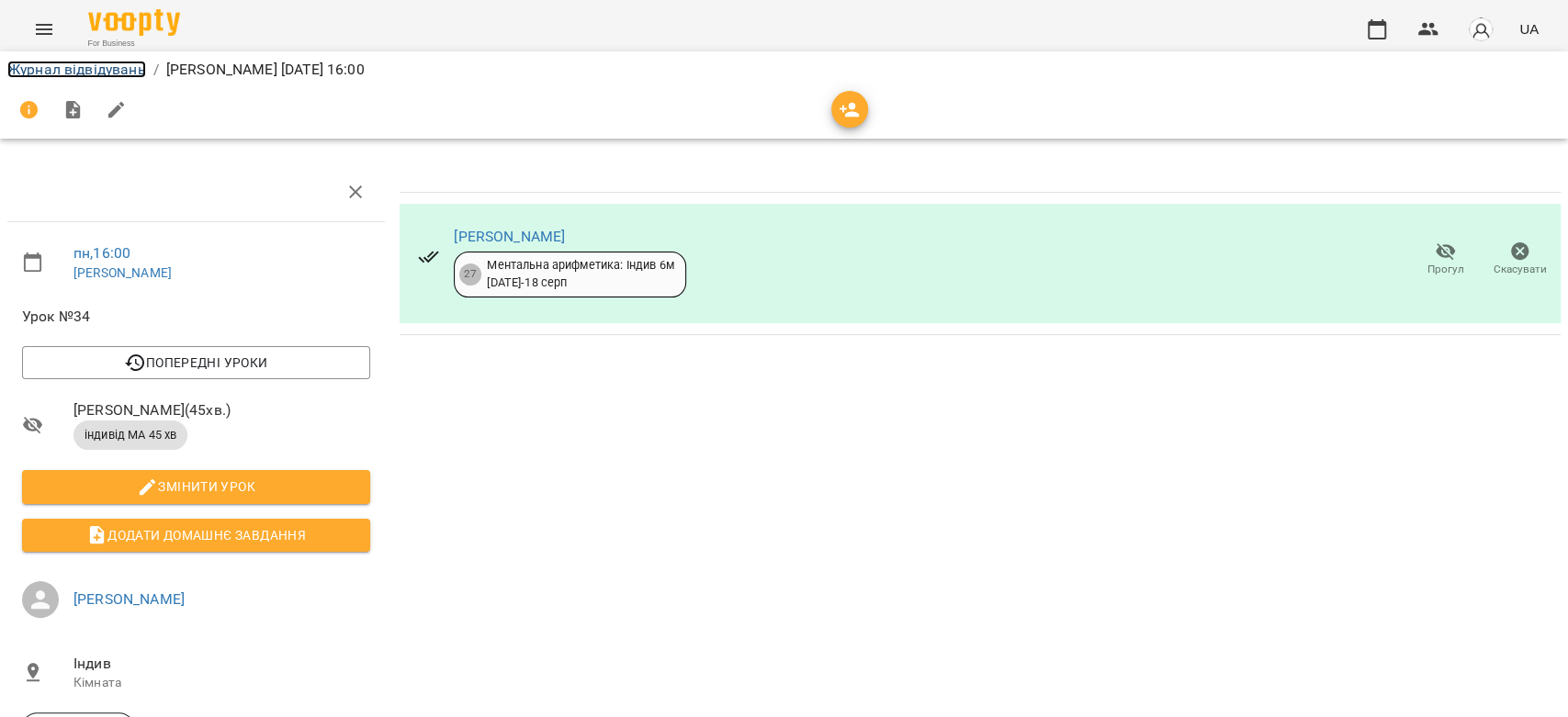
click at [62, 63] on link "Журнал відвідувань" at bounding box center [77, 69] width 139 height 17
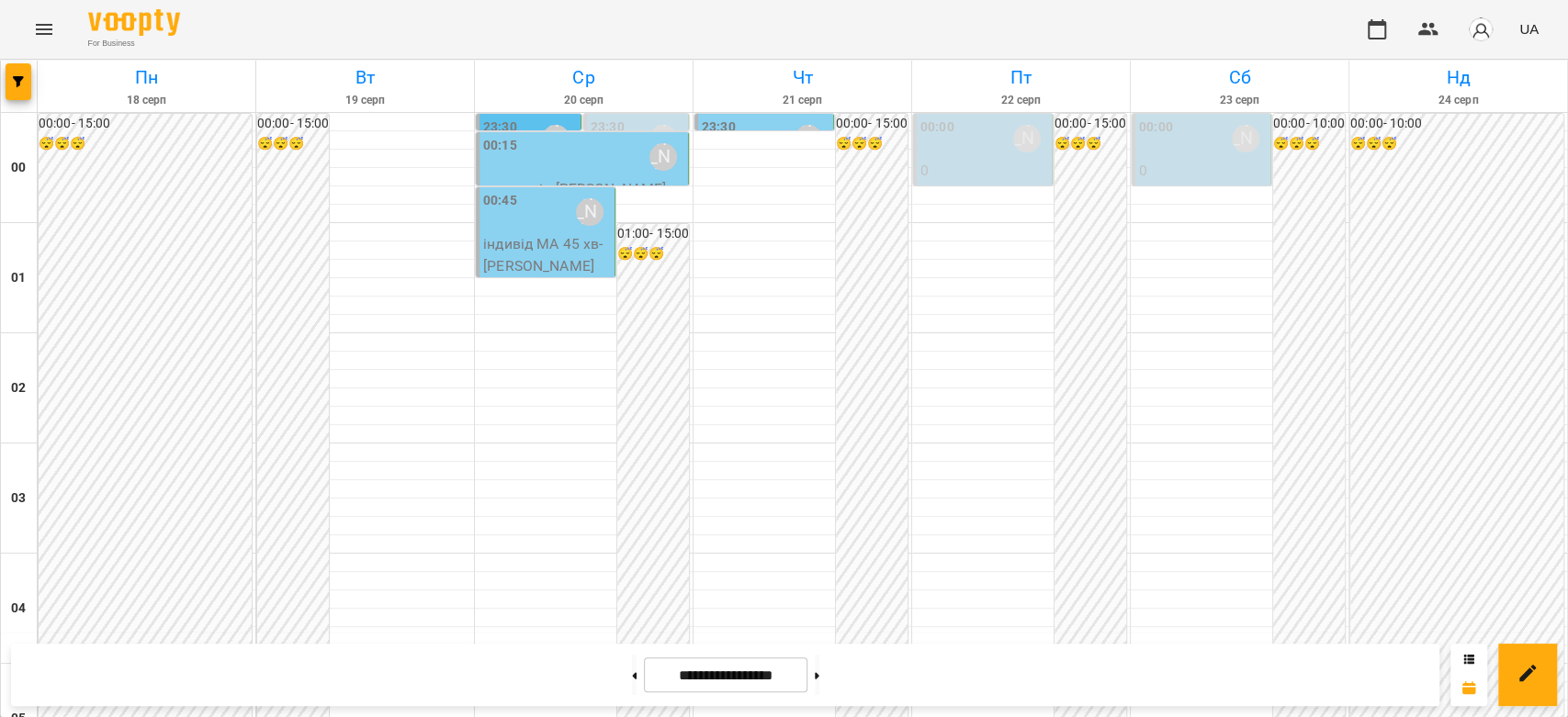
scroll to position [1613, 0]
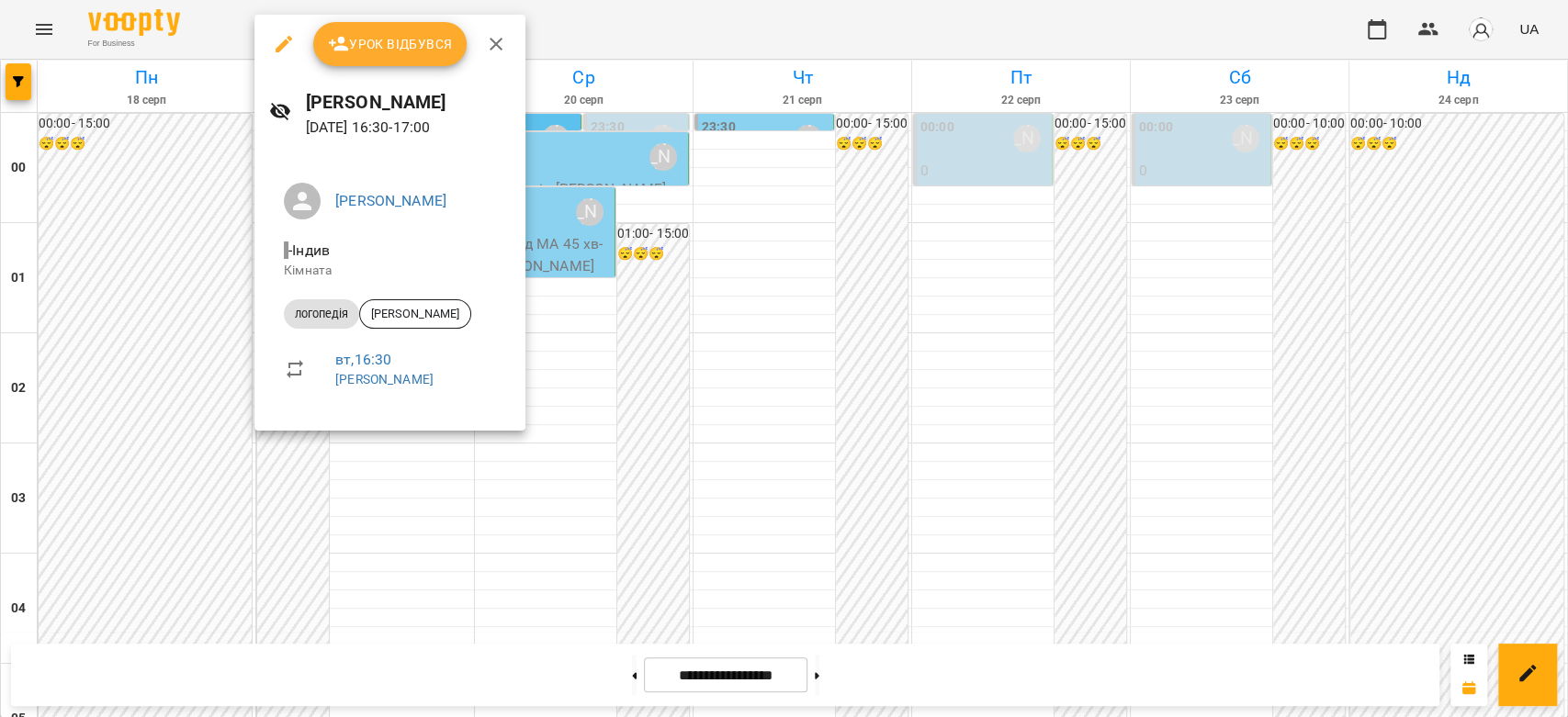
click at [160, 328] on div at bounding box center [784, 358] width 1568 height 717
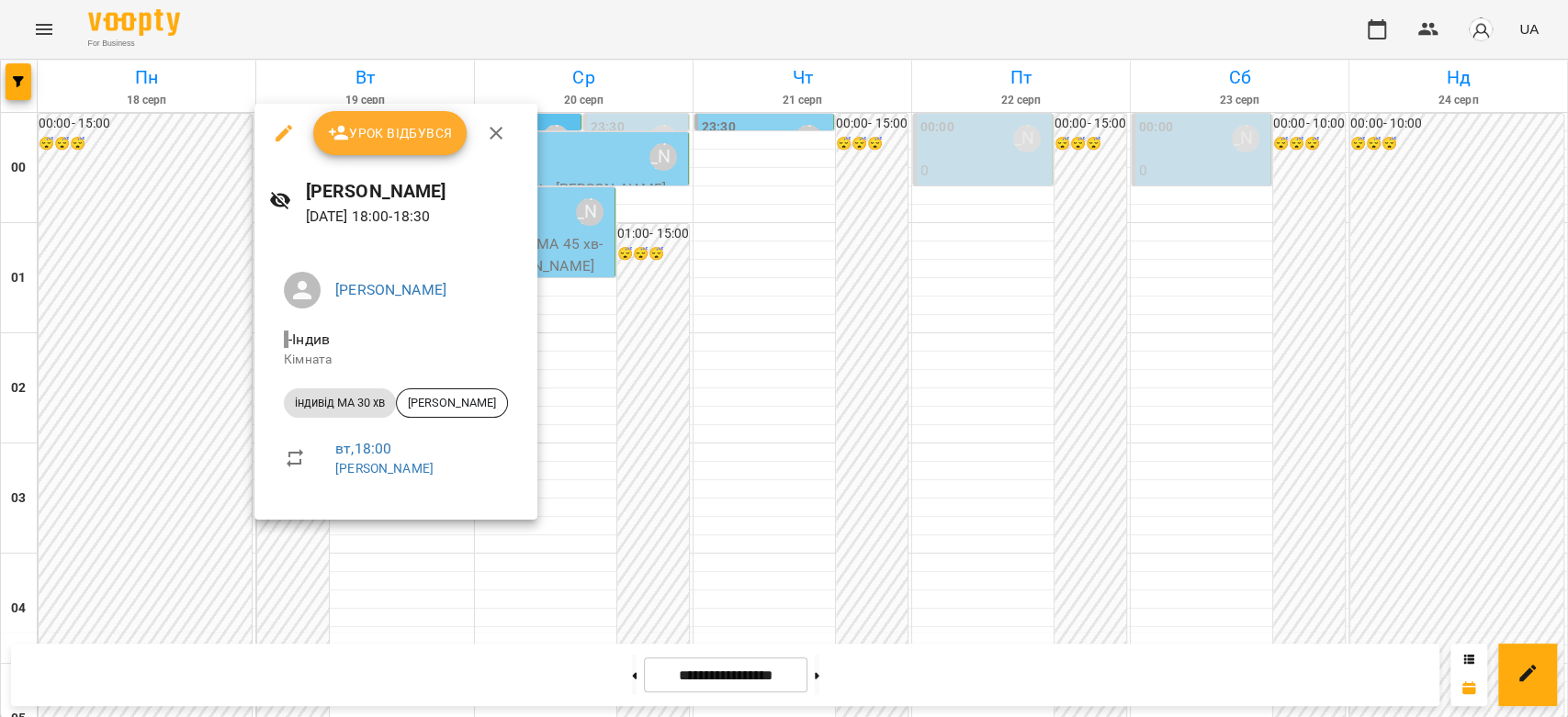
click at [147, 358] on div at bounding box center [784, 358] width 1568 height 717
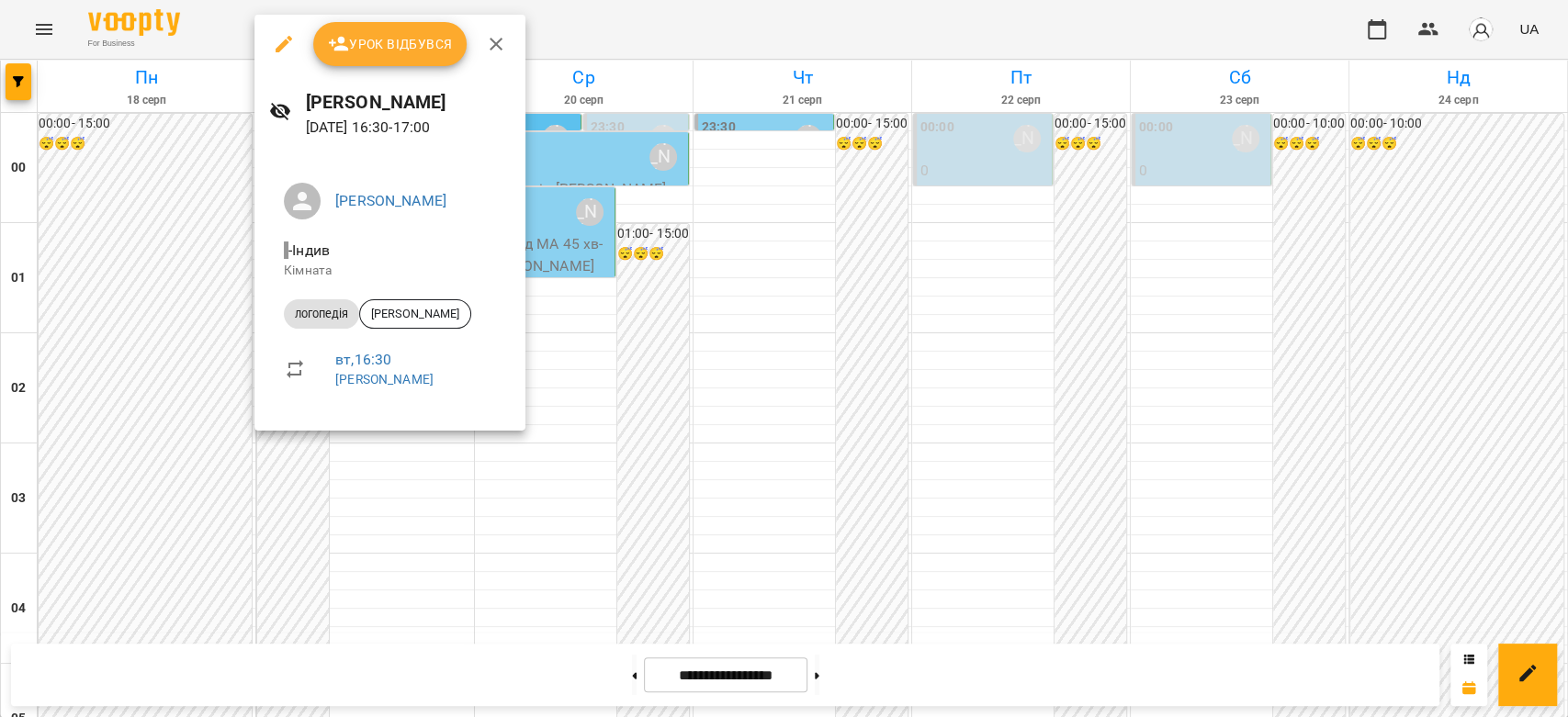
click at [194, 339] on div at bounding box center [784, 358] width 1568 height 717
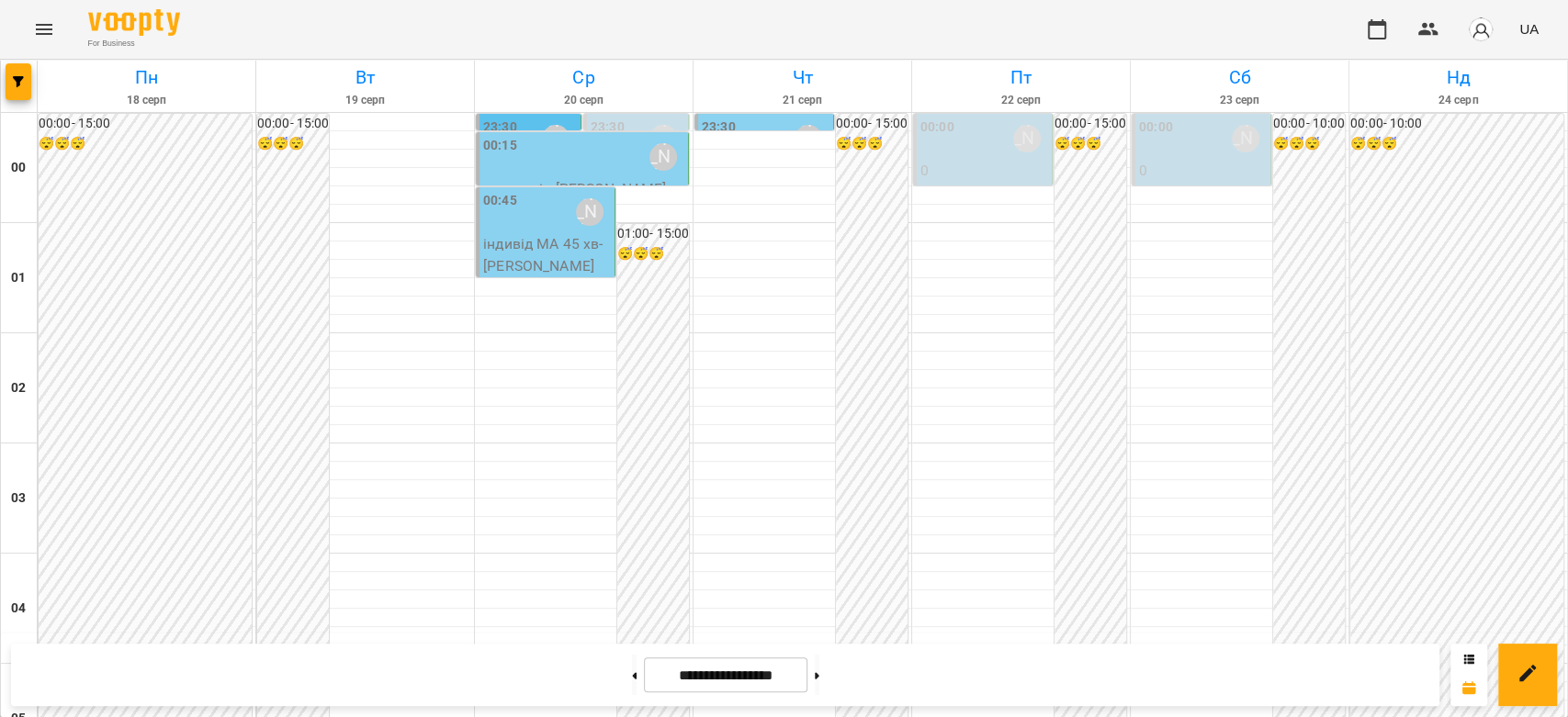
scroll to position [1714, 0]
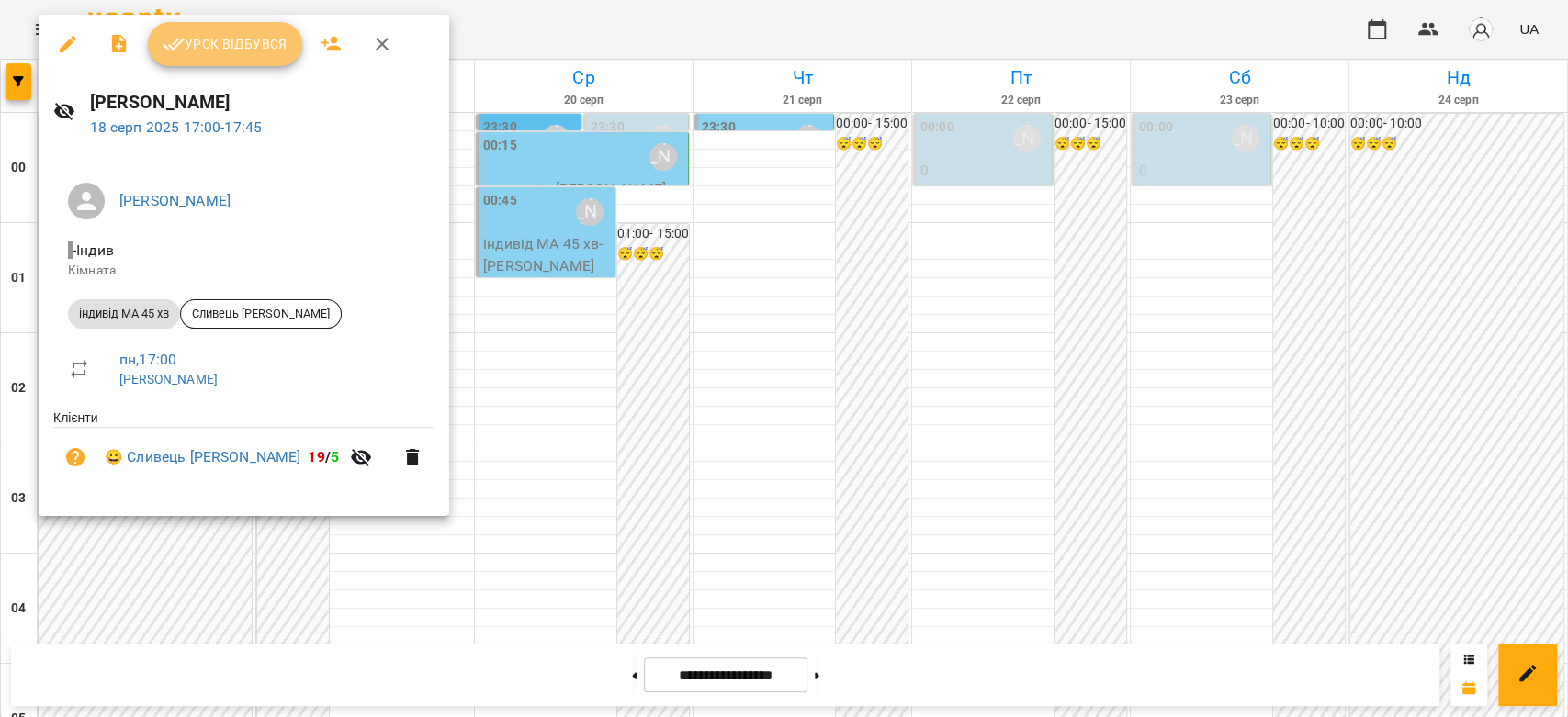
click at [261, 53] on span "Урок відбувся" at bounding box center [225, 43] width 125 height 22
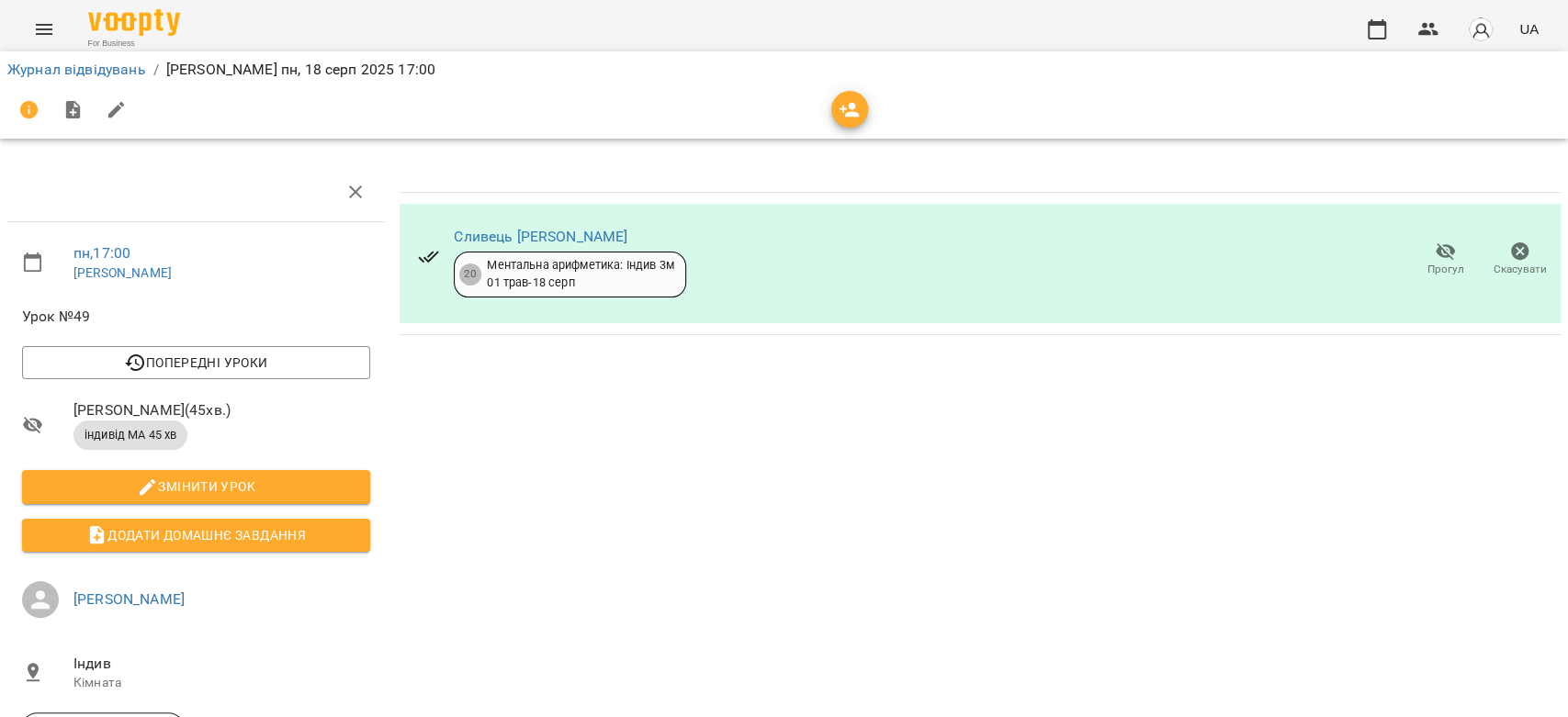
click at [473, 223] on div "Сливець Анна 20 Ментальна арифметика: Індив 3м 01 трав - 18 серп" at bounding box center [569, 260] width 231 height 75
click at [482, 228] on link "Сливець [PERSON_NAME]" at bounding box center [540, 237] width 173 height 17
click at [116, 73] on link "Журнал відвідувань" at bounding box center [77, 69] width 139 height 17
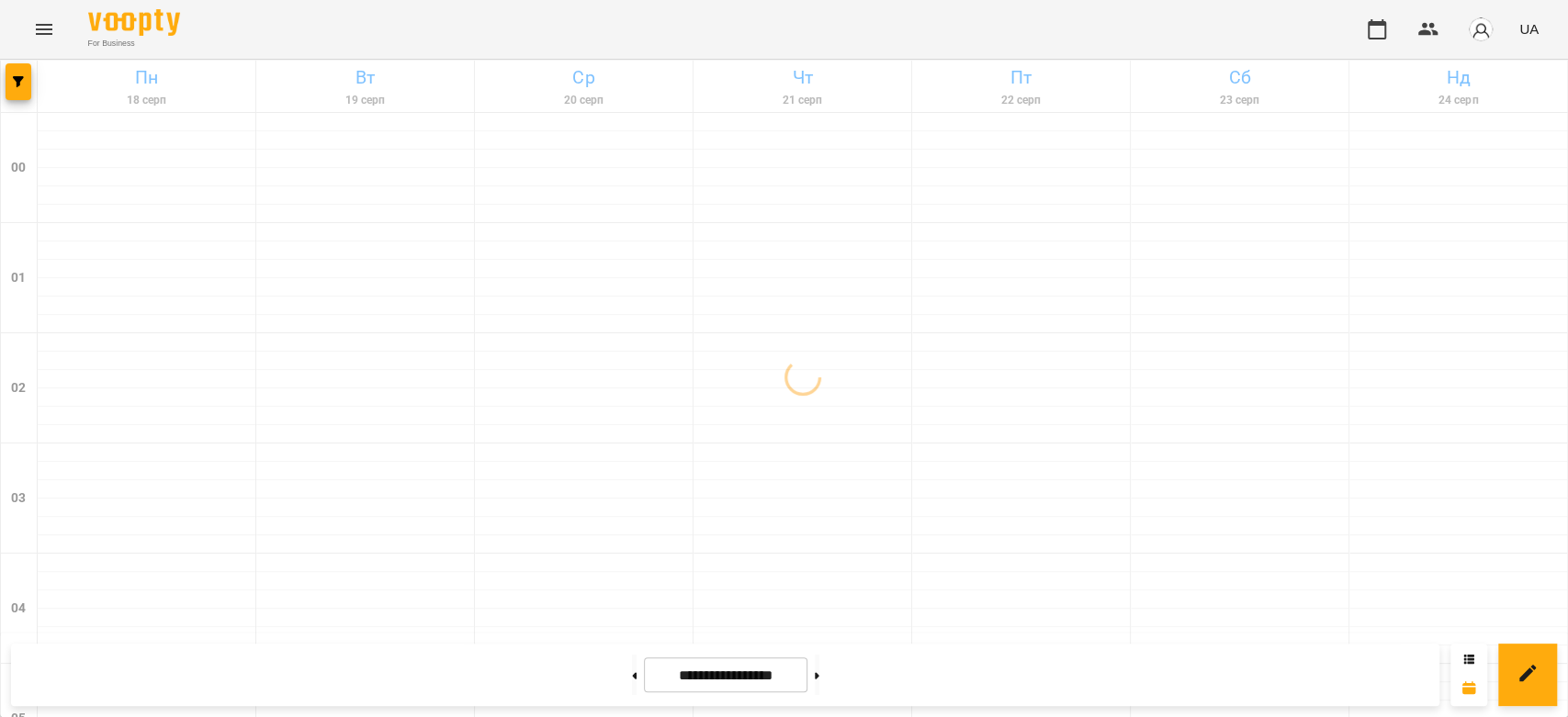
click at [428, 716] on div "**********" at bounding box center [784, 675] width 1568 height 85
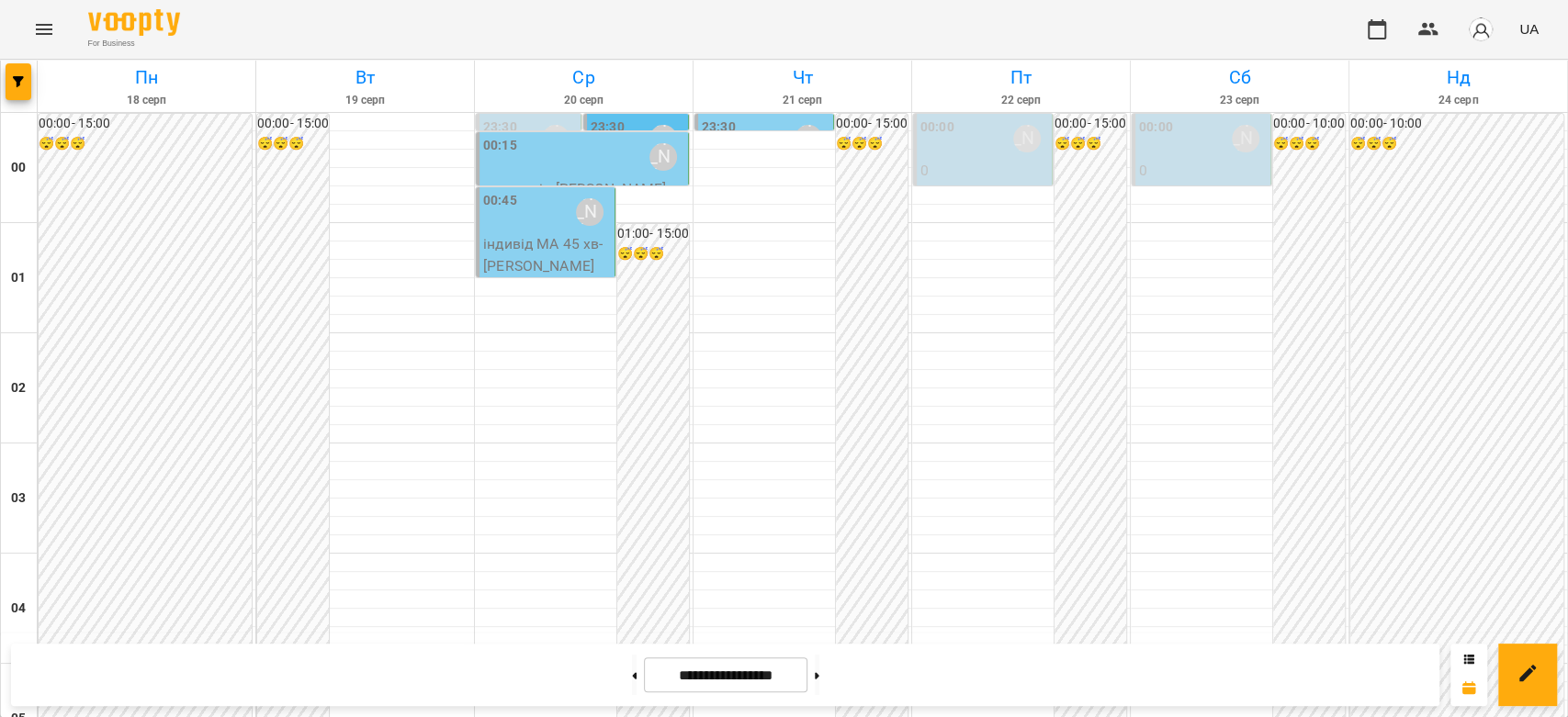
scroll to position [2123, 0]
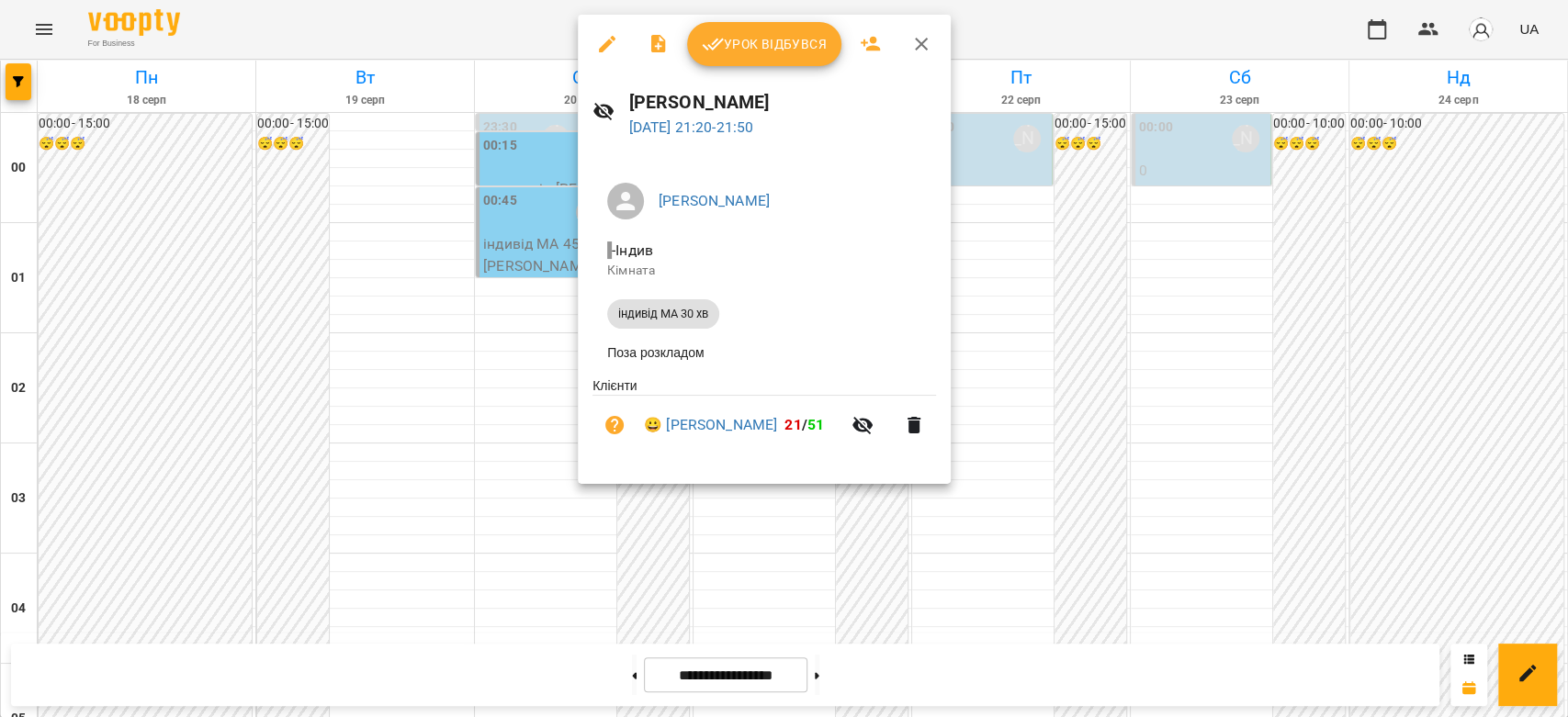
click at [455, 413] on div at bounding box center [784, 358] width 1568 height 717
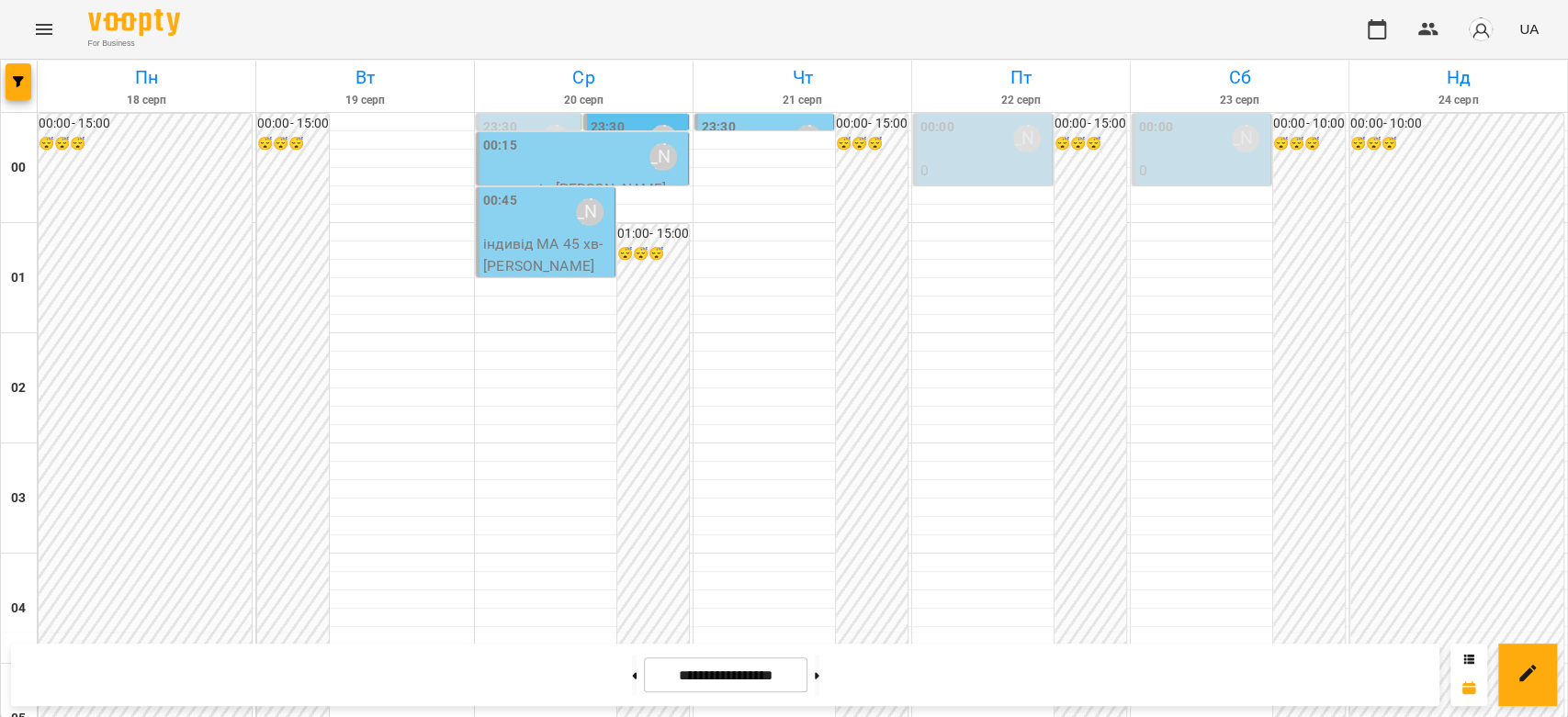
scroll to position [1714, 0]
click at [631, 676] on icon at bounding box center [633, 676] width 5 height 8
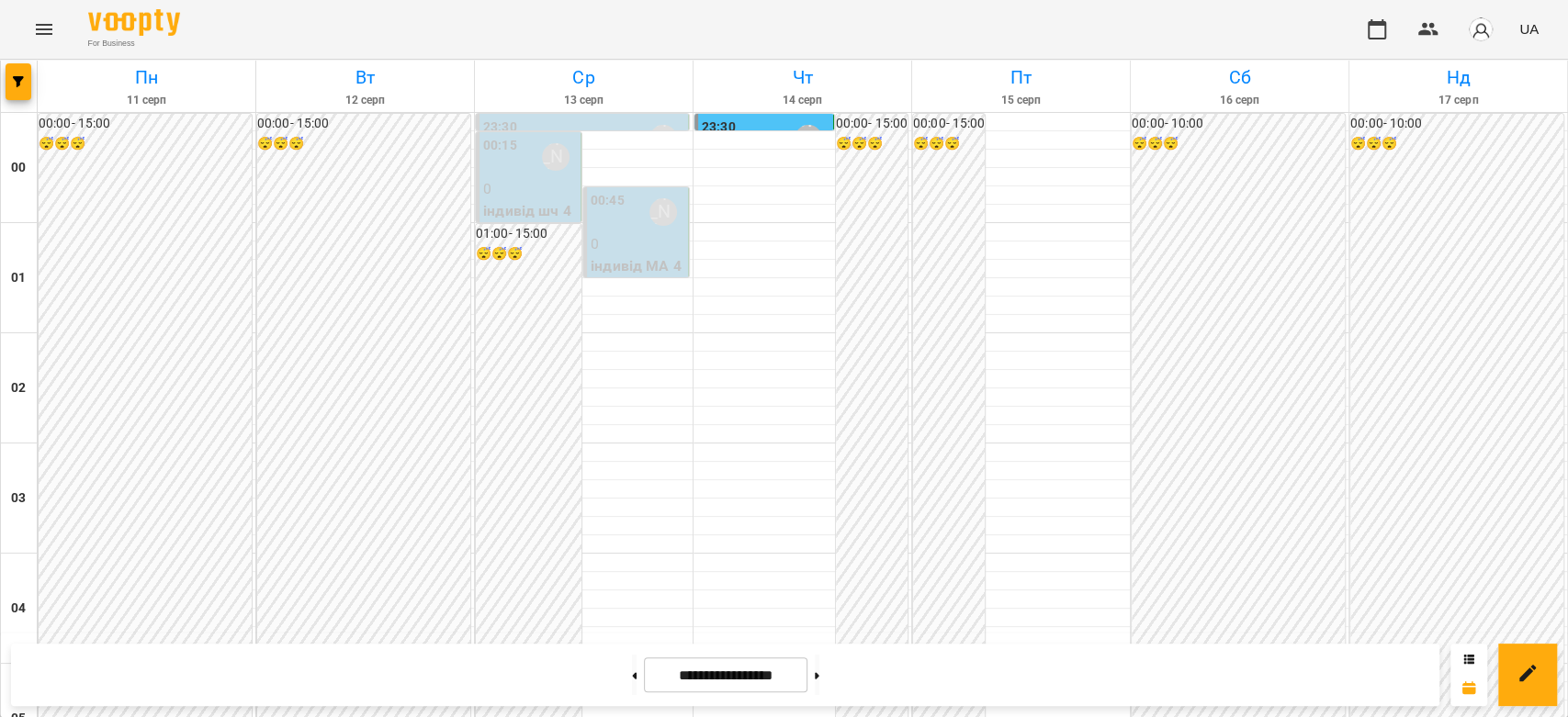
scroll to position [1918, 0]
click at [819, 679] on button at bounding box center [816, 675] width 5 height 40
type input "**********"
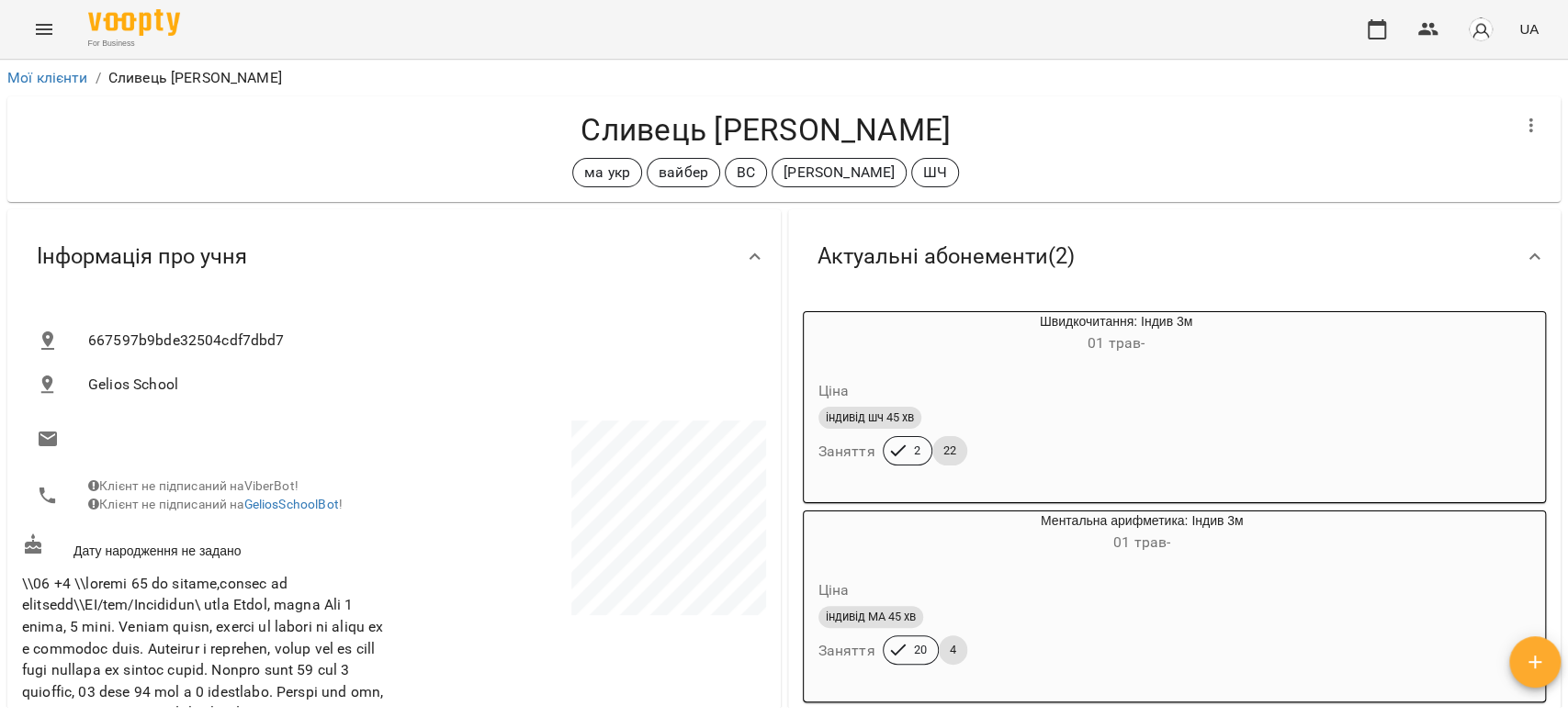
scroll to position [611, 0]
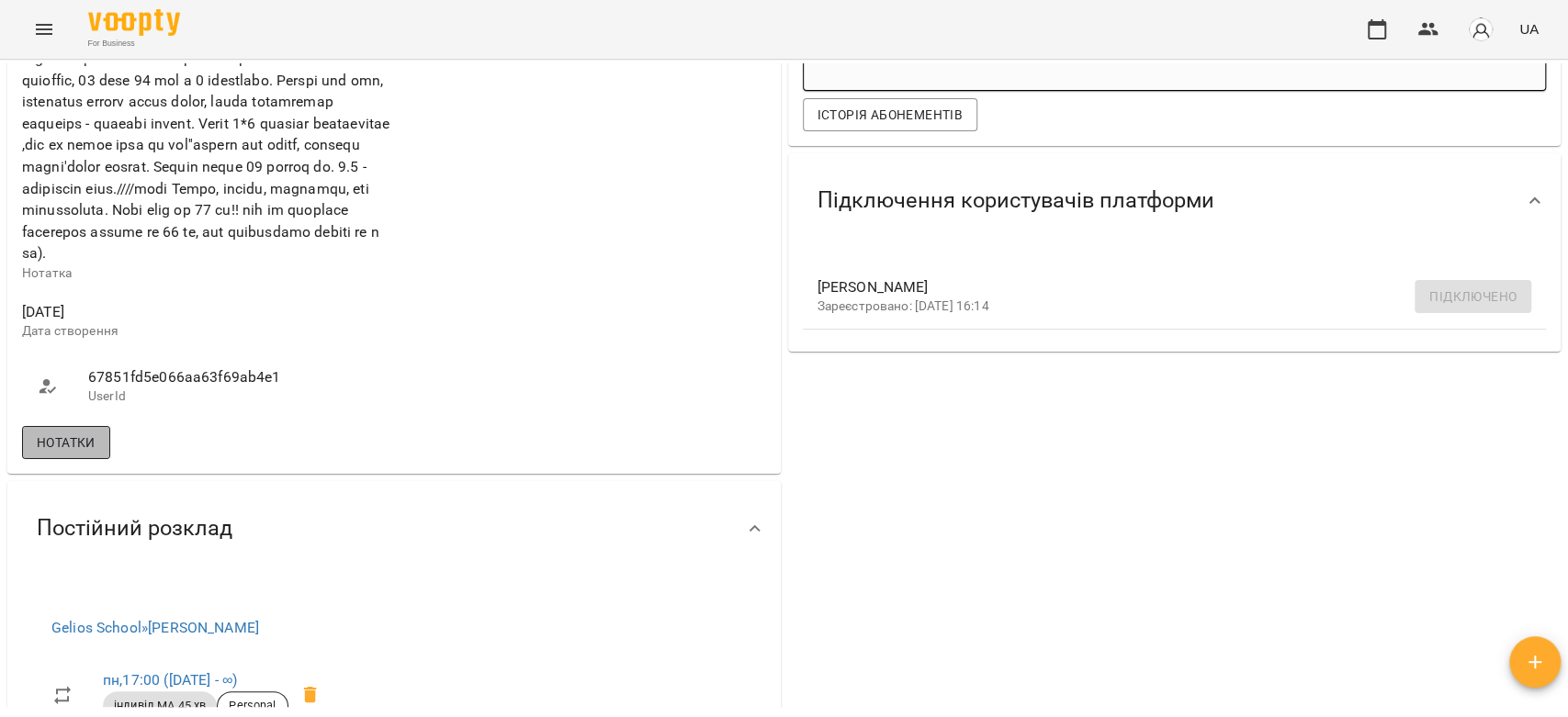
click at [103, 459] on button "Нотатки" at bounding box center [66, 443] width 89 height 33
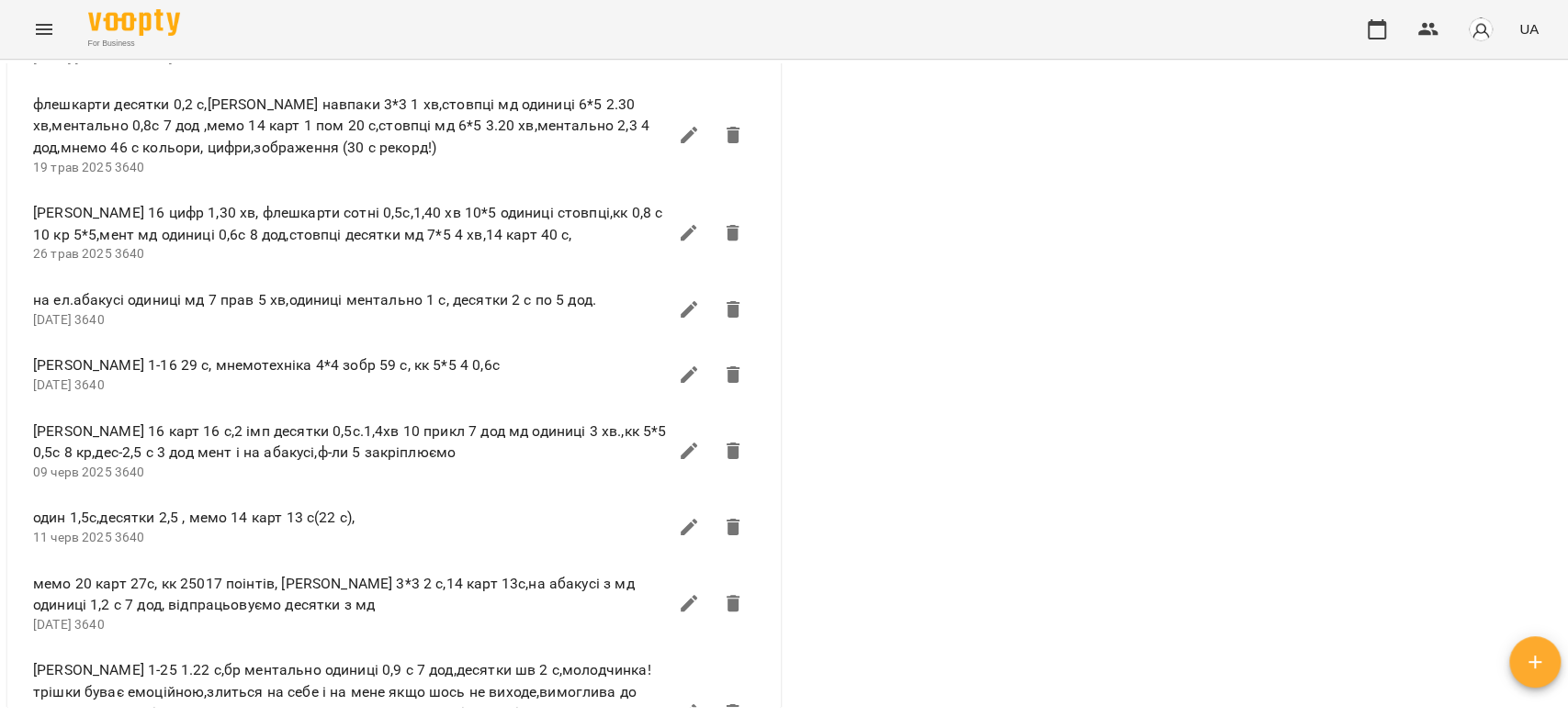
scroll to position [2142, 0]
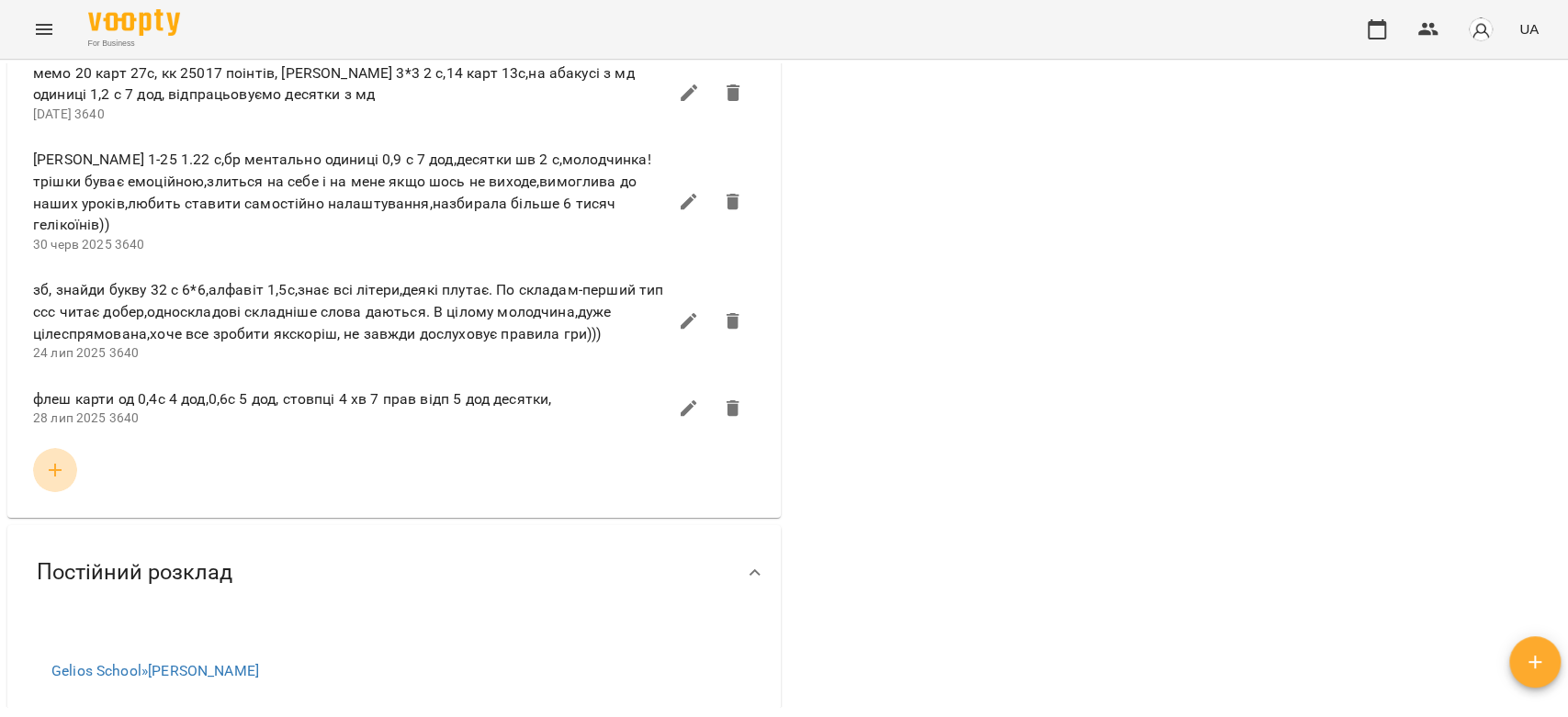
click at [52, 481] on icon "button" at bounding box center [55, 470] width 22 height 22
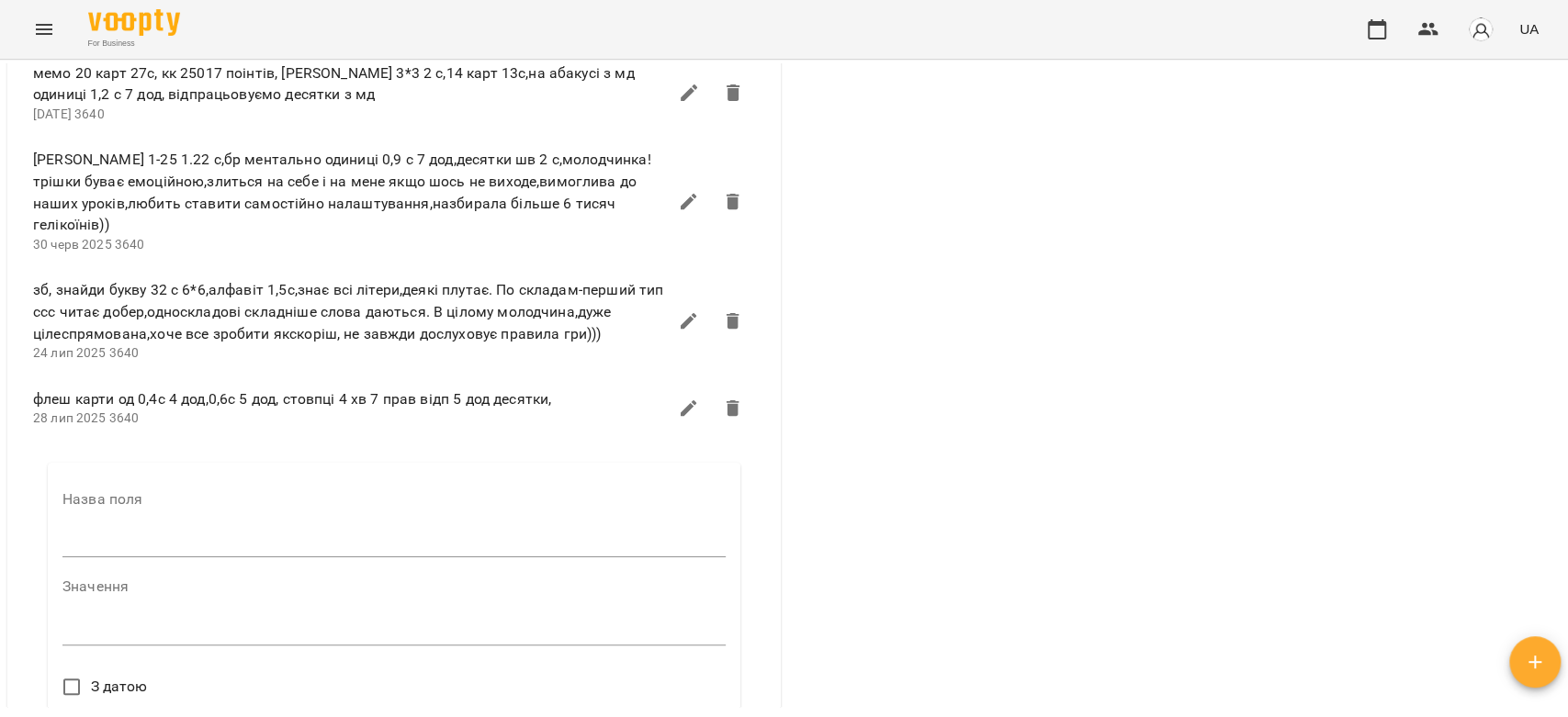
click at [137, 542] on input "text" at bounding box center [394, 544] width 663 height 30
type input "****"
click at [191, 646] on textarea at bounding box center [394, 637] width 663 height 17
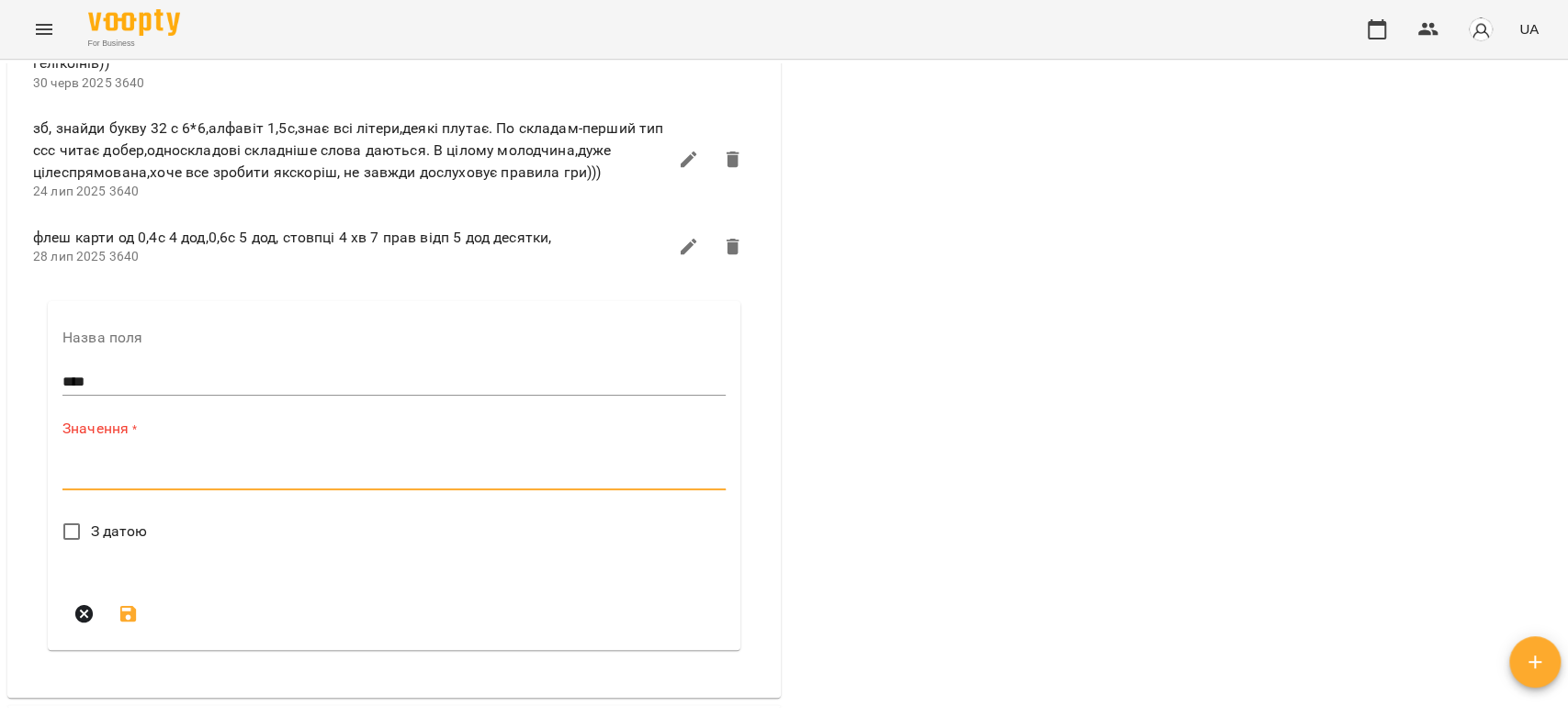
scroll to position [2448, 0]
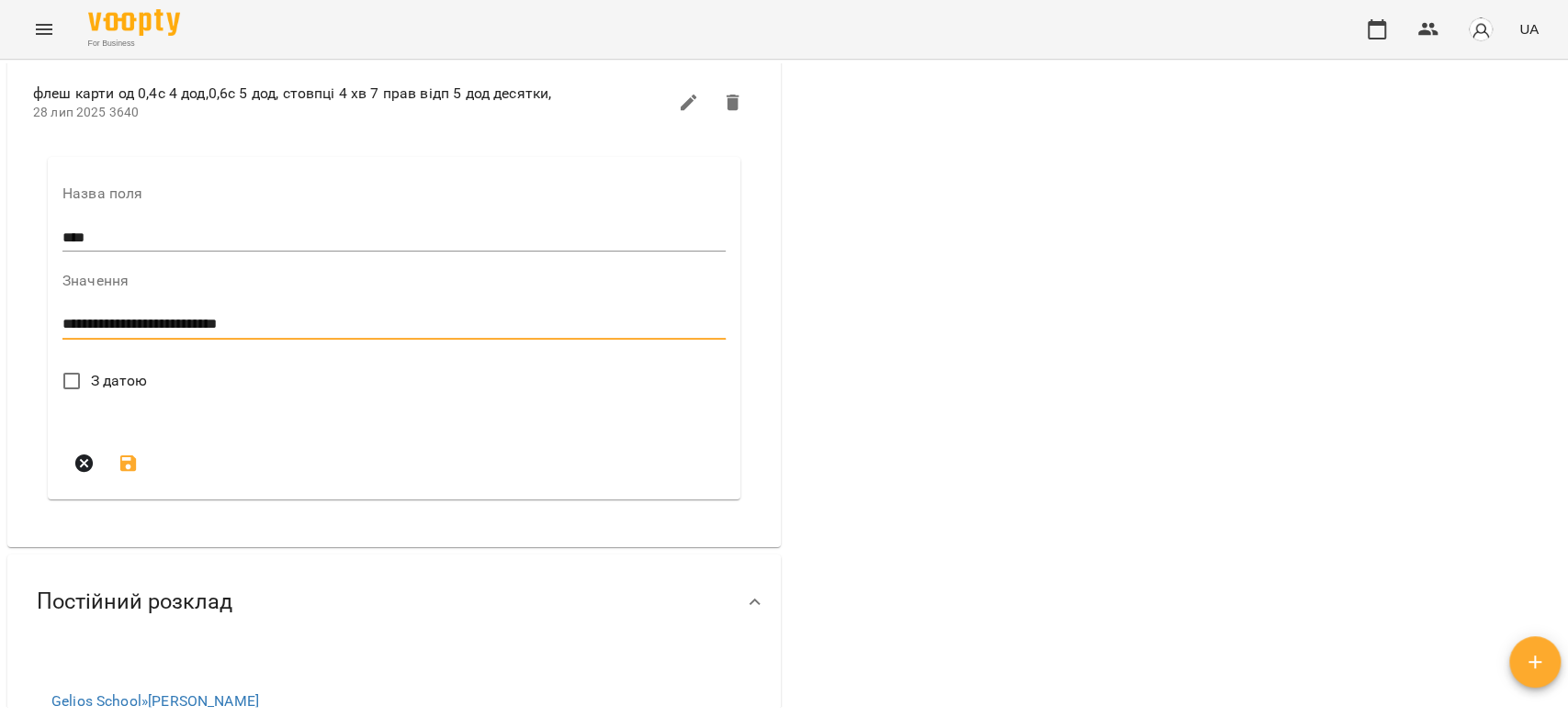
click at [354, 331] on textarea "**********" at bounding box center [390, 324] width 655 height 17
type textarea "**********"
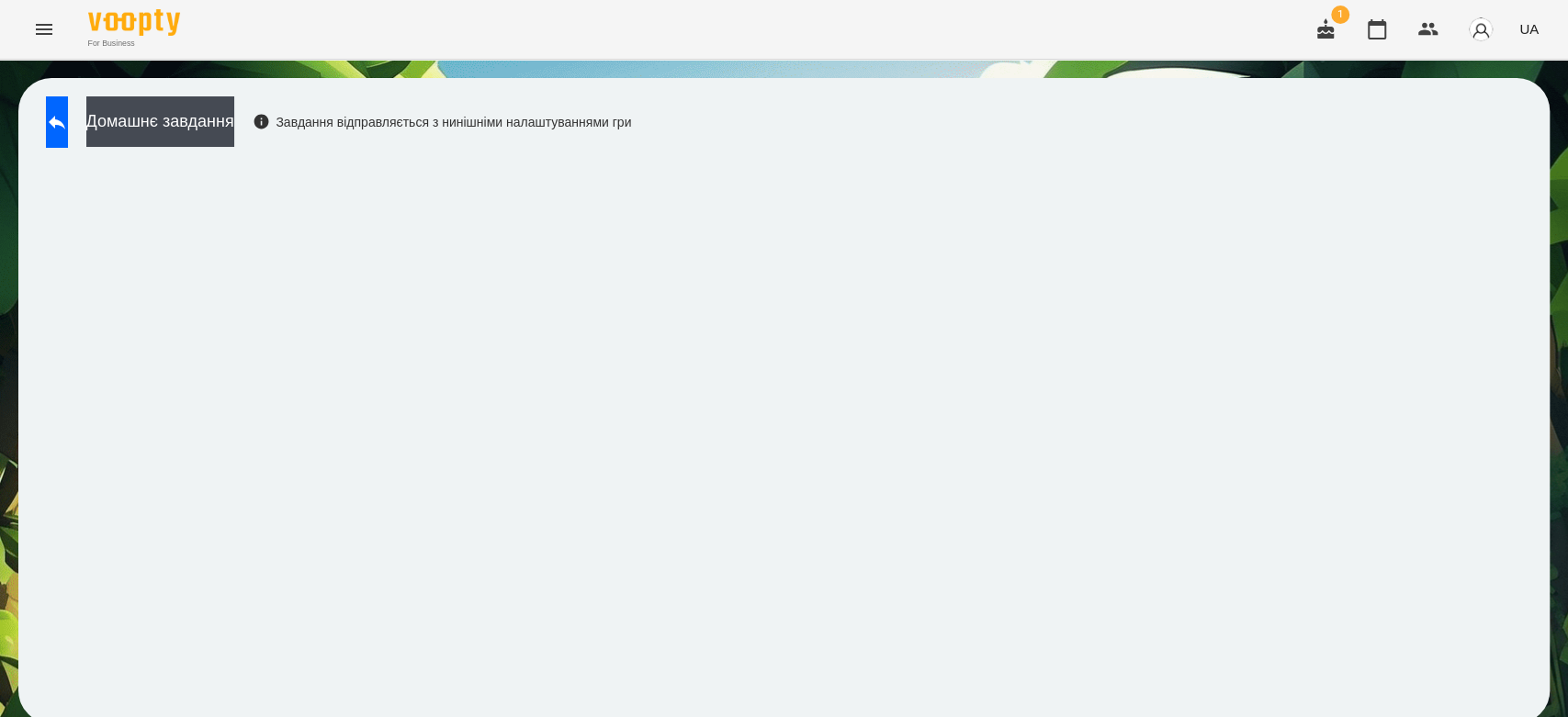
scroll to position [7, 0]
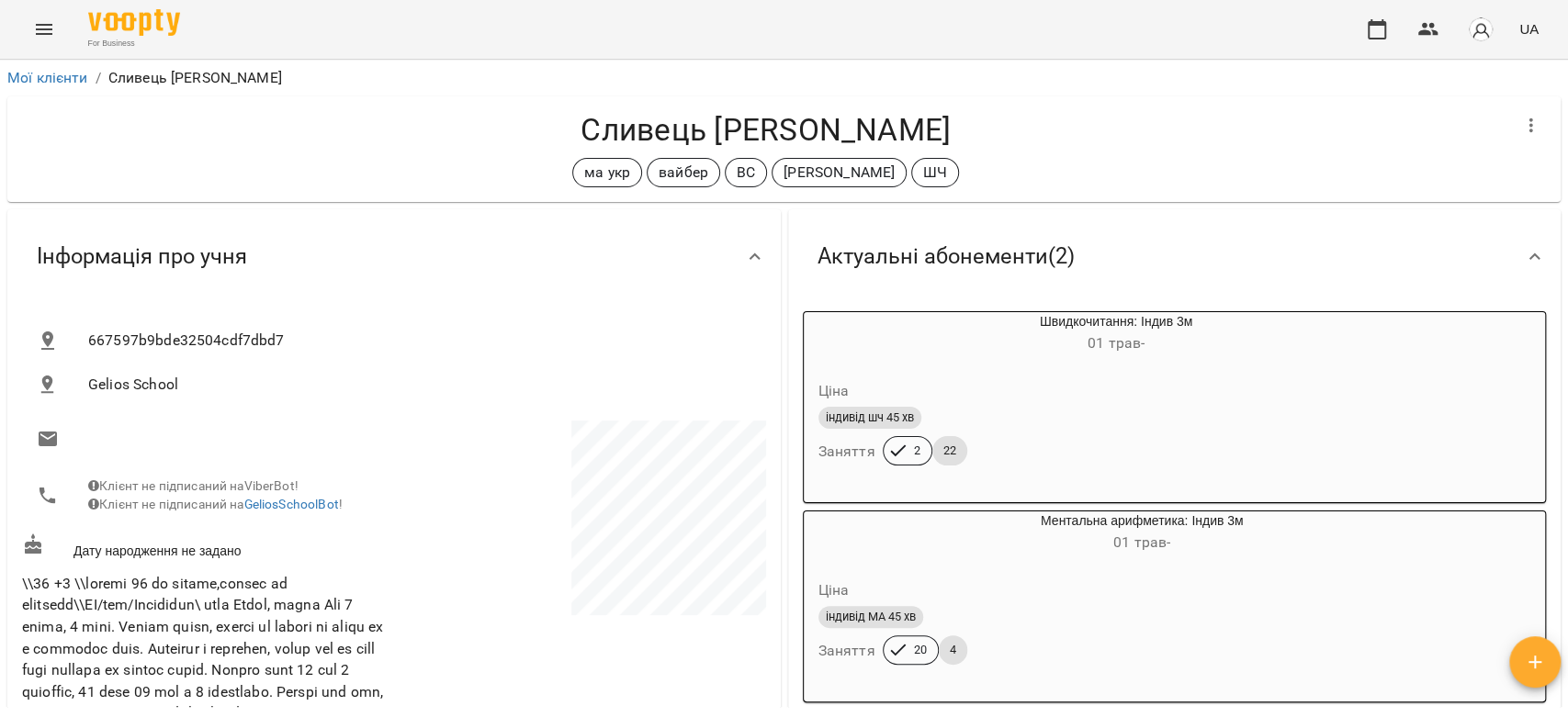
scroll to position [2448, 0]
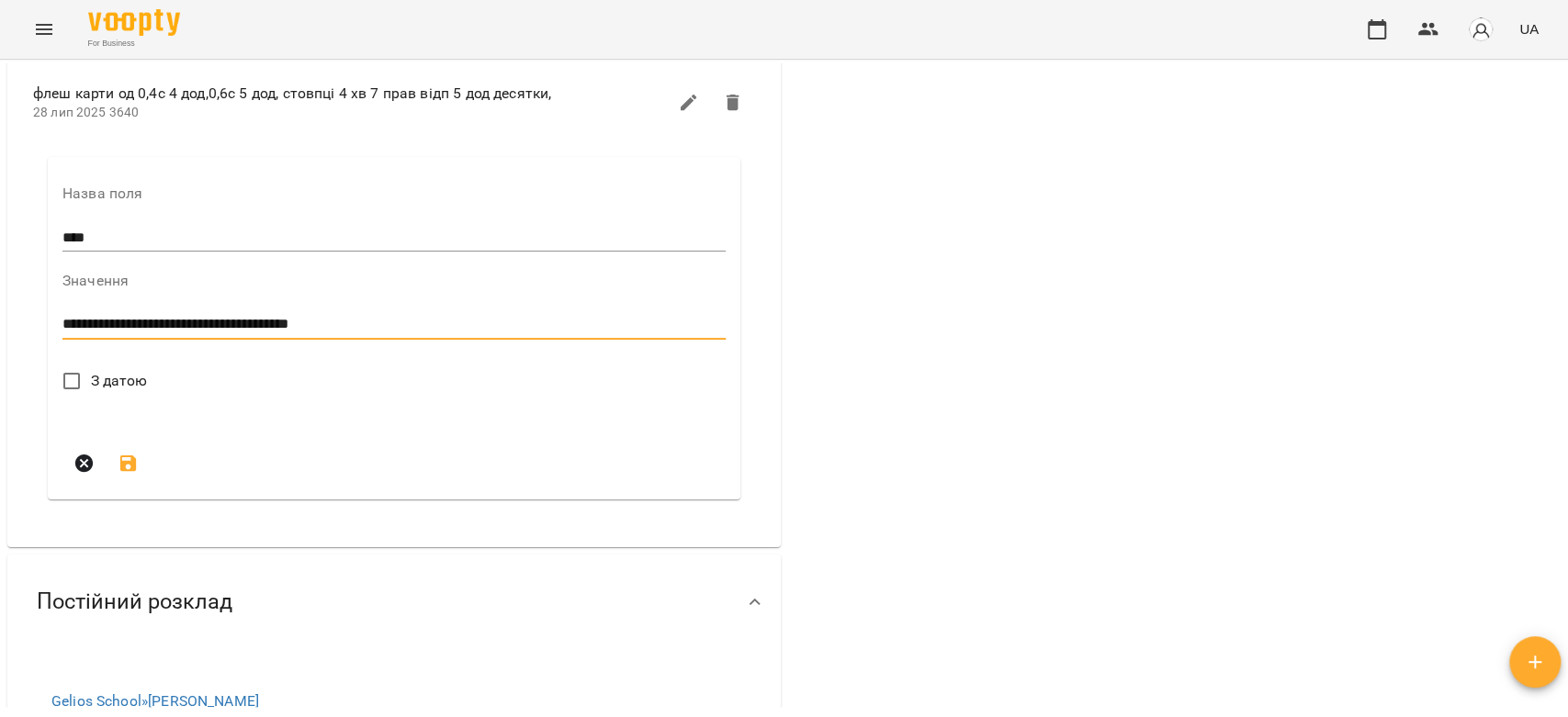
click at [117, 388] on span "З датою" at bounding box center [118, 381] width 57 height 22
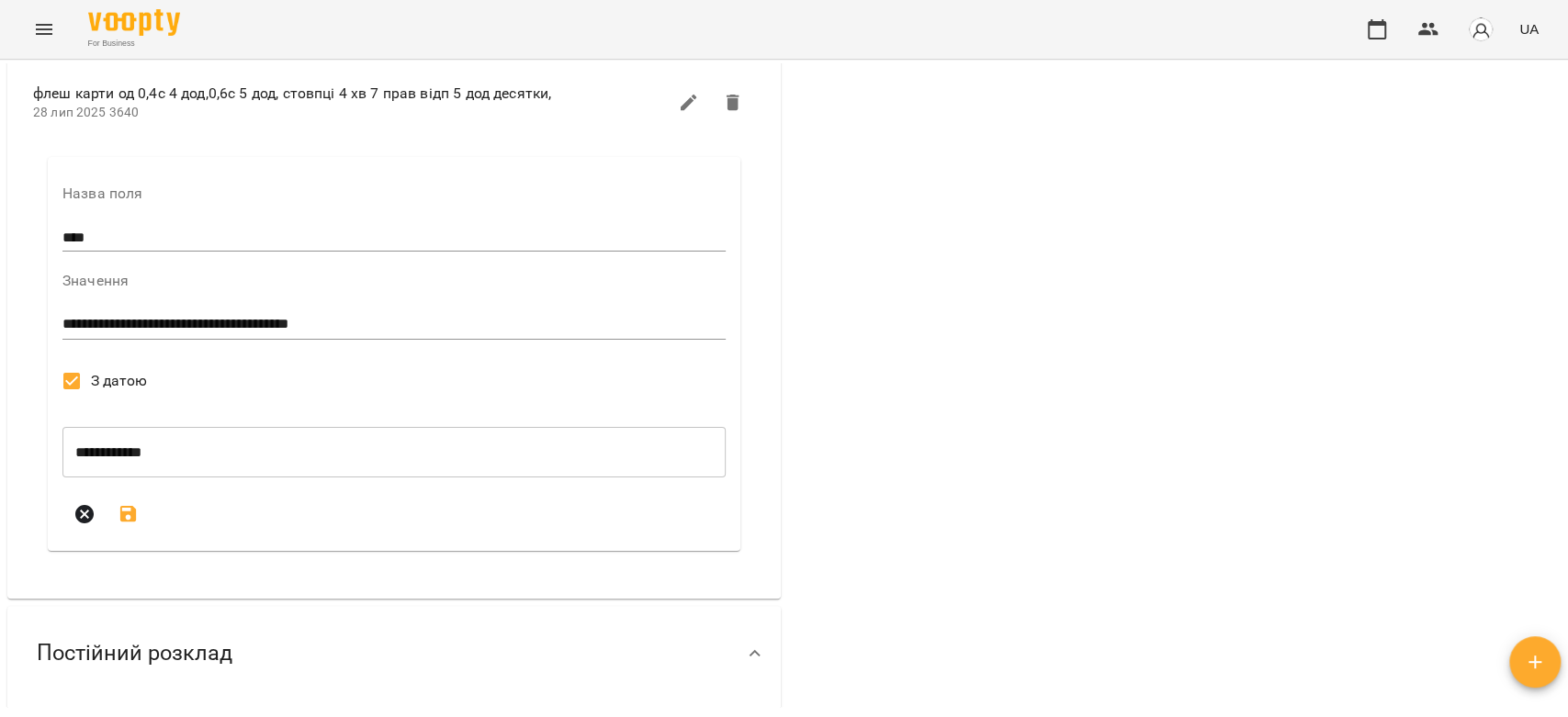
click at [125, 524] on icon "submit" at bounding box center [128, 514] width 22 height 22
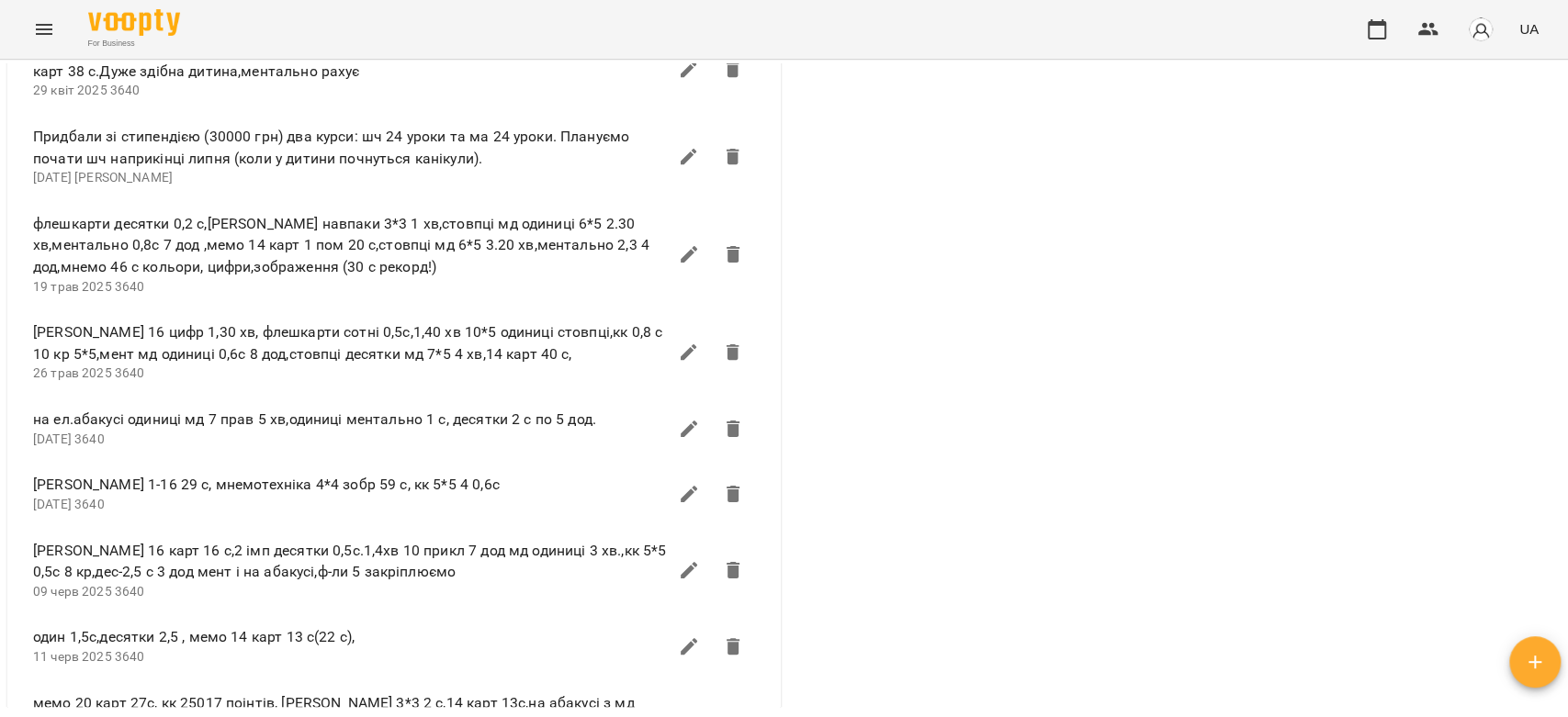
scroll to position [1326, 0]
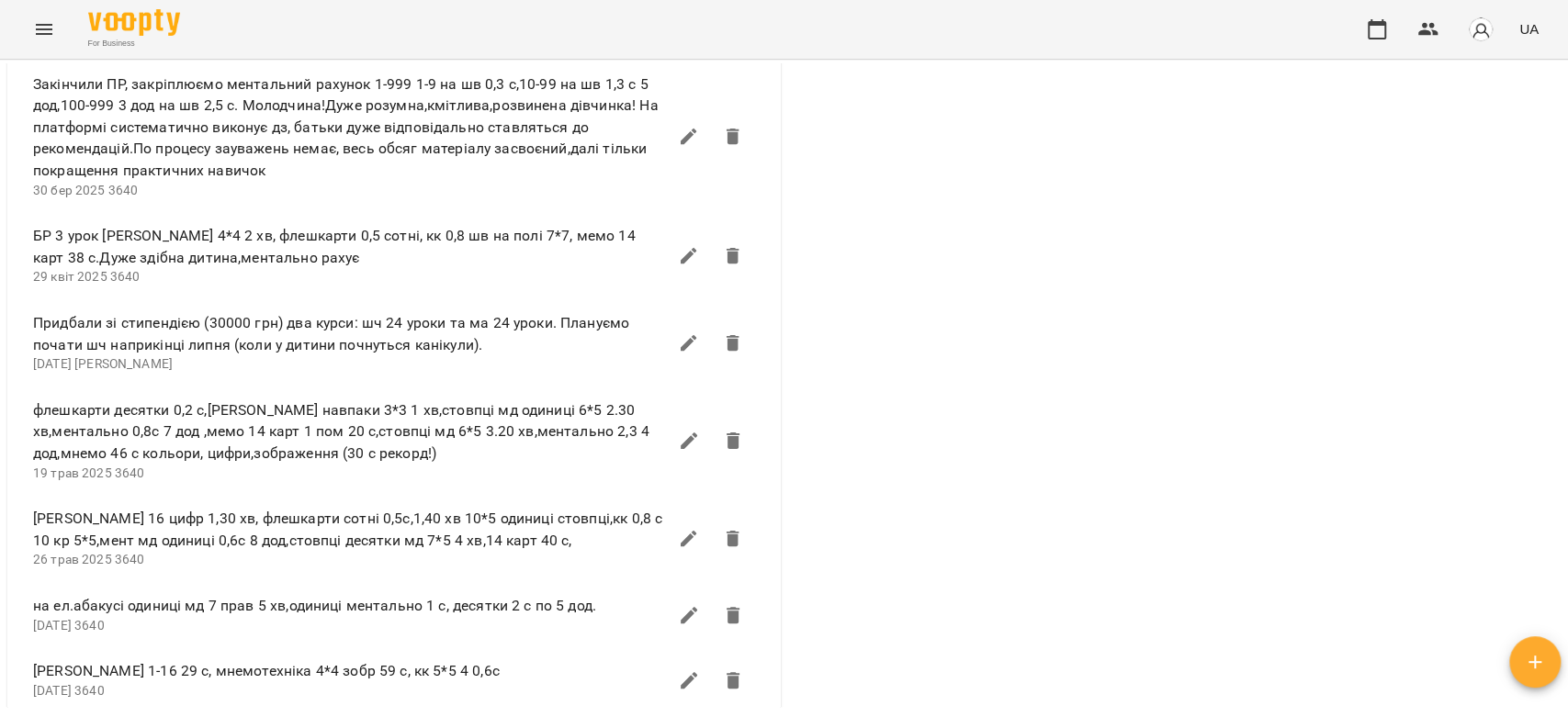
click at [47, 30] on icon "Menu" at bounding box center [43, 29] width 22 height 22
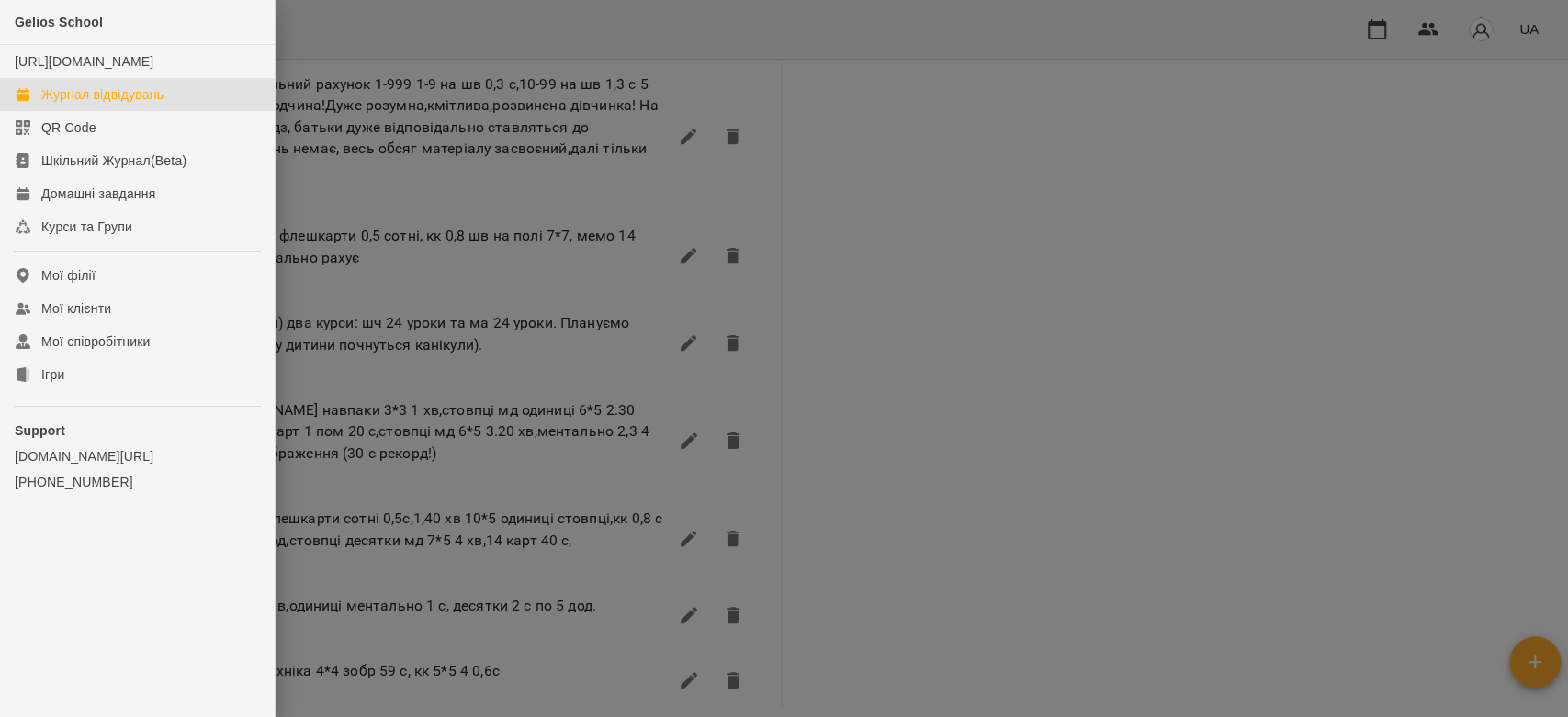
click at [117, 104] on div "Журнал відвідувань" at bounding box center [102, 94] width 122 height 18
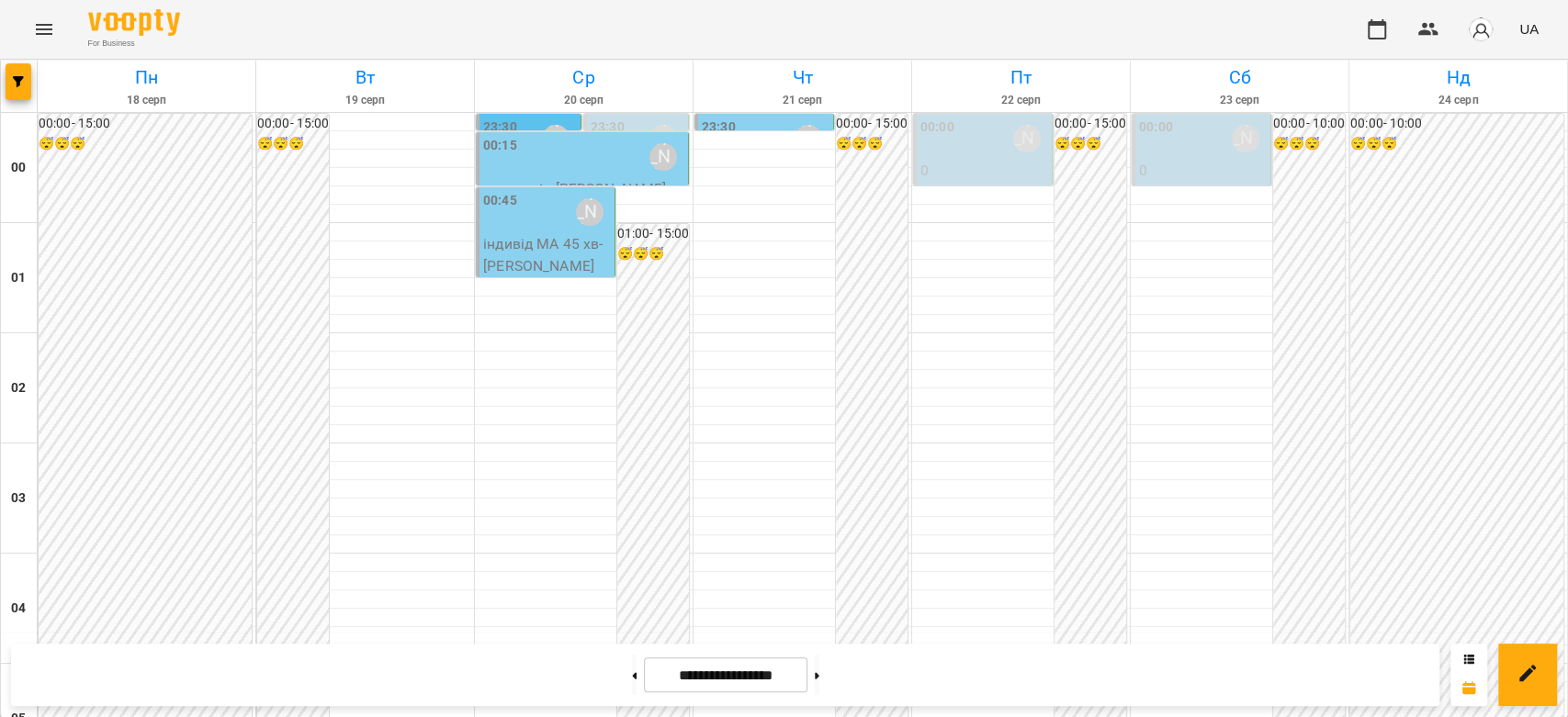
scroll to position [1816, 0]
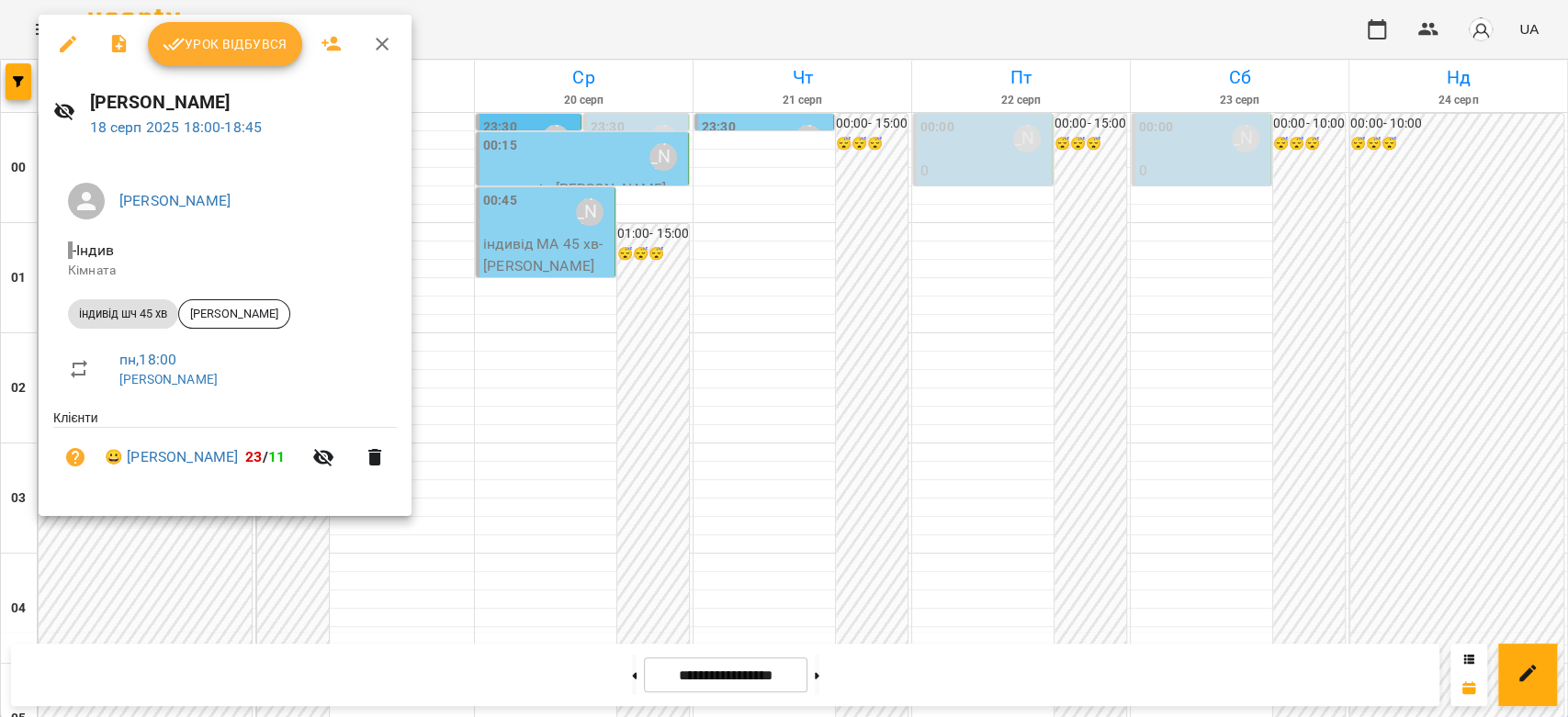
click at [236, 49] on span "Урок відбувся" at bounding box center [225, 43] width 125 height 22
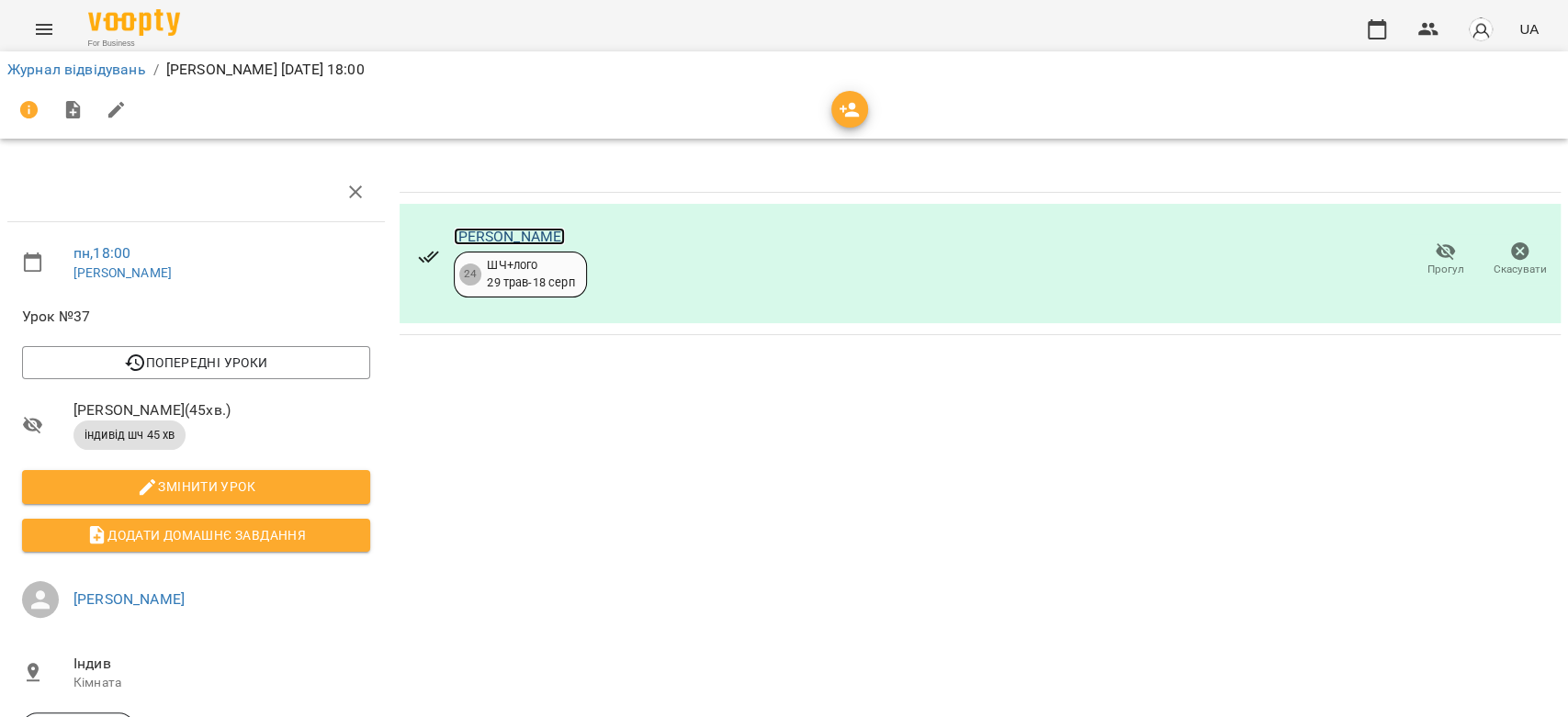
click at [498, 228] on link "[PERSON_NAME]" at bounding box center [508, 237] width 111 height 17
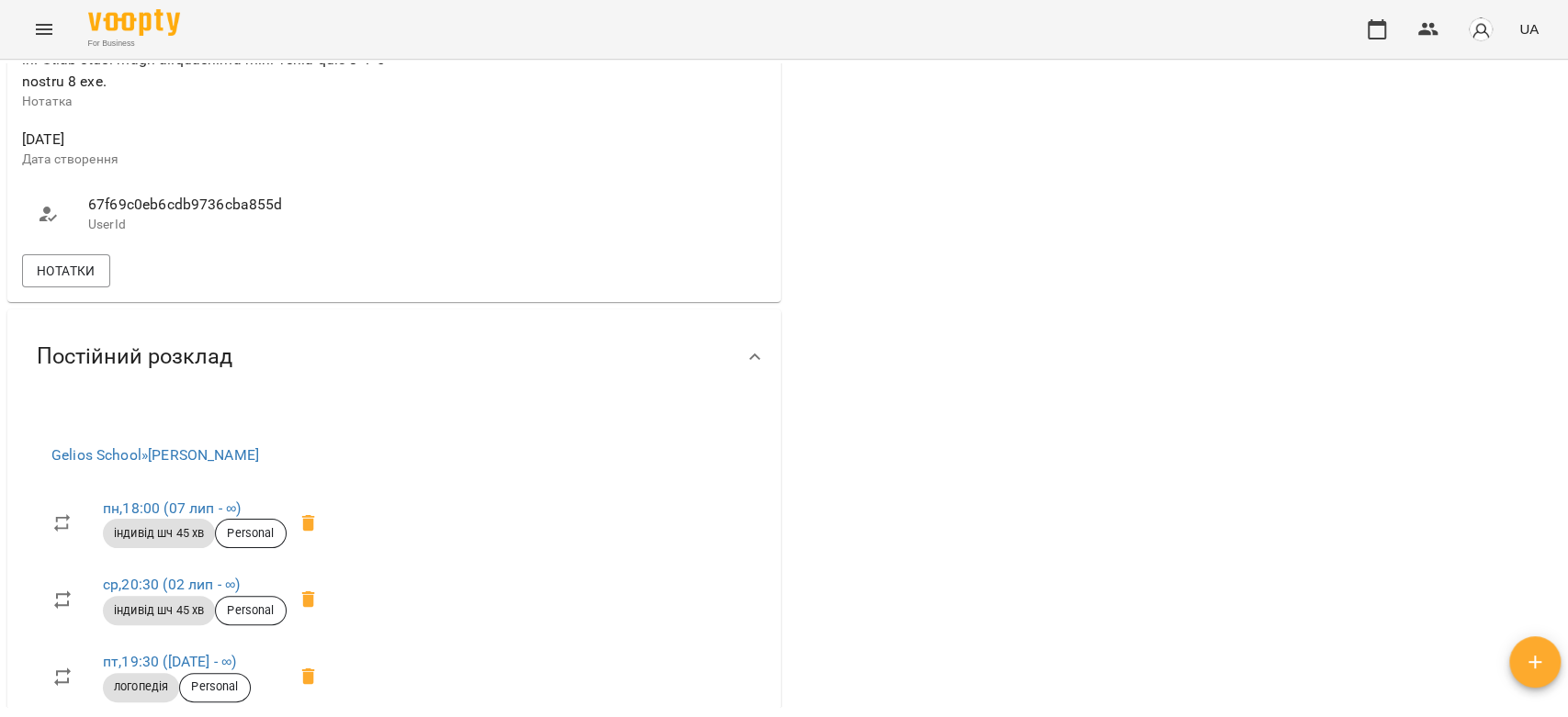
scroll to position [1122, 0]
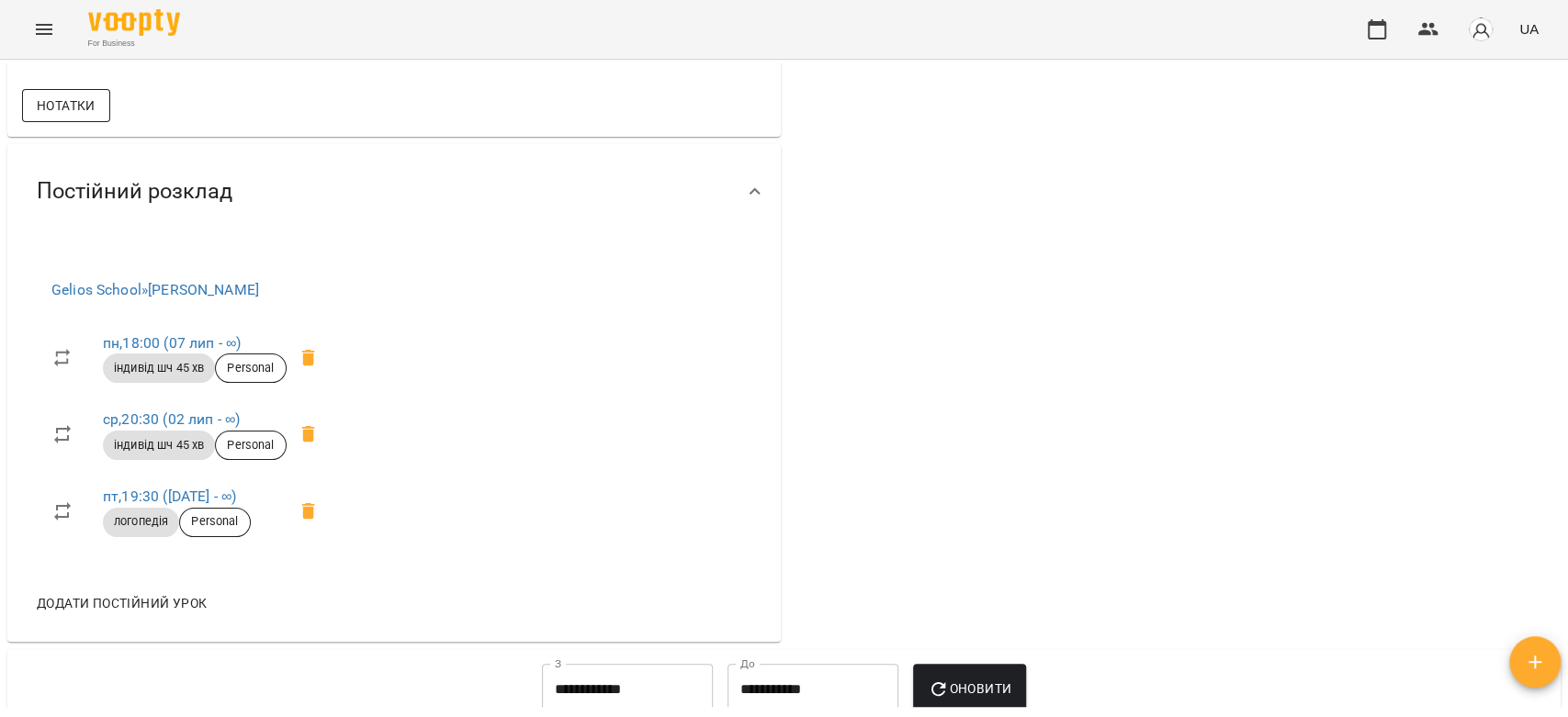
click at [79, 116] on span "Нотатки" at bounding box center [65, 105] width 59 height 22
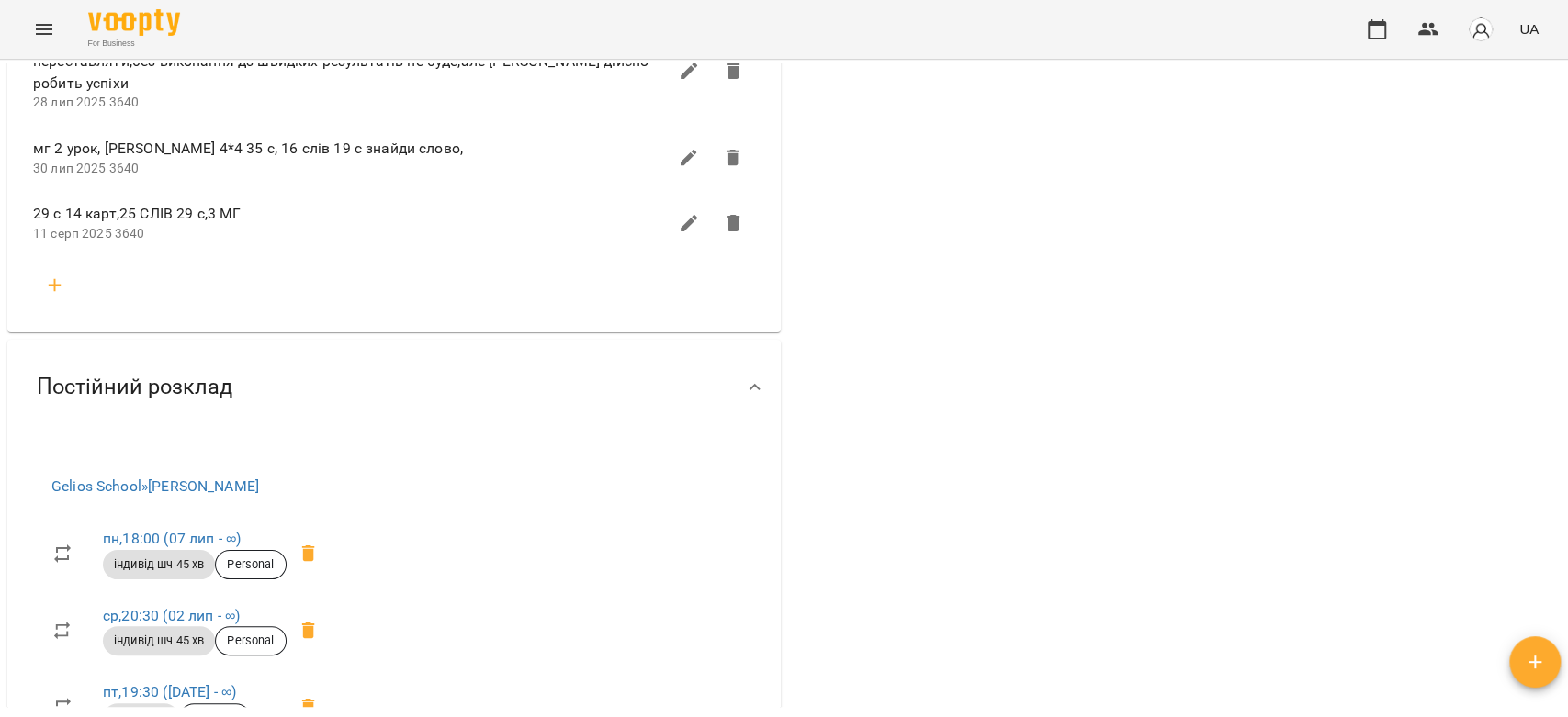
scroll to position [1836, 0]
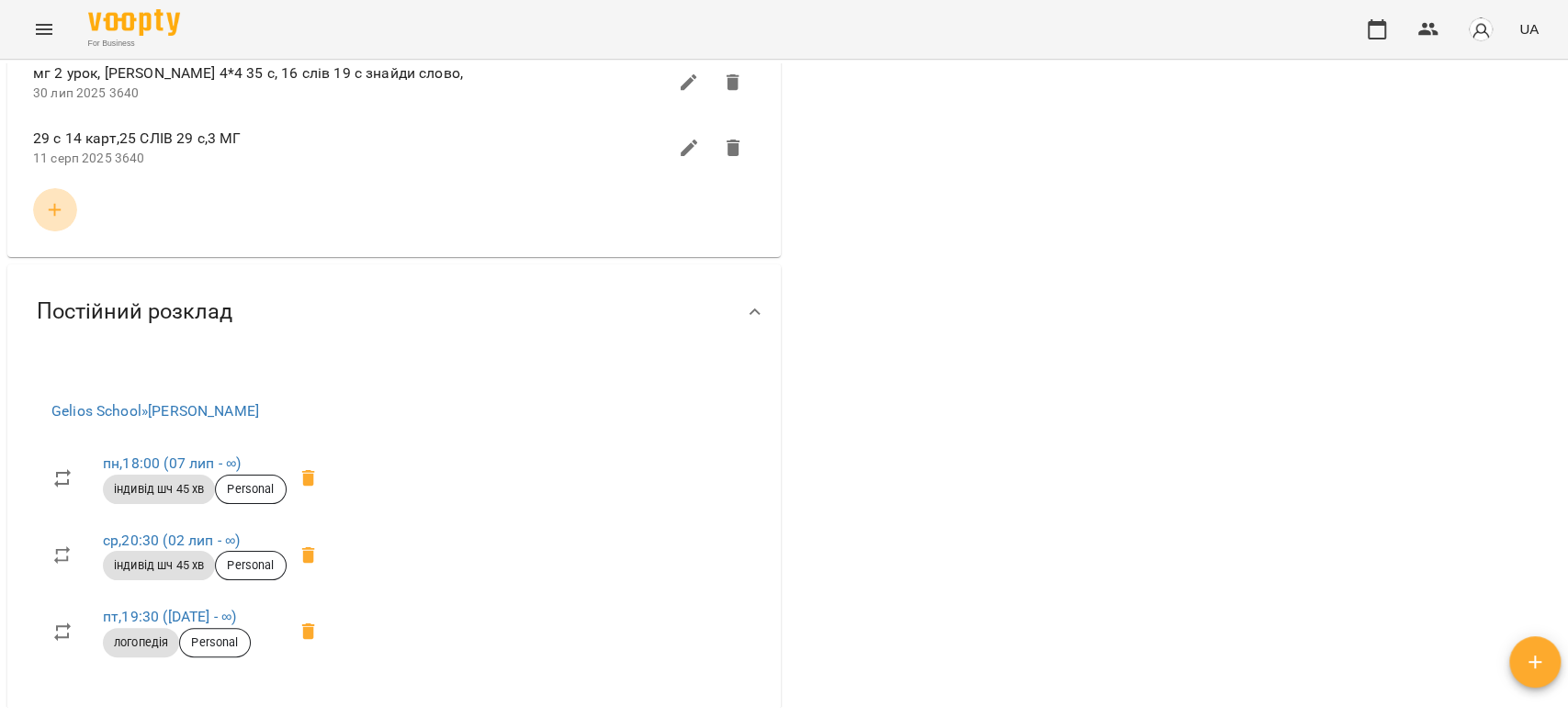
click at [51, 221] on icon "button" at bounding box center [55, 210] width 22 height 22
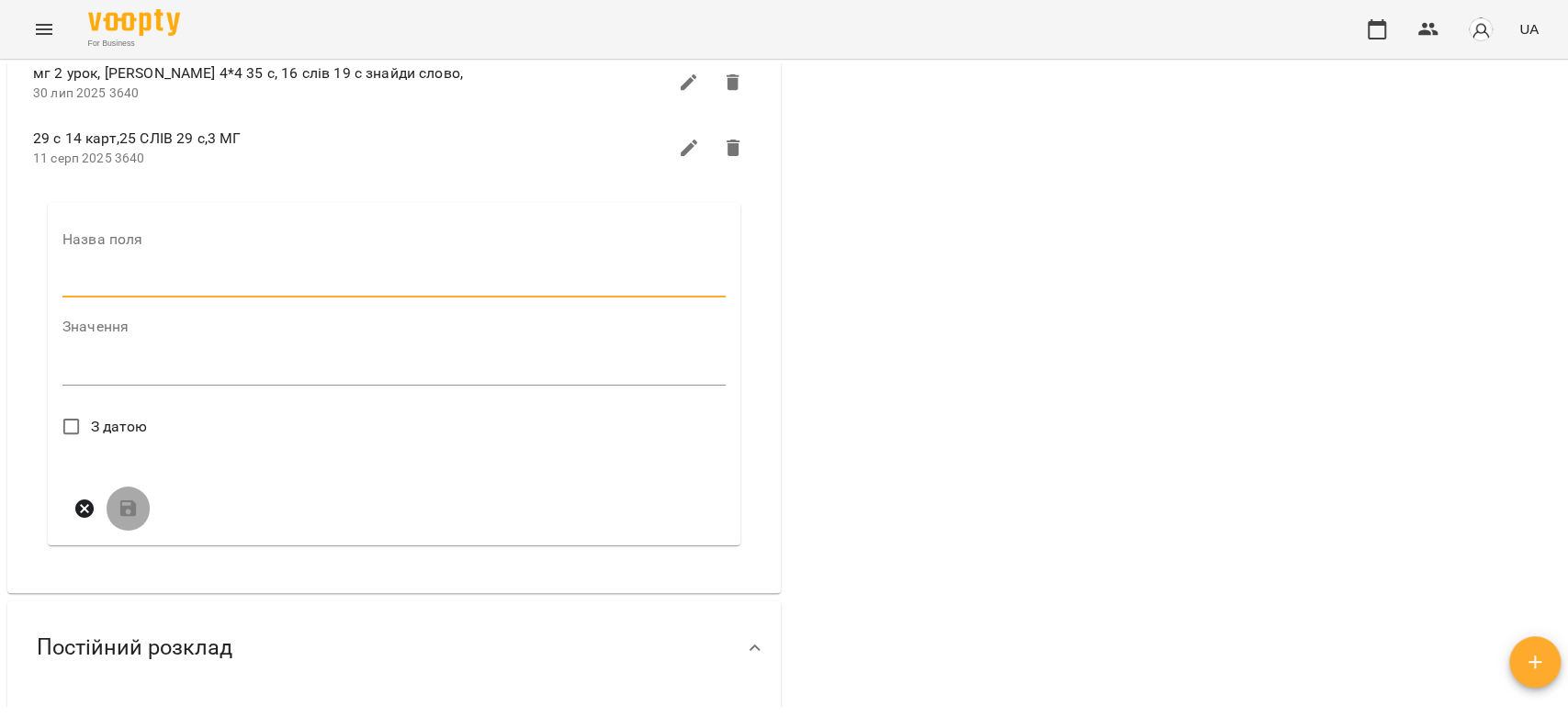
drag, startPoint x: 131, startPoint y: 353, endPoint x: 154, endPoint y: 372, distance: 29.8
click at [131, 297] on input "text" at bounding box center [394, 283] width 663 height 30
type input "****"
click at [219, 385] on textarea at bounding box center [394, 376] width 663 height 17
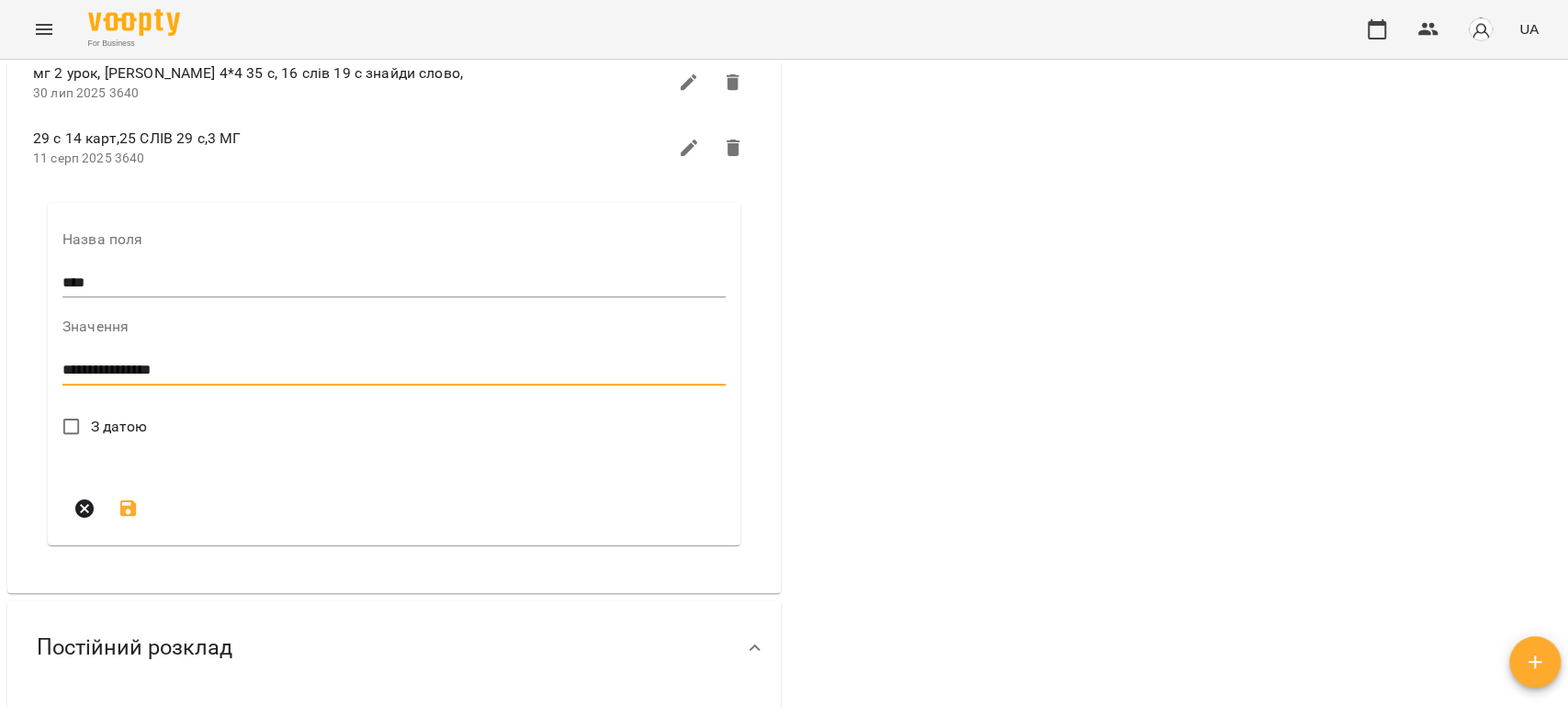
click at [198, 379] on textarea "**********" at bounding box center [390, 371] width 655 height 17
type textarea "**********"
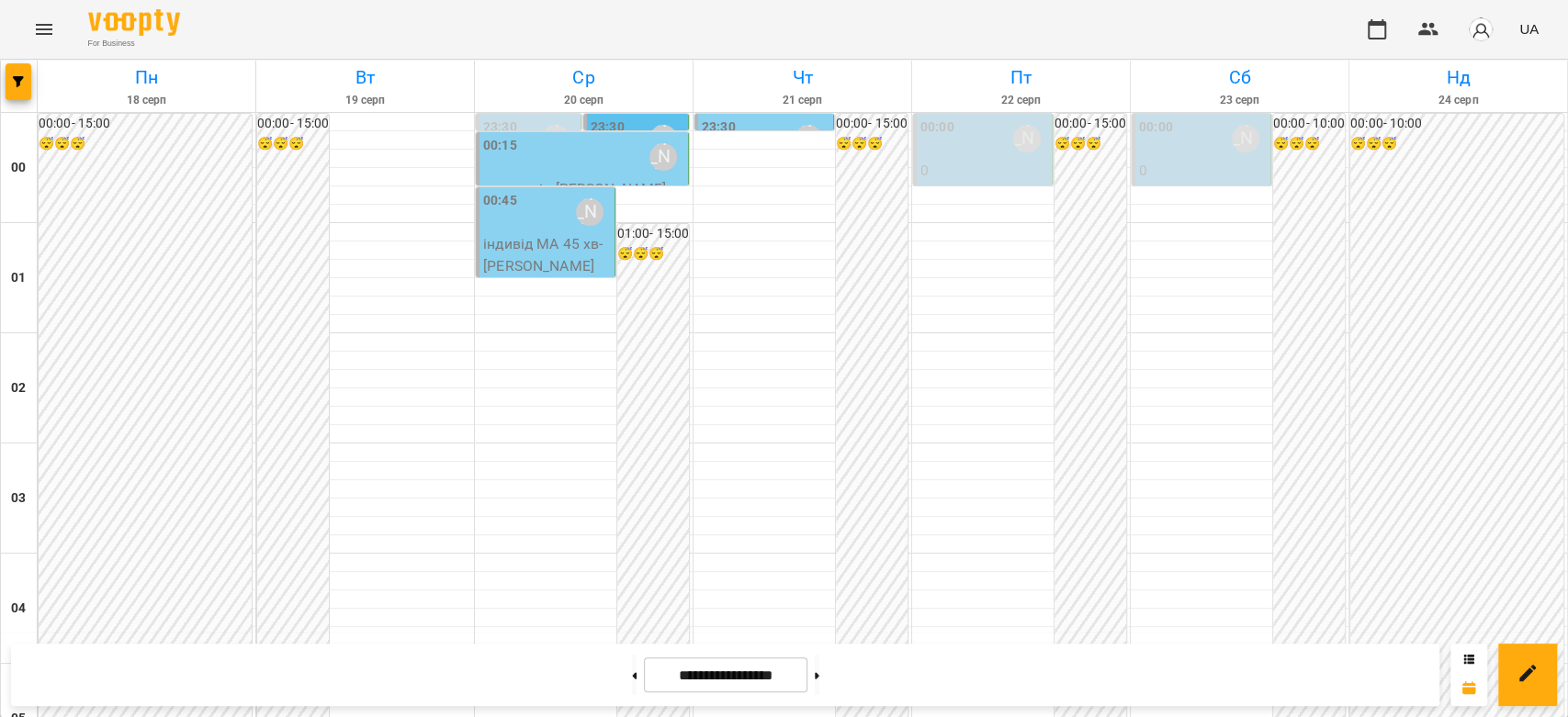
scroll to position [1918, 0]
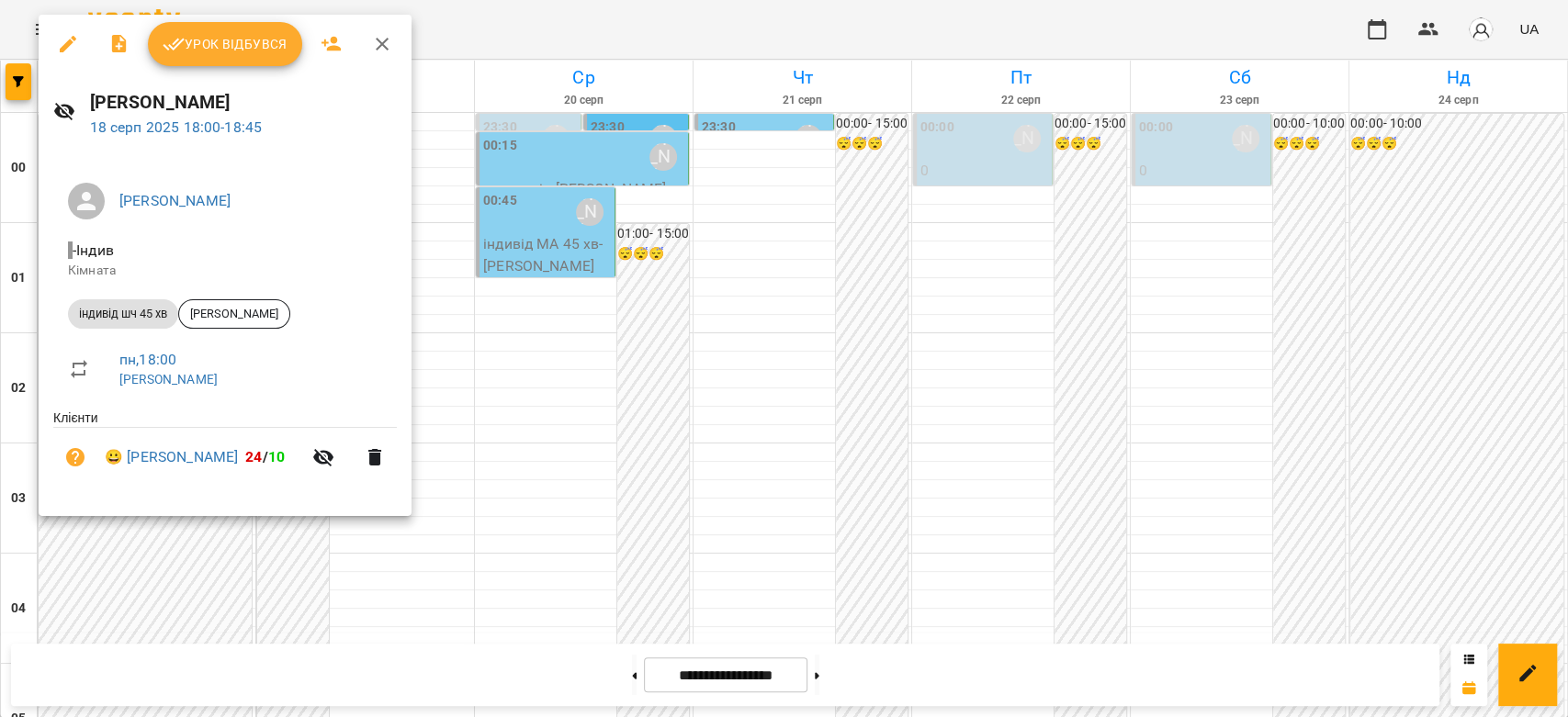
click at [234, 51] on span "Урок відбувся" at bounding box center [225, 43] width 125 height 22
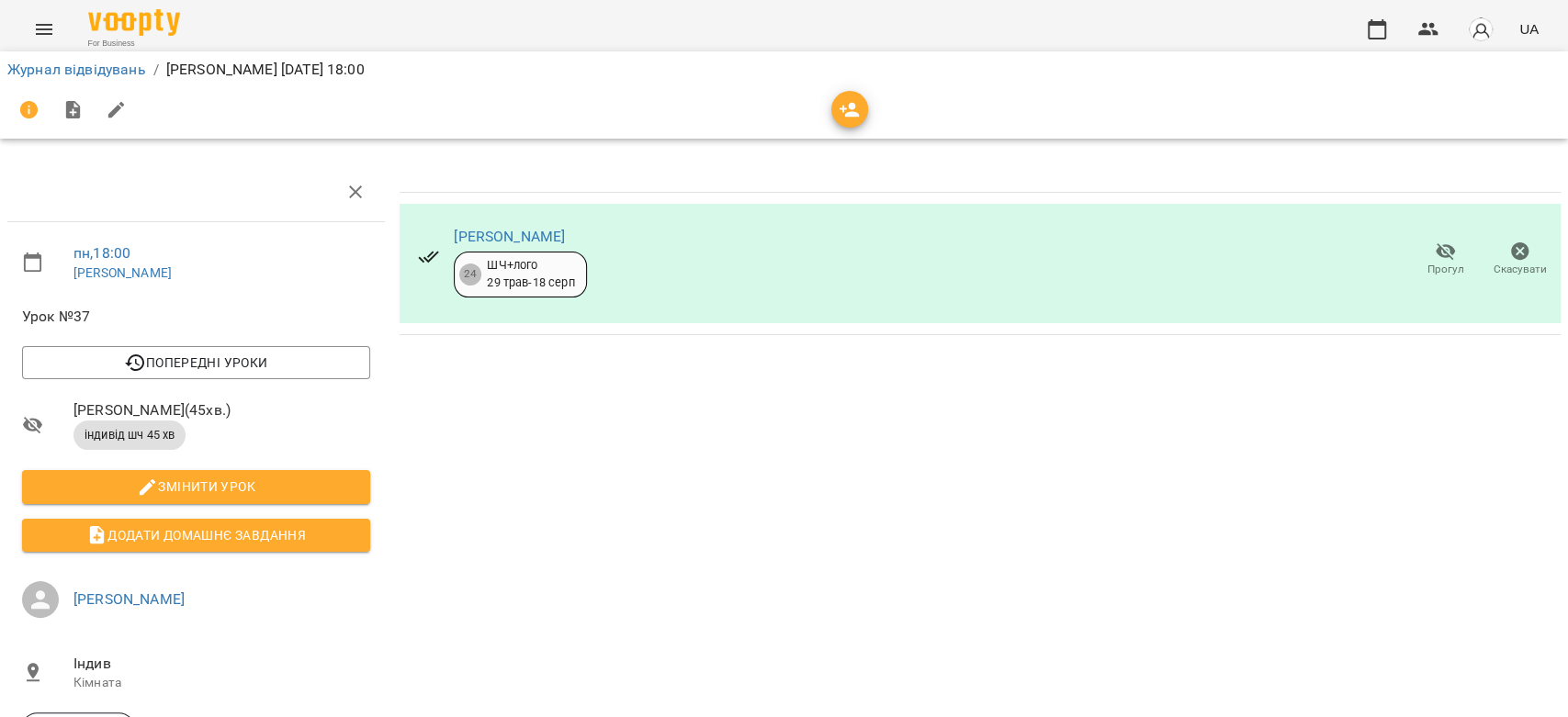
click at [64, 78] on li "Журнал відвідувань" at bounding box center [77, 69] width 139 height 22
click at [116, 75] on link "Журнал відвідувань" at bounding box center [77, 69] width 139 height 17
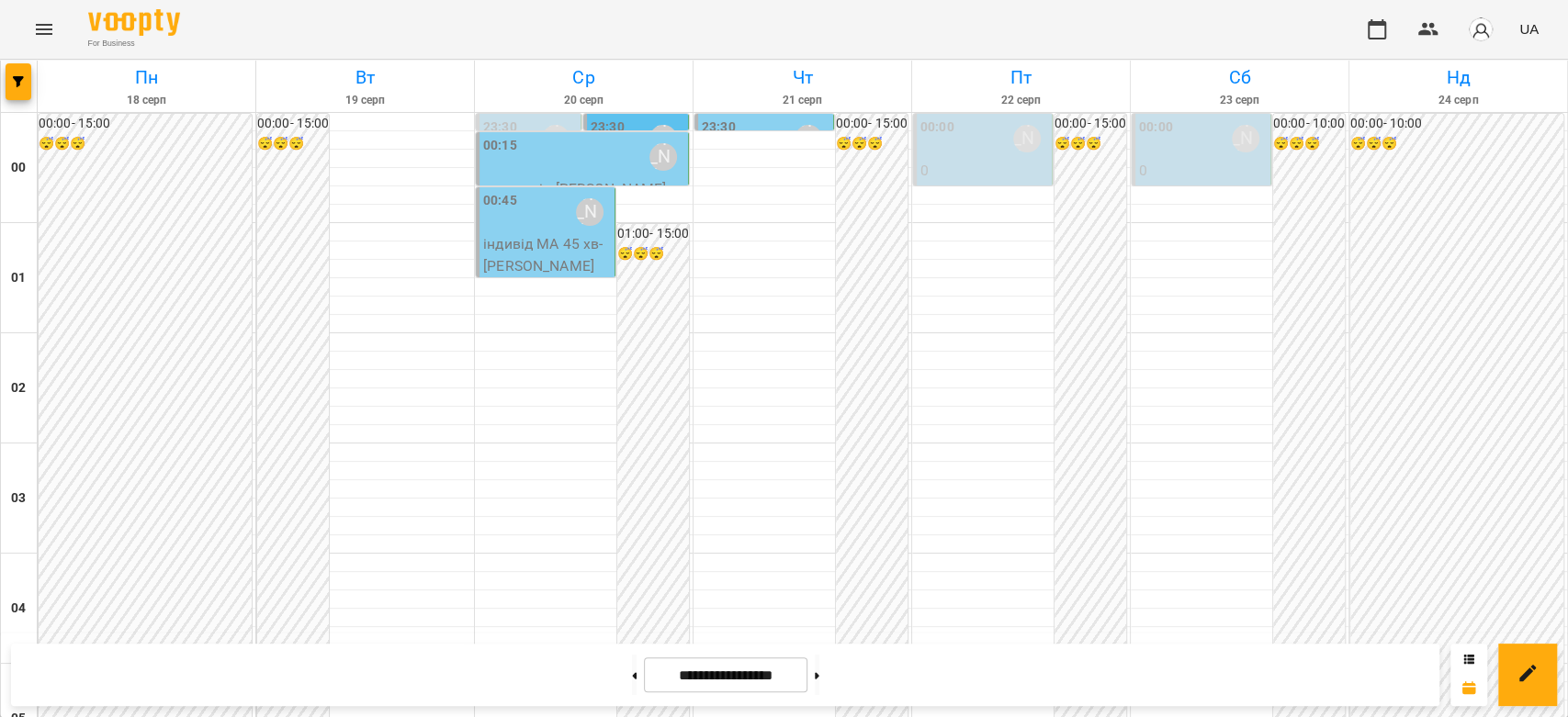
scroll to position [2123, 0]
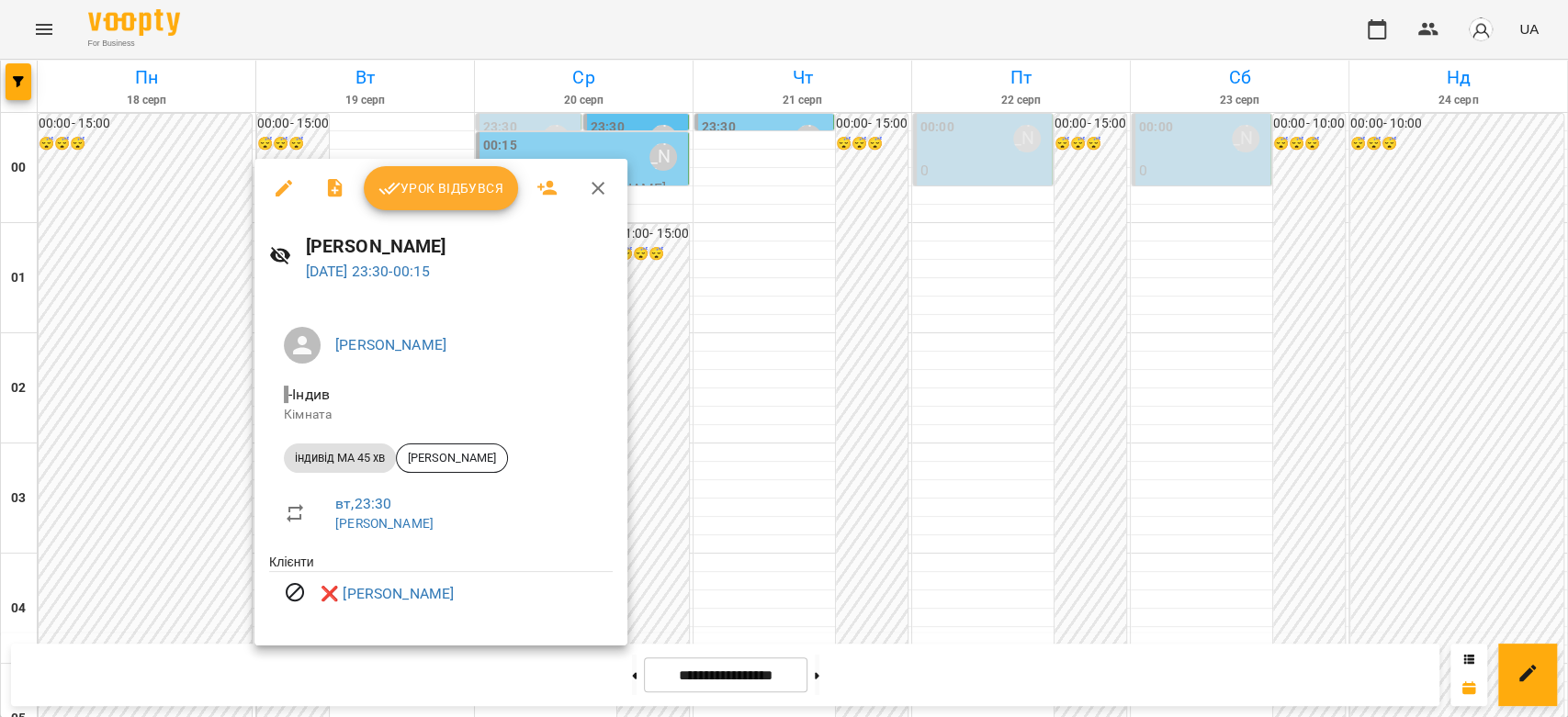
drag, startPoint x: 813, startPoint y: 410, endPoint x: 748, endPoint y: 440, distance: 71.6
click at [812, 412] on div at bounding box center [784, 358] width 1568 height 717
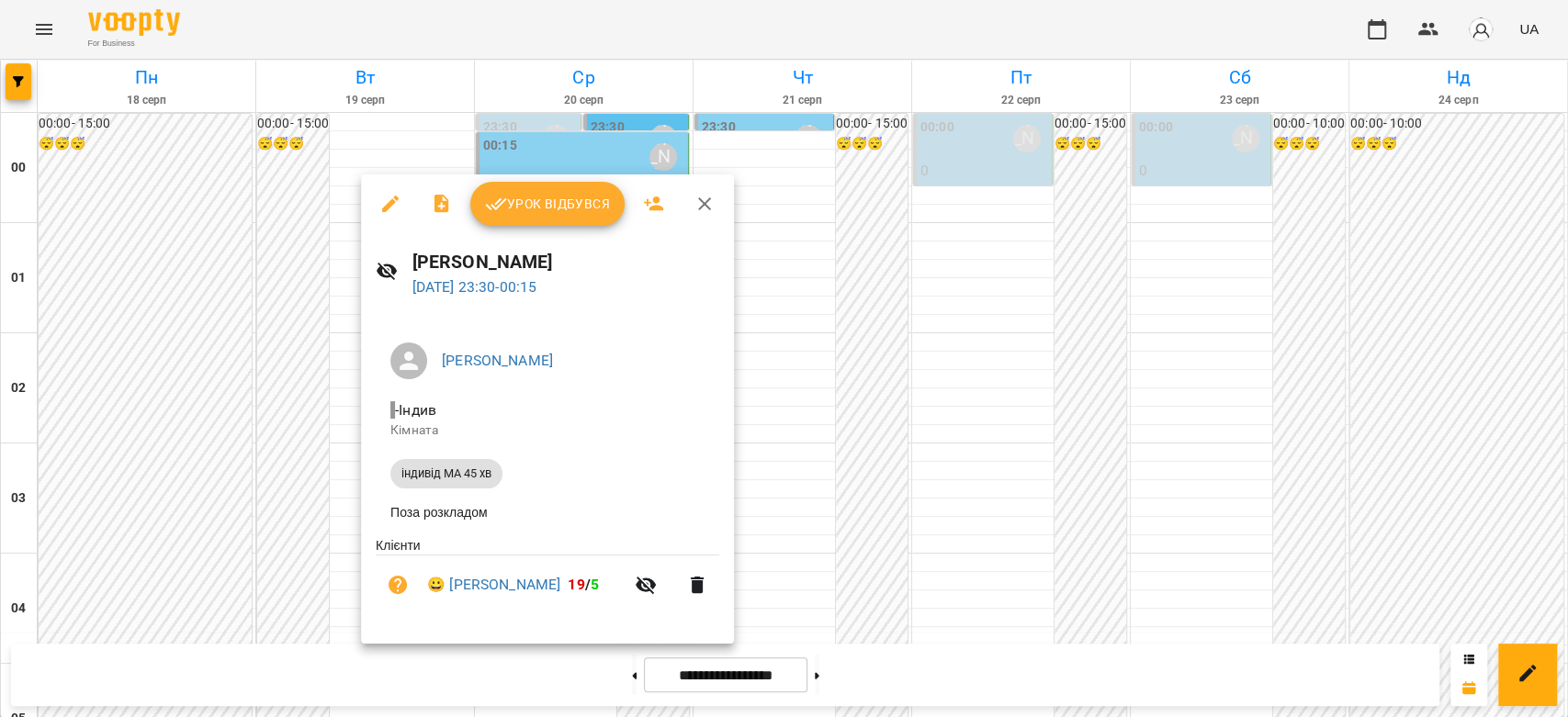
click at [940, 421] on div at bounding box center [784, 358] width 1568 height 717
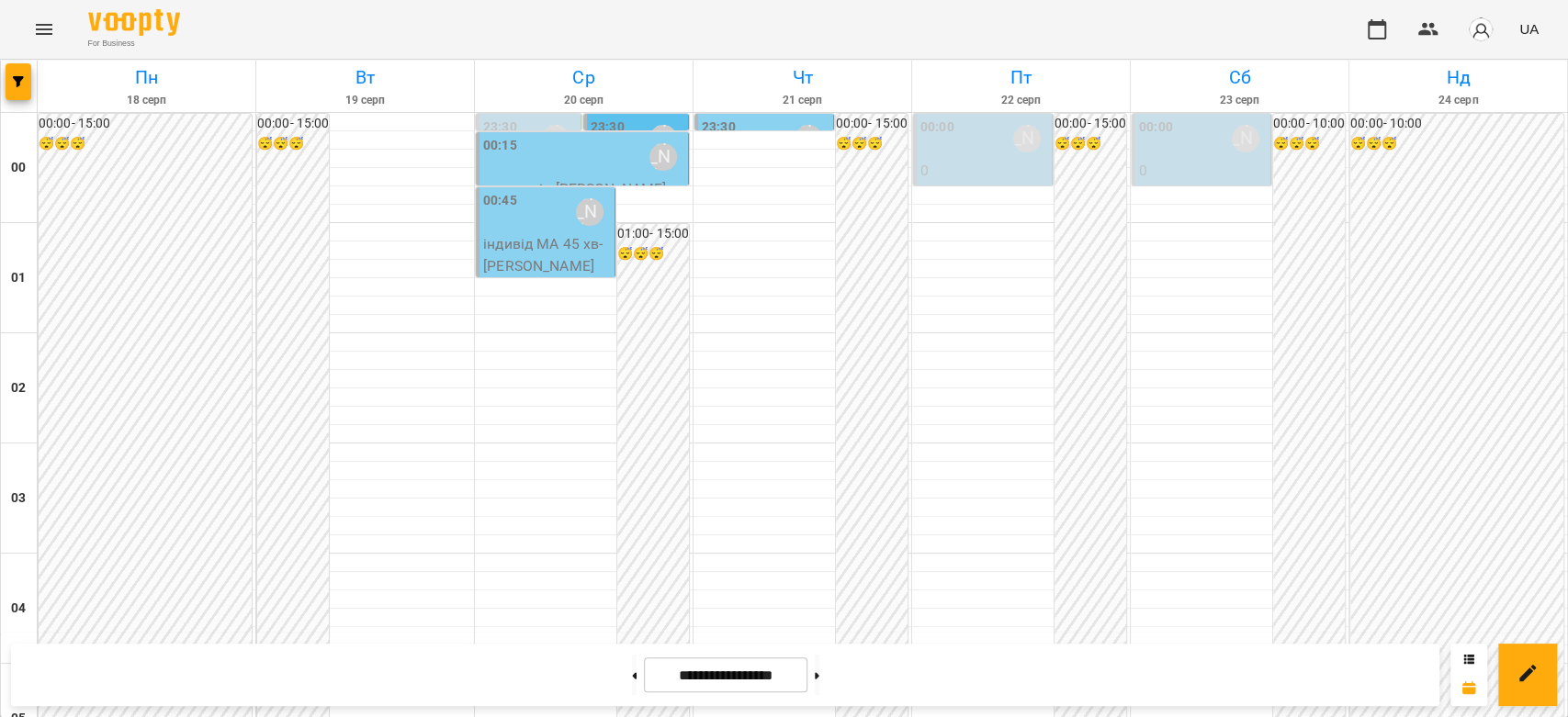
scroll to position [1918, 0]
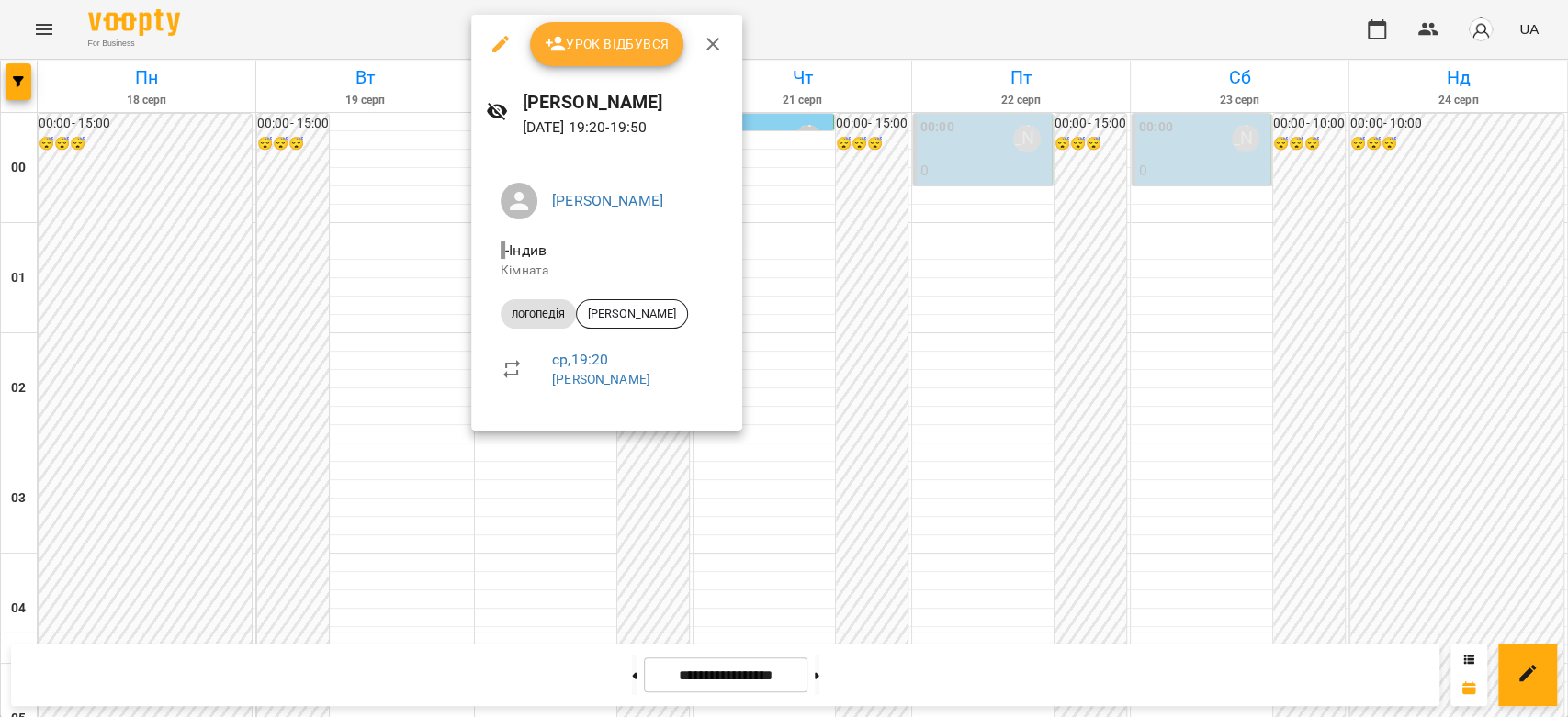
click at [252, 411] on div at bounding box center [784, 358] width 1568 height 717
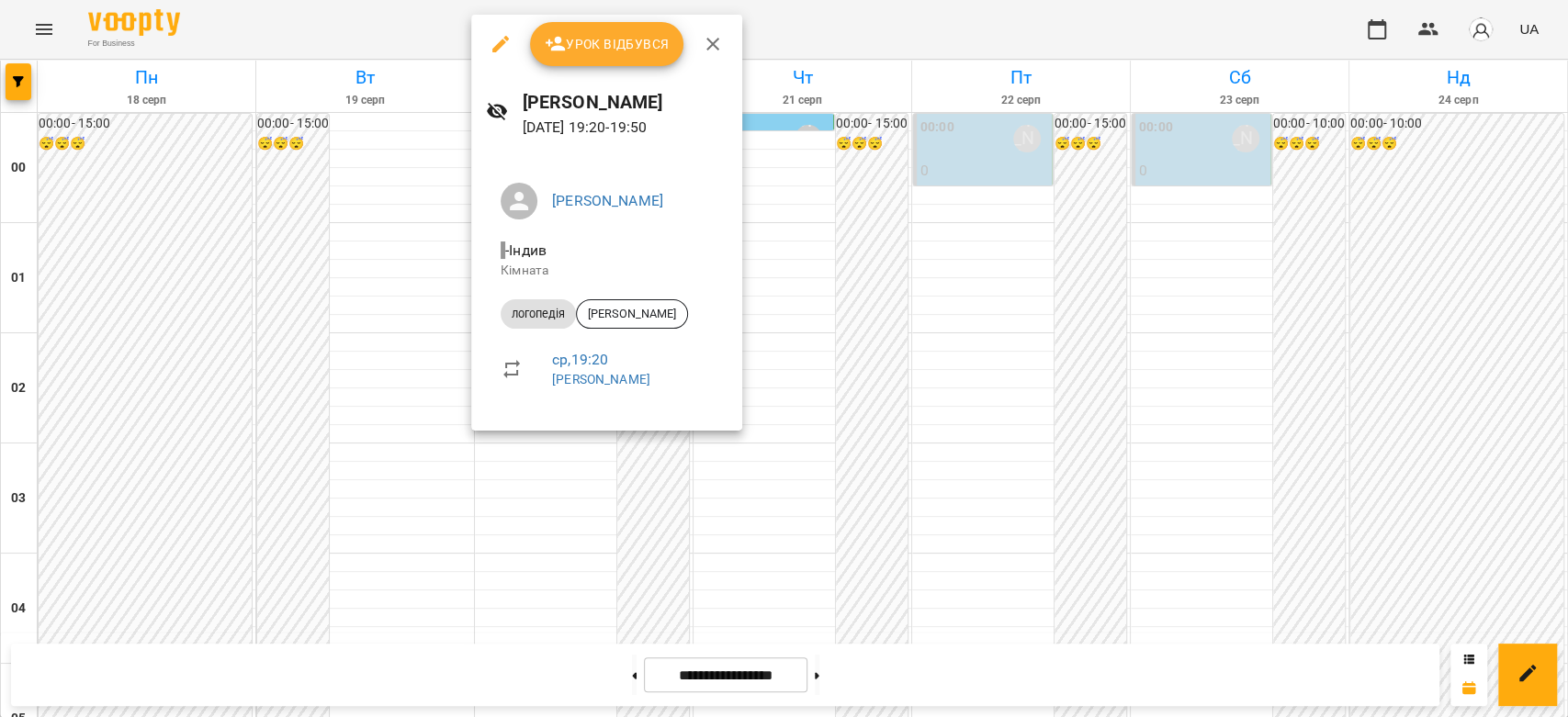
drag, startPoint x: 350, startPoint y: 387, endPoint x: 370, endPoint y: 392, distance: 20.6
click at [355, 391] on div at bounding box center [784, 358] width 1568 height 717
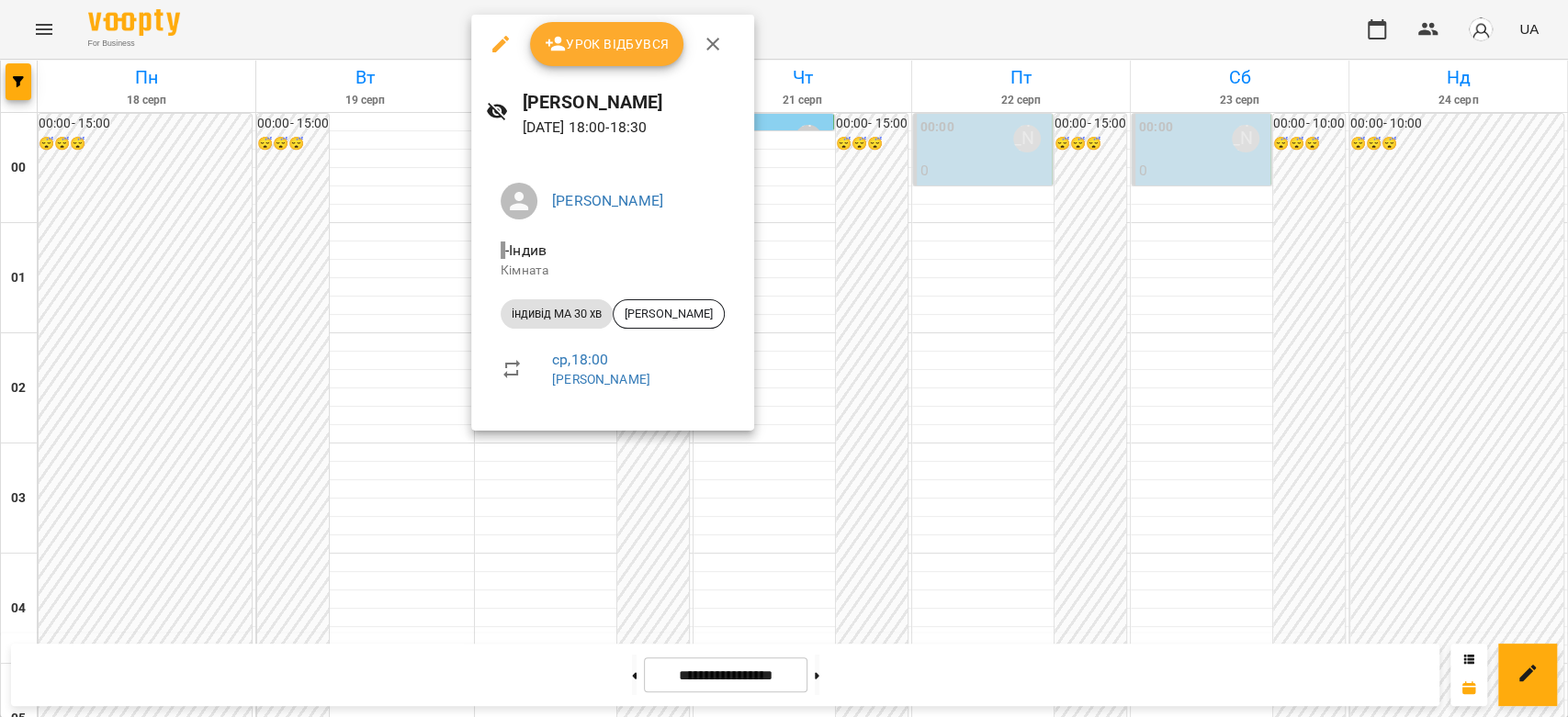
click at [370, 275] on div at bounding box center [784, 358] width 1568 height 717
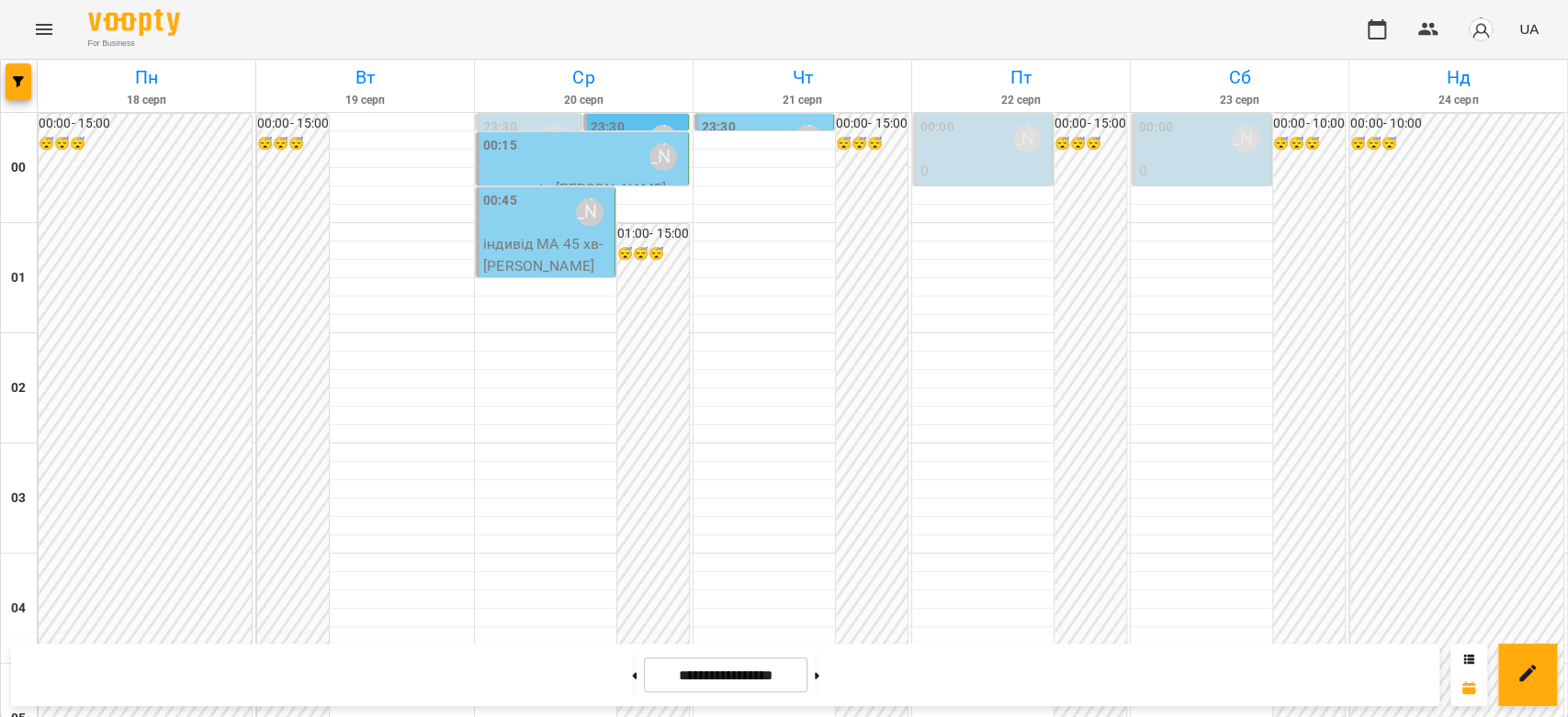
scroll to position [1714, 0]
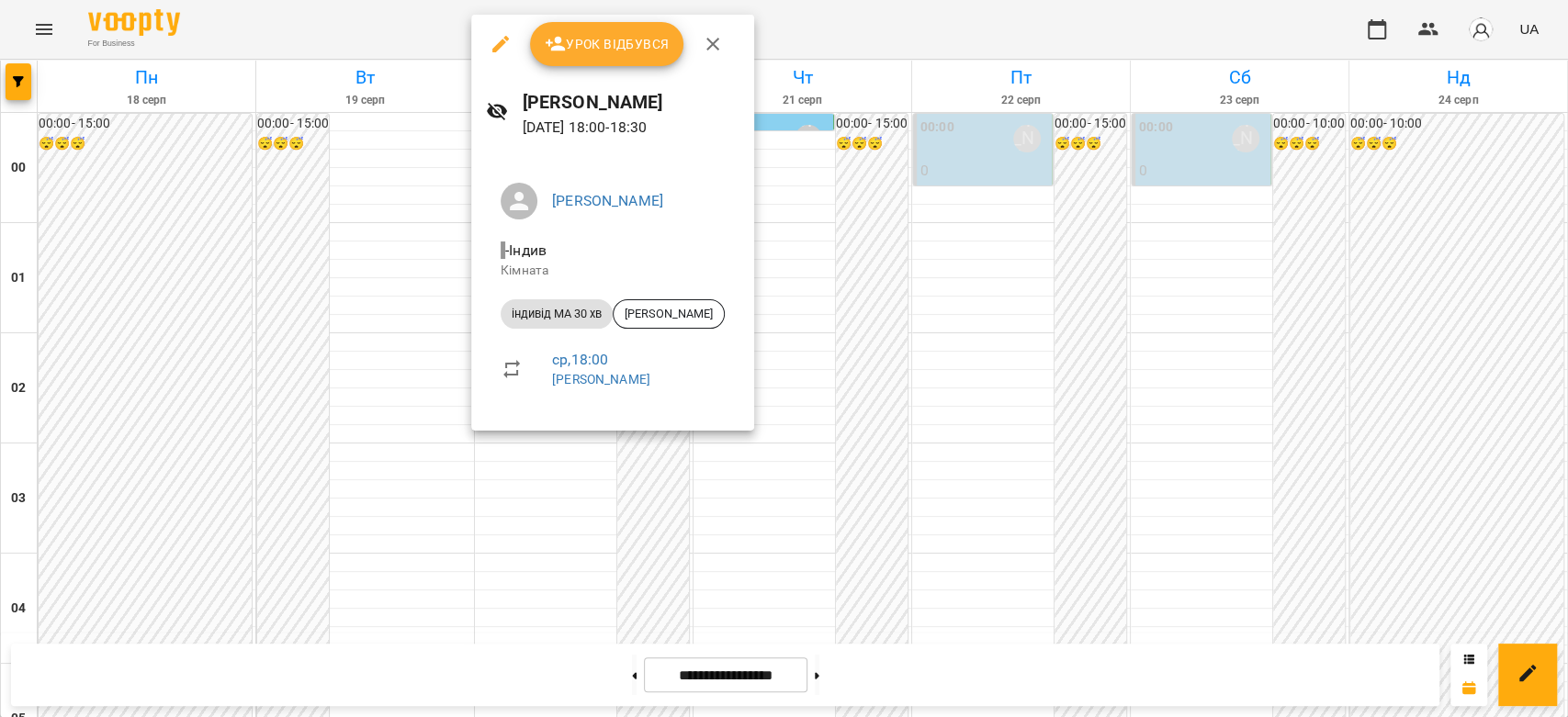
click at [962, 372] on div at bounding box center [784, 358] width 1568 height 717
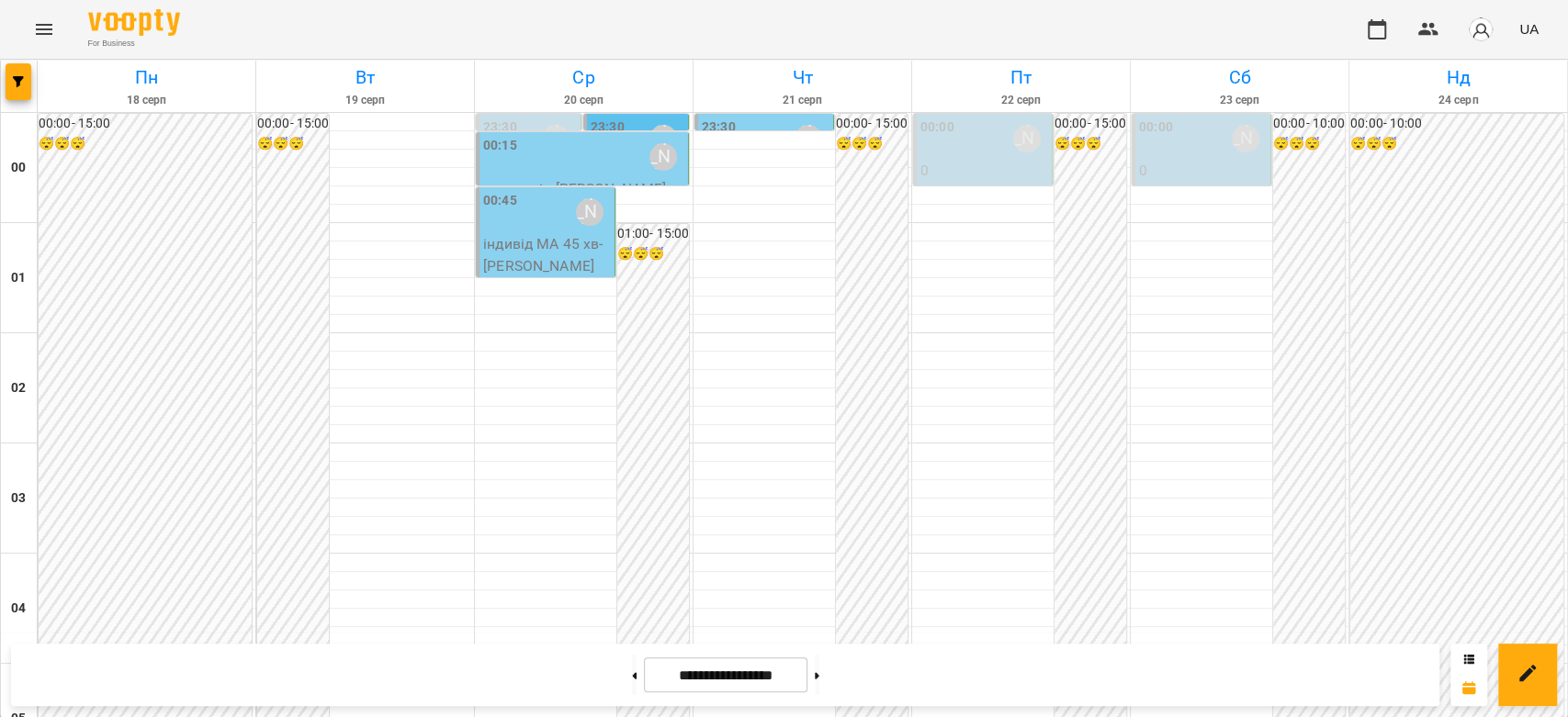
scroll to position [2123, 0]
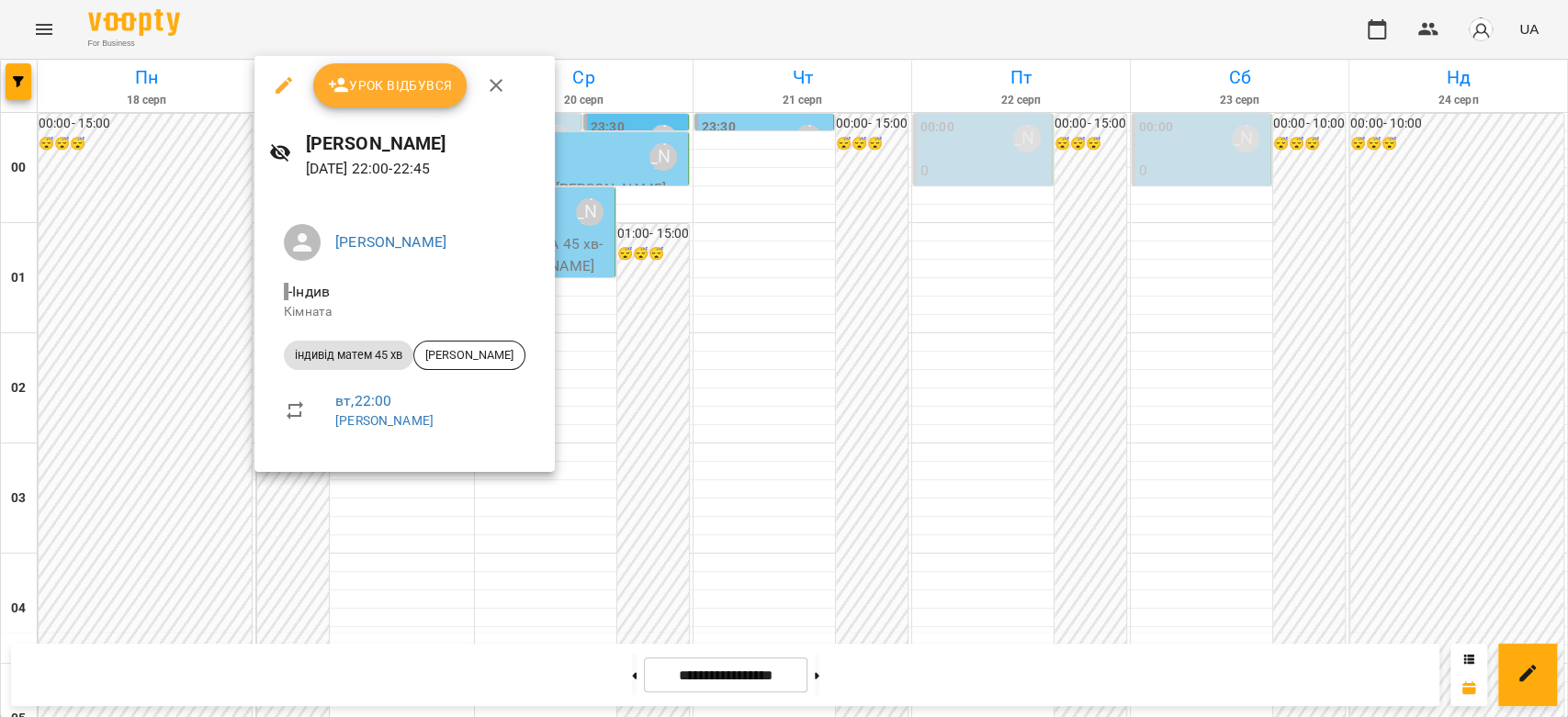
click at [711, 404] on div at bounding box center [784, 358] width 1568 height 717
